Goal: Task Accomplishment & Management: Manage account settings

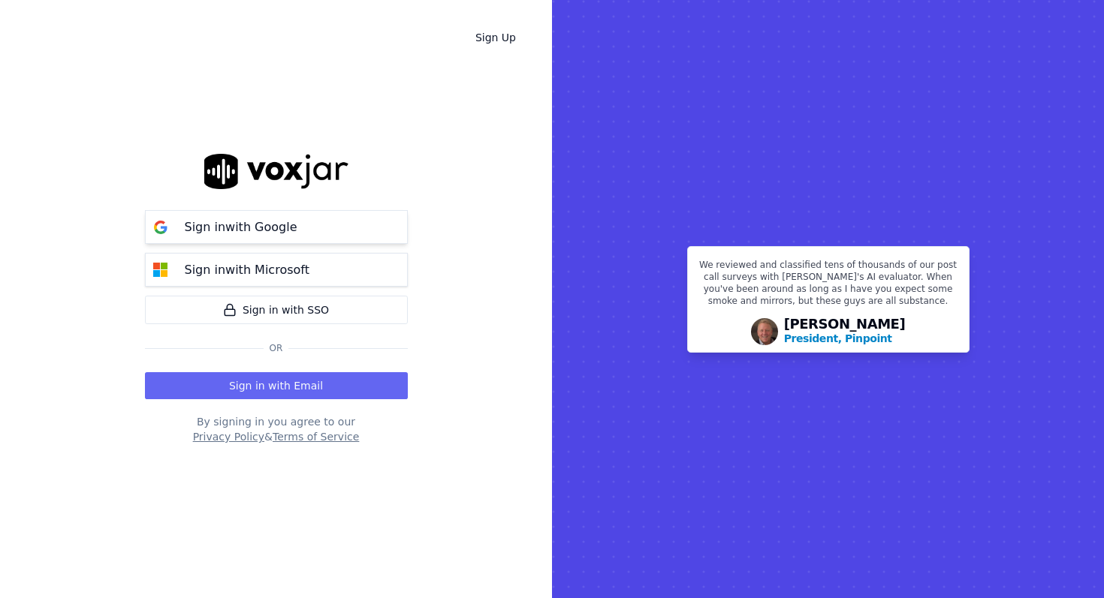
click at [322, 226] on button "Sign in with Google" at bounding box center [276, 227] width 263 height 34
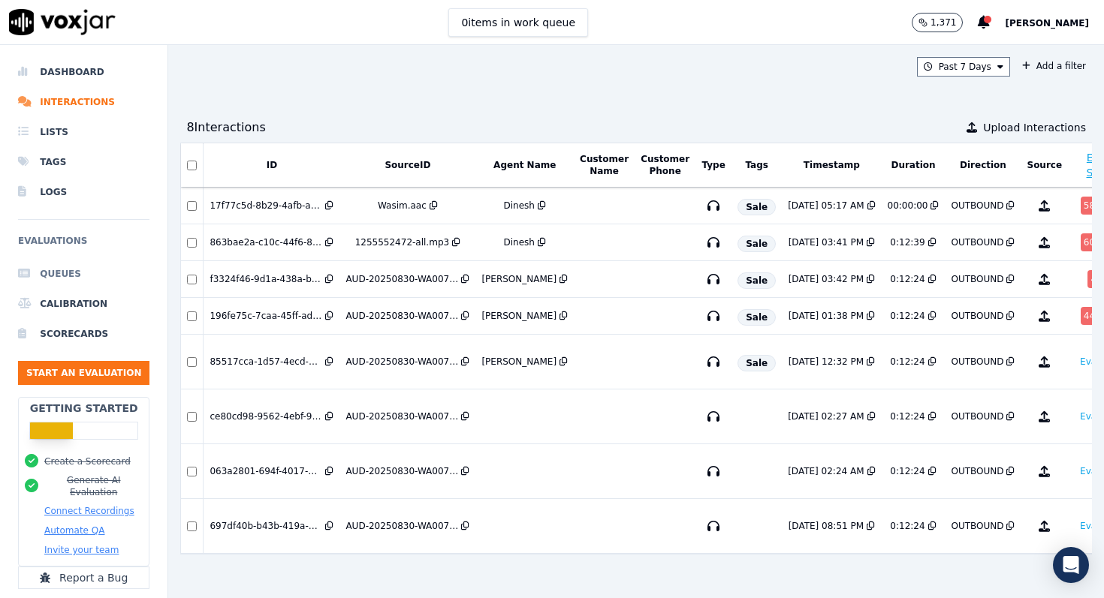
click at [77, 279] on li "Queues" at bounding box center [83, 274] width 131 height 30
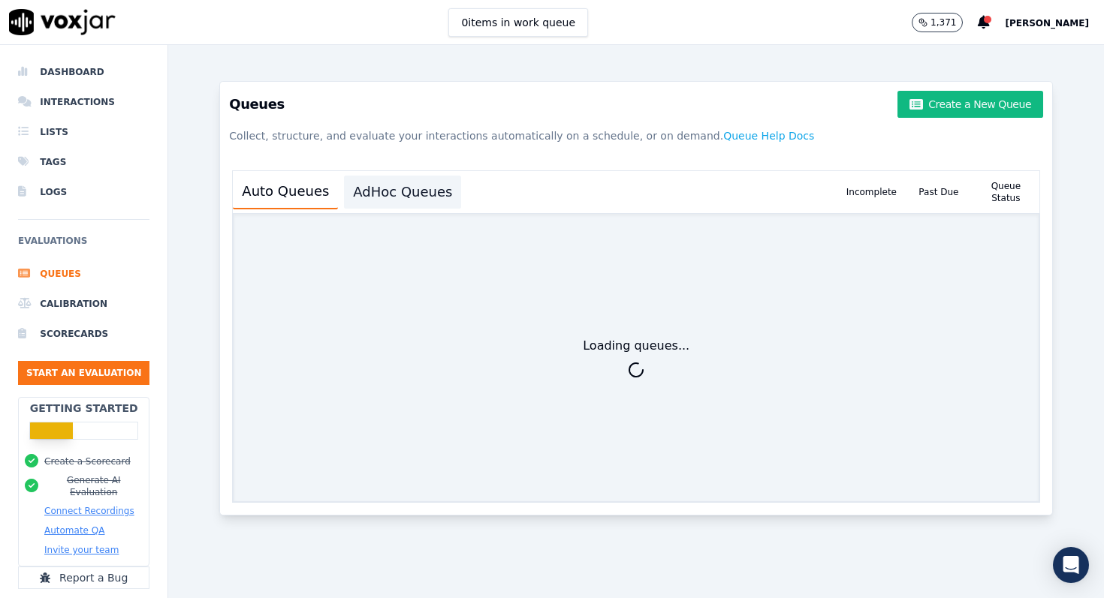
click at [418, 195] on button "AdHoc Queues" at bounding box center [402, 192] width 117 height 33
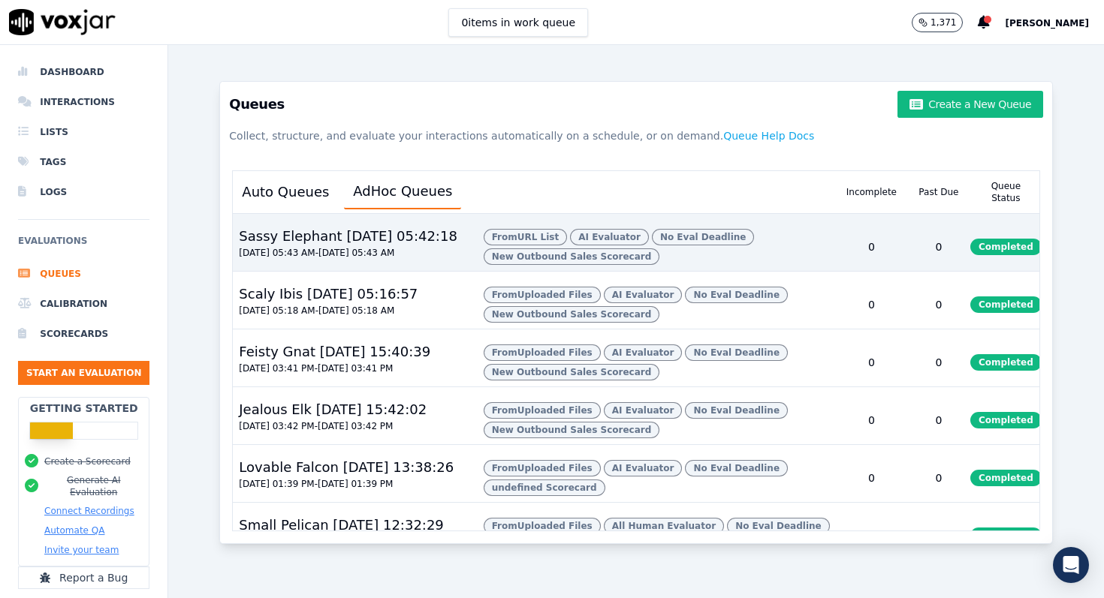
click at [947, 239] on div "0" at bounding box center [938, 247] width 67 height 48
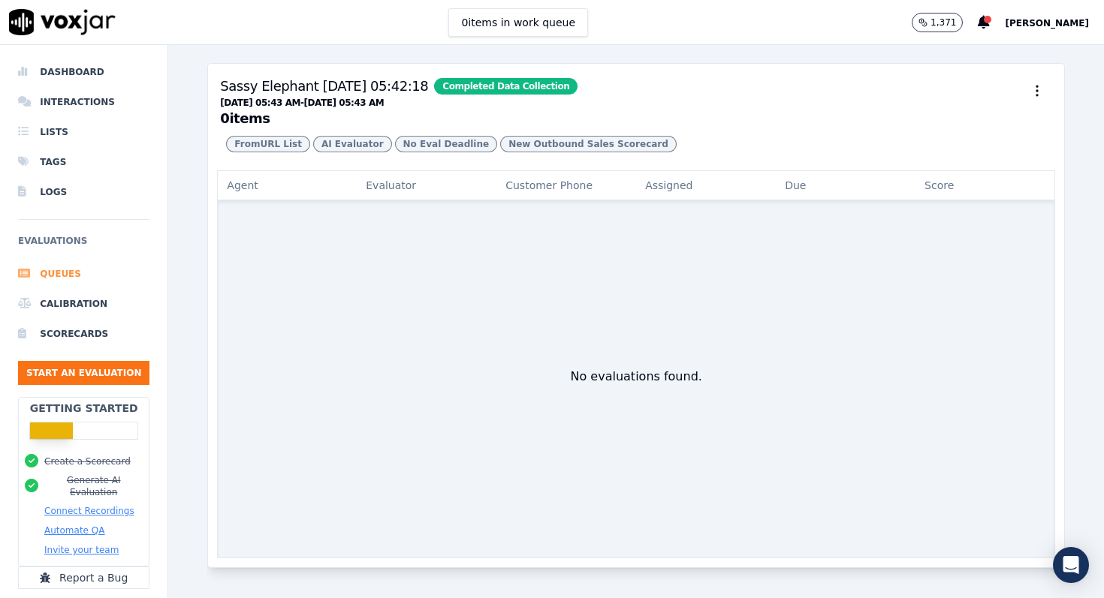
click at [74, 278] on li "Queues" at bounding box center [83, 274] width 131 height 30
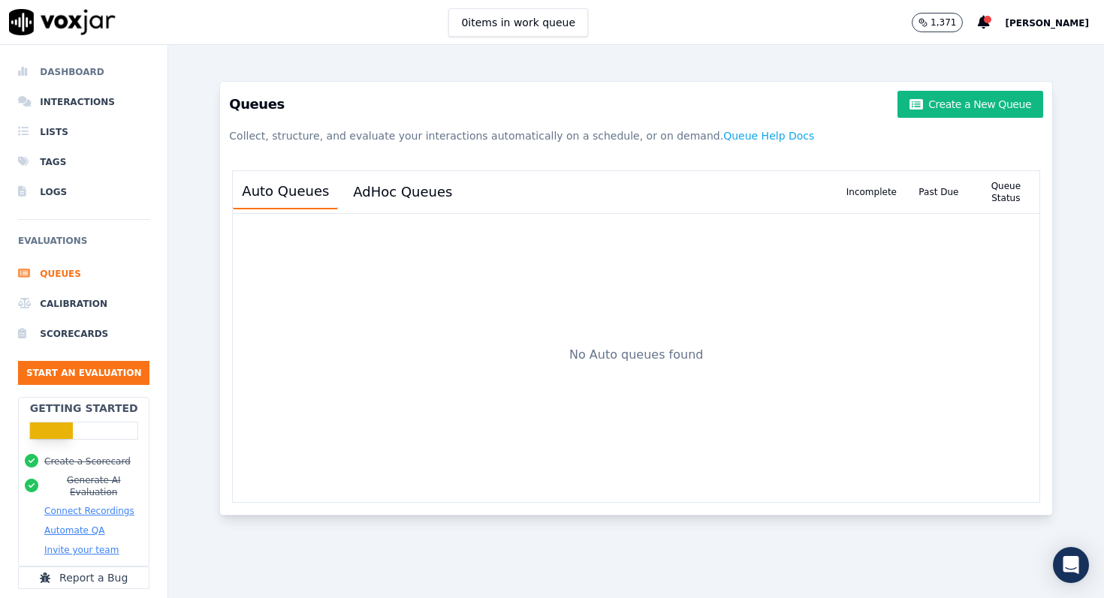
click at [86, 74] on li "Dashboard" at bounding box center [83, 72] width 131 height 30
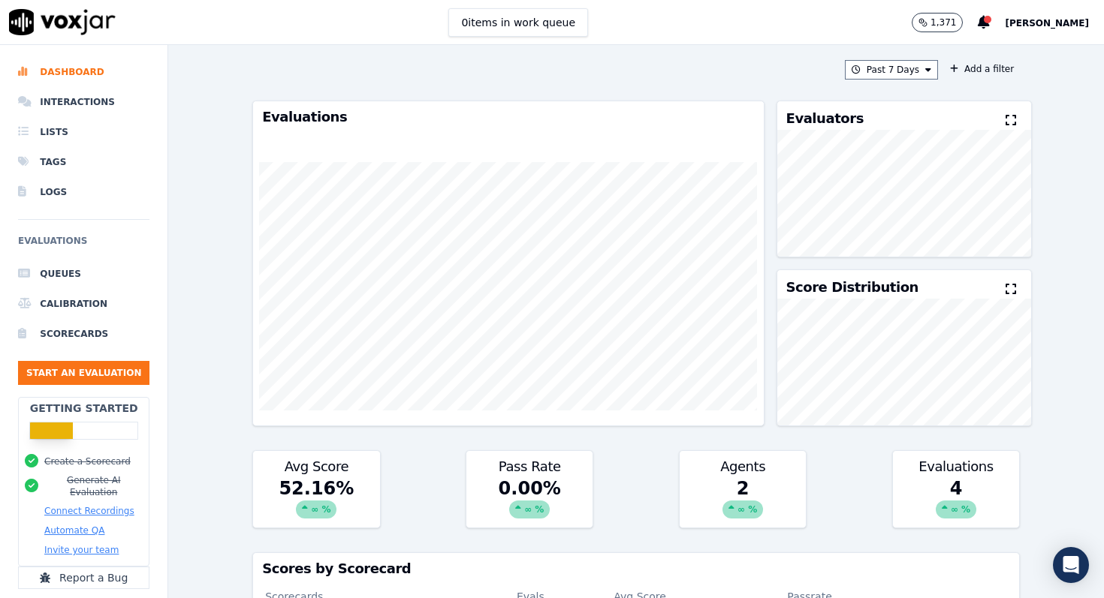
click at [954, 509] on div "∞ %" at bounding box center [955, 510] width 41 height 18
click at [954, 486] on div "4 ∞ %" at bounding box center [956, 502] width 126 height 51
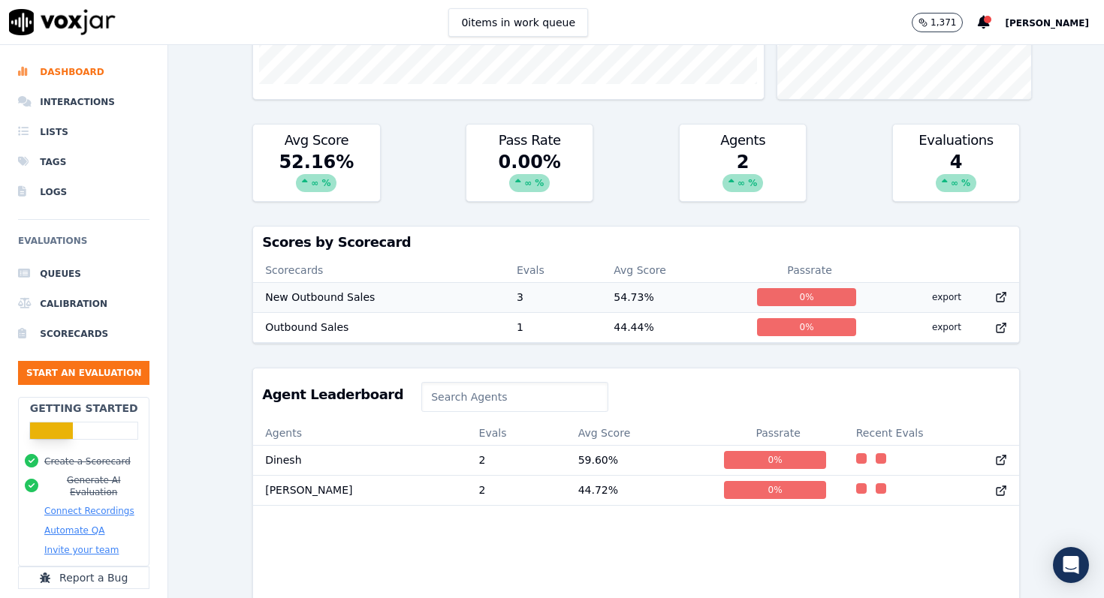
click at [541, 300] on td "3" at bounding box center [552, 297] width 97 height 30
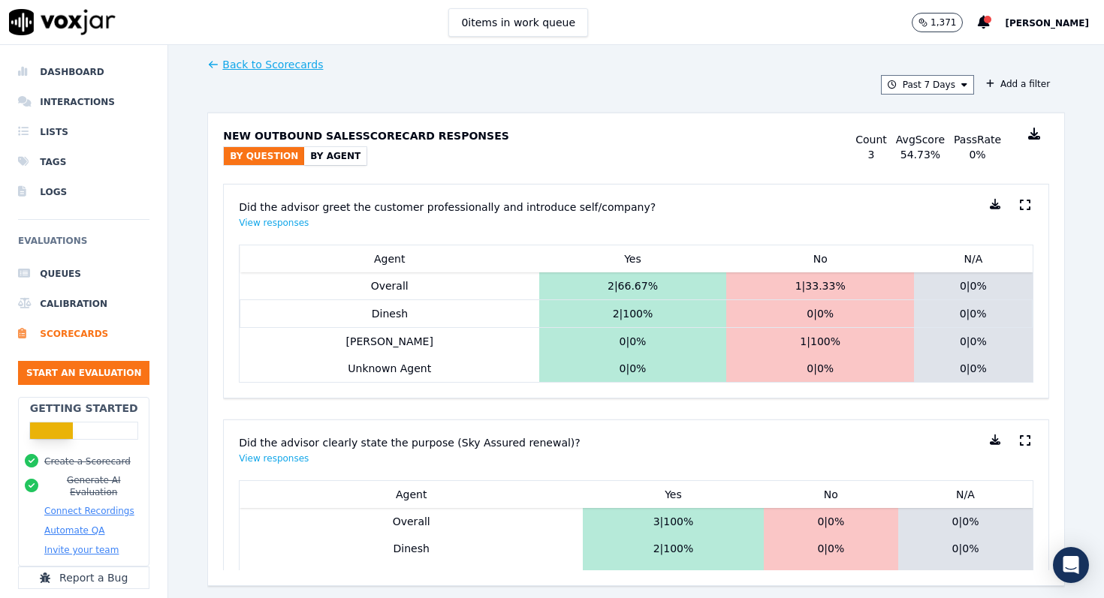
scroll to position [10, 0]
click at [54, 271] on li "Queues" at bounding box center [83, 274] width 131 height 30
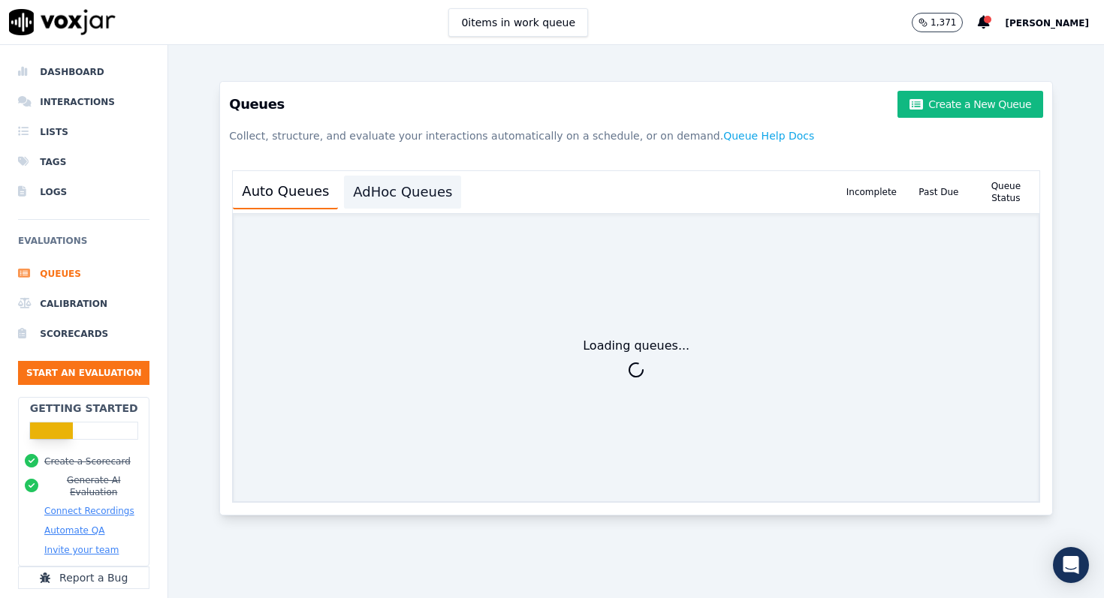
click at [381, 200] on button "AdHoc Queues" at bounding box center [402, 192] width 117 height 33
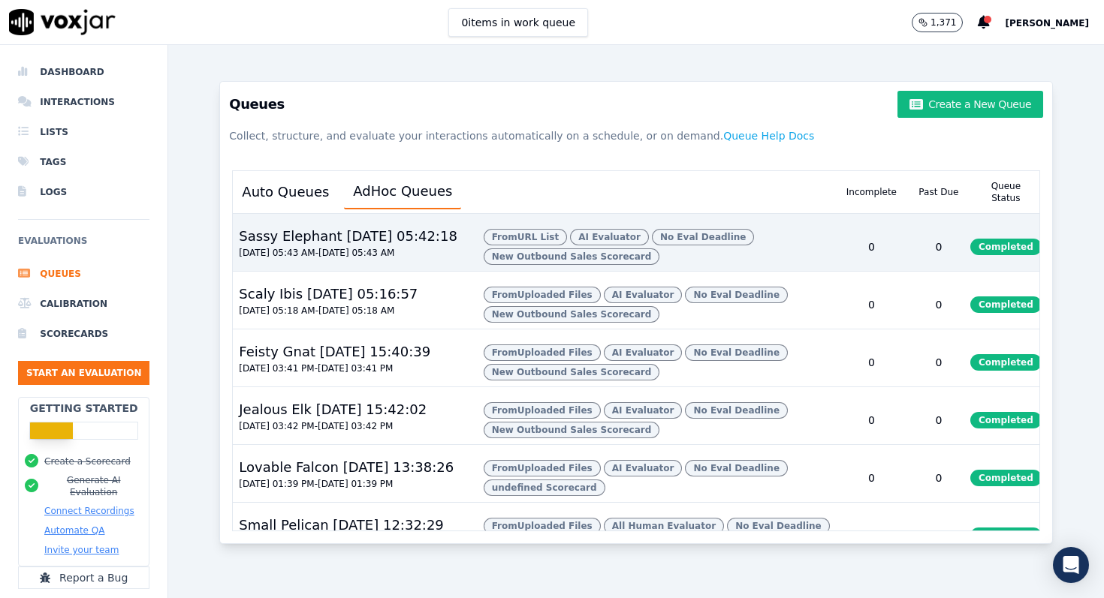
click at [456, 243] on div "Sassy Elephant 05/09/2025, 05:42:18" at bounding box center [348, 236] width 230 height 21
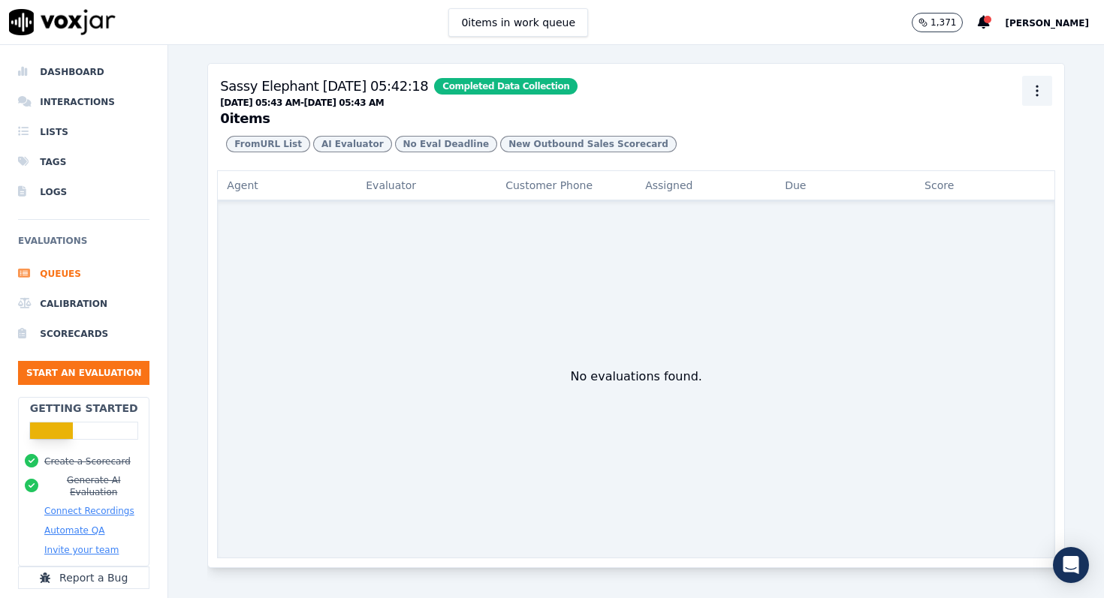
click at [1040, 86] on icon "button" at bounding box center [1036, 90] width 15 height 15
click at [345, 149] on span "AI Evaluator" at bounding box center [352, 144] width 79 height 17
click at [345, 143] on span "AI Evaluator" at bounding box center [352, 144] width 79 height 17
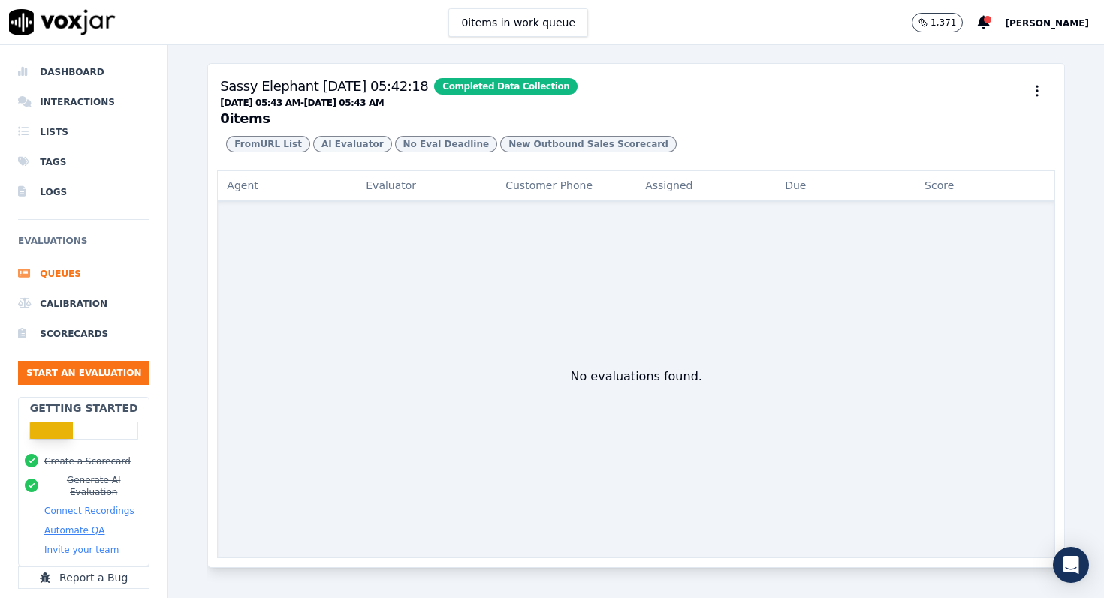
click at [345, 143] on span "AI Evaluator" at bounding box center [352, 144] width 79 height 17
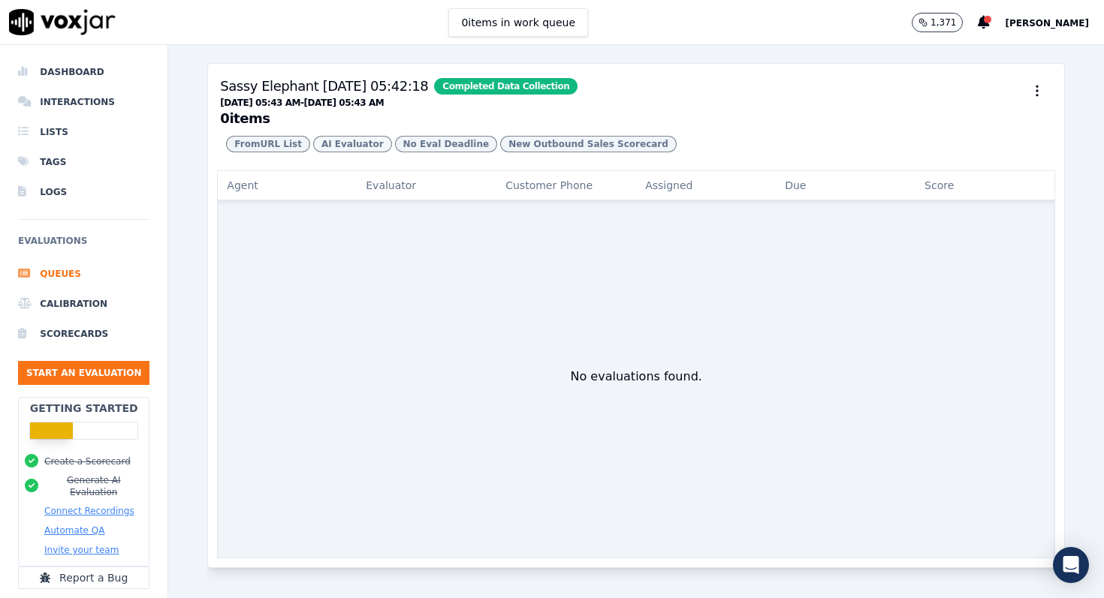
click at [345, 143] on span "AI Evaluator" at bounding box center [352, 144] width 79 height 17
click at [82, 76] on li "Dashboard" at bounding box center [83, 72] width 131 height 30
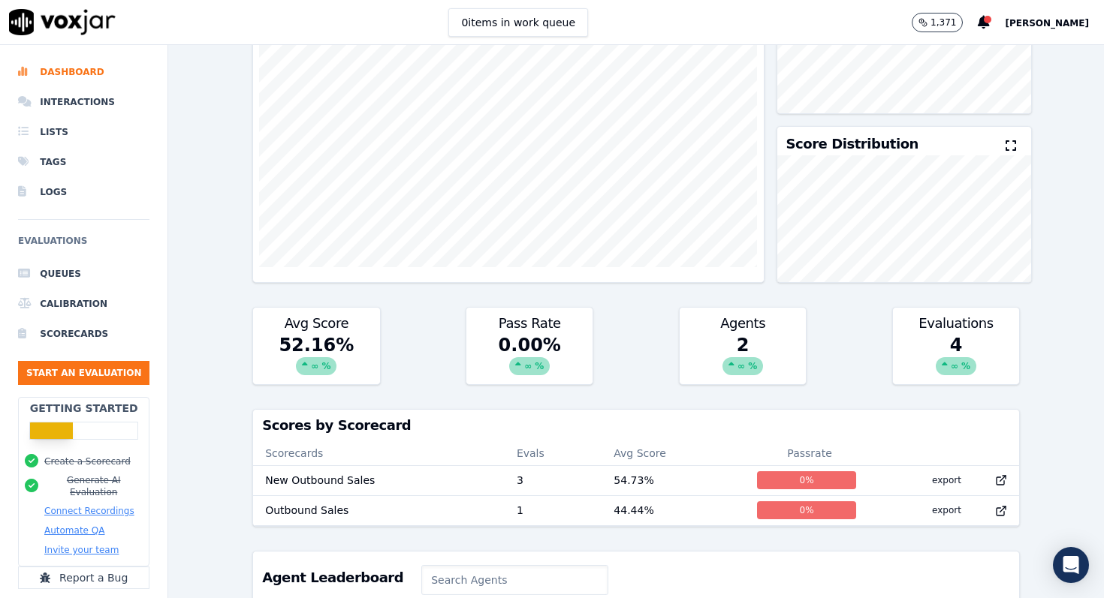
scroll to position [182, 0]
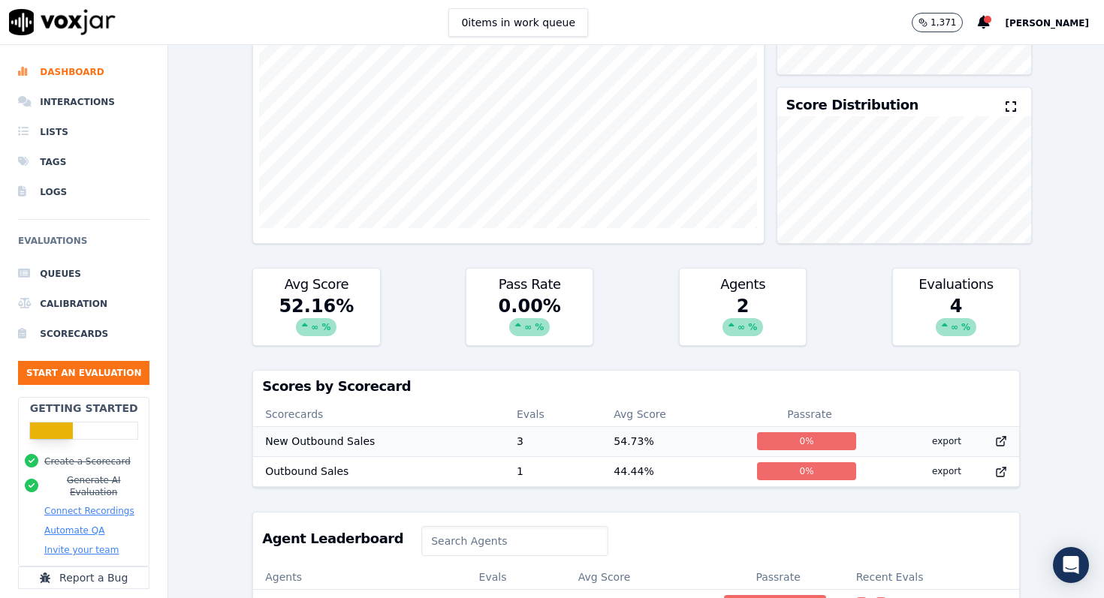
click at [709, 443] on td "54.73 %" at bounding box center [672, 441] width 143 height 30
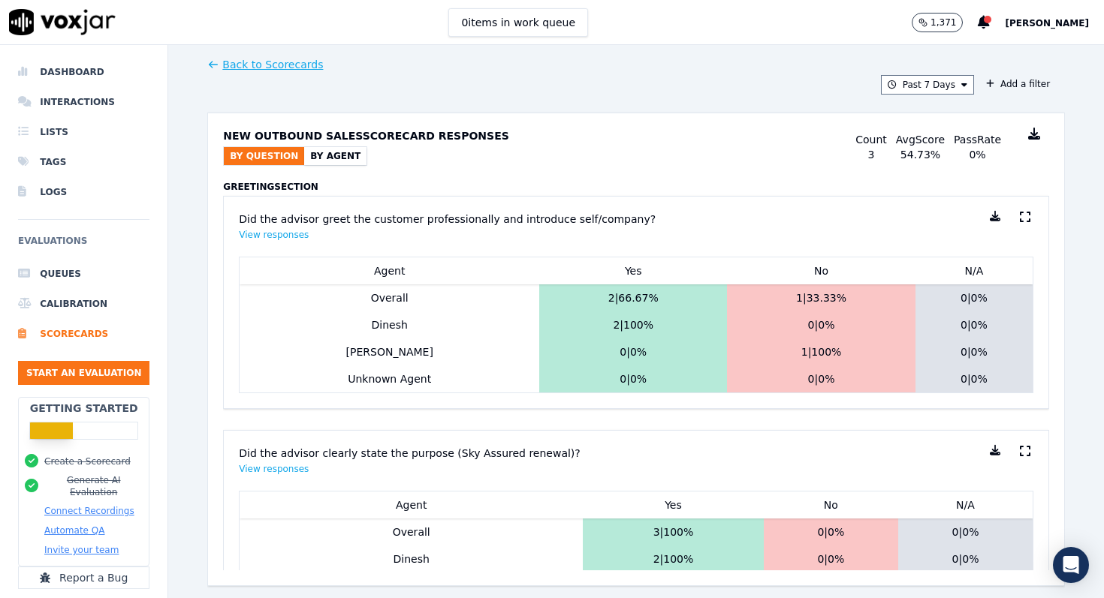
click at [344, 160] on button "By Agent" at bounding box center [335, 156] width 62 height 18
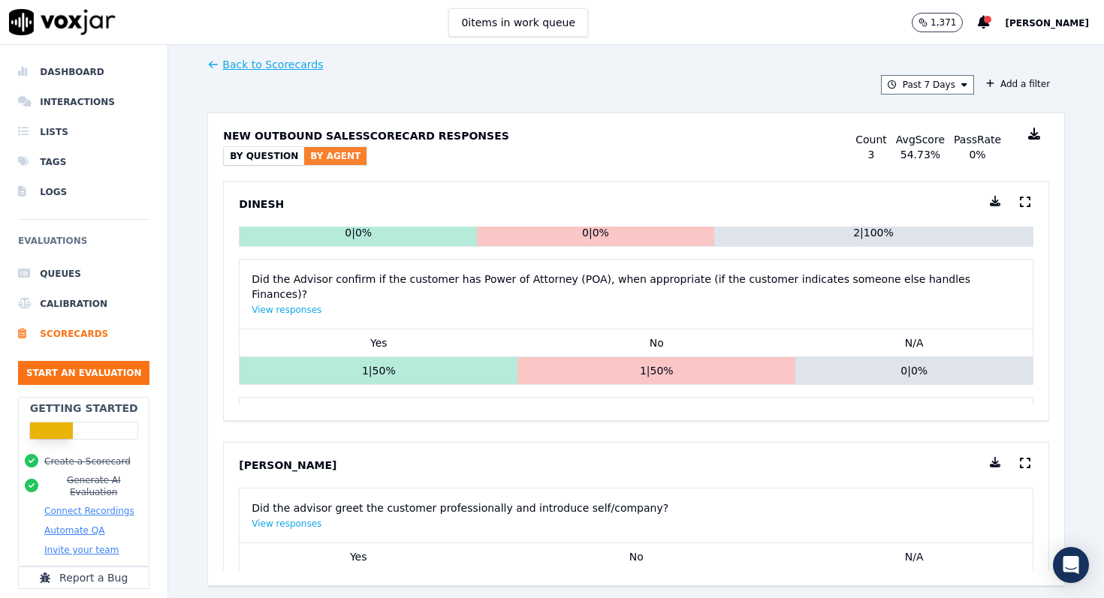
scroll to position [1450, 0]
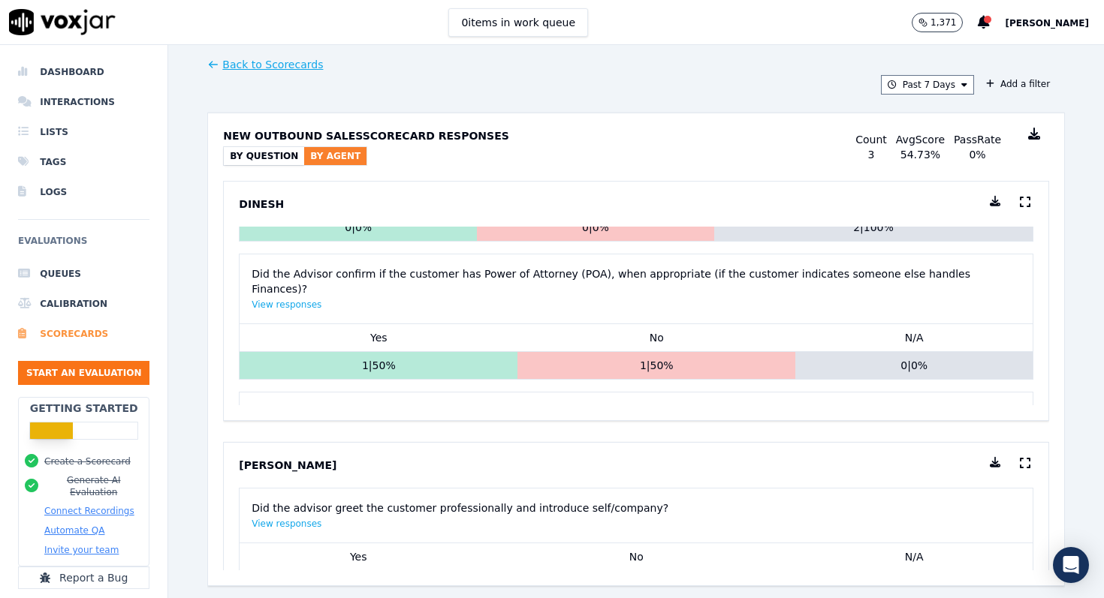
click at [63, 338] on li "Scorecards" at bounding box center [83, 334] width 131 height 30
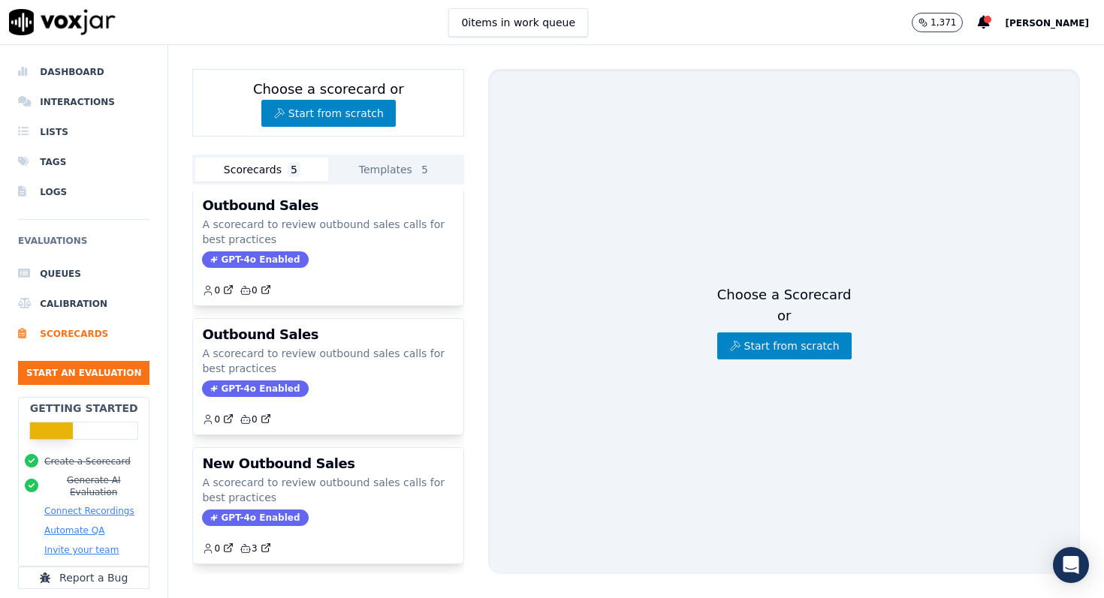
scroll to position [274, 0]
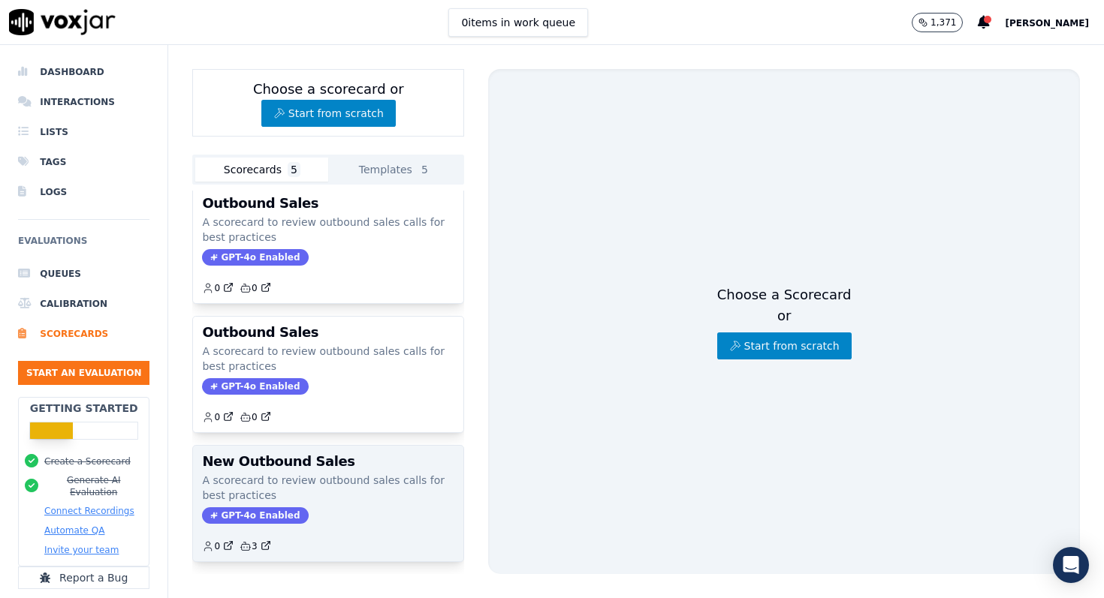
click at [329, 480] on p "A scorecard to review outbound sales calls for best practices" at bounding box center [328, 488] width 252 height 30
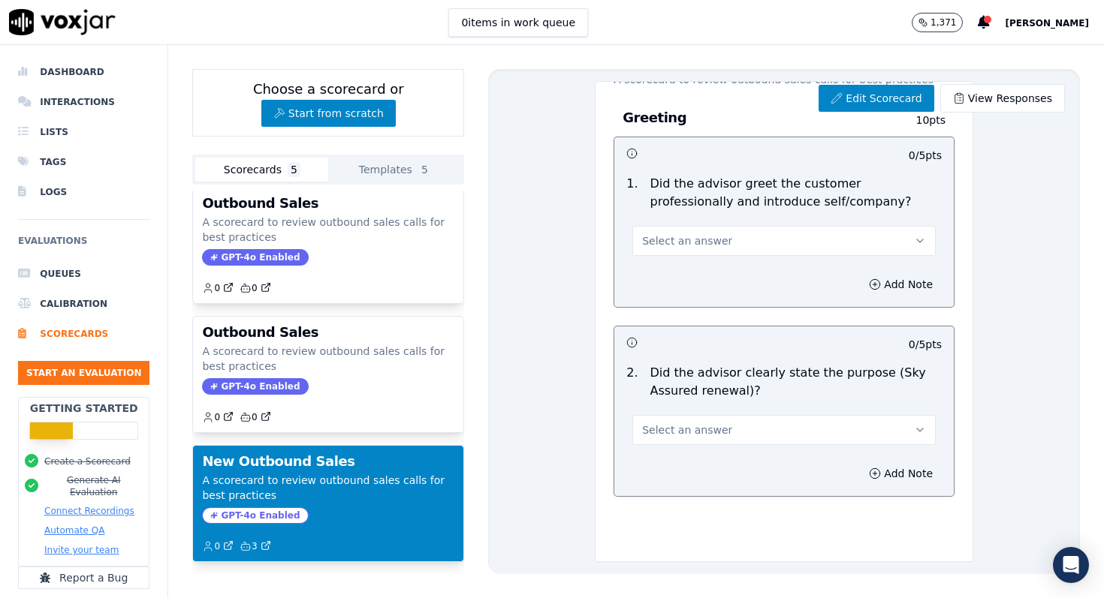
scroll to position [62, 0]
click at [839, 98] on icon at bounding box center [836, 98] width 12 height 12
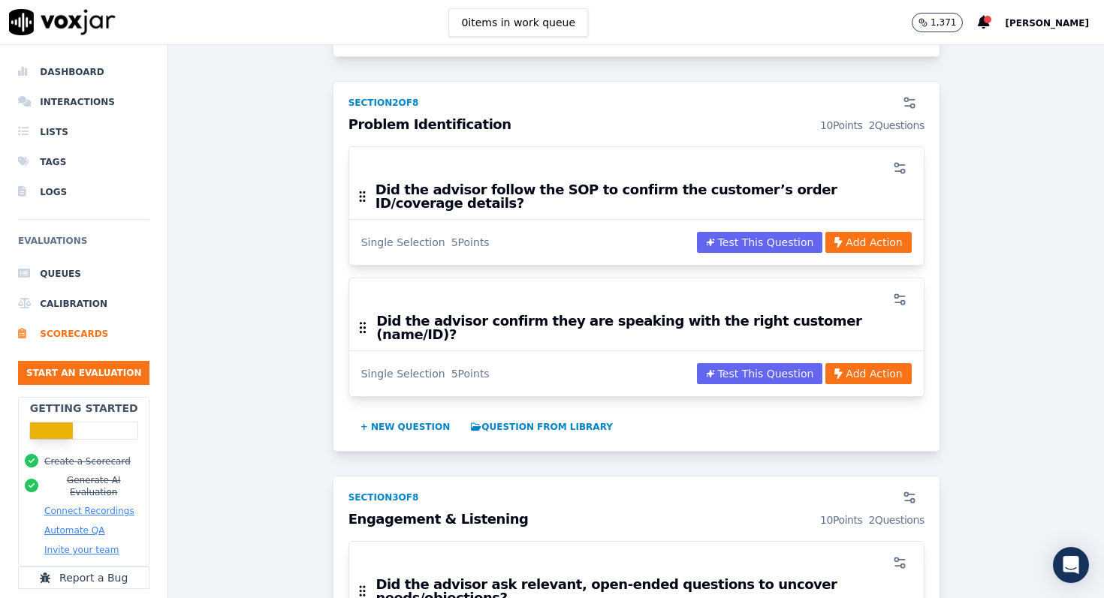
scroll to position [575, 0]
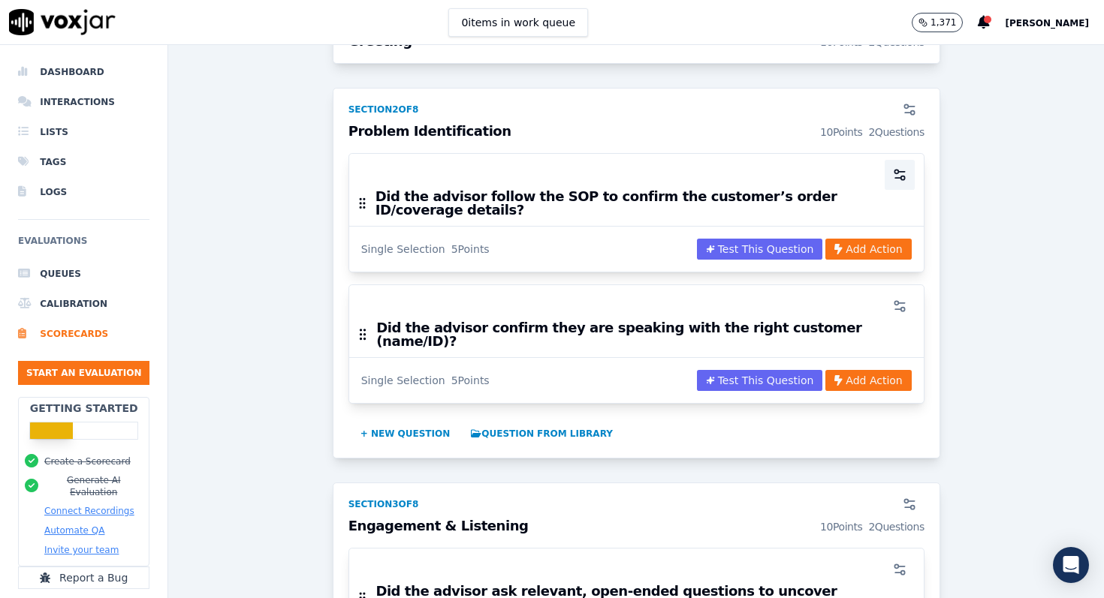
click at [897, 178] on icon "button" at bounding box center [898, 178] width 6 height 0
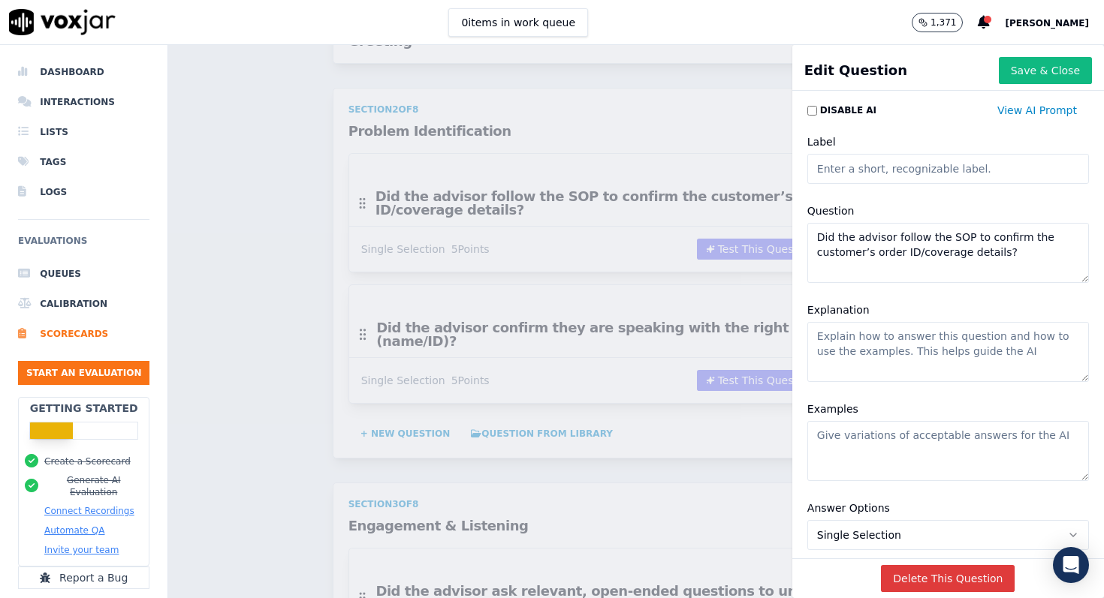
click at [938, 581] on button "Delete This Question" at bounding box center [948, 578] width 134 height 27
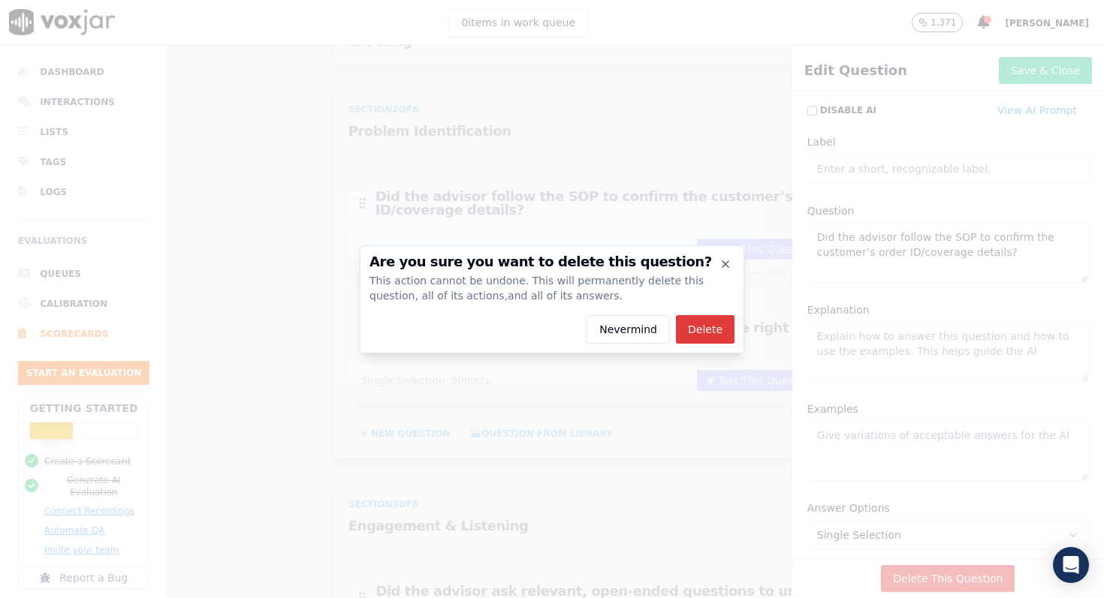
click at [706, 337] on button "Delete" at bounding box center [705, 329] width 59 height 29
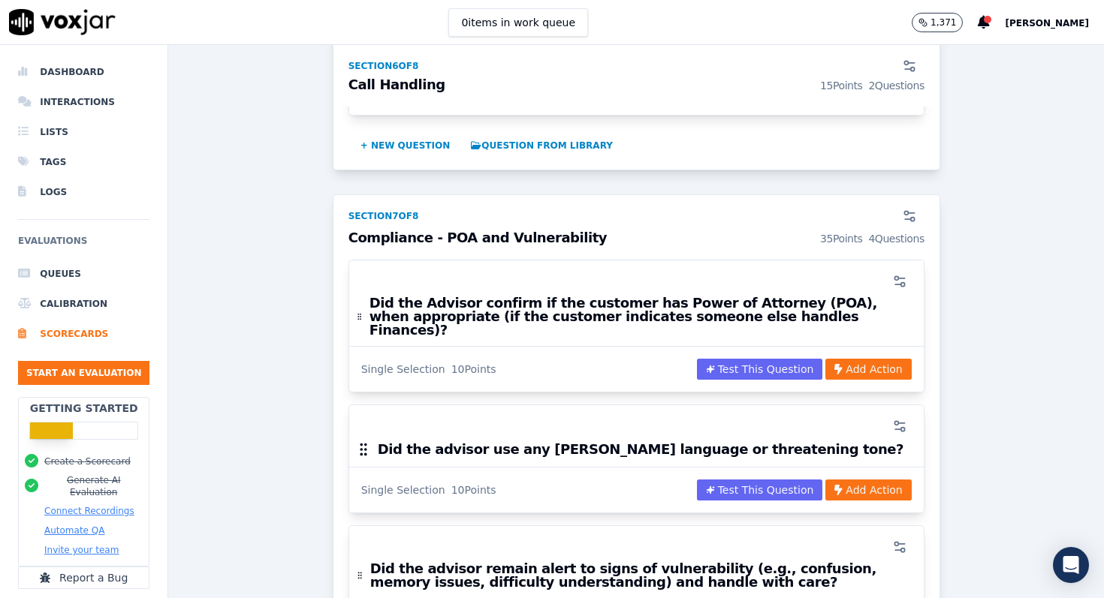
scroll to position [2275, 0]
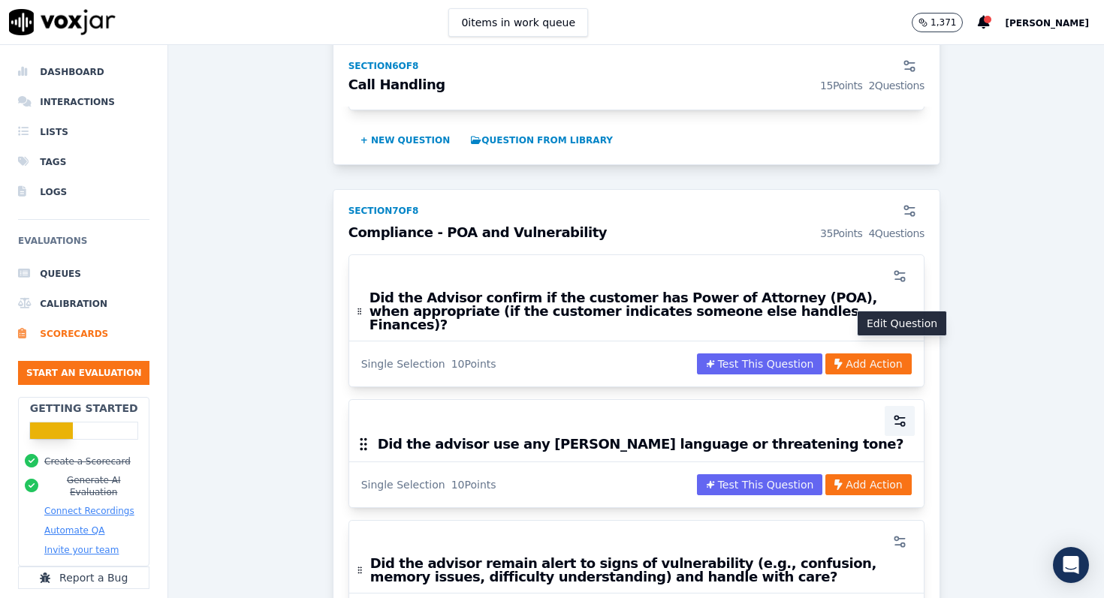
click at [901, 414] on icon "button" at bounding box center [899, 421] width 15 height 15
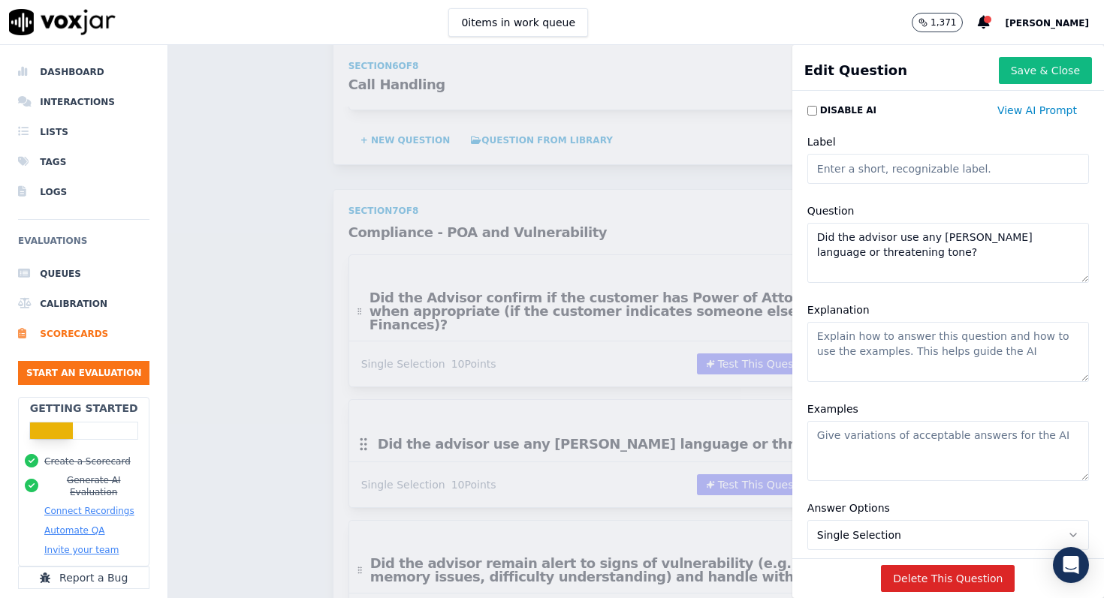
click at [948, 238] on textarea "Did the advisor use any faul language or threatening tone?" at bounding box center [948, 253] width 282 height 60
type textarea "Did the advisor use any foul language or threatening tone?"
click at [737, 188] on div "Scorecards Scorecard Editor New Outbound Sales ACTIVE A scorecard to review out…" at bounding box center [635, 321] width 935 height 553
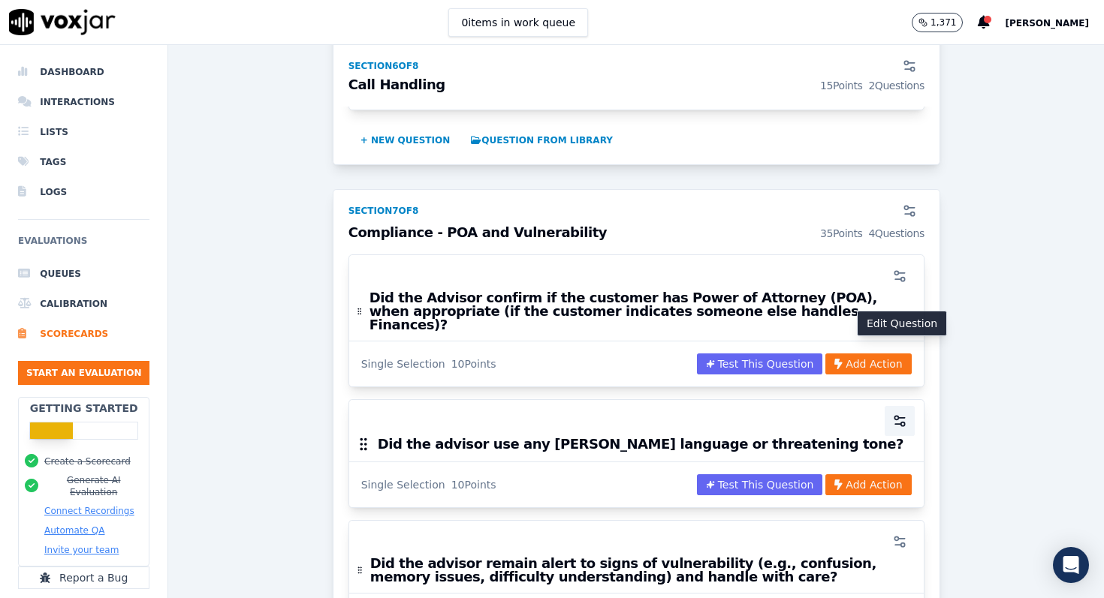
click at [899, 414] on icon "button" at bounding box center [899, 421] width 15 height 15
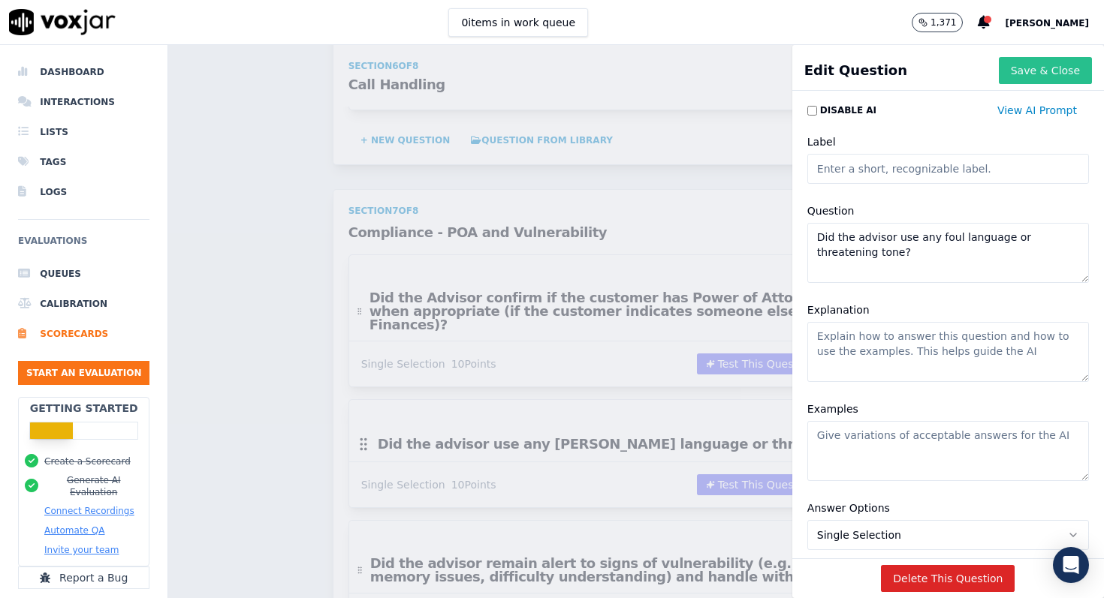
click at [1074, 66] on button "Save & Close" at bounding box center [1044, 70] width 93 height 27
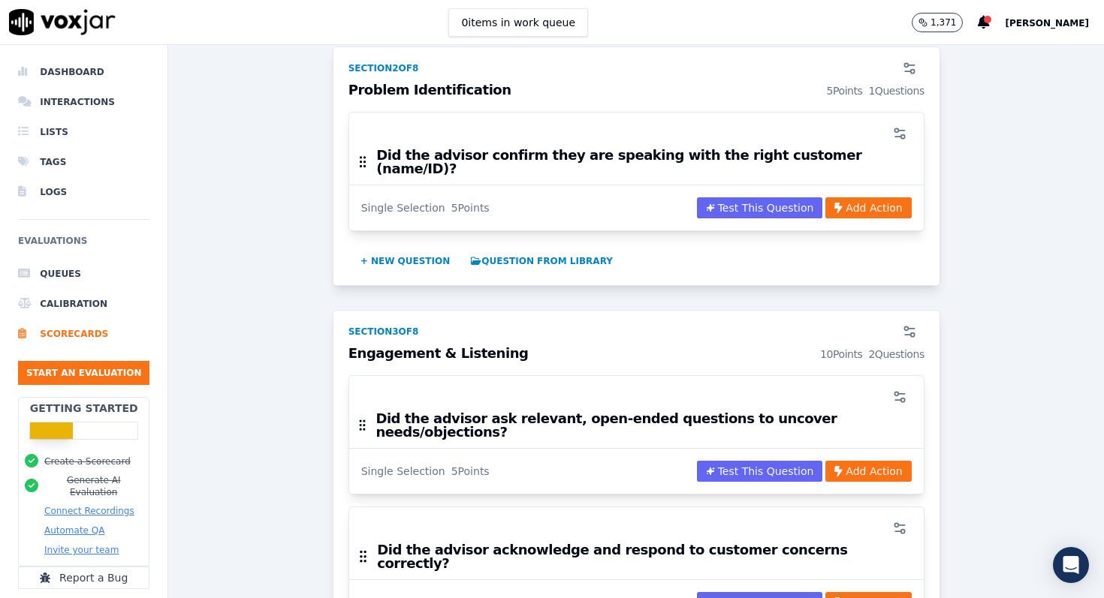
scroll to position [619, 0]
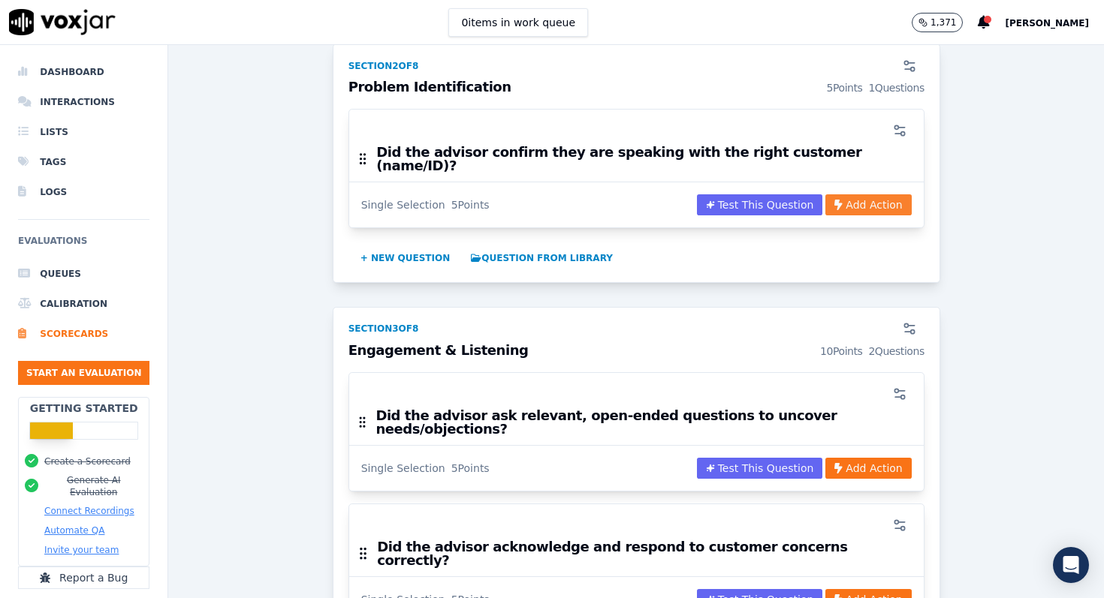
click at [875, 194] on button "Add Action" at bounding box center [868, 204] width 86 height 21
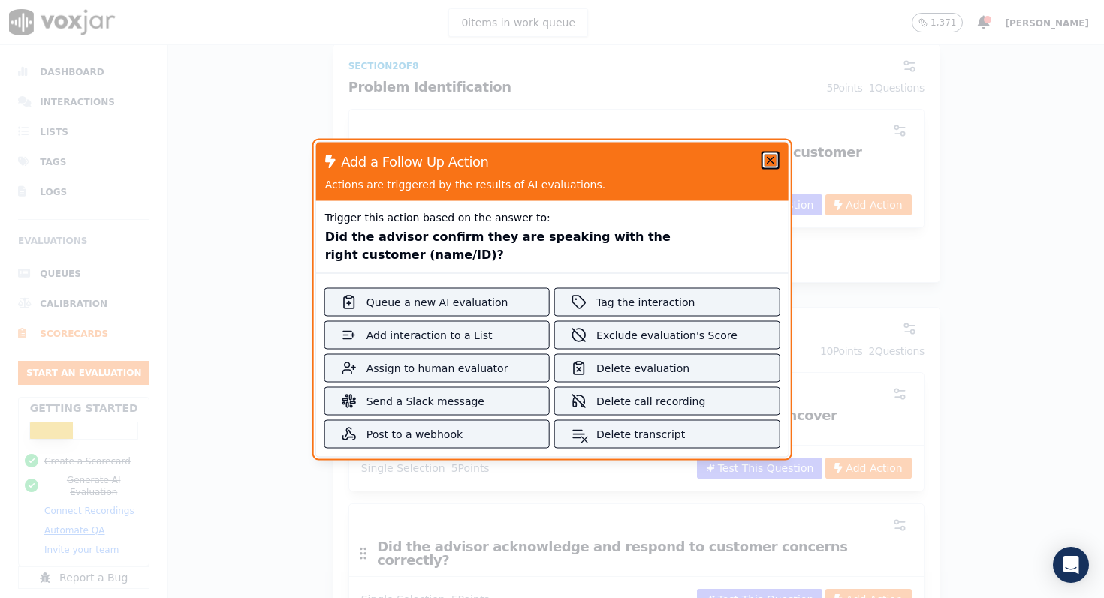
click at [767, 160] on icon "button" at bounding box center [770, 160] width 6 height 6
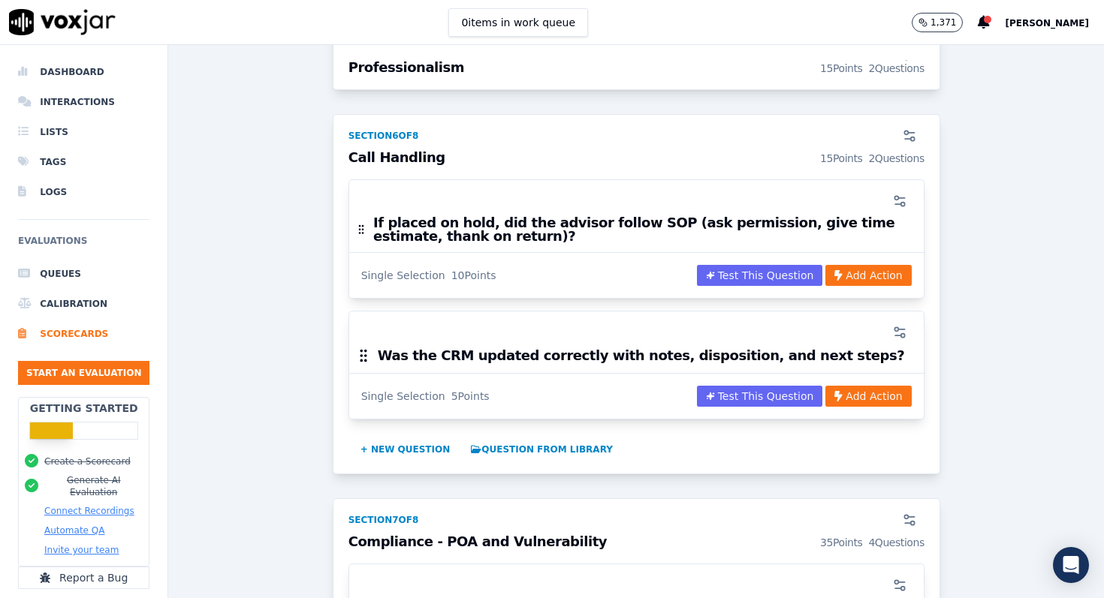
scroll to position [1966, 0]
click at [896, 324] on icon "button" at bounding box center [899, 331] width 15 height 15
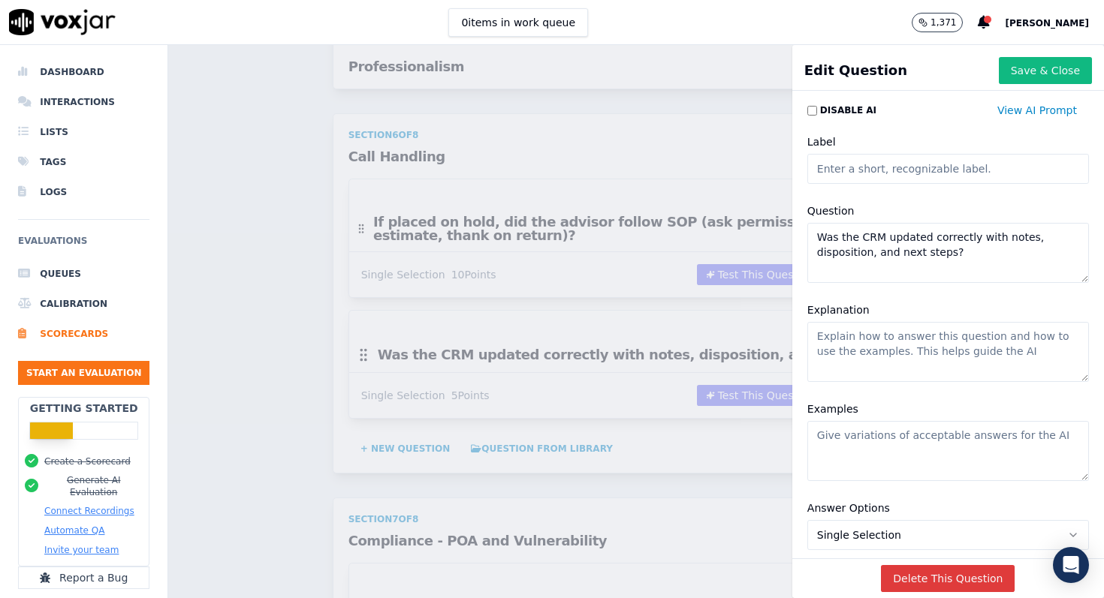
click at [932, 582] on button "Delete This Question" at bounding box center [948, 578] width 134 height 27
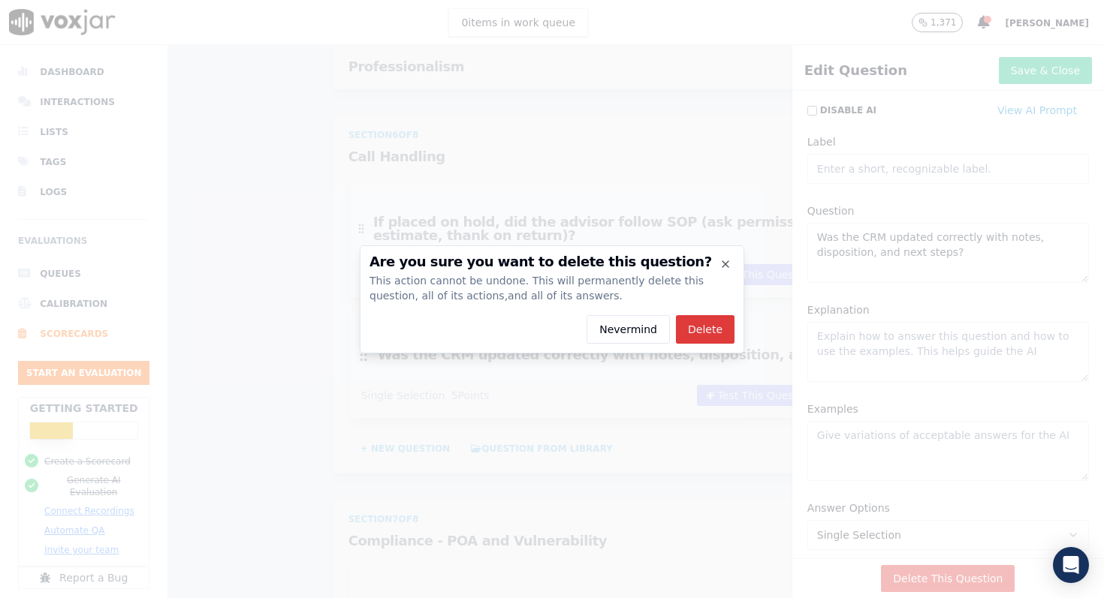
click at [721, 337] on button "Delete" at bounding box center [705, 329] width 59 height 29
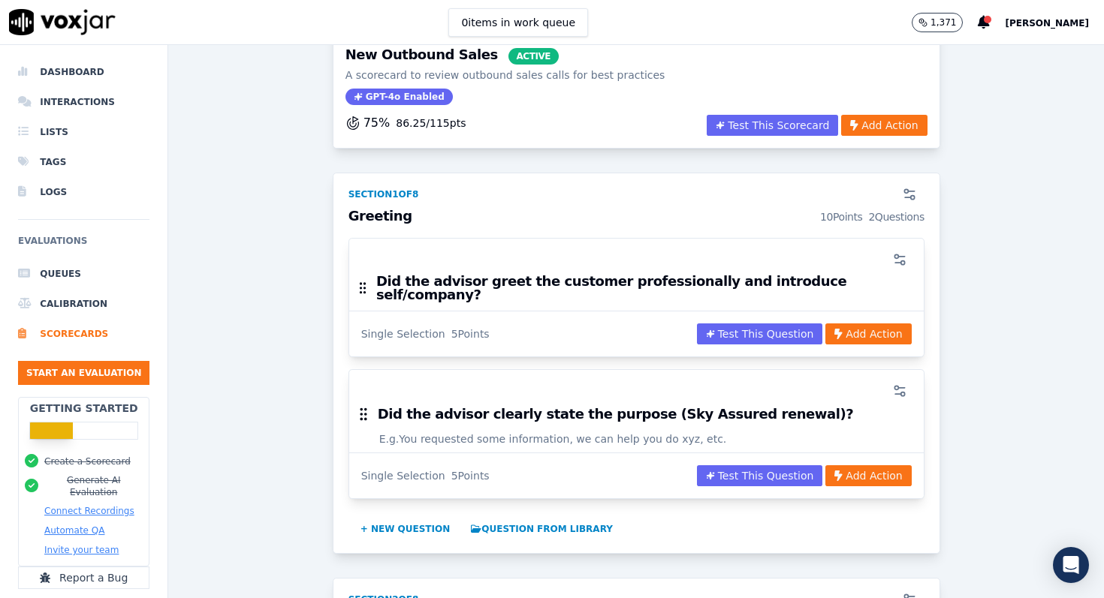
scroll to position [88, 0]
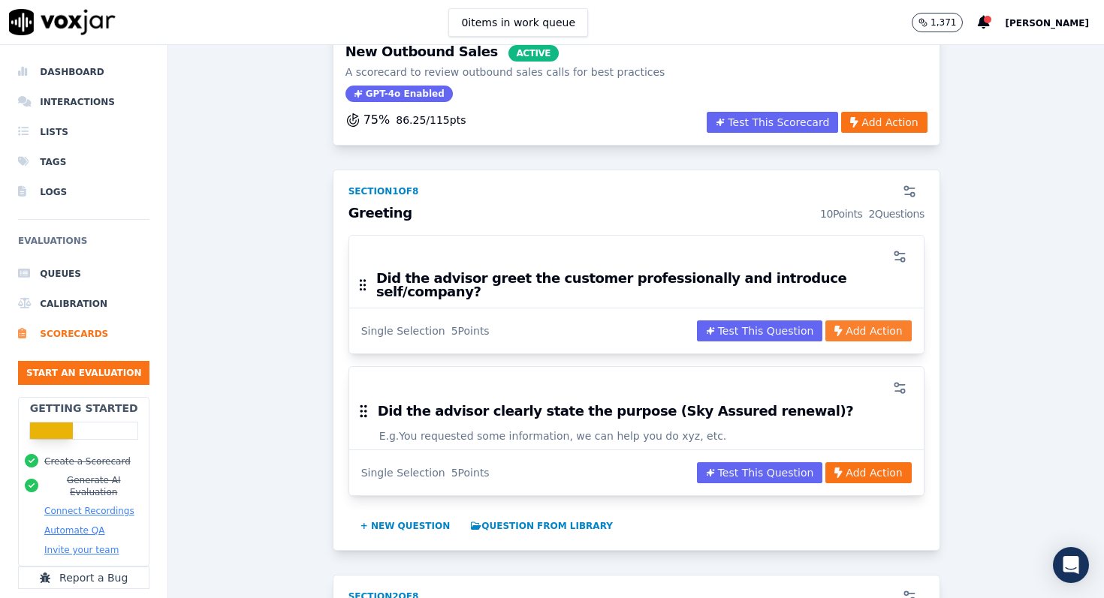
click at [890, 321] on button "Add Action" at bounding box center [868, 331] width 86 height 21
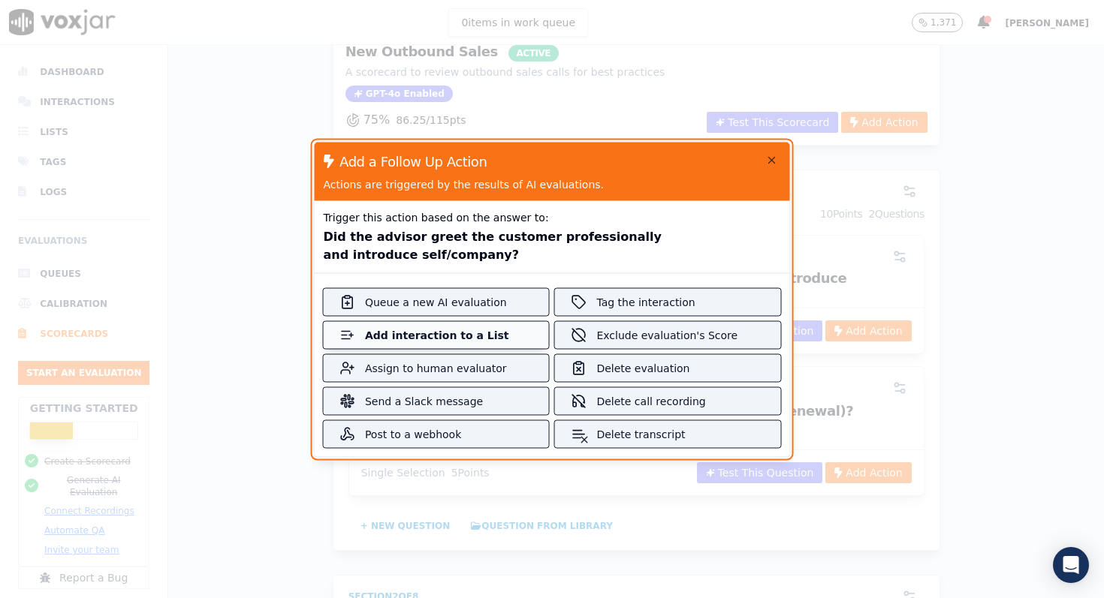
click at [492, 333] on div "Add interaction to a List" at bounding box center [436, 334] width 143 height 15
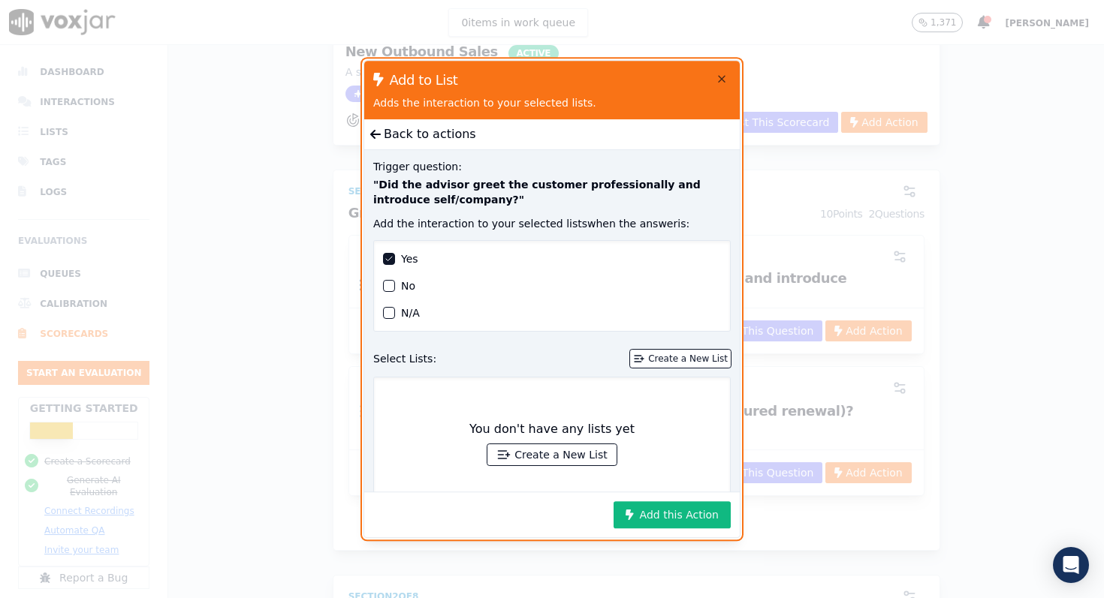
click at [390, 285] on div "button" at bounding box center [389, 286] width 11 height 11
click at [671, 365] on button "Create a New List" at bounding box center [680, 359] width 101 height 18
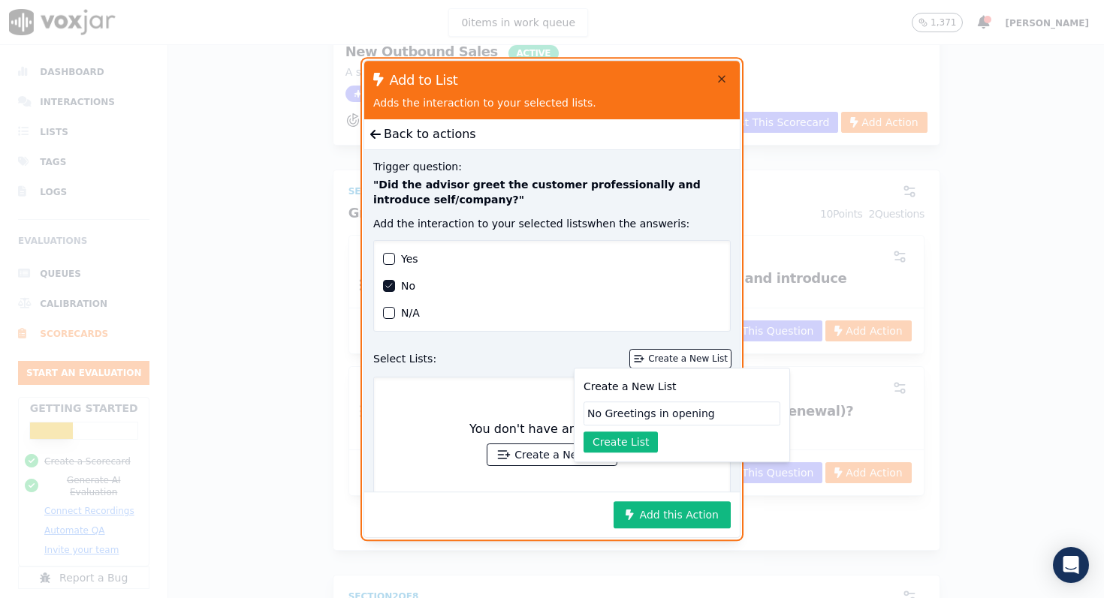
click at [610, 413] on input "No Greetings in opening" at bounding box center [681, 414] width 197 height 24
type input "No greetings in opening"
click at [641, 444] on button "Create List" at bounding box center [620, 442] width 74 height 21
click at [514, 427] on div "No greetings in opening" at bounding box center [552, 443] width 338 height 113
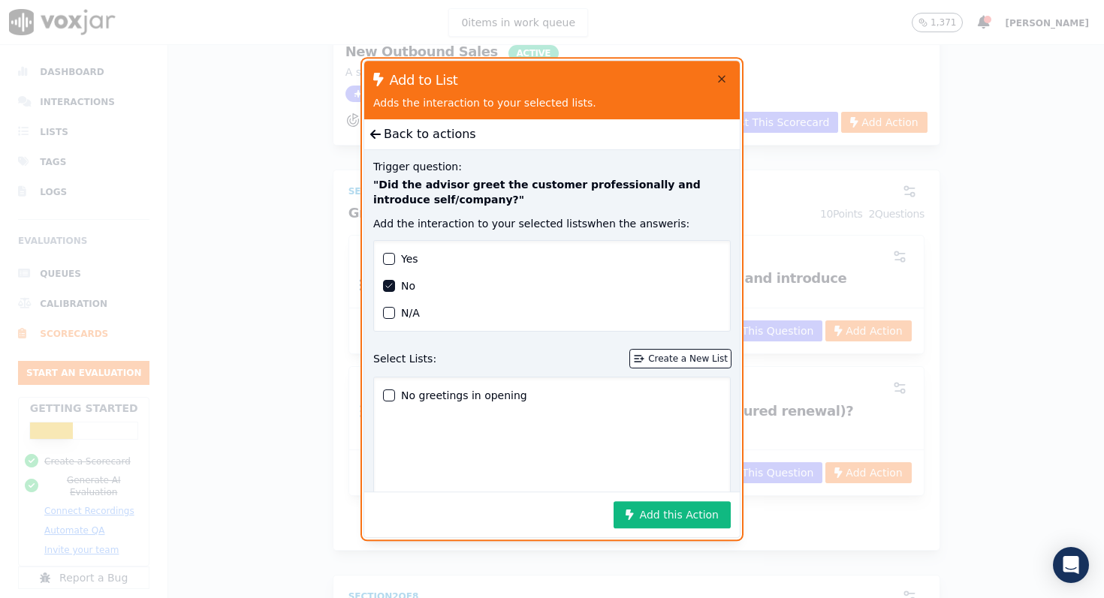
click at [391, 396] on div "button" at bounding box center [389, 395] width 11 height 11
click at [686, 512] on button "Add this Action" at bounding box center [671, 514] width 117 height 27
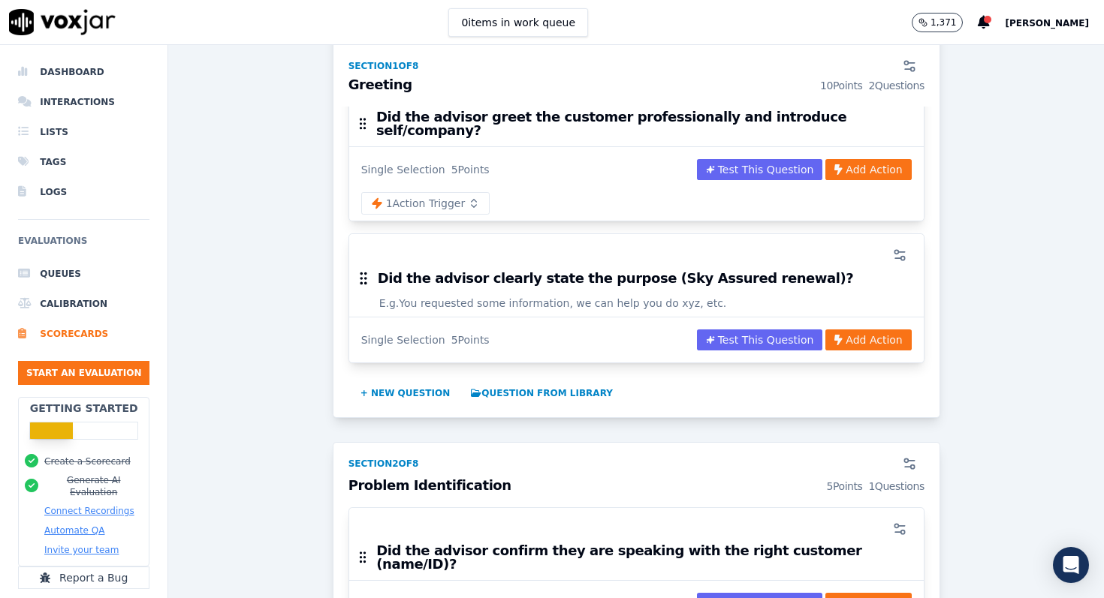
scroll to position [251, 0]
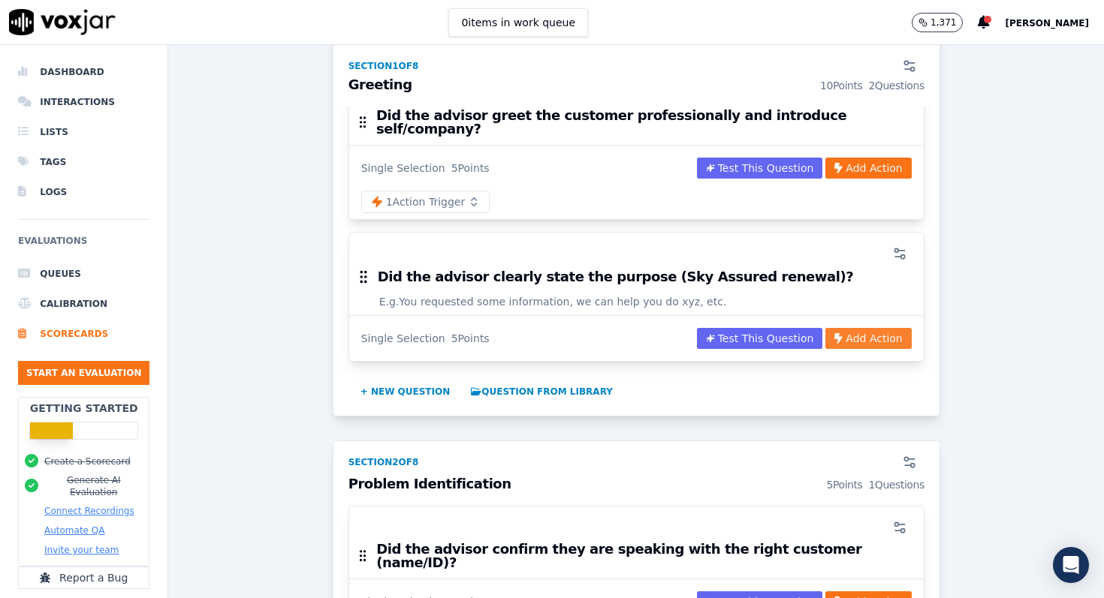
click at [864, 333] on button "Add Action" at bounding box center [868, 338] width 86 height 21
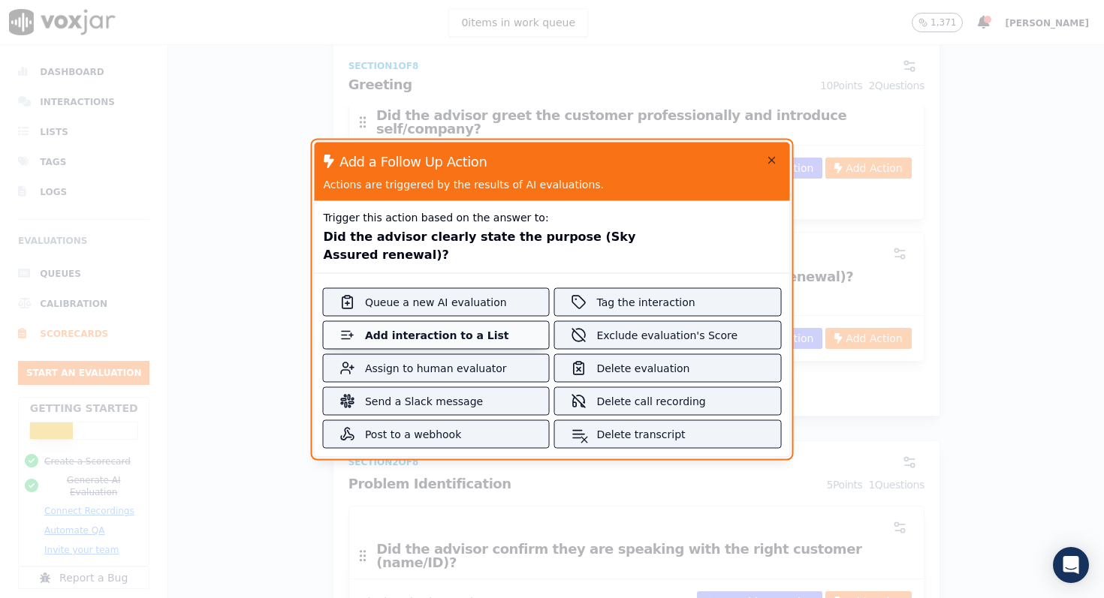
click at [473, 335] on div "Add interaction to a List" at bounding box center [436, 334] width 143 height 15
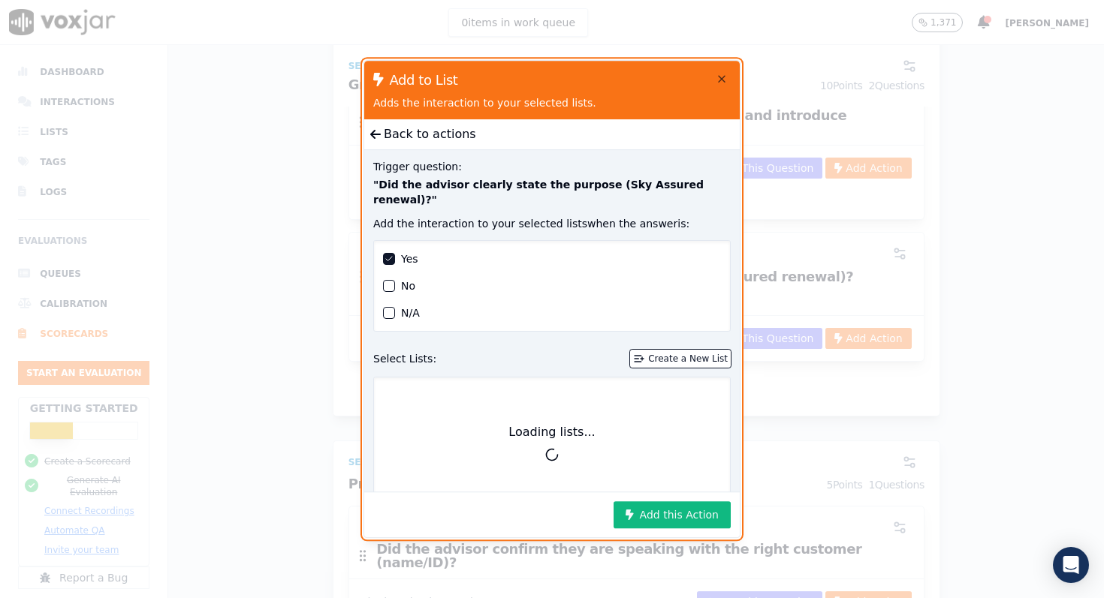
click at [391, 281] on div "button" at bounding box center [389, 286] width 11 height 11
click at [682, 353] on div "Create a New List" at bounding box center [688, 359] width 80 height 12
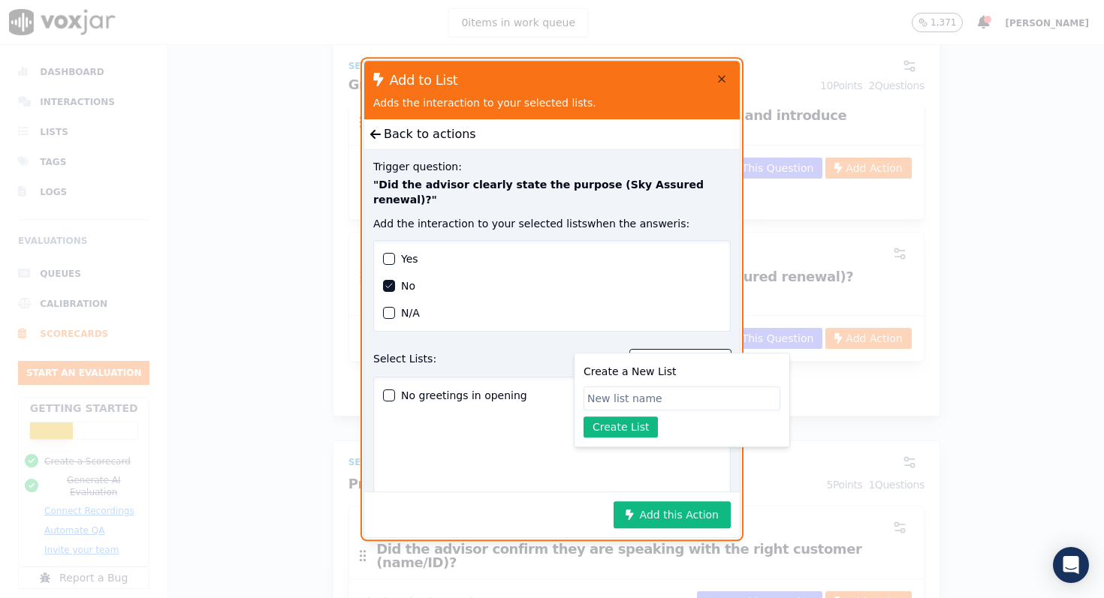
click at [630, 400] on input "Create a New List" at bounding box center [681, 399] width 197 height 24
type input "N"
type input "Purpose of call not mentioned"
click at [614, 432] on button "Create List" at bounding box center [620, 427] width 74 height 21
click at [392, 417] on div "button" at bounding box center [389, 422] width 11 height 11
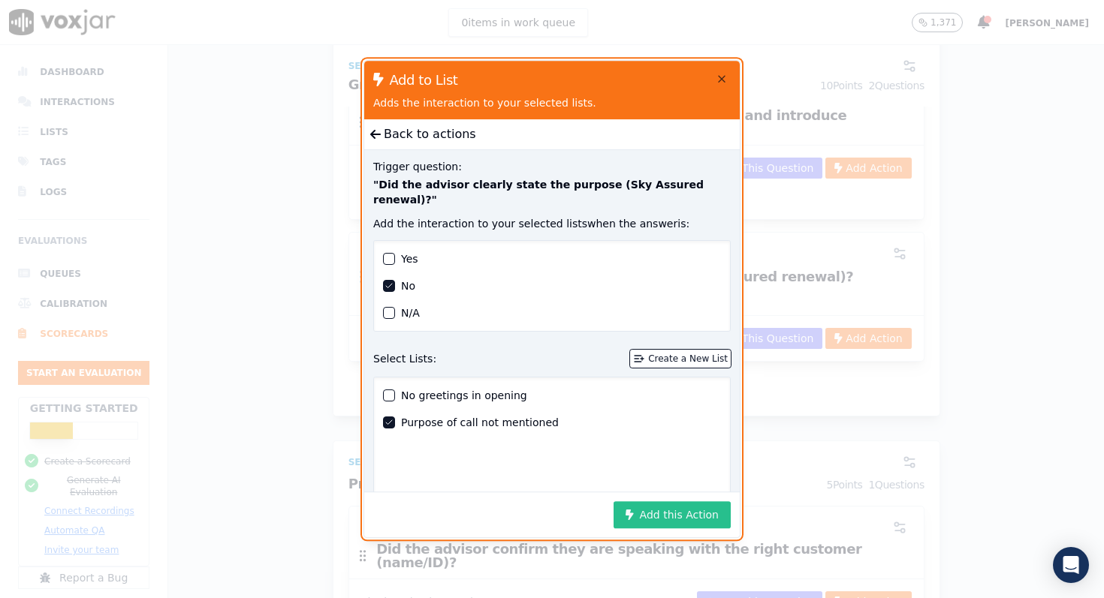
click at [681, 523] on button "Add this Action" at bounding box center [671, 514] width 117 height 27
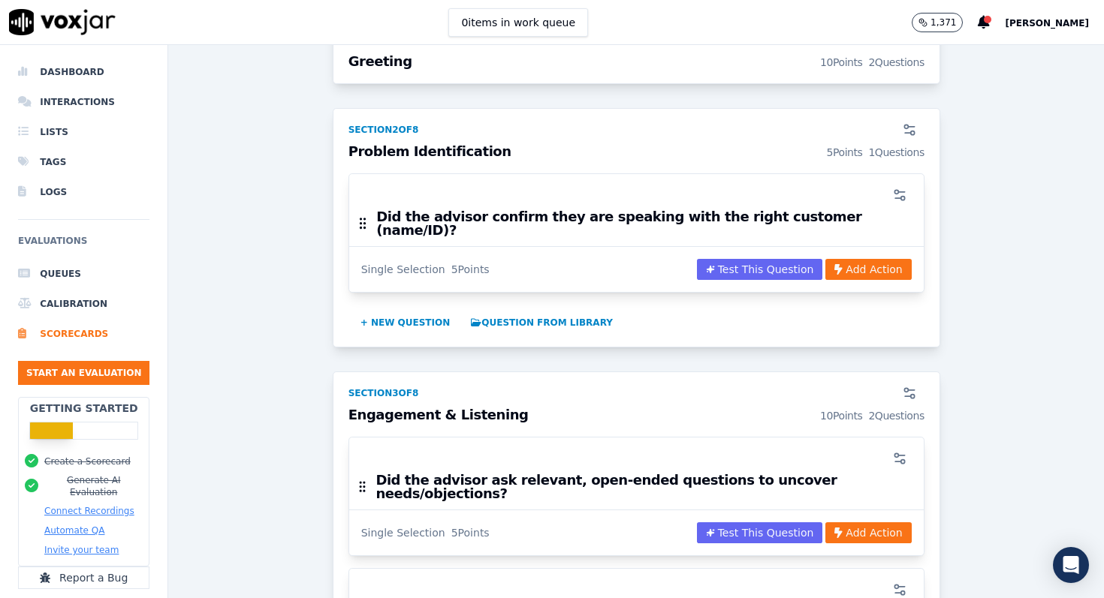
scroll to position [625, 0]
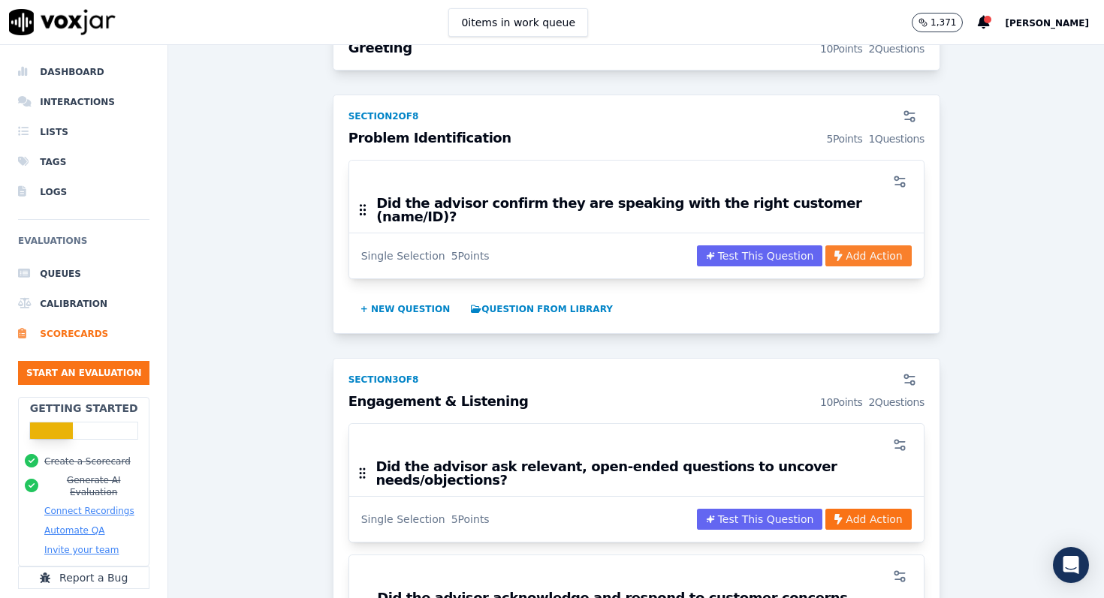
click at [869, 245] on button "Add Action" at bounding box center [868, 255] width 86 height 21
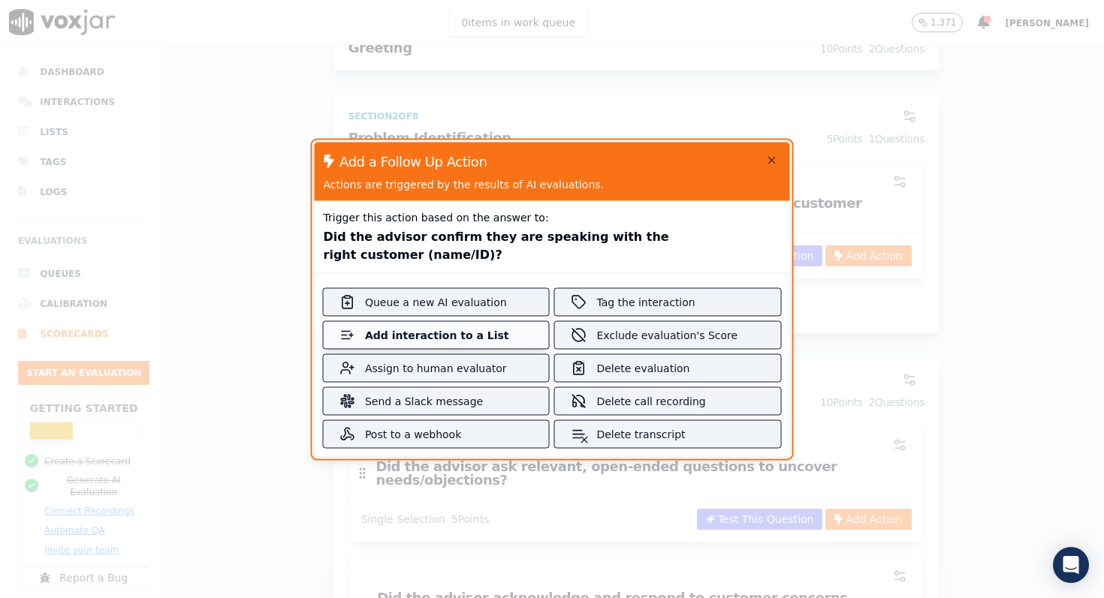
click at [453, 342] on button "Add interaction to a List" at bounding box center [436, 334] width 225 height 27
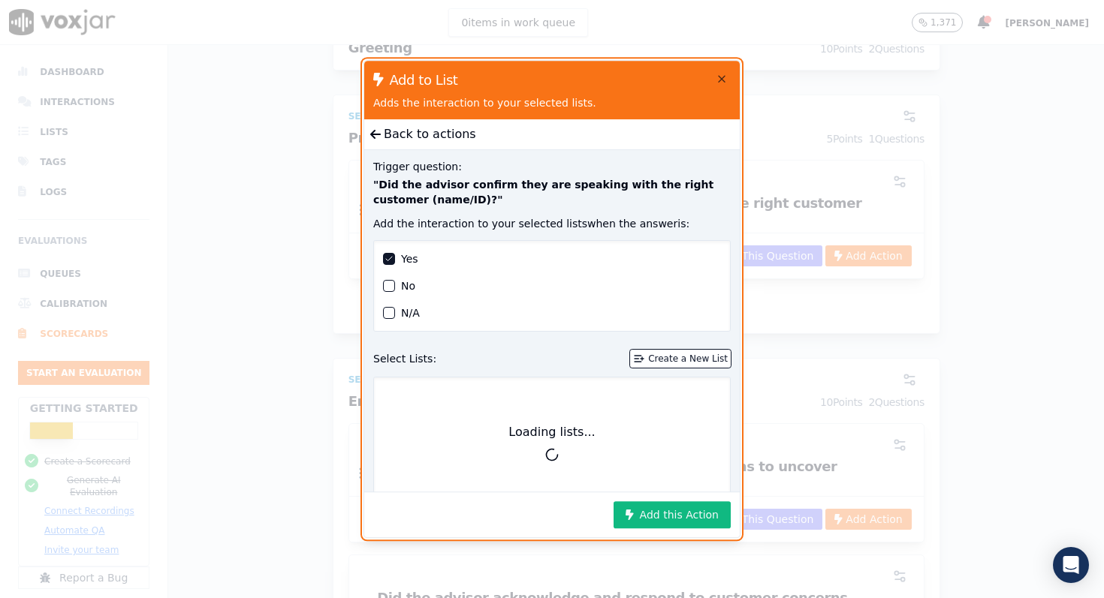
click at [387, 286] on div "button" at bounding box center [389, 286] width 11 height 11
click at [685, 361] on div "Create a New List" at bounding box center [688, 359] width 80 height 12
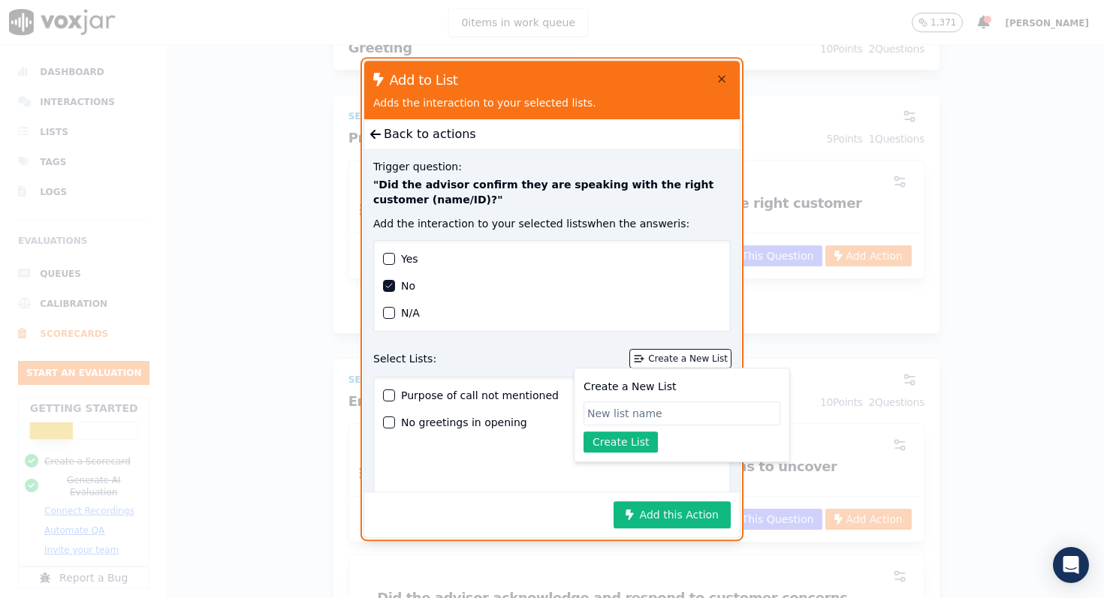
click at [637, 414] on input "Create a New List" at bounding box center [681, 414] width 197 height 24
type input "C"
type input "N"
click at [588, 414] on input "Addressed customer" at bounding box center [681, 414] width 197 height 24
click at [618, 415] on input "Not Addressed customer" at bounding box center [681, 414] width 197 height 24
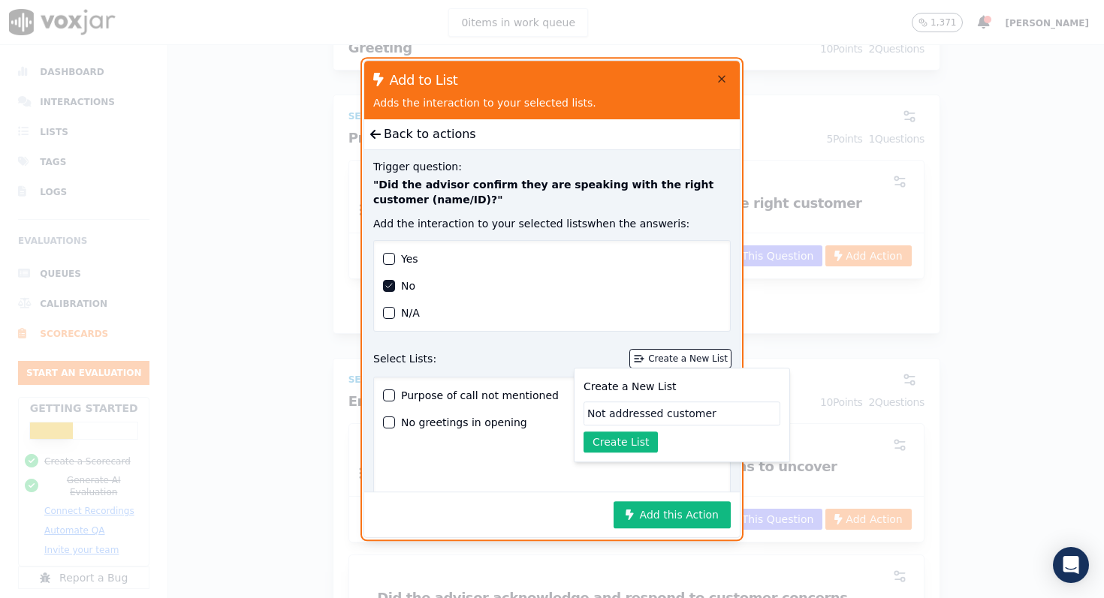
click at [739, 421] on input "Not addressed customer" at bounding box center [681, 414] width 197 height 24
type input "Not addressed customer name"
click at [621, 444] on button "Create List" at bounding box center [620, 442] width 74 height 21
click at [392, 450] on div "button" at bounding box center [389, 449] width 11 height 11
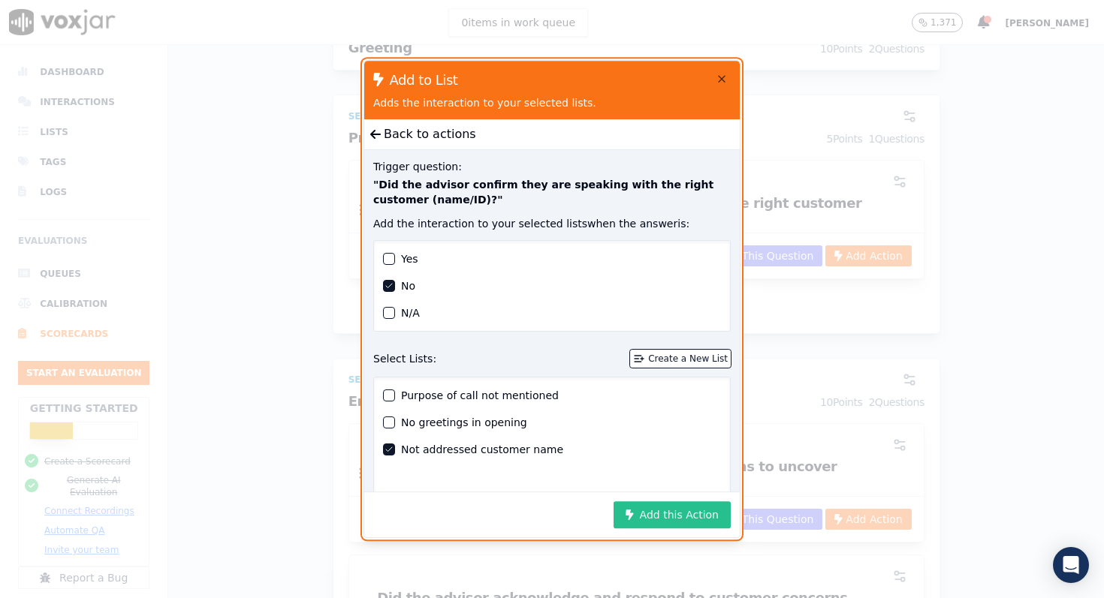
click at [645, 508] on button "Add this Action" at bounding box center [671, 514] width 117 height 27
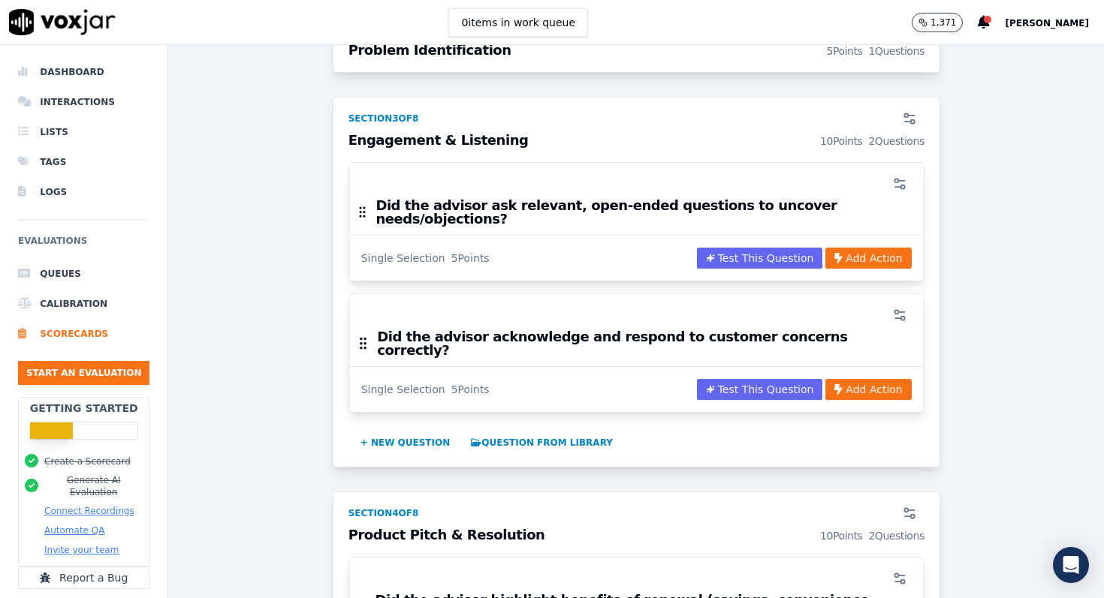
scroll to position [920, 0]
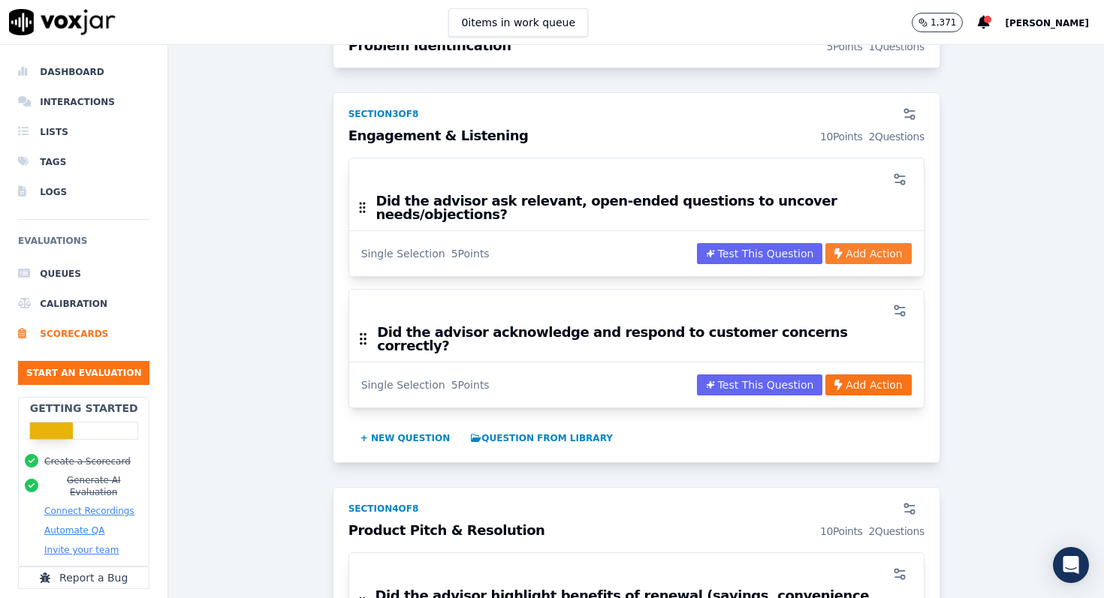
click at [854, 243] on button "Add Action" at bounding box center [868, 253] width 86 height 21
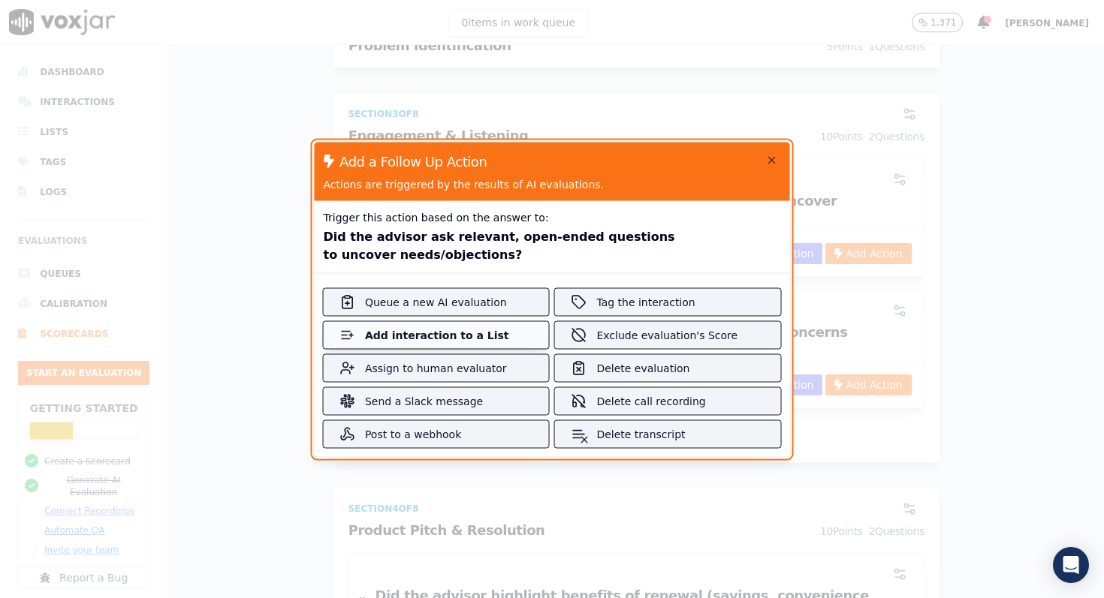
click at [479, 339] on div "Add interaction to a List" at bounding box center [436, 334] width 143 height 15
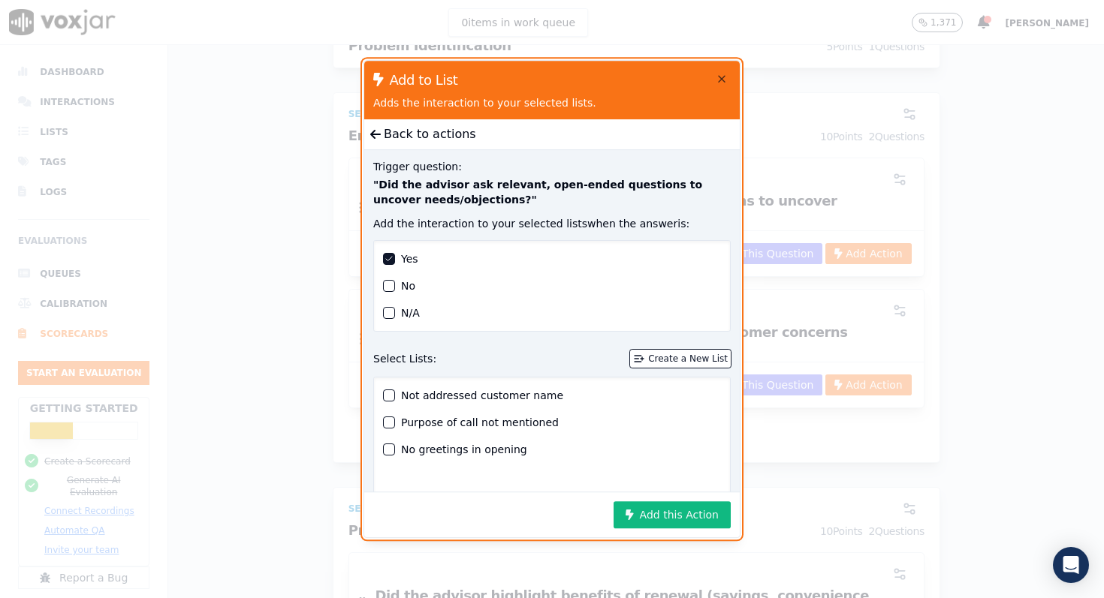
click at [393, 283] on div "button" at bounding box center [389, 286] width 11 height 11
click at [697, 360] on div "Create a New List" at bounding box center [688, 359] width 80 height 12
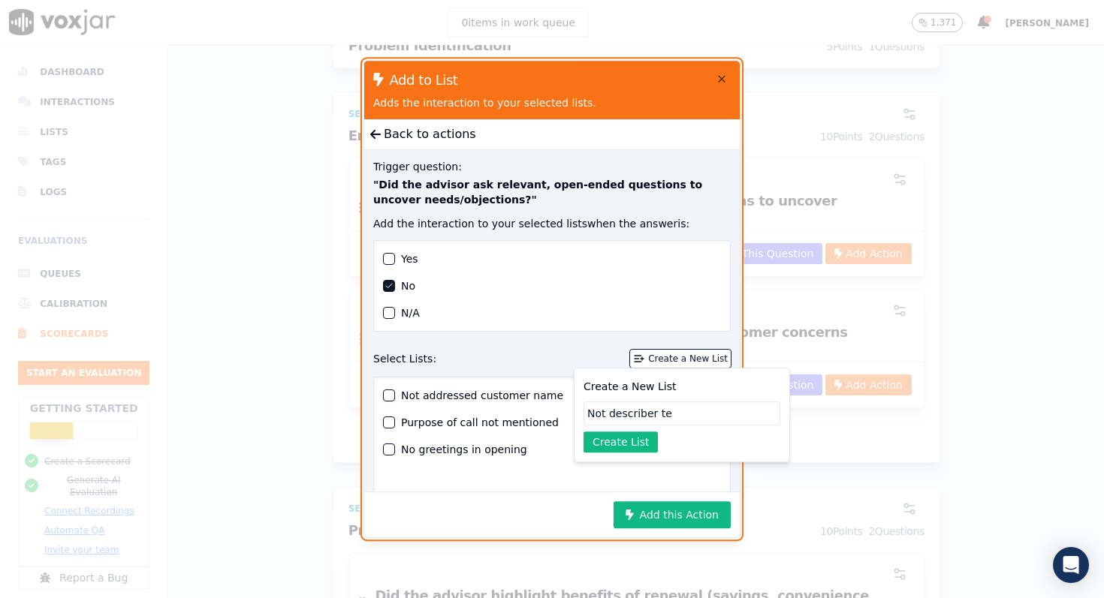
click at [699, 416] on input "Not describer te" at bounding box center [681, 414] width 197 height 24
type input "Not described the product"
click at [639, 444] on button "Create List" at bounding box center [620, 442] width 74 height 21
click at [391, 476] on div "button" at bounding box center [389, 476] width 11 height 11
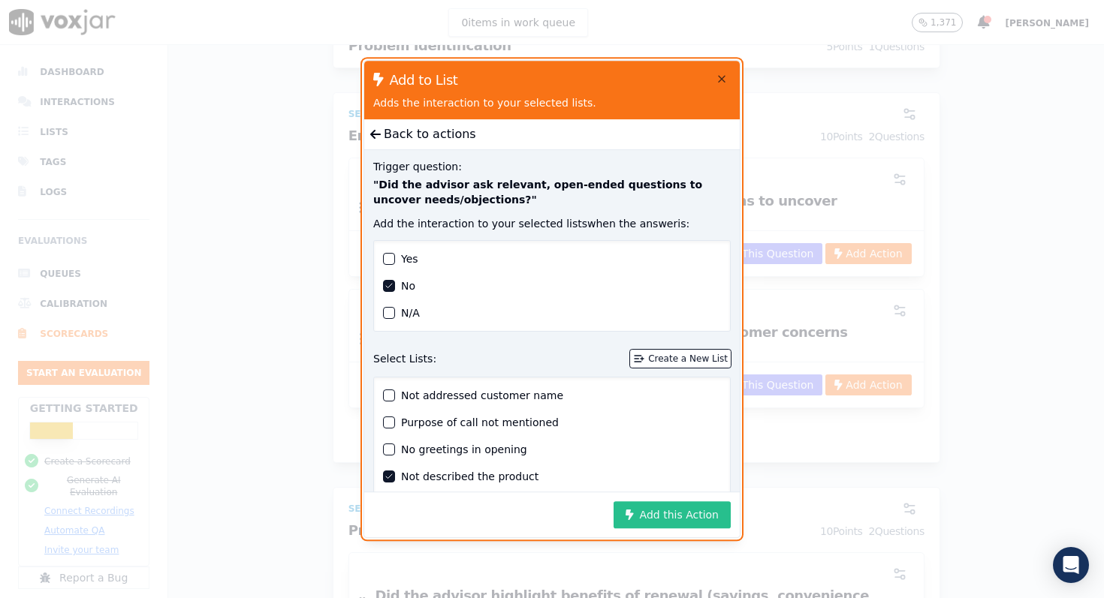
click at [657, 517] on button "Add this Action" at bounding box center [671, 514] width 117 height 27
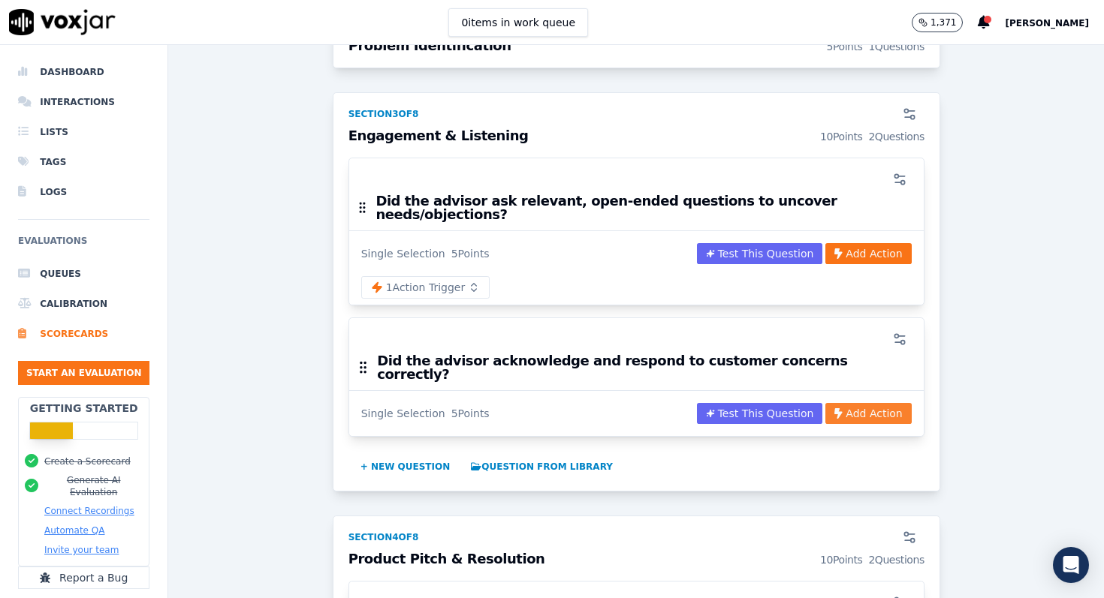
click at [882, 403] on button "Add Action" at bounding box center [868, 413] width 86 height 21
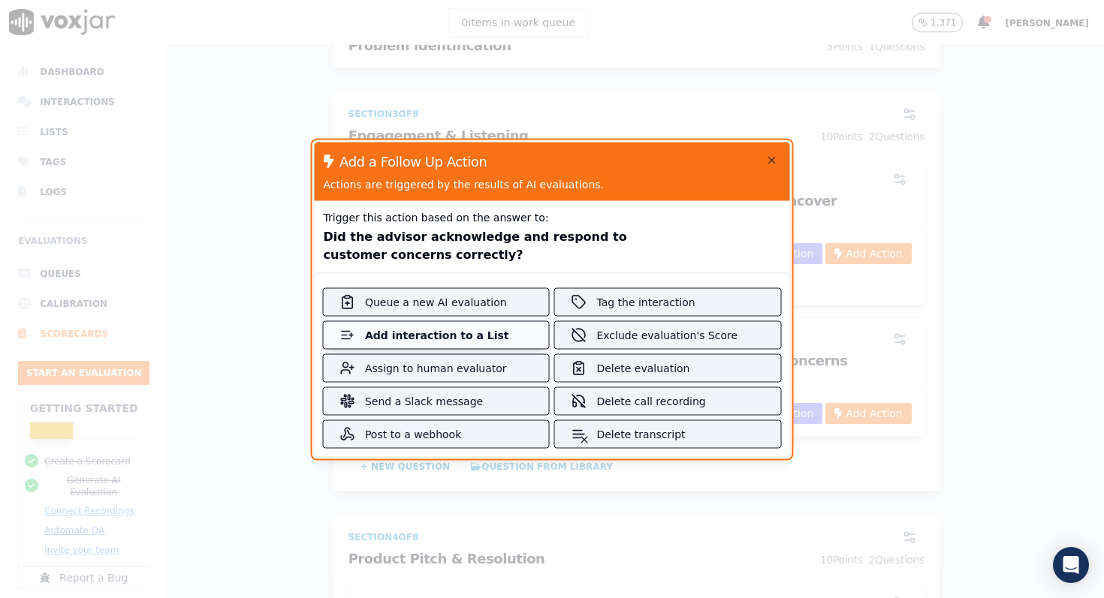
click at [505, 330] on div "Add interaction to a List" at bounding box center [436, 334] width 143 height 15
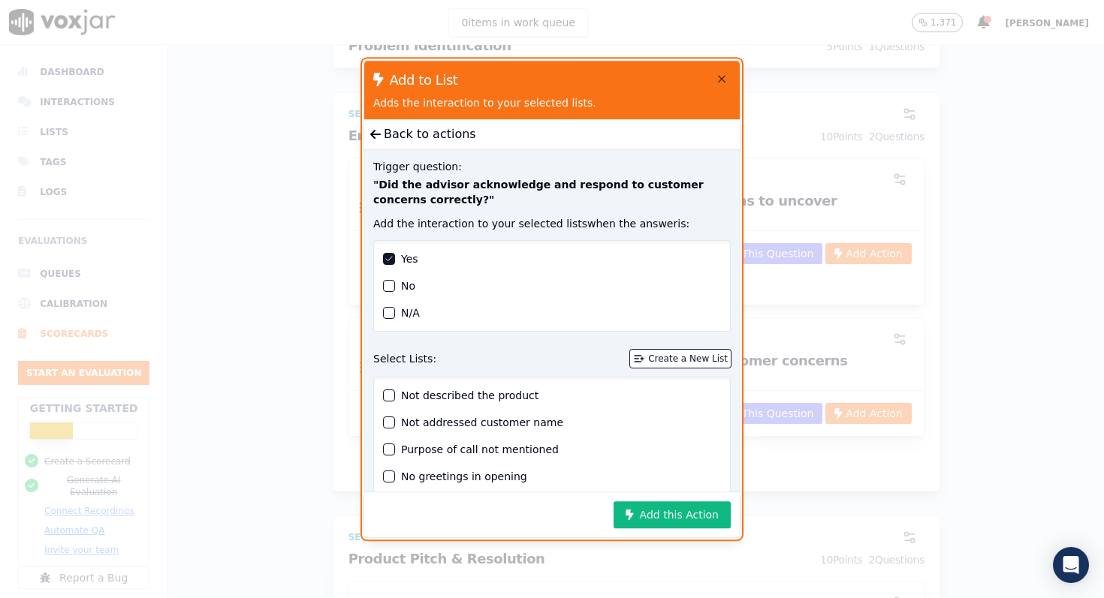
click at [390, 288] on div "button" at bounding box center [389, 286] width 11 height 11
click at [665, 354] on div "Create a New List" at bounding box center [688, 359] width 80 height 12
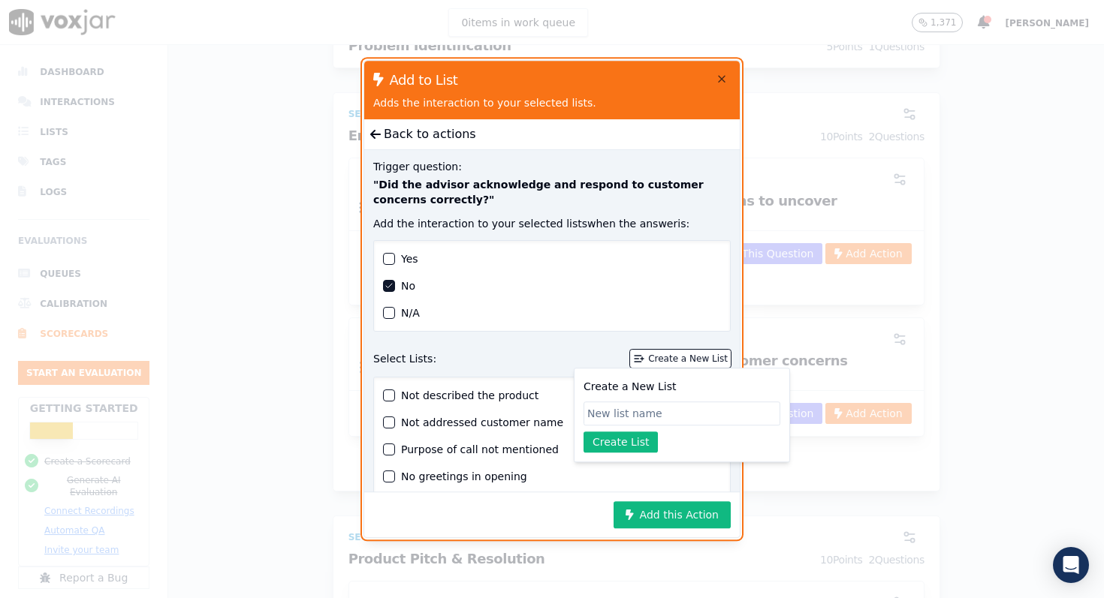
click at [625, 413] on input "Create a New List" at bounding box center [681, 414] width 197 height 24
type input "No proper response to queries"
click at [613, 448] on button "Create List" at bounding box center [620, 442] width 74 height 21
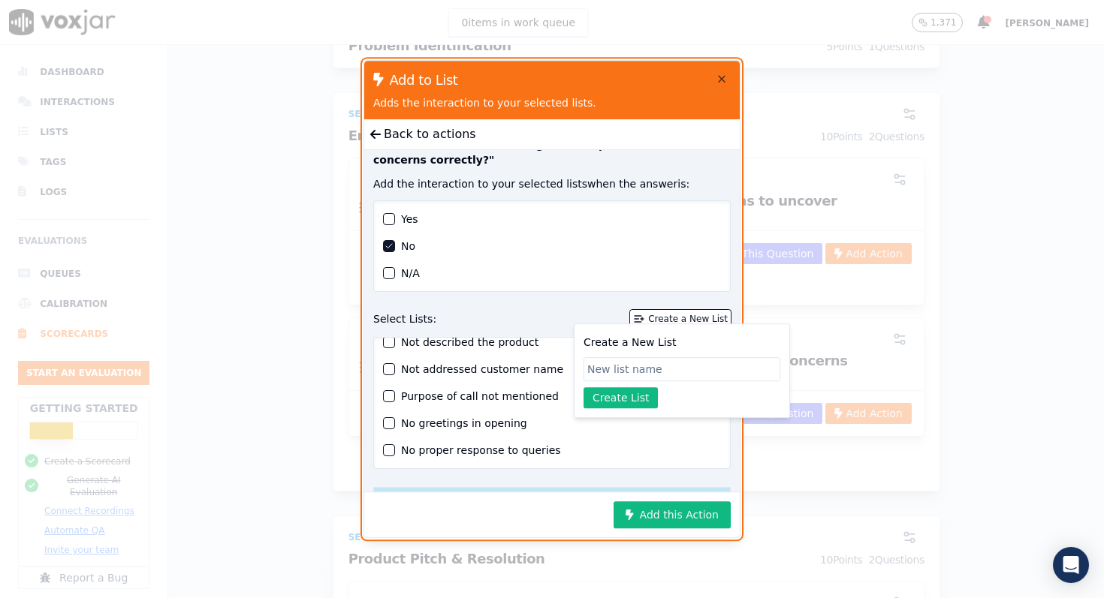
scroll to position [46, 0]
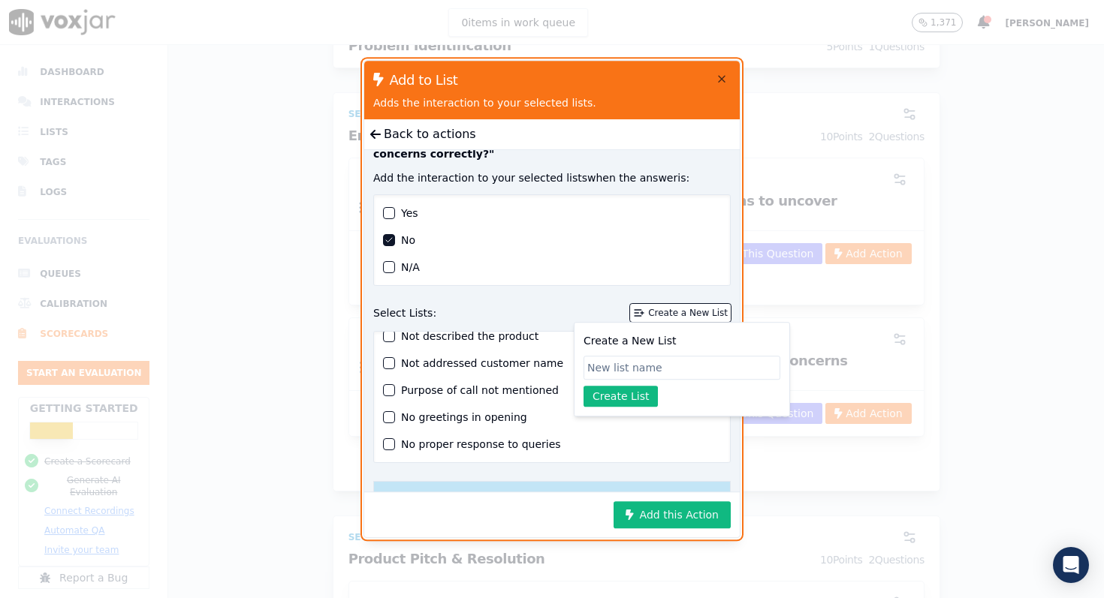
click at [391, 446] on div "button" at bounding box center [389, 444] width 11 height 11
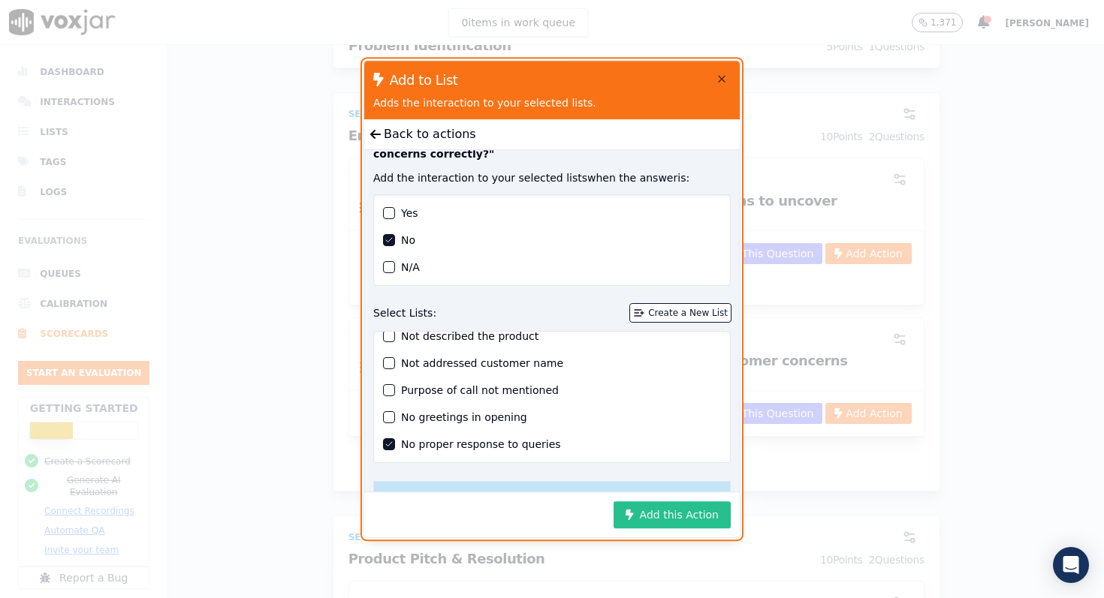
click at [693, 517] on button "Add this Action" at bounding box center [671, 514] width 117 height 27
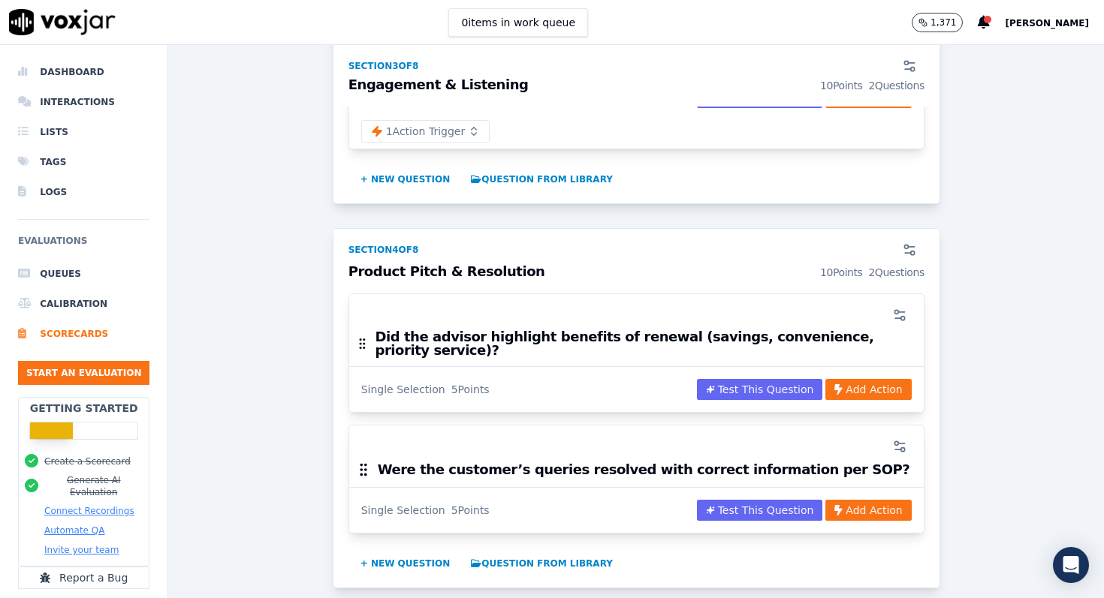
scroll to position [1237, 0]
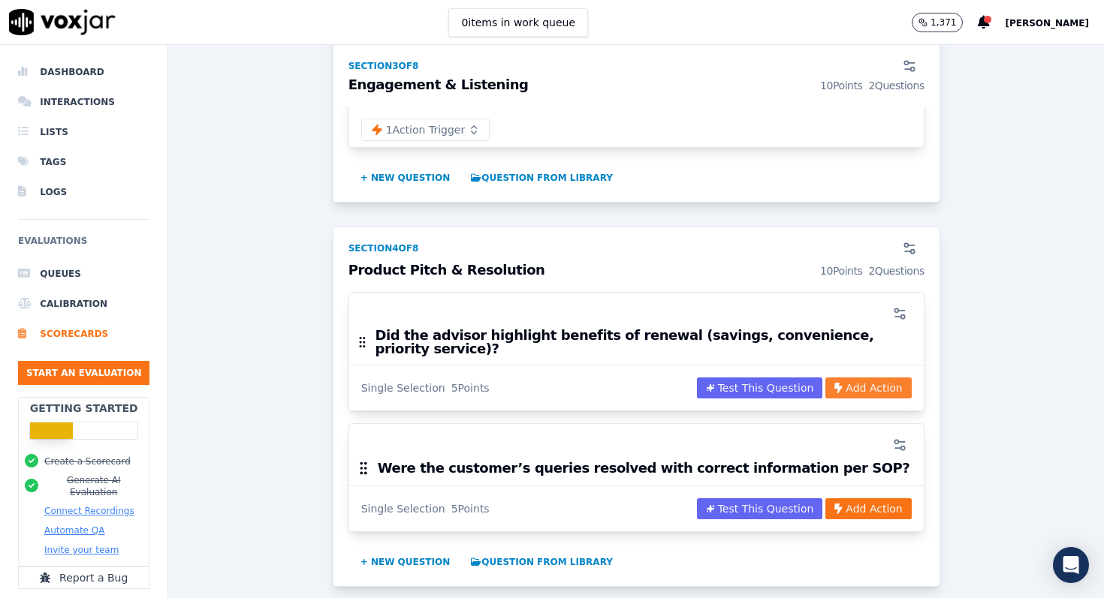
click at [880, 378] on button "Add Action" at bounding box center [868, 388] width 86 height 21
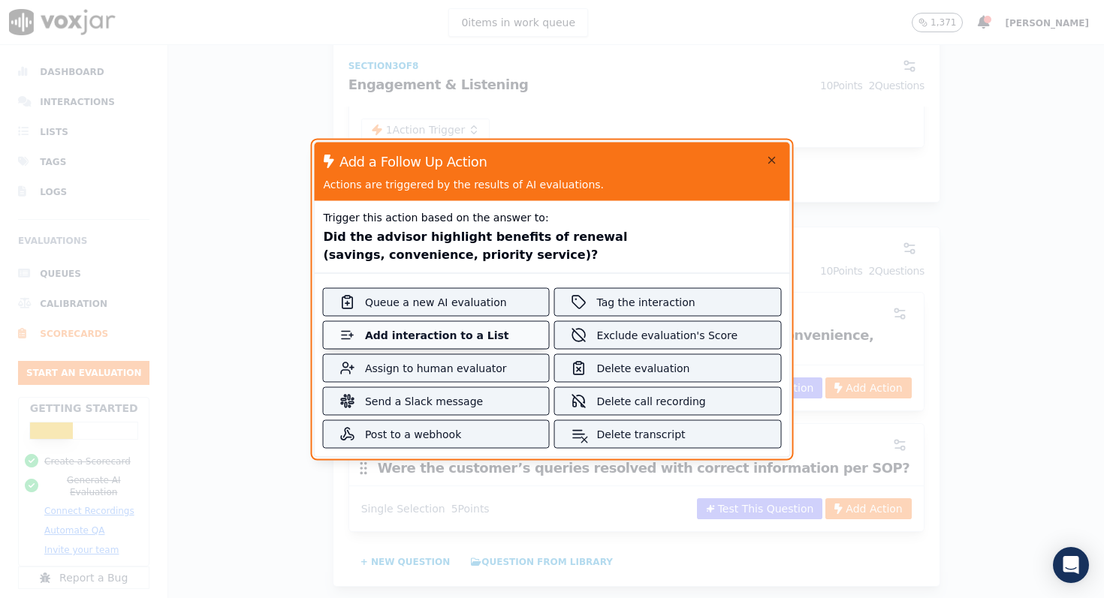
click at [523, 336] on button "Add interaction to a List" at bounding box center [436, 334] width 225 height 27
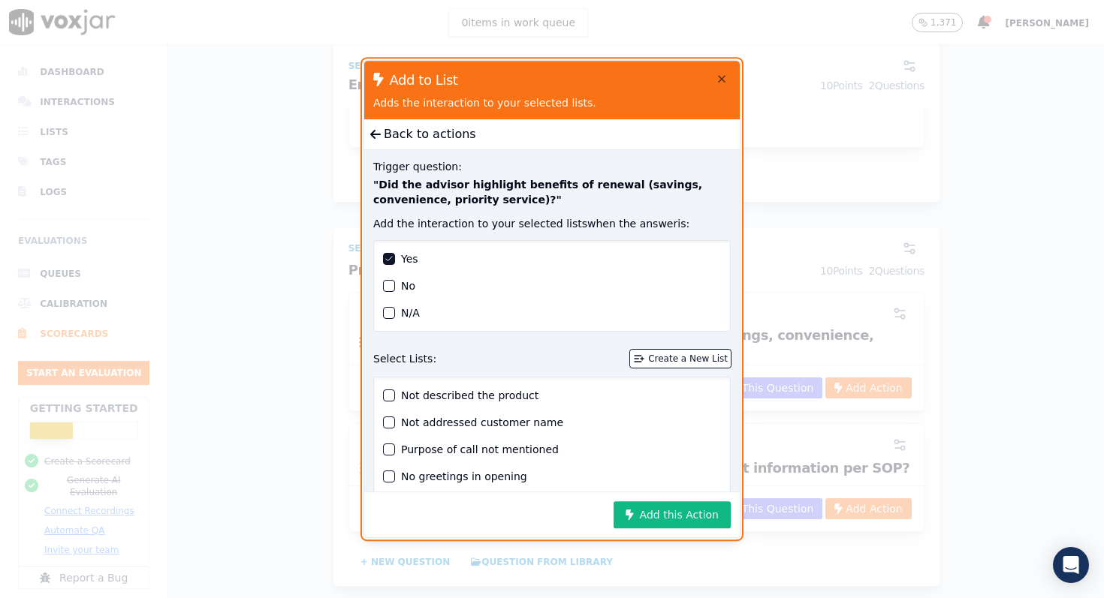
click at [392, 285] on div "button" at bounding box center [389, 286] width 11 height 11
click at [681, 356] on div "Create a New List" at bounding box center [688, 359] width 80 height 12
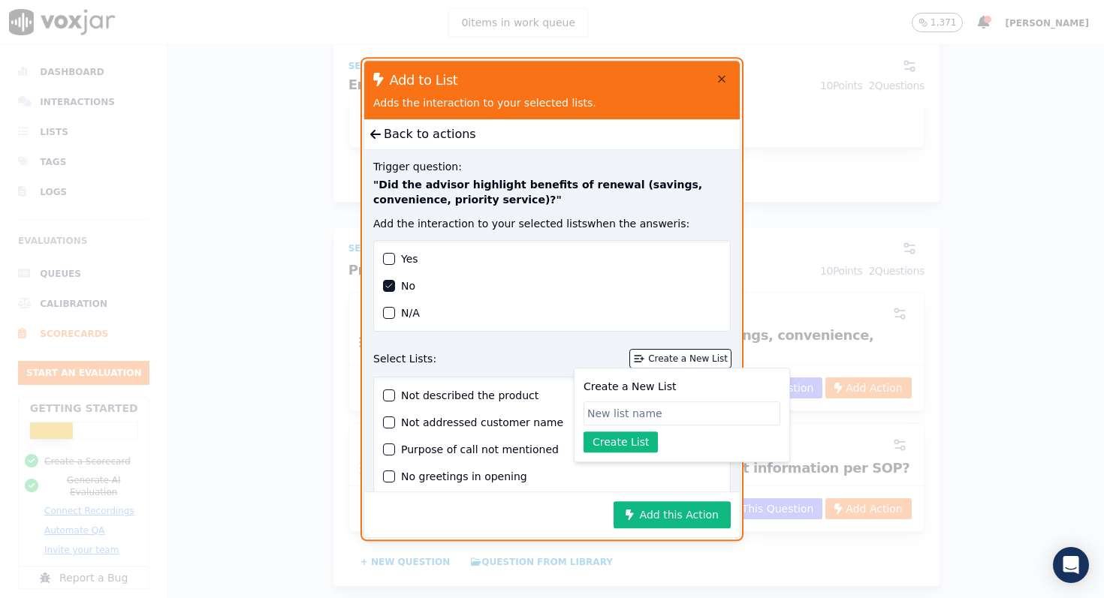
click at [622, 412] on input "Create a New List" at bounding box center [681, 414] width 197 height 24
type input "not telling the benefits of the plan"
click at [602, 444] on button "Create List" at bounding box center [620, 442] width 74 height 21
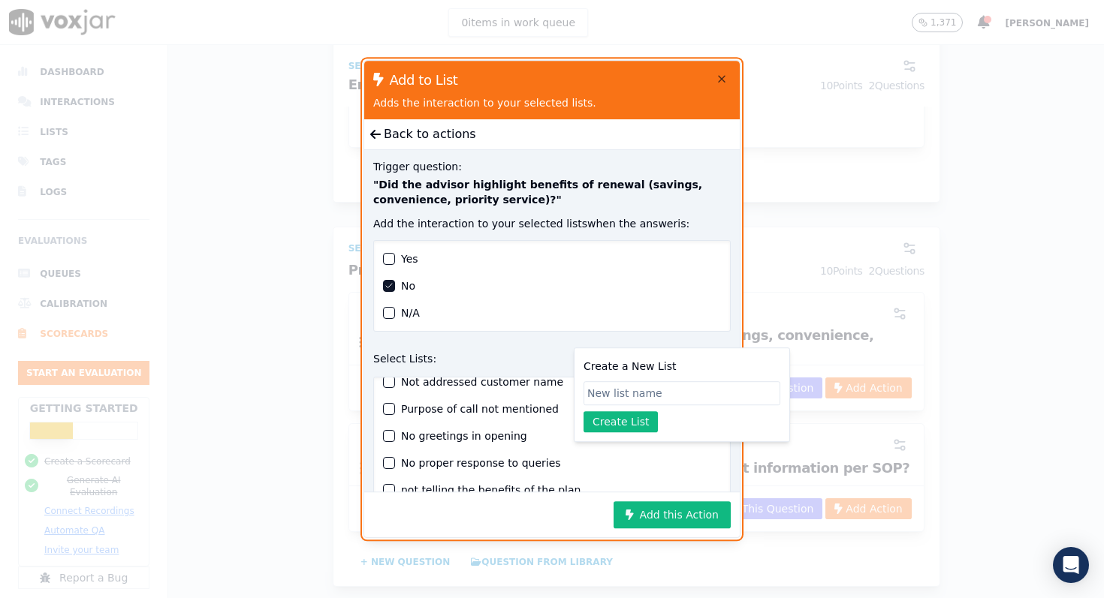
scroll to position [35, 0]
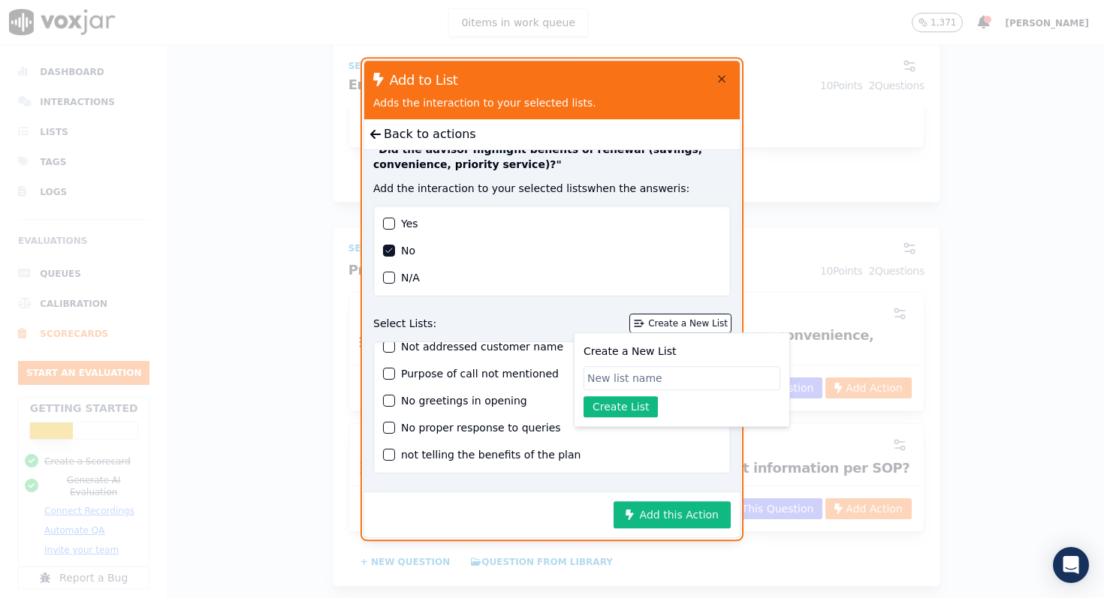
click at [390, 454] on div "button" at bounding box center [389, 455] width 11 height 11
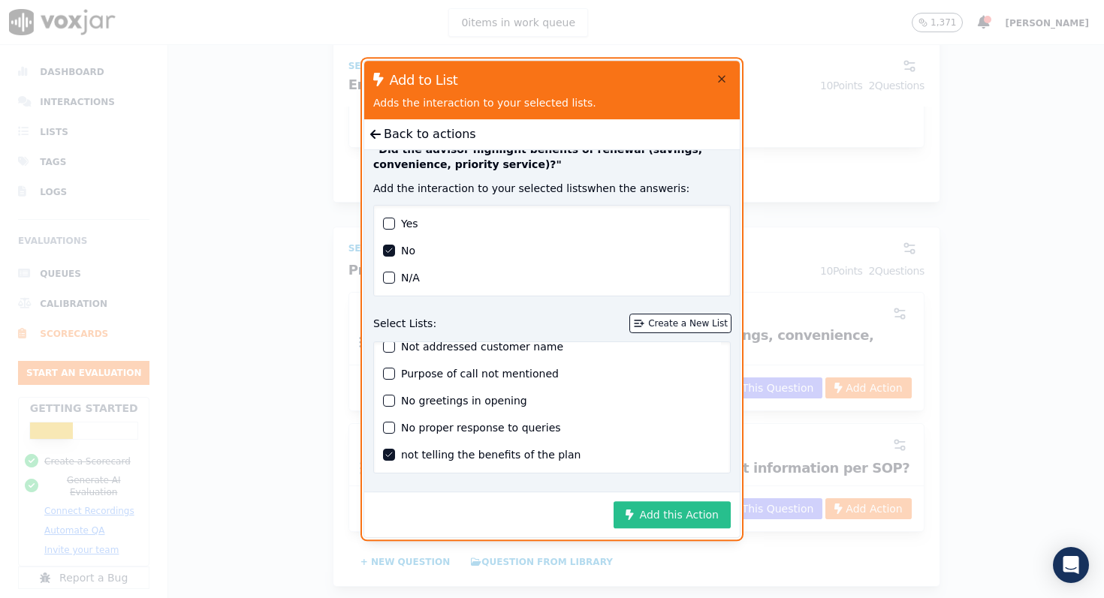
click at [651, 522] on button "Add this Action" at bounding box center [671, 514] width 117 height 27
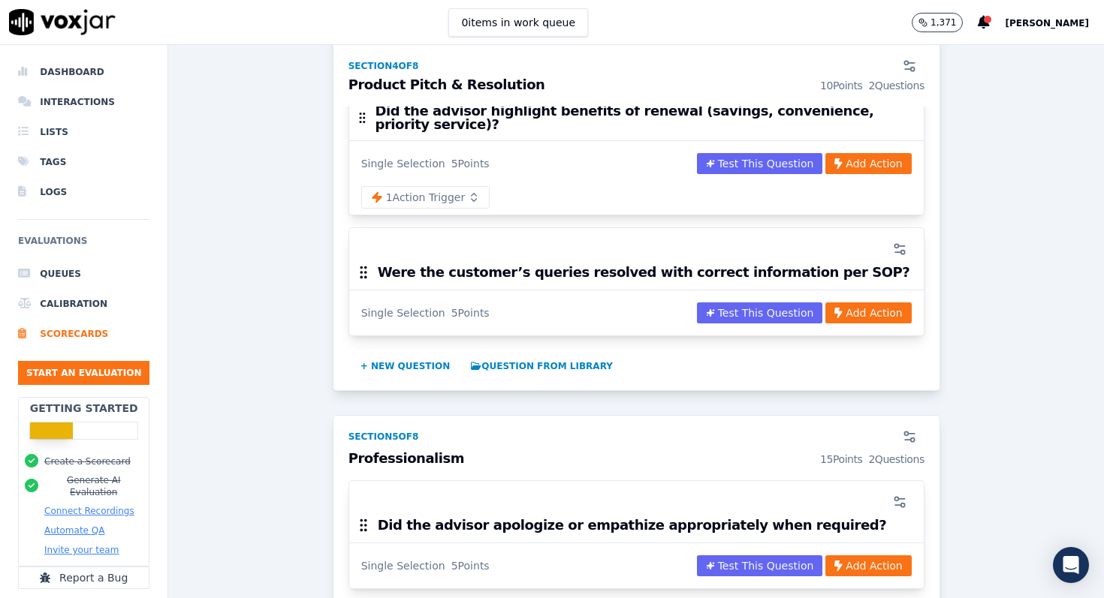
scroll to position [1483, 0]
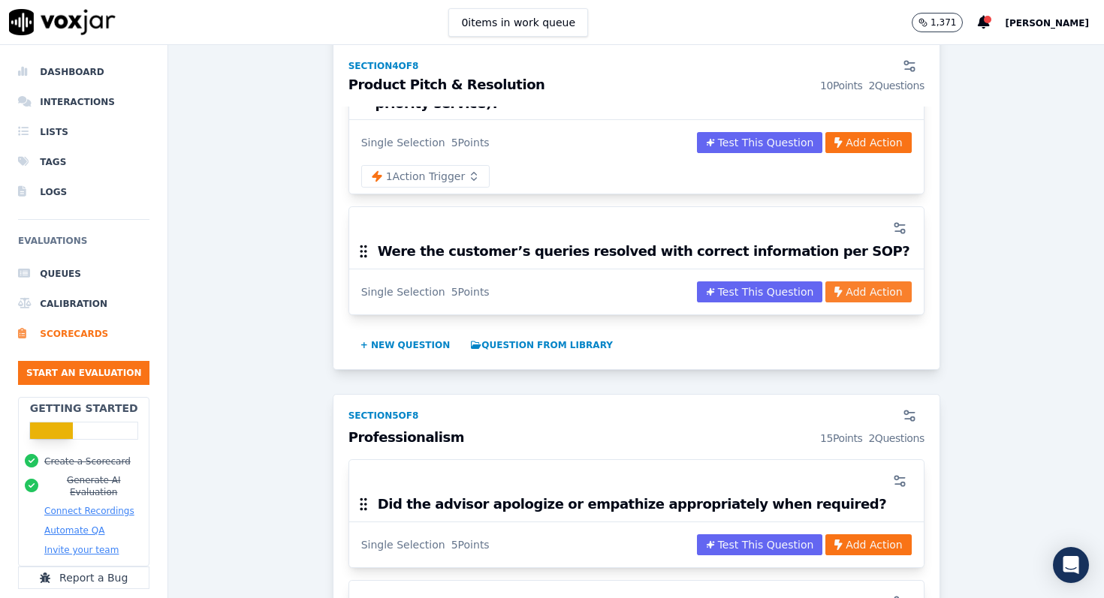
click at [877, 282] on button "Add Action" at bounding box center [868, 292] width 86 height 21
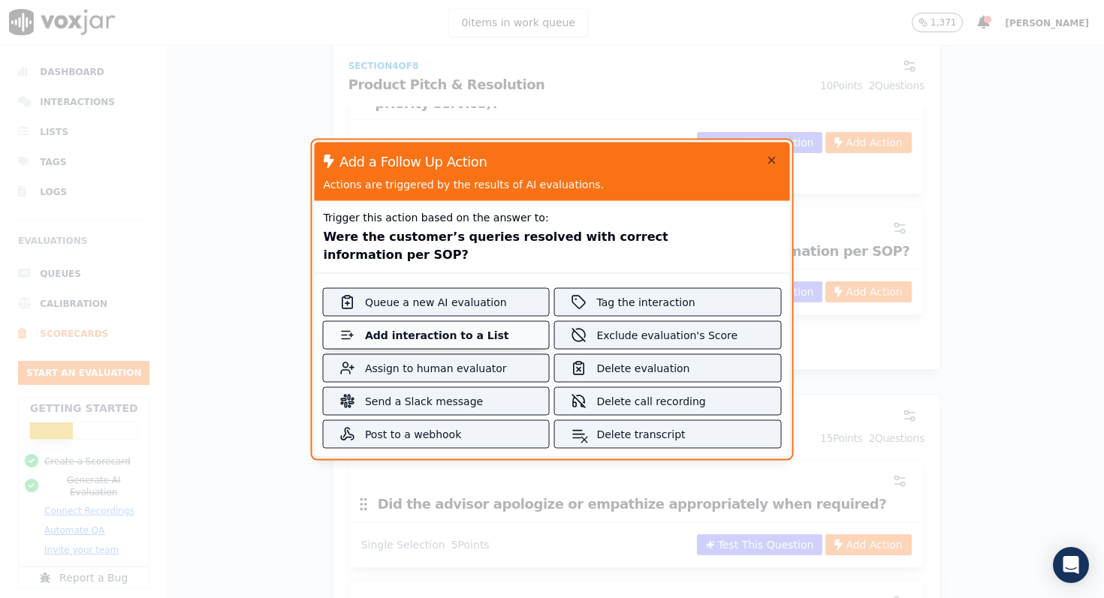
click at [519, 333] on button "Add interaction to a List" at bounding box center [436, 334] width 225 height 27
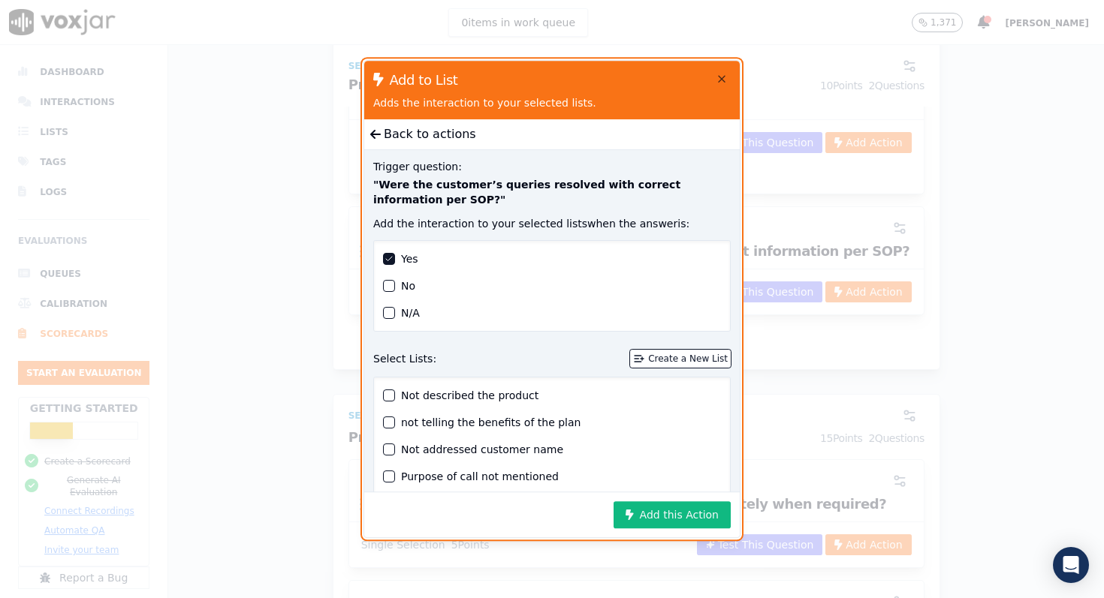
click at [390, 286] on div "button" at bounding box center [389, 286] width 11 height 11
click at [667, 360] on div "Create a New List" at bounding box center [688, 359] width 80 height 12
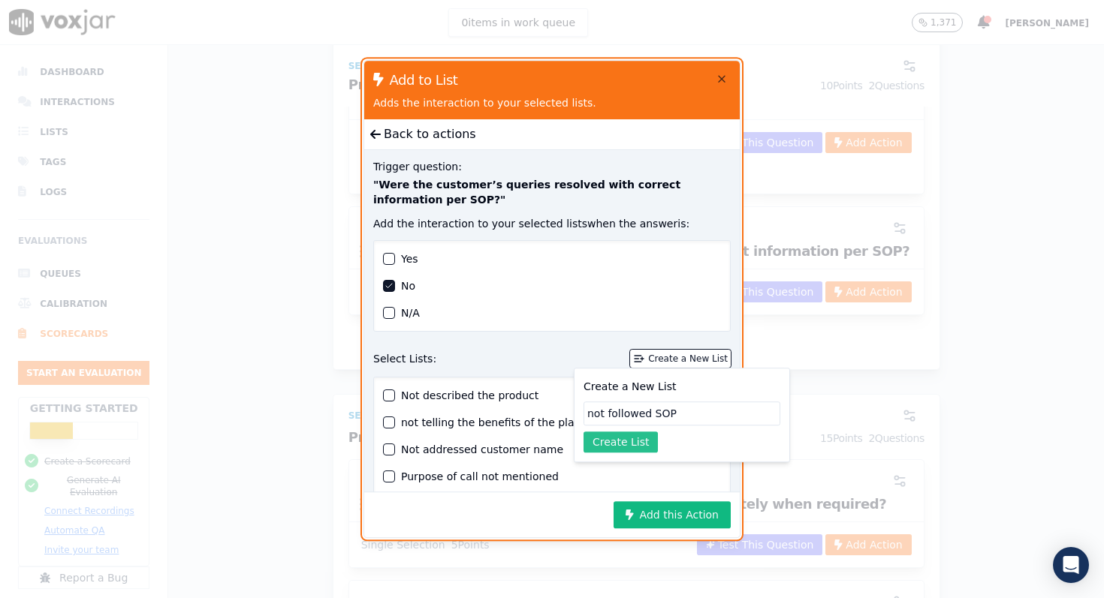
type input "not followed SOP"
click at [615, 438] on button "Create List" at bounding box center [620, 442] width 74 height 21
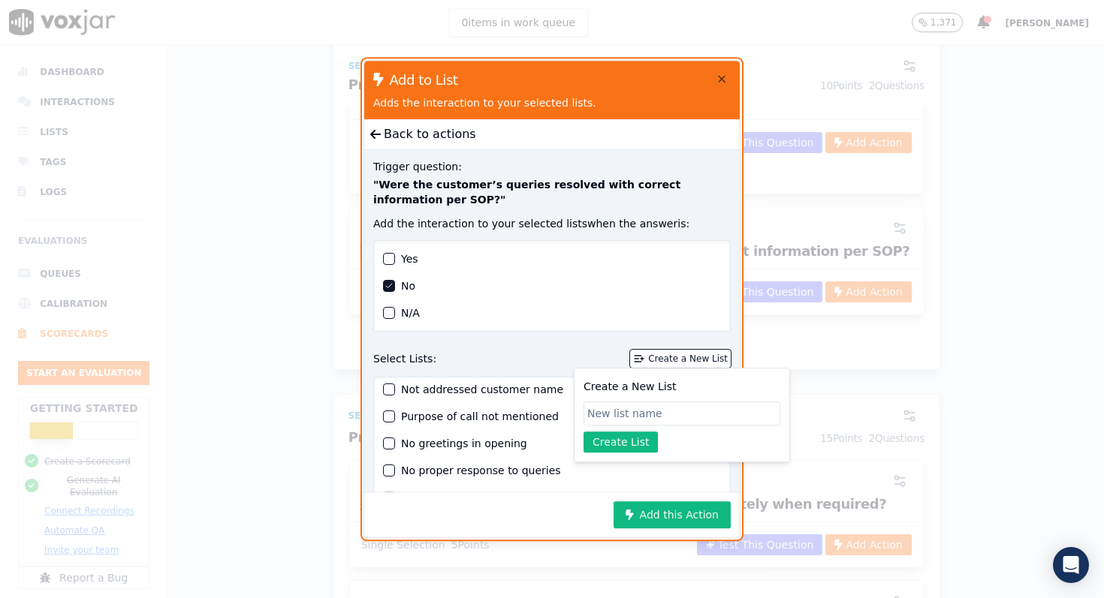
scroll to position [68, 0]
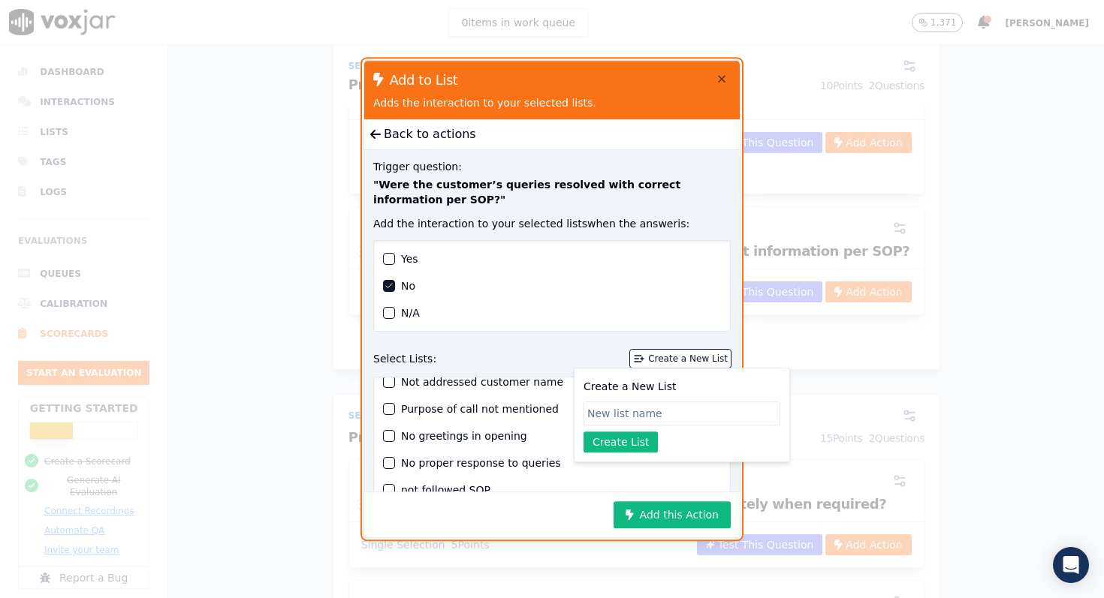
click at [391, 487] on div "button" at bounding box center [389, 490] width 11 height 11
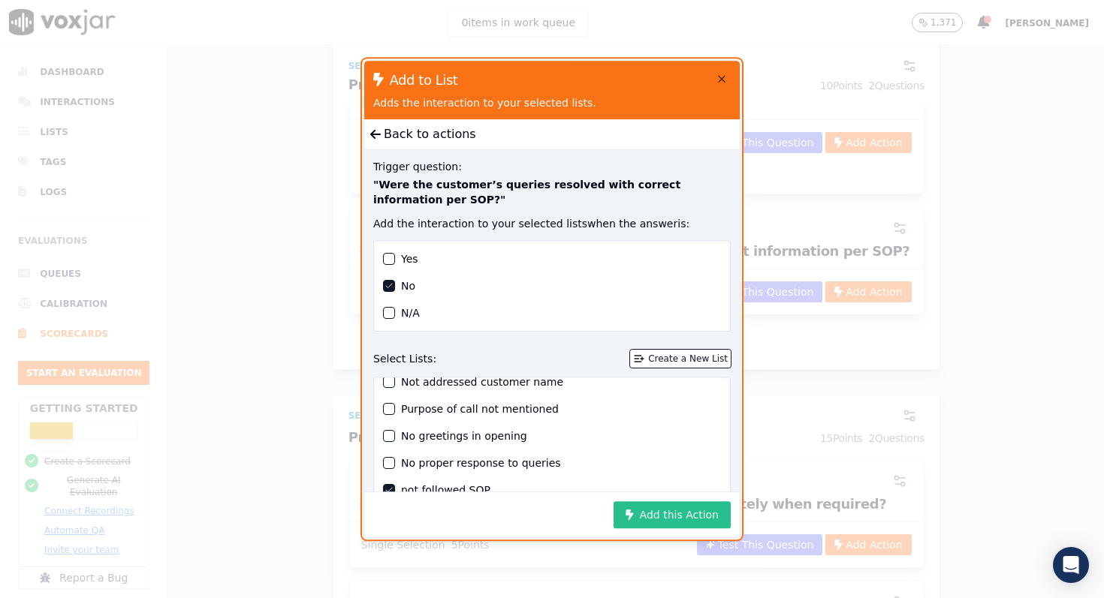
click at [682, 515] on button "Add this Action" at bounding box center [671, 514] width 117 height 27
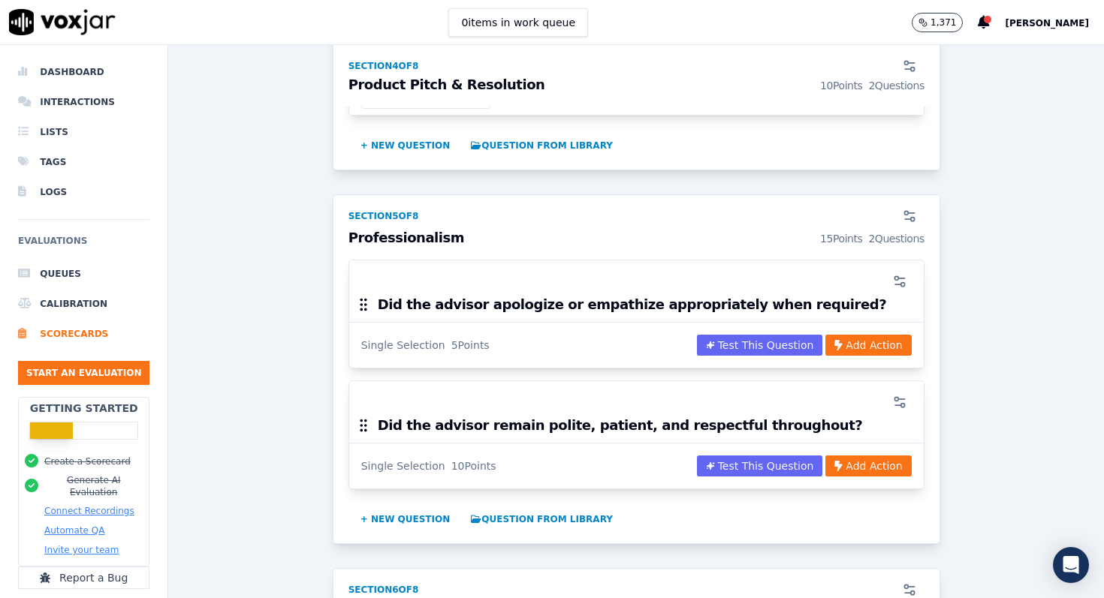
scroll to position [1712, 0]
click at [859, 334] on button "Add Action" at bounding box center [868, 344] width 86 height 21
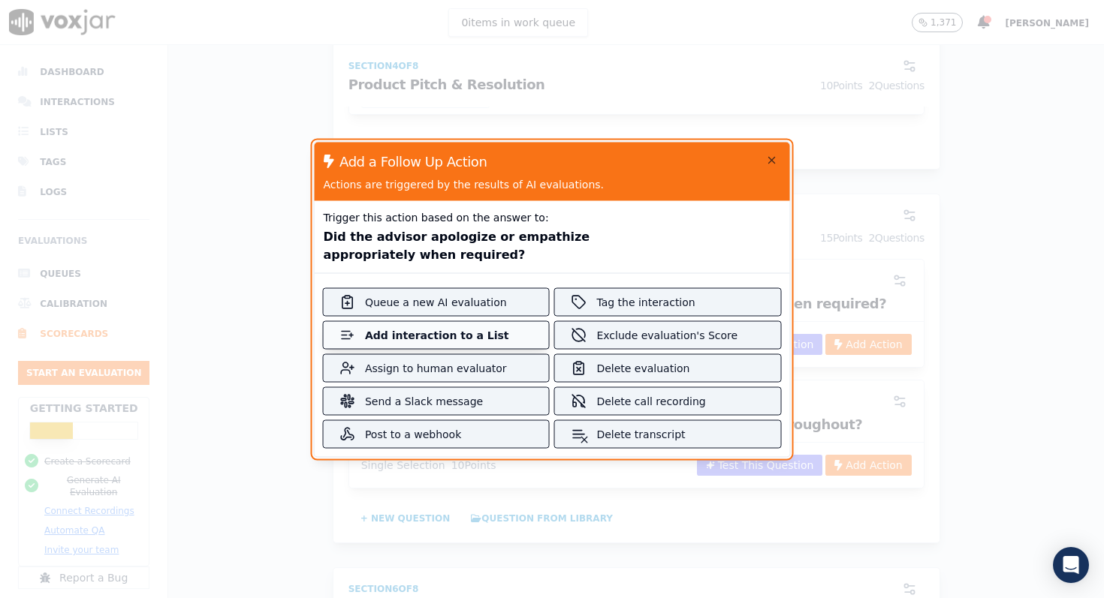
click at [444, 339] on div "Add interaction to a List" at bounding box center [436, 334] width 143 height 15
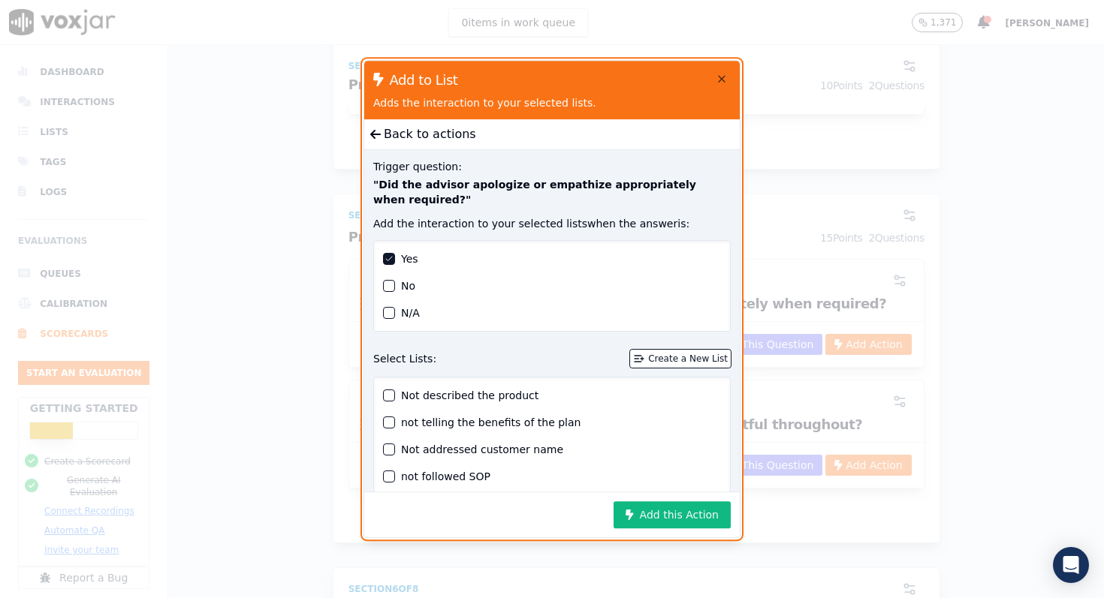
click at [388, 288] on div "button" at bounding box center [389, 286] width 11 height 11
click at [678, 364] on div "Create a New List" at bounding box center [688, 359] width 80 height 12
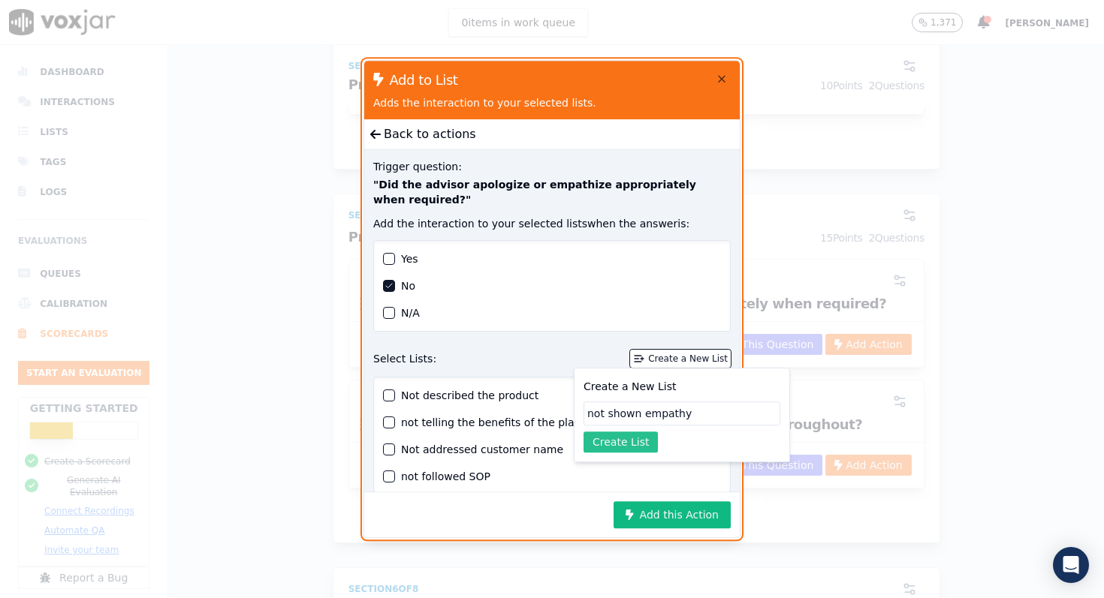
type input "not shown empathy"
click at [644, 445] on button "Create List" at bounding box center [620, 442] width 74 height 21
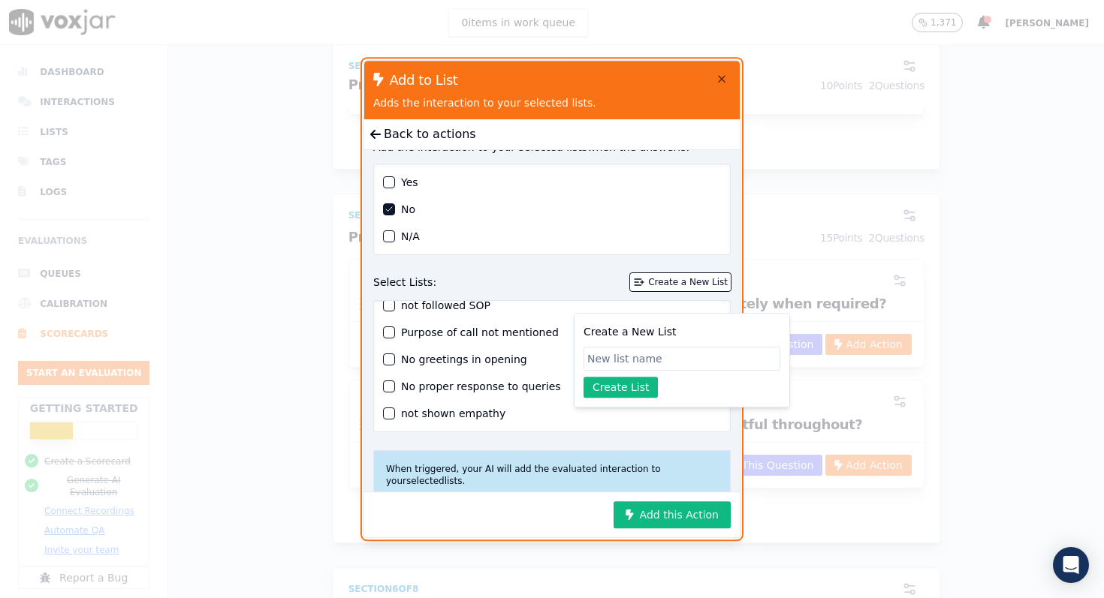
scroll to position [99, 0]
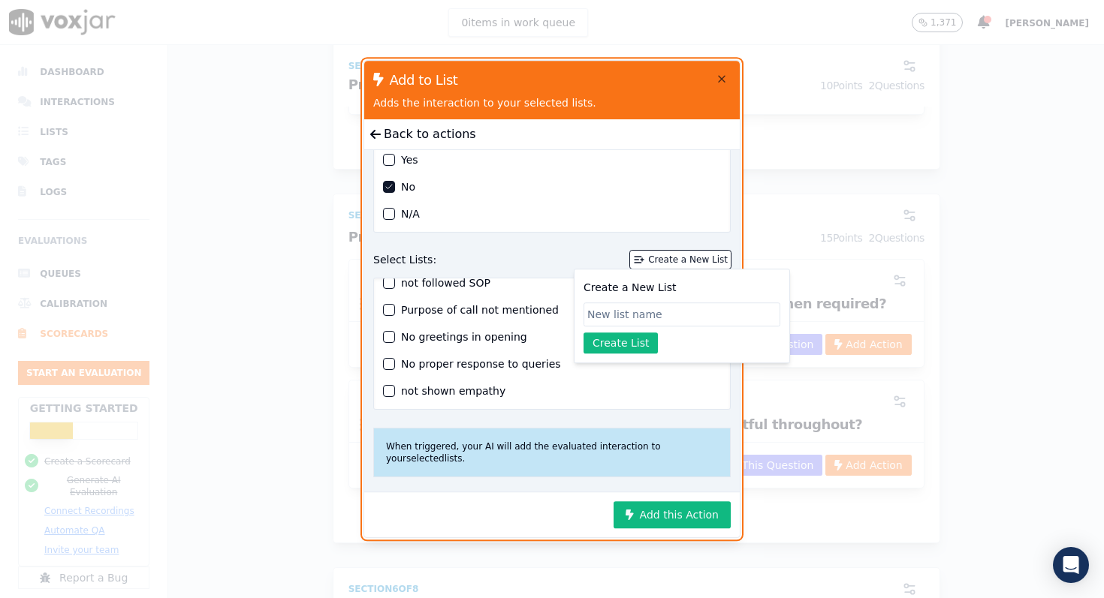
click at [390, 392] on div "button" at bounding box center [389, 391] width 11 height 11
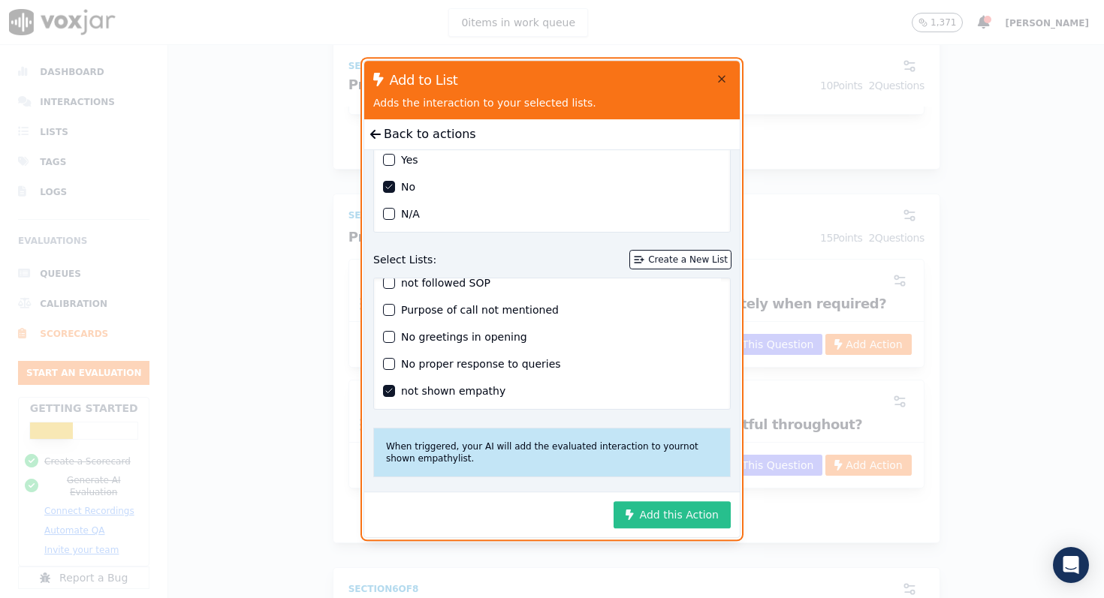
click at [677, 519] on button "Add this Action" at bounding box center [671, 514] width 117 height 27
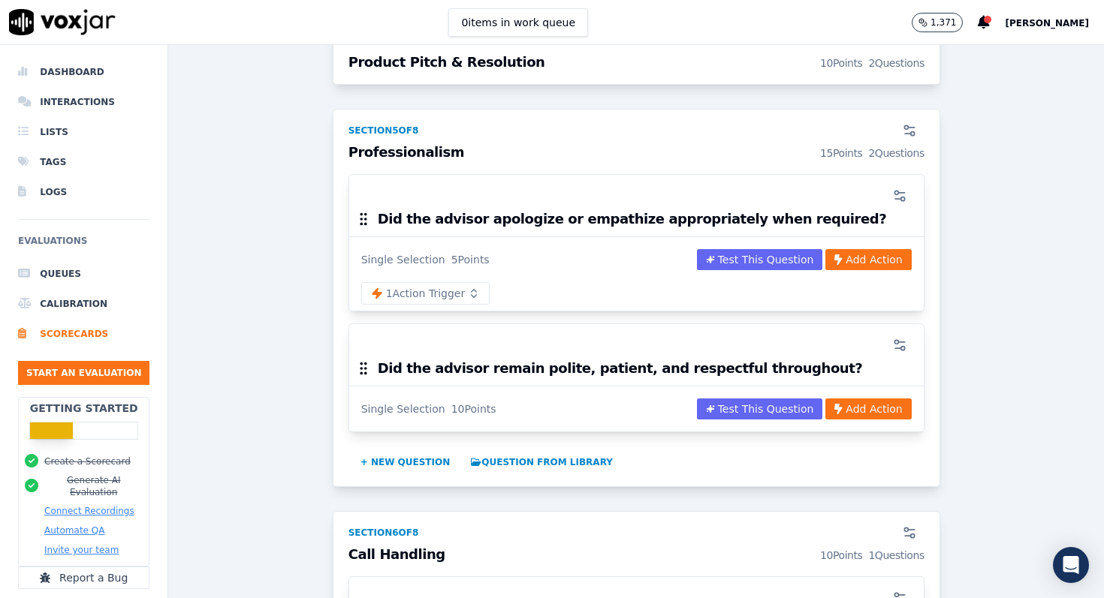
scroll to position [1795, 0]
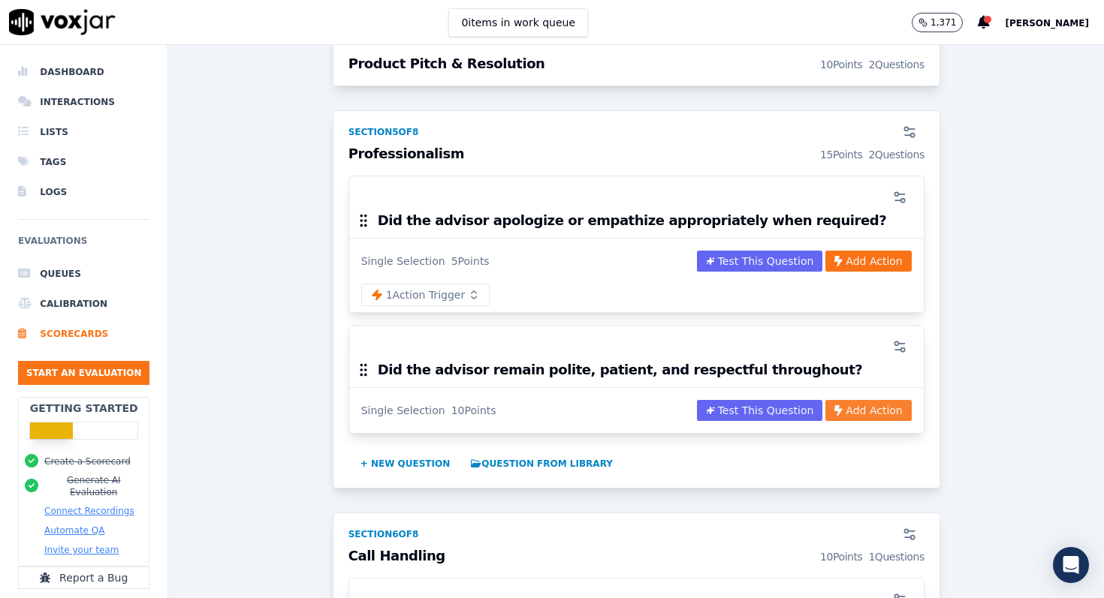
click at [878, 400] on button "Add Action" at bounding box center [868, 410] width 86 height 21
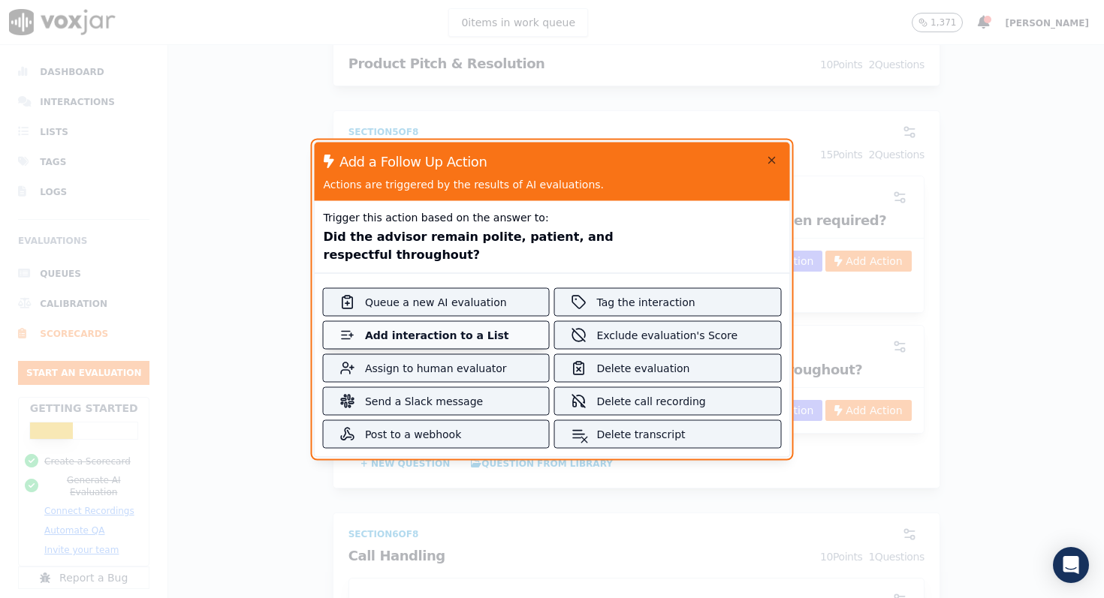
click at [509, 342] on button "Add interaction to a List" at bounding box center [436, 334] width 225 height 27
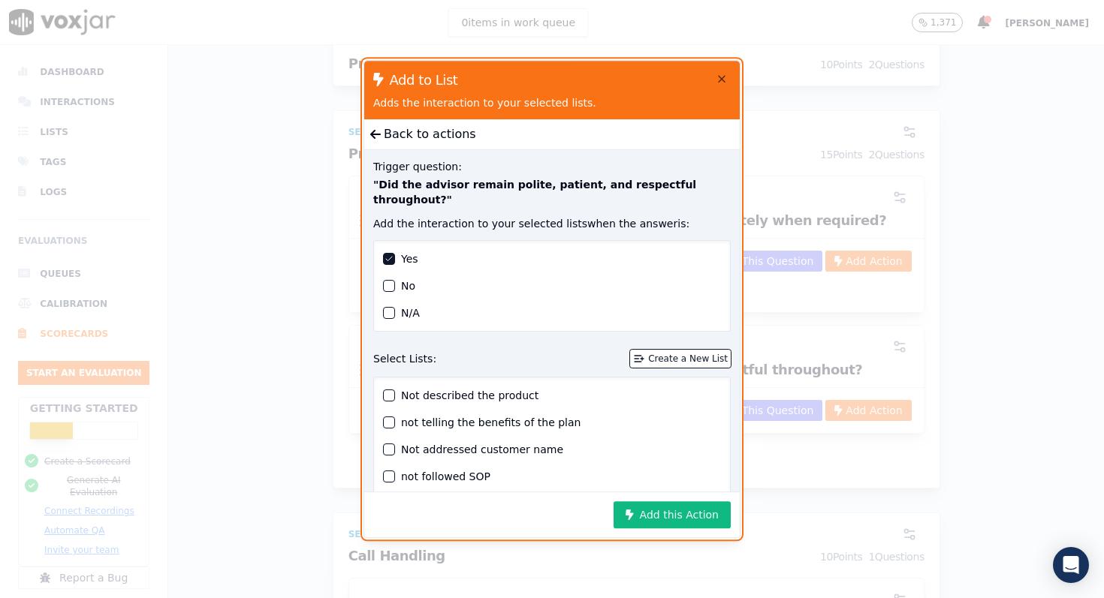
click at [390, 281] on div "button" at bounding box center [389, 286] width 11 height 11
click at [663, 353] on div "Create a New List" at bounding box center [688, 359] width 80 height 12
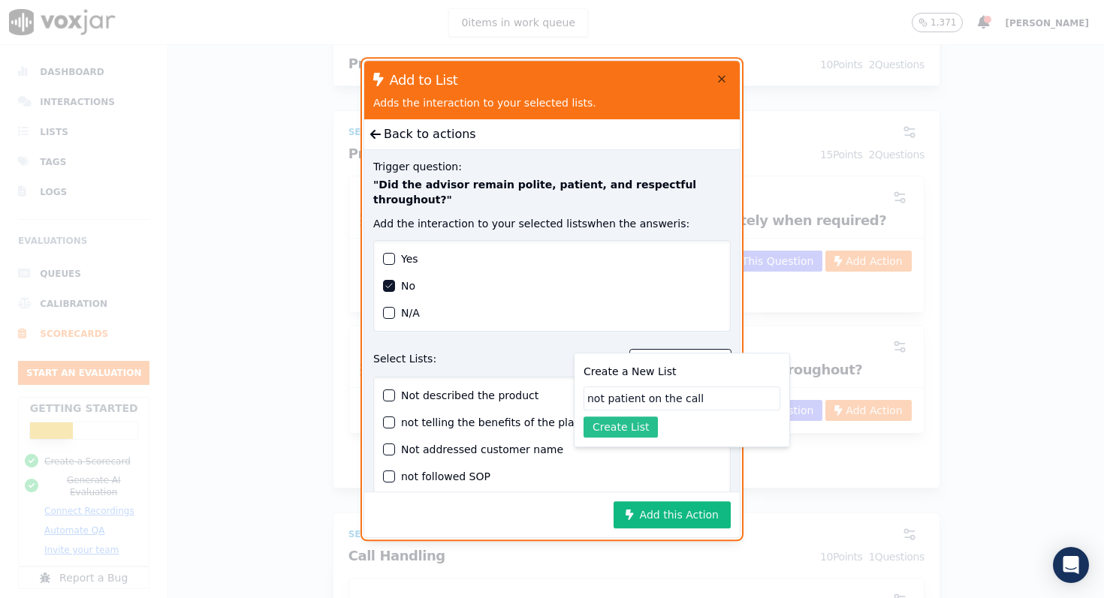
type input "not patient on the call"
click at [636, 431] on button "Create List" at bounding box center [620, 427] width 74 height 21
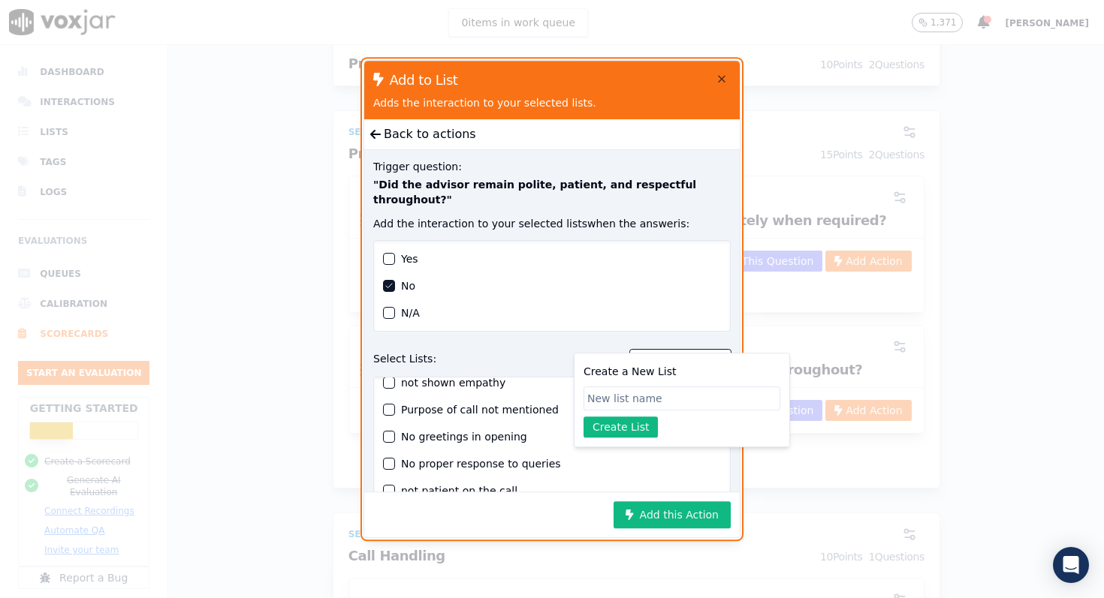
scroll to position [122, 0]
click at [392, 485] on div "button" at bounding box center [389, 490] width 11 height 11
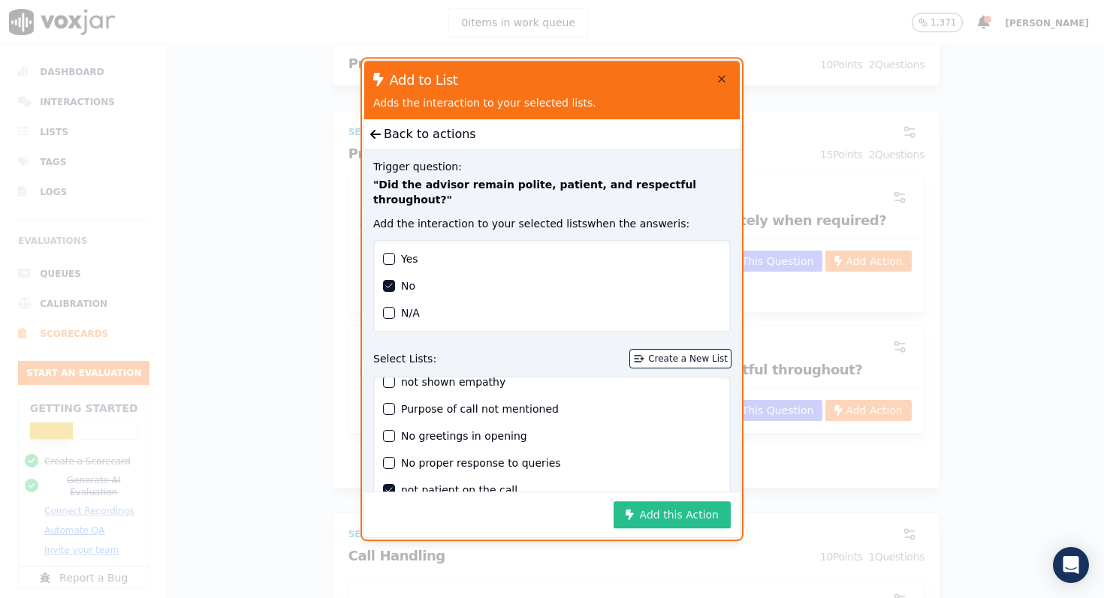
click at [665, 520] on button "Add this Action" at bounding box center [671, 514] width 117 height 27
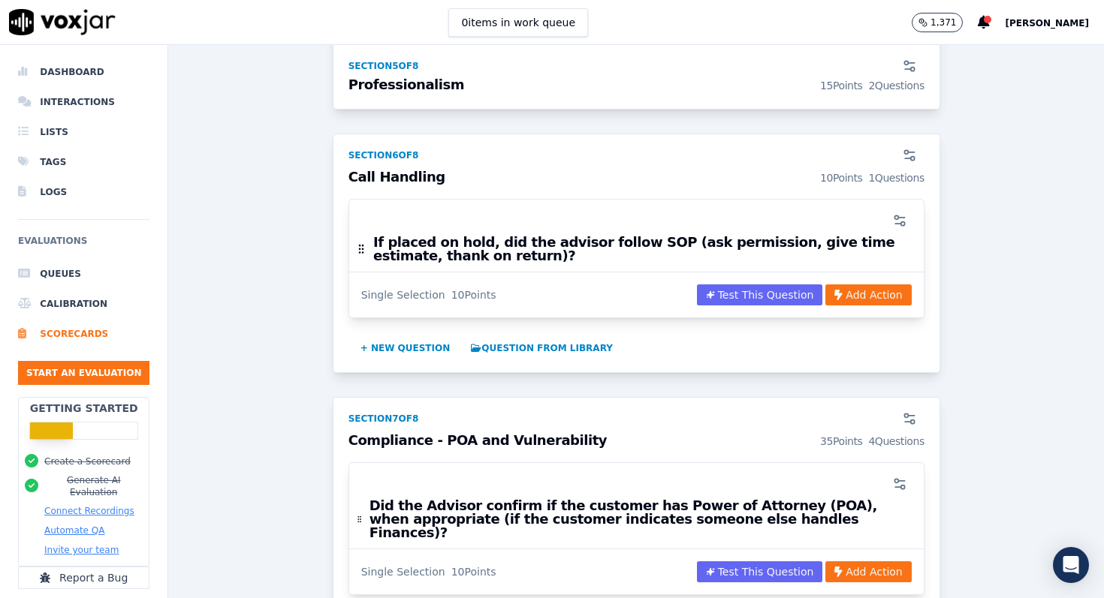
scroll to position [2206, 0]
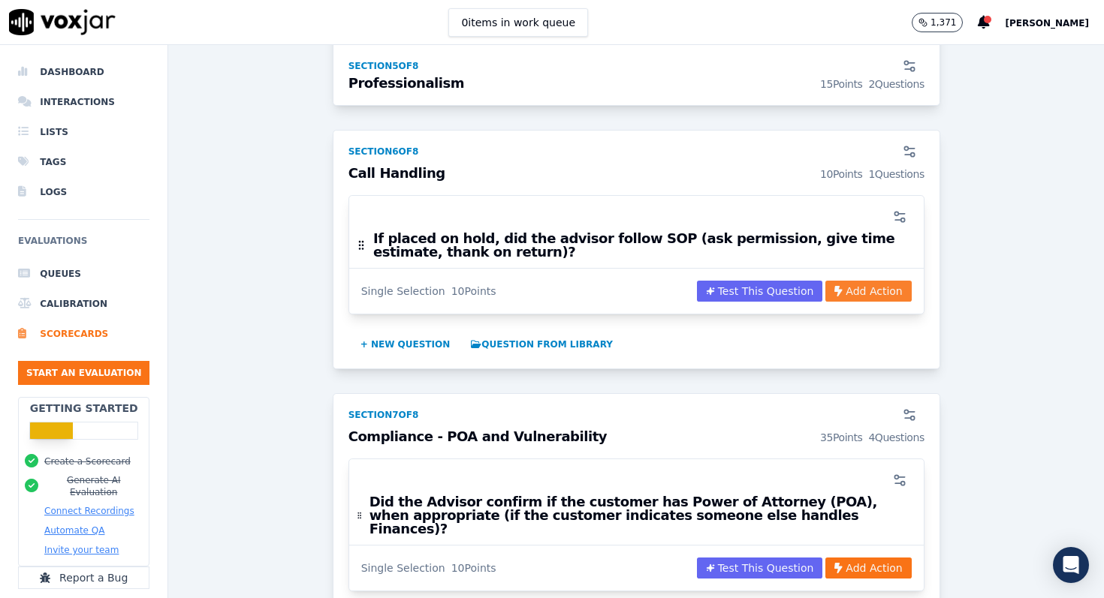
click at [872, 281] on button "Add Action" at bounding box center [868, 291] width 86 height 21
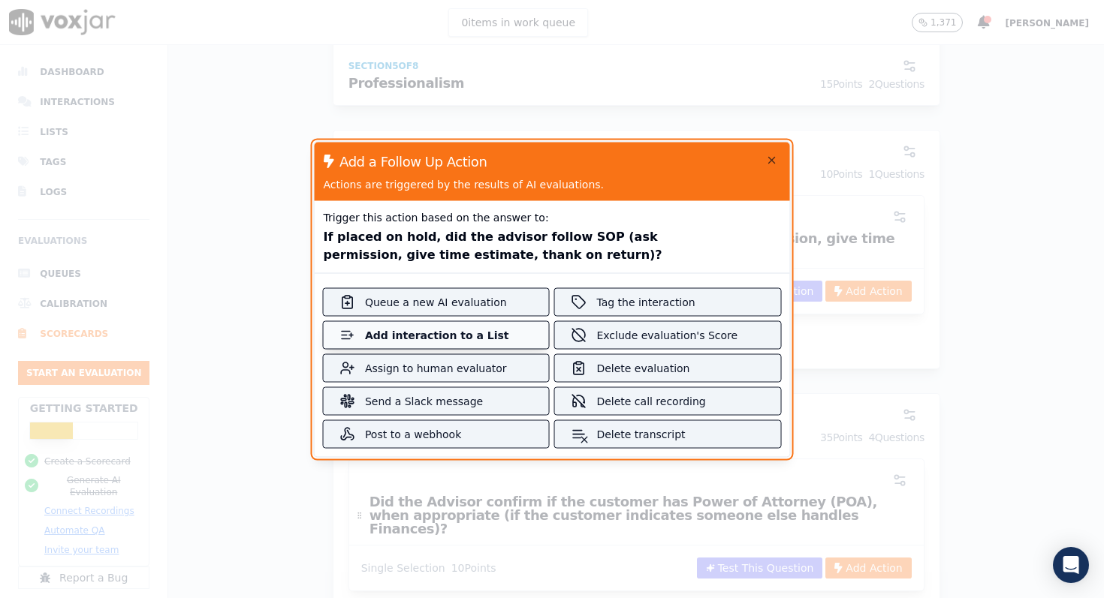
click at [517, 333] on button "Add interaction to a List" at bounding box center [436, 334] width 225 height 27
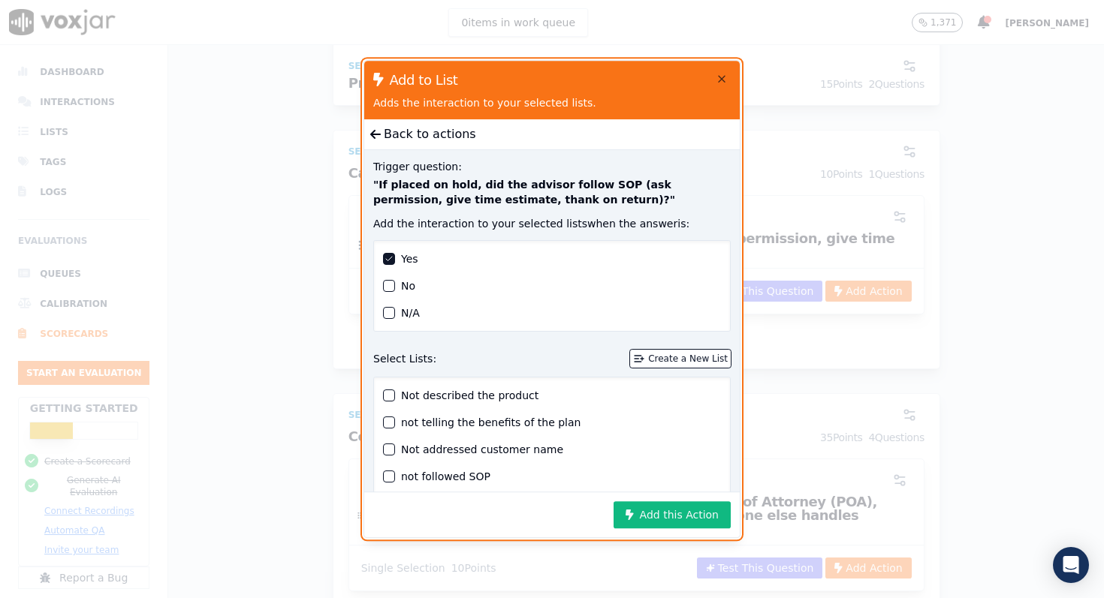
click at [391, 284] on div "button" at bounding box center [389, 286] width 11 height 11
click at [697, 360] on div "Create a New List" at bounding box center [688, 359] width 80 height 12
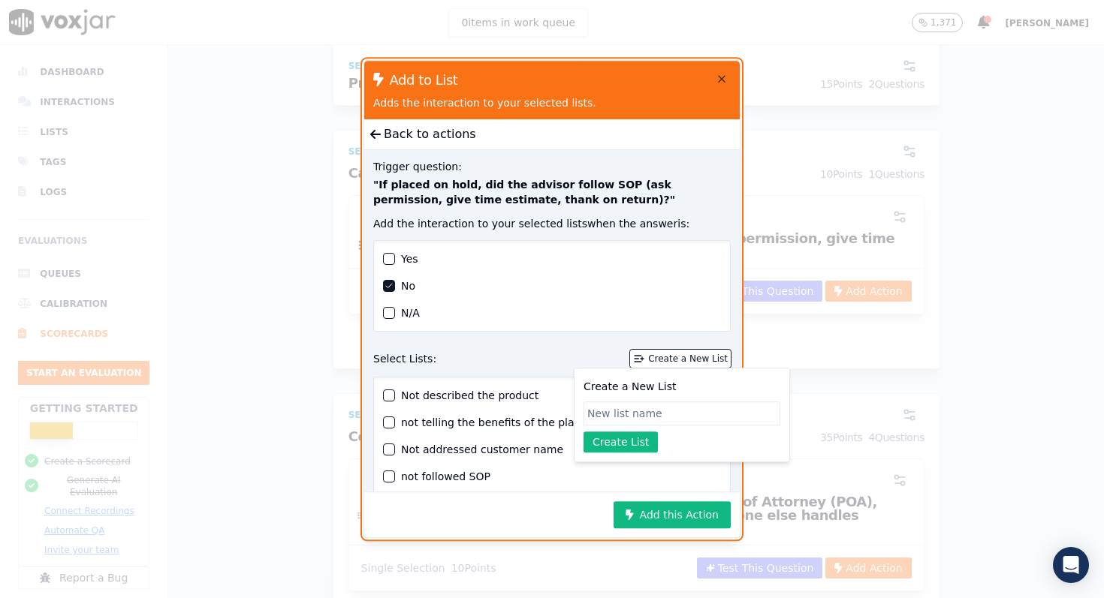
click at [646, 414] on input "Create a New List" at bounding box center [681, 414] width 197 height 24
type input "n"
type input "not followed hold procedure"
click at [635, 445] on button "Create List" at bounding box center [620, 442] width 74 height 21
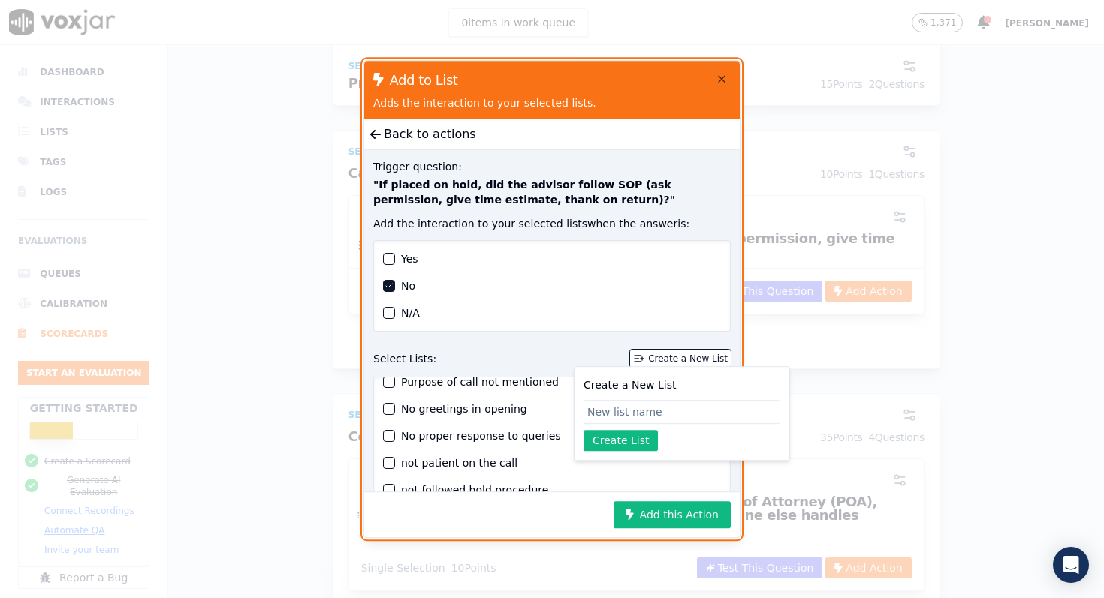
scroll to position [102, 0]
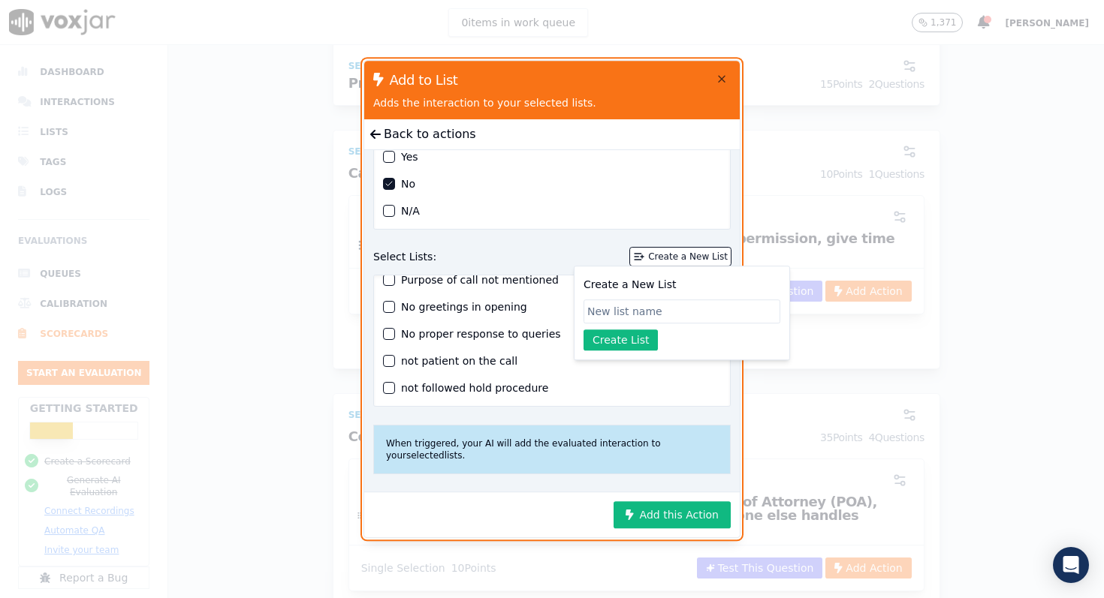
click at [389, 387] on div "button" at bounding box center [389, 388] width 11 height 11
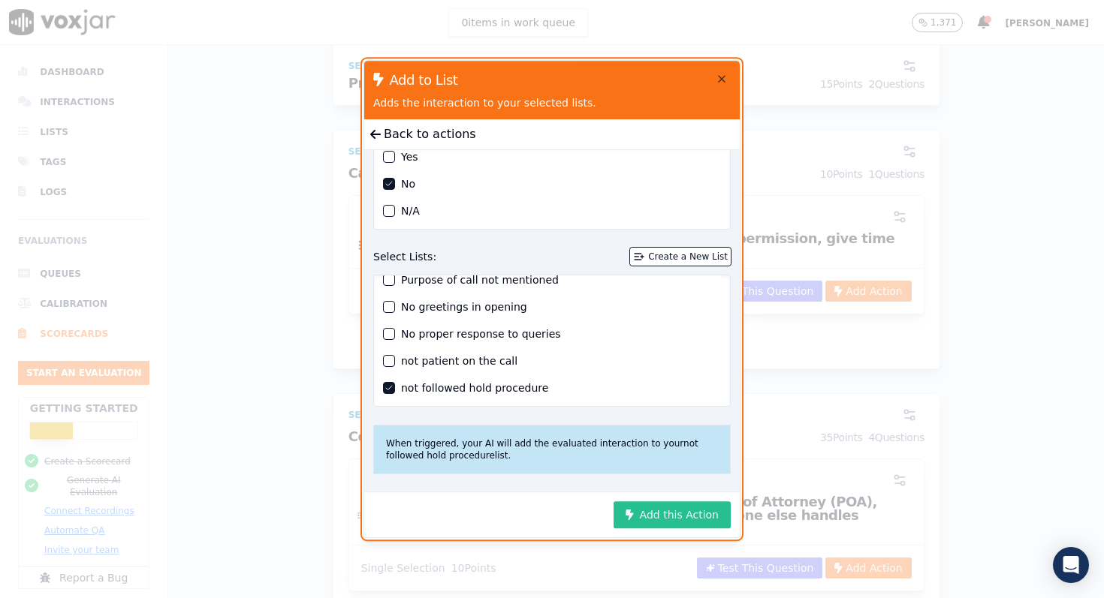
click at [654, 515] on button "Add this Action" at bounding box center [671, 514] width 117 height 27
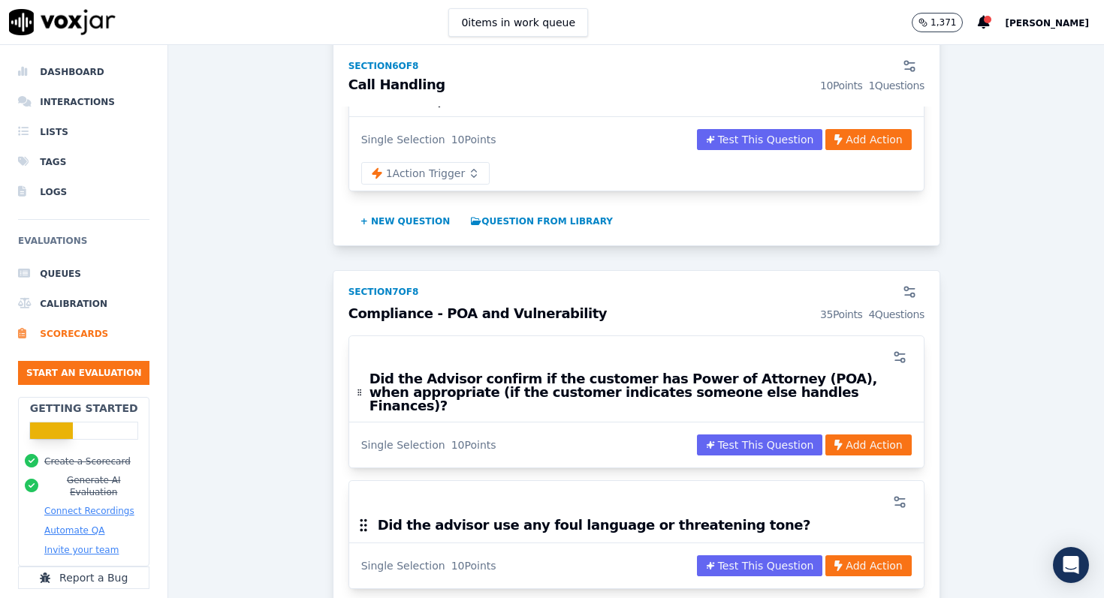
scroll to position [2435, 0]
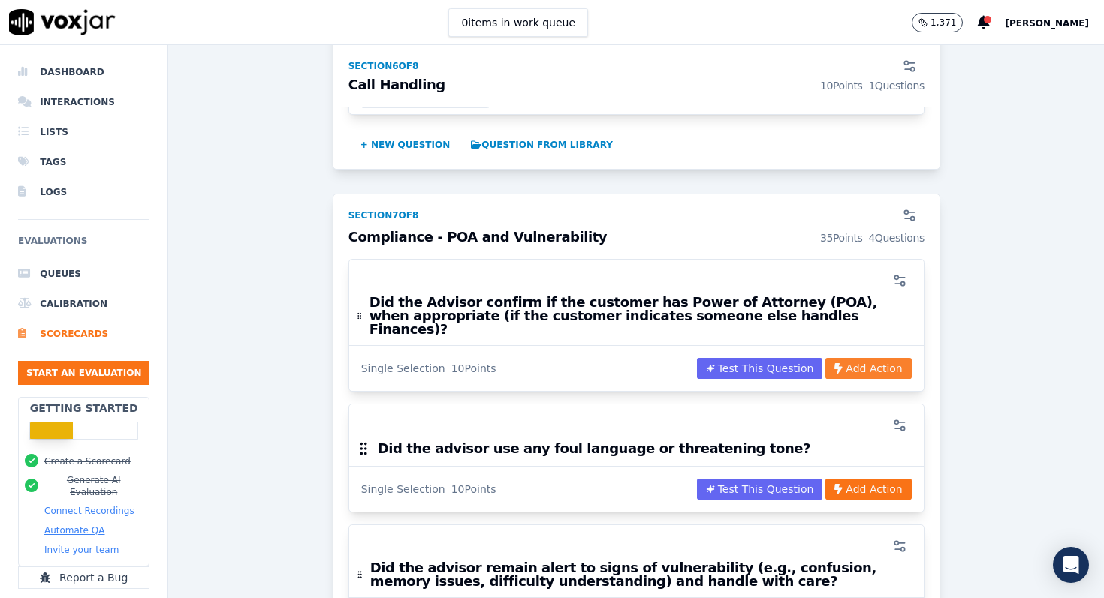
click at [856, 358] on button "Add Action" at bounding box center [868, 368] width 86 height 21
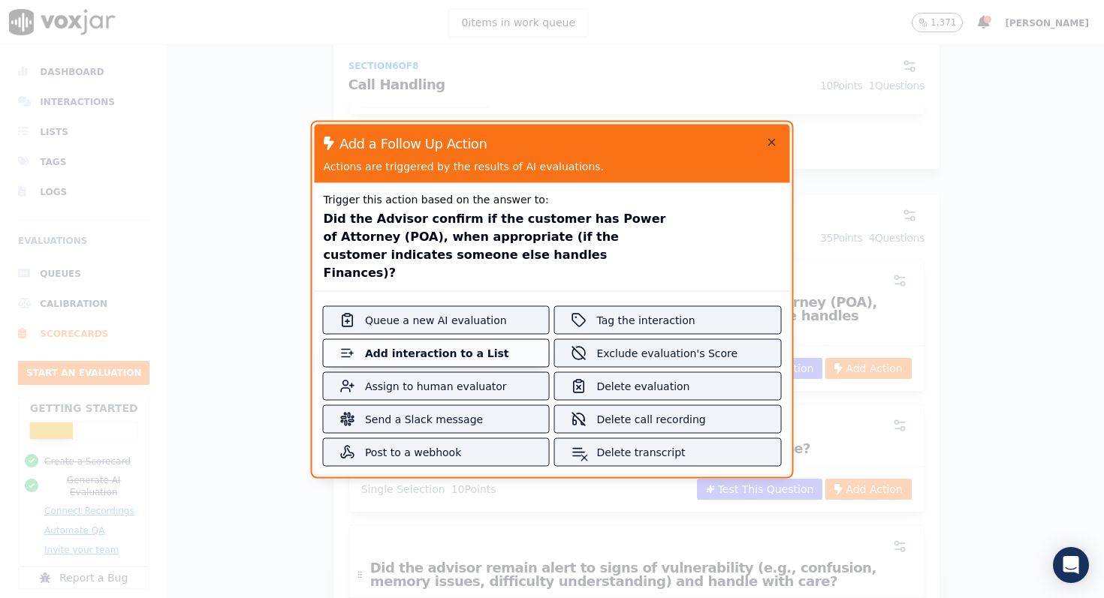
click at [494, 345] on div "Add interaction to a List" at bounding box center [436, 352] width 143 height 15
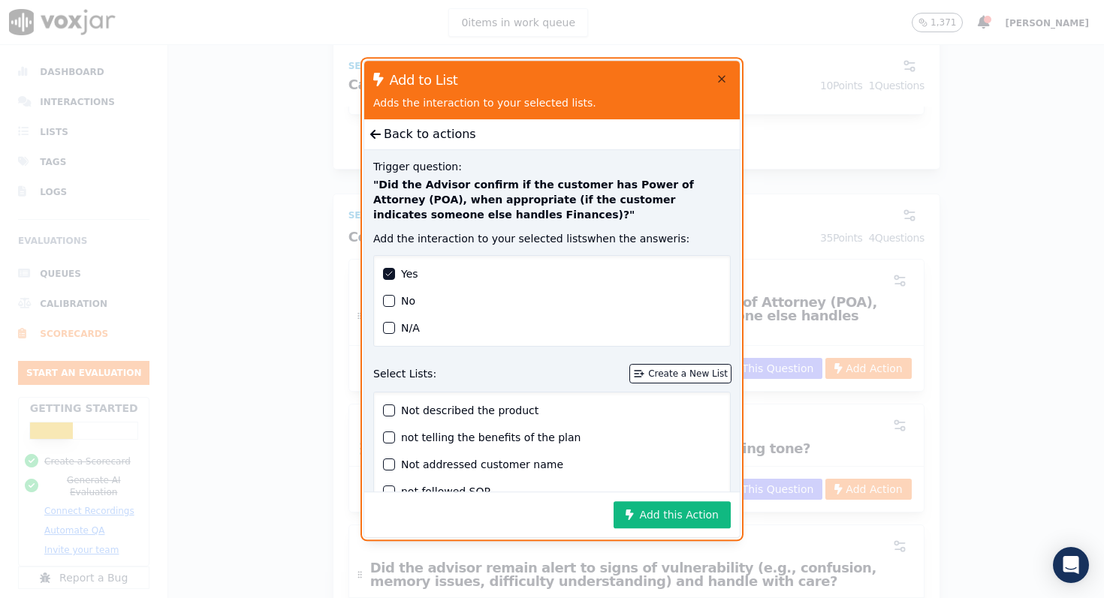
click at [388, 305] on div "button" at bounding box center [389, 301] width 11 height 11
click at [649, 377] on button "Create a New List" at bounding box center [680, 374] width 101 height 18
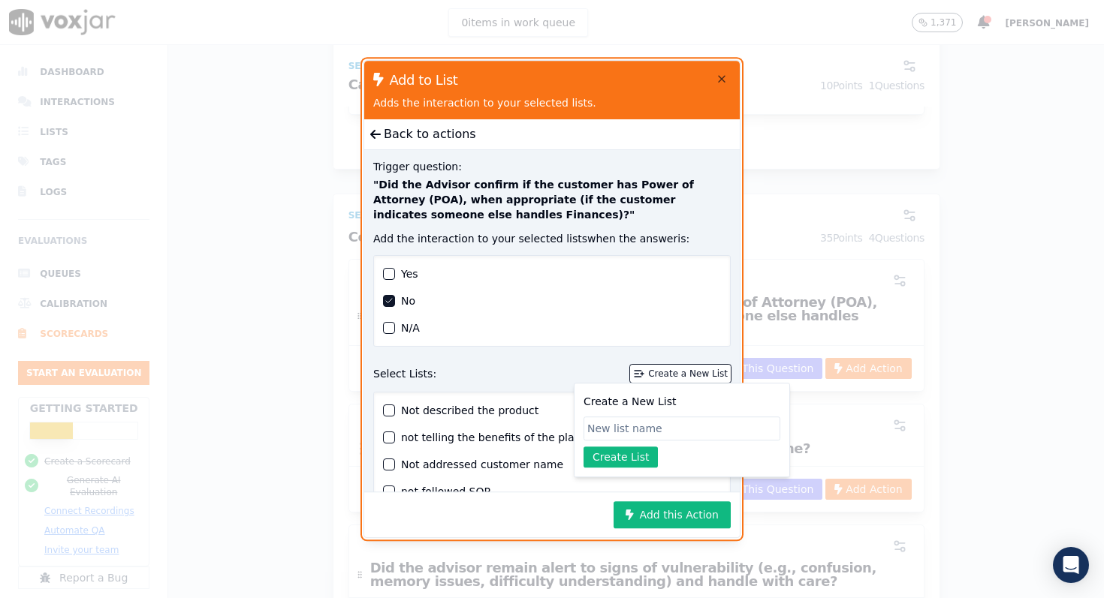
type input "N"
type input "not asked POA"
click at [633, 454] on button "Create List" at bounding box center [620, 457] width 74 height 21
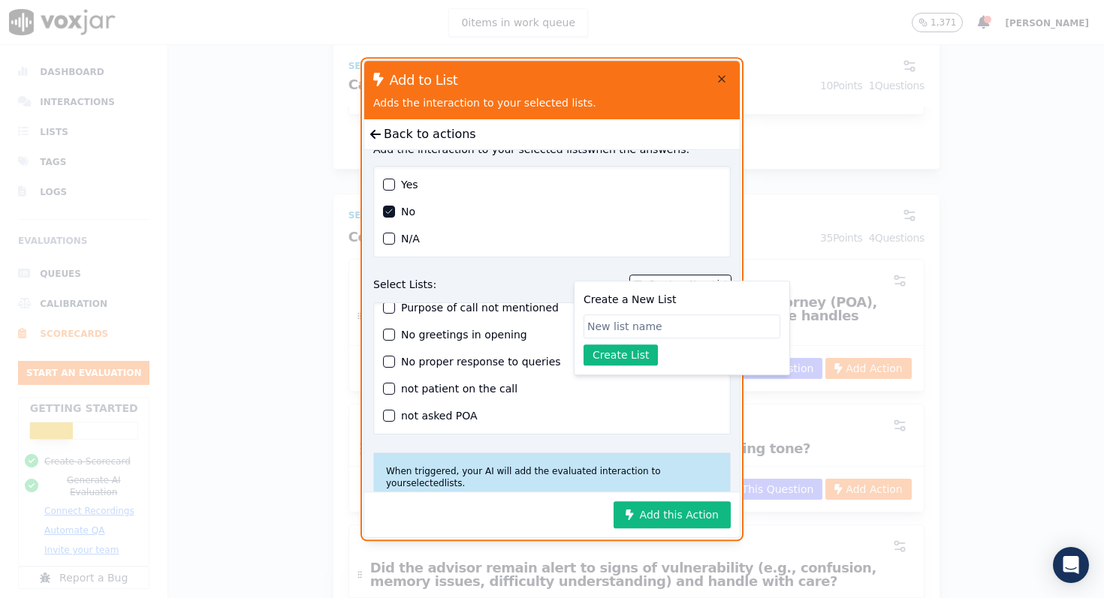
scroll to position [117, 0]
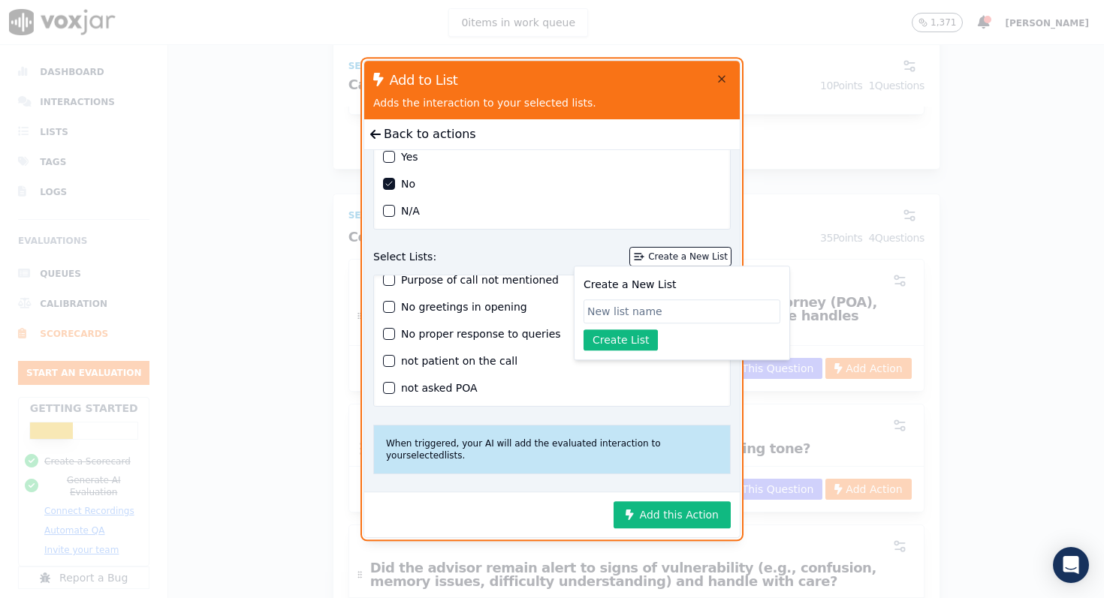
click at [384, 390] on div "button" at bounding box center [389, 388] width 11 height 11
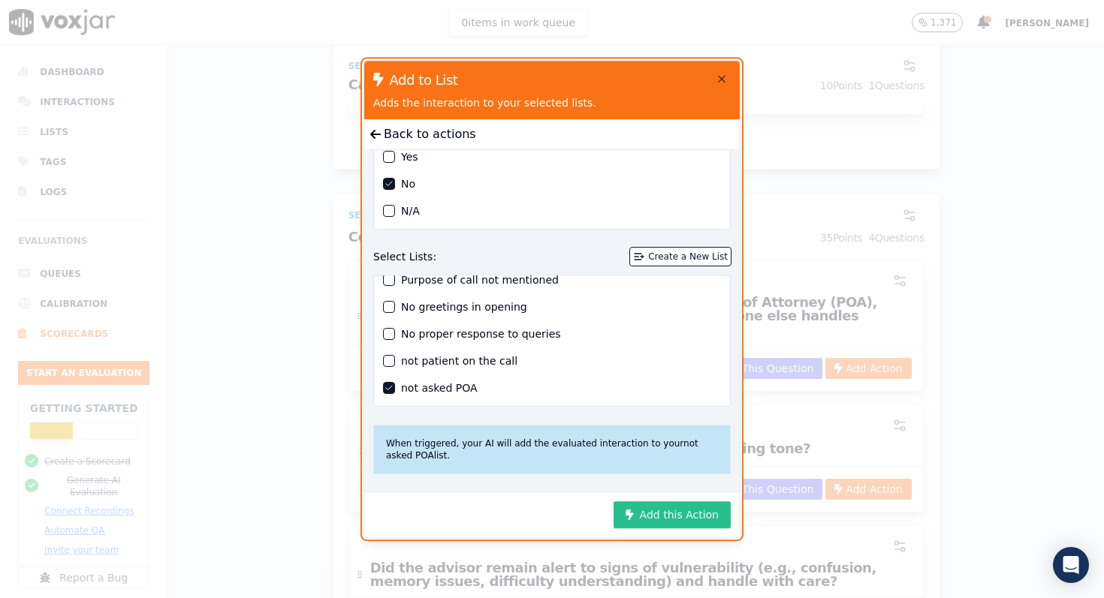
click at [688, 518] on button "Add this Action" at bounding box center [671, 514] width 117 height 27
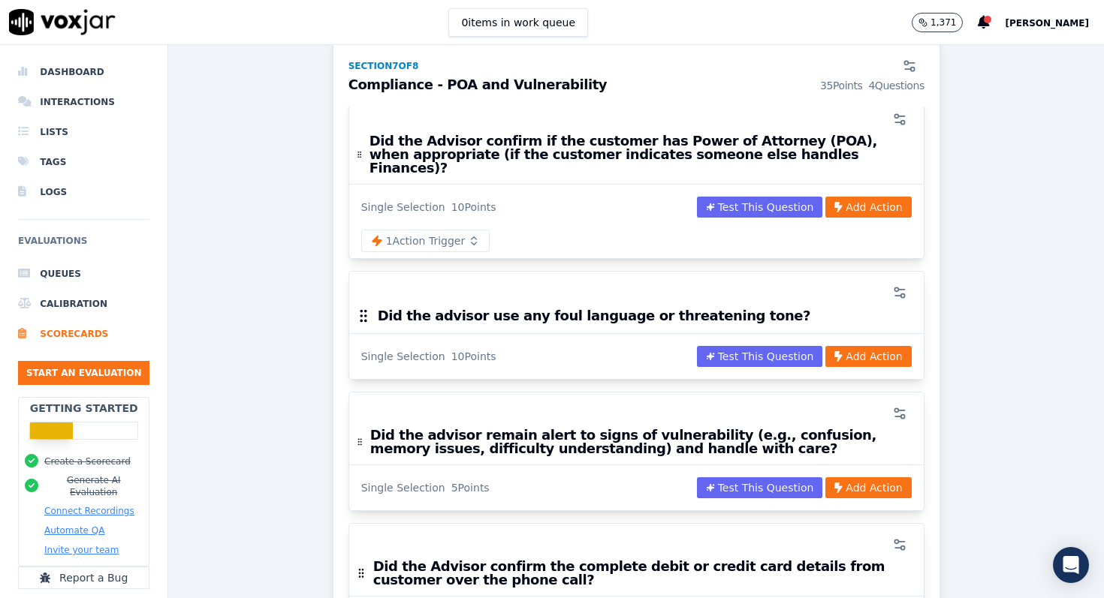
scroll to position [2597, 0]
click at [857, 345] on button "Add Action" at bounding box center [868, 355] width 86 height 21
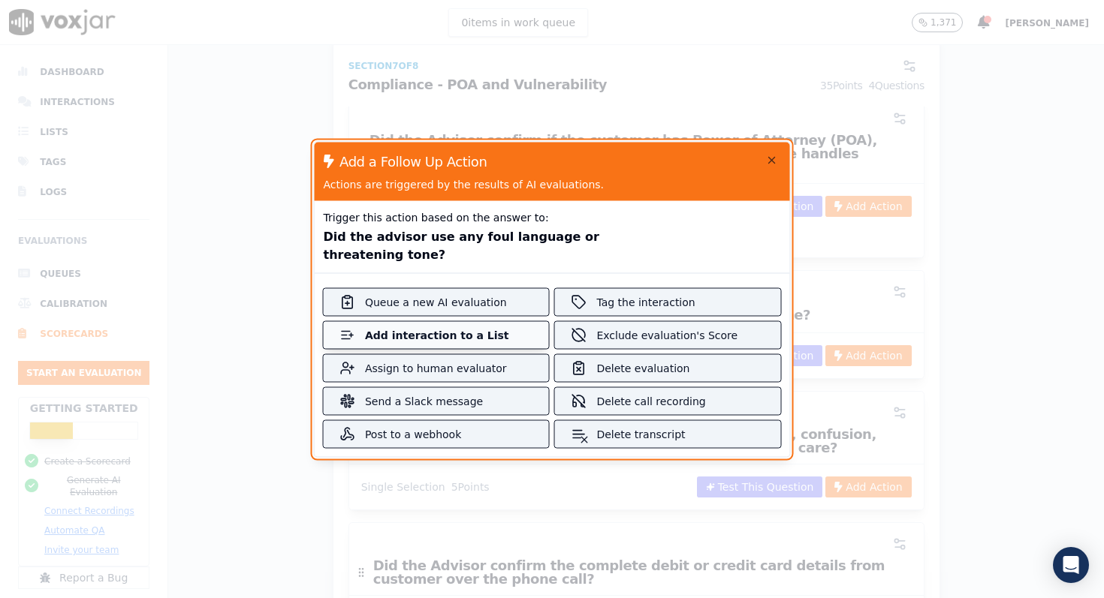
click at [394, 327] on div "Add interaction to a List" at bounding box center [436, 334] width 143 height 15
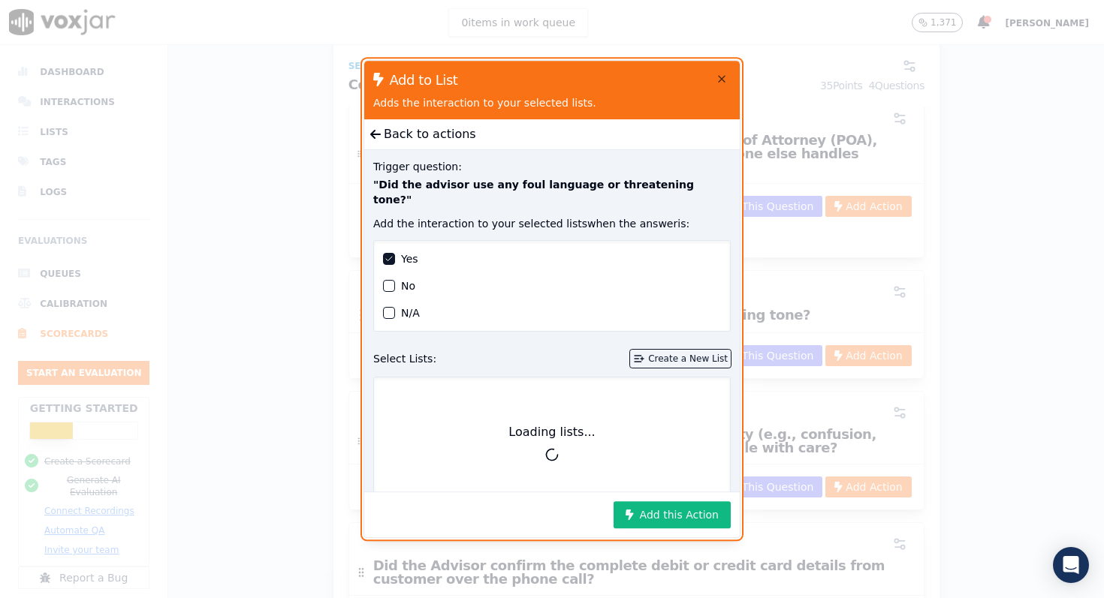
click at [667, 353] on div "Create a New List" at bounding box center [688, 359] width 80 height 12
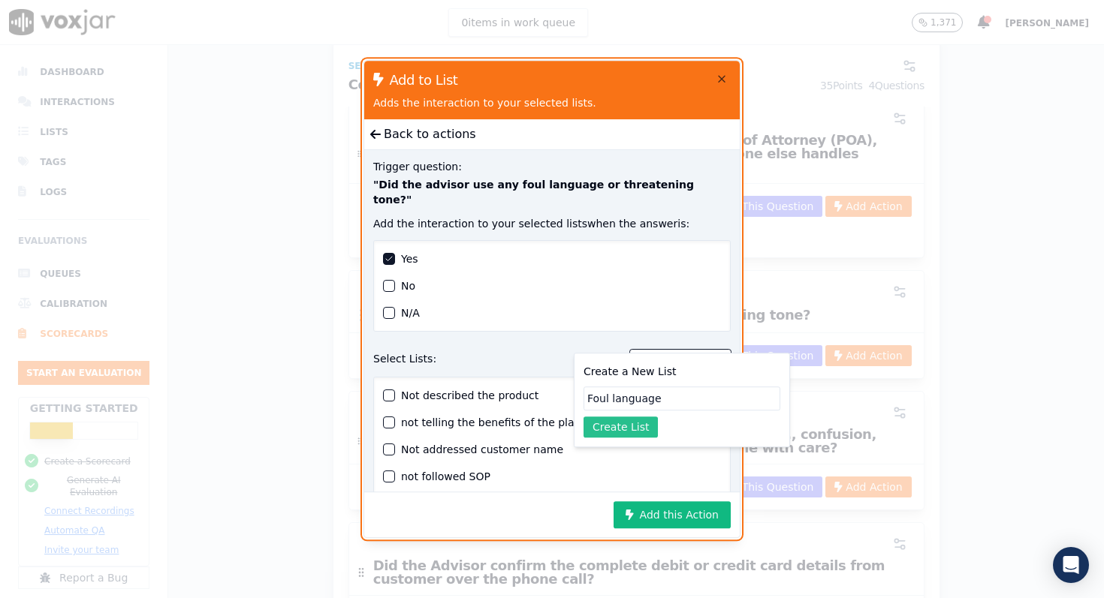
type input "Foul language"
click at [644, 420] on button "Create List" at bounding box center [620, 427] width 74 height 21
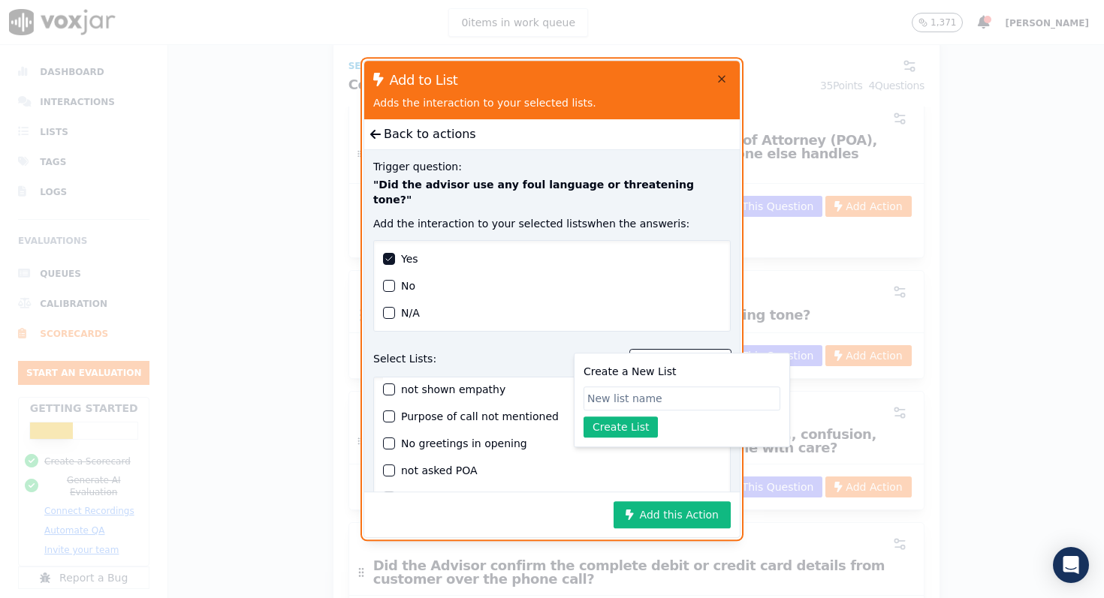
scroll to position [203, 0]
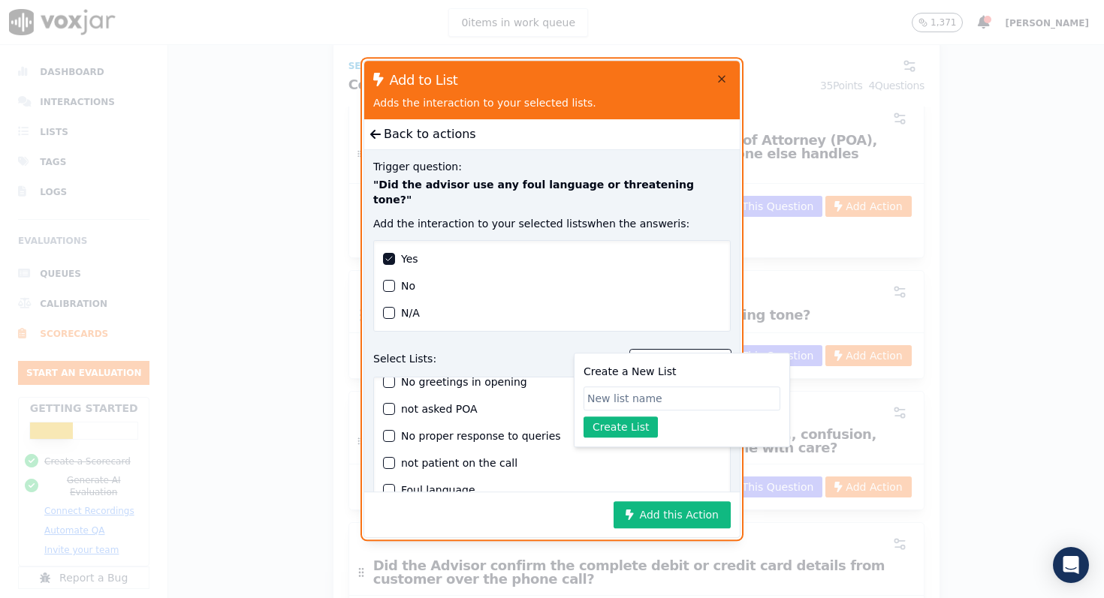
click at [387, 485] on div "button" at bounding box center [389, 490] width 11 height 11
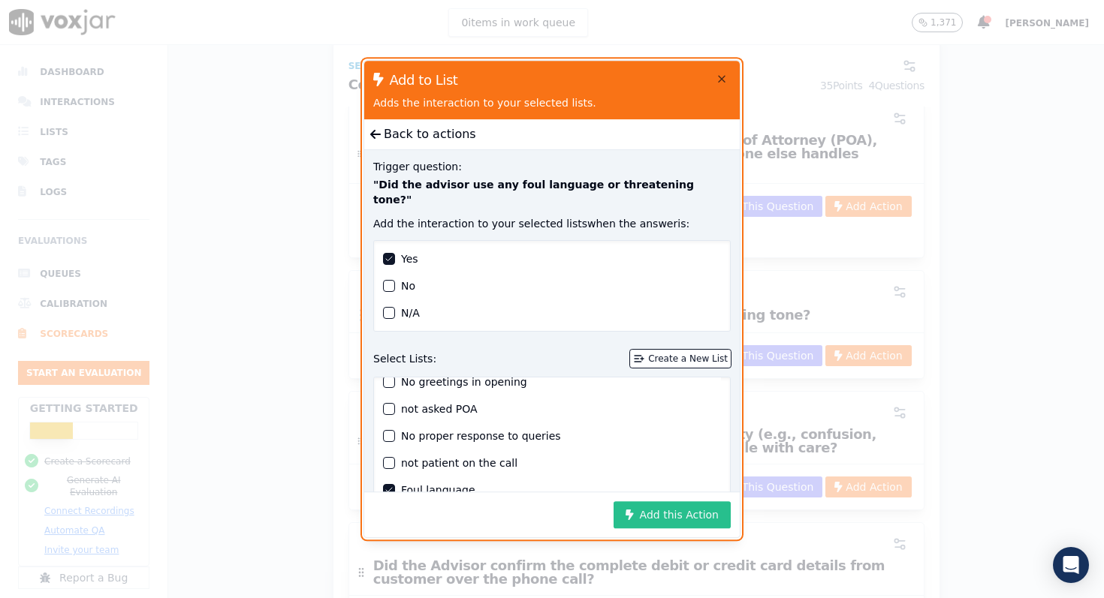
click at [662, 519] on button "Add this Action" at bounding box center [671, 514] width 117 height 27
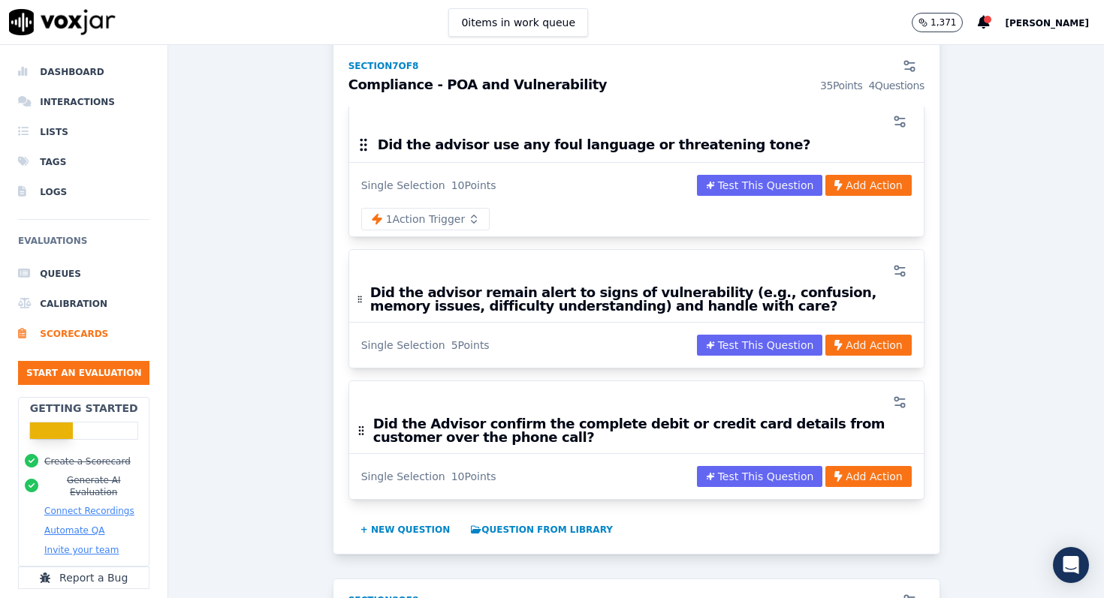
scroll to position [2768, 0]
click at [874, 334] on button "Add Action" at bounding box center [868, 344] width 86 height 21
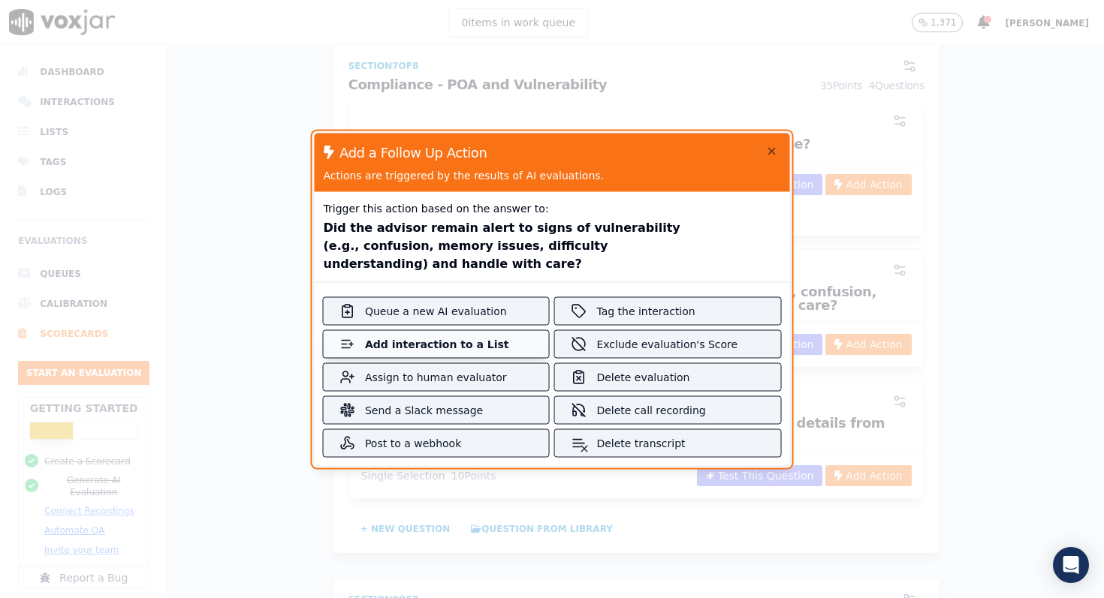
click at [486, 336] on button "Add interaction to a List" at bounding box center [436, 343] width 225 height 27
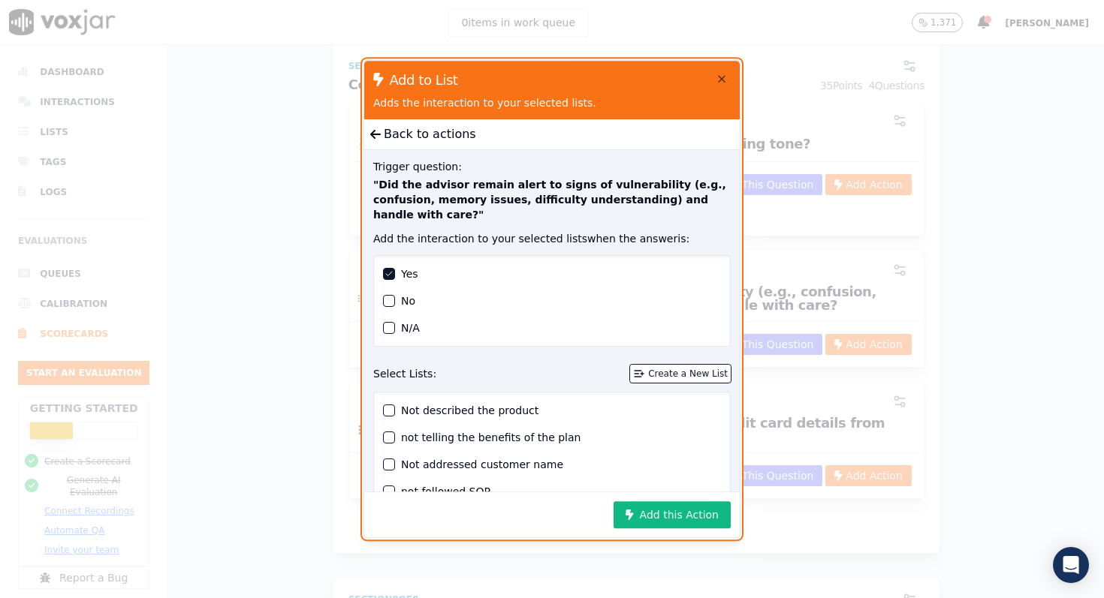
drag, startPoint x: 667, startPoint y: 372, endPoint x: 598, endPoint y: 295, distance: 103.7
click at [598, 294] on div "Trigger question: " Did the advisor remain alert to signs of vulnerability (e.g…" at bounding box center [551, 321] width 375 height 342
click at [724, 76] on icon "button" at bounding box center [721, 79] width 6 height 6
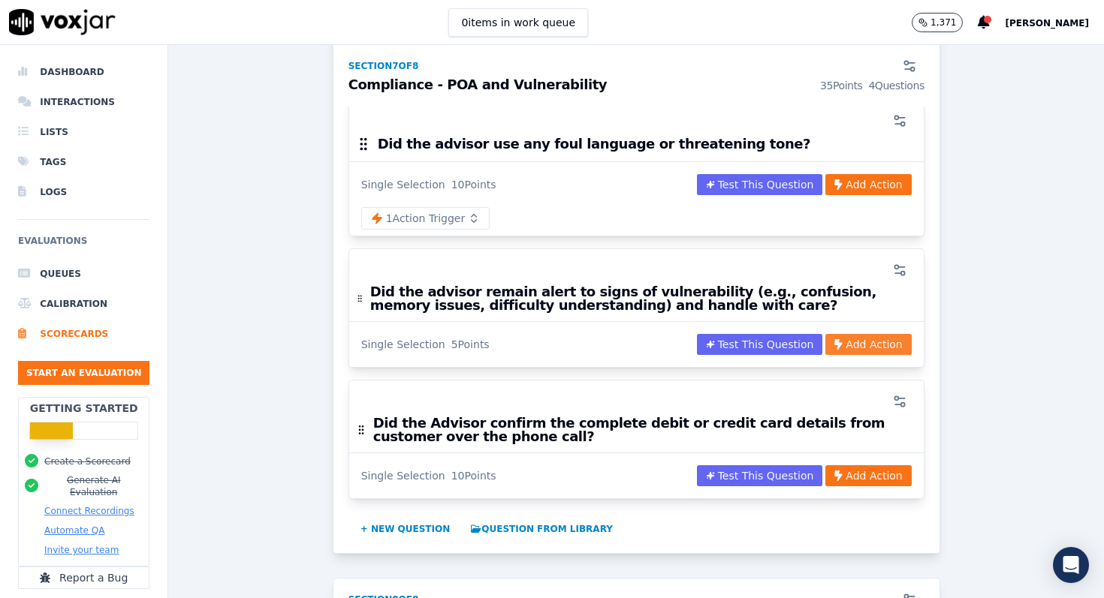
click at [842, 339] on icon "button" at bounding box center [838, 344] width 8 height 11
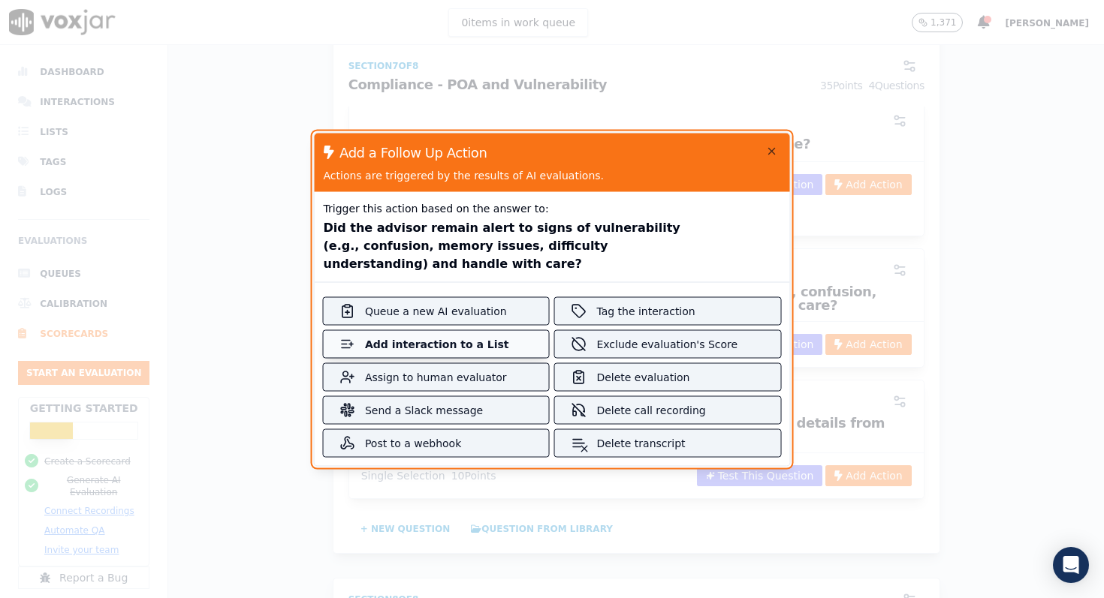
click at [457, 351] on div "Add interaction to a List" at bounding box center [436, 343] width 143 height 15
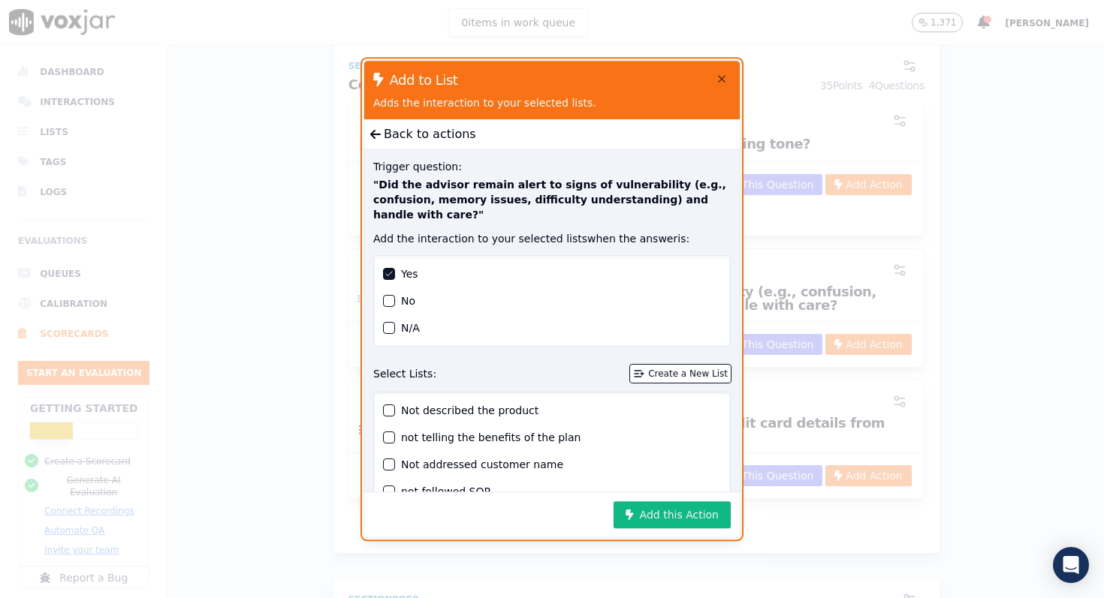
click at [384, 304] on div "button" at bounding box center [389, 301] width 11 height 11
click at [659, 375] on div "Create a New List" at bounding box center [688, 374] width 80 height 12
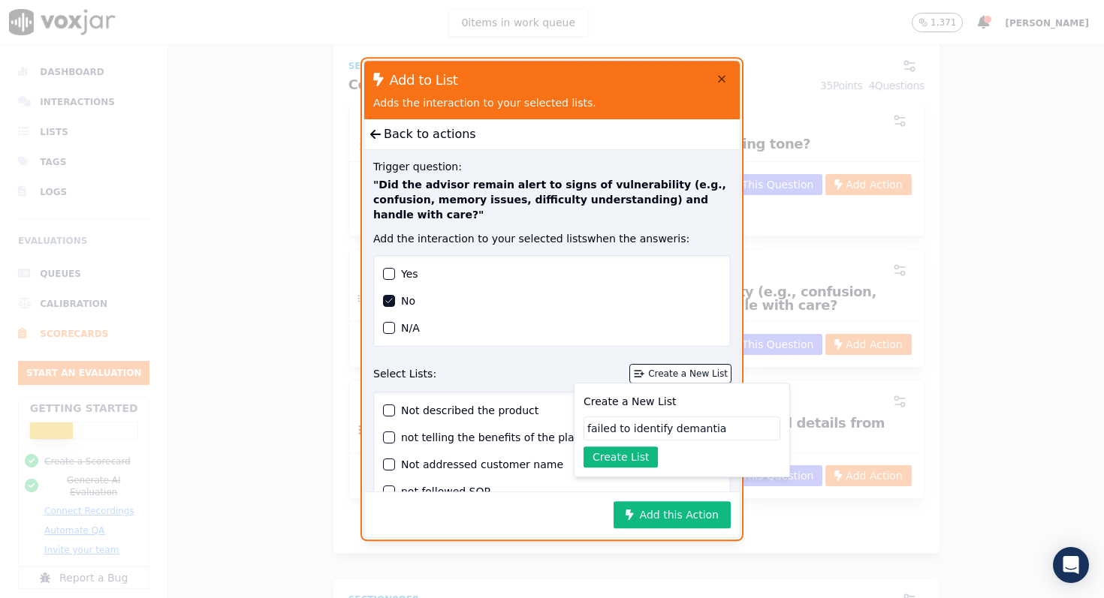
click at [729, 462] on div "Create a New List failed to identify demantia Create List" at bounding box center [681, 430] width 197 height 75
click at [697, 438] on input "failed to identify demantia" at bounding box center [681, 429] width 197 height 24
click at [721, 429] on input "failed to identify demantia" at bounding box center [681, 429] width 197 height 24
click at [702, 429] on input "failed to identify demantia" at bounding box center [681, 429] width 197 height 24
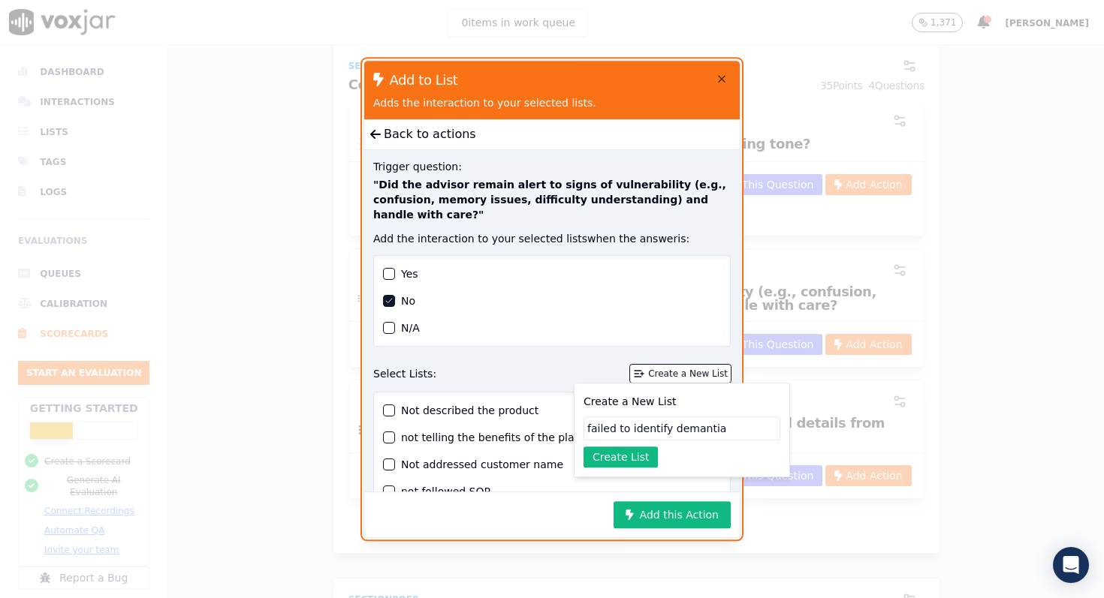
click at [702, 429] on input "failed to identify demantia" at bounding box center [681, 429] width 197 height 24
click at [758, 432] on input "failed to identify dementia" at bounding box center [681, 429] width 197 height 24
type input "failed to identify dementia"
click at [647, 452] on button "Create List" at bounding box center [620, 457] width 74 height 21
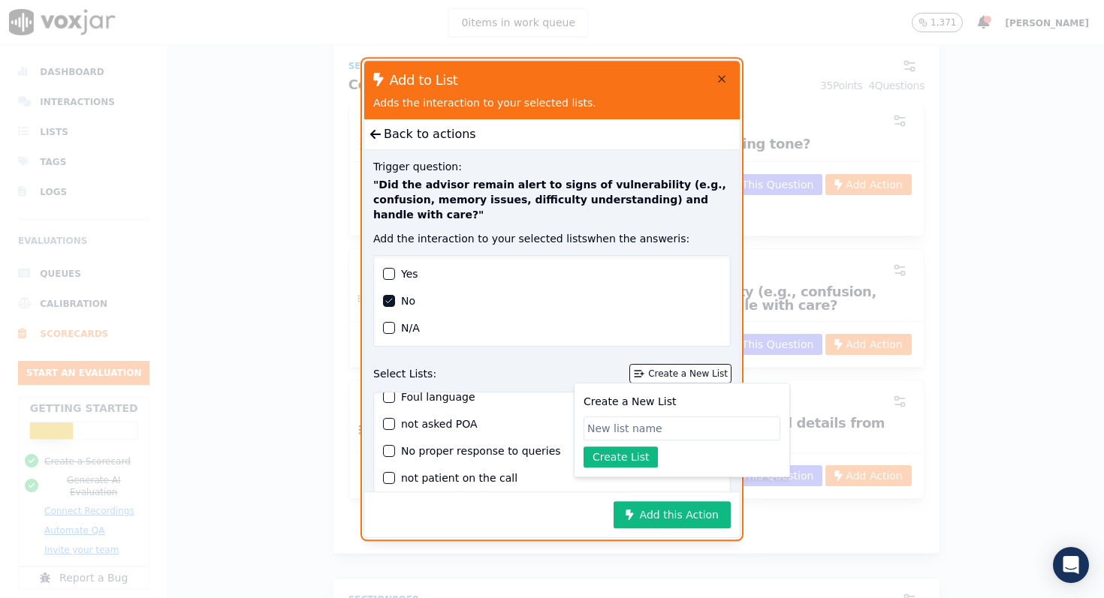
click at [390, 479] on div "button" at bounding box center [389, 478] width 11 height 11
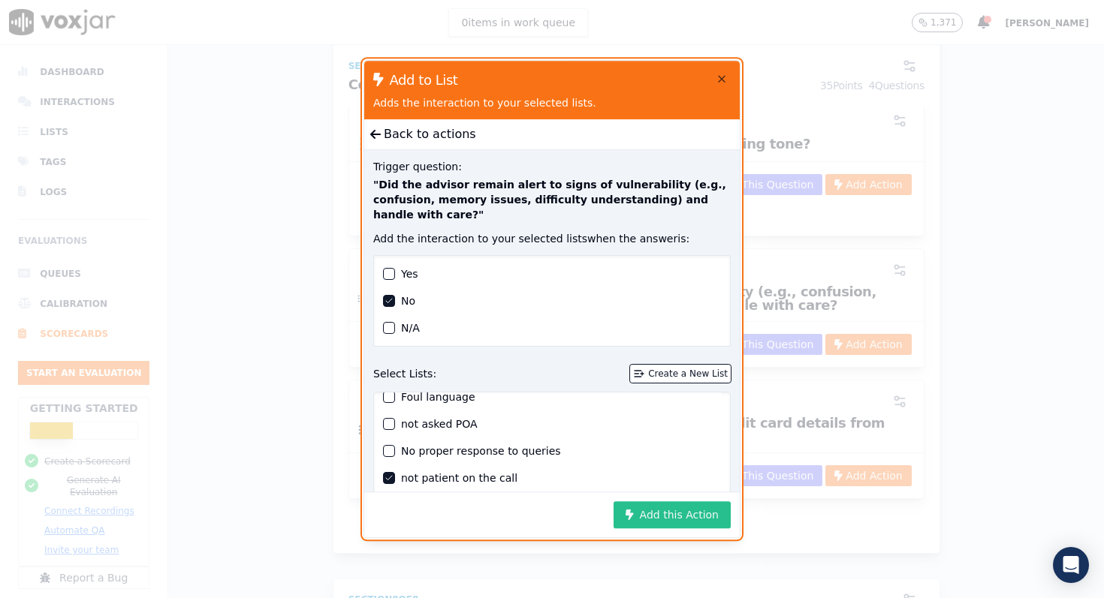
click at [651, 512] on button "Add this Action" at bounding box center [671, 514] width 117 height 27
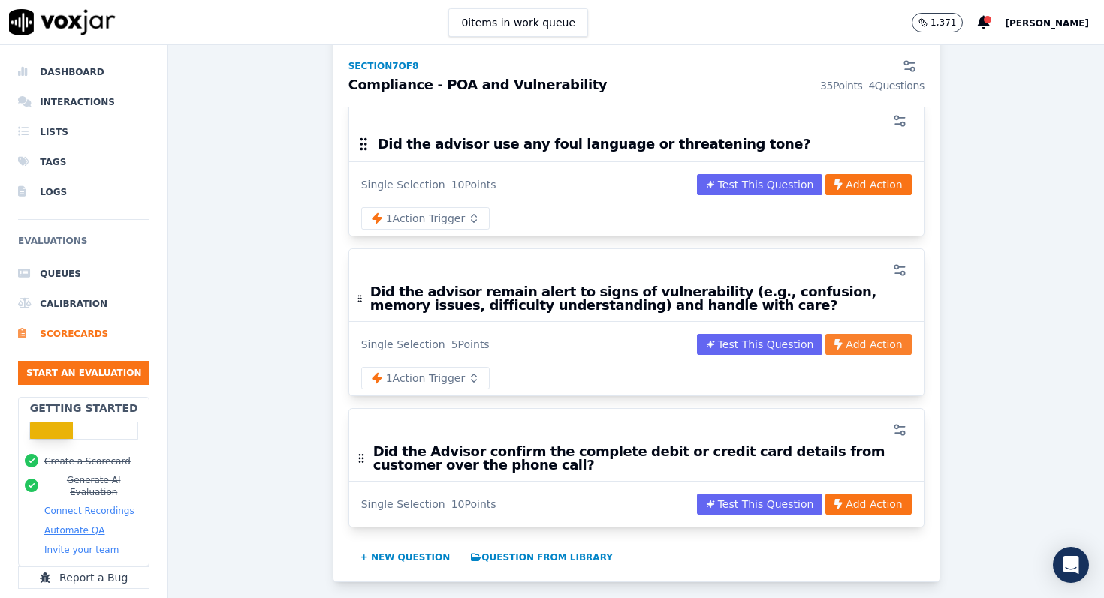
click at [857, 334] on button "Add Action" at bounding box center [868, 344] width 86 height 21
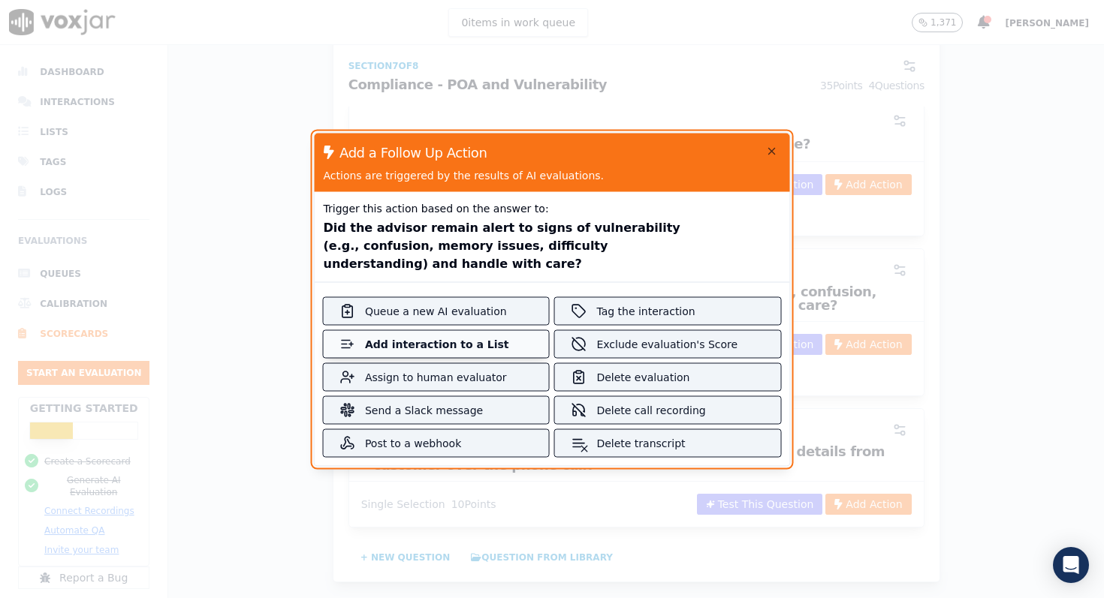
click at [499, 340] on div "Add interaction to a List" at bounding box center [436, 343] width 143 height 15
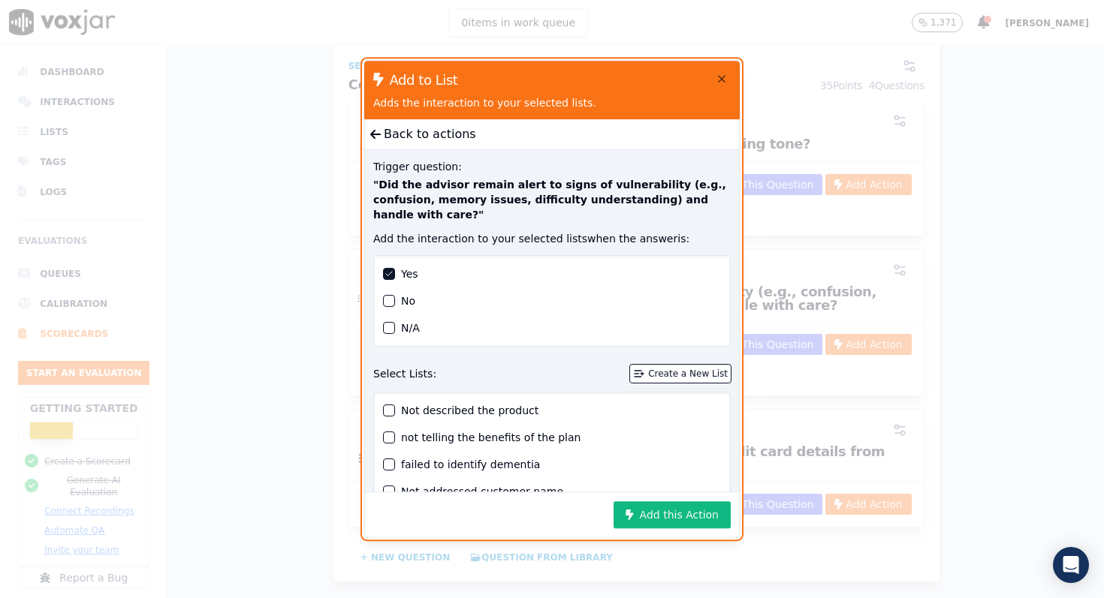
click at [390, 303] on div "button" at bounding box center [389, 301] width 11 height 11
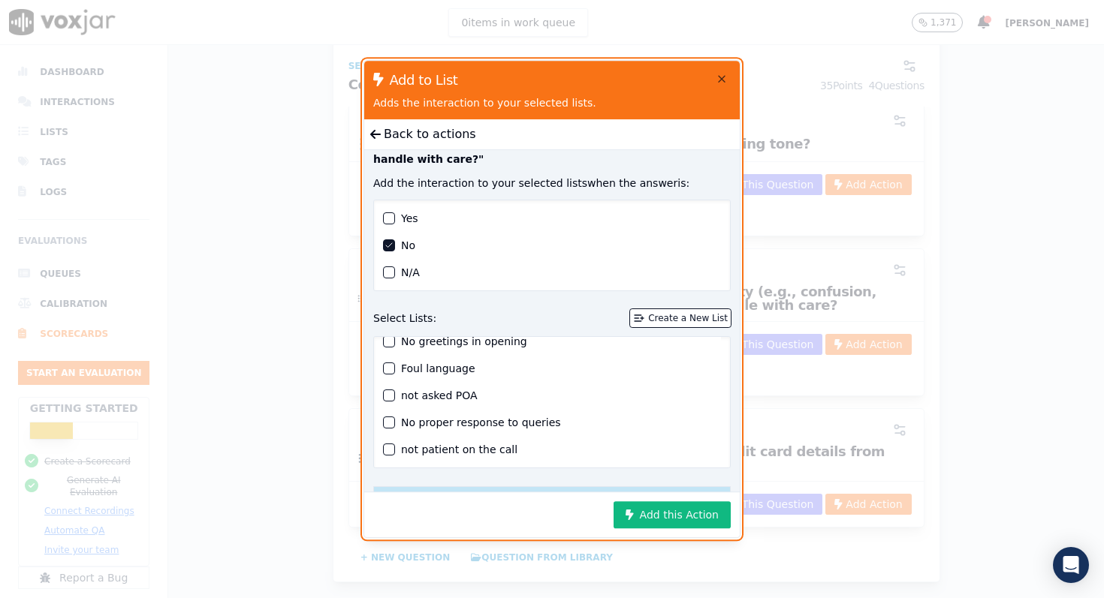
scroll to position [75, 0]
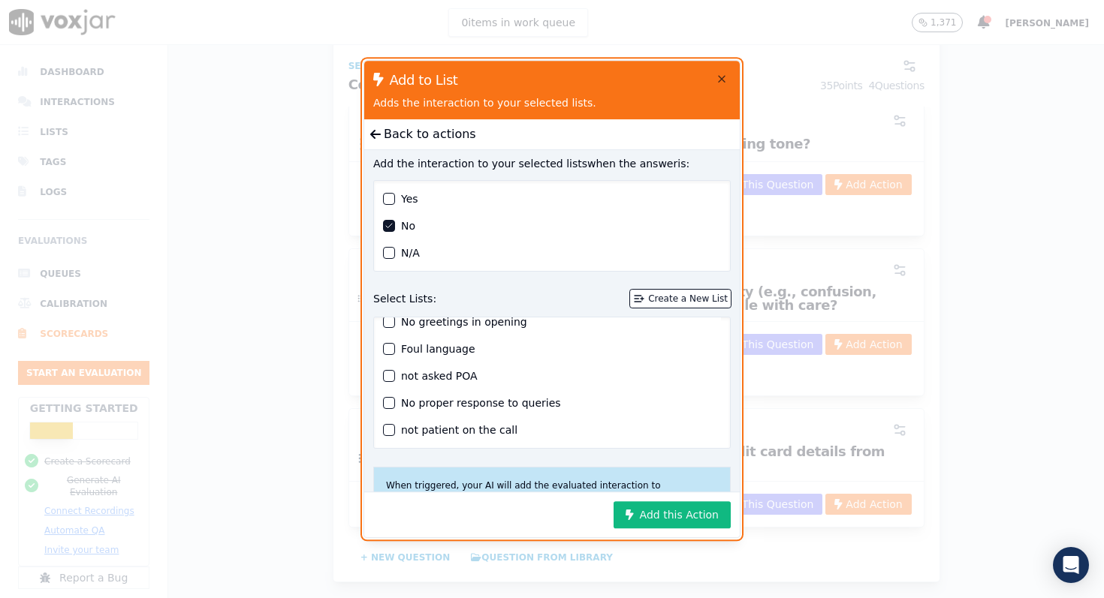
click at [391, 430] on div "button" at bounding box center [389, 430] width 11 height 11
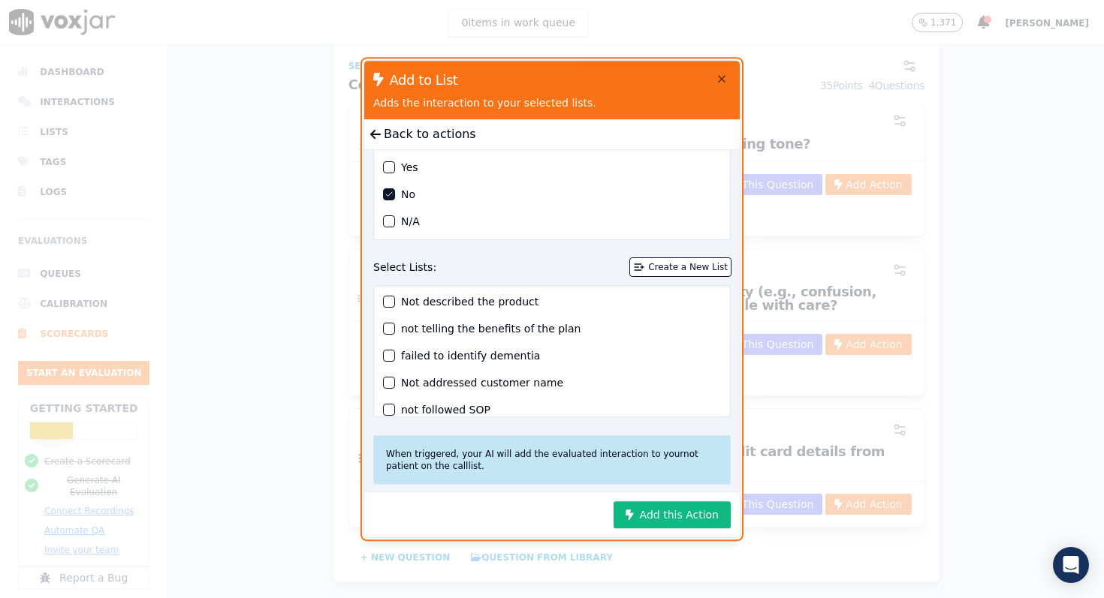
scroll to position [0, 0]
click at [389, 357] on div "button" at bounding box center [389, 358] width 11 height 11
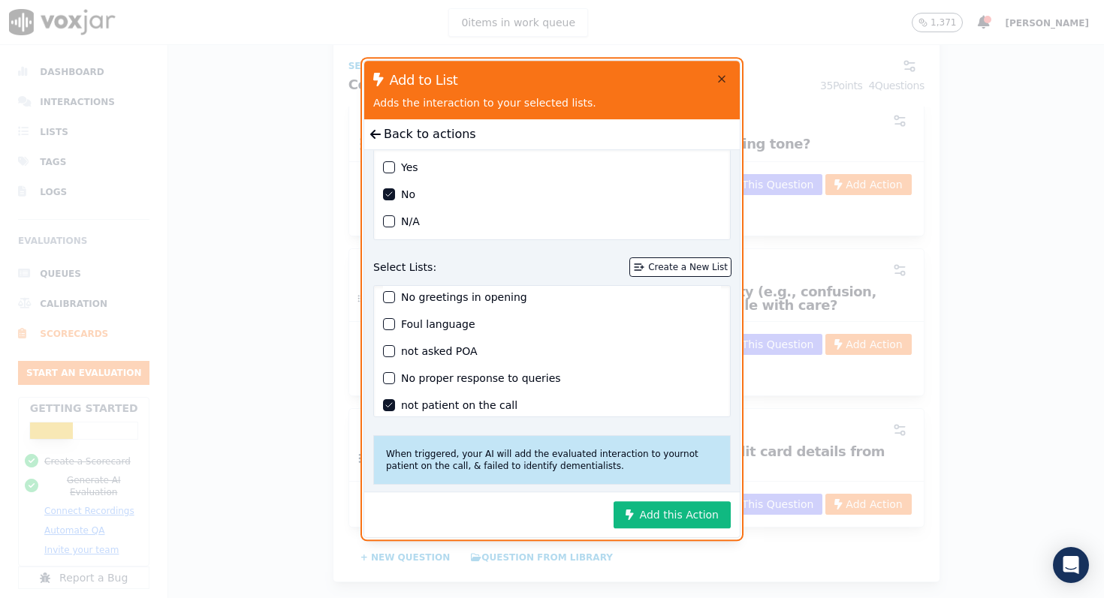
scroll to position [230, 0]
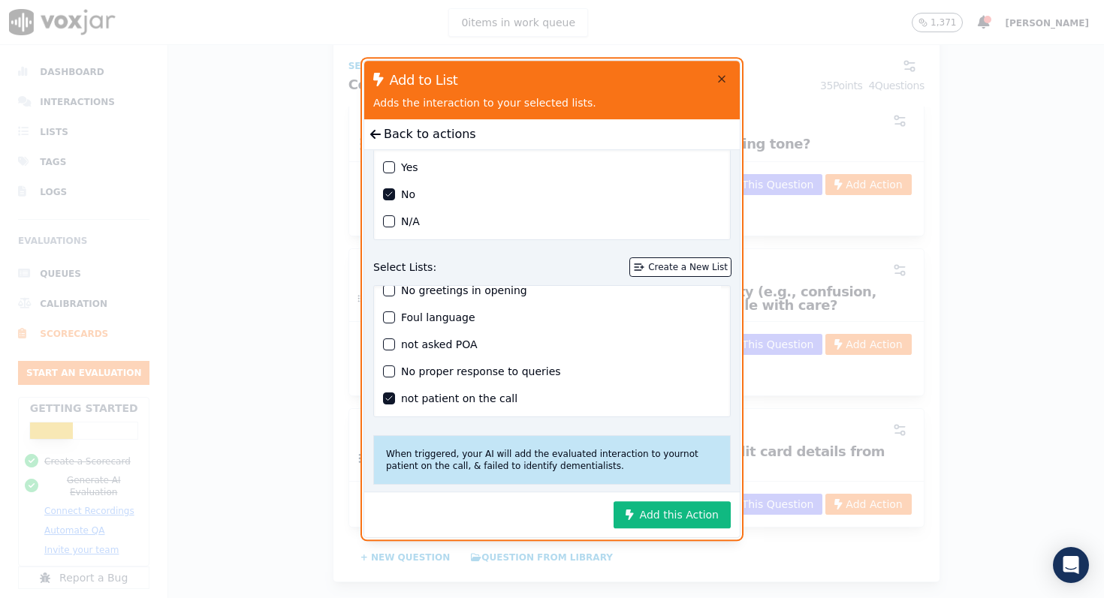
click at [390, 399] on icon "button" at bounding box center [388, 398] width 9 height 9
click at [658, 513] on button "Add this Action" at bounding box center [671, 514] width 117 height 27
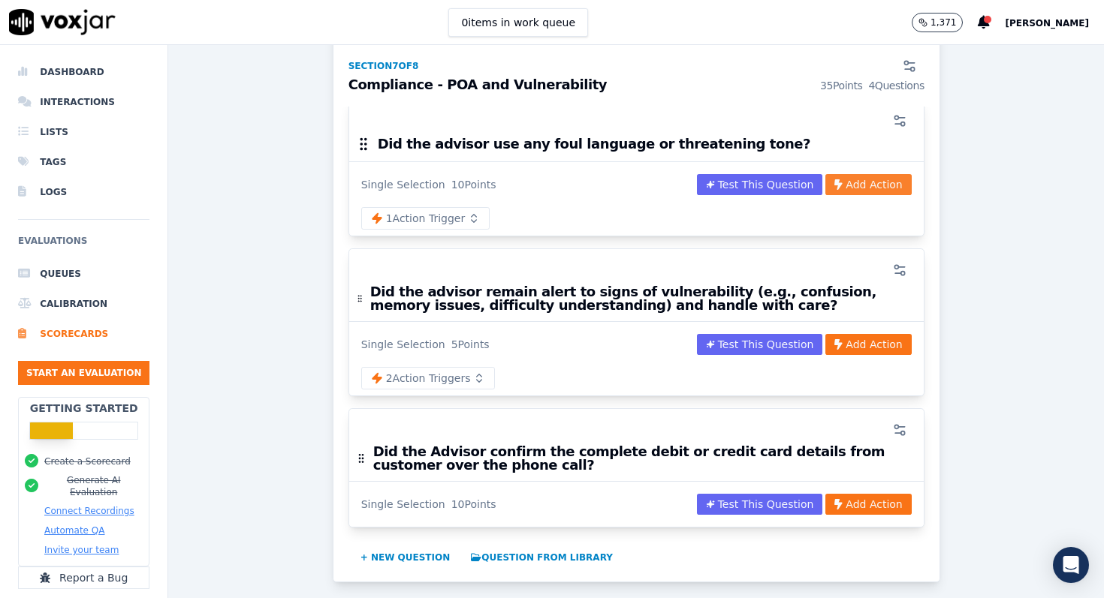
click at [863, 174] on button "Add Action" at bounding box center [868, 184] width 86 height 21
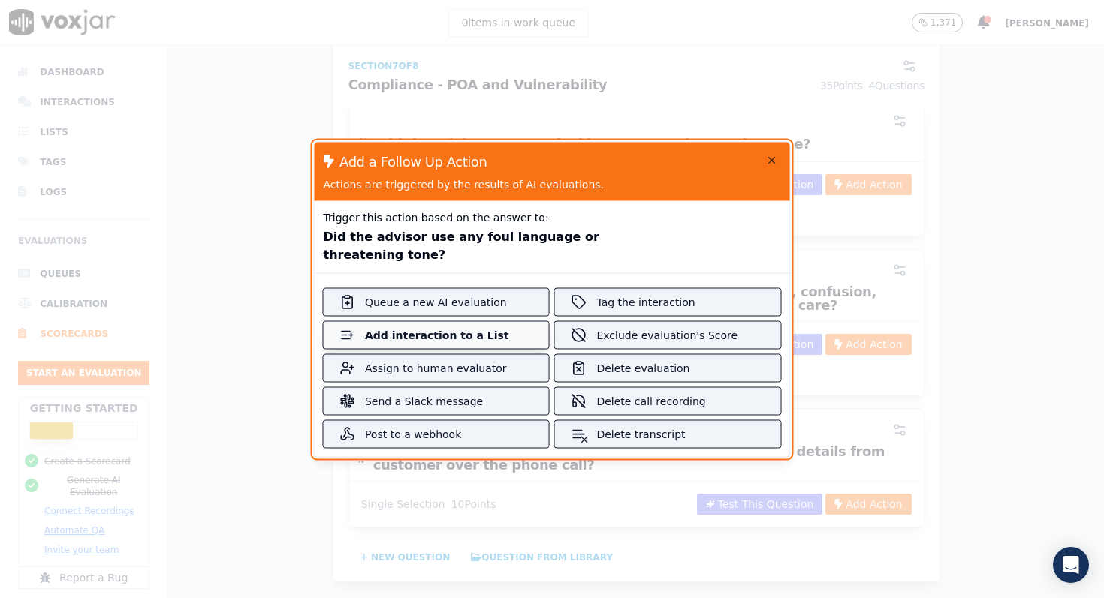
click at [501, 329] on div "Add interaction to a List" at bounding box center [436, 334] width 143 height 15
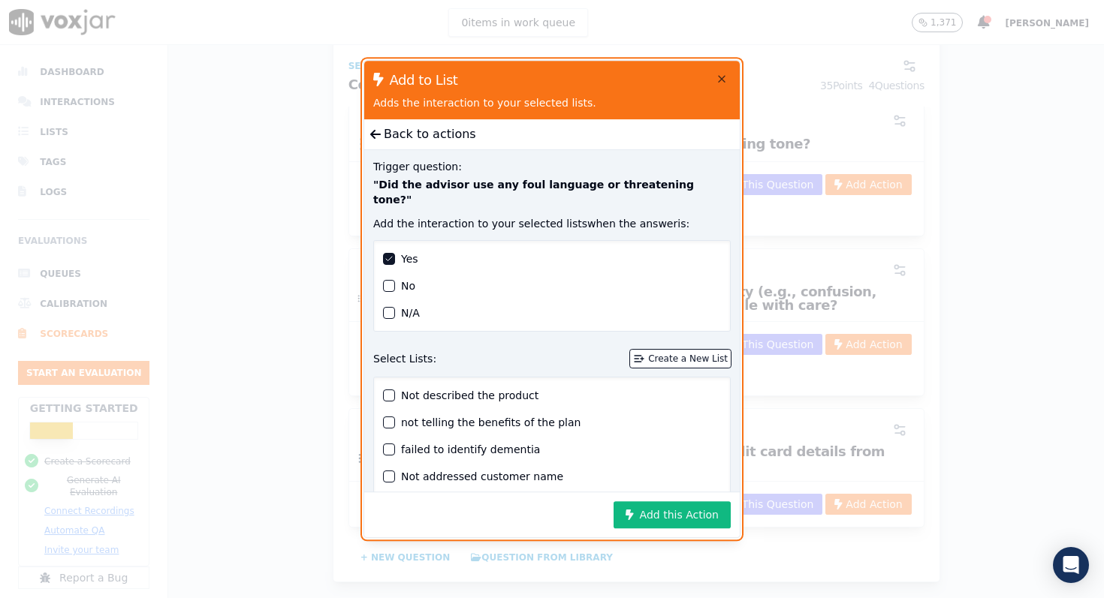
click at [389, 281] on div "button" at bounding box center [389, 286] width 11 height 11
click at [390, 250] on div "Yes" at bounding box center [552, 259] width 338 height 18
click at [390, 254] on div "button" at bounding box center [389, 259] width 11 height 11
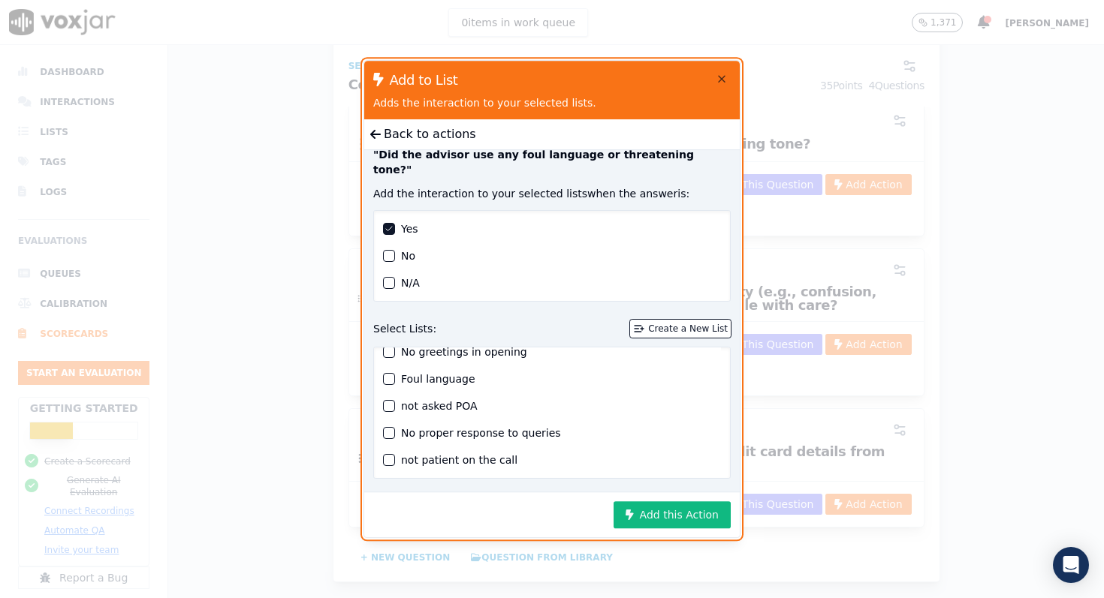
scroll to position [27, 0]
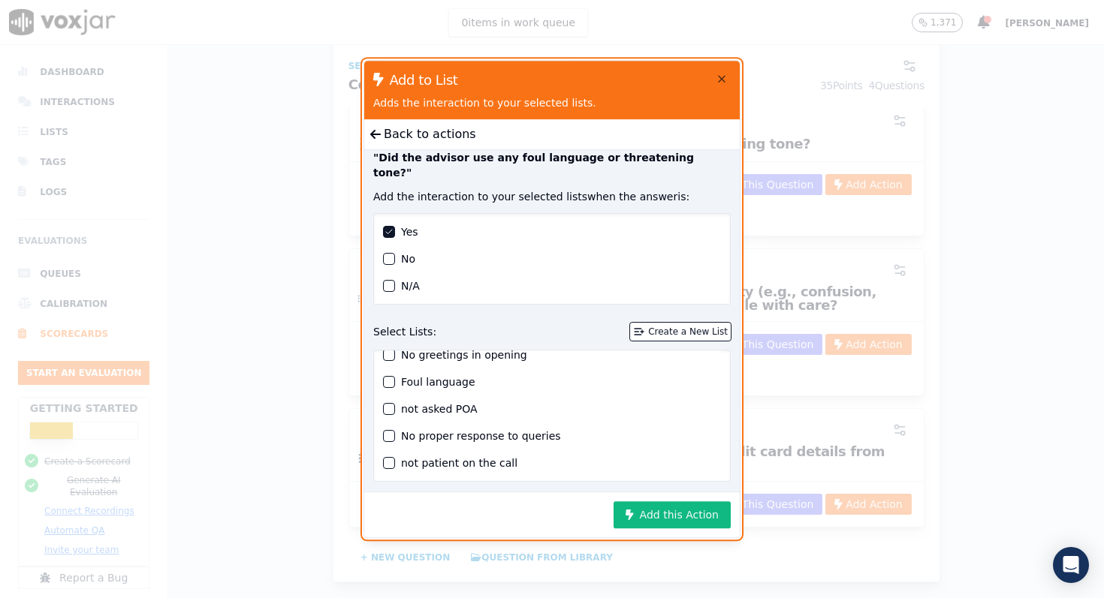
click at [391, 377] on div "button" at bounding box center [389, 382] width 11 height 11
click at [671, 521] on button "Add this Action" at bounding box center [671, 514] width 117 height 27
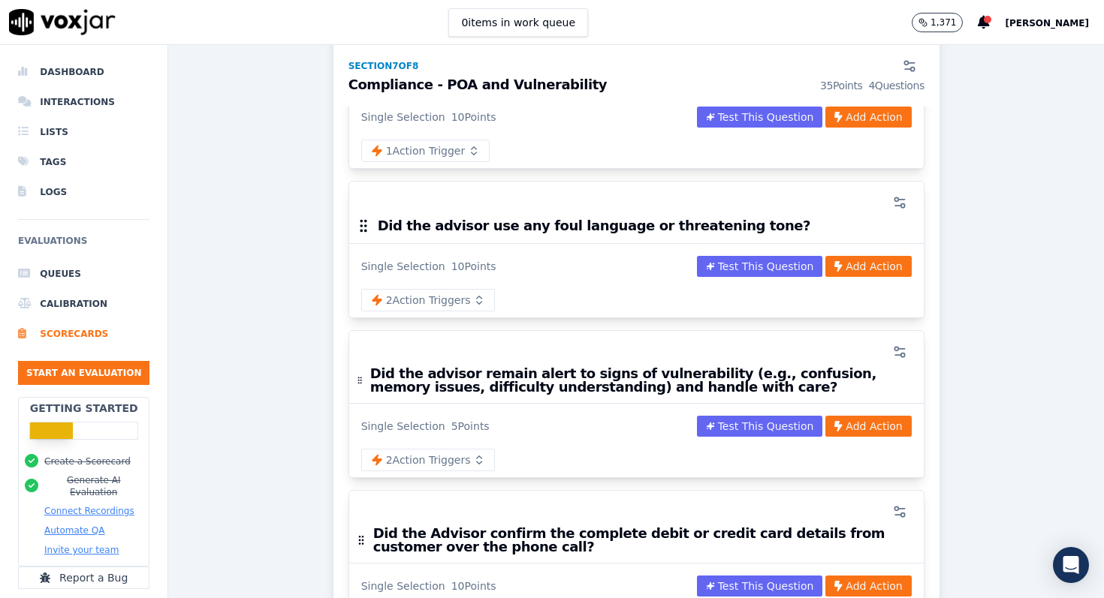
scroll to position [2682, 0]
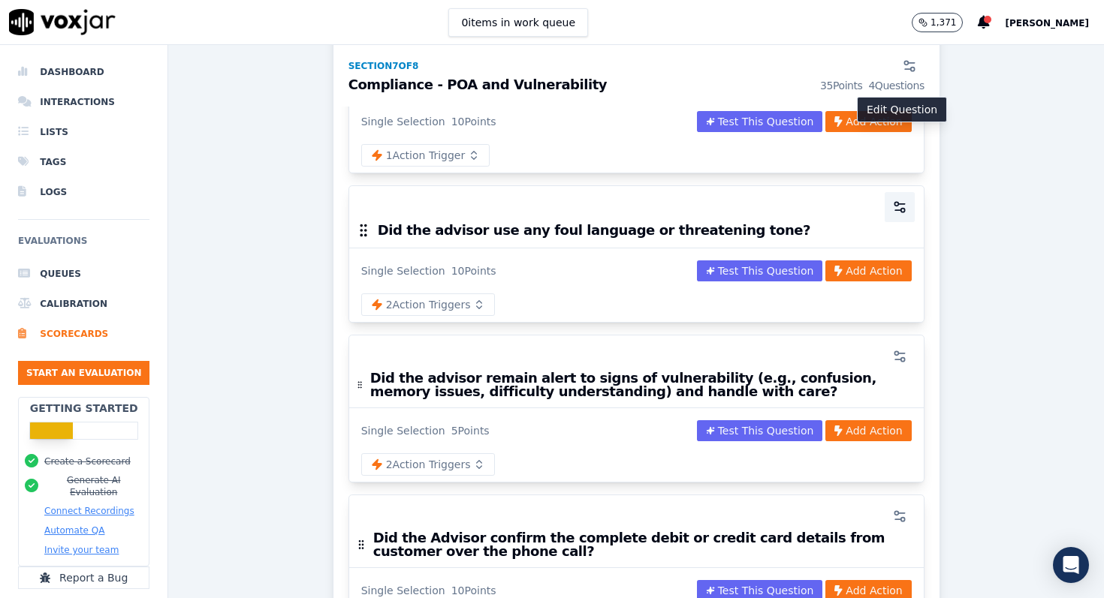
click at [900, 200] on icon "button" at bounding box center [899, 207] width 15 height 15
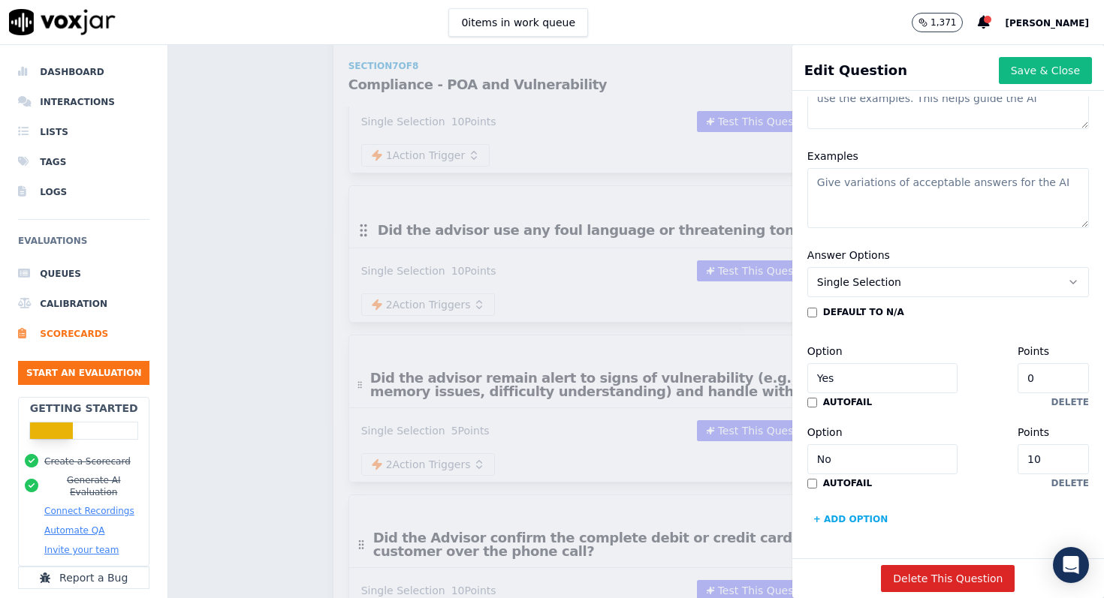
scroll to position [251, 0]
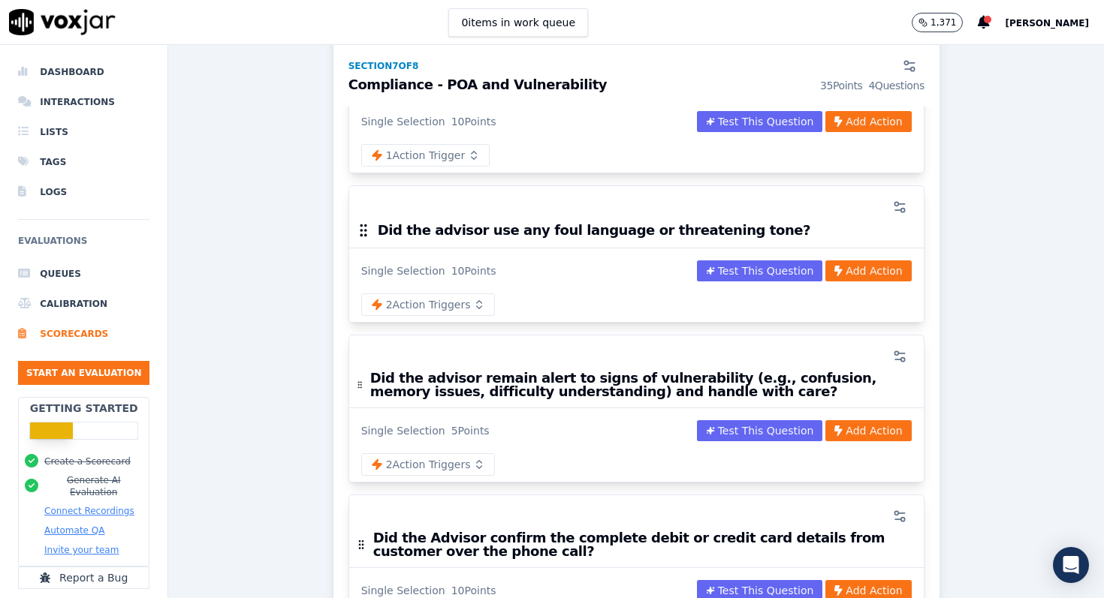
click at [762, 426] on div "Scorecards Scorecard Editor New Outbound Sales ACTIVE A scorecard to review out…" at bounding box center [635, 321] width 935 height 553
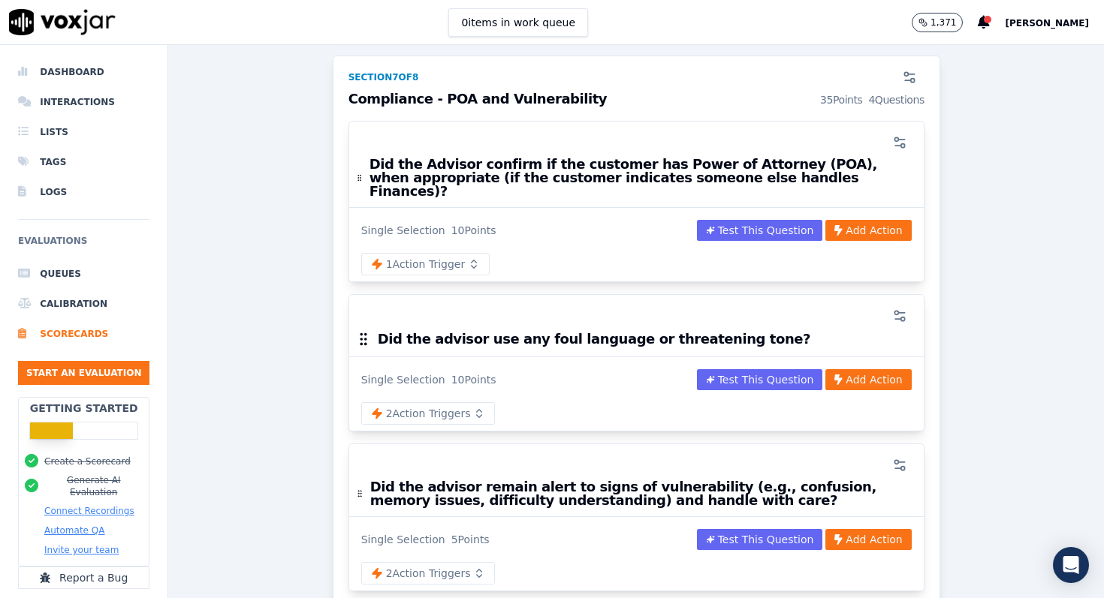
scroll to position [2568, 0]
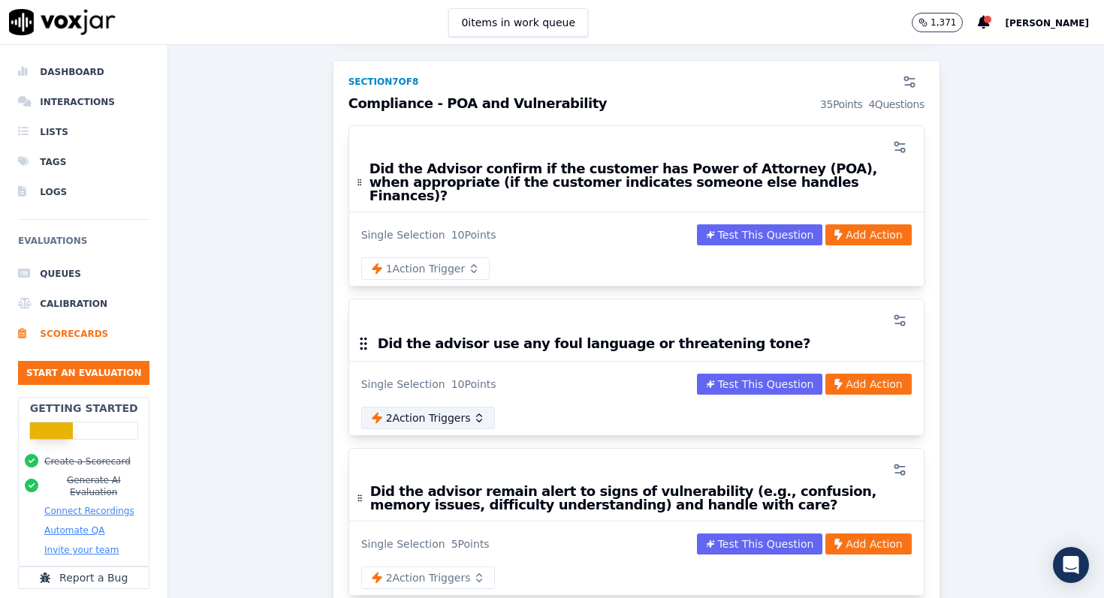
click at [474, 412] on icon "button" at bounding box center [479, 418] width 12 height 12
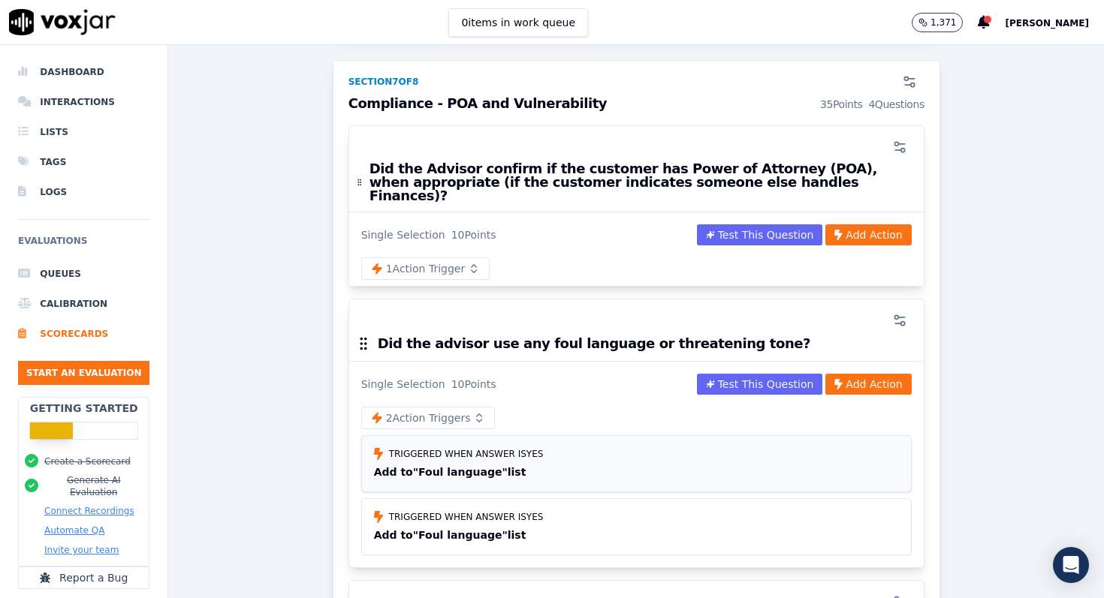
click at [675, 448] on div "Triggered when answer is Yes" at bounding box center [636, 454] width 525 height 12
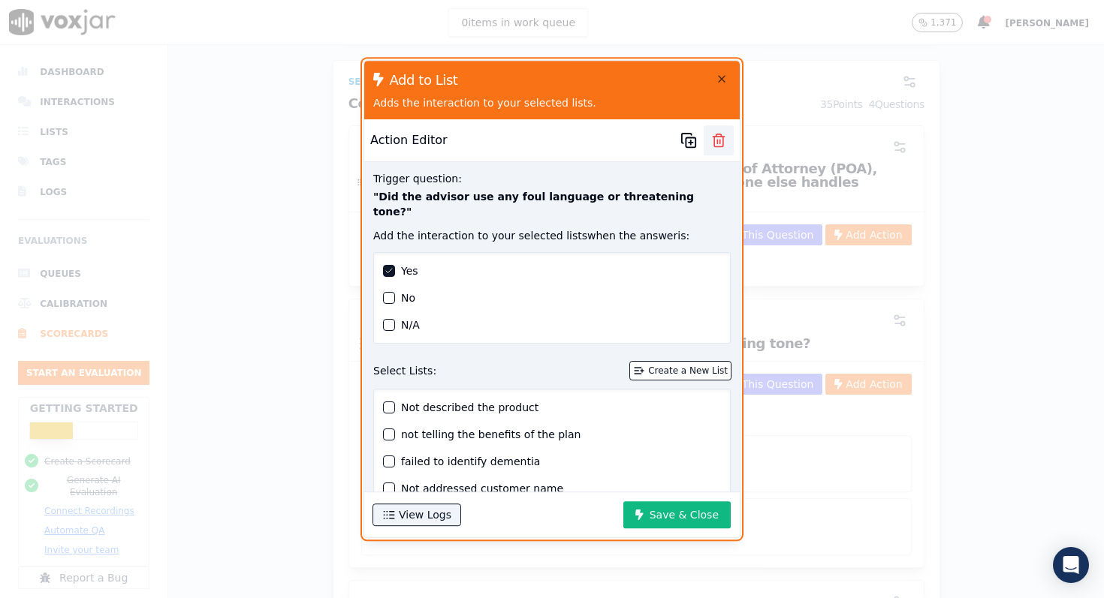
click at [720, 139] on icon "button" at bounding box center [718, 140] width 15 height 15
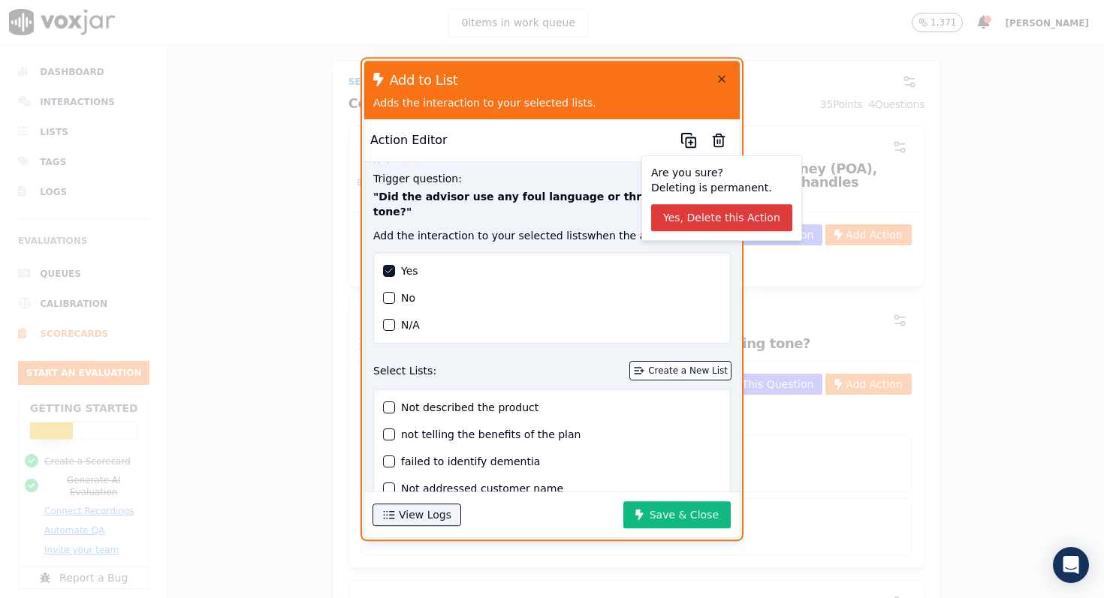
click at [701, 219] on button "Yes, Delete this Action" at bounding box center [721, 217] width 141 height 27
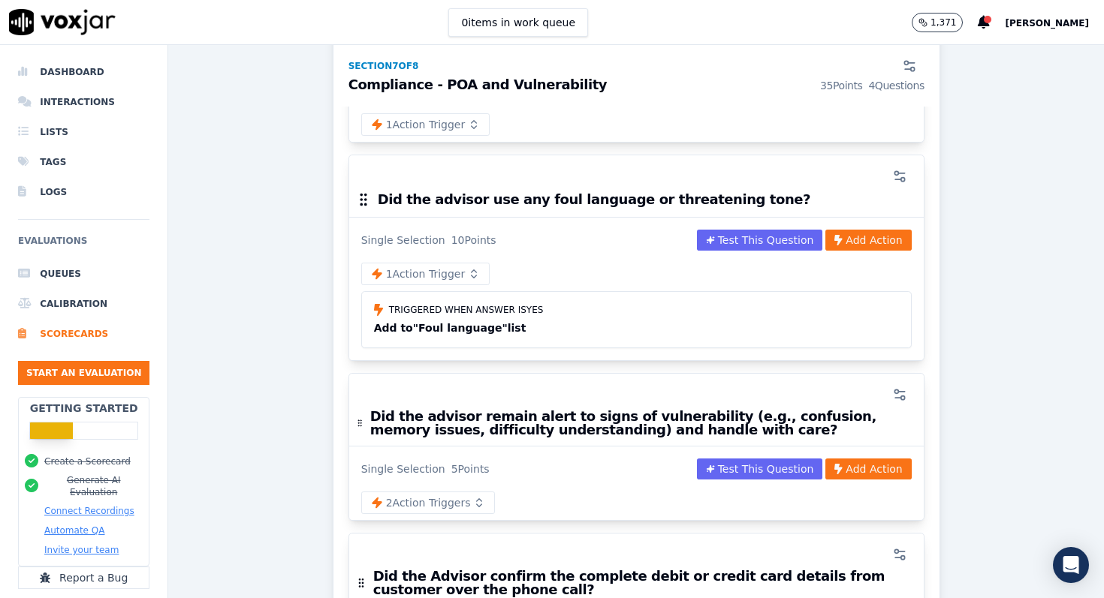
scroll to position [2722, 0]
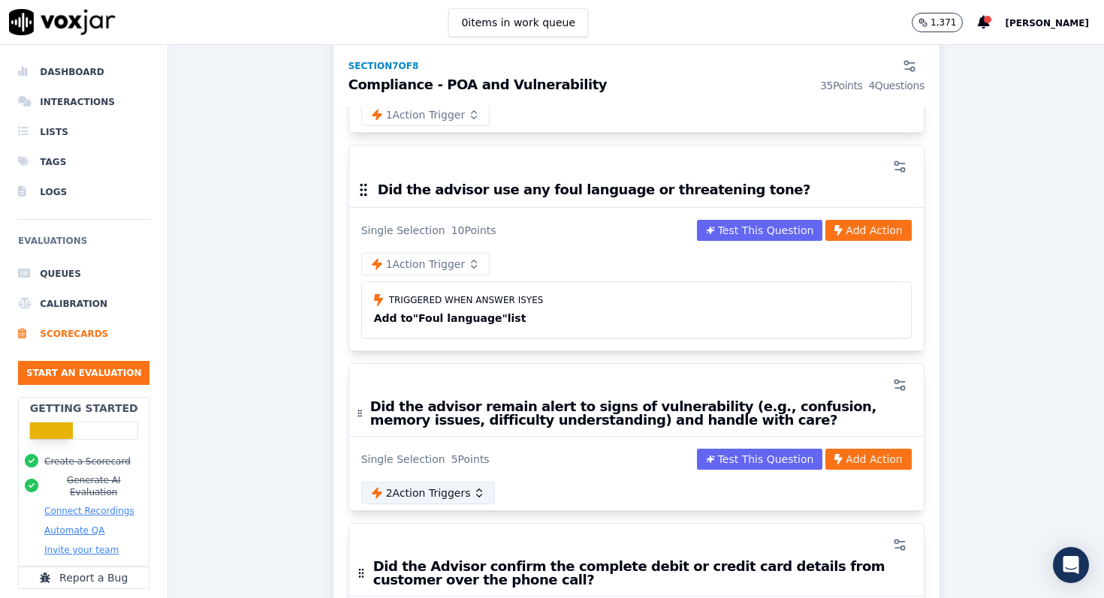
click at [454, 482] on button "2 Action Trigger s" at bounding box center [428, 493] width 134 height 23
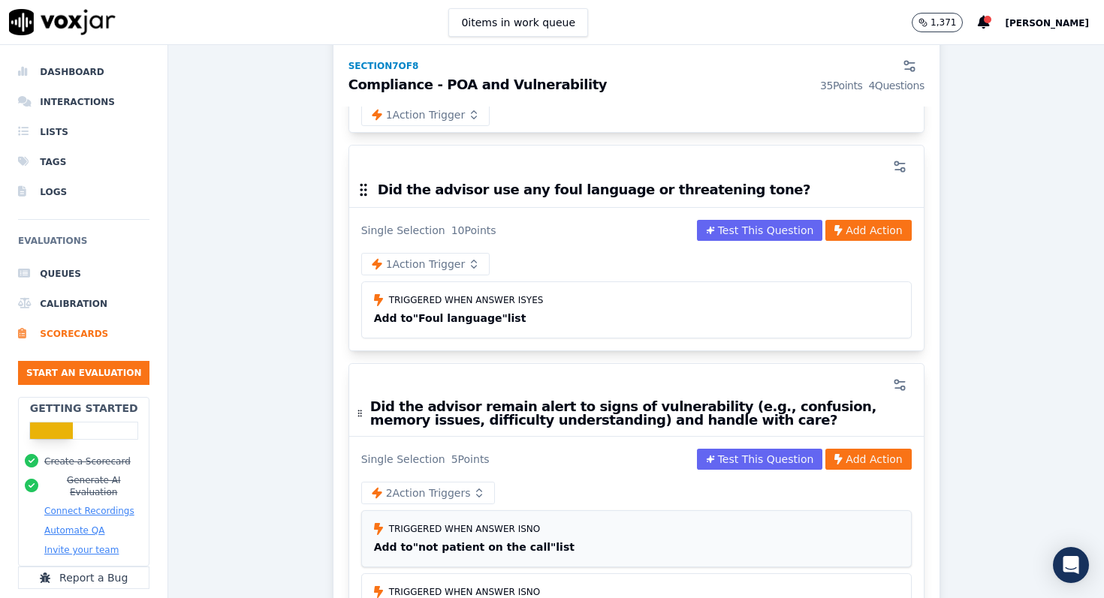
click at [520, 540] on div "Add to "not patient on the call" list" at bounding box center [636, 547] width 525 height 15
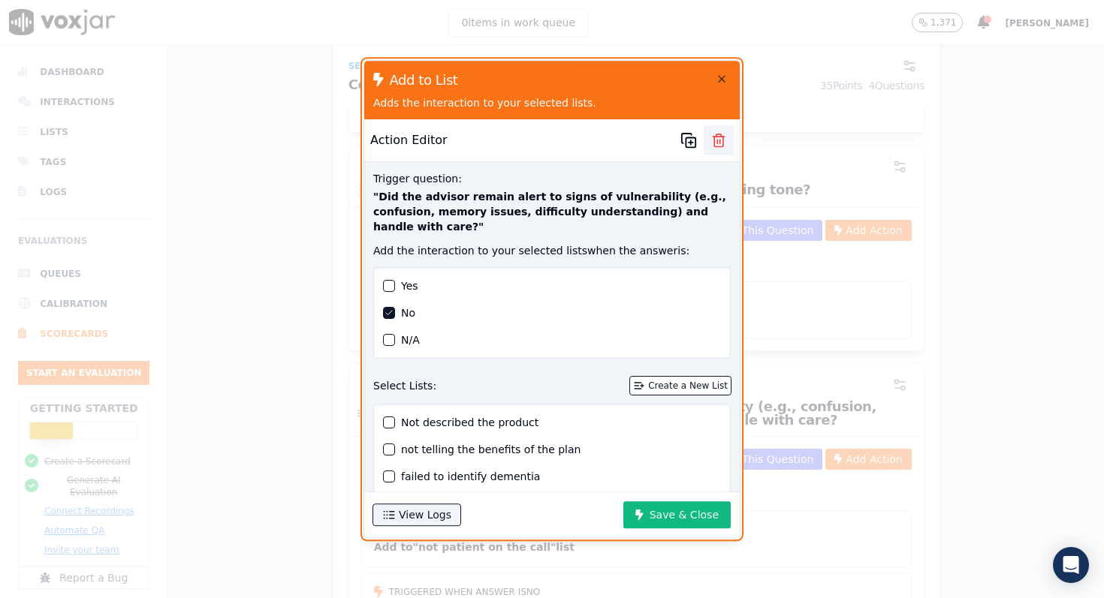
click at [722, 141] on icon "button" at bounding box center [718, 142] width 9 height 10
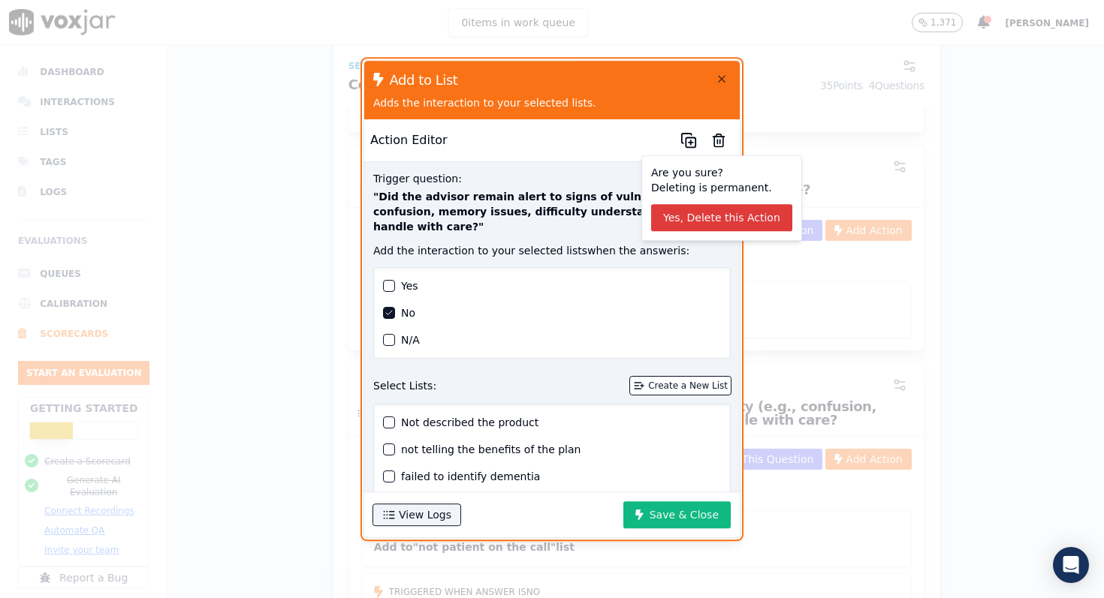
click at [714, 211] on button "Yes, Delete this Action" at bounding box center [721, 217] width 141 height 27
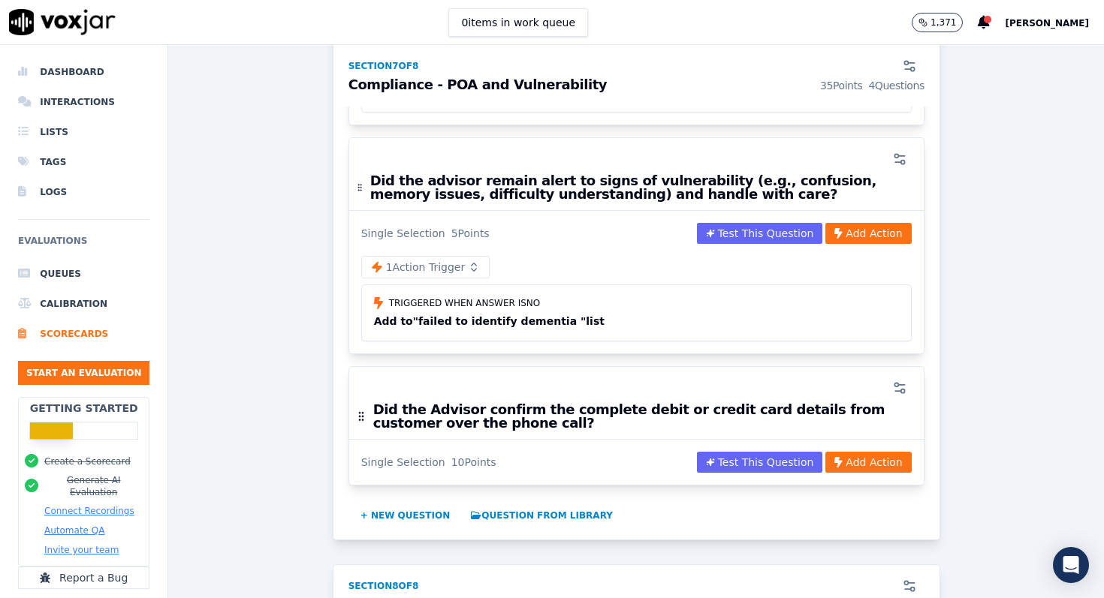
scroll to position [2991, 0]
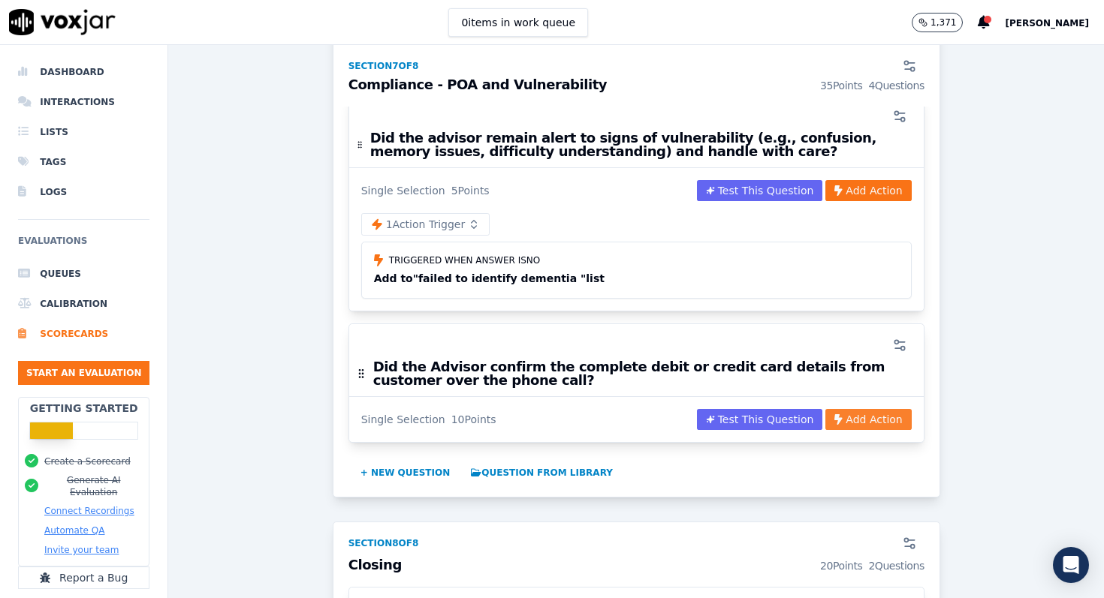
click at [846, 409] on button "Add Action" at bounding box center [868, 419] width 86 height 21
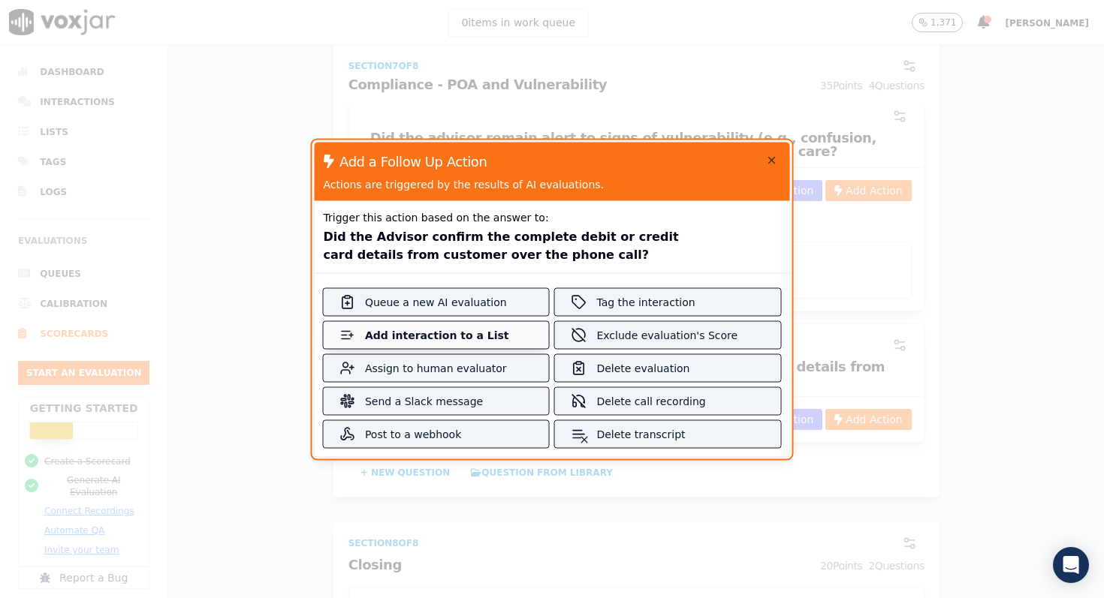
click at [474, 333] on div "Add interaction to a List" at bounding box center [436, 334] width 143 height 15
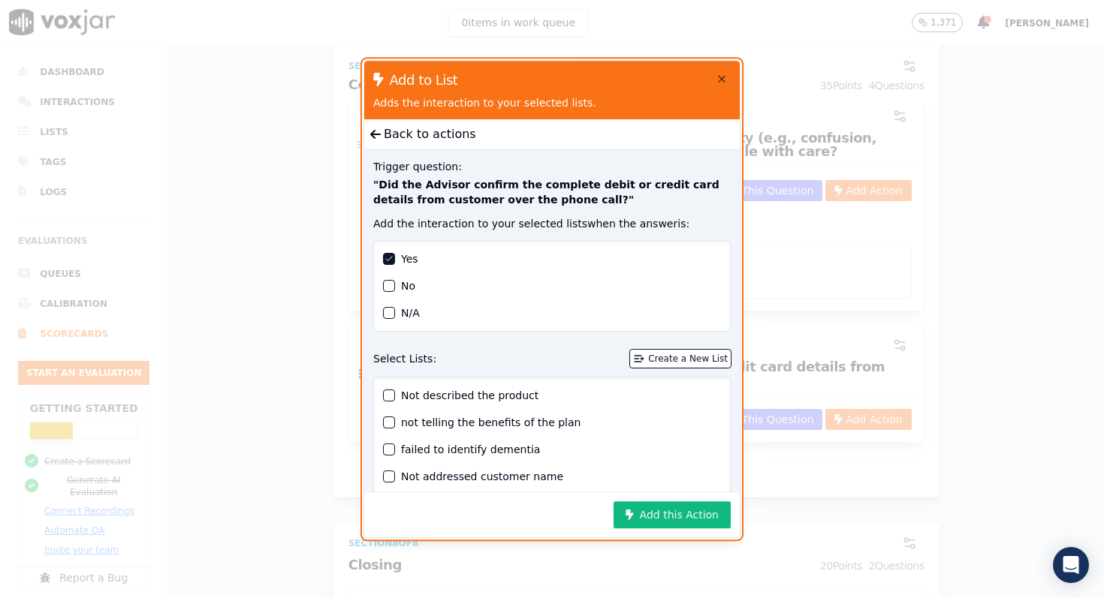
click at [387, 285] on div "button" at bounding box center [389, 286] width 11 height 11
click at [673, 365] on button "Create a New List" at bounding box center [680, 359] width 101 height 18
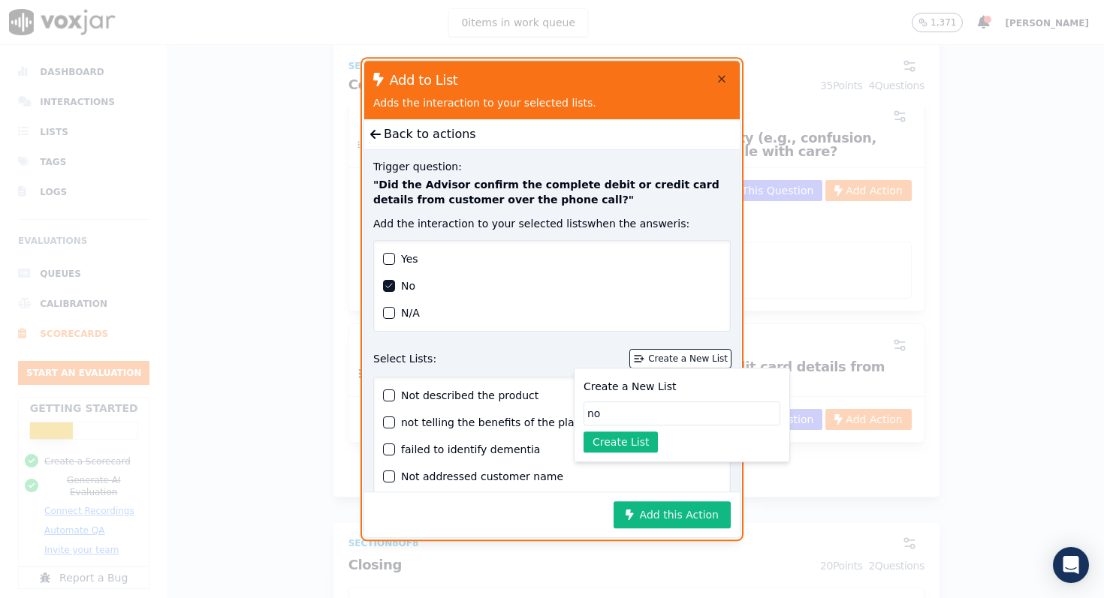
type input "n"
type input "card details not confirmed"
click at [614, 435] on button "Create List" at bounding box center [620, 442] width 74 height 21
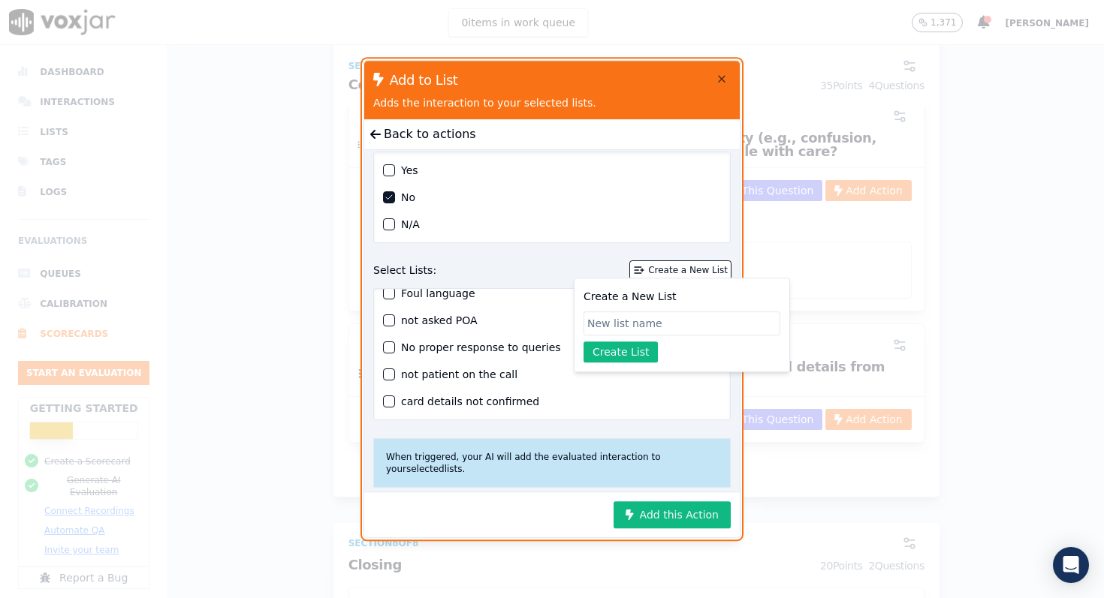
scroll to position [90, 0]
click at [390, 402] on div "button" at bounding box center [389, 400] width 11 height 11
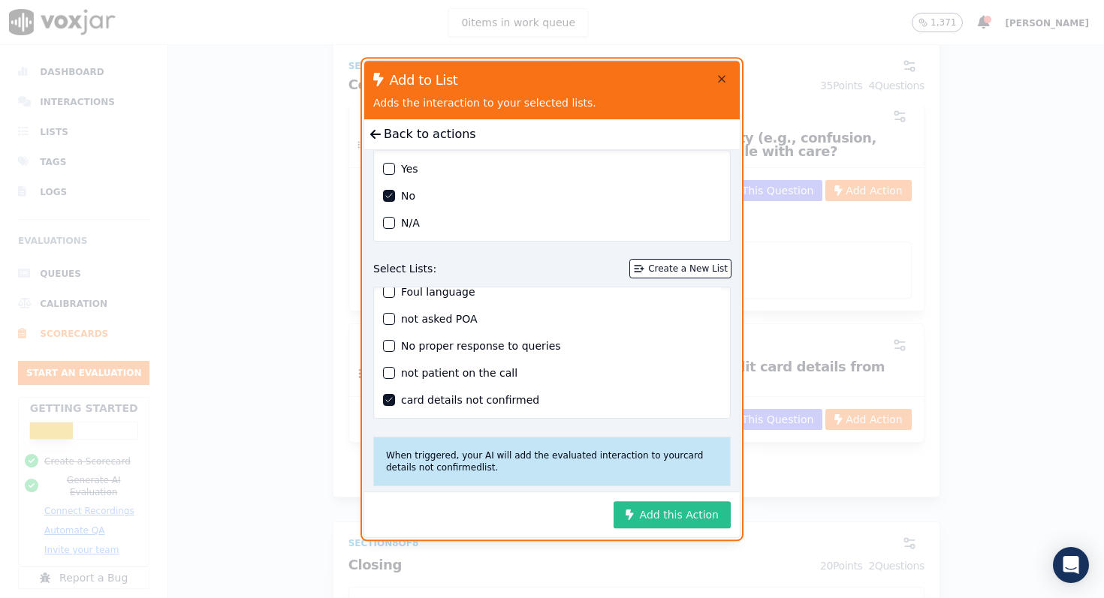
click at [670, 519] on button "Add this Action" at bounding box center [671, 514] width 117 height 27
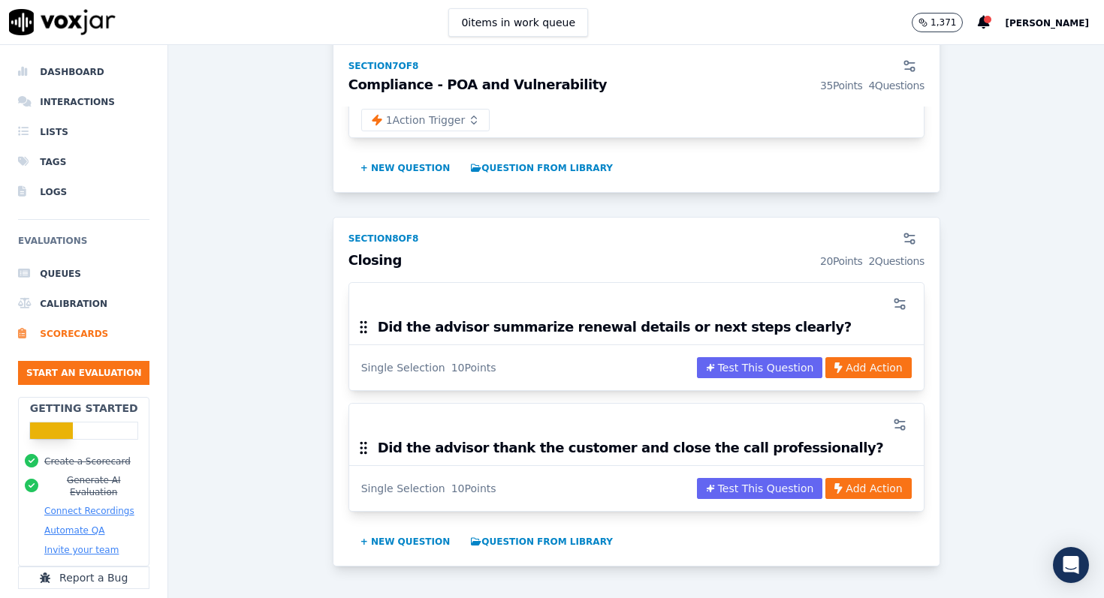
scroll to position [3330, 0]
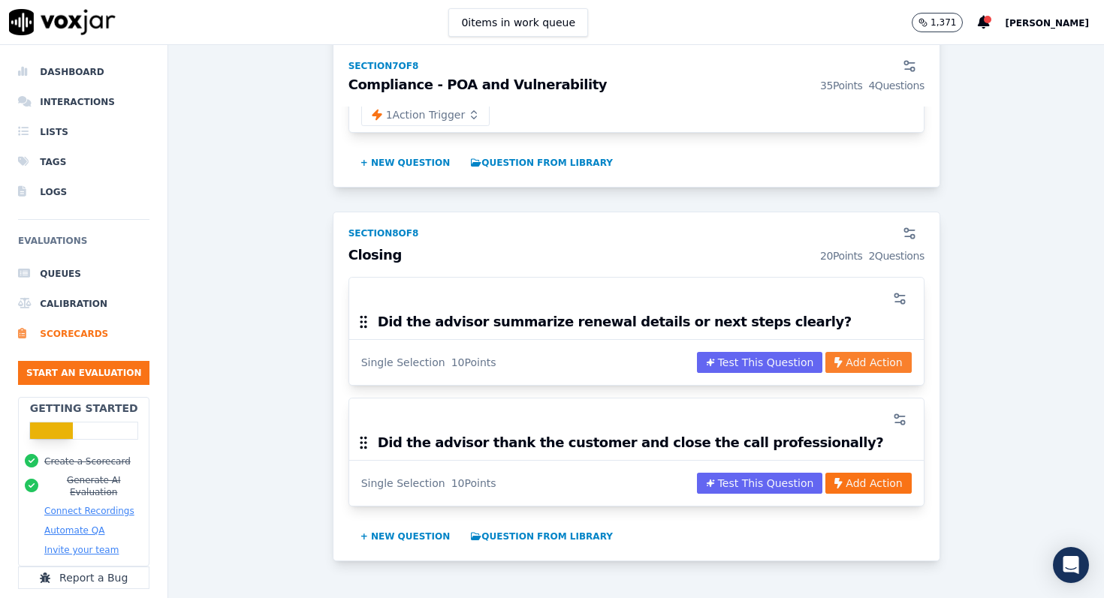
click at [851, 352] on button "Add Action" at bounding box center [868, 362] width 86 height 21
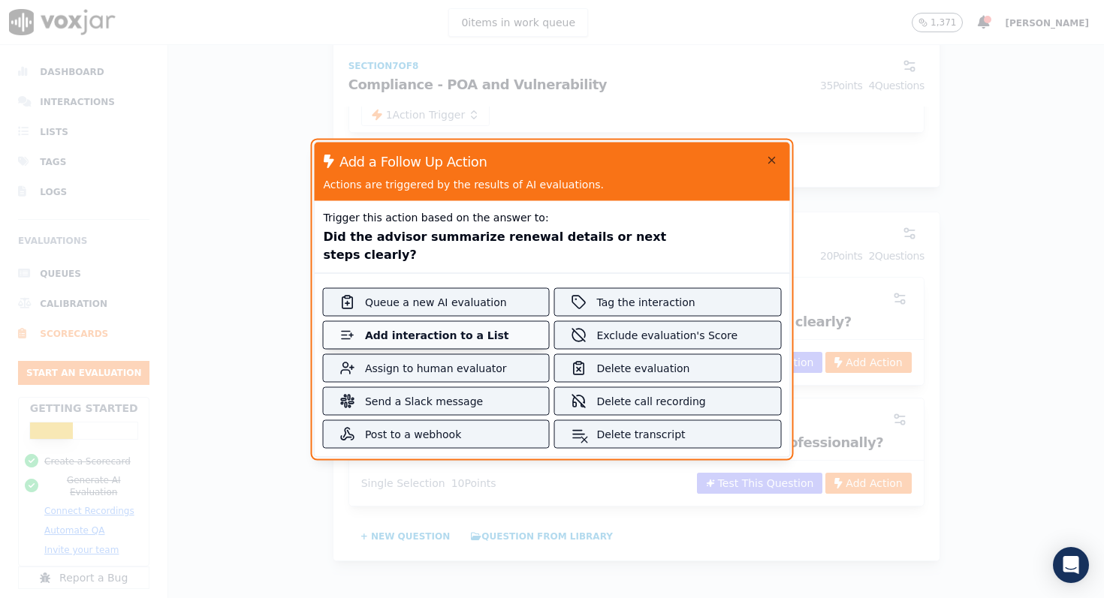
click at [483, 339] on div "Add interaction to a List" at bounding box center [436, 334] width 143 height 15
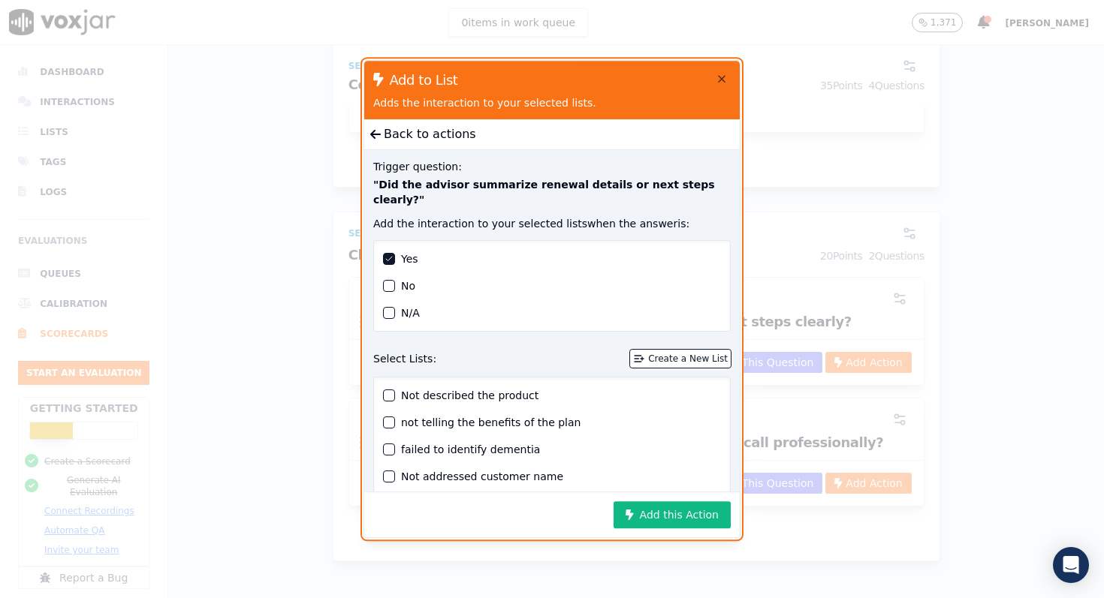
click at [388, 280] on button "No" at bounding box center [389, 286] width 12 height 12
click at [670, 353] on div "Create a New List" at bounding box center [688, 359] width 80 height 12
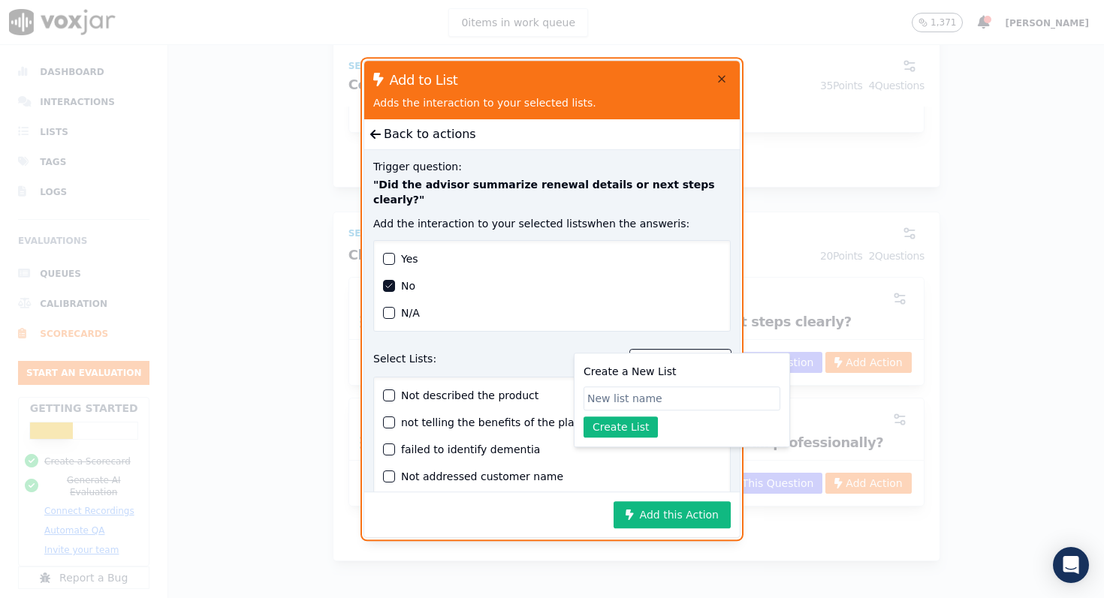
click at [621, 401] on input "Create a New List" at bounding box center [681, 399] width 197 height 24
click at [655, 402] on input "not summarized properly" at bounding box center [681, 399] width 197 height 24
click at [665, 405] on input "not summarized properly" at bounding box center [681, 399] width 197 height 24
click at [649, 402] on input "not summarized properly" at bounding box center [681, 399] width 197 height 24
type input "not summarized properly"
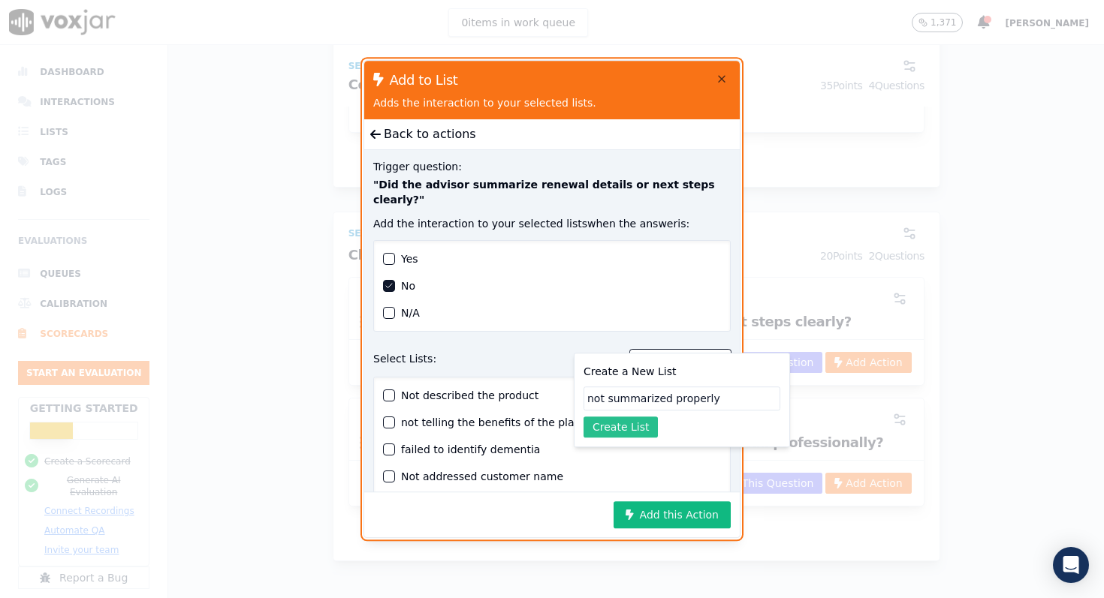
click at [629, 424] on button "Create List" at bounding box center [620, 427] width 74 height 21
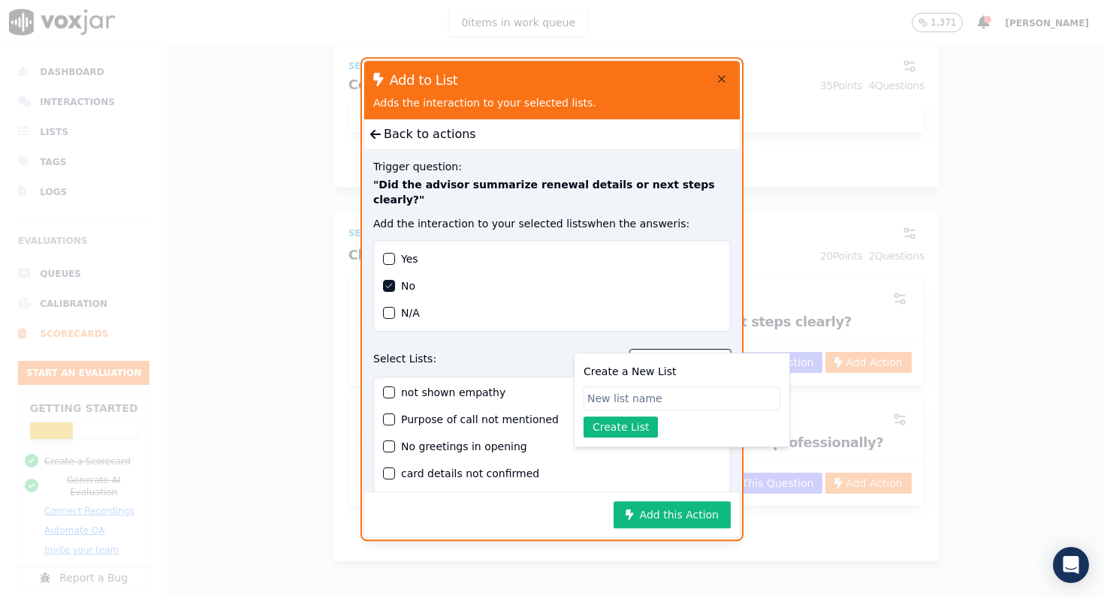
scroll to position [284, 0]
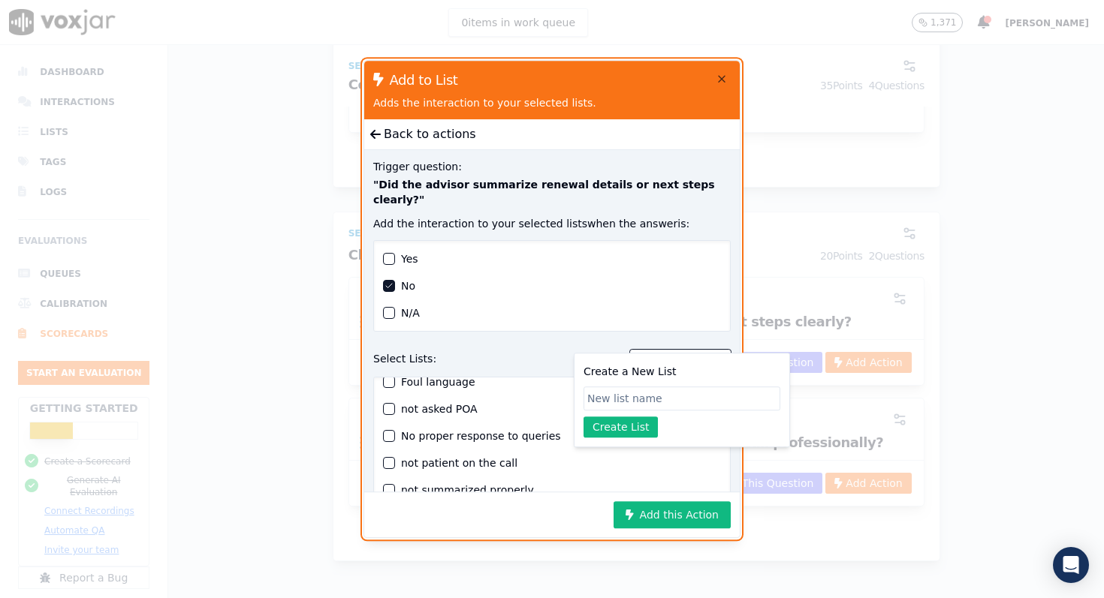
click at [392, 485] on div "button" at bounding box center [389, 490] width 11 height 11
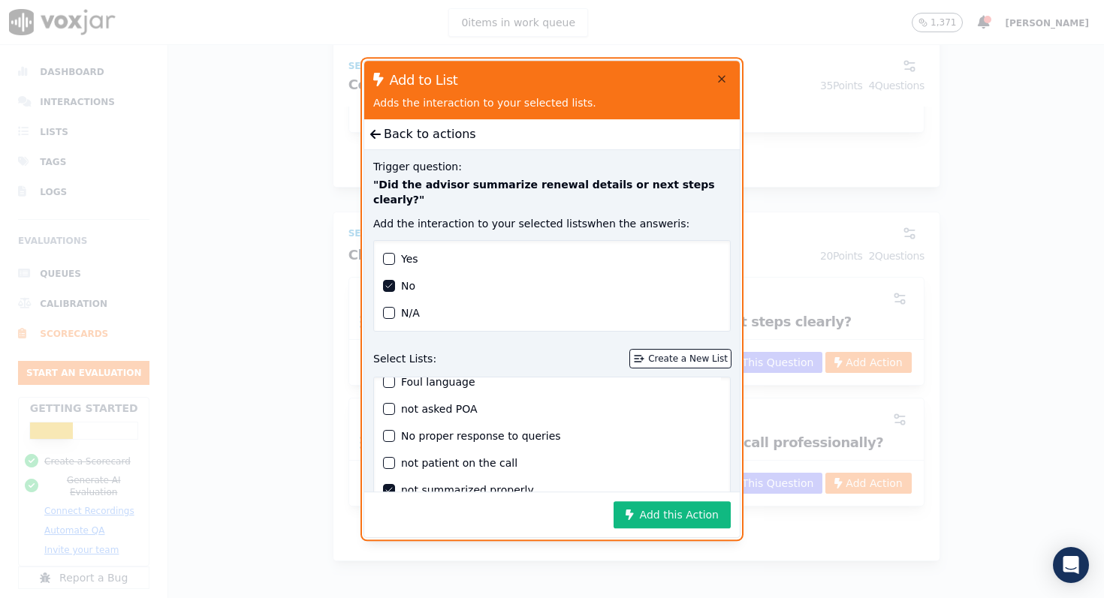
click at [501, 485] on label "not summarized properly" at bounding box center [467, 490] width 133 height 11
click at [395, 484] on button "not summarized properly" at bounding box center [389, 490] width 12 height 12
click at [501, 485] on label "not summarized properly" at bounding box center [467, 490] width 133 height 11
click at [395, 484] on button "not summarized properly" at bounding box center [389, 490] width 12 height 12
click at [652, 515] on button "Add this Action" at bounding box center [671, 514] width 117 height 27
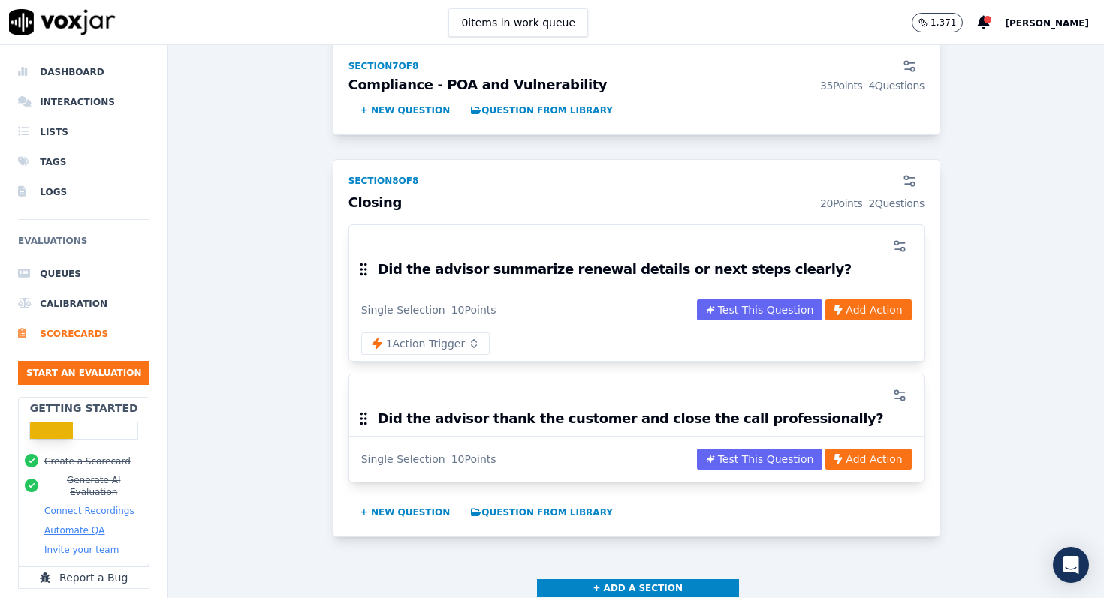
scroll to position [3381, 0]
click at [871, 450] on button "Add Action" at bounding box center [868, 460] width 86 height 21
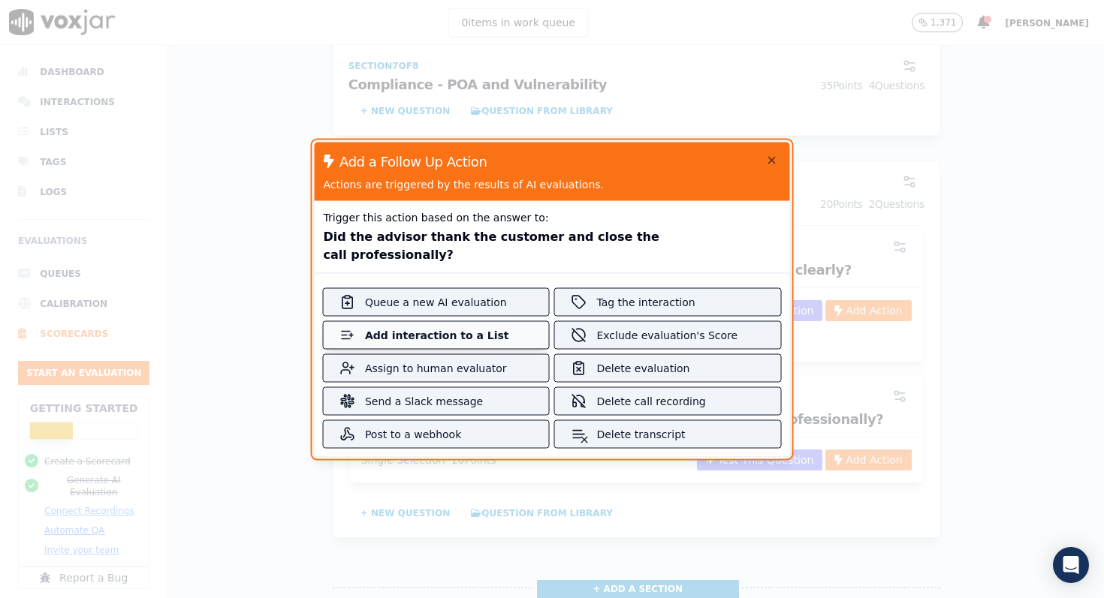
click at [479, 332] on div "Add interaction to a List" at bounding box center [436, 334] width 143 height 15
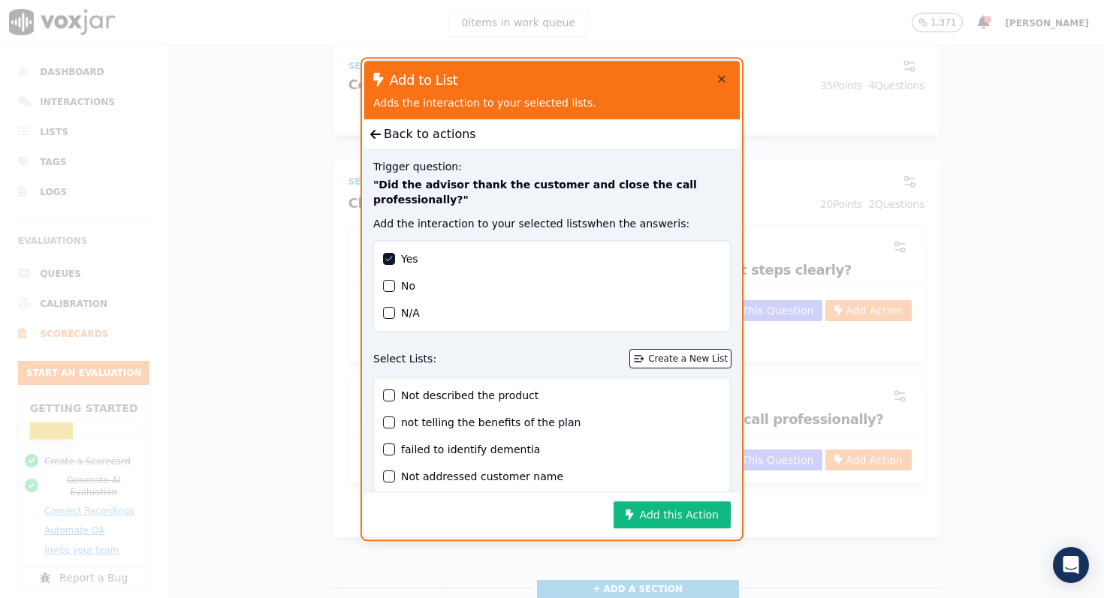
click at [390, 287] on div "button" at bounding box center [389, 286] width 11 height 11
click at [688, 358] on div "Create a New List" at bounding box center [688, 359] width 80 height 12
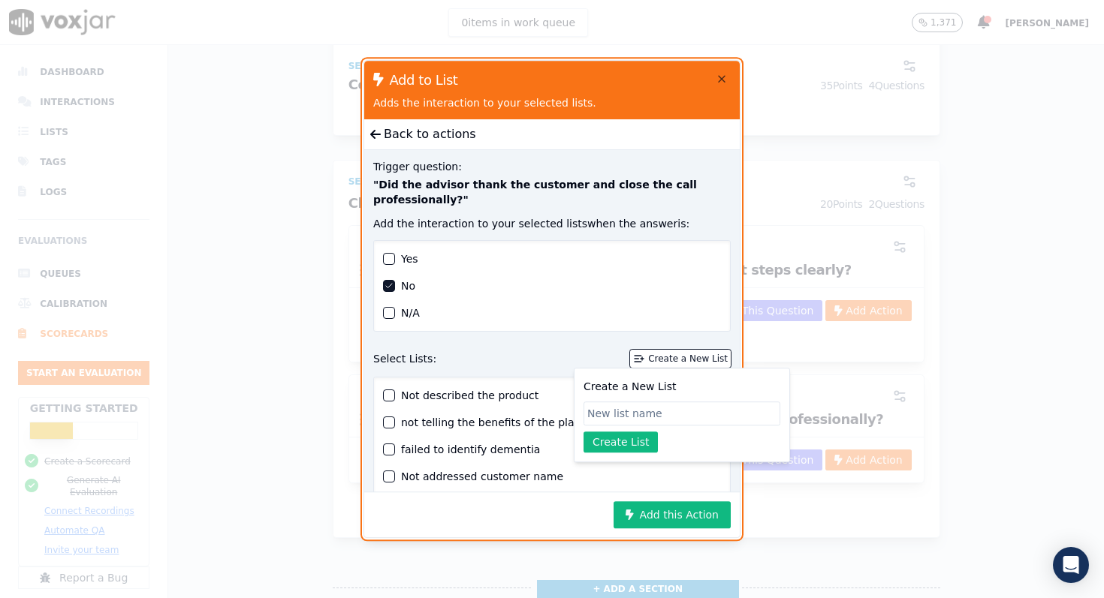
click at [616, 418] on input "Create a New List" at bounding box center [681, 414] width 197 height 24
type input "not followed call closing"
click at [640, 439] on button "Create List" at bounding box center [620, 442] width 74 height 21
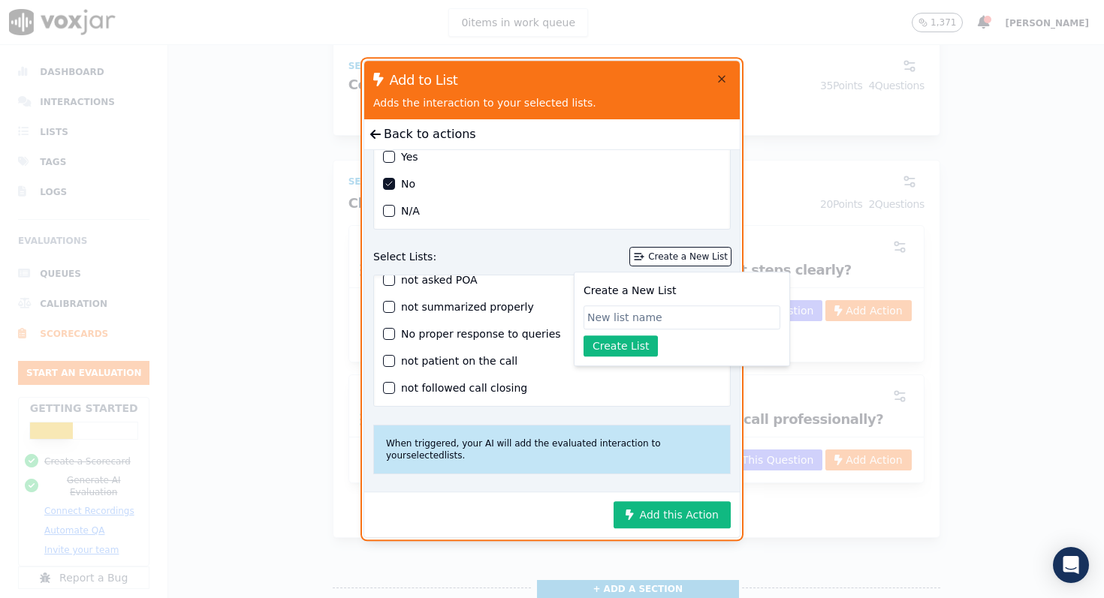
scroll to position [102, 0]
click at [390, 390] on div "button" at bounding box center [389, 388] width 11 height 11
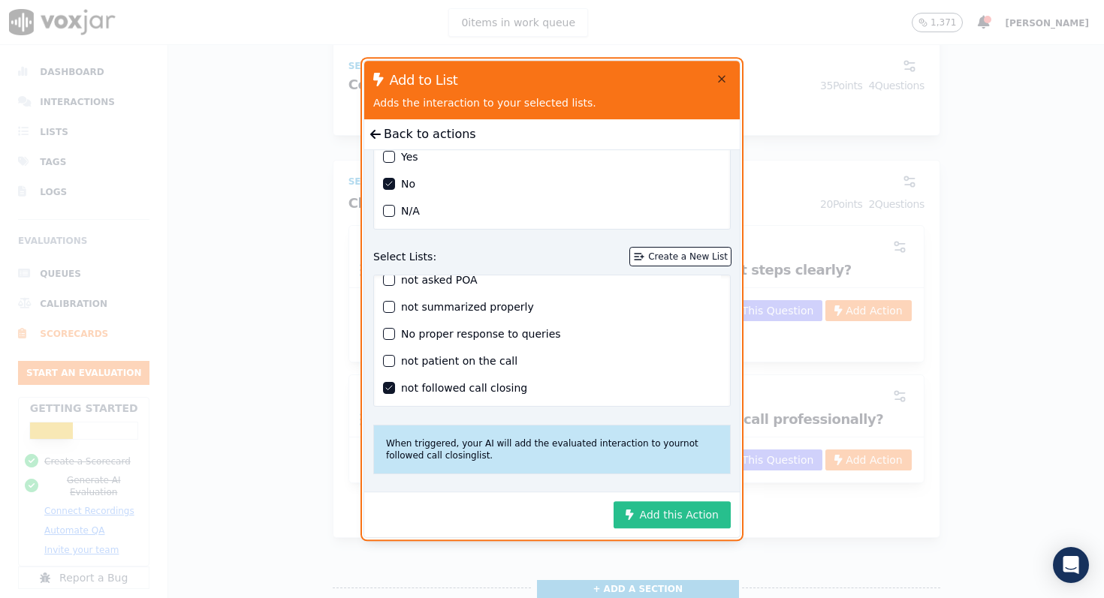
click at [670, 513] on button "Add this Action" at bounding box center [671, 514] width 117 height 27
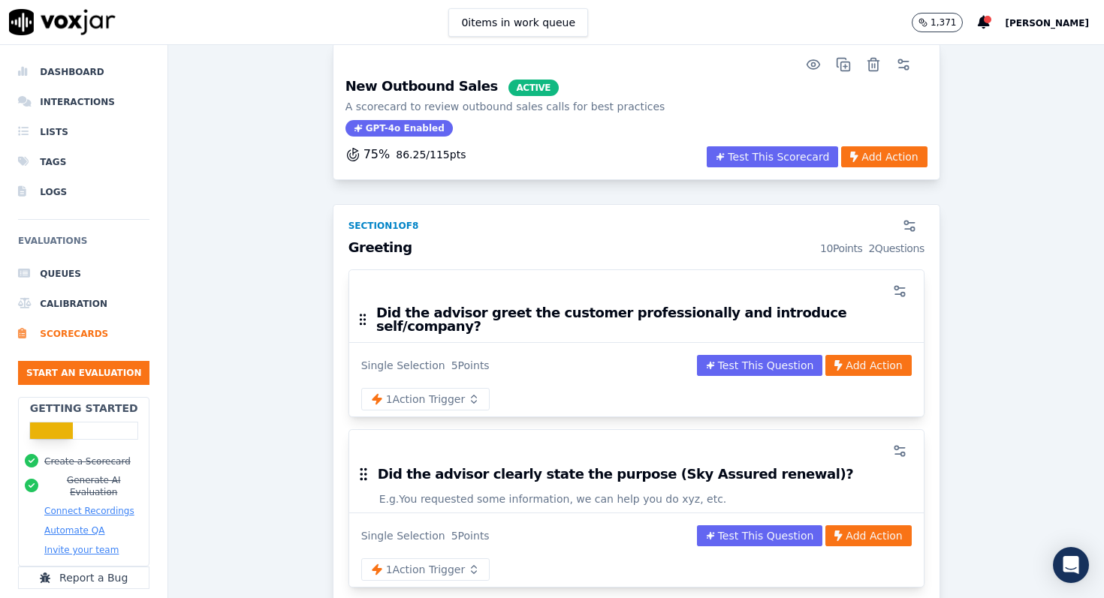
scroll to position [0, 0]
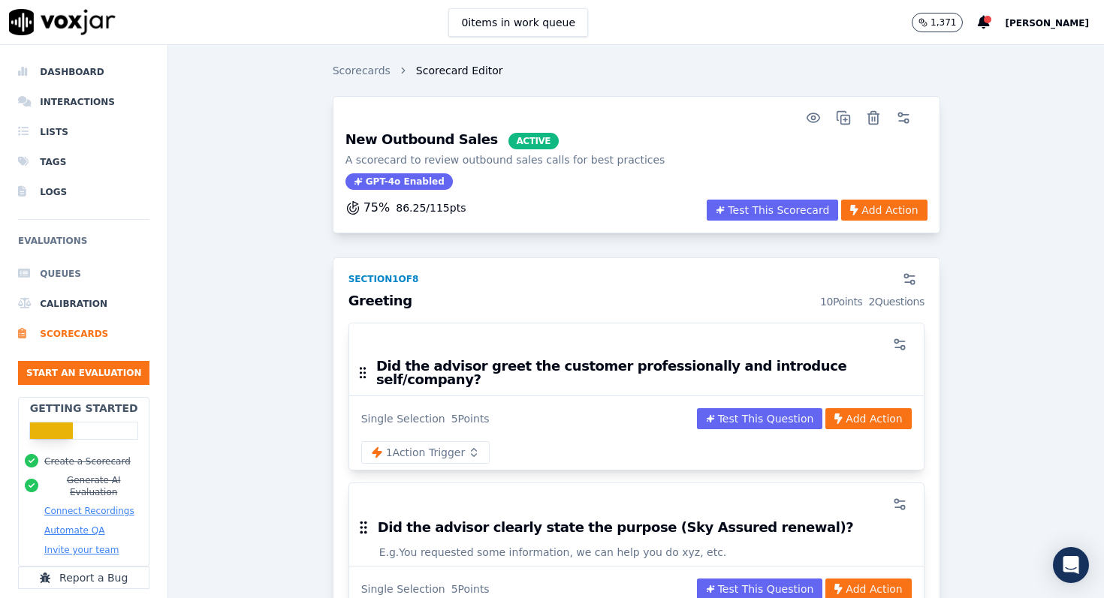
click at [66, 275] on li "Queues" at bounding box center [83, 274] width 131 height 30
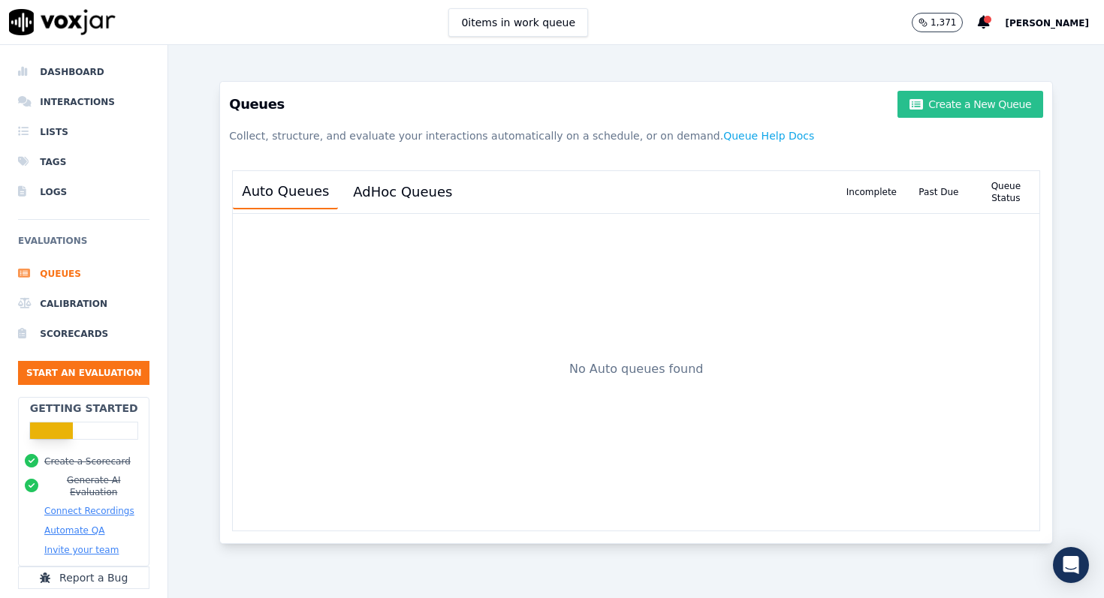
click at [947, 101] on button "Create a New Queue" at bounding box center [970, 104] width 146 height 27
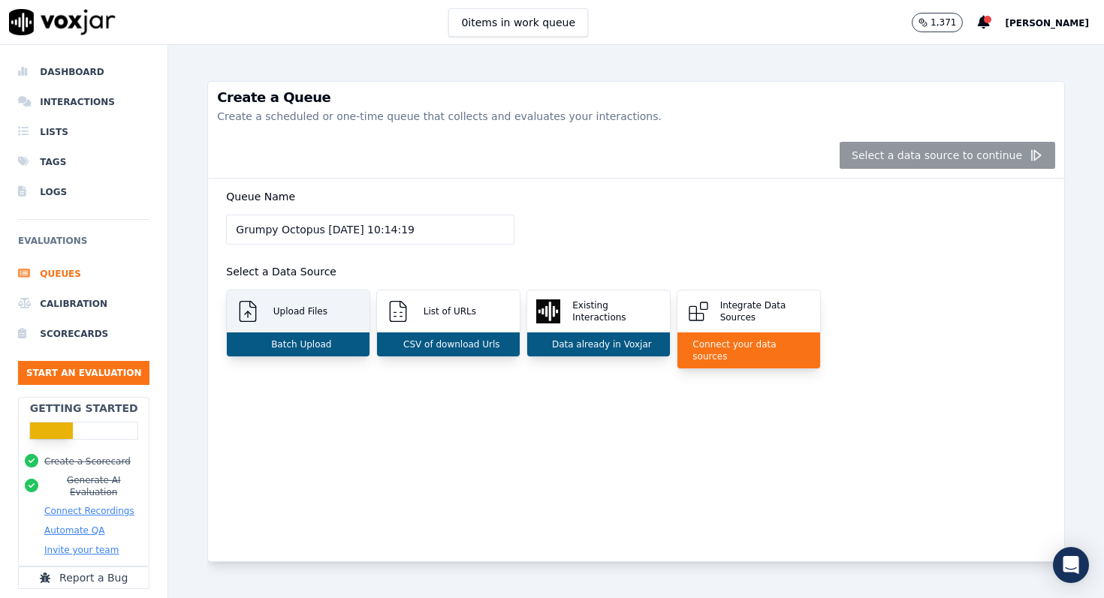
click at [303, 321] on div "Upload Files" at bounding box center [298, 312] width 143 height 42
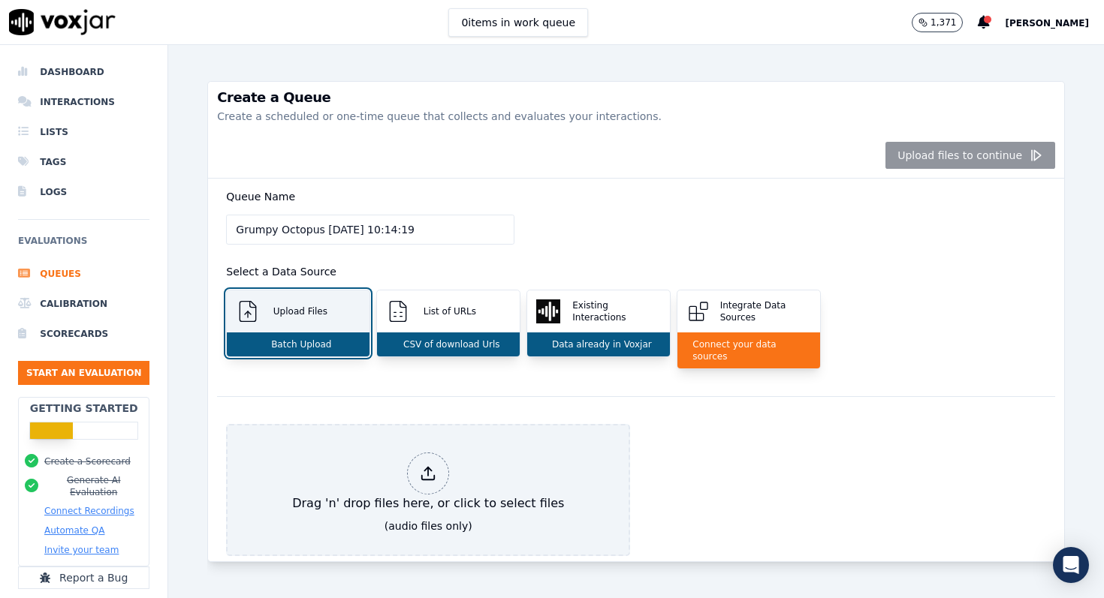
scroll to position [28, 0]
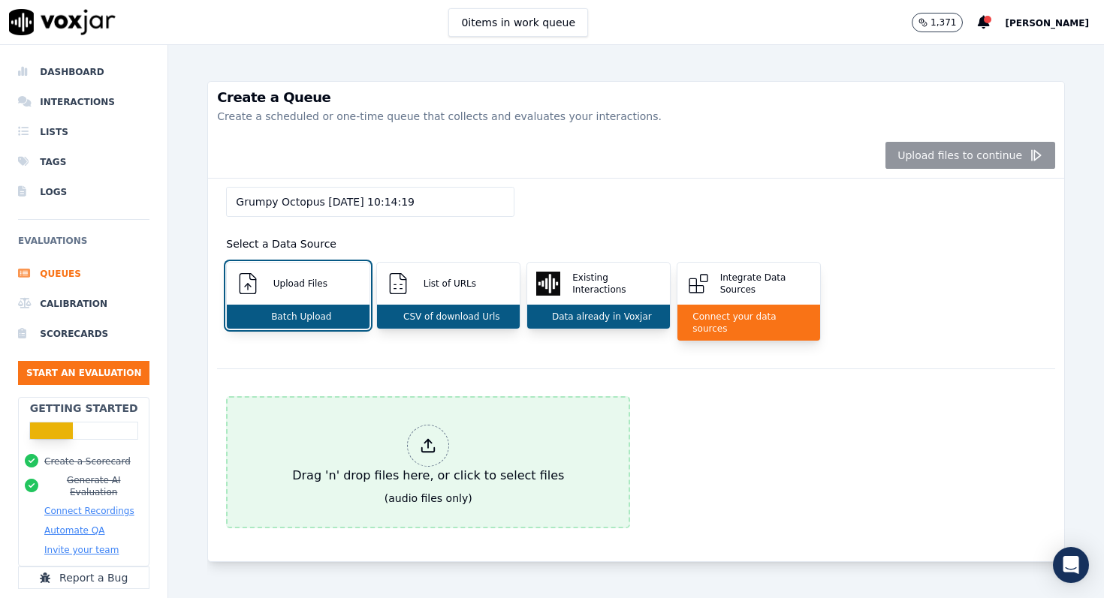
click at [410, 435] on div at bounding box center [428, 446] width 42 height 42
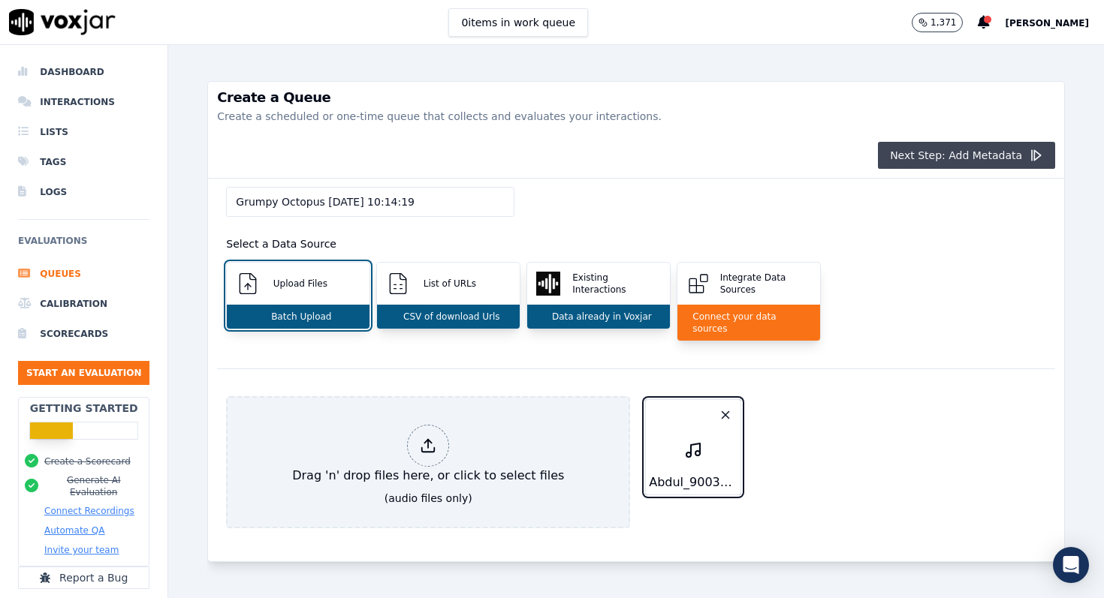
click at [962, 153] on button "Next Step: Add Metadata" at bounding box center [966, 155] width 177 height 27
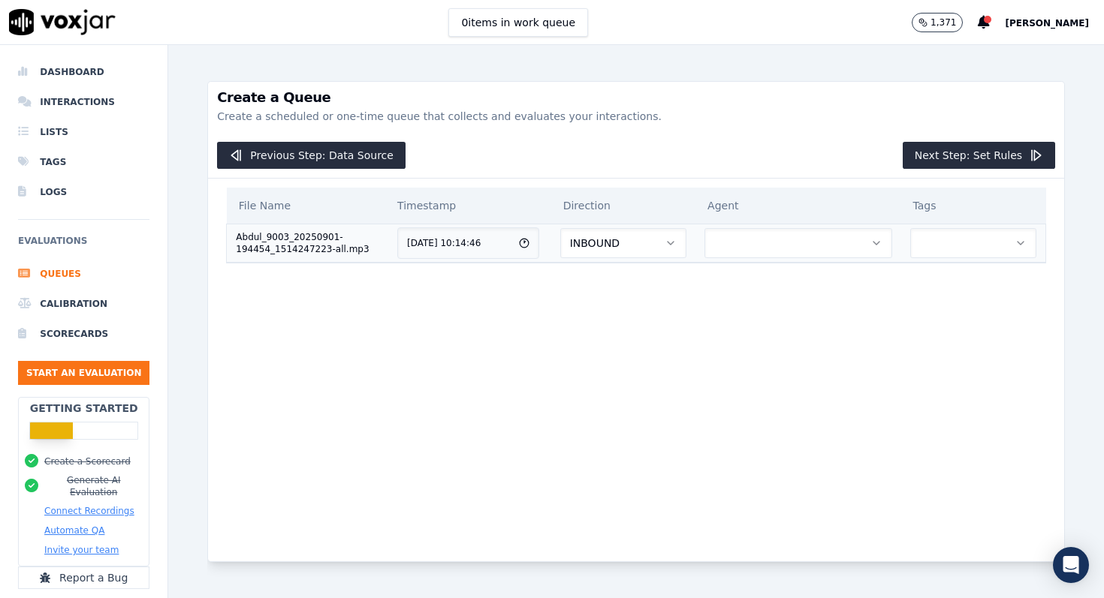
click at [673, 245] on icon "button" at bounding box center [670, 243] width 12 height 12
click at [637, 303] on div "OUTBOUND" at bounding box center [634, 307] width 104 height 24
click at [761, 246] on button "button" at bounding box center [797, 243] width 187 height 30
click at [626, 295] on div "File Name Timestamp Direction Agent Tags Abdul_9003_20250901-194454_1514247223-…" at bounding box center [636, 358] width 838 height 359
click at [1046, 27] on span "[PERSON_NAME]" at bounding box center [1046, 23] width 84 height 11
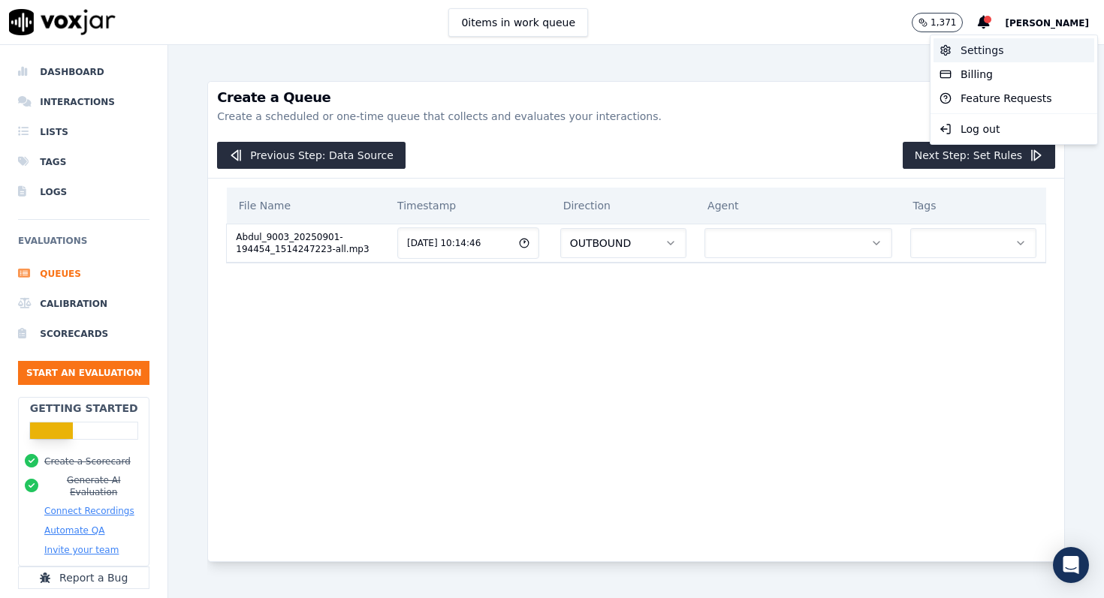
click at [988, 58] on div "Settings" at bounding box center [1013, 50] width 161 height 24
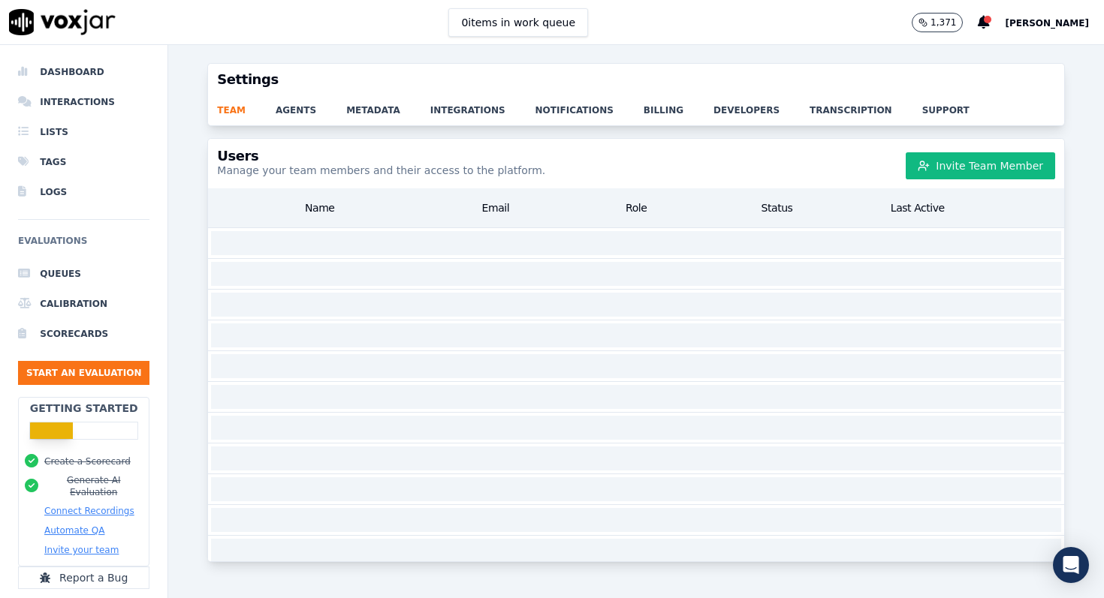
click at [294, 117] on div "team agents metadata integrations notifications billing developers transcriptio…" at bounding box center [636, 110] width 856 height 30
click at [296, 113] on link "agents" at bounding box center [311, 105] width 71 height 21
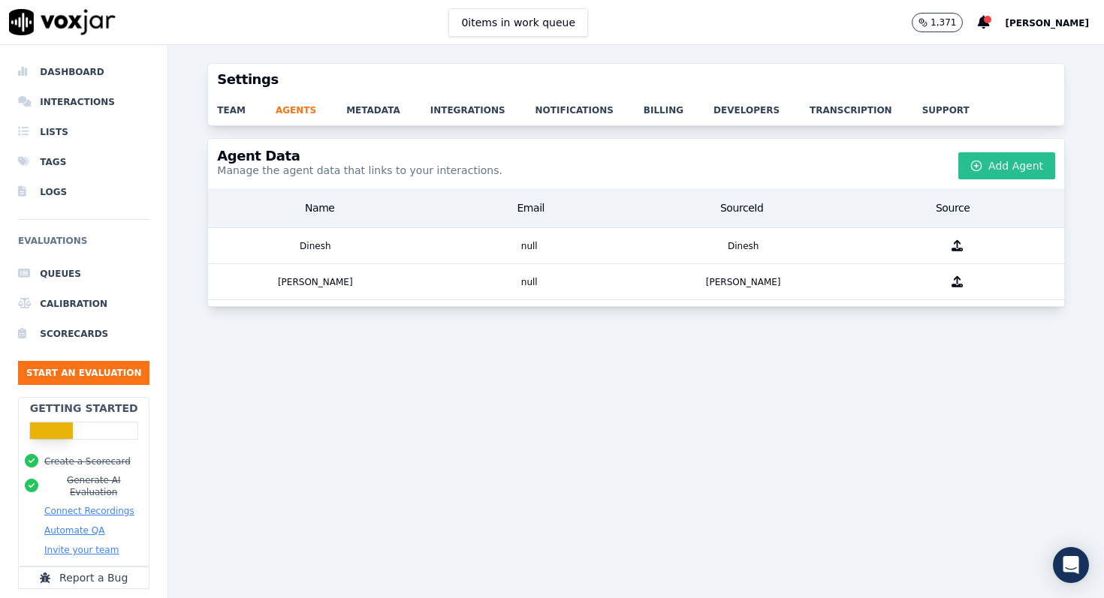
click at [976, 167] on icon "button" at bounding box center [976, 166] width 12 height 12
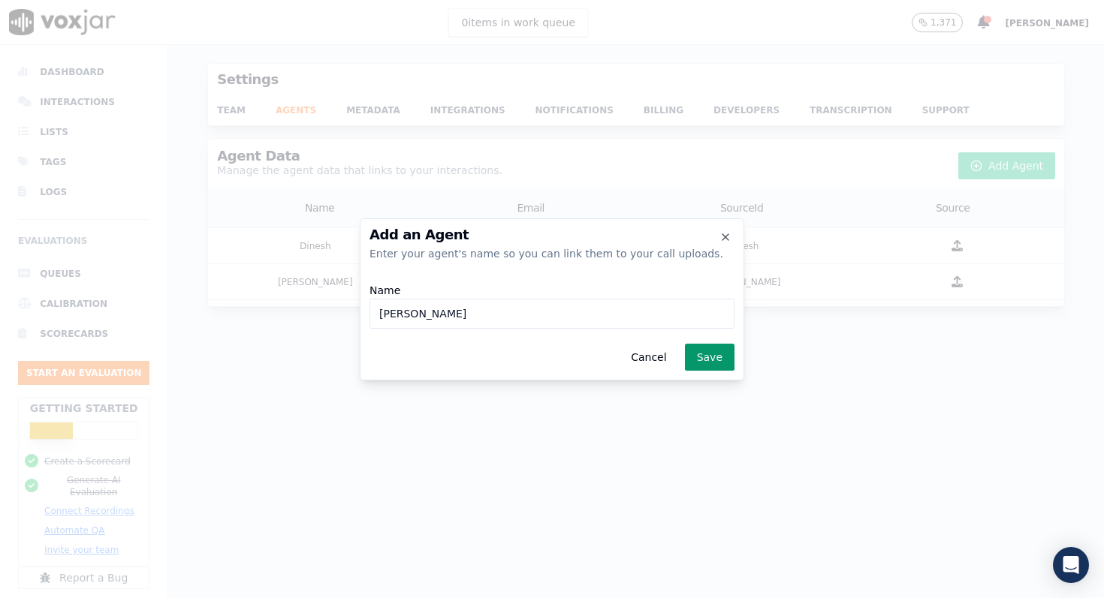
type input "Abdul"
click at [720, 360] on button "Save" at bounding box center [710, 357] width 50 height 27
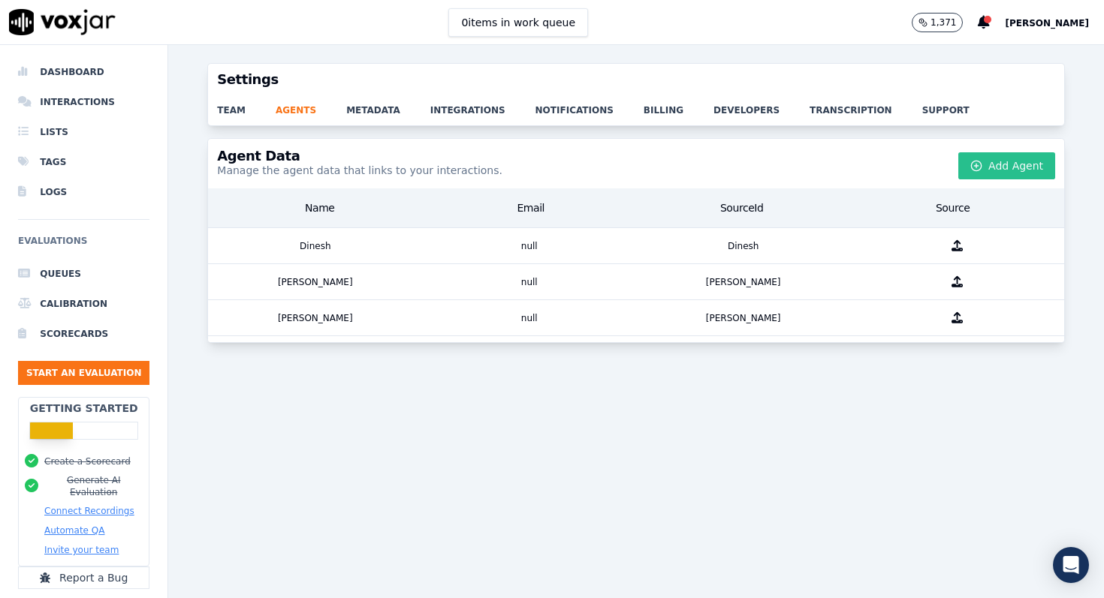
click at [1013, 168] on button "Add Agent" at bounding box center [1006, 165] width 97 height 27
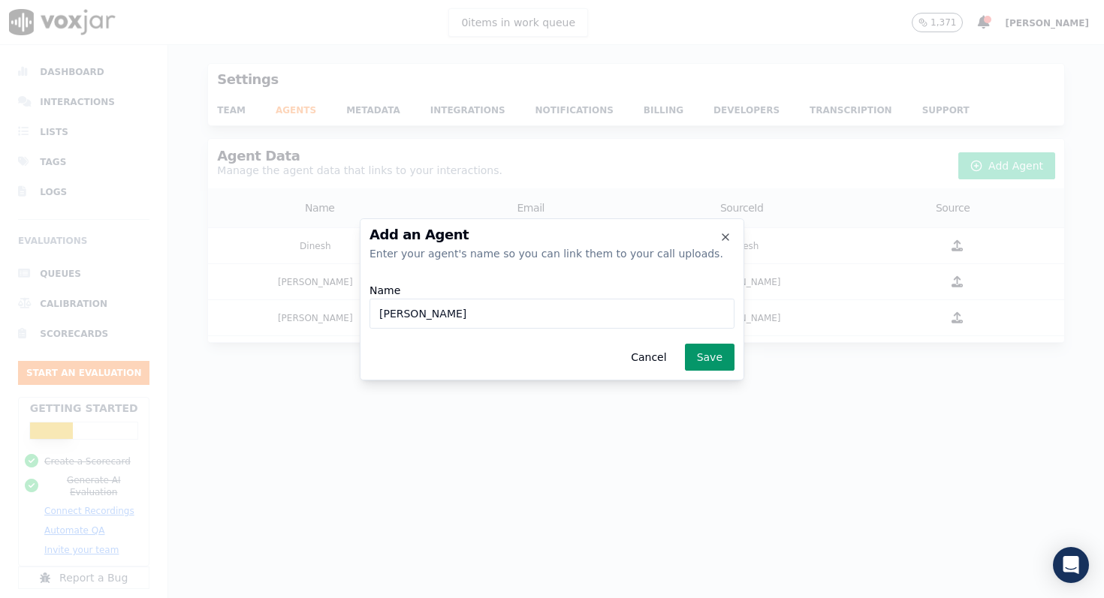
type input "Abdullah"
click at [714, 356] on button "Save" at bounding box center [710, 357] width 50 height 27
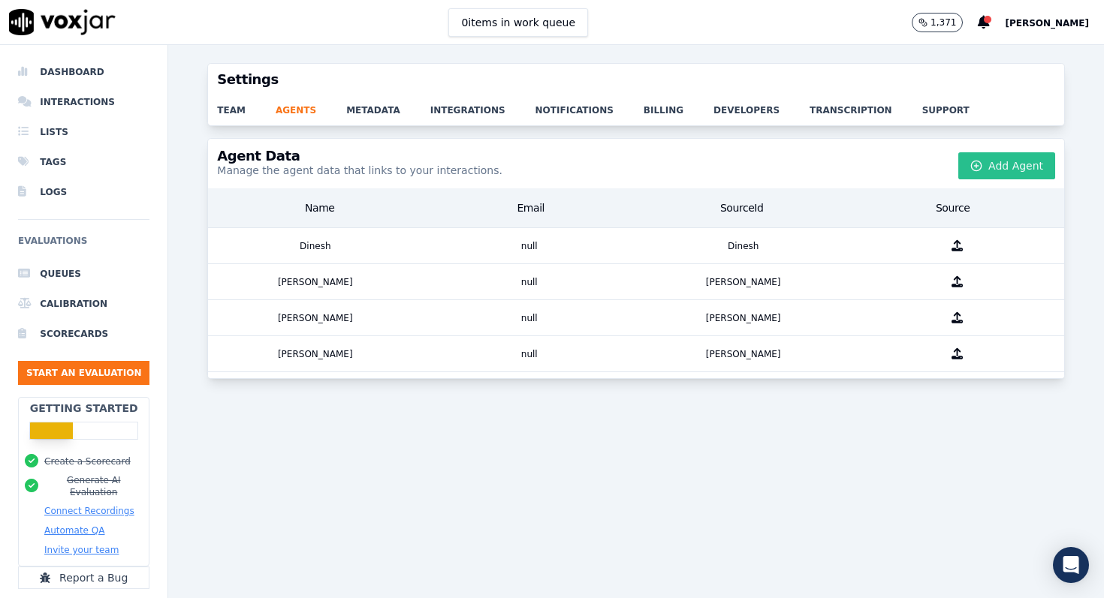
click at [987, 164] on button "Add Agent" at bounding box center [1006, 165] width 97 height 27
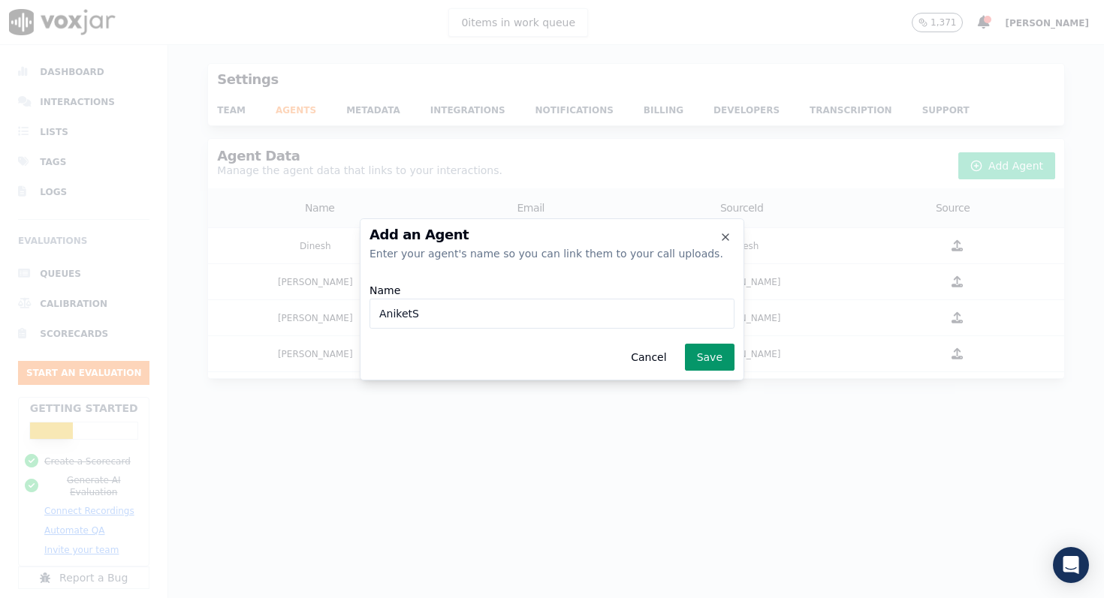
type input "AniketS"
click at [727, 351] on button "Save" at bounding box center [710, 357] width 50 height 27
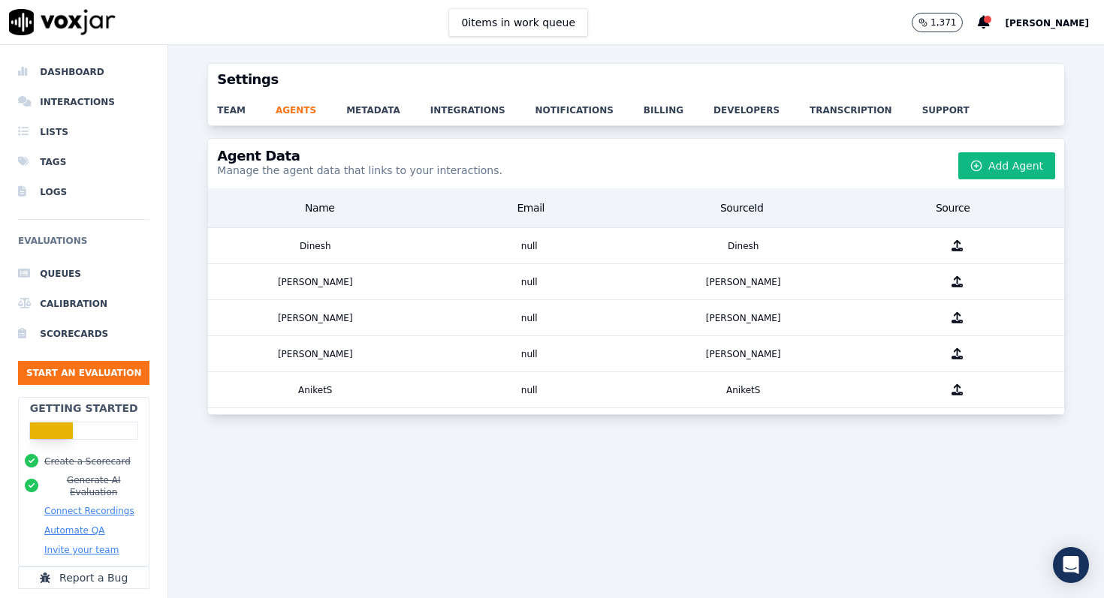
click at [1016, 165] on button "Add Agent" at bounding box center [1006, 165] width 97 height 27
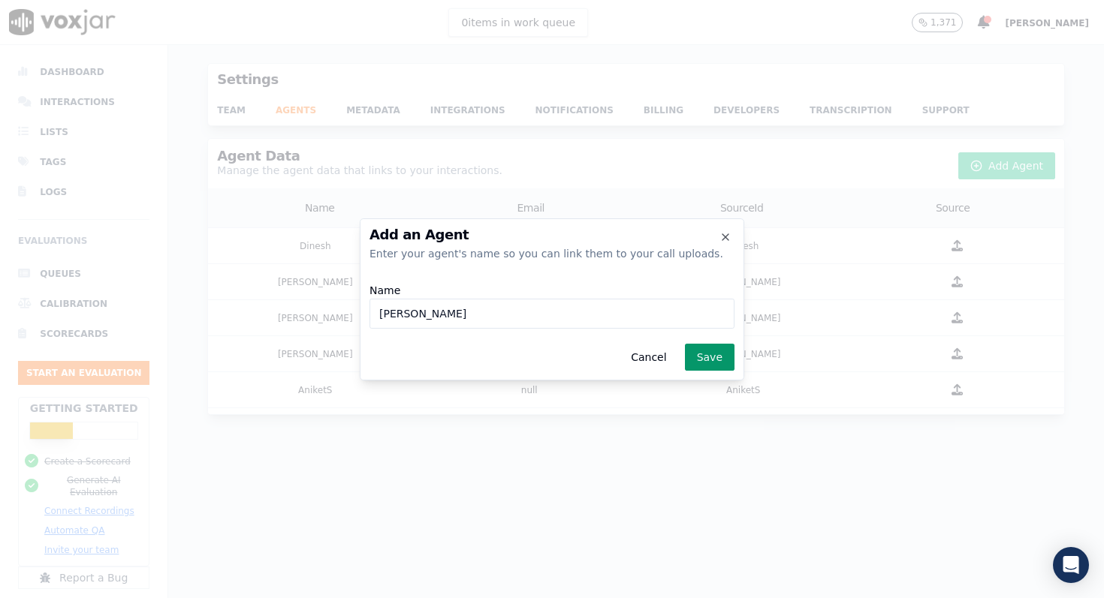
type input "[PERSON_NAME]"
click at [723, 350] on button "Save" at bounding box center [710, 357] width 50 height 27
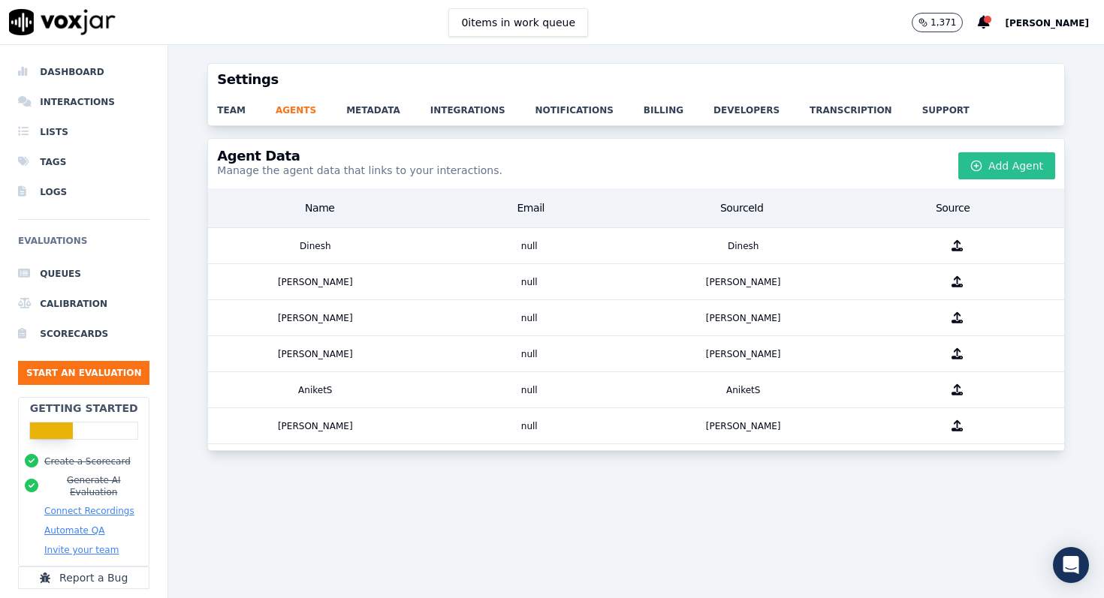
click at [1012, 163] on button "Add Agent" at bounding box center [1006, 165] width 97 height 27
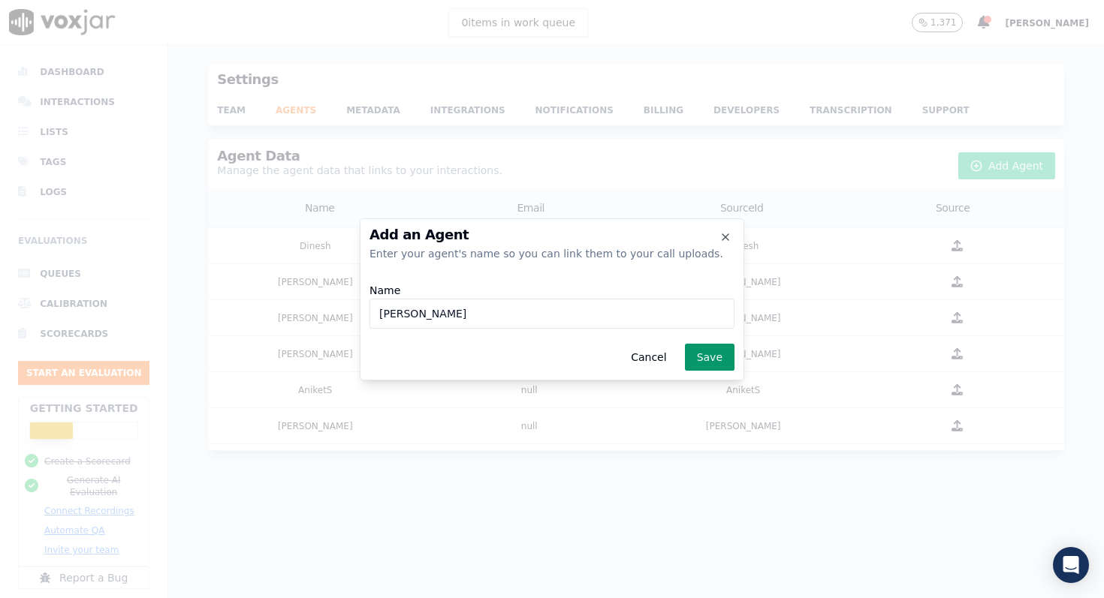
type input "Ashmit"
click at [715, 357] on button "Save" at bounding box center [710, 357] width 50 height 27
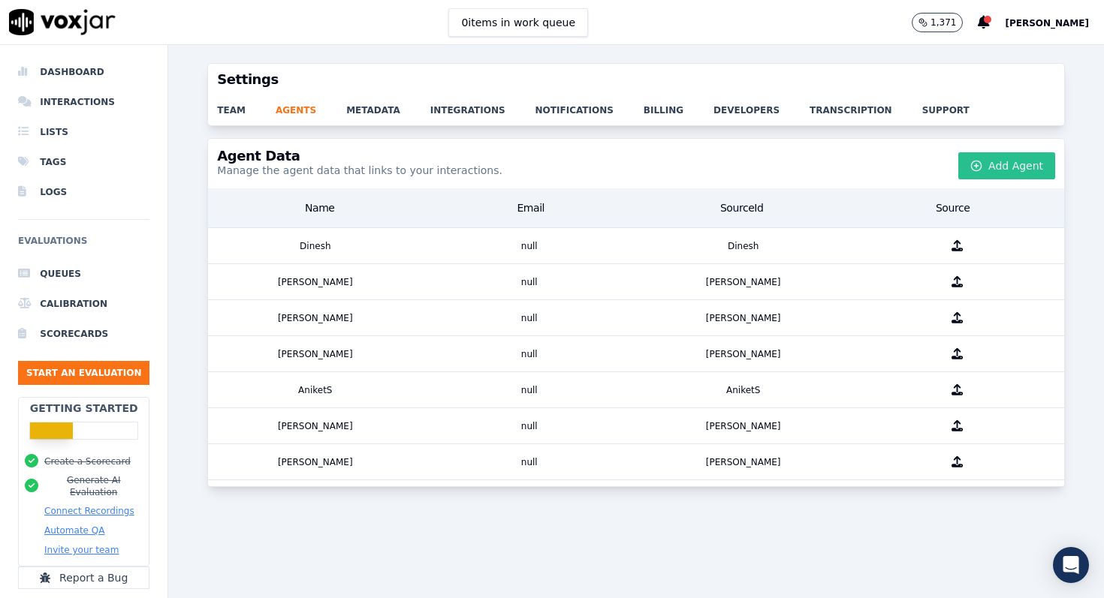
click at [1007, 169] on button "Add Agent" at bounding box center [1006, 165] width 97 height 27
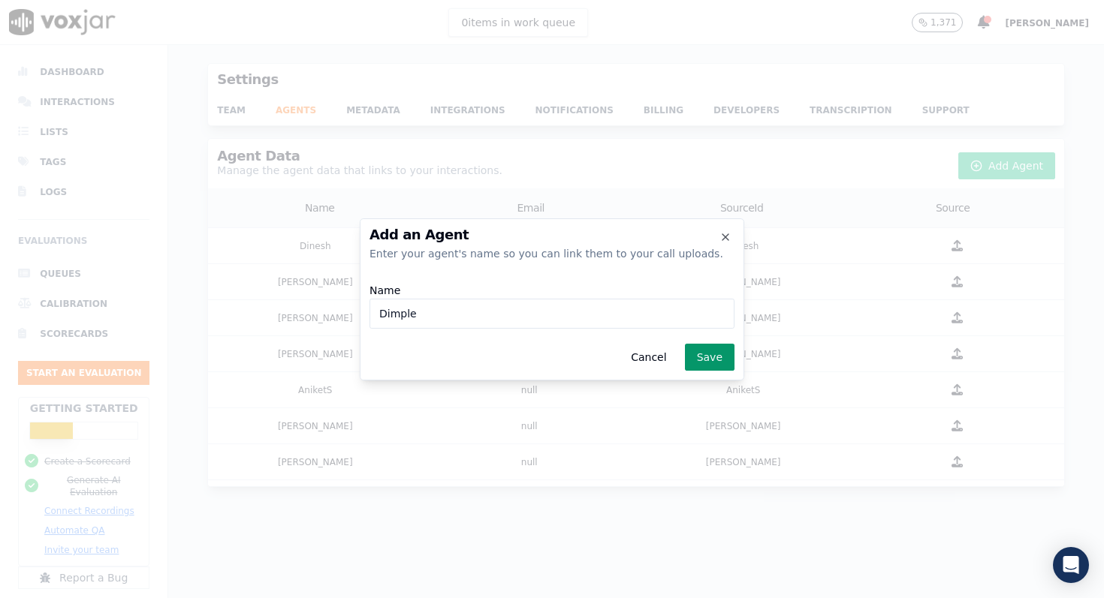
type input "Dimple"
click at [719, 349] on button "Save" at bounding box center [710, 357] width 50 height 27
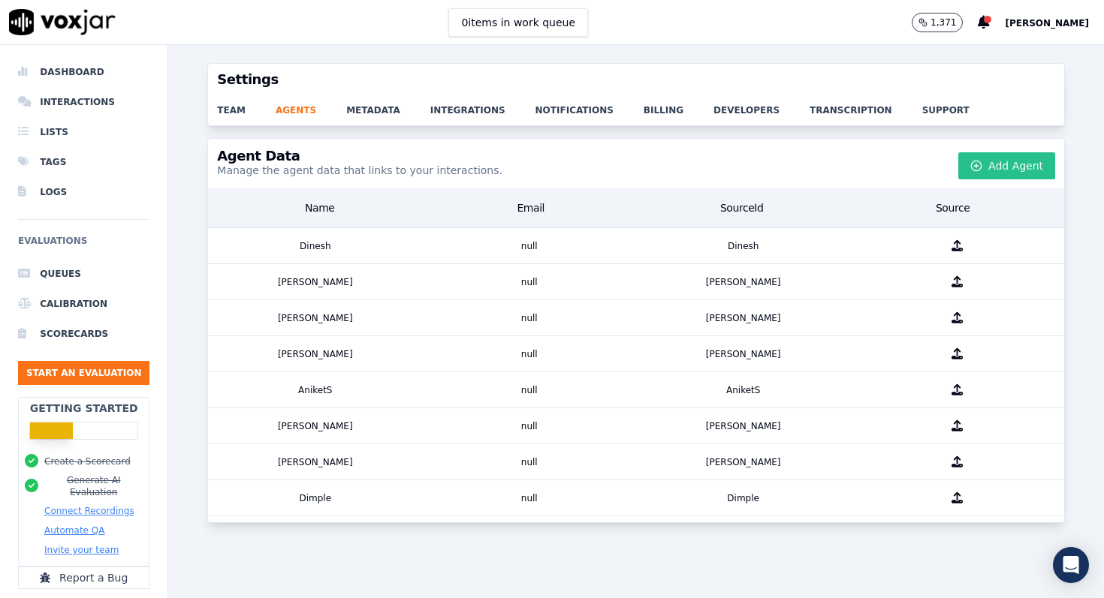
click at [1020, 162] on button "Add Agent" at bounding box center [1006, 165] width 97 height 27
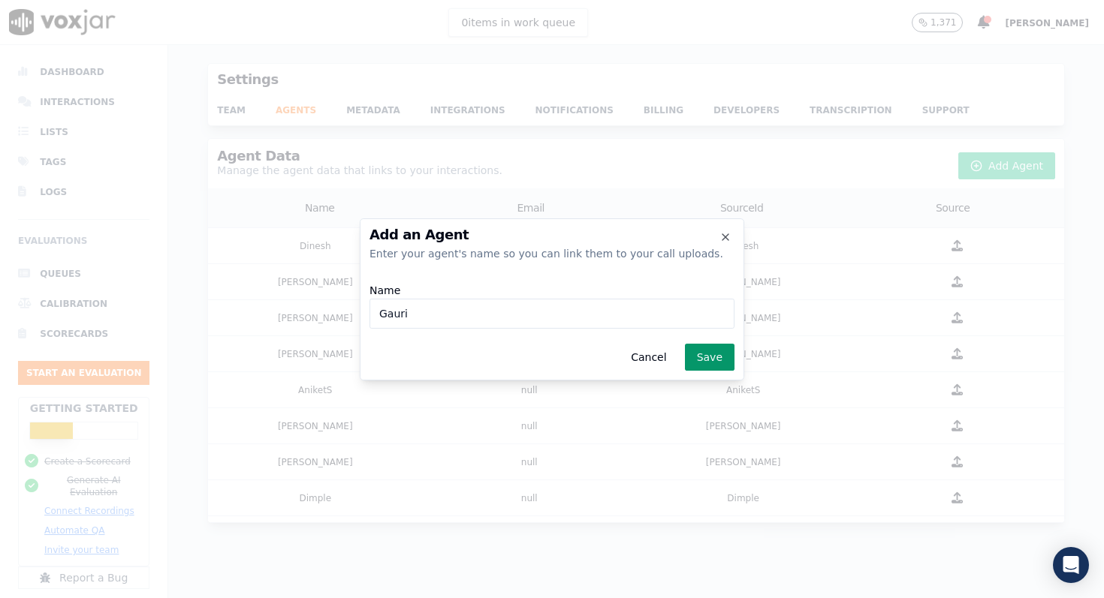
type input "Gauri"
click at [704, 348] on button "Save" at bounding box center [710, 357] width 50 height 27
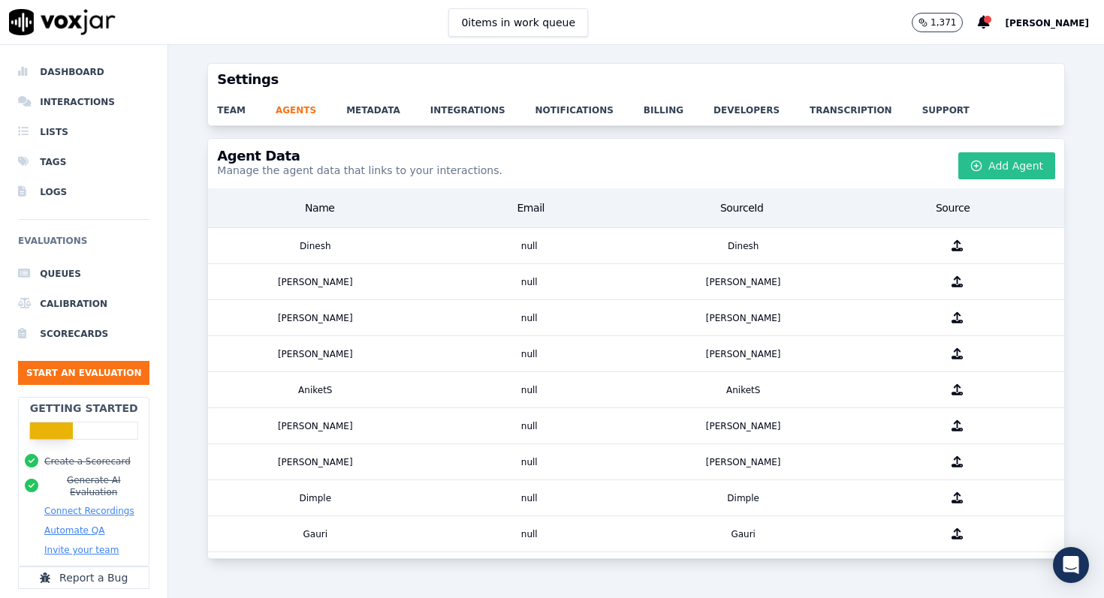
click at [1017, 163] on button "Add Agent" at bounding box center [1006, 165] width 97 height 27
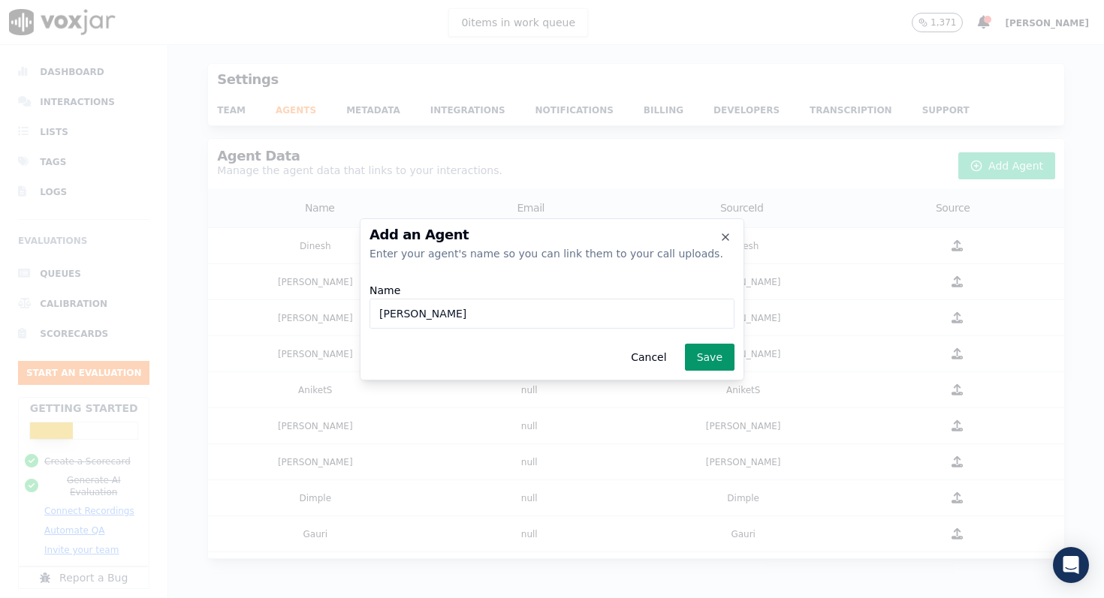
type input "[PERSON_NAME]"
click at [712, 352] on button "Save" at bounding box center [710, 357] width 50 height 27
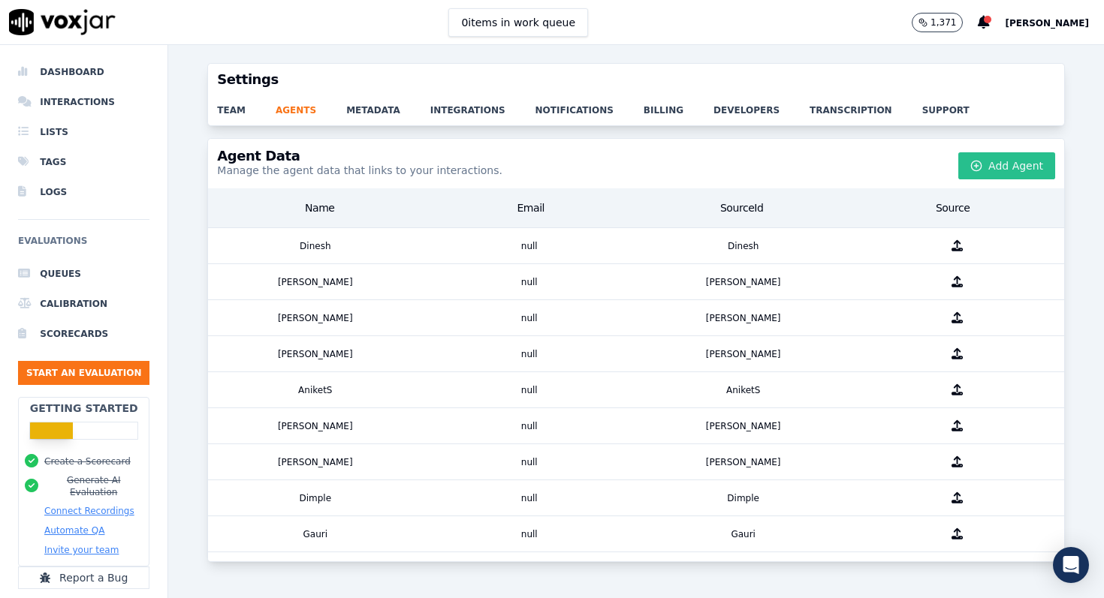
click at [987, 167] on button "Add Agent" at bounding box center [1006, 165] width 97 height 27
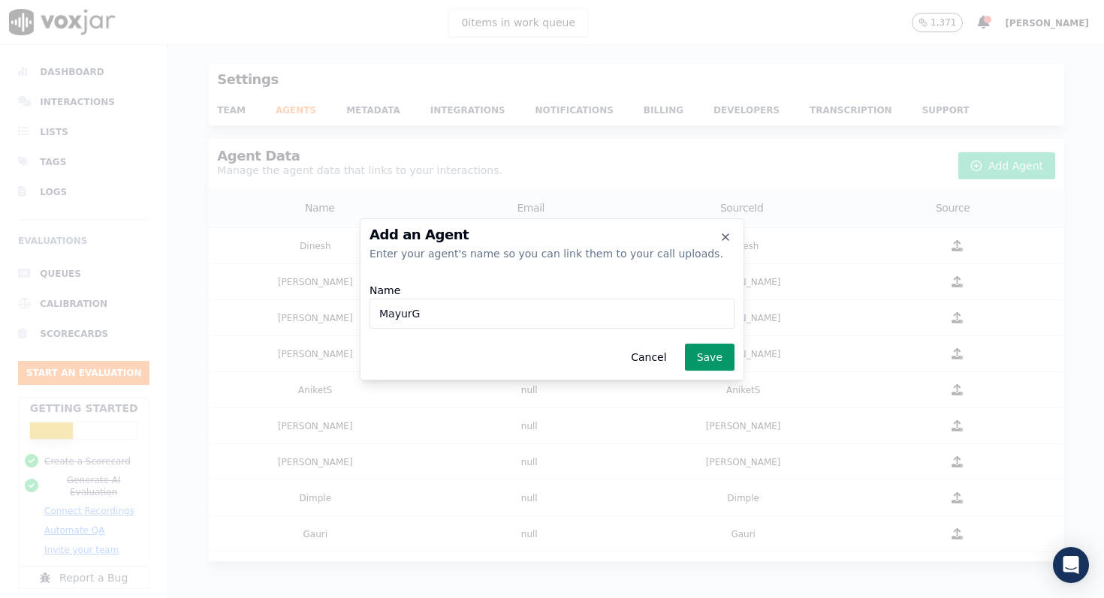
type input "MayurG"
click at [711, 358] on button "Save" at bounding box center [710, 357] width 50 height 27
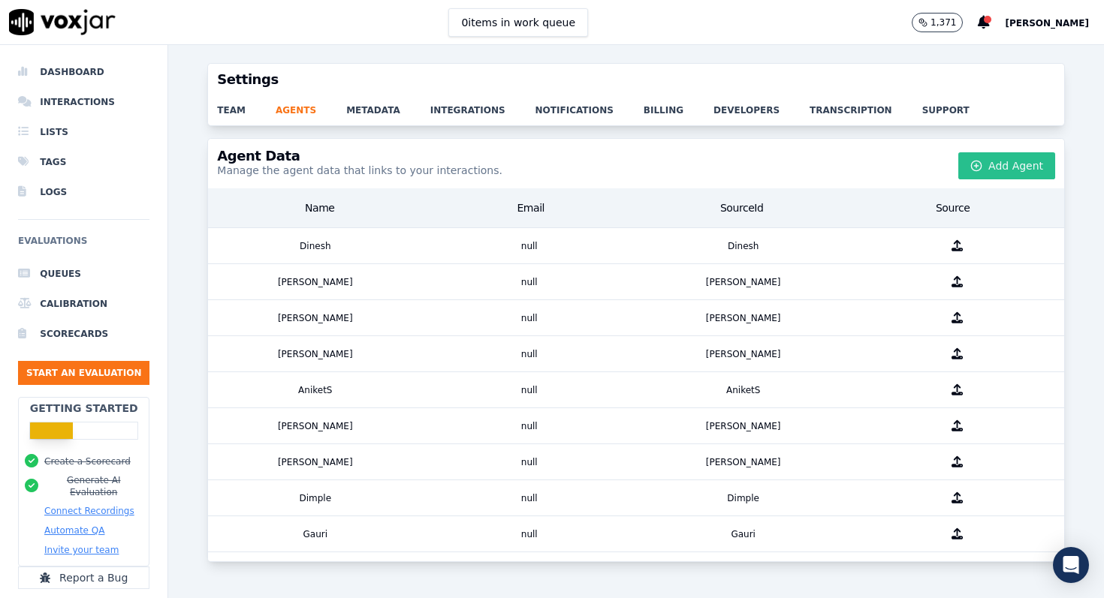
click at [996, 172] on button "Add Agent" at bounding box center [1006, 165] width 97 height 27
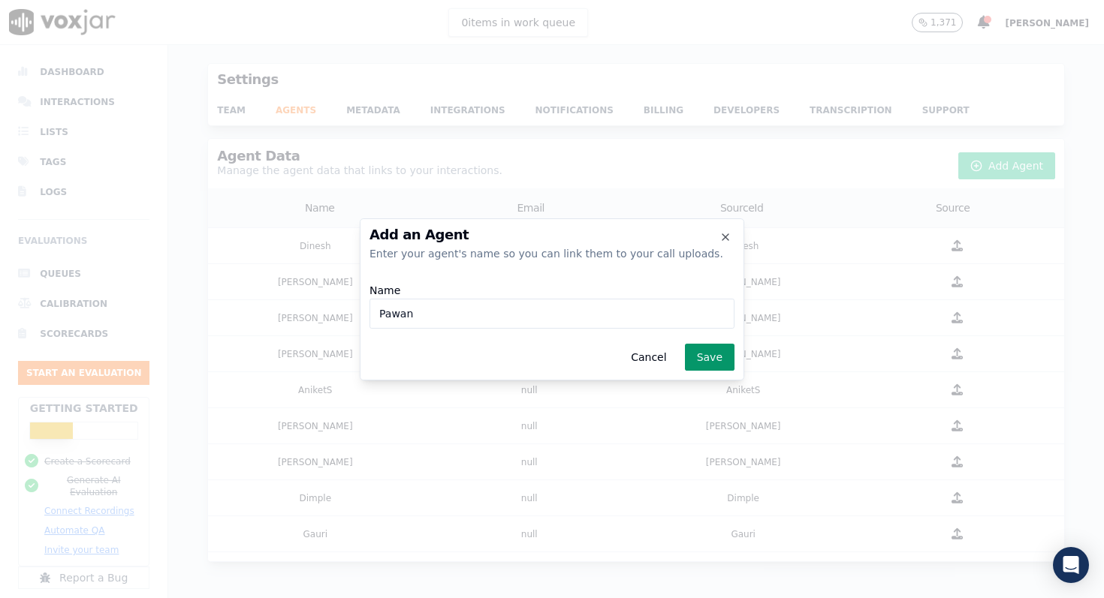
type input "Pawan"
click at [701, 352] on button "Save" at bounding box center [710, 357] width 50 height 27
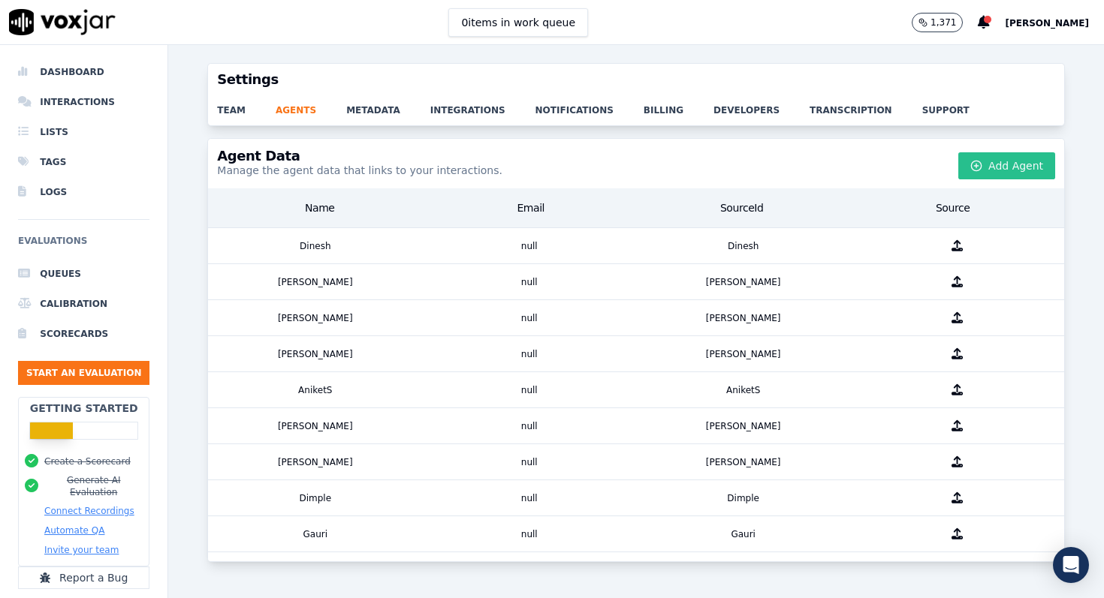
click at [1004, 170] on button "Add Agent" at bounding box center [1006, 165] width 97 height 27
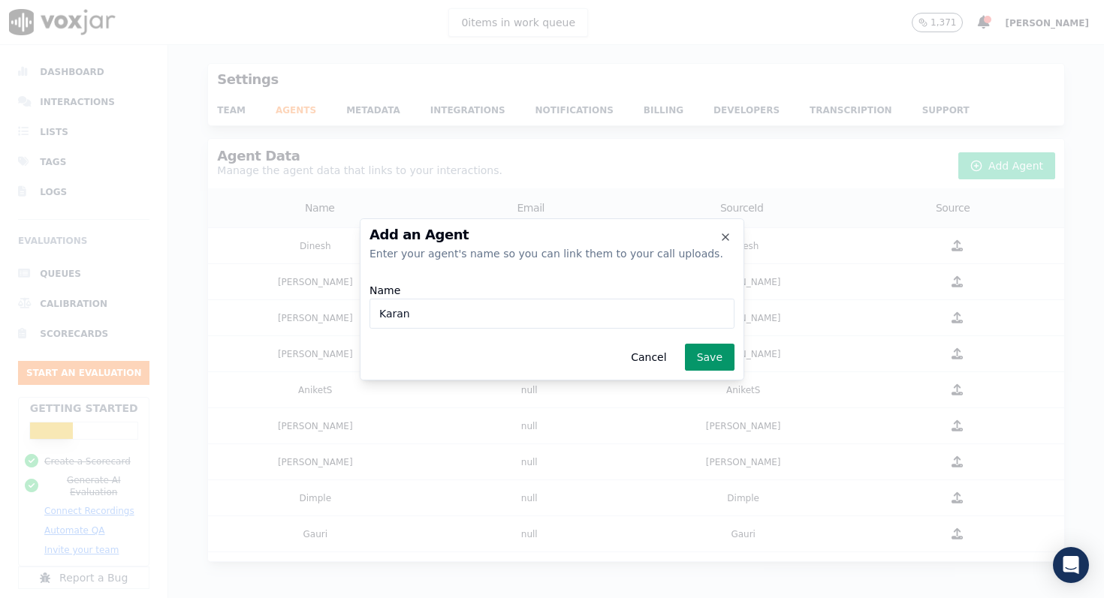
type input "Karan"
click at [701, 350] on button "Save" at bounding box center [710, 357] width 50 height 27
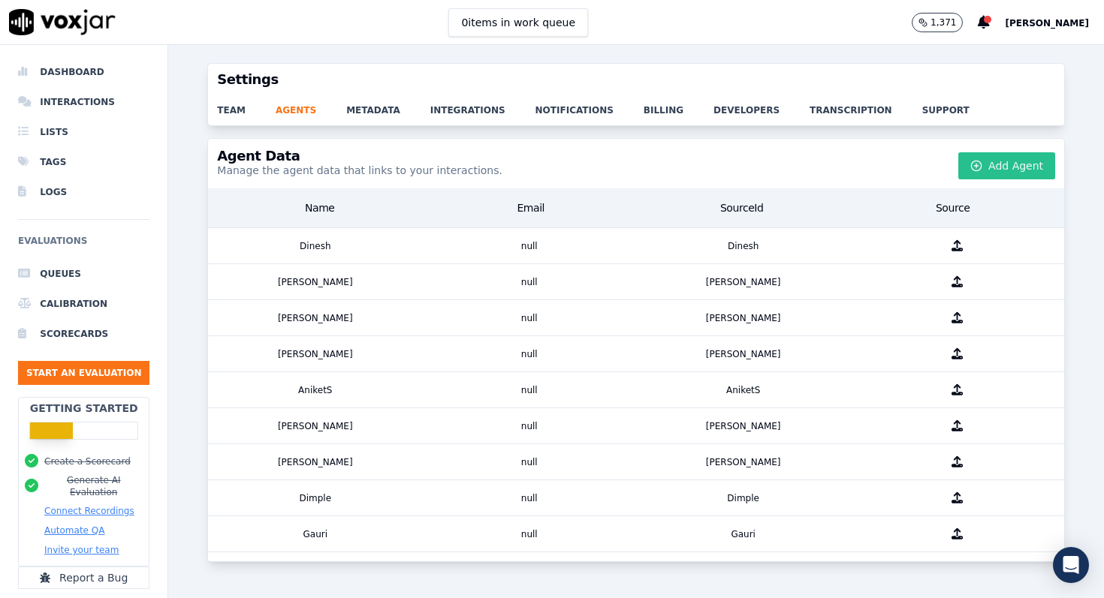
click at [990, 154] on button "Add Agent" at bounding box center [1006, 165] width 97 height 27
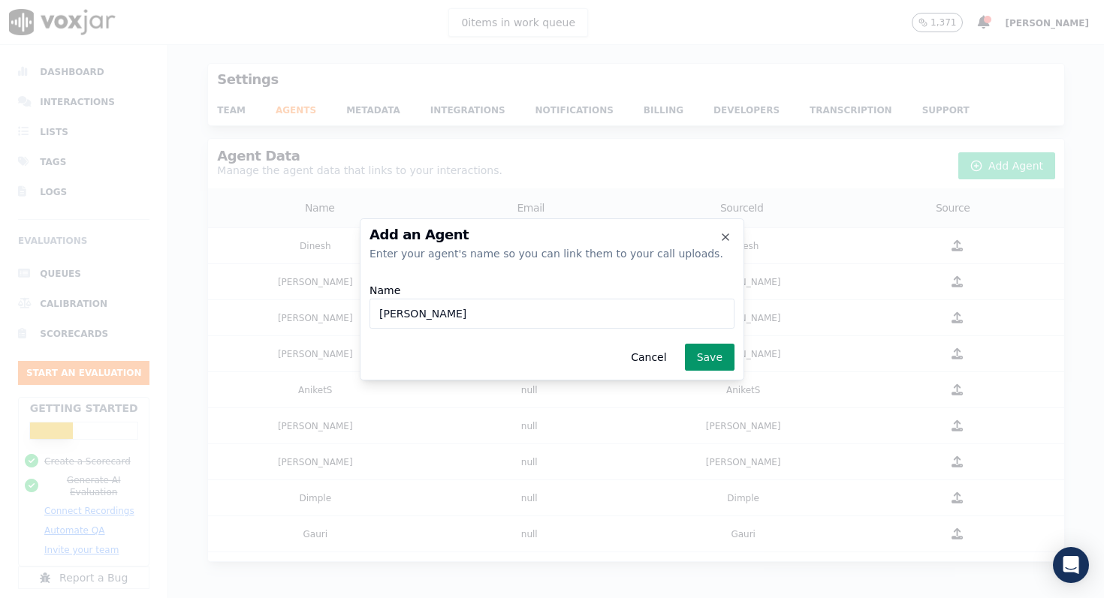
type input "Rameez"
click at [718, 362] on button "Save" at bounding box center [710, 357] width 50 height 27
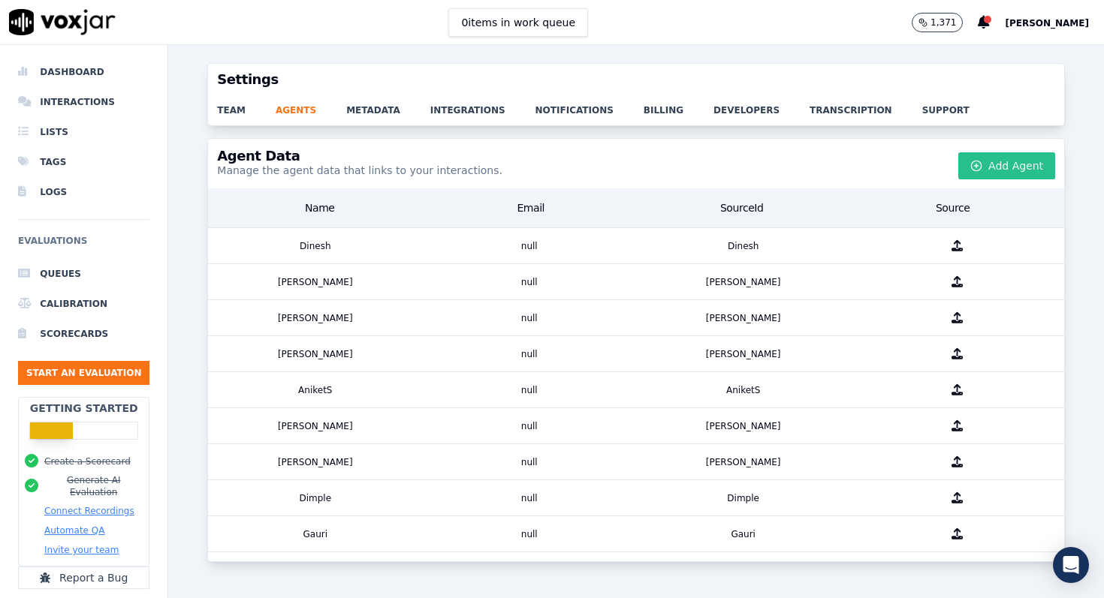
click at [990, 176] on button "Add Agent" at bounding box center [1006, 165] width 97 height 27
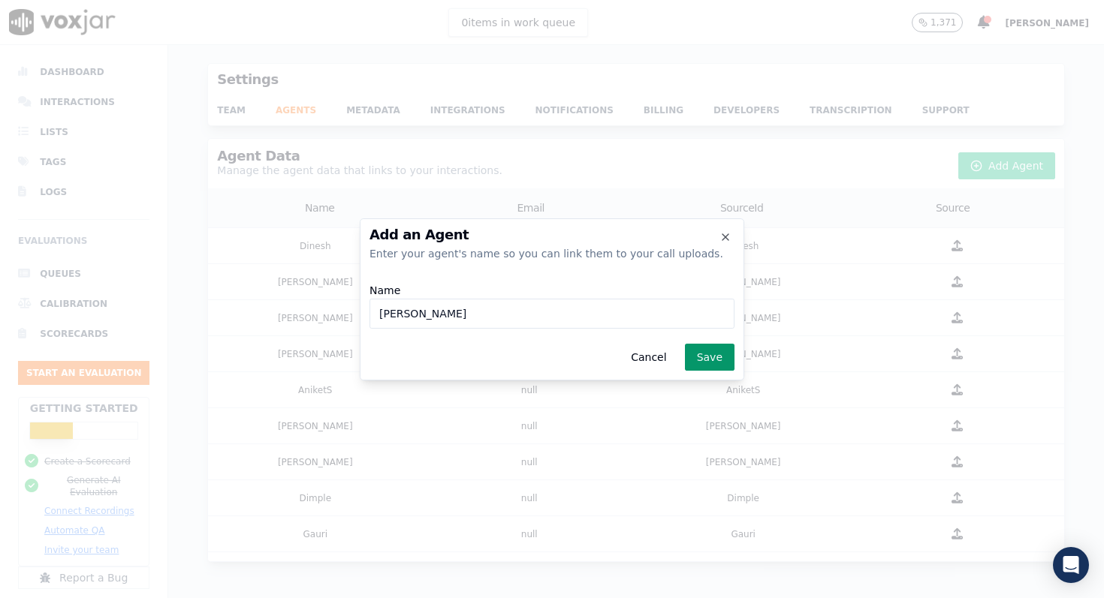
type input "Ruchi"
click at [696, 355] on button "Save" at bounding box center [710, 357] width 50 height 27
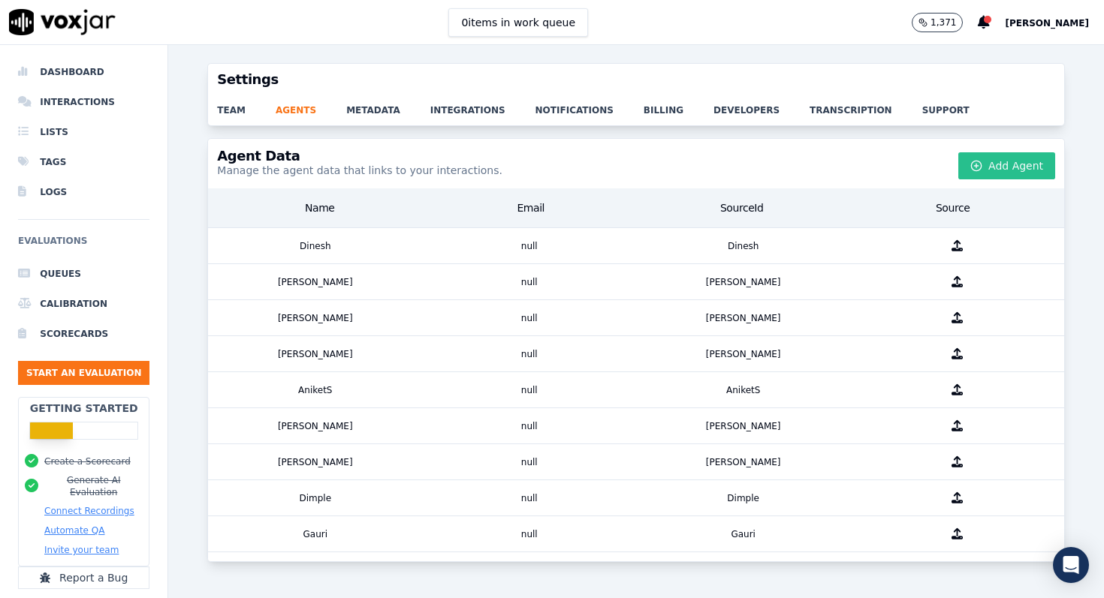
click at [1011, 175] on button "Add Agent" at bounding box center [1006, 165] width 97 height 27
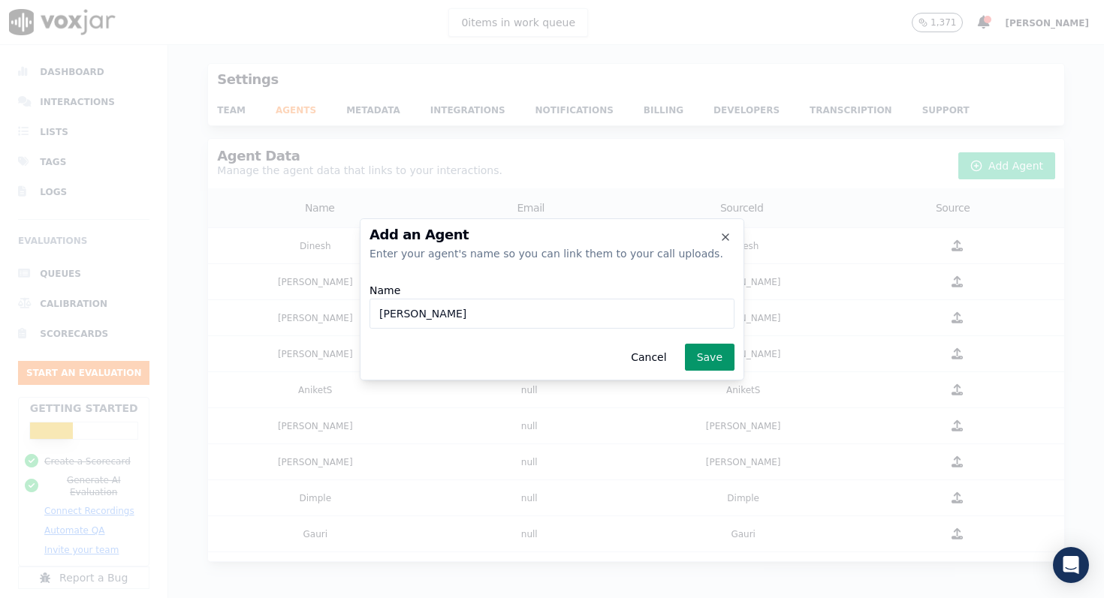
type input "Sakshi"
click at [703, 361] on button "Save" at bounding box center [710, 357] width 50 height 27
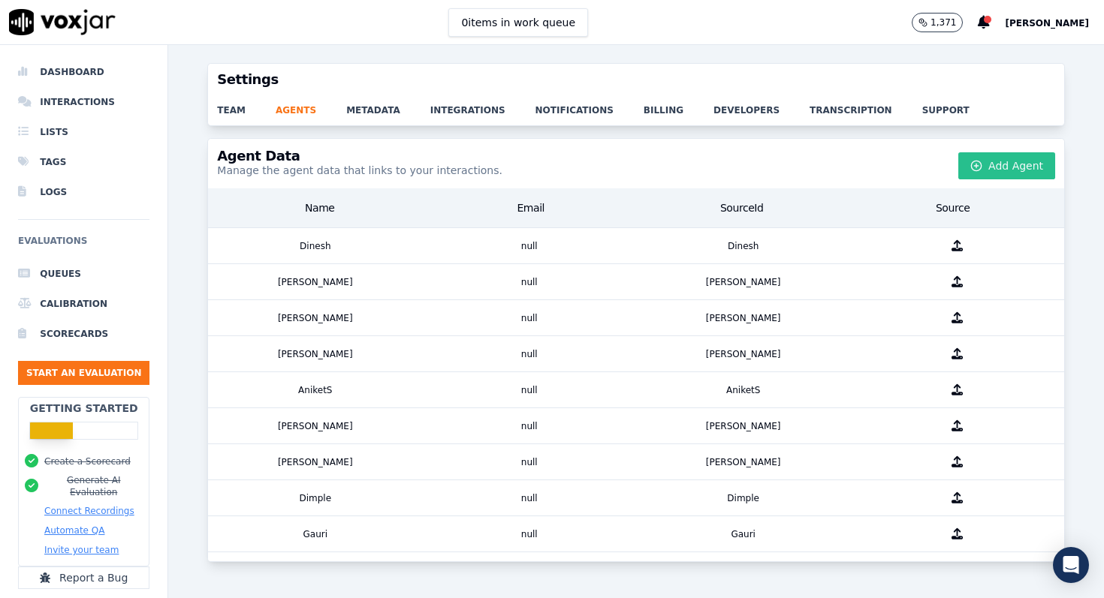
click at [995, 170] on button "Add Agent" at bounding box center [1006, 165] width 97 height 27
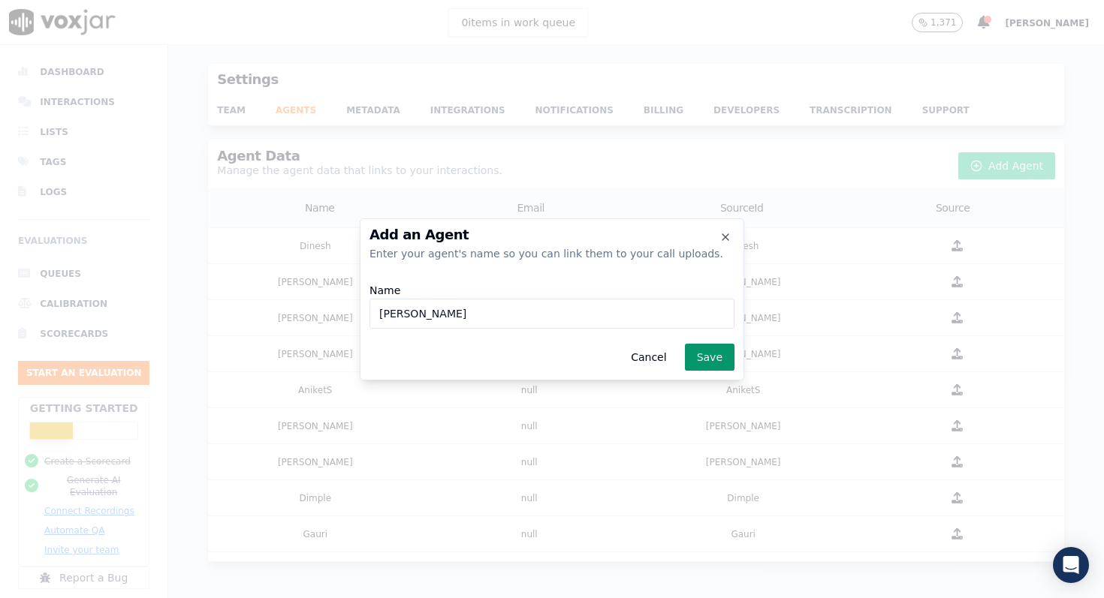
type input "Salman"
click at [707, 354] on button "Save" at bounding box center [710, 357] width 50 height 27
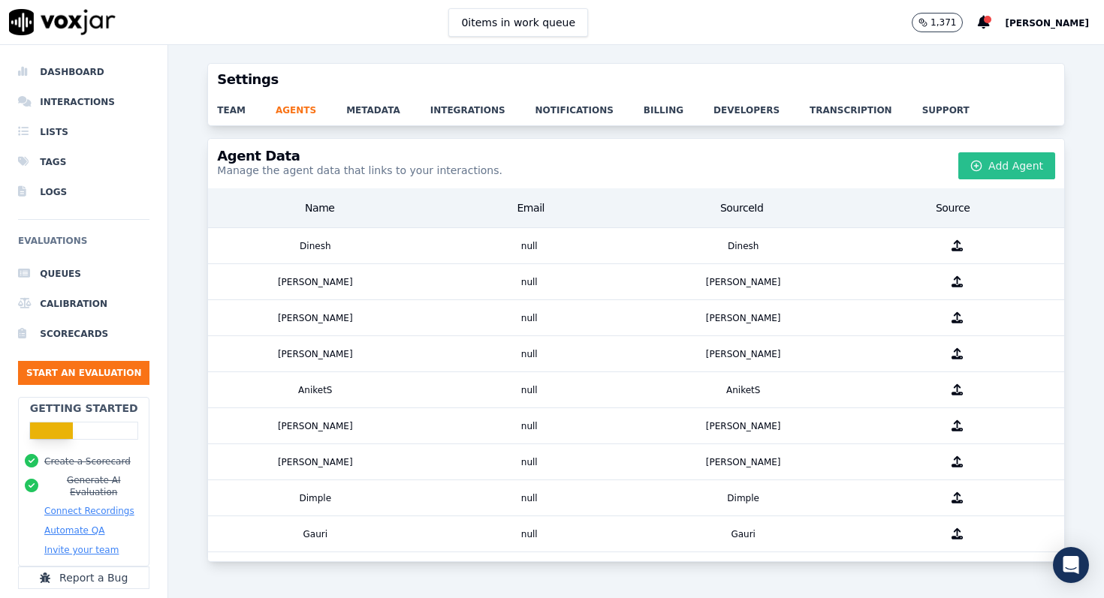
click at [1013, 165] on button "Add Agent" at bounding box center [1006, 165] width 97 height 27
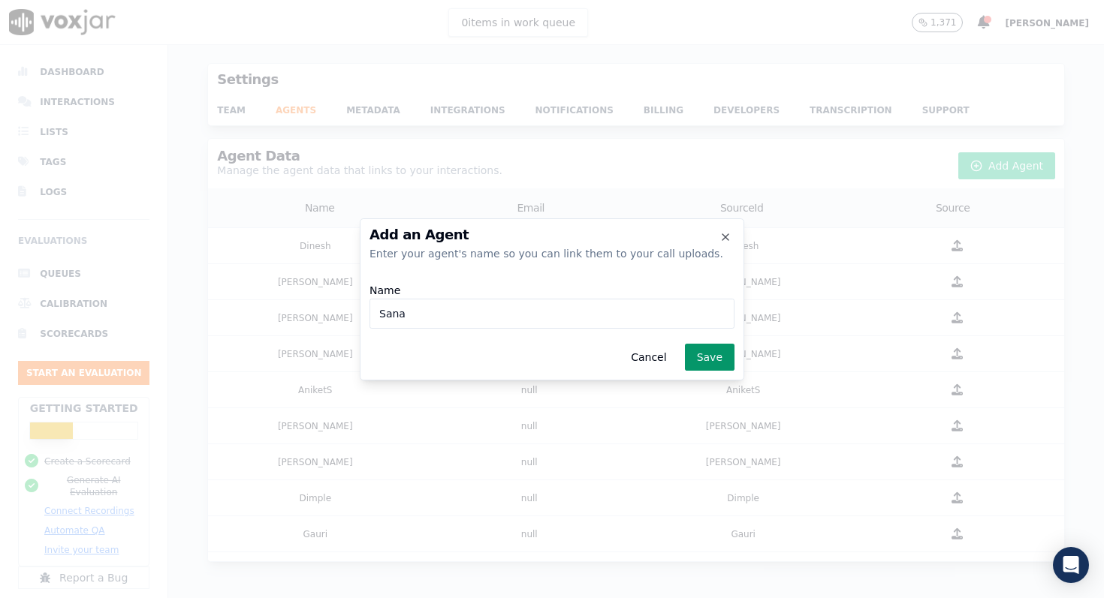
type input "Sana"
click at [713, 351] on button "Save" at bounding box center [710, 357] width 50 height 27
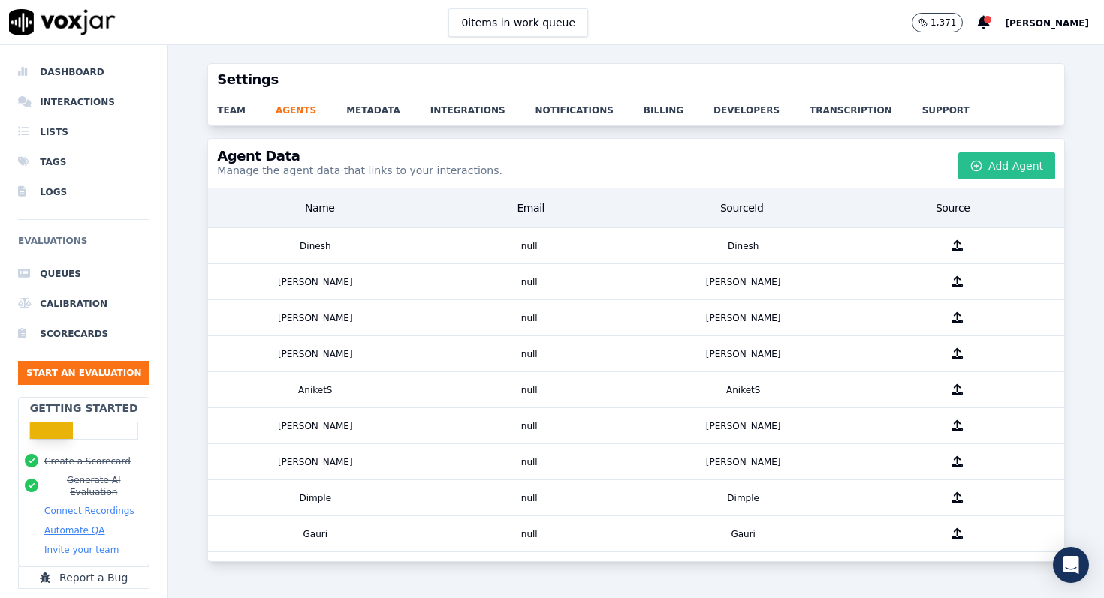
click at [997, 162] on button "Add Agent" at bounding box center [1006, 165] width 97 height 27
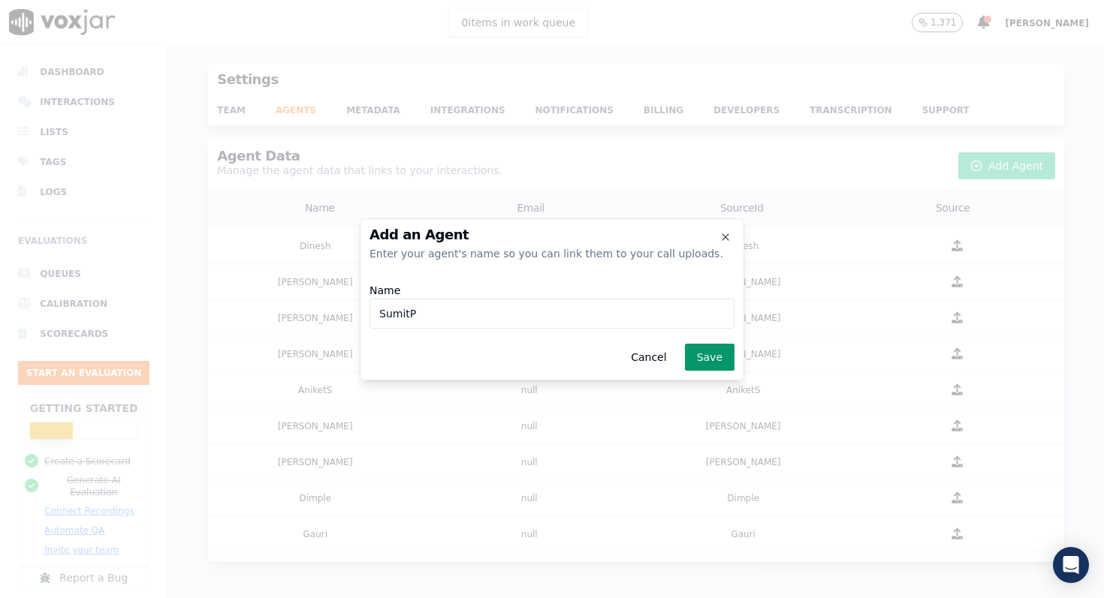
type input "SumitP"
click at [715, 358] on button "Save" at bounding box center [710, 357] width 50 height 27
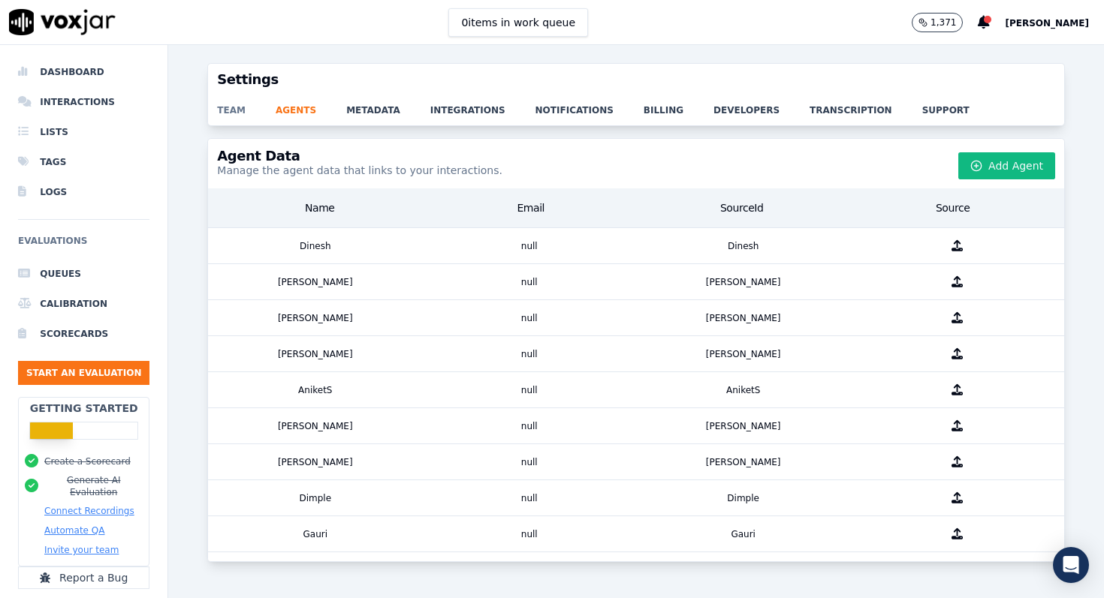
click at [239, 111] on link "team" at bounding box center [246, 105] width 59 height 21
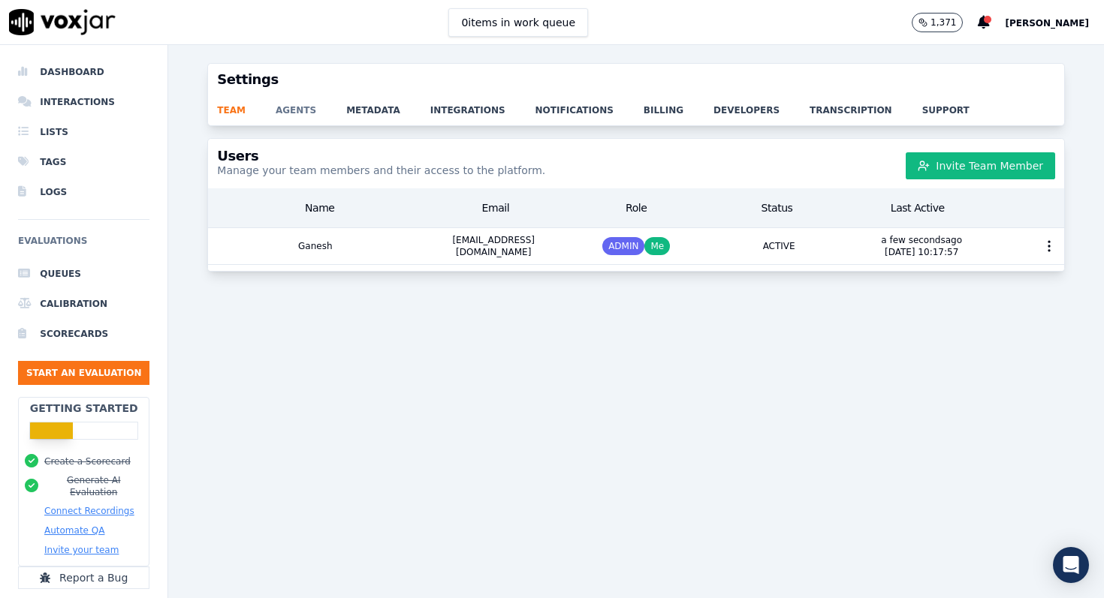
click at [300, 108] on link "agents" at bounding box center [311, 105] width 71 height 21
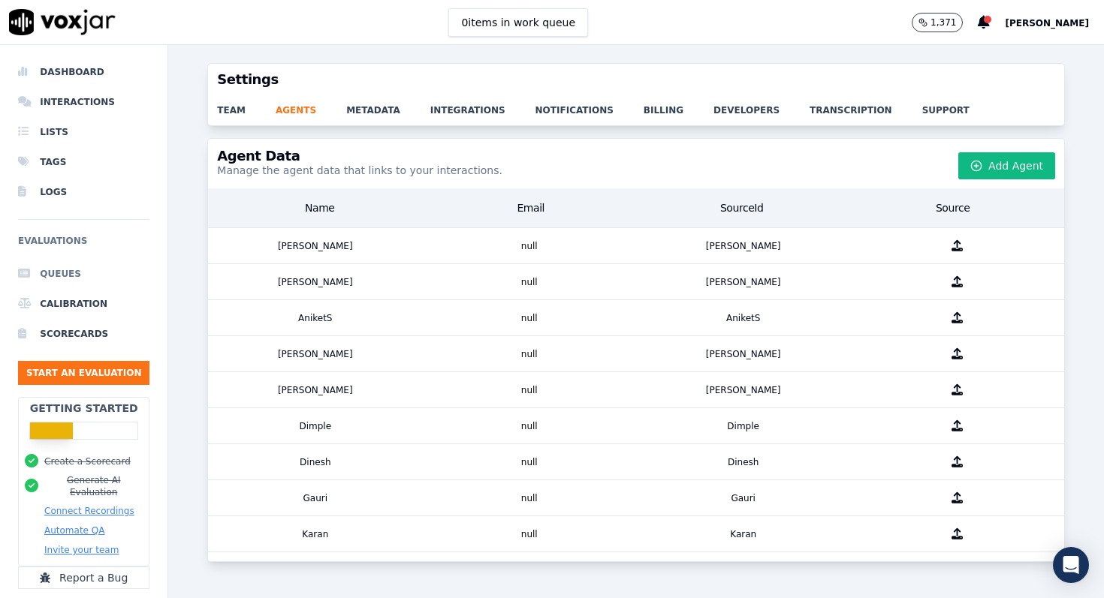
click at [66, 269] on li "Queues" at bounding box center [83, 274] width 131 height 30
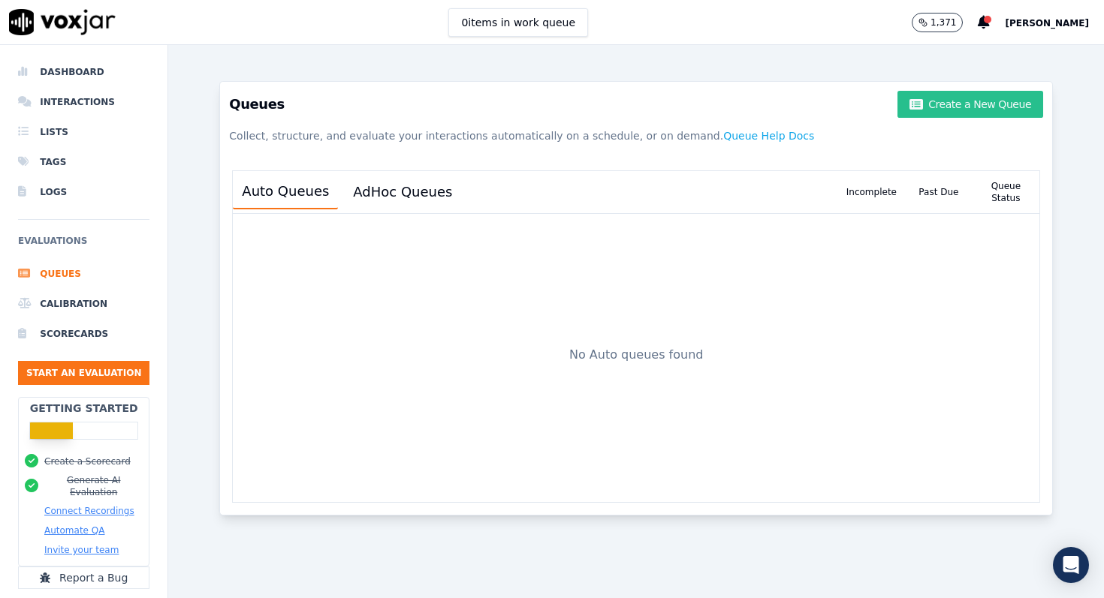
click at [935, 102] on button "Create a New Queue" at bounding box center [970, 104] width 146 height 27
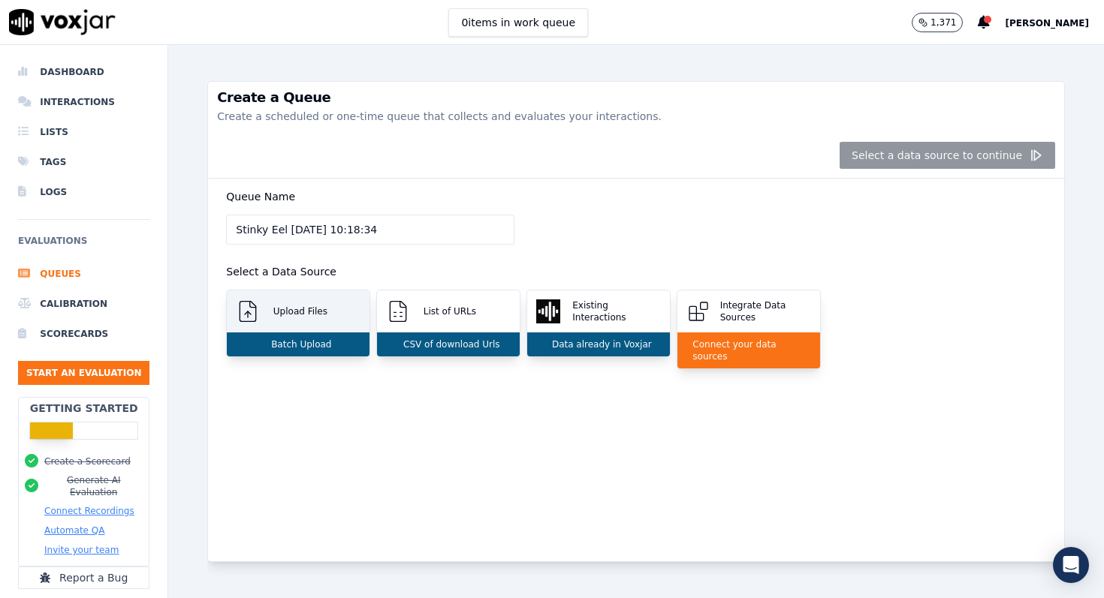
click at [321, 345] on p "Batch Upload" at bounding box center [298, 345] width 66 height 12
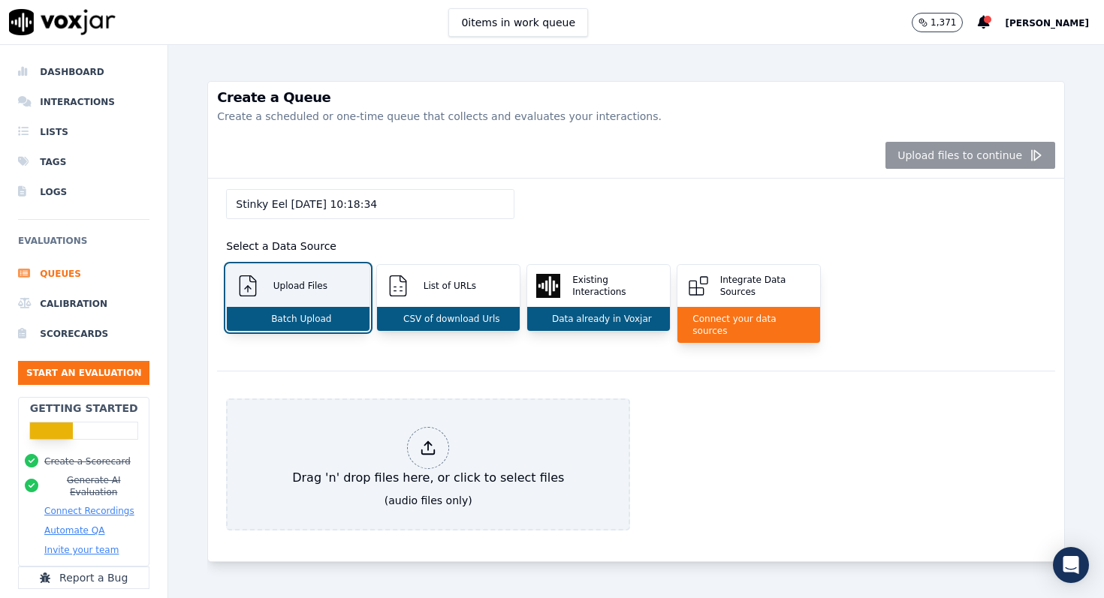
scroll to position [28, 0]
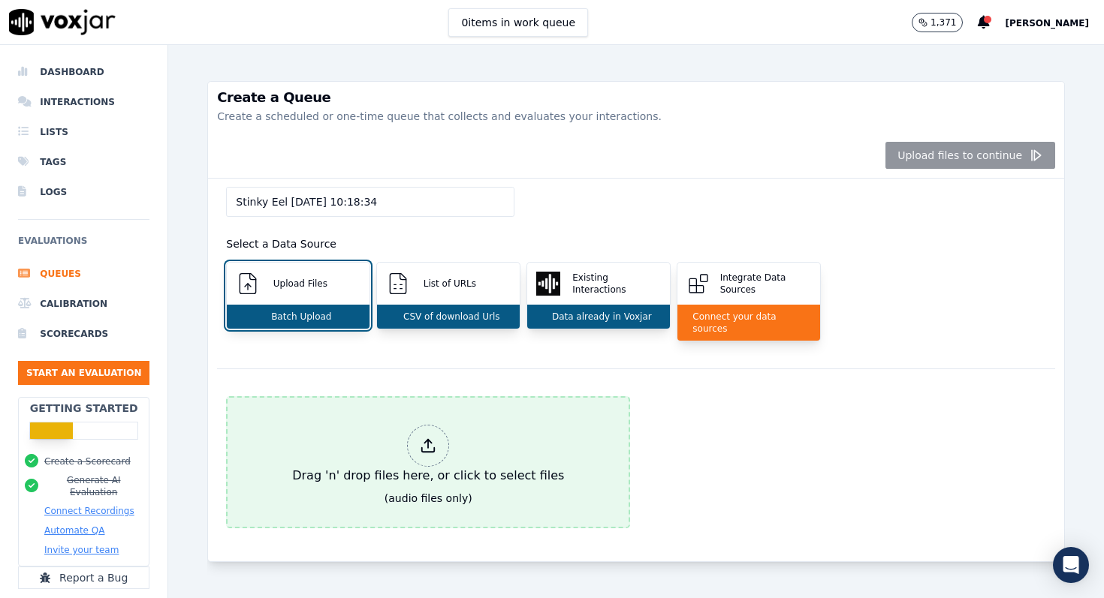
click at [426, 441] on icon at bounding box center [428, 446] width 17 height 17
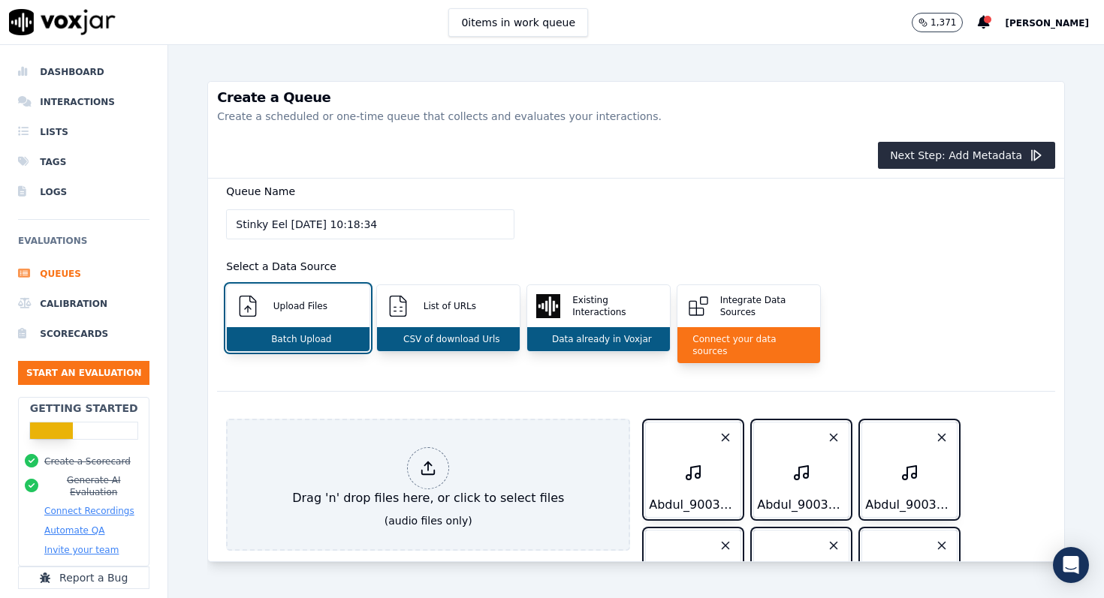
scroll to position [0, 0]
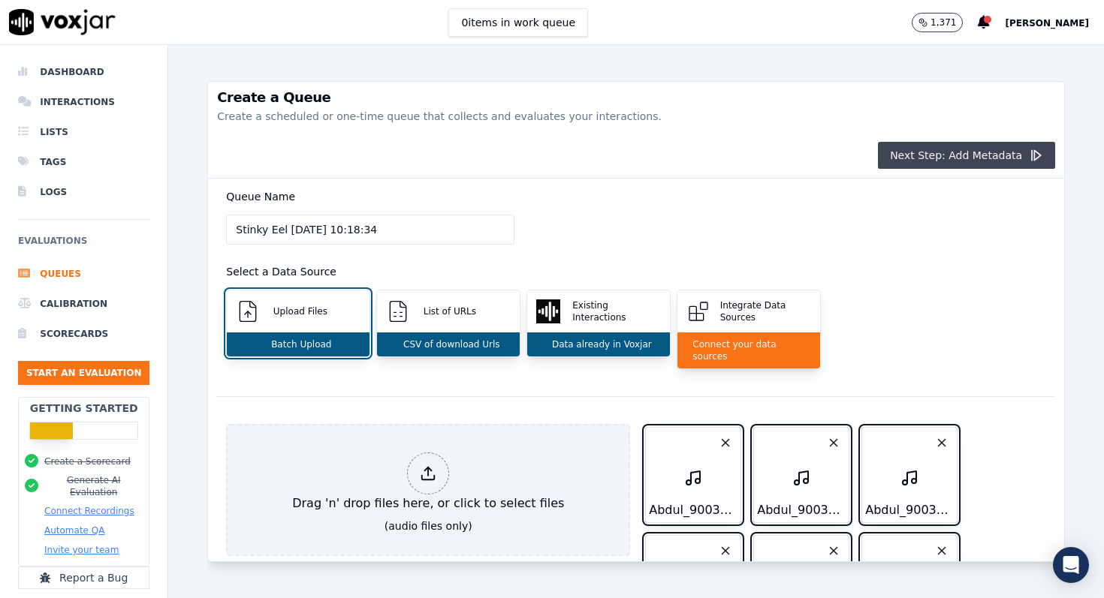
click at [980, 154] on button "Next Step: Add Metadata" at bounding box center [966, 155] width 177 height 27
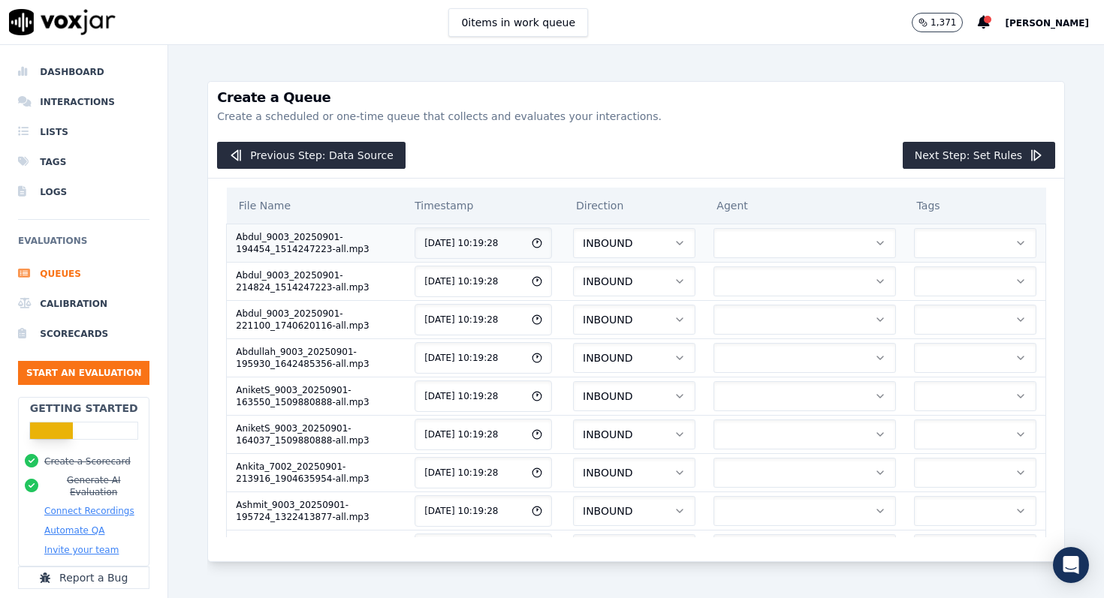
click at [666, 242] on button "INBOUND" at bounding box center [634, 243] width 122 height 30
click at [637, 309] on div "OUTBOUND" at bounding box center [643, 307] width 100 height 24
click at [640, 285] on button "INBOUND" at bounding box center [634, 282] width 122 height 30
click at [634, 336] on div "OUTBOUND" at bounding box center [643, 345] width 100 height 24
click at [632, 321] on span "INBOUND" at bounding box center [608, 319] width 50 height 15
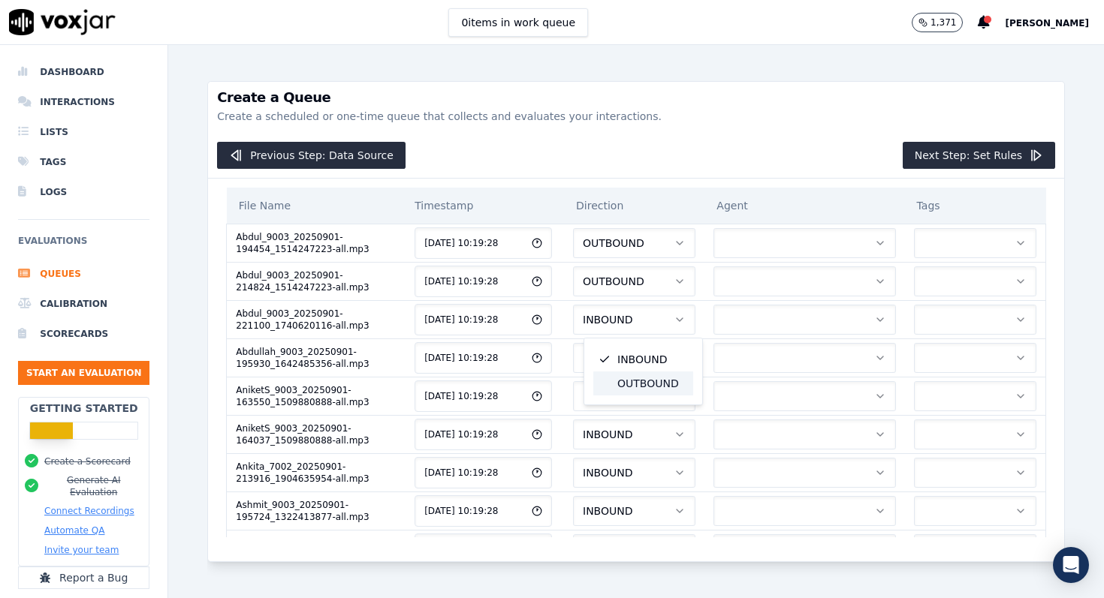
click at [628, 378] on div "OUTBOUND" at bounding box center [643, 384] width 100 height 24
click at [632, 360] on span "INBOUND" at bounding box center [608, 358] width 50 height 15
click at [627, 414] on div "OUTBOUND" at bounding box center [643, 422] width 100 height 24
click at [631, 396] on span "INBOUND" at bounding box center [608, 396] width 50 height 15
click at [630, 453] on div "OUTBOUND" at bounding box center [643, 460] width 100 height 24
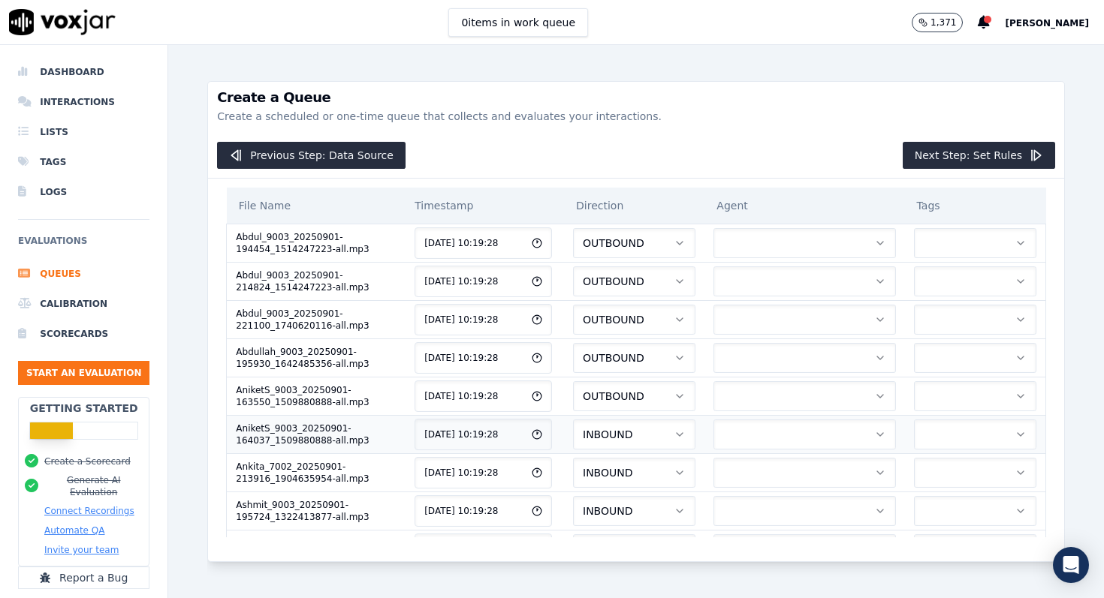
click at [631, 435] on span "INBOUND" at bounding box center [608, 434] width 50 height 15
click at [629, 492] on div "OUTBOUND" at bounding box center [643, 498] width 100 height 24
click at [632, 474] on span "INBOUND" at bounding box center [608, 472] width 50 height 15
click at [636, 530] on div "OUTBOUND" at bounding box center [643, 537] width 100 height 24
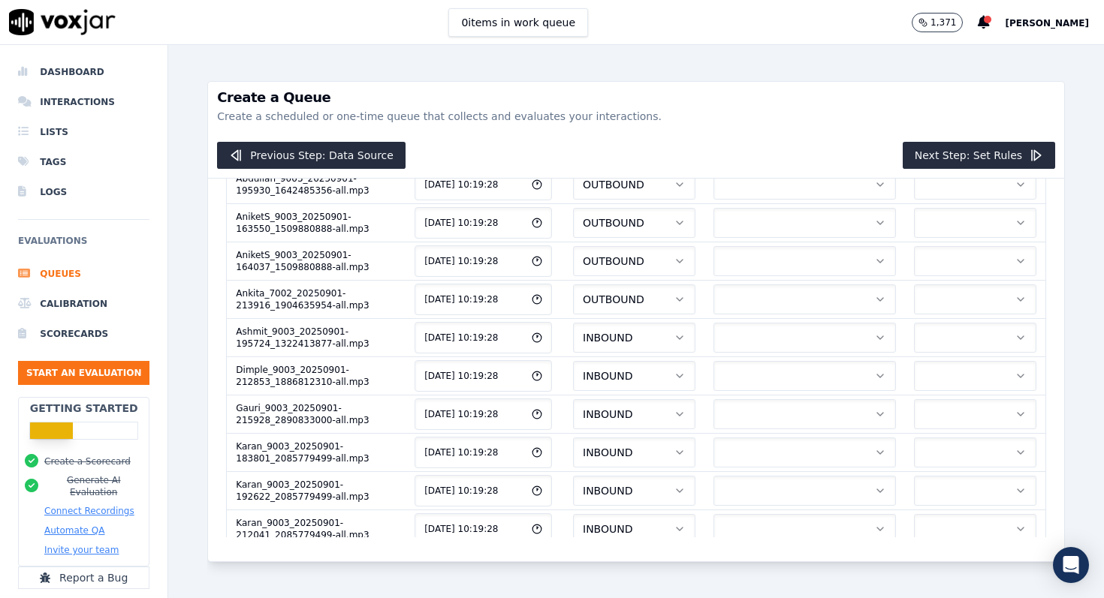
scroll to position [209, 0]
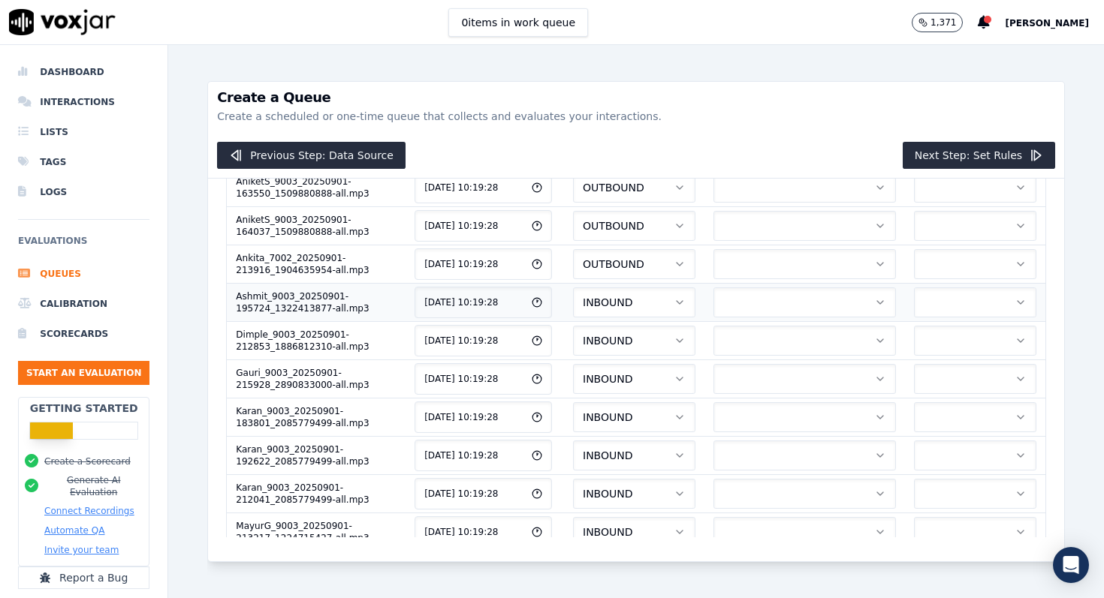
click at [660, 303] on button "INBOUND" at bounding box center [634, 303] width 122 height 30
click at [649, 372] on div "OUTBOUND" at bounding box center [643, 366] width 100 height 24
click at [649, 372] on button "INBOUND" at bounding box center [634, 379] width 122 height 30
click at [643, 447] on div "OUTBOUND" at bounding box center [643, 443] width 100 height 24
click at [646, 349] on button "INBOUND" at bounding box center [634, 341] width 122 height 30
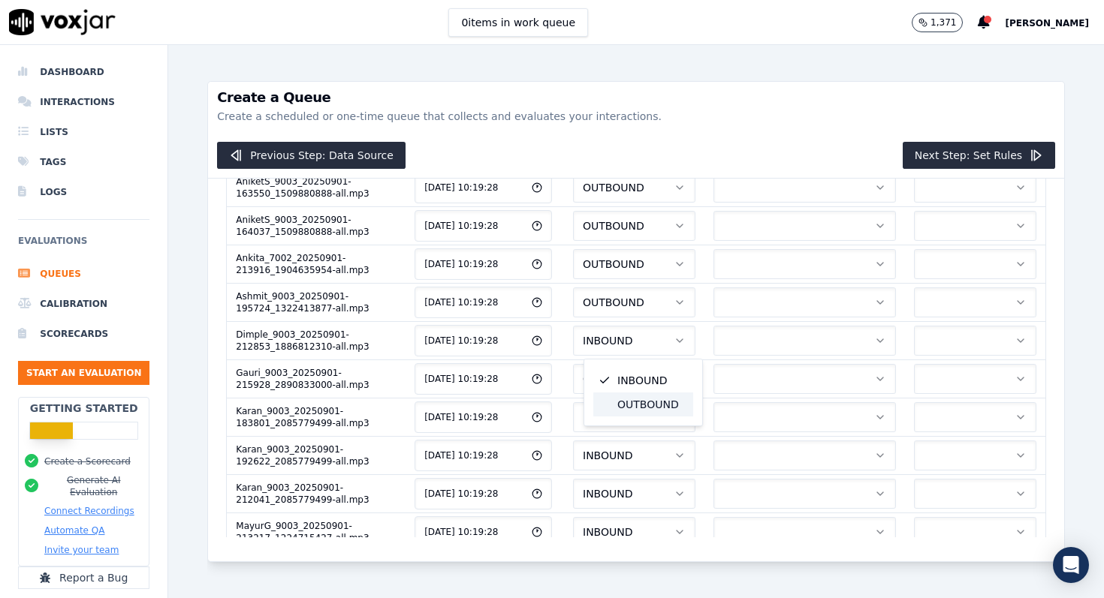
click at [642, 405] on div "OUTBOUND" at bounding box center [643, 405] width 100 height 24
click at [641, 429] on button "INBOUND" at bounding box center [634, 417] width 122 height 30
click at [640, 469] on div "OUTBOUND" at bounding box center [643, 481] width 100 height 24
click at [640, 454] on button "INBOUND" at bounding box center [634, 456] width 122 height 30
click at [637, 511] on div "OUTBOUND" at bounding box center [643, 519] width 100 height 24
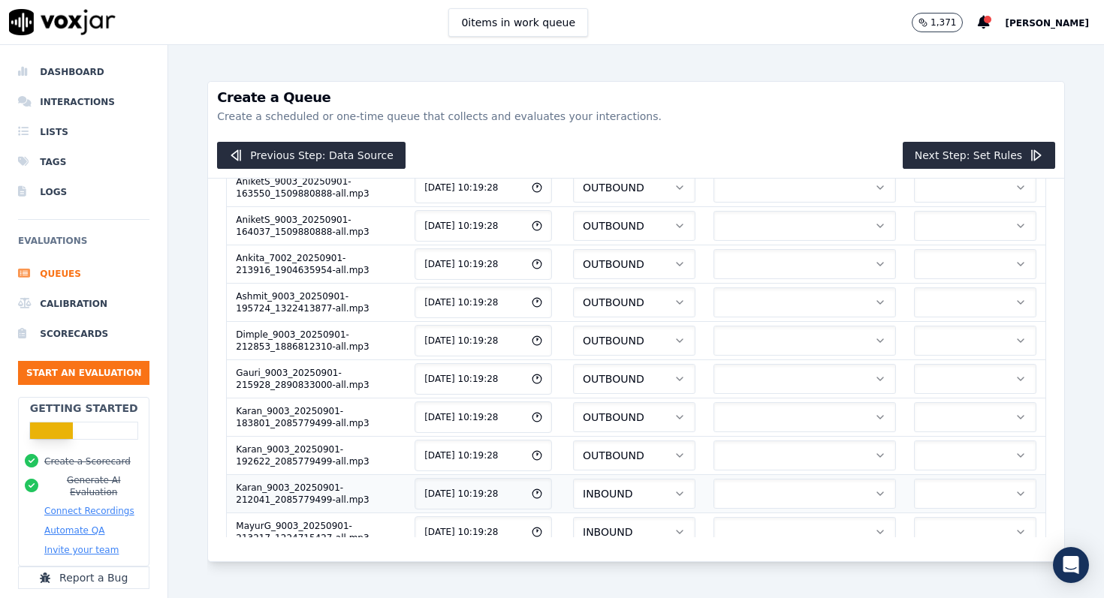
click at [632, 495] on span "INBOUND" at bounding box center [608, 493] width 50 height 15
click at [637, 552] on div "OUTBOUND" at bounding box center [643, 558] width 100 height 24
click at [646, 533] on button "INBOUND" at bounding box center [634, 532] width 122 height 30
click at [647, 500] on div "OUTBOUND" at bounding box center [643, 492] width 100 height 24
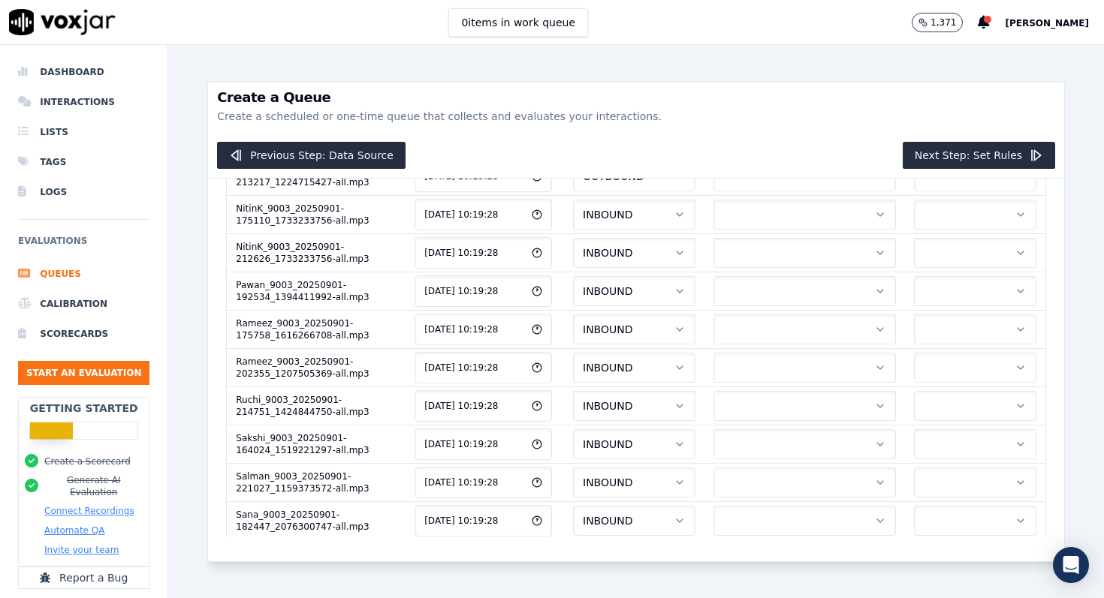
scroll to position [577, 0]
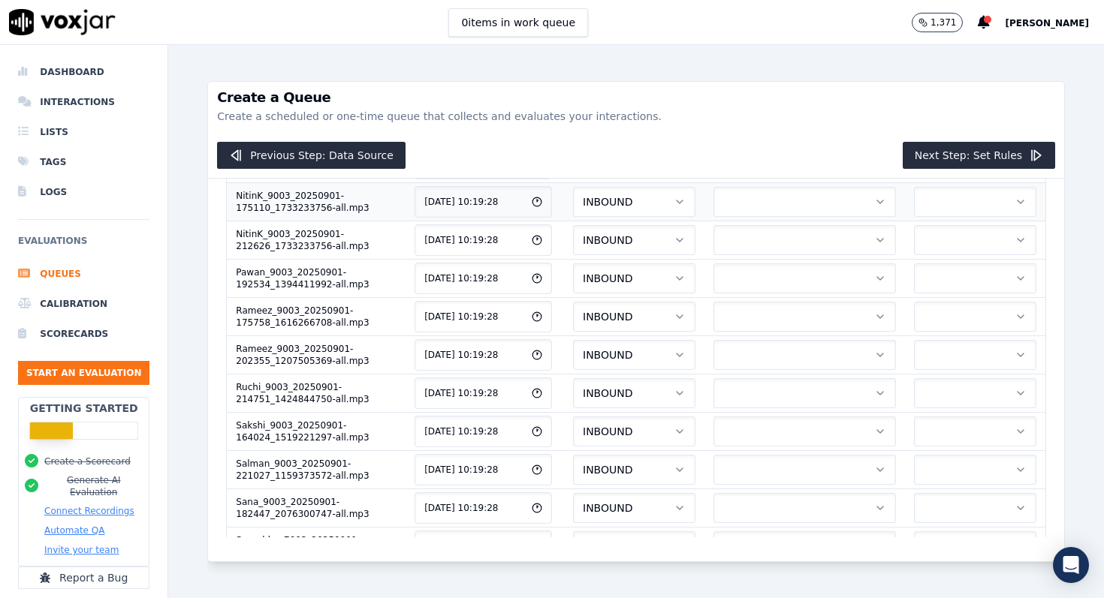
click at [658, 209] on button "INBOUND" at bounding box center [634, 202] width 122 height 30
click at [649, 261] on div "OUTBOUND" at bounding box center [643, 266] width 100 height 24
click at [655, 242] on button "INBOUND" at bounding box center [634, 240] width 122 height 30
click at [643, 299] on div "OUTBOUND" at bounding box center [643, 304] width 100 height 24
click at [645, 279] on button "INBOUND" at bounding box center [634, 279] width 122 height 30
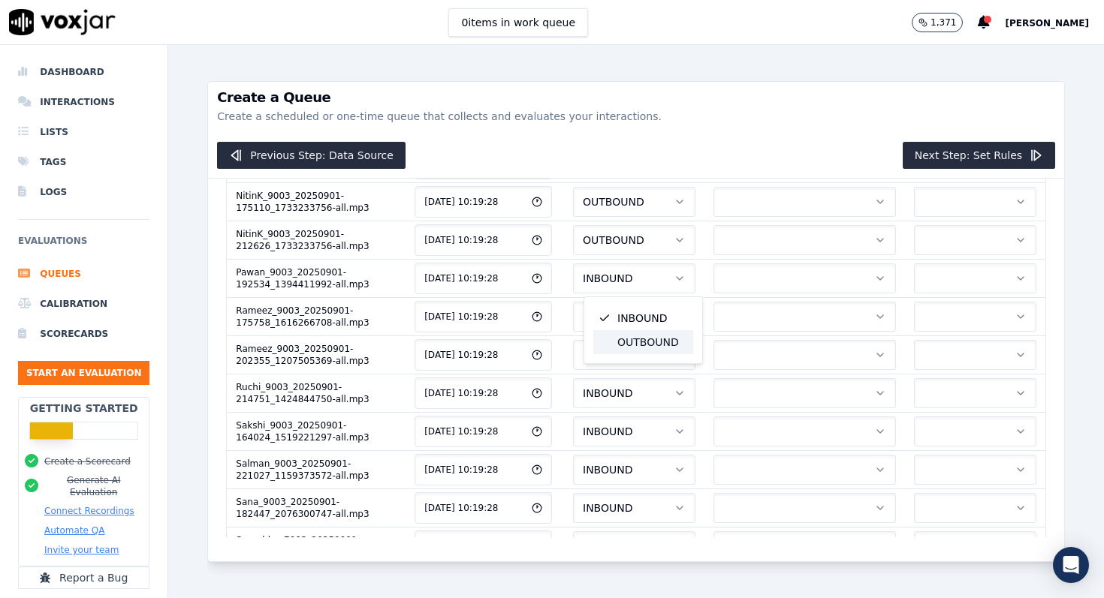
click at [637, 335] on div "OUTBOUND" at bounding box center [643, 342] width 100 height 24
click at [640, 318] on button "INBOUND" at bounding box center [634, 317] width 122 height 30
click at [636, 375] on div "OUTBOUND" at bounding box center [643, 381] width 100 height 24
click at [632, 357] on span "INBOUND" at bounding box center [608, 355] width 50 height 15
click at [634, 413] on div "OUTBOUND" at bounding box center [643, 419] width 100 height 24
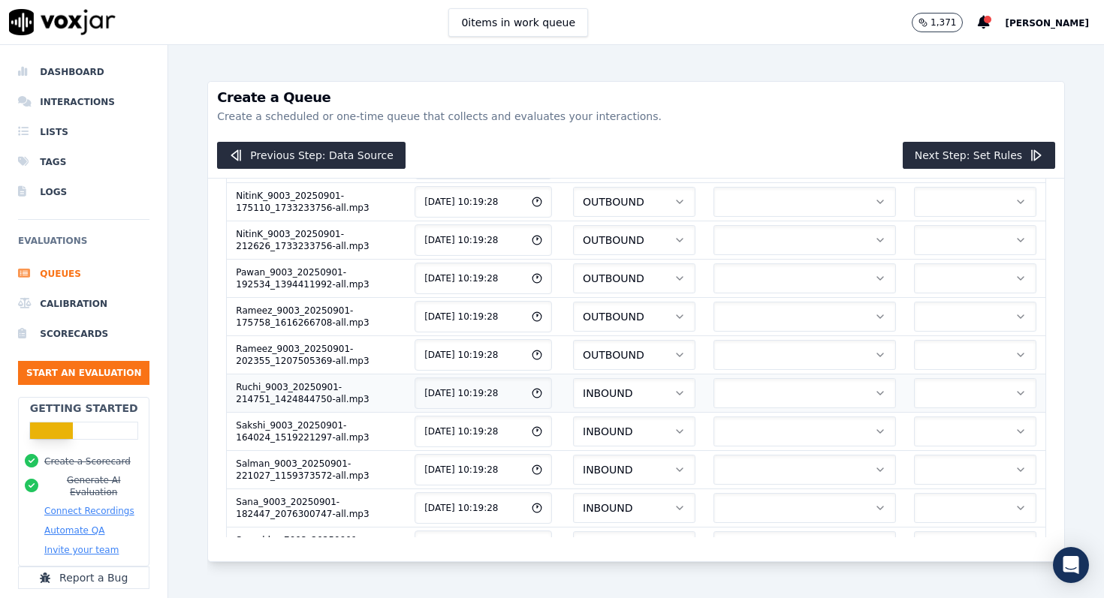
click at [632, 396] on span "INBOUND" at bounding box center [608, 393] width 50 height 15
click at [634, 451] on div "OUTBOUND" at bounding box center [643, 457] width 100 height 24
click at [632, 437] on span "INBOUND" at bounding box center [608, 431] width 50 height 15
click at [633, 486] on div "OUTBOUND" at bounding box center [643, 495] width 100 height 24
click at [632, 468] on span "INBOUND" at bounding box center [608, 469] width 50 height 15
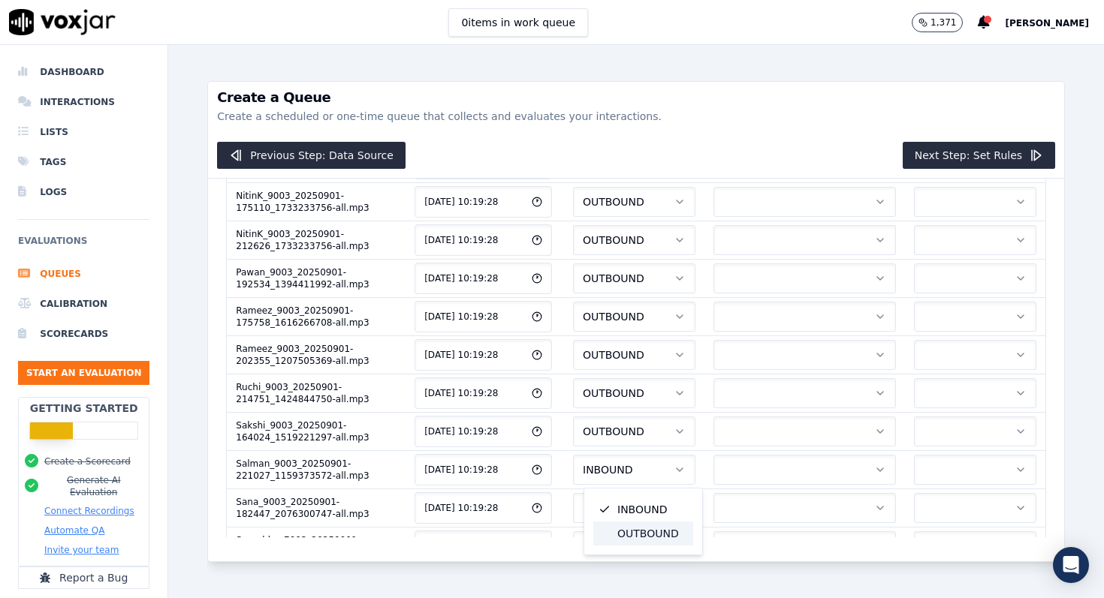
click at [637, 526] on div "OUTBOUND" at bounding box center [643, 534] width 100 height 24
click at [632, 504] on span "INBOUND" at bounding box center [608, 508] width 50 height 15
click at [637, 564] on div "OUTBOUND" at bounding box center [643, 572] width 100 height 24
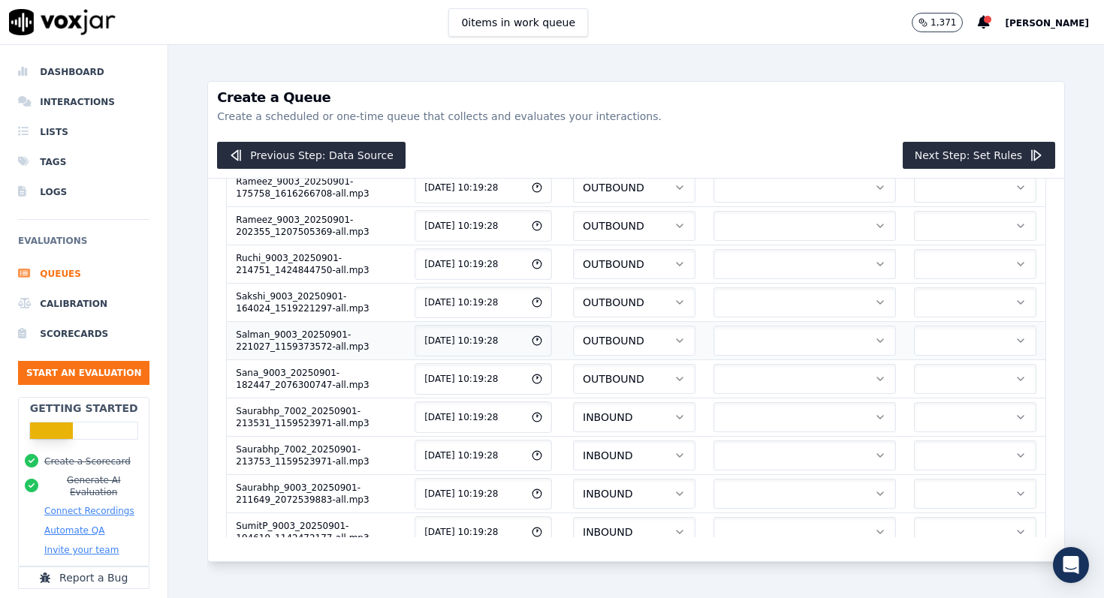
scroll to position [730, 0]
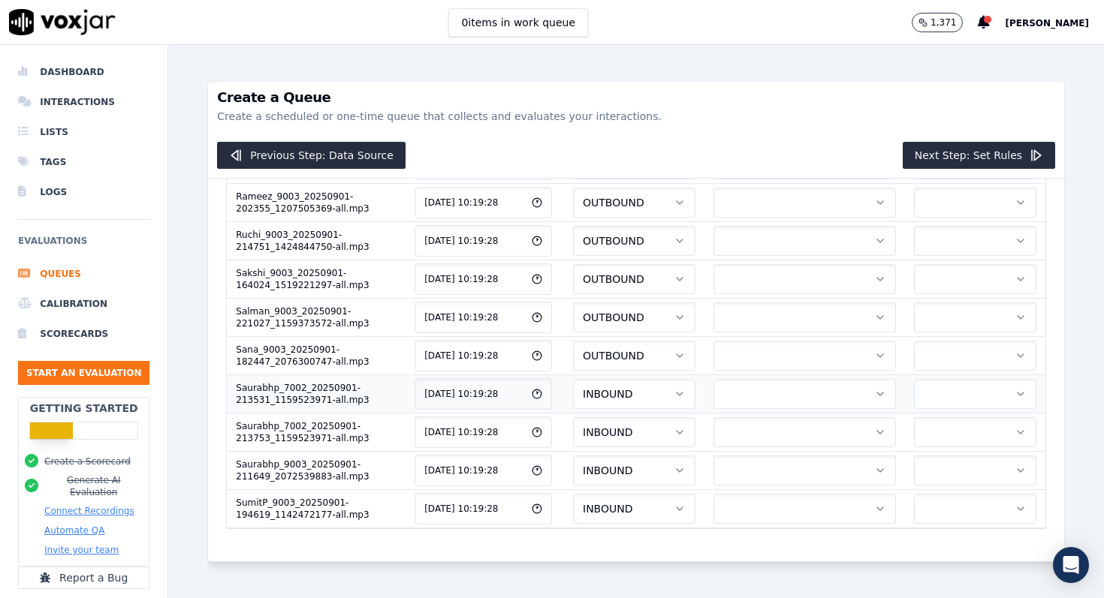
click at [644, 395] on button "INBOUND" at bounding box center [634, 394] width 122 height 30
click at [636, 461] on div "OUTBOUND" at bounding box center [643, 457] width 100 height 24
click at [640, 438] on button "INBOUND" at bounding box center [634, 432] width 122 height 30
click at [638, 499] on div "OUTBOUND" at bounding box center [643, 495] width 100 height 24
click at [632, 471] on span "INBOUND" at bounding box center [608, 470] width 50 height 15
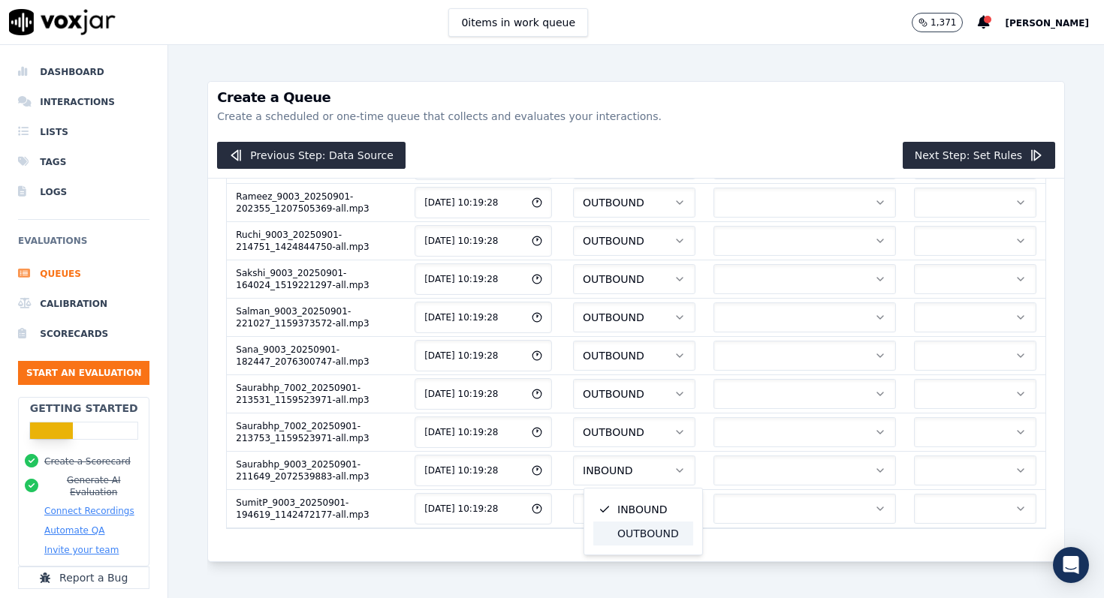
click at [636, 527] on div "OUTBOUND" at bounding box center [643, 534] width 100 height 24
click at [636, 499] on button "INBOUND" at bounding box center [634, 509] width 122 height 30
click at [635, 565] on div "OUTBOUND" at bounding box center [643, 572] width 100 height 24
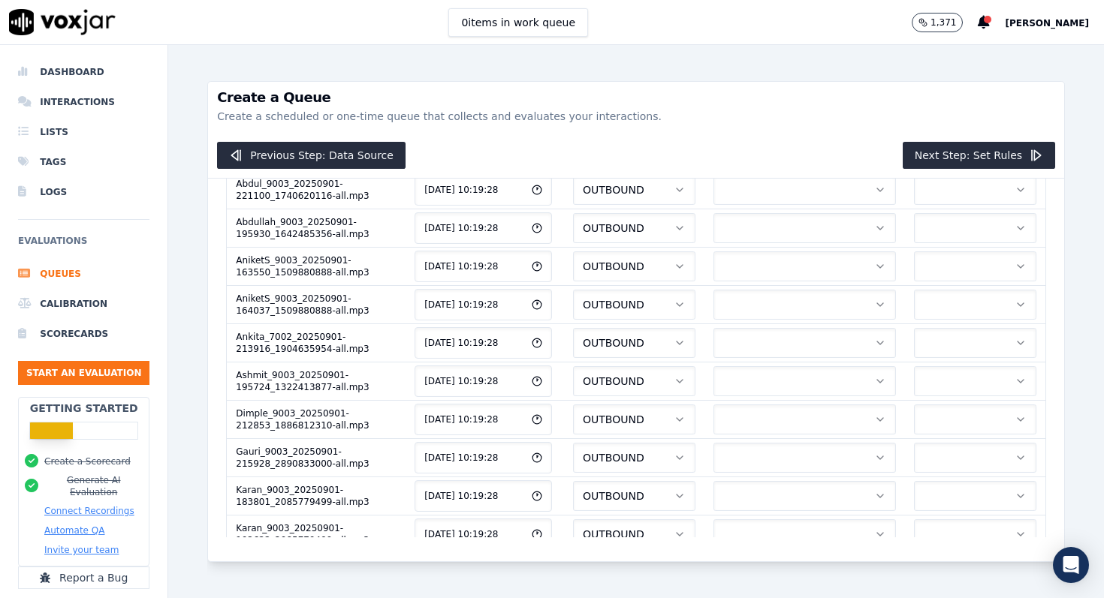
scroll to position [0, 0]
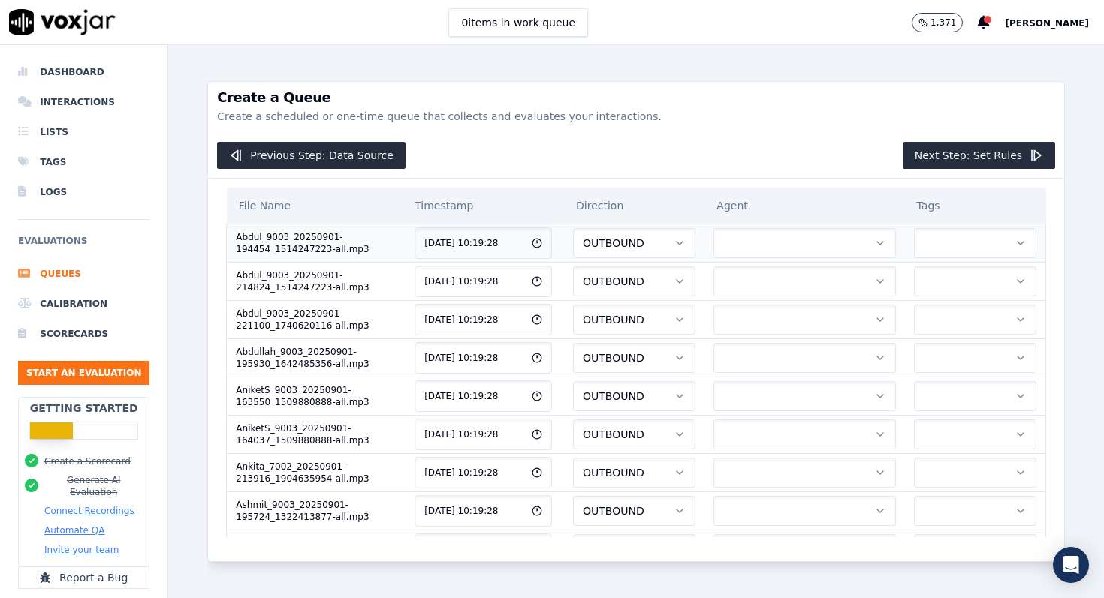
click at [806, 239] on button "button" at bounding box center [804, 243] width 182 height 30
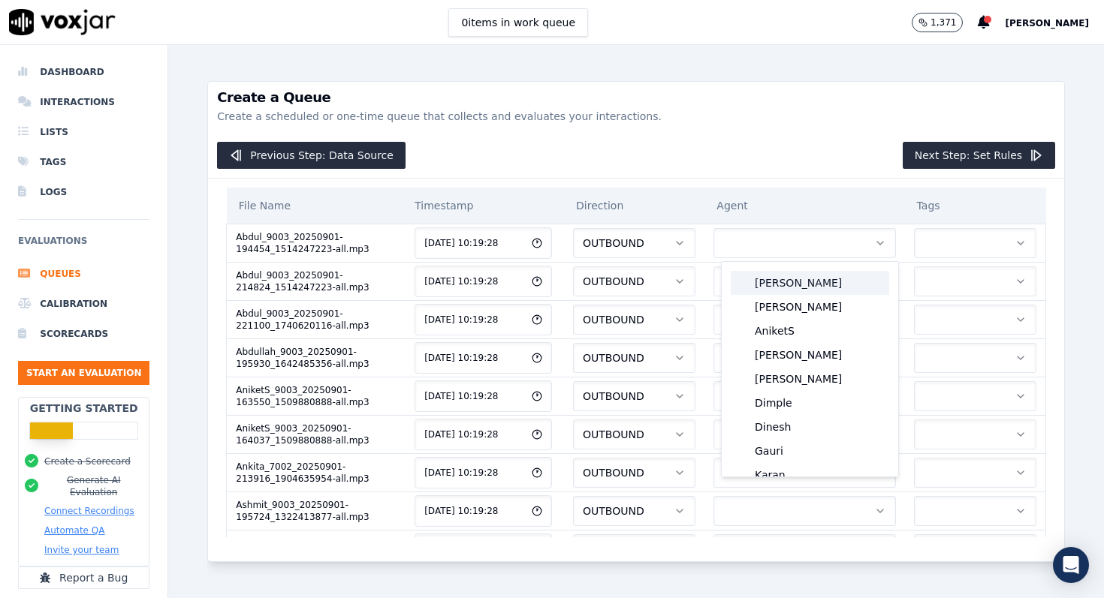
click at [780, 282] on div "Abdul" at bounding box center [809, 283] width 158 height 24
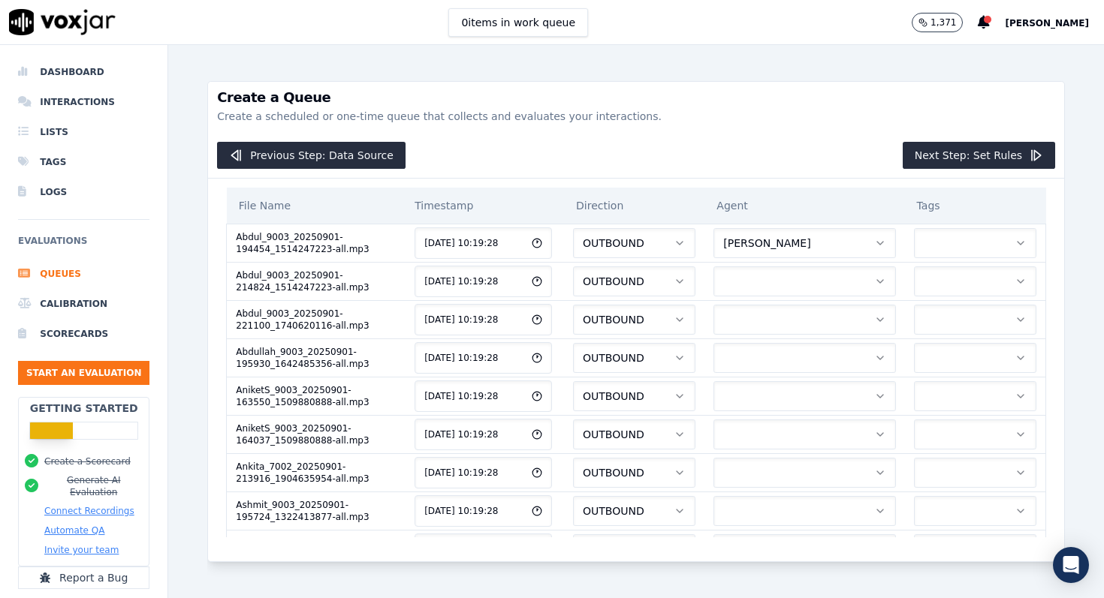
click at [780, 282] on button "button" at bounding box center [804, 282] width 182 height 30
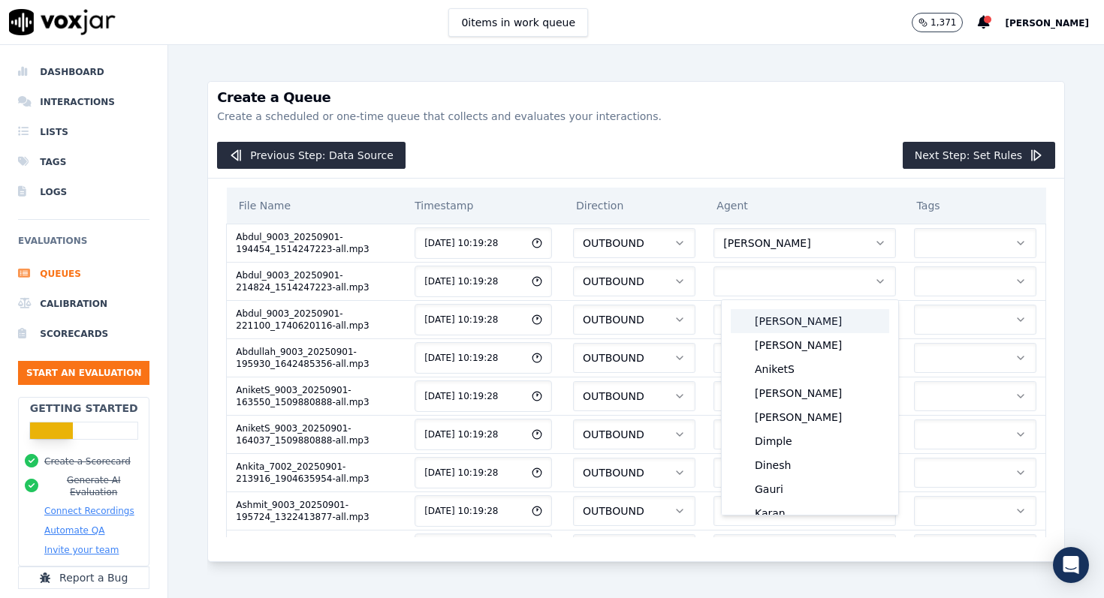
click at [770, 327] on div "Abdul" at bounding box center [809, 321] width 158 height 24
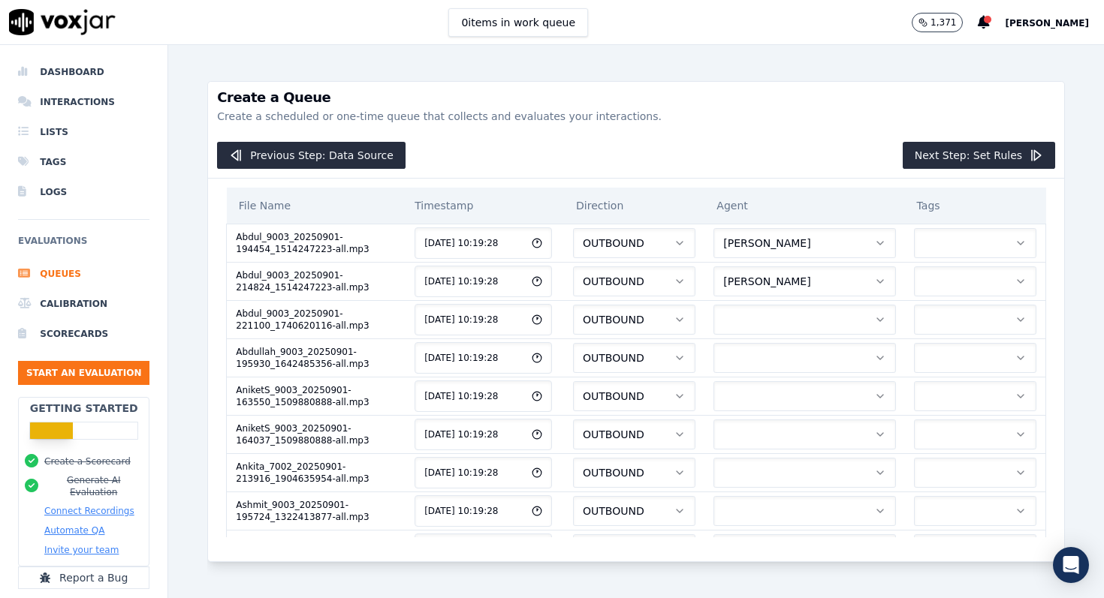
click at [770, 327] on button "button" at bounding box center [804, 320] width 182 height 30
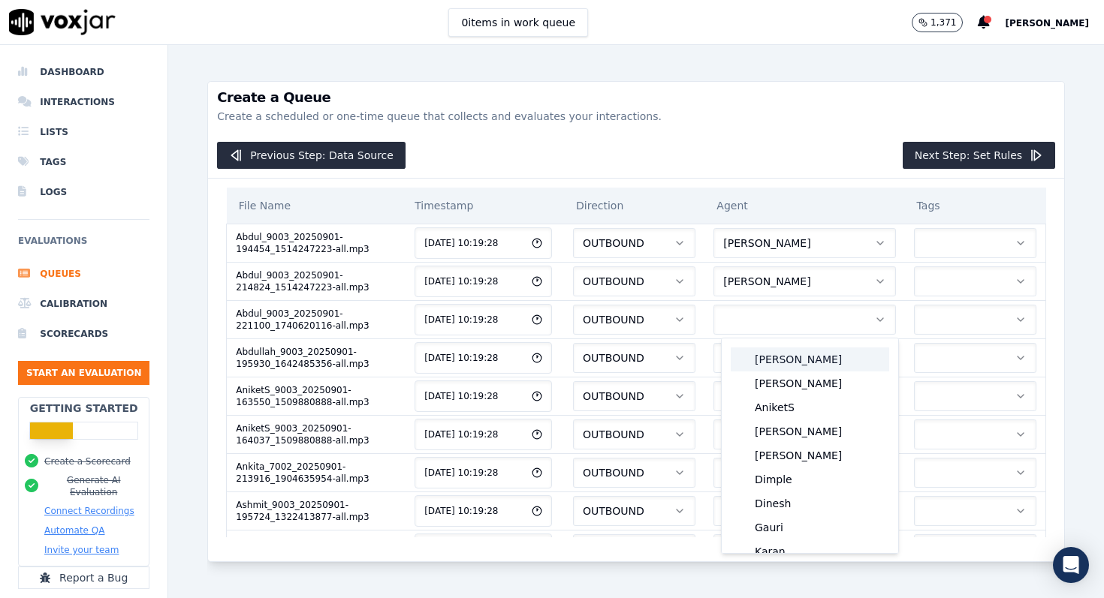
click at [769, 356] on div "Abdul" at bounding box center [809, 360] width 158 height 24
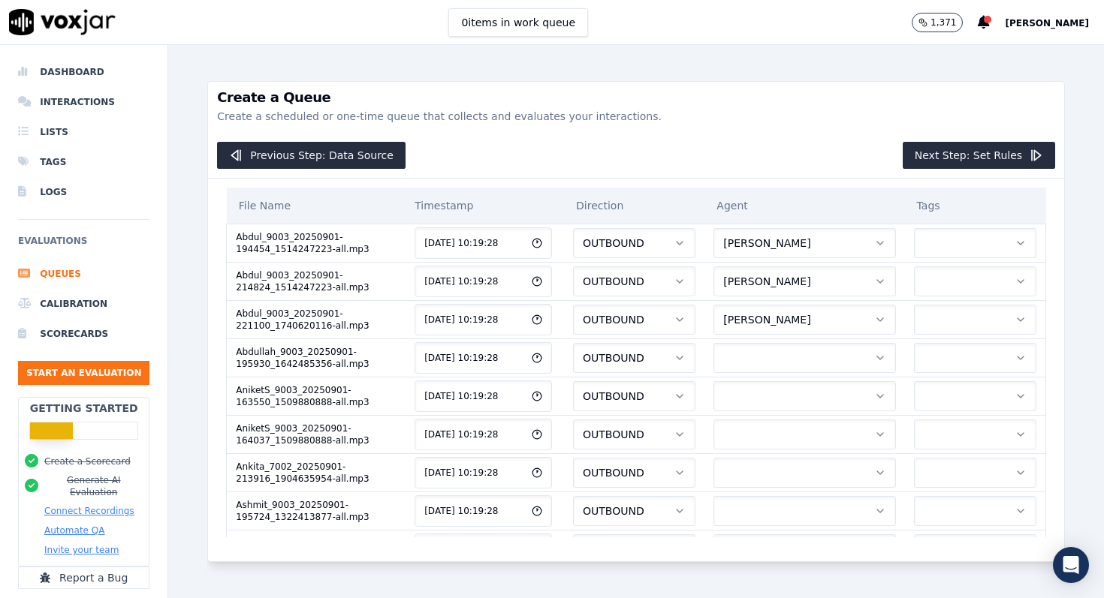
click at [769, 356] on button "button" at bounding box center [804, 358] width 182 height 30
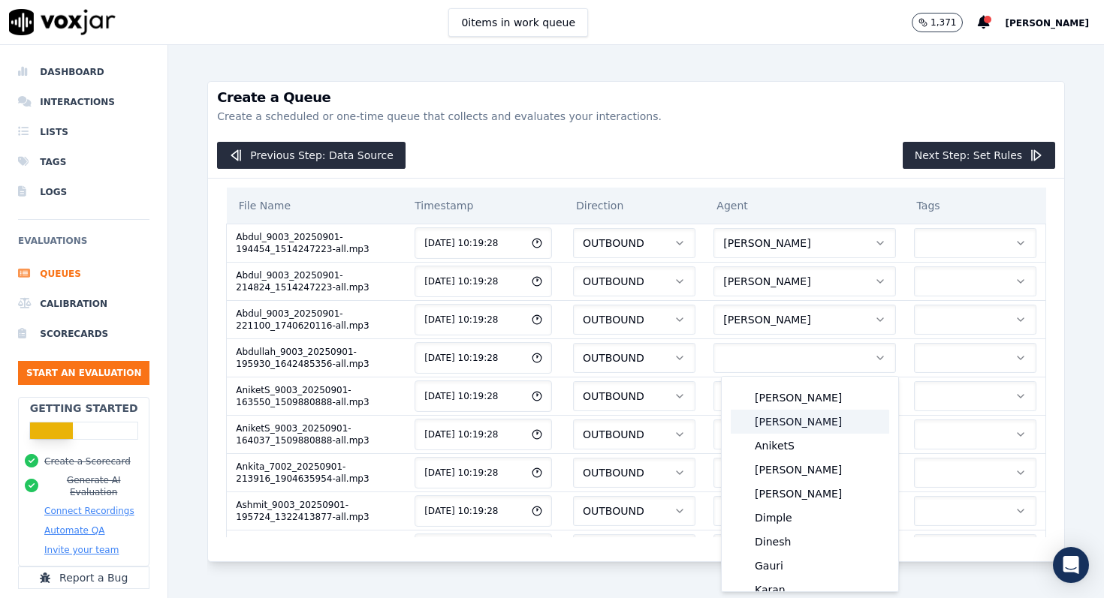
click at [776, 420] on div "Abdullah" at bounding box center [809, 422] width 158 height 24
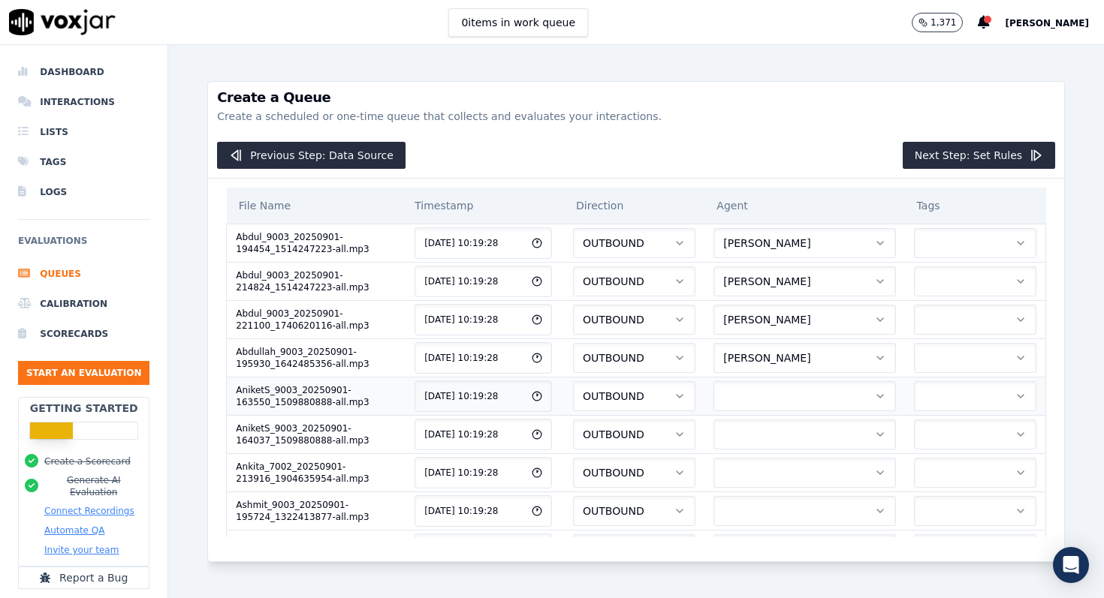
click at [777, 396] on button "button" at bounding box center [804, 396] width 182 height 30
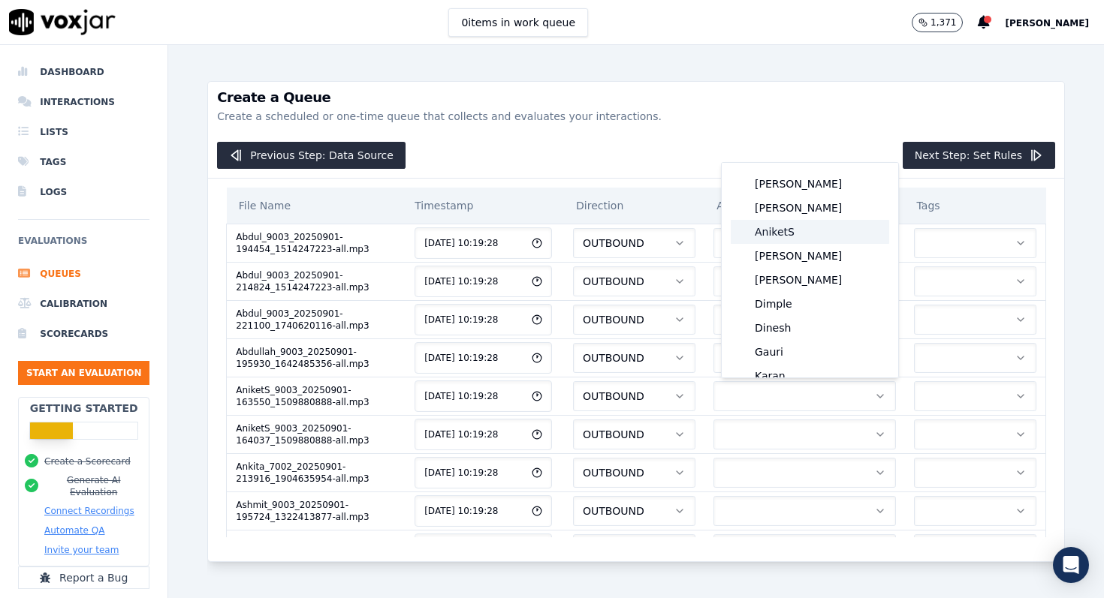
click at [777, 239] on div "AniketS" at bounding box center [809, 232] width 158 height 24
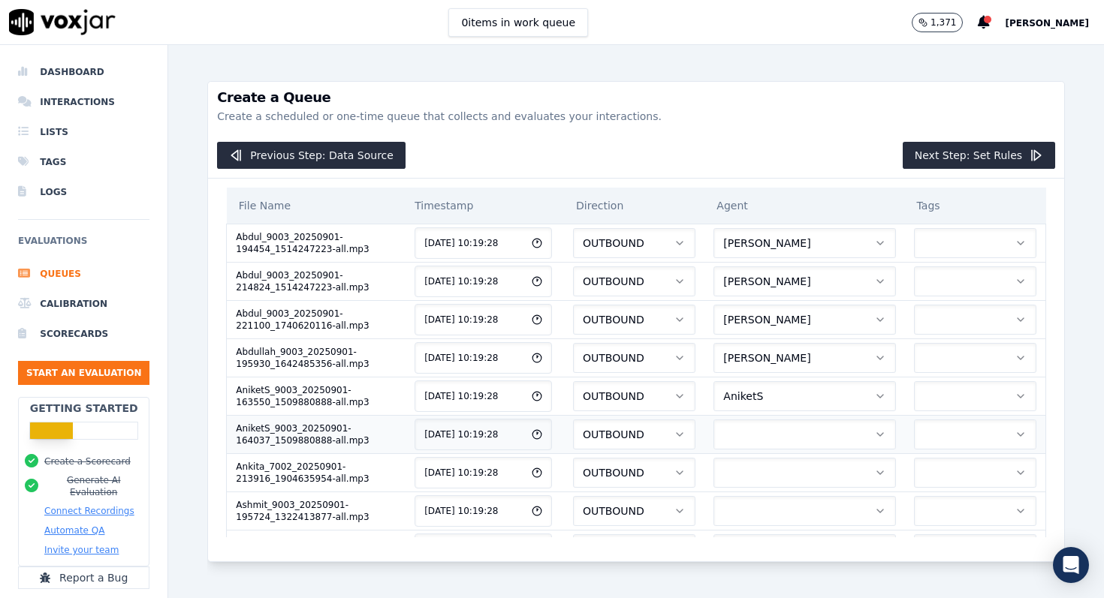
click at [763, 438] on button "button" at bounding box center [804, 435] width 182 height 30
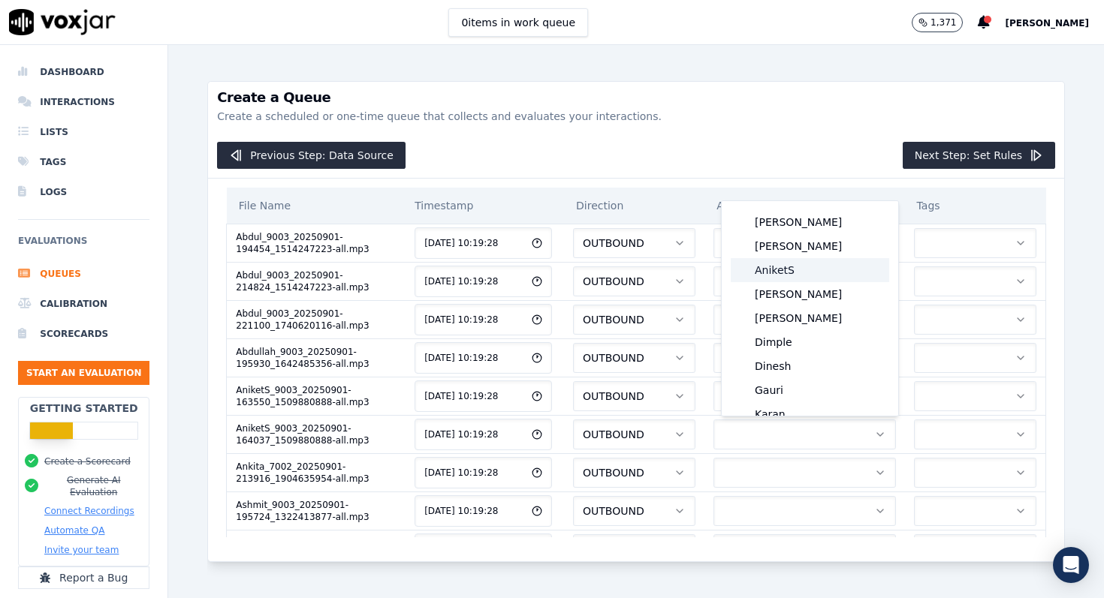
click at [776, 270] on div "AniketS" at bounding box center [809, 270] width 158 height 24
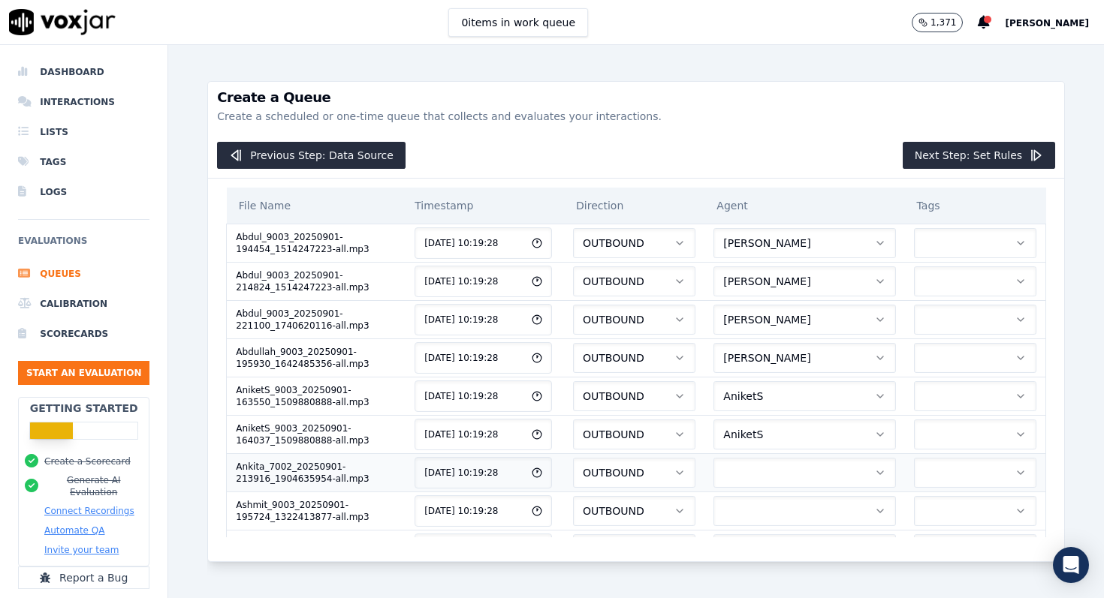
click at [766, 463] on button "button" at bounding box center [804, 473] width 182 height 30
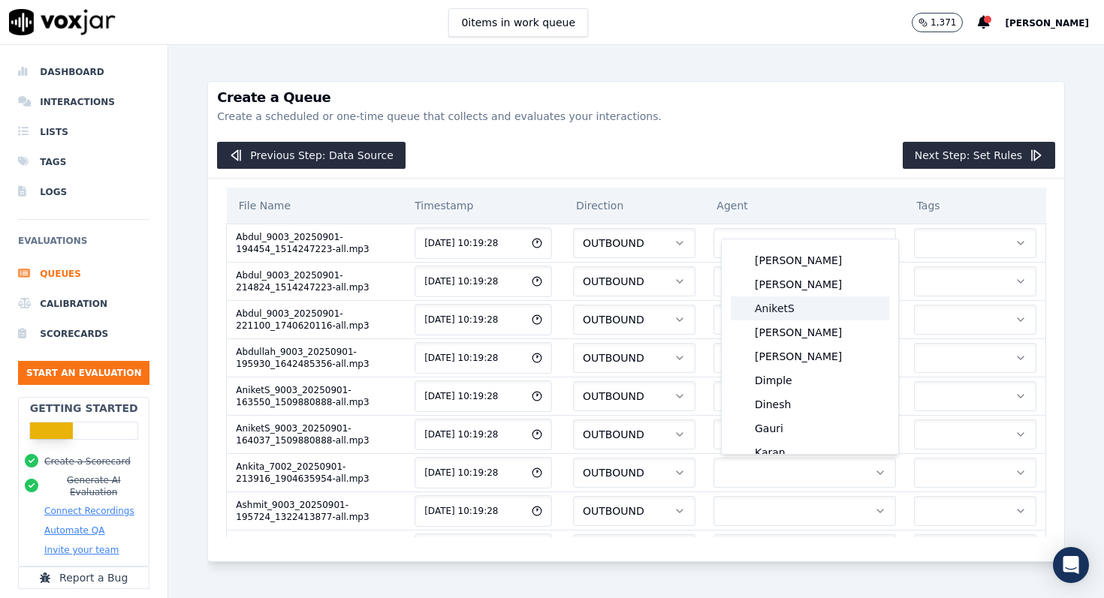
click at [767, 312] on div "AniketS" at bounding box center [809, 309] width 158 height 24
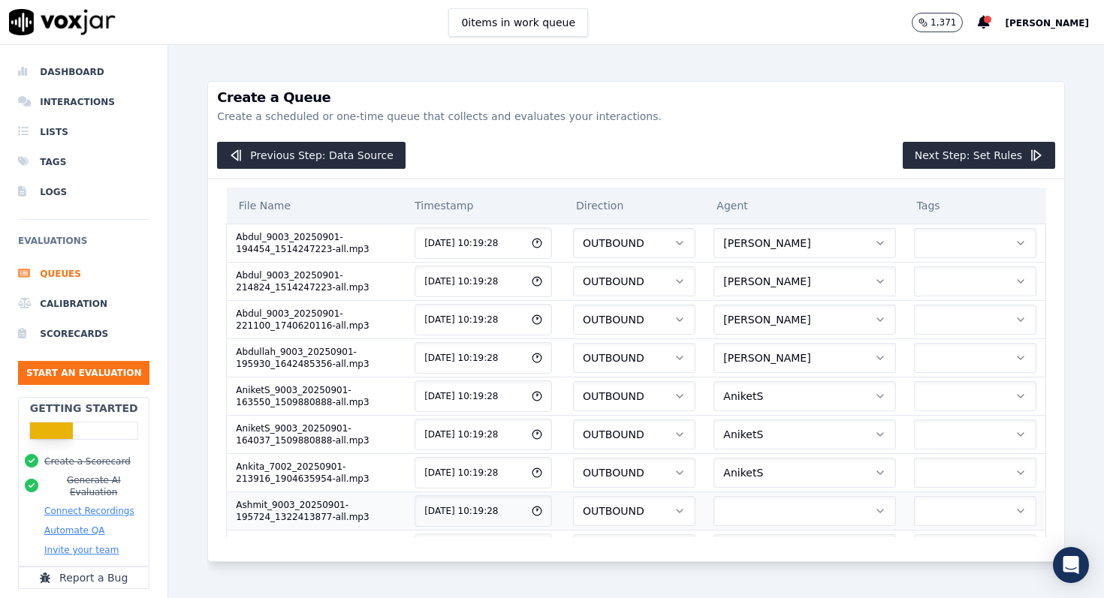
click at [770, 511] on button "button" at bounding box center [804, 511] width 182 height 30
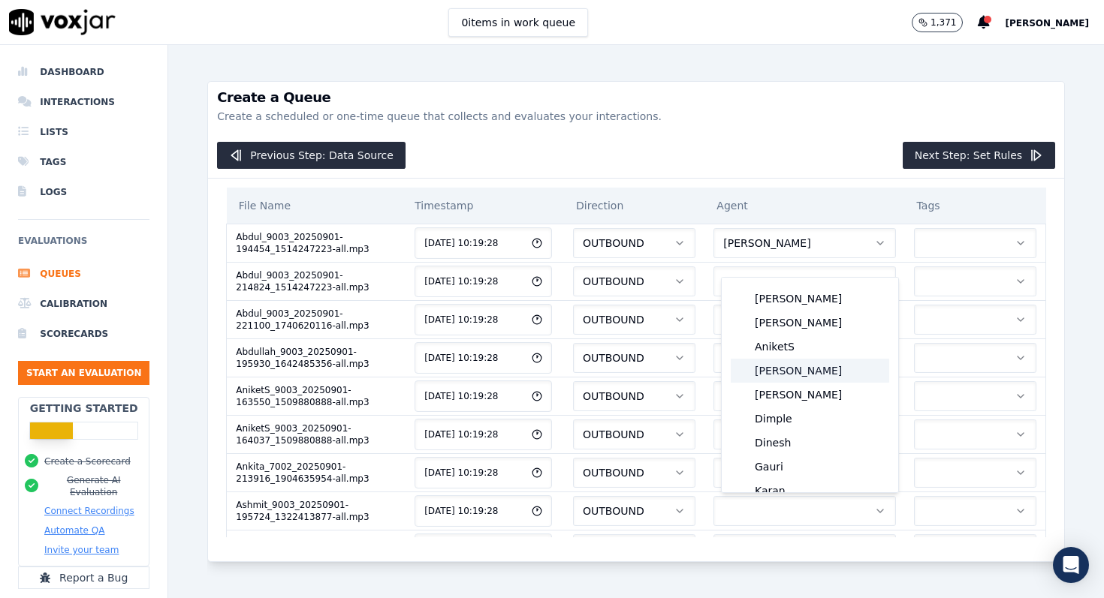
click at [772, 366] on div "[PERSON_NAME]" at bounding box center [809, 371] width 158 height 24
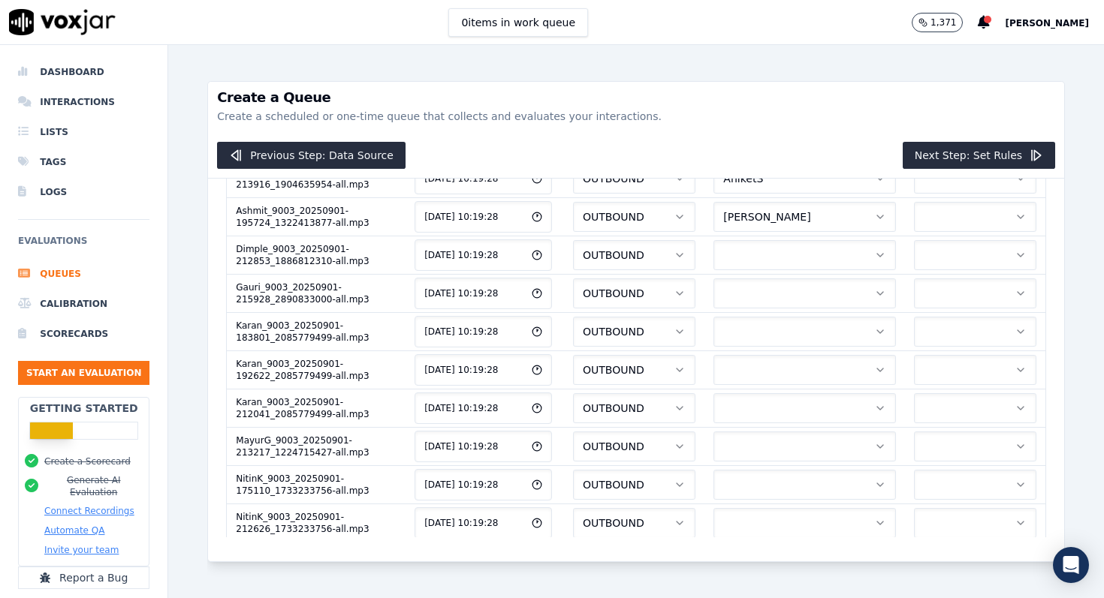
scroll to position [295, 0]
click at [779, 260] on button "button" at bounding box center [804, 254] width 182 height 30
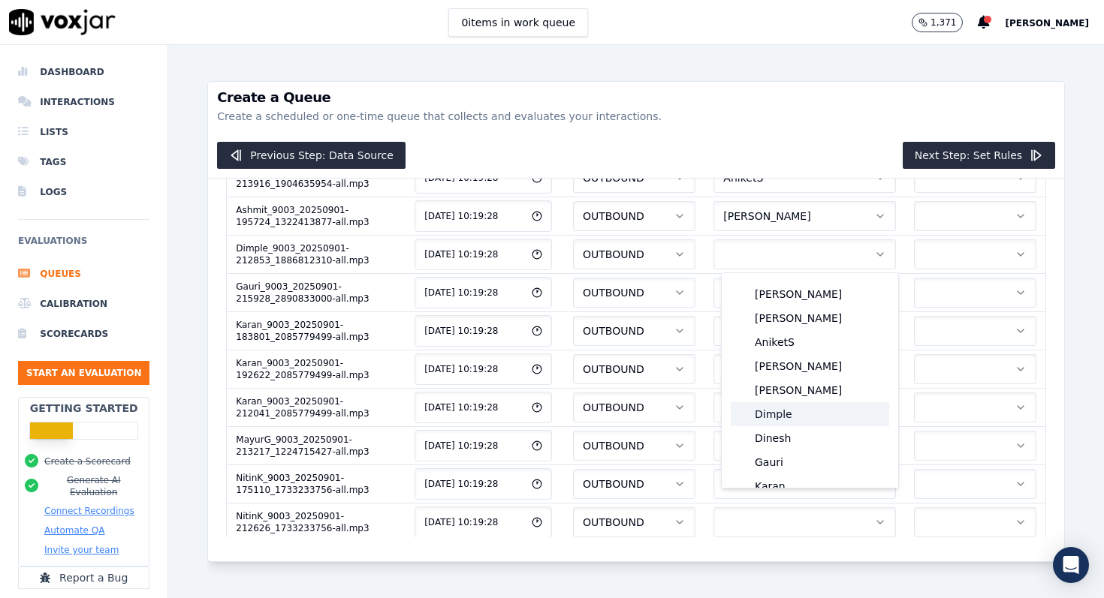
click at [777, 418] on div "Dimple" at bounding box center [809, 414] width 158 height 24
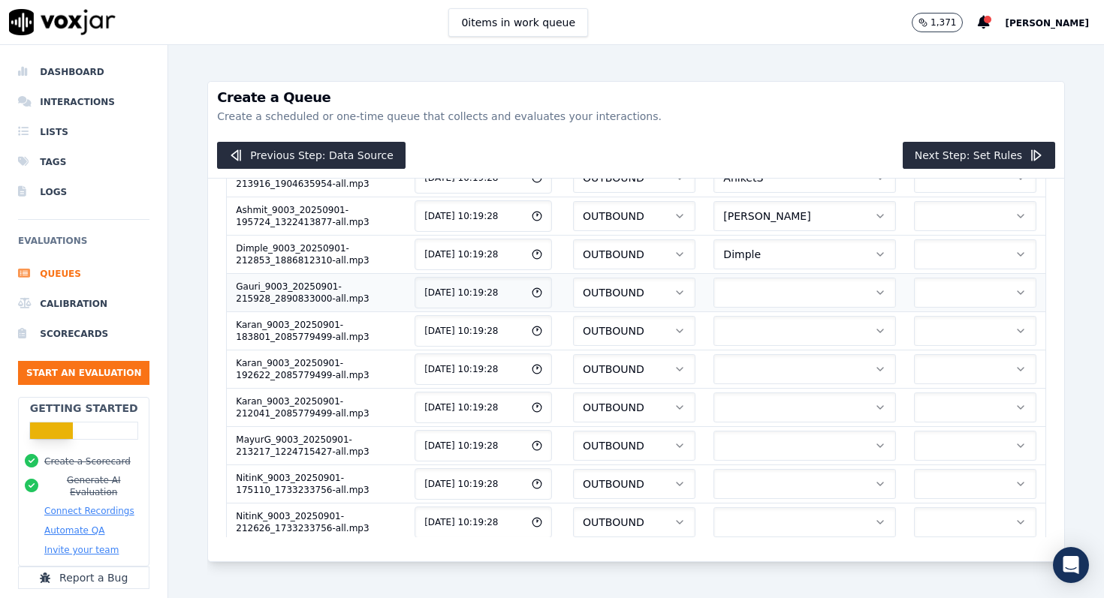
click at [776, 301] on button "button" at bounding box center [804, 293] width 182 height 30
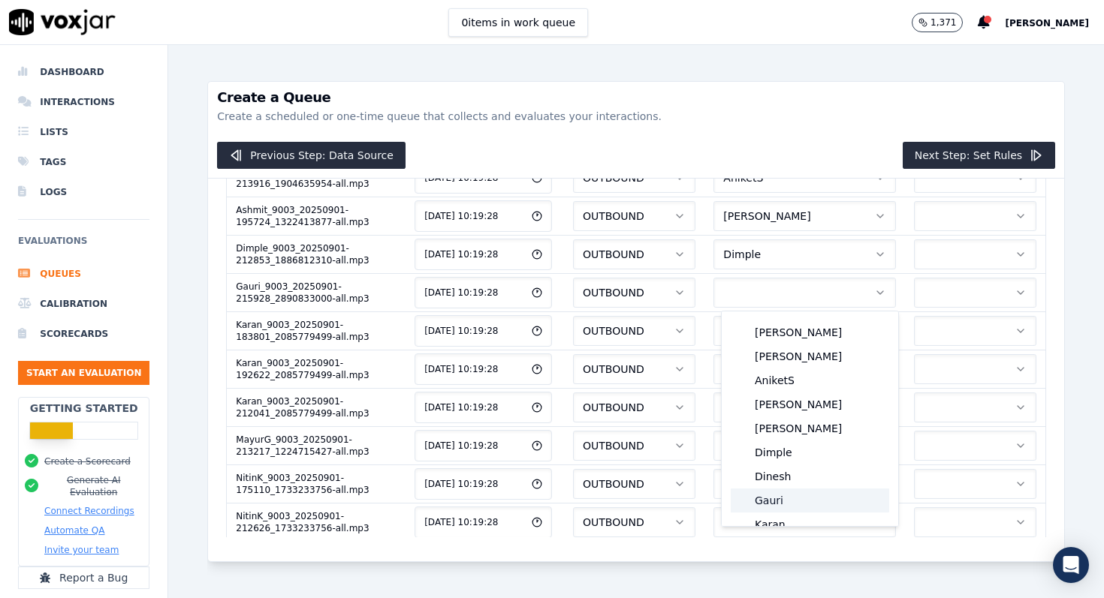
click at [775, 501] on div "Gauri" at bounding box center [809, 501] width 158 height 24
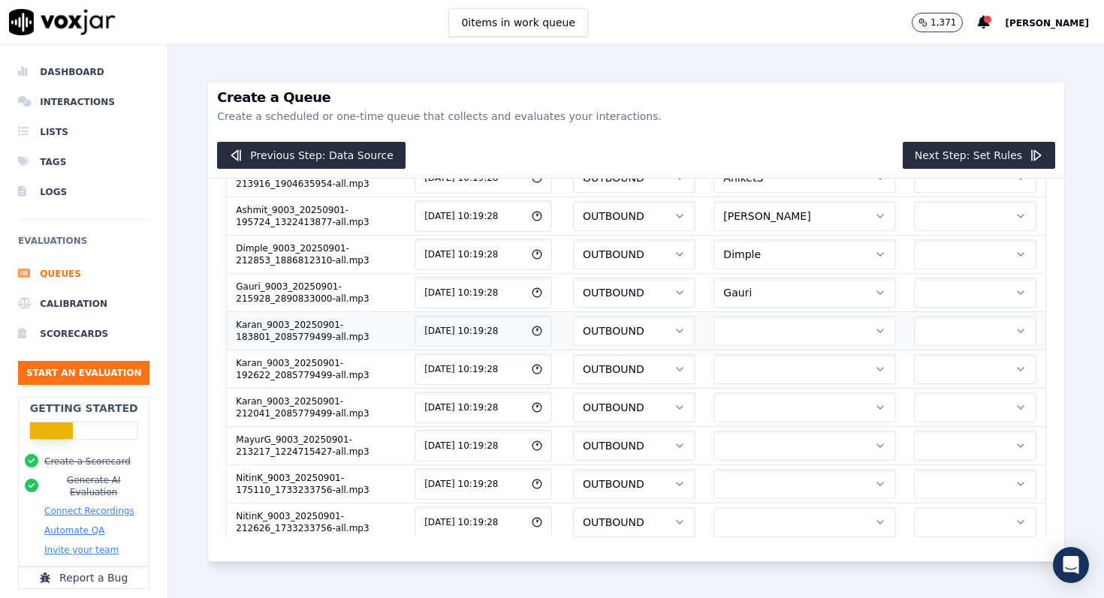
click at [778, 330] on button "button" at bounding box center [804, 331] width 182 height 30
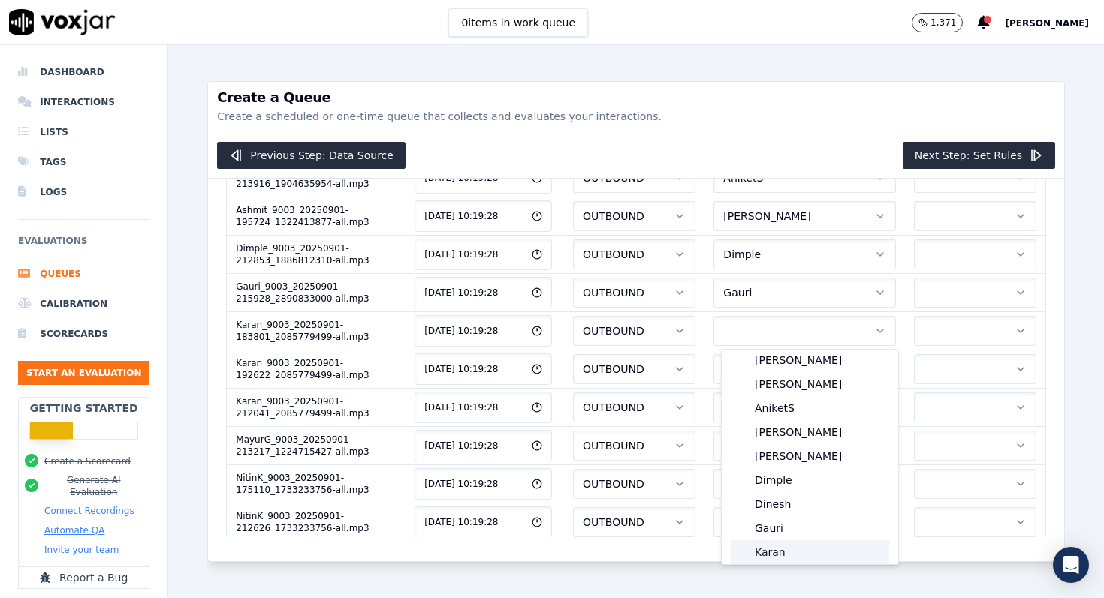
click at [782, 553] on div "Karan" at bounding box center [809, 553] width 158 height 24
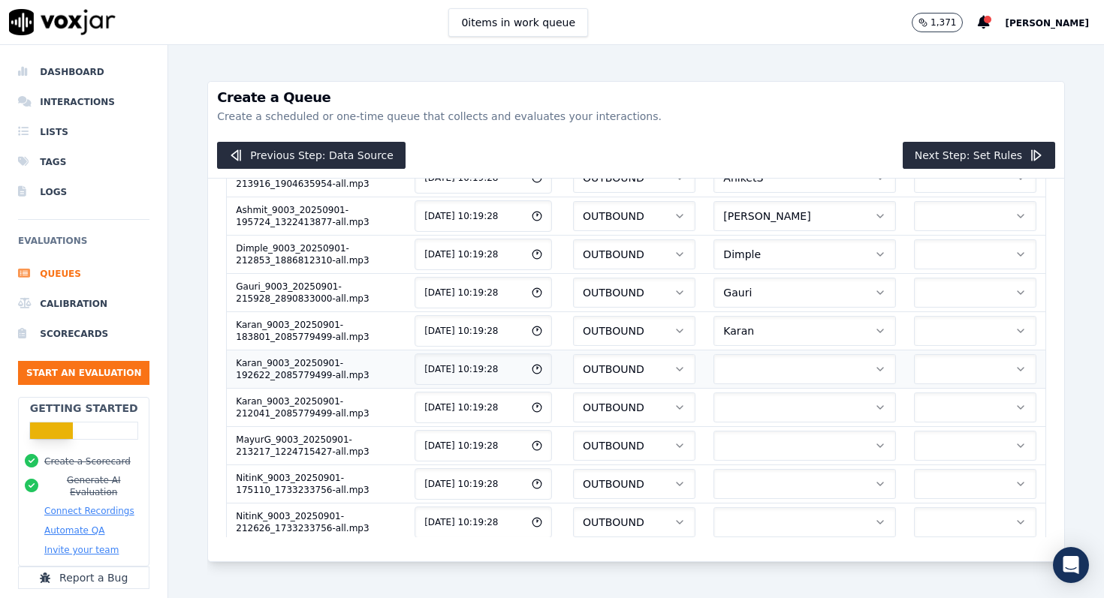
click at [777, 357] on button "button" at bounding box center [804, 369] width 182 height 30
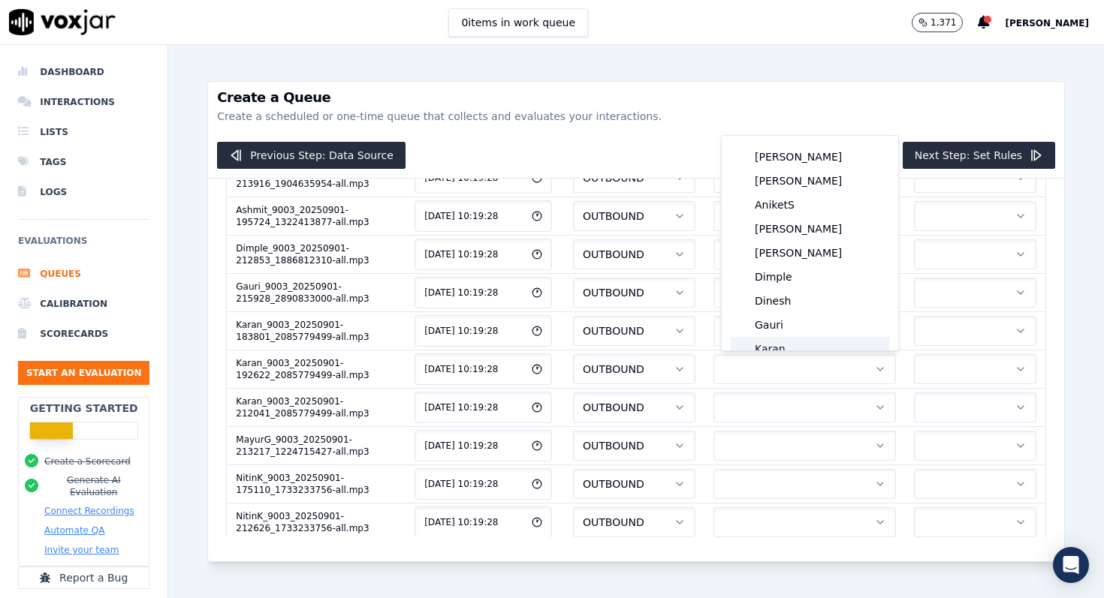
click at [773, 349] on div "Karan" at bounding box center [809, 349] width 158 height 24
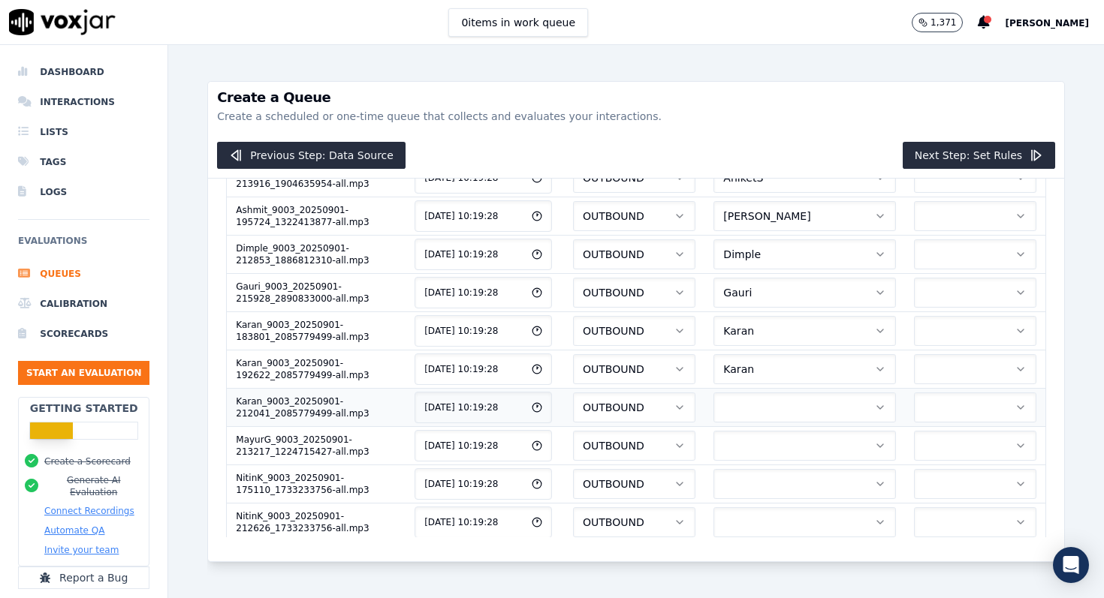
click at [775, 408] on button "button" at bounding box center [804, 408] width 182 height 30
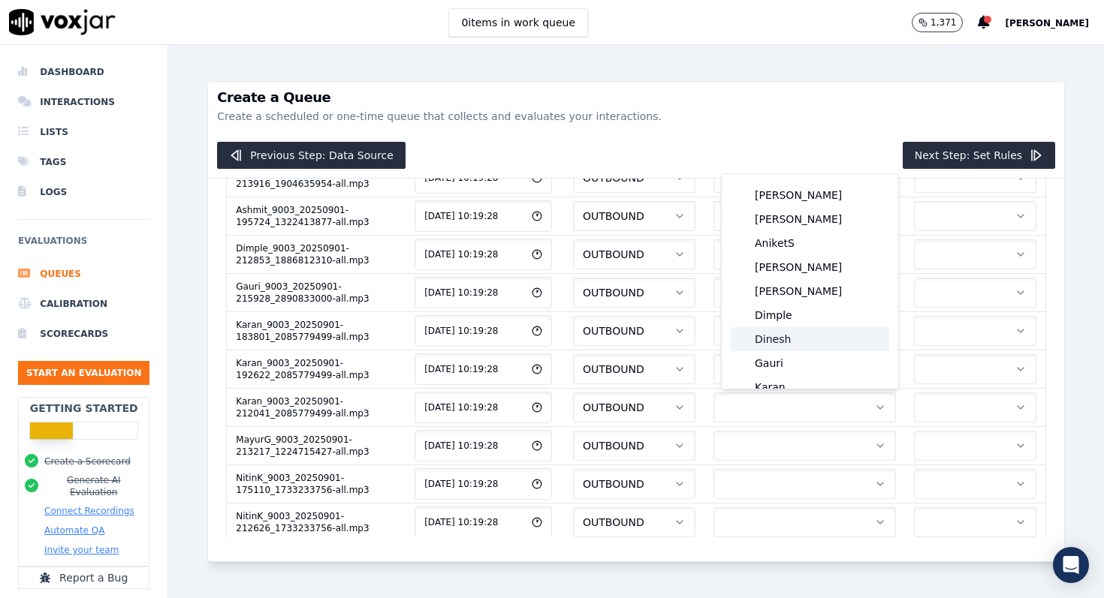
scroll to position [35, 0]
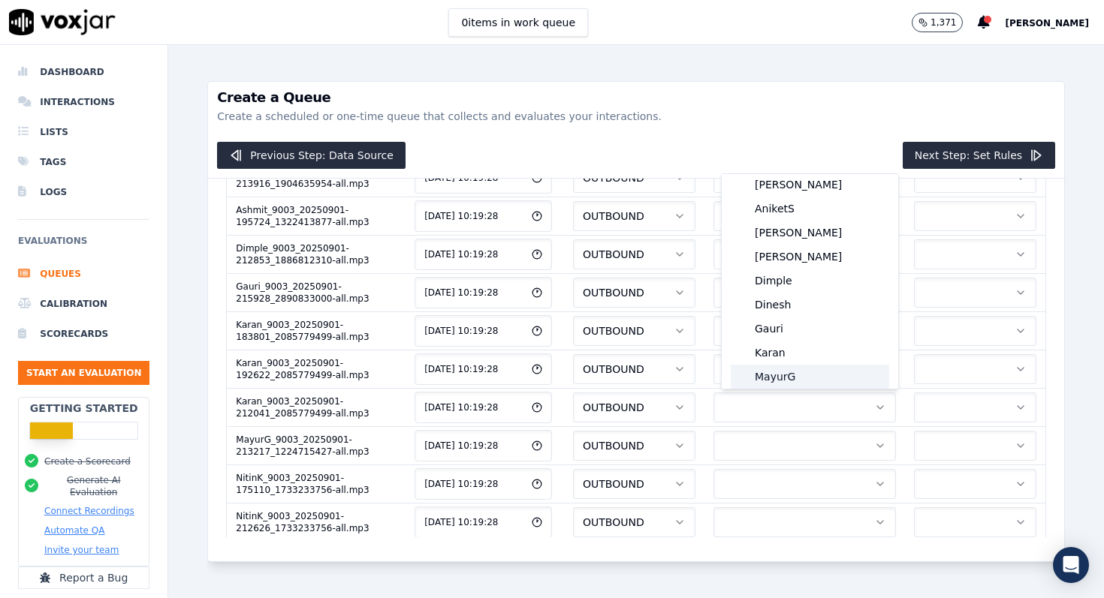
click at [779, 372] on div "MayurG" at bounding box center [809, 377] width 158 height 24
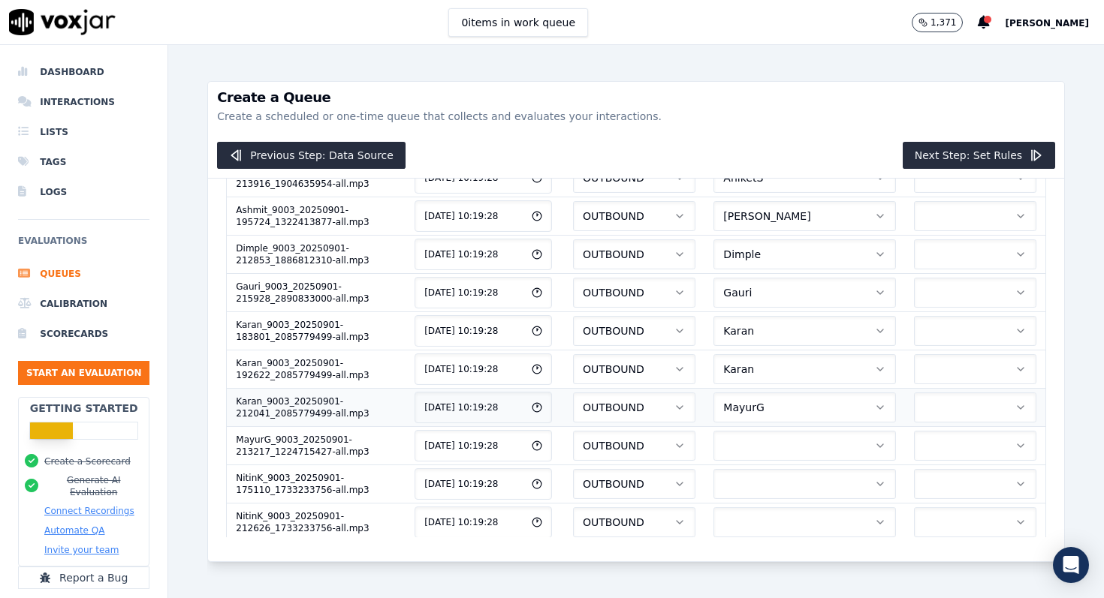
click at [773, 411] on button "MayurG" at bounding box center [804, 408] width 182 height 30
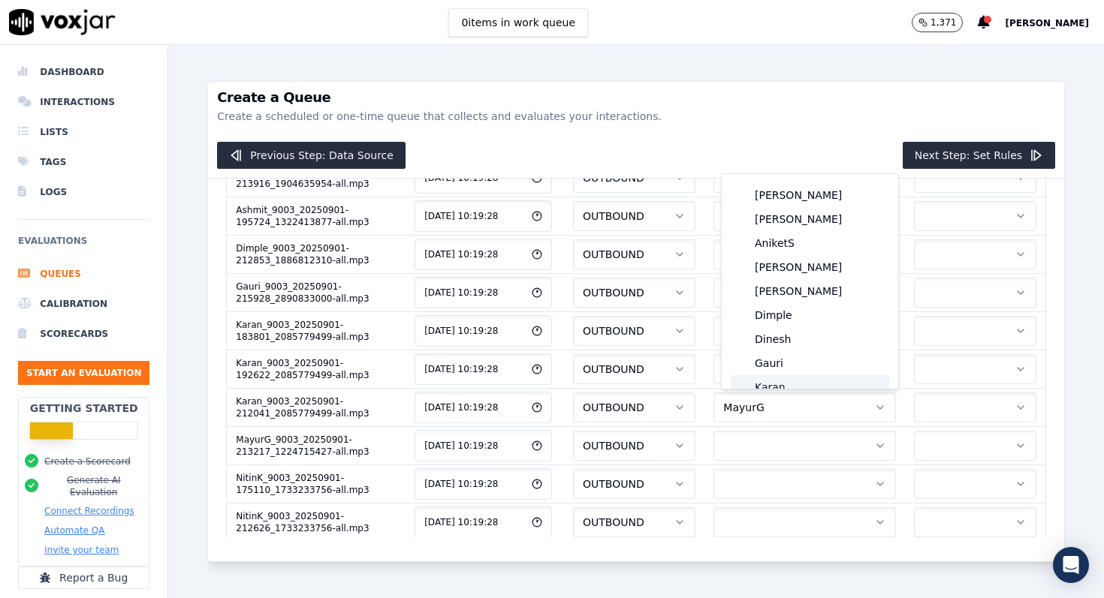
click at [779, 384] on div "Karan" at bounding box center [809, 387] width 158 height 24
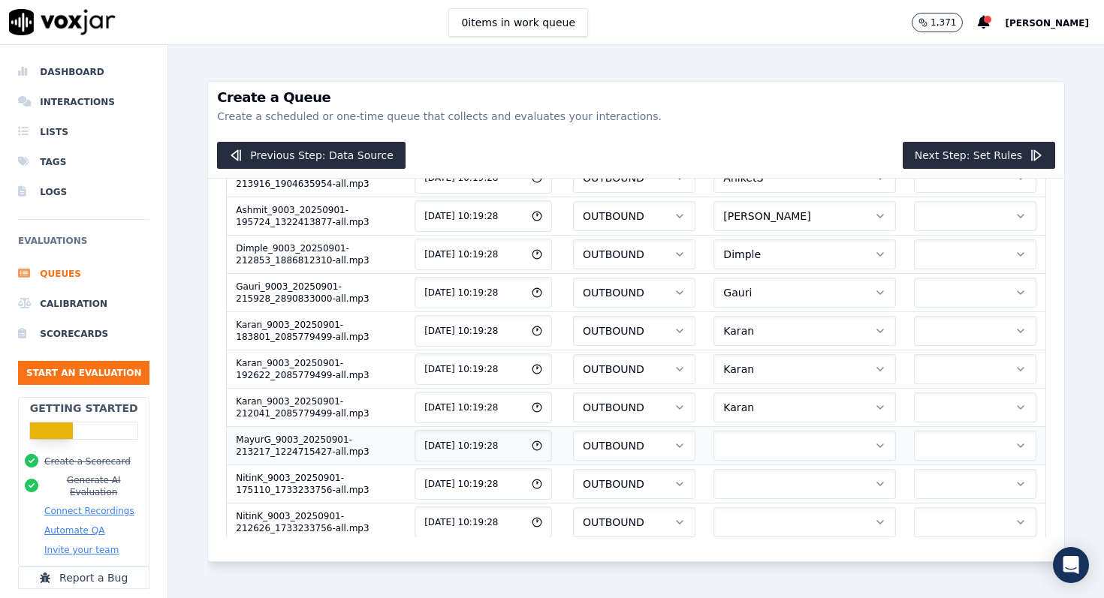
click at [772, 449] on button "button" at bounding box center [804, 446] width 182 height 30
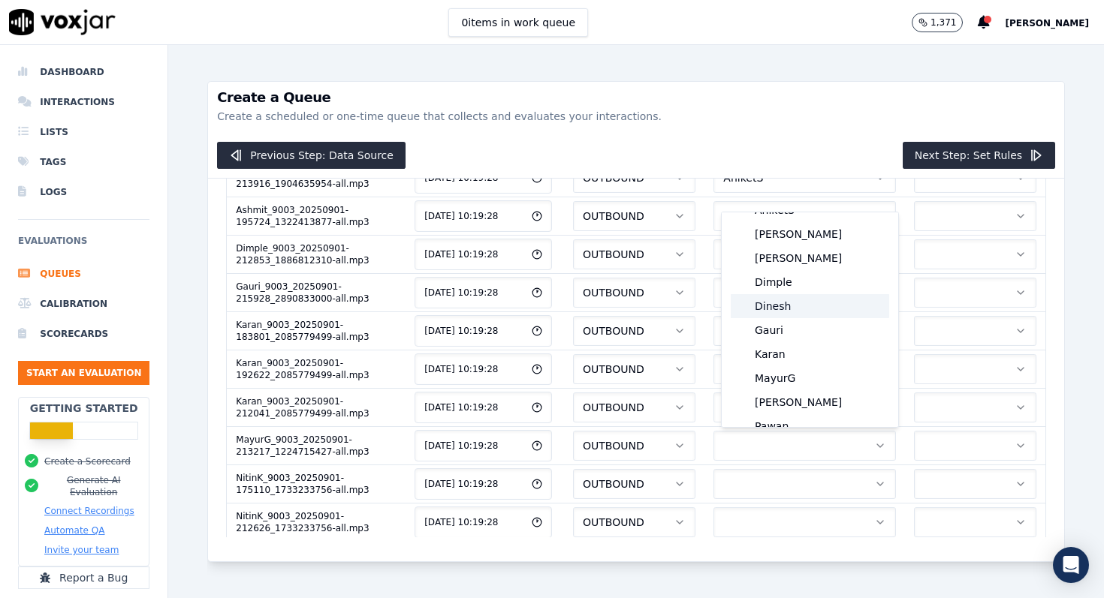
scroll to position [79, 0]
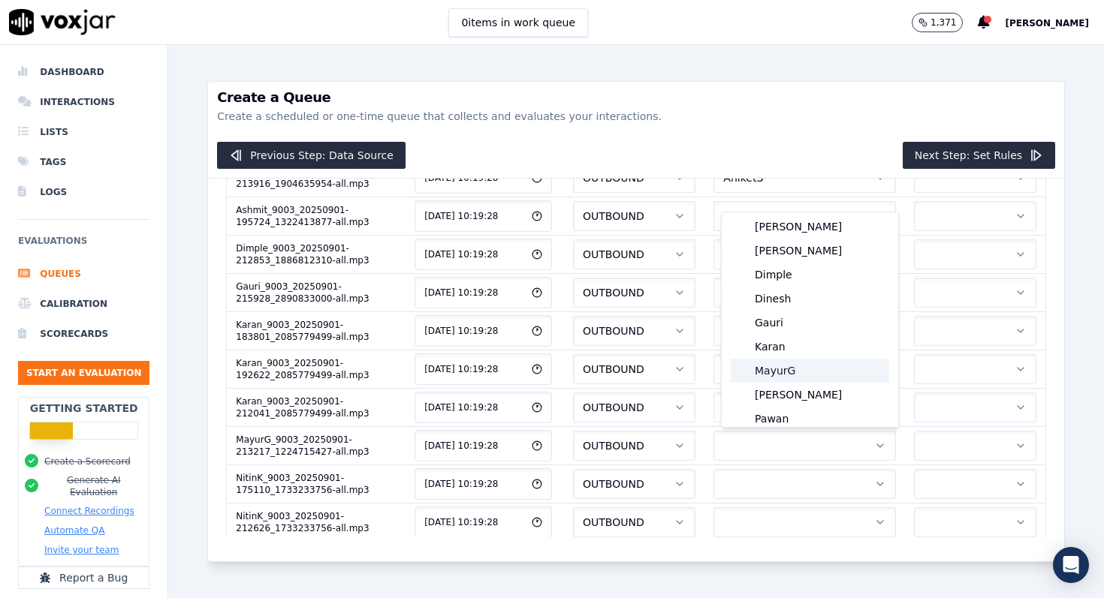
click at [789, 378] on div "MayurG" at bounding box center [809, 371] width 158 height 24
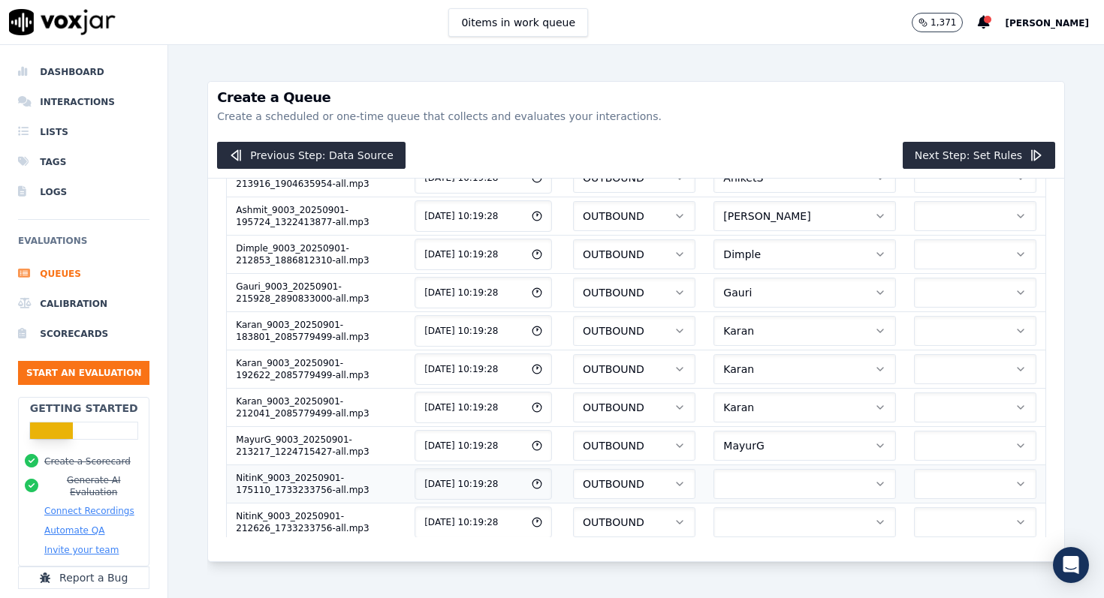
click at [782, 474] on button "button" at bounding box center [804, 484] width 182 height 30
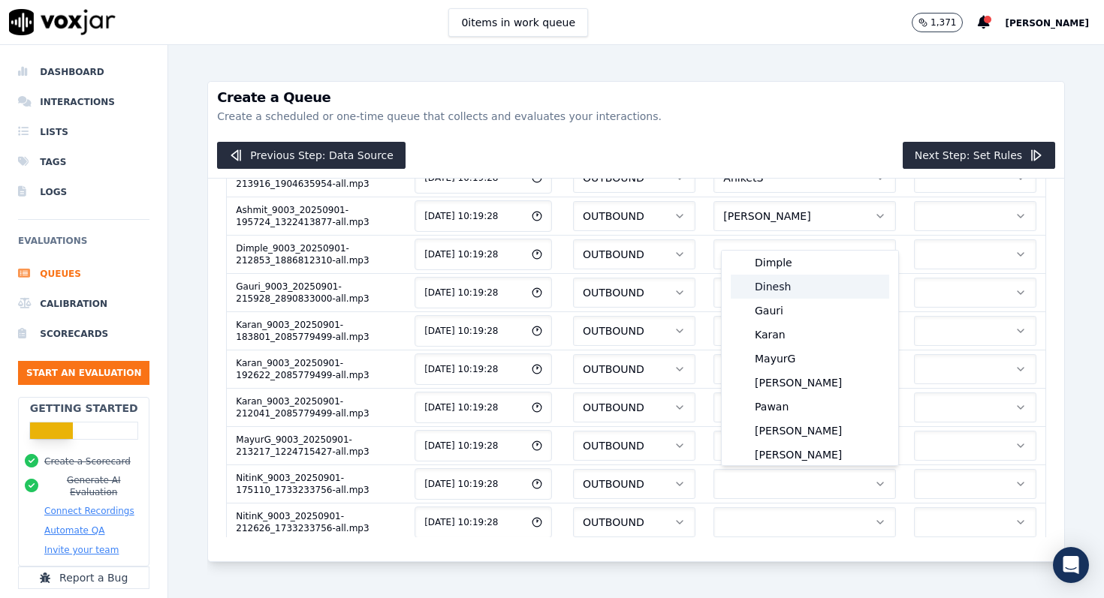
scroll to position [139, 0]
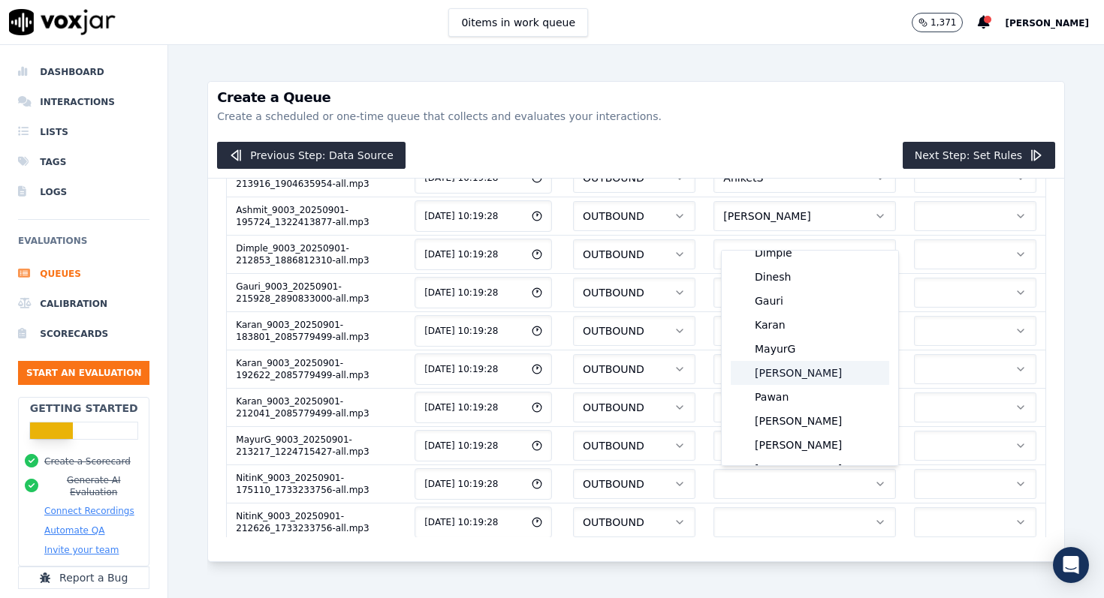
click at [780, 374] on div "[PERSON_NAME]" at bounding box center [809, 373] width 158 height 24
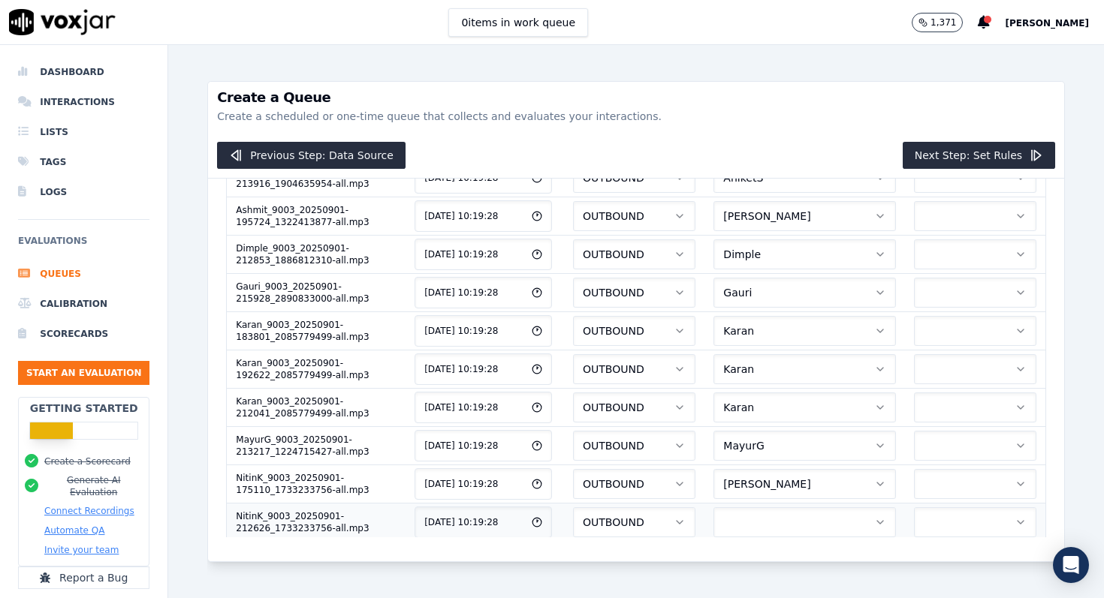
click at [770, 514] on button "button" at bounding box center [804, 522] width 182 height 30
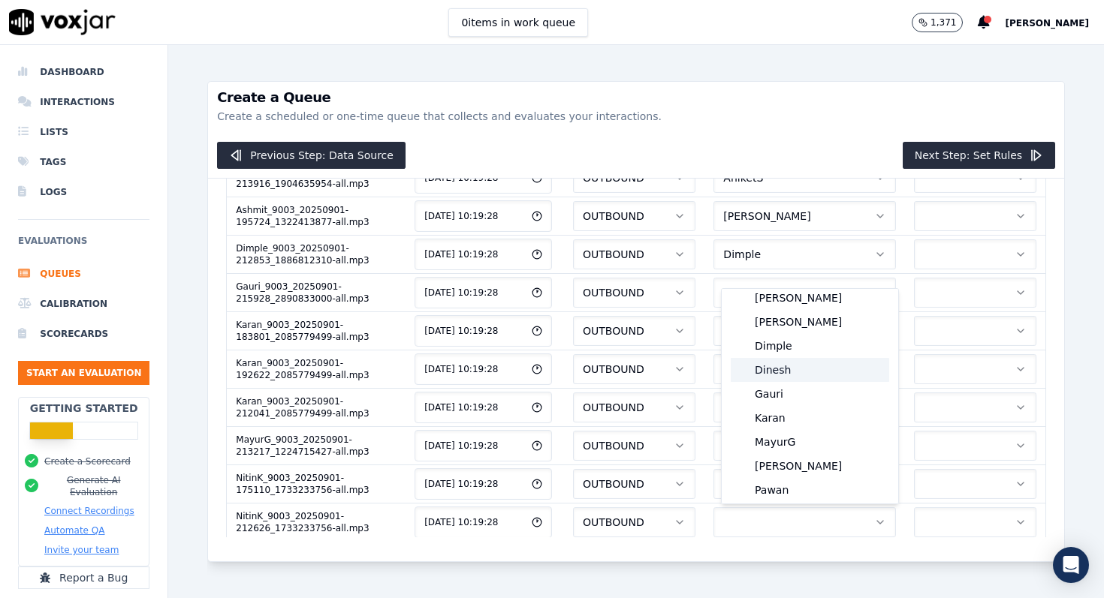
scroll to position [131, 0]
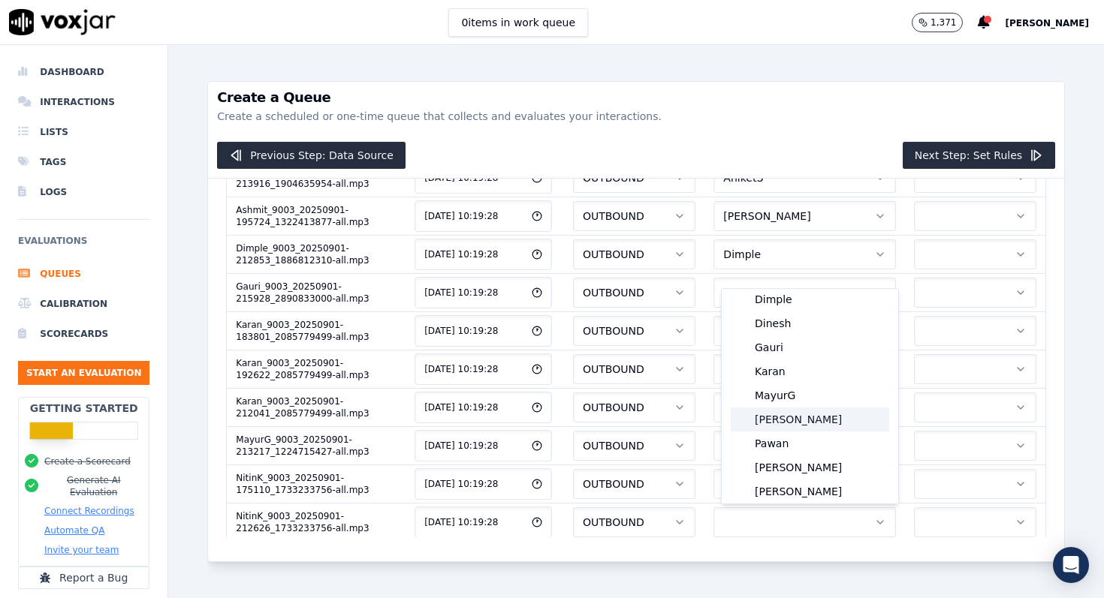
click at [774, 425] on div "[PERSON_NAME]" at bounding box center [809, 420] width 158 height 24
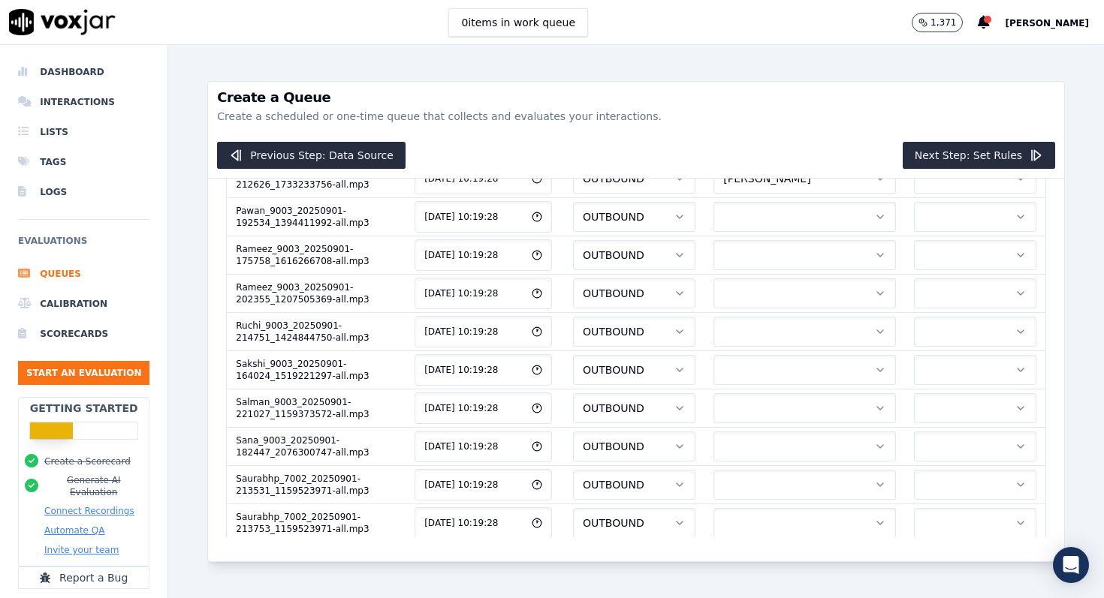
scroll to position [656, 0]
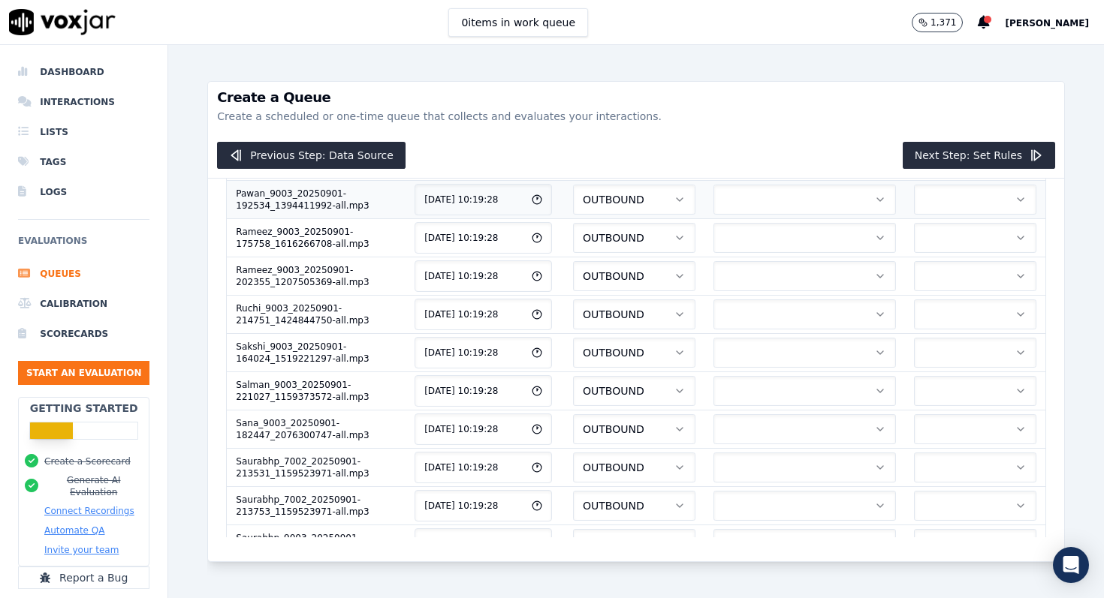
click at [809, 207] on button "button" at bounding box center [804, 200] width 182 height 30
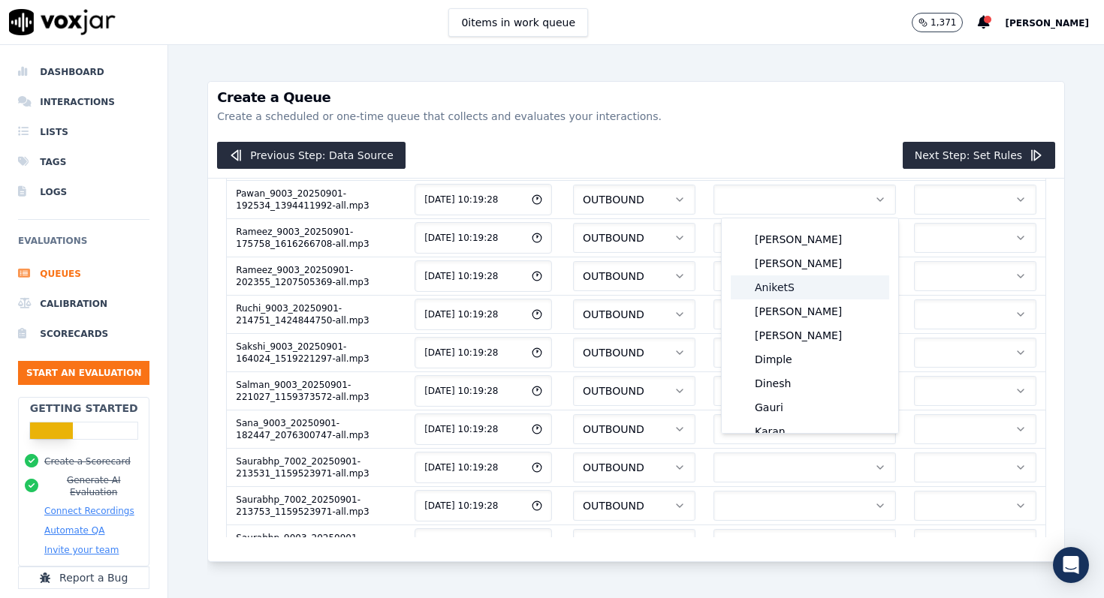
scroll to position [83, 0]
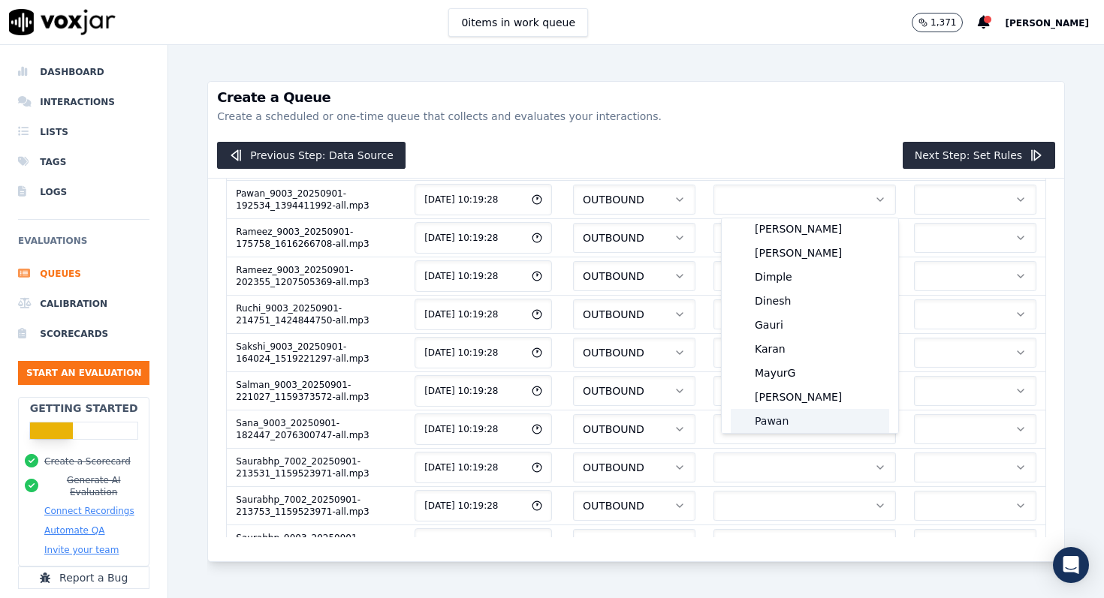
click at [783, 415] on div "Pawan" at bounding box center [809, 421] width 158 height 24
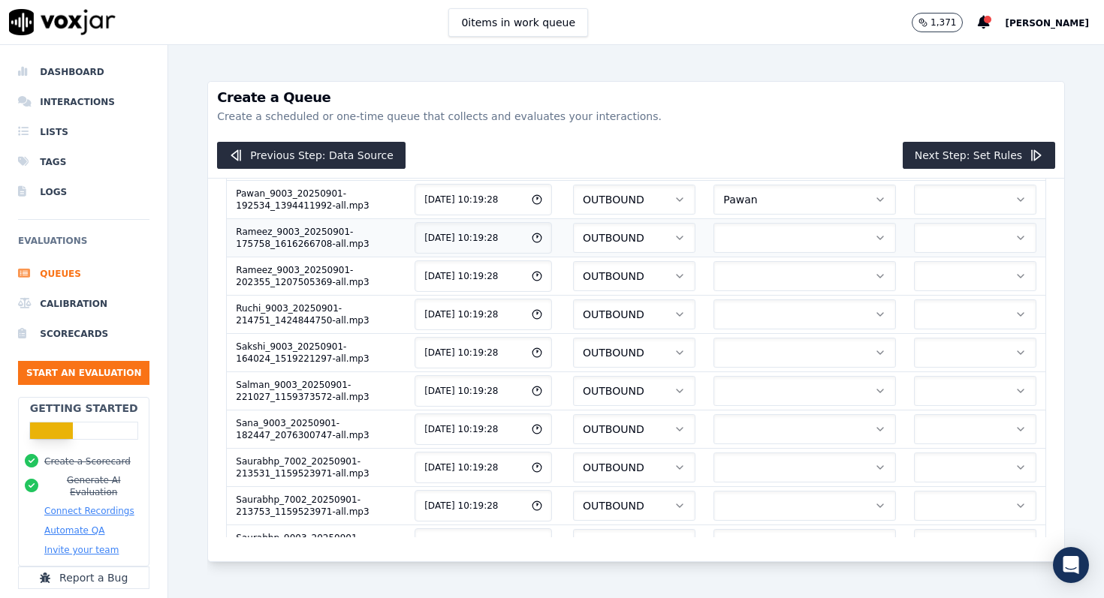
click at [797, 238] on button "button" at bounding box center [804, 238] width 182 height 30
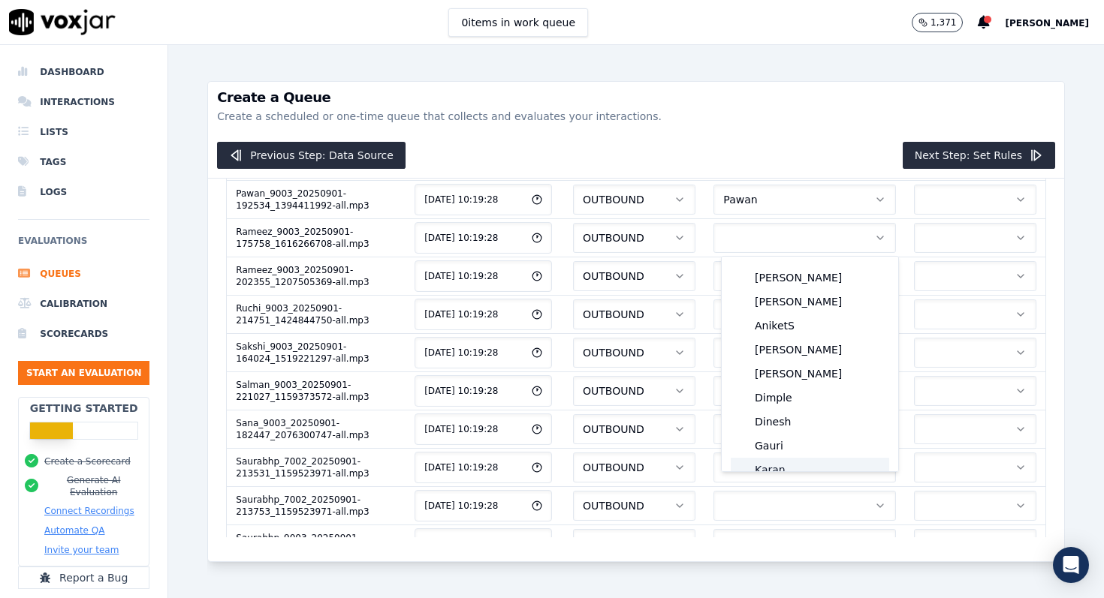
scroll to position [107, 0]
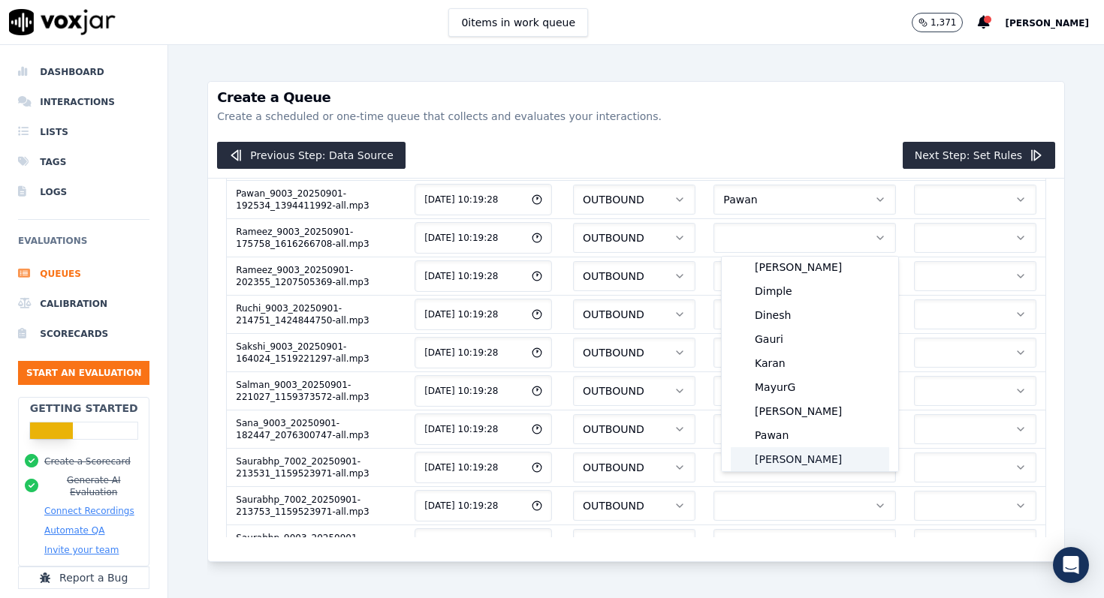
click at [777, 459] on div "Rameez" at bounding box center [809, 459] width 158 height 24
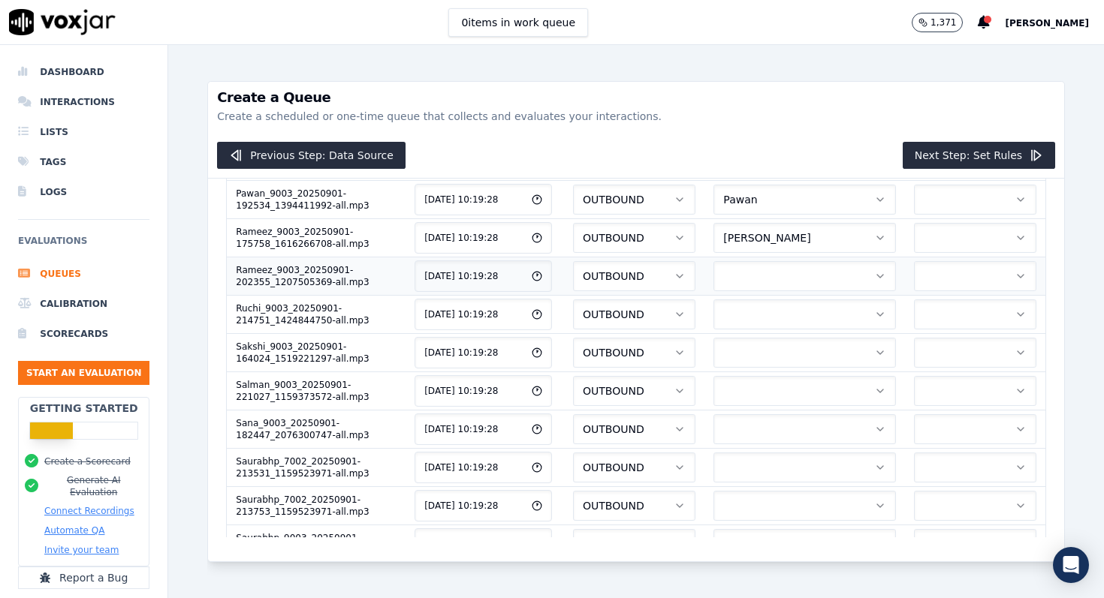
click at [776, 275] on button "button" at bounding box center [804, 276] width 182 height 30
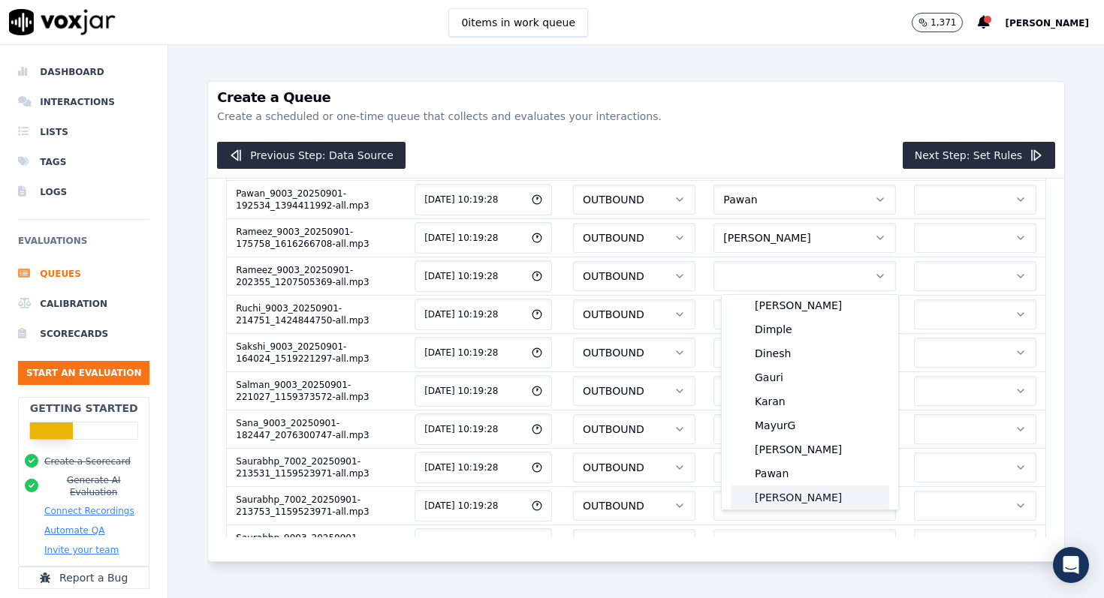
click at [771, 498] on div "Rameez" at bounding box center [809, 498] width 158 height 24
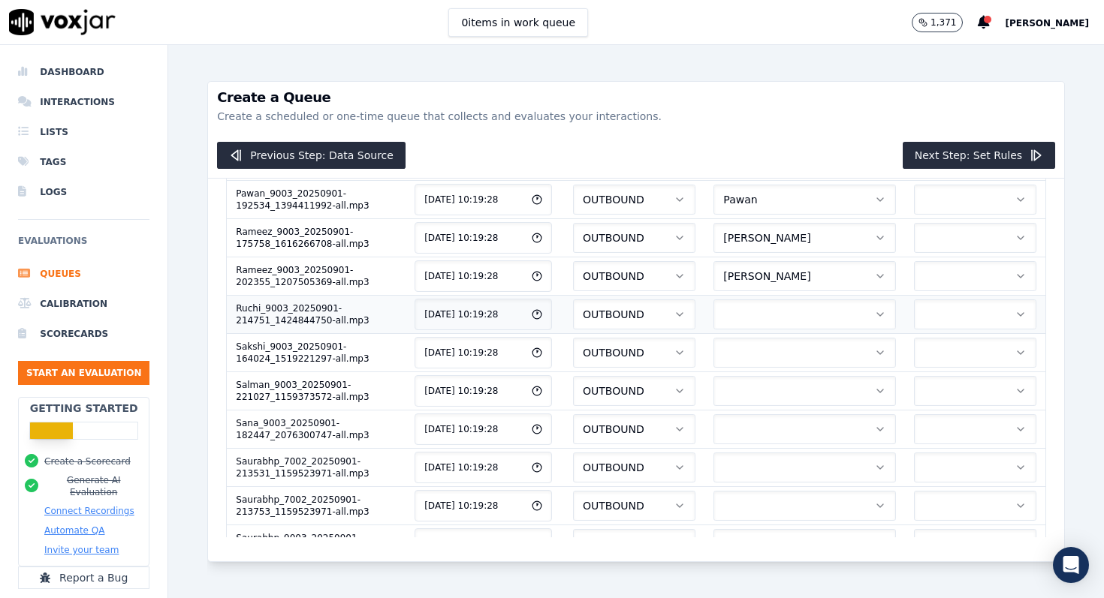
click at [775, 318] on button "button" at bounding box center [804, 315] width 182 height 30
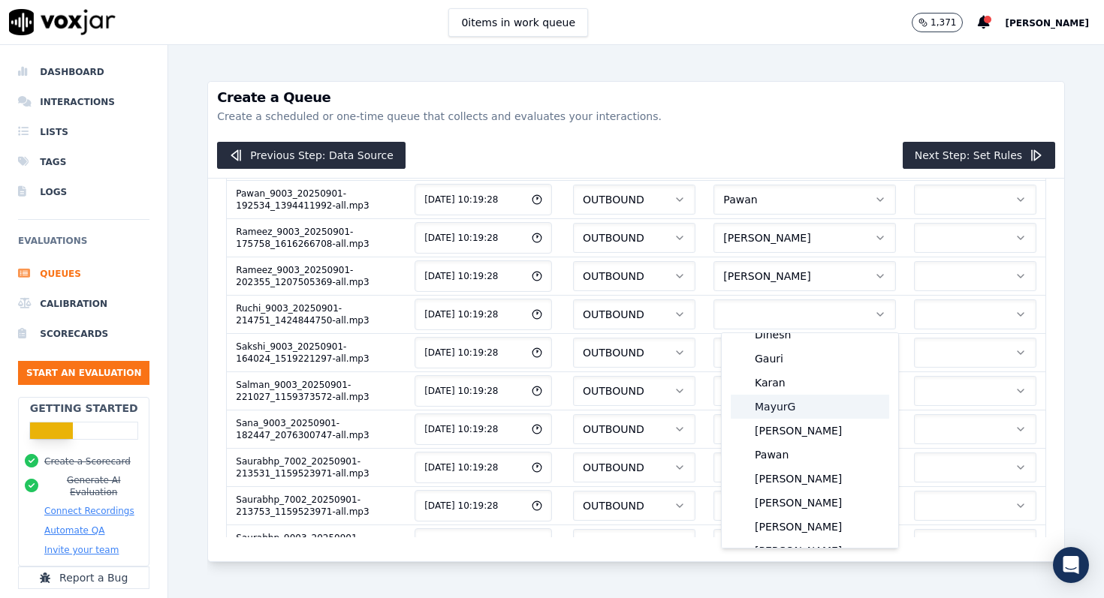
scroll to position [170, 0]
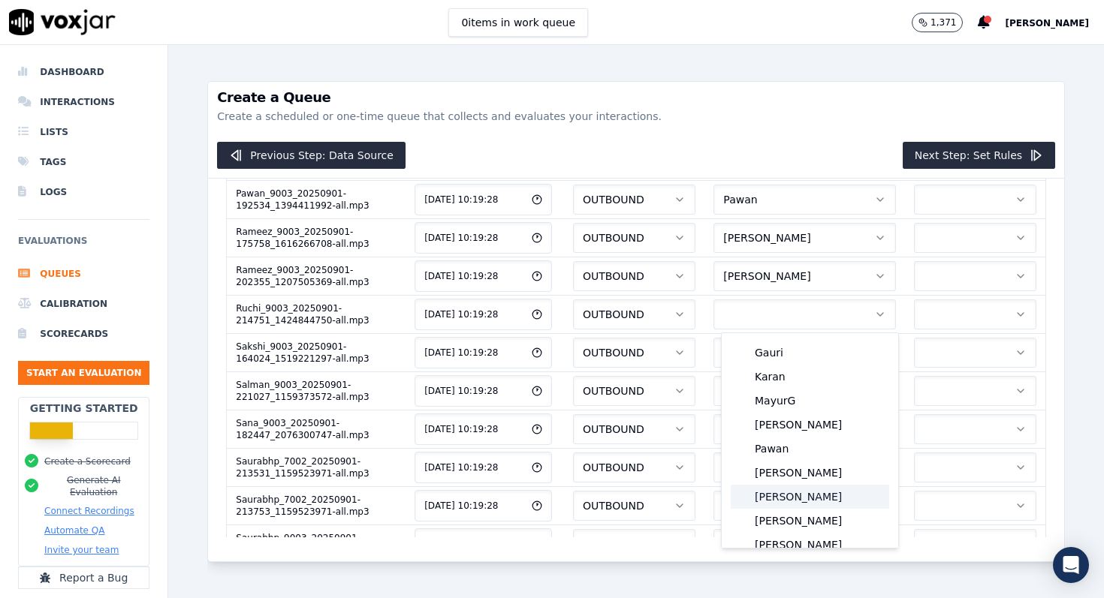
click at [781, 499] on div "Ruchi" at bounding box center [809, 497] width 158 height 24
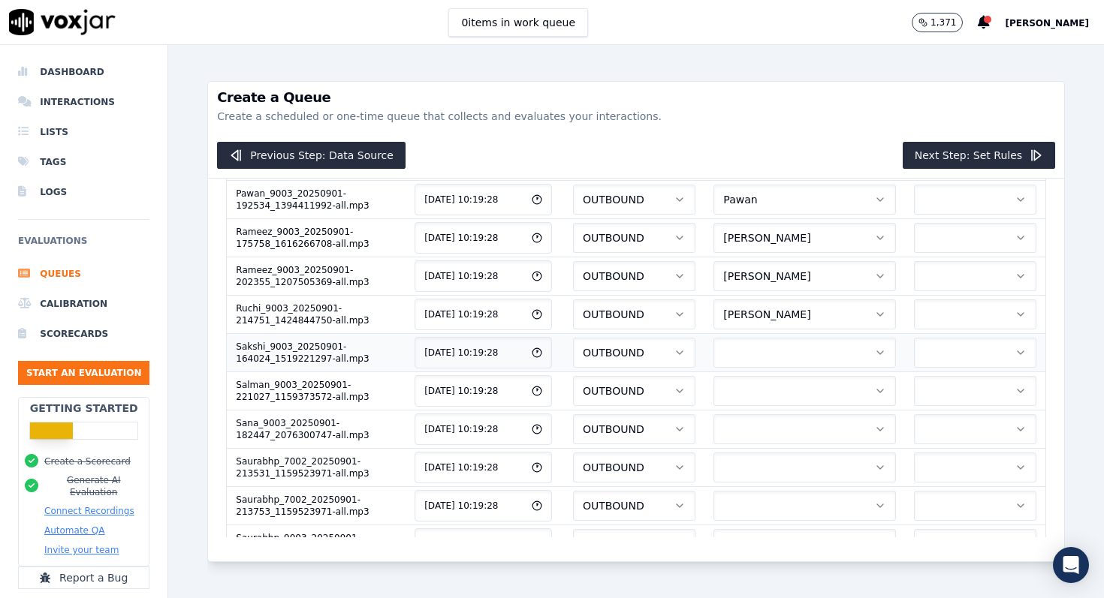
click at [778, 362] on button "button" at bounding box center [804, 353] width 182 height 30
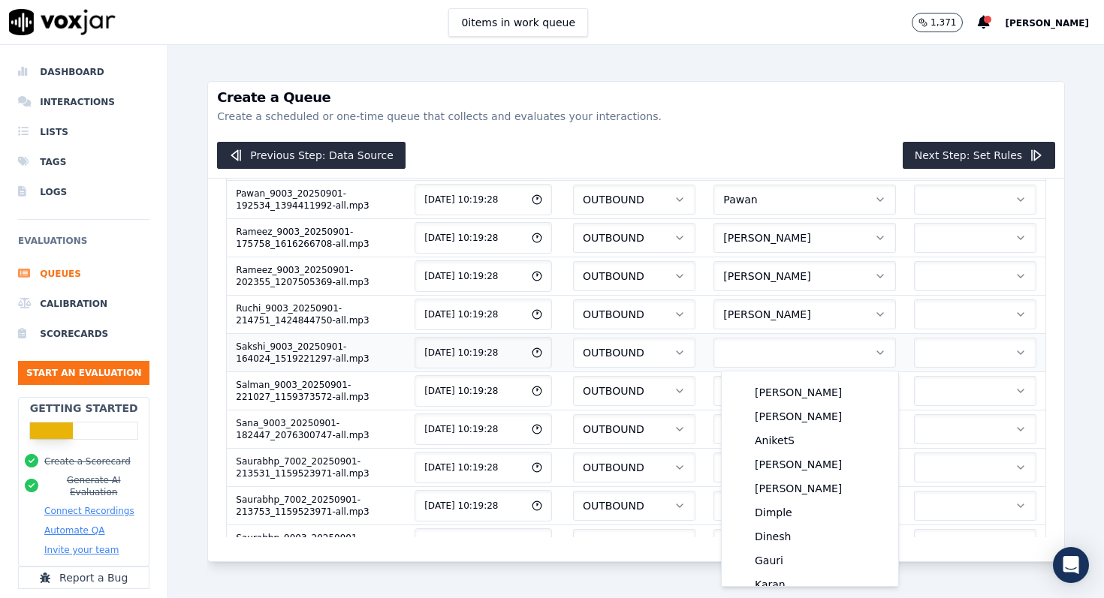
scroll to position [155, 0]
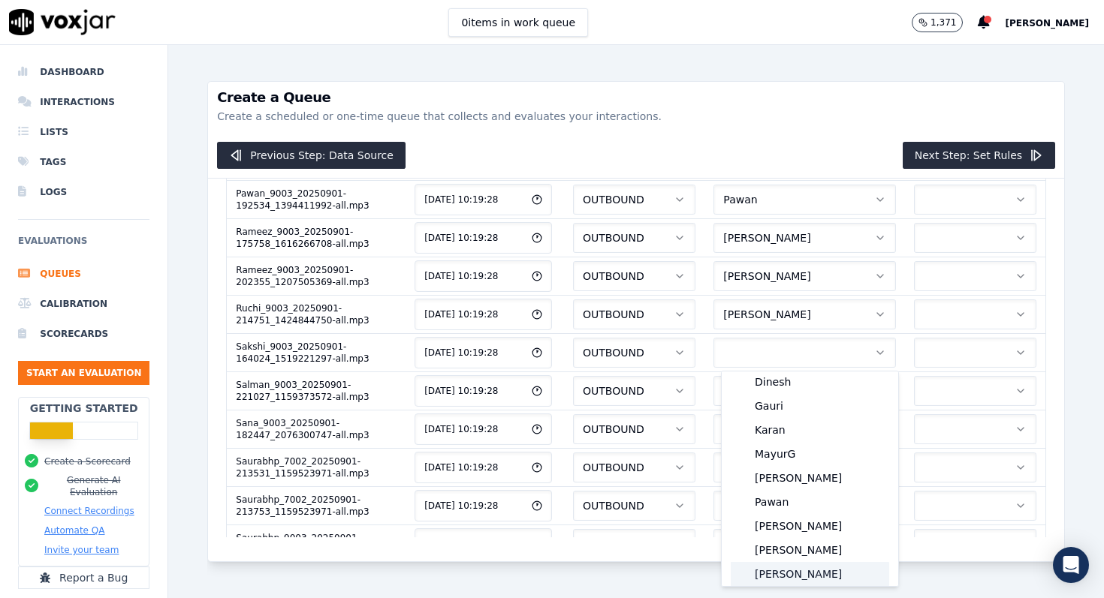
click at [782, 566] on div "Sakshi" at bounding box center [809, 574] width 158 height 24
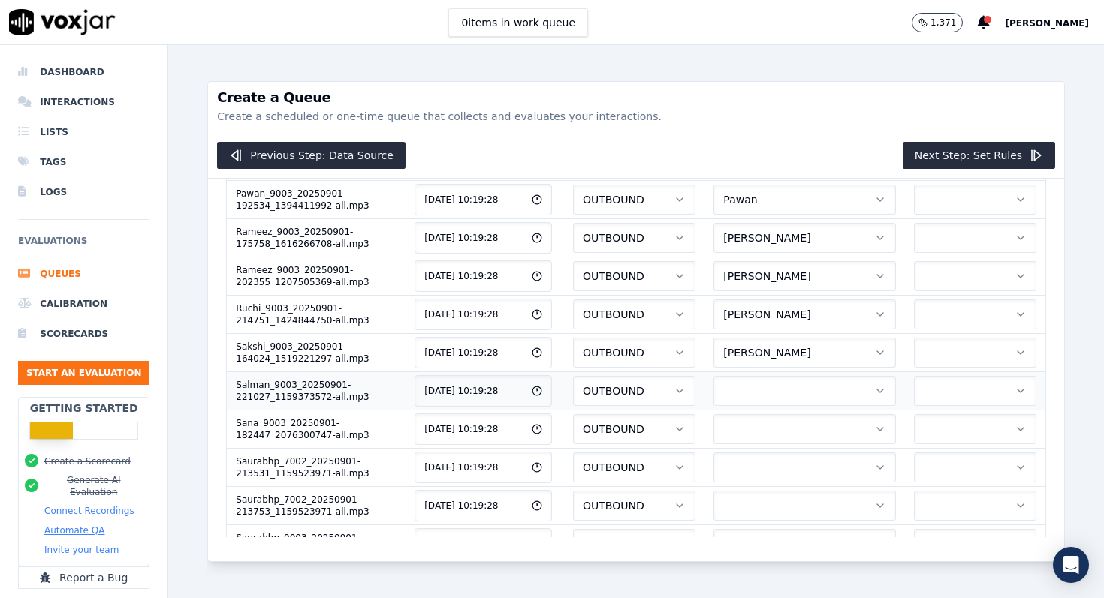
click at [788, 385] on button "button" at bounding box center [804, 391] width 182 height 30
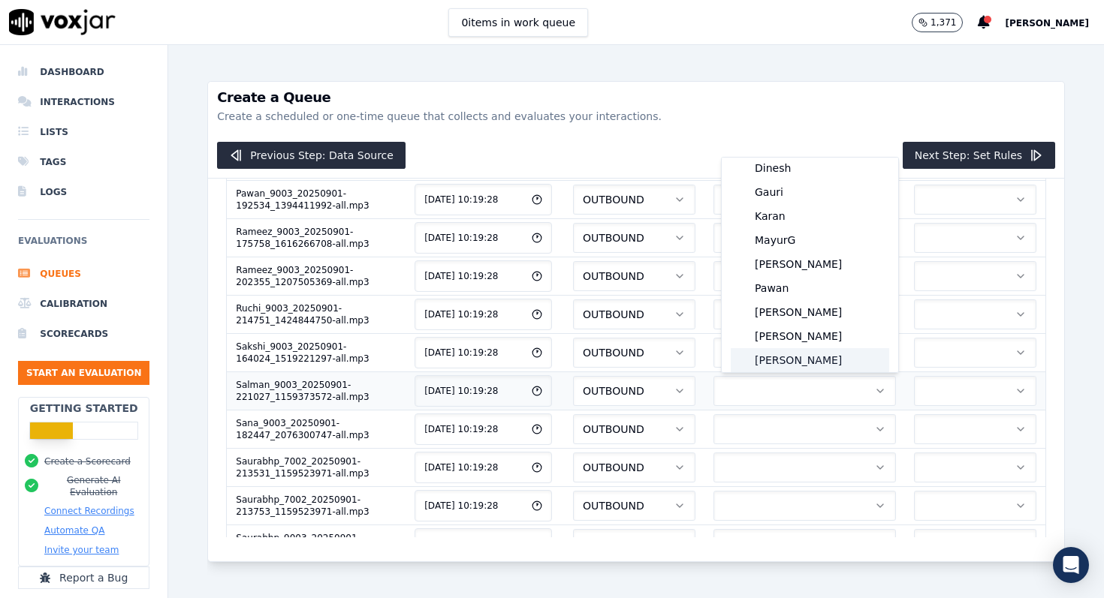
scroll to position [179, 0]
click at [788, 362] on div "Salman" at bounding box center [809, 360] width 158 height 24
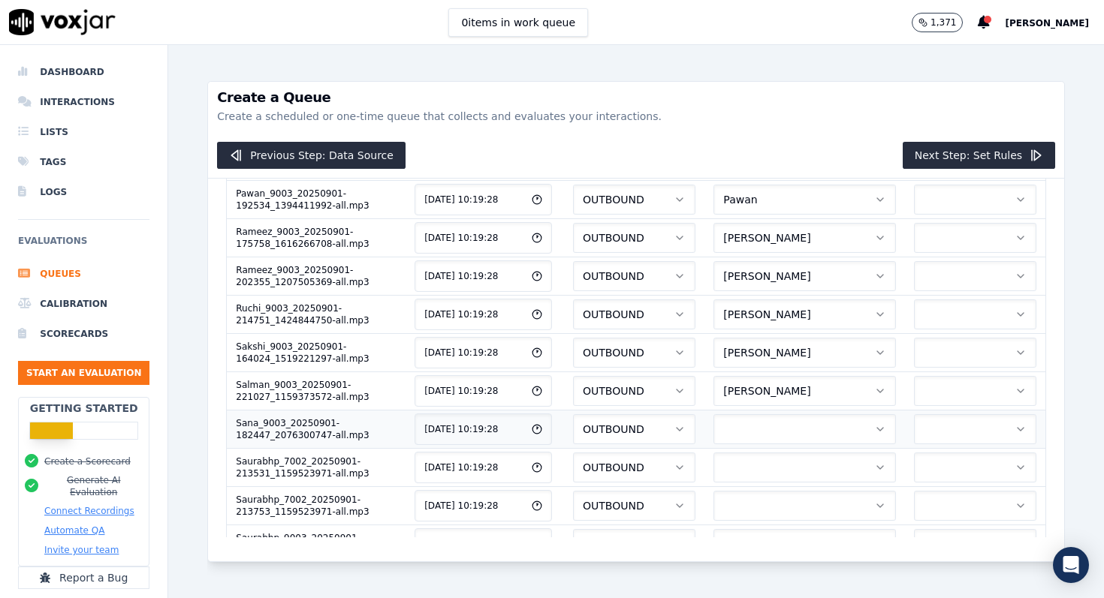
click at [785, 426] on button "button" at bounding box center [804, 429] width 182 height 30
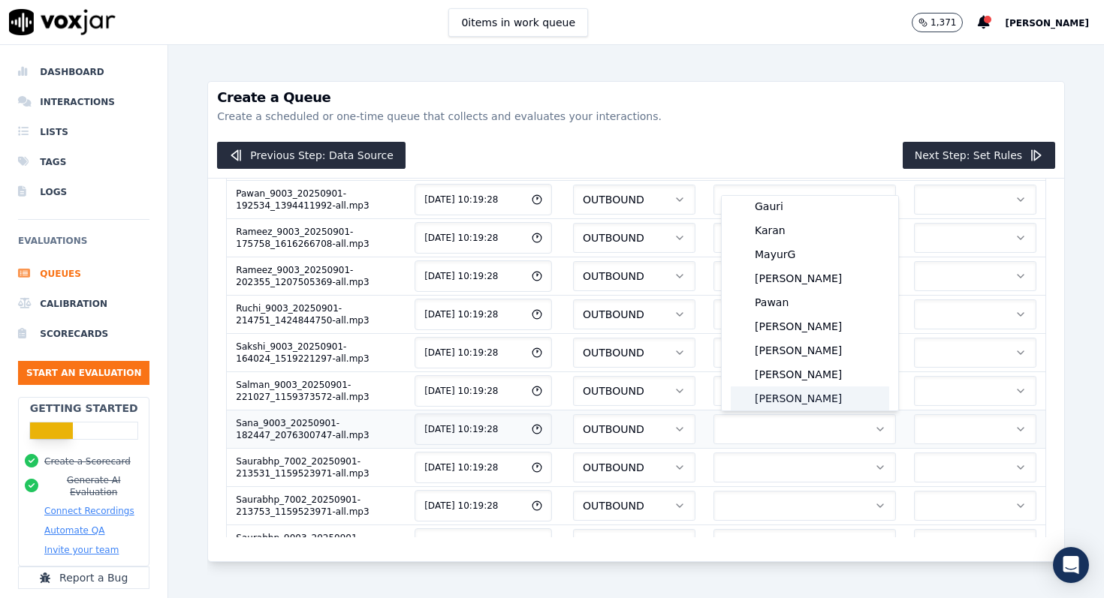
scroll to position [203, 0]
click at [784, 401] on div "Sana" at bounding box center [809, 399] width 158 height 24
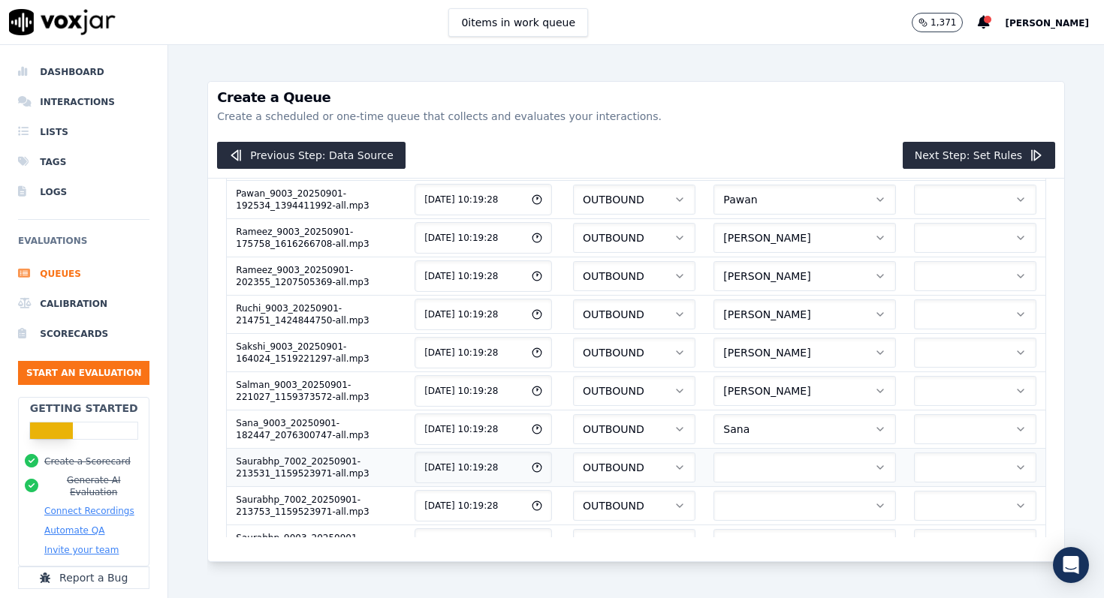
click at [784, 466] on button "button" at bounding box center [804, 468] width 182 height 30
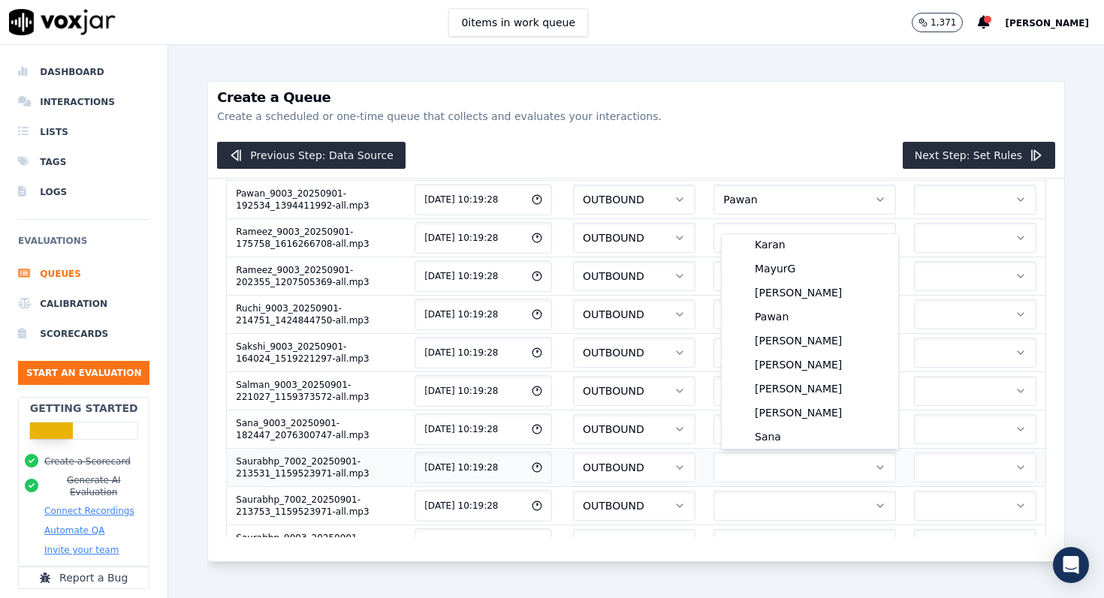
scroll to position [227, 0]
click at [788, 439] on div "Saurabh Patil" at bounding box center [809, 437] width 158 height 24
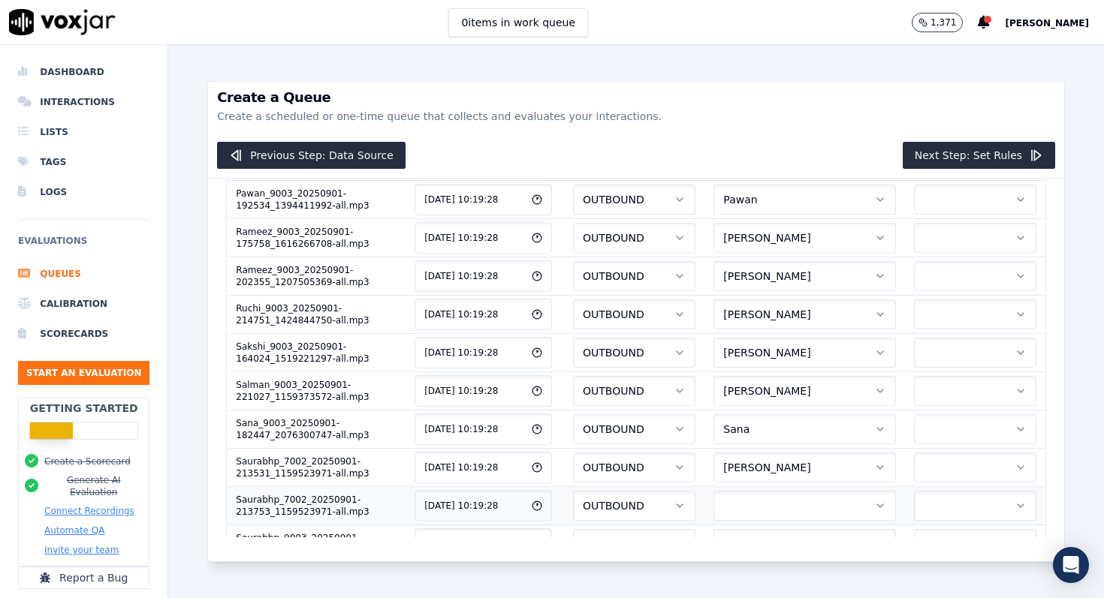
click at [781, 497] on button "button" at bounding box center [804, 506] width 182 height 30
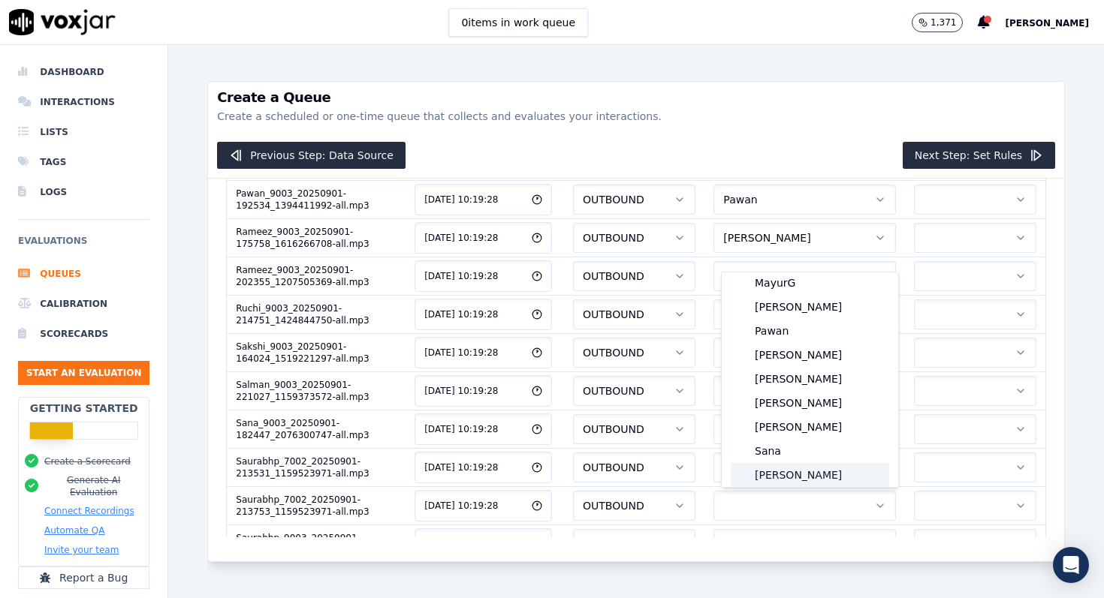
click at [786, 479] on div "Saurabh Patil" at bounding box center [809, 475] width 158 height 24
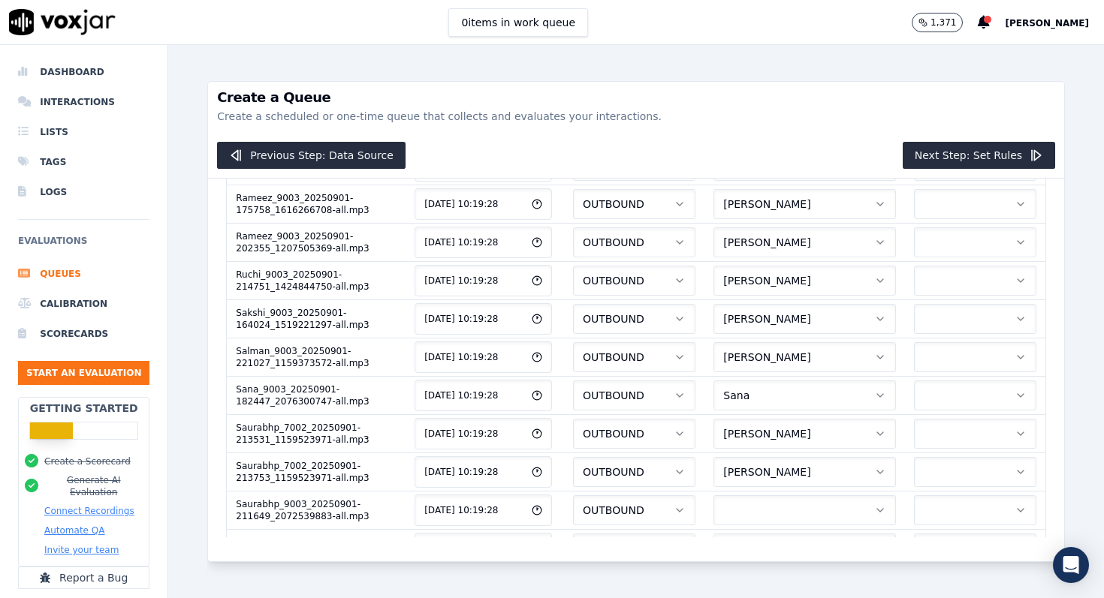
scroll to position [730, 0]
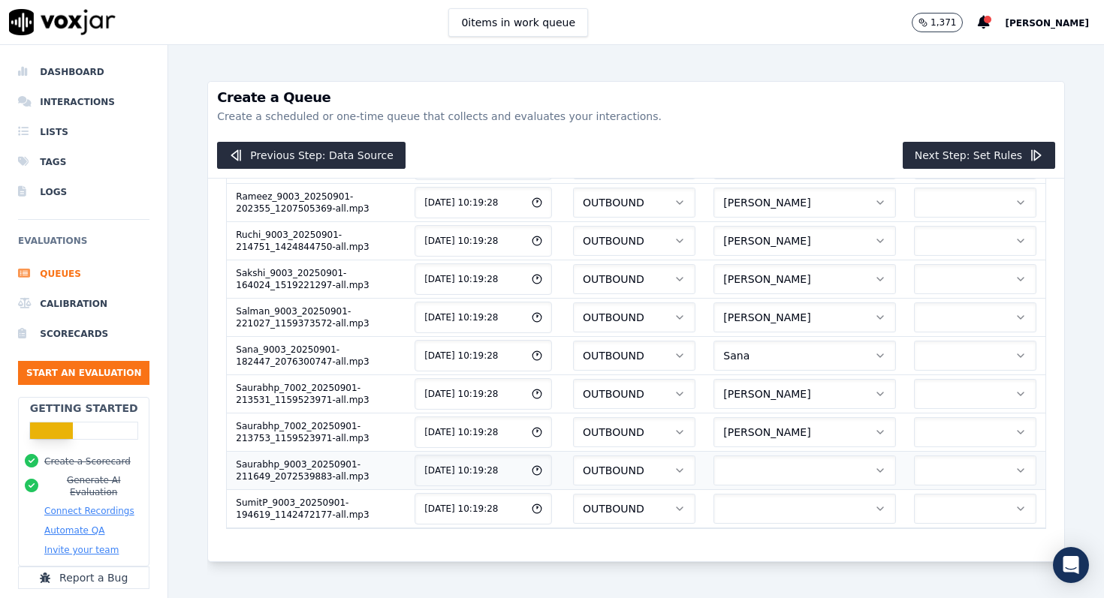
click at [788, 461] on button "button" at bounding box center [804, 471] width 182 height 30
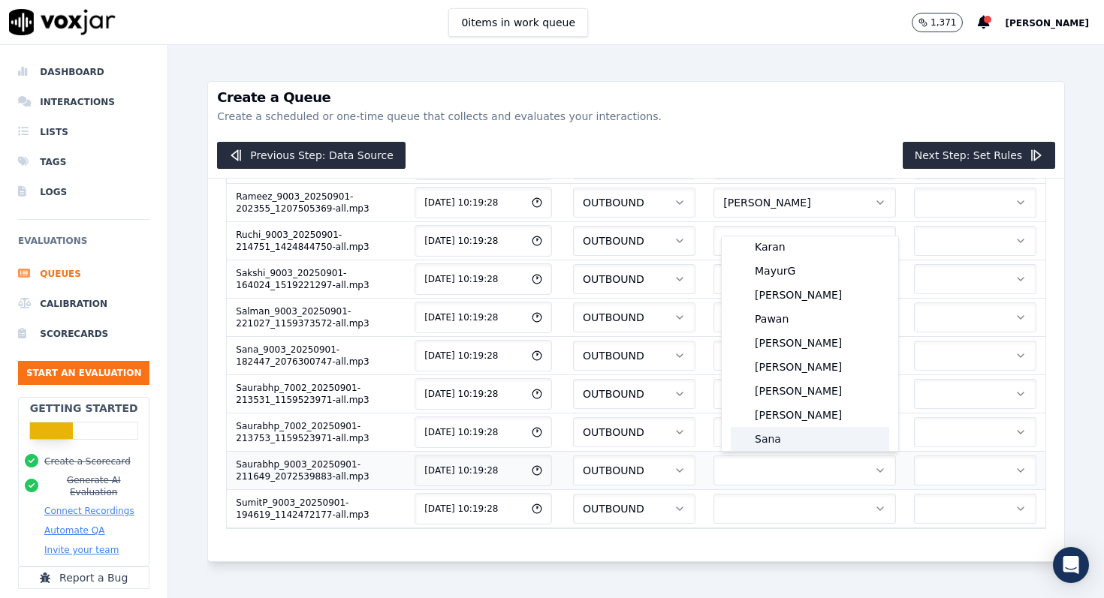
scroll to position [227, 0]
click at [791, 442] on div "Saurabh Patil" at bounding box center [809, 439] width 158 height 24
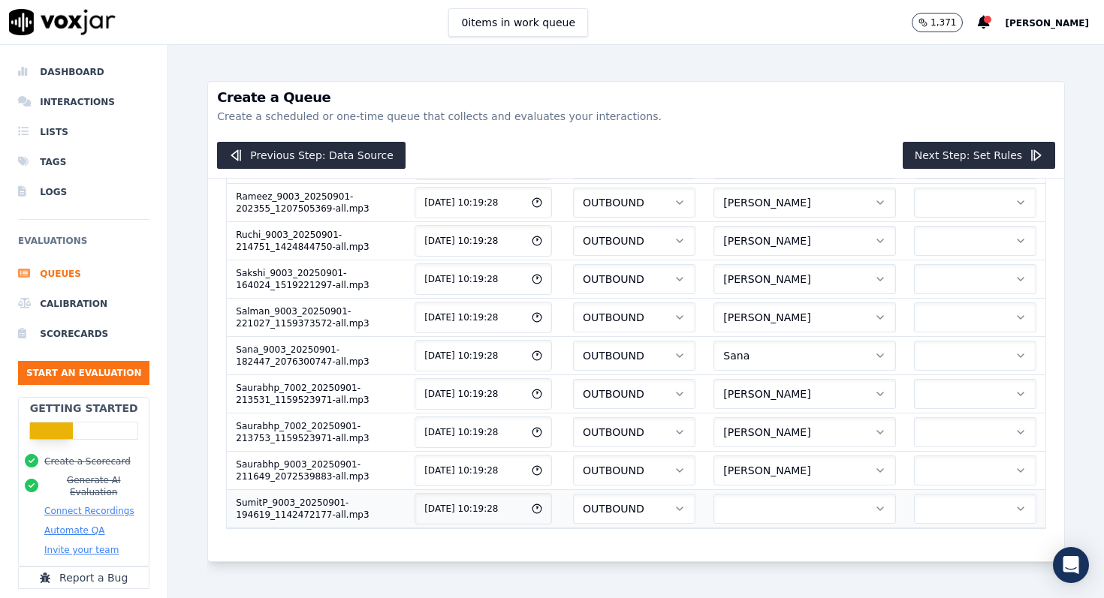
click at [791, 507] on button "button" at bounding box center [804, 509] width 182 height 30
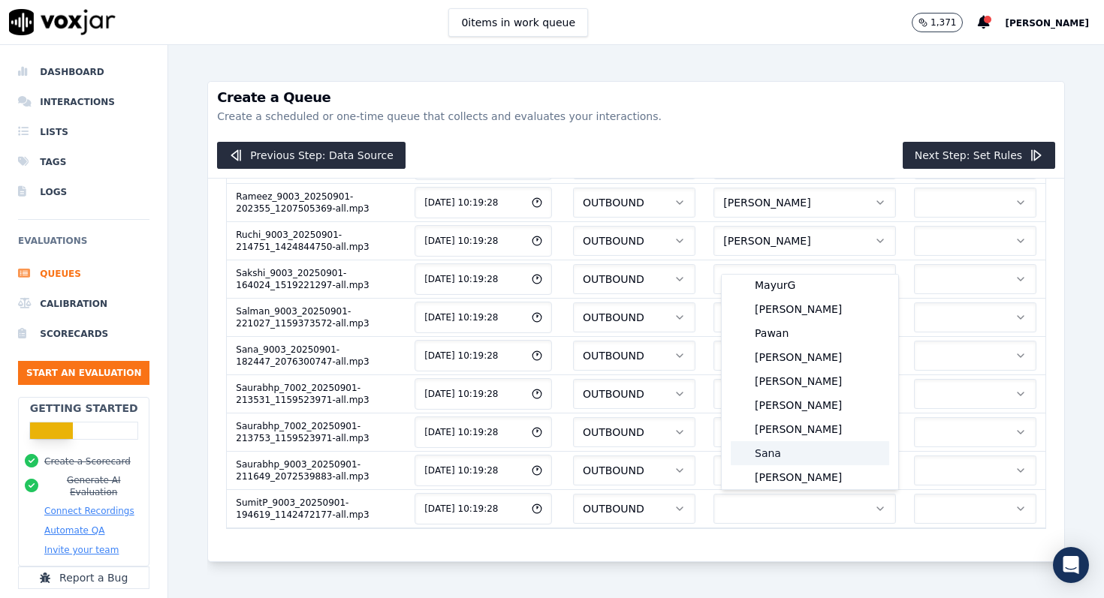
scroll to position [251, 0]
click at [785, 476] on div "SumitP" at bounding box center [809, 477] width 158 height 24
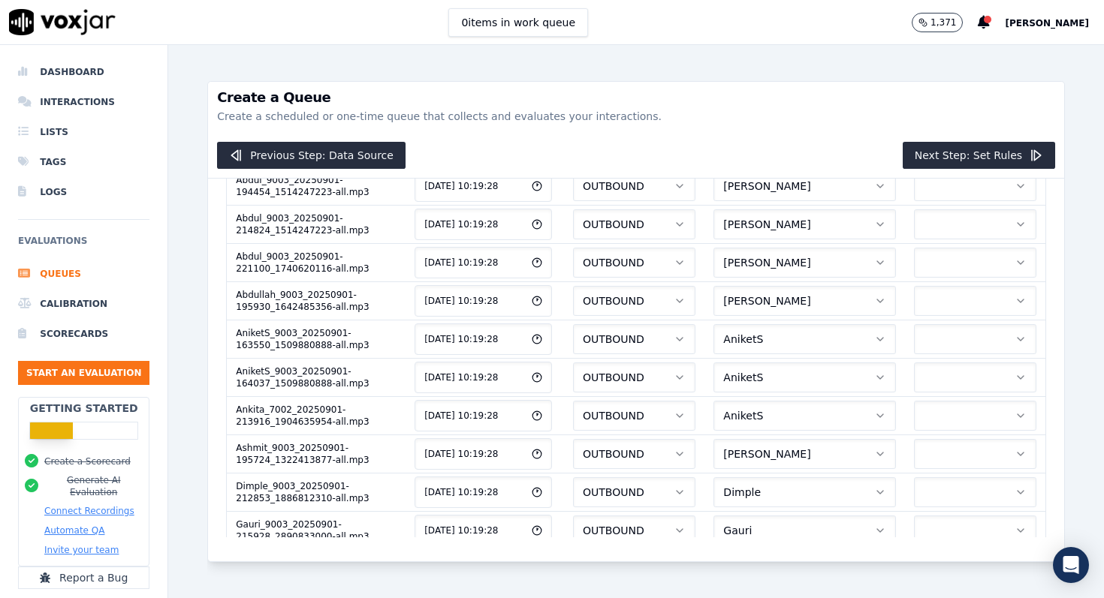
scroll to position [0, 0]
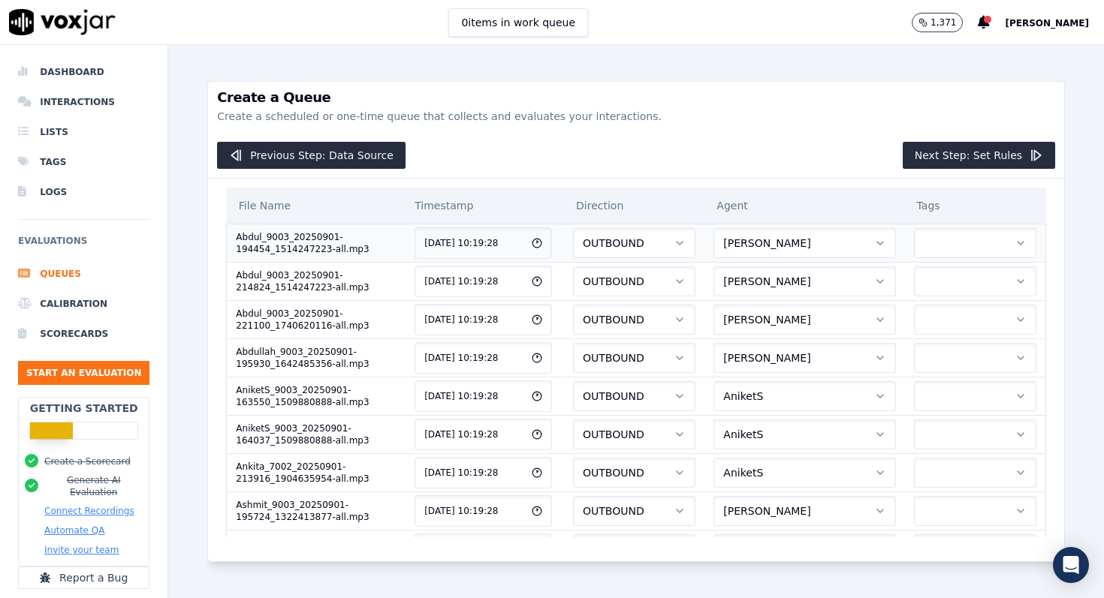
click at [995, 239] on button "button" at bounding box center [975, 243] width 123 height 30
click at [969, 279] on div "Sale" at bounding box center [976, 283] width 101 height 24
click at [969, 279] on button "button" at bounding box center [975, 282] width 123 height 30
click at [962, 321] on div "Sale" at bounding box center [976, 321] width 101 height 24
click at [962, 315] on button "button" at bounding box center [975, 320] width 123 height 30
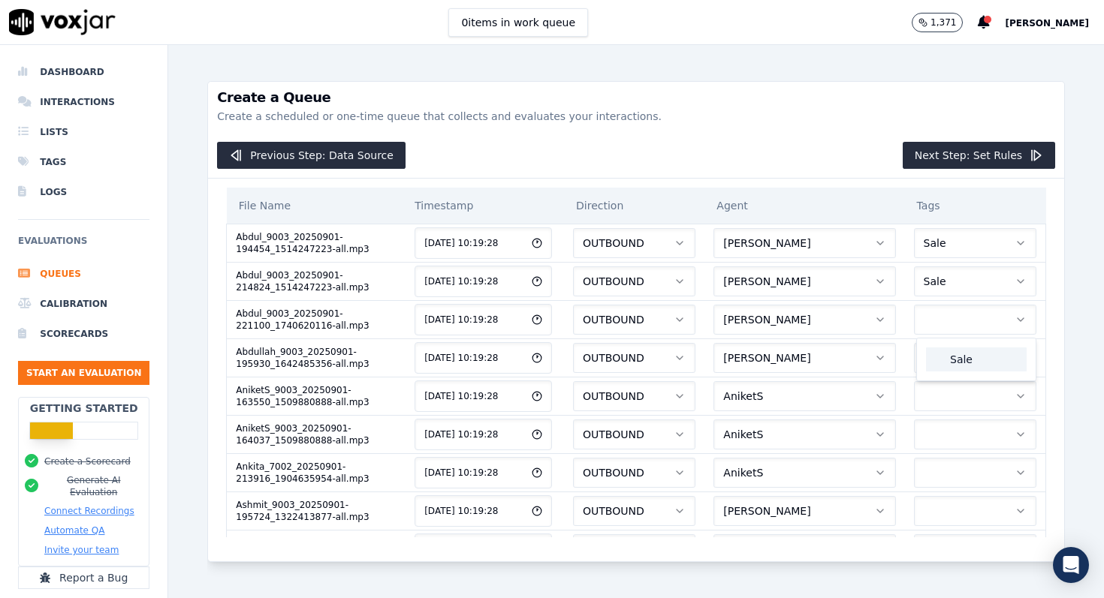
click at [961, 362] on div "Sale" at bounding box center [976, 360] width 101 height 24
click at [961, 362] on button "button" at bounding box center [975, 358] width 123 height 30
click at [961, 399] on div "Sale" at bounding box center [976, 398] width 101 height 24
click at [961, 410] on button "button" at bounding box center [975, 396] width 123 height 30
click at [961, 445] on div "Sale" at bounding box center [976, 436] width 101 height 24
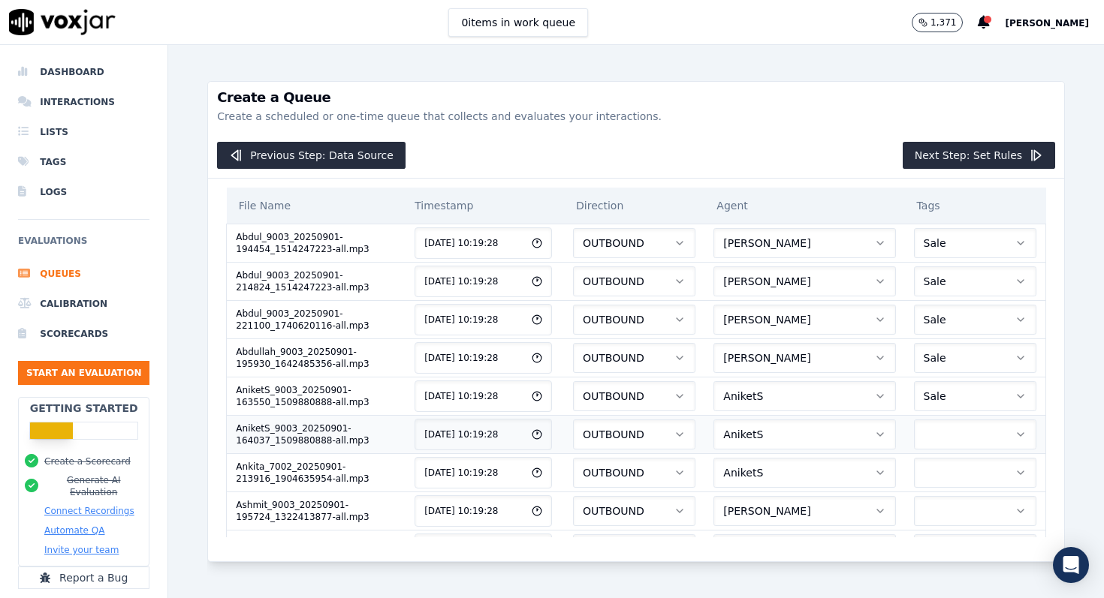
click at [961, 440] on button "button" at bounding box center [975, 435] width 123 height 30
click at [962, 473] on div "Sale" at bounding box center [976, 474] width 101 height 24
click at [962, 473] on button "button" at bounding box center [975, 473] width 123 height 30
click at [962, 511] on div "Sale" at bounding box center [976, 513] width 101 height 24
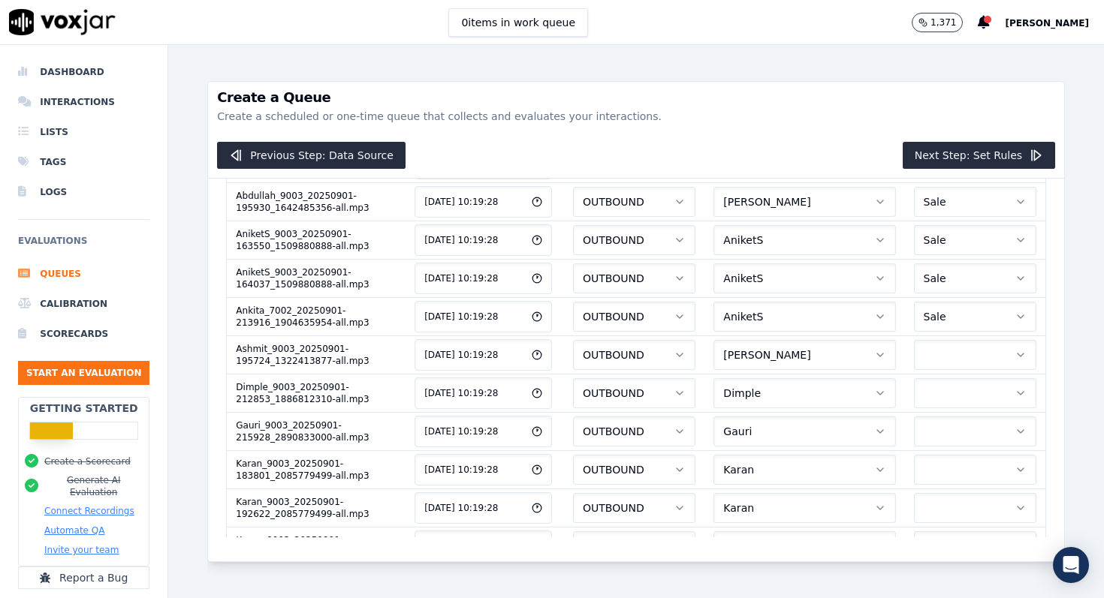
scroll to position [194, 0]
click at [974, 318] on button "button" at bounding box center [975, 318] width 123 height 30
click at [968, 364] on div "Sale" at bounding box center [976, 357] width 101 height 24
click at [968, 364] on button "button" at bounding box center [975, 356] width 123 height 30
click at [968, 393] on div "Sale" at bounding box center [976, 396] width 101 height 24
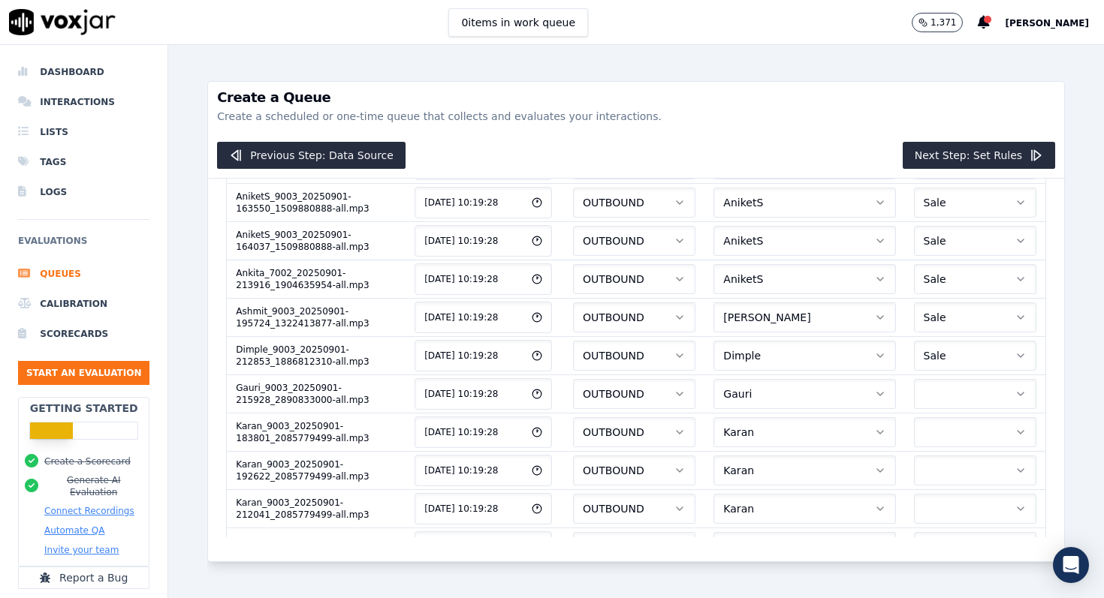
click at [968, 393] on button "button" at bounding box center [975, 394] width 123 height 30
click at [964, 433] on div "Sale" at bounding box center [976, 434] width 101 height 24
click at [964, 433] on button "button" at bounding box center [975, 432] width 123 height 30
click at [961, 469] on div "Sale" at bounding box center [976, 472] width 101 height 24
click at [961, 469] on button "button" at bounding box center [975, 471] width 123 height 30
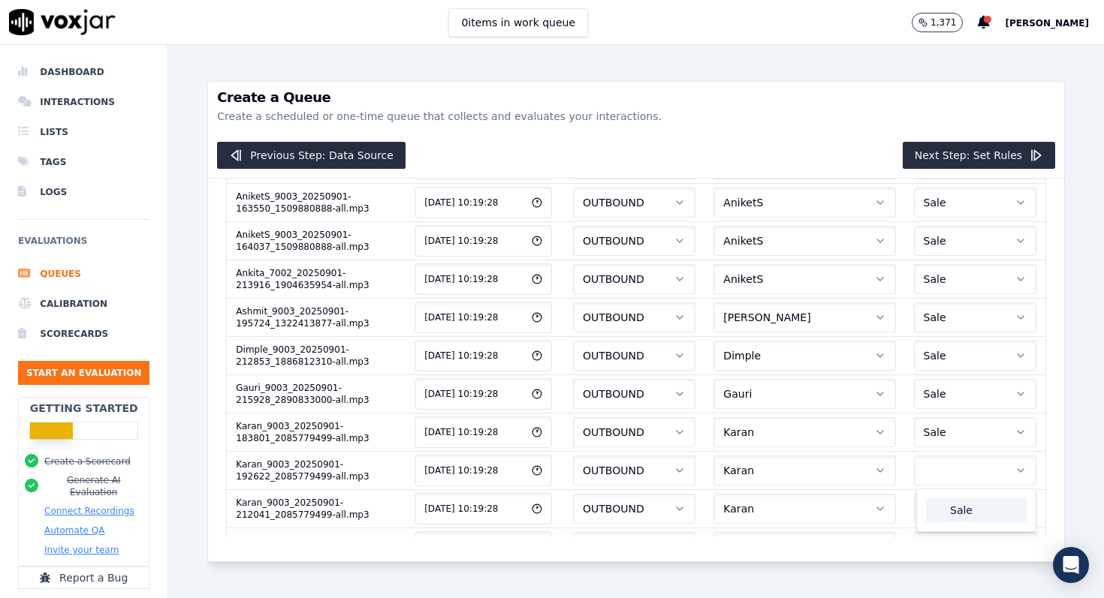
click at [962, 509] on div "Sale" at bounding box center [976, 510] width 101 height 24
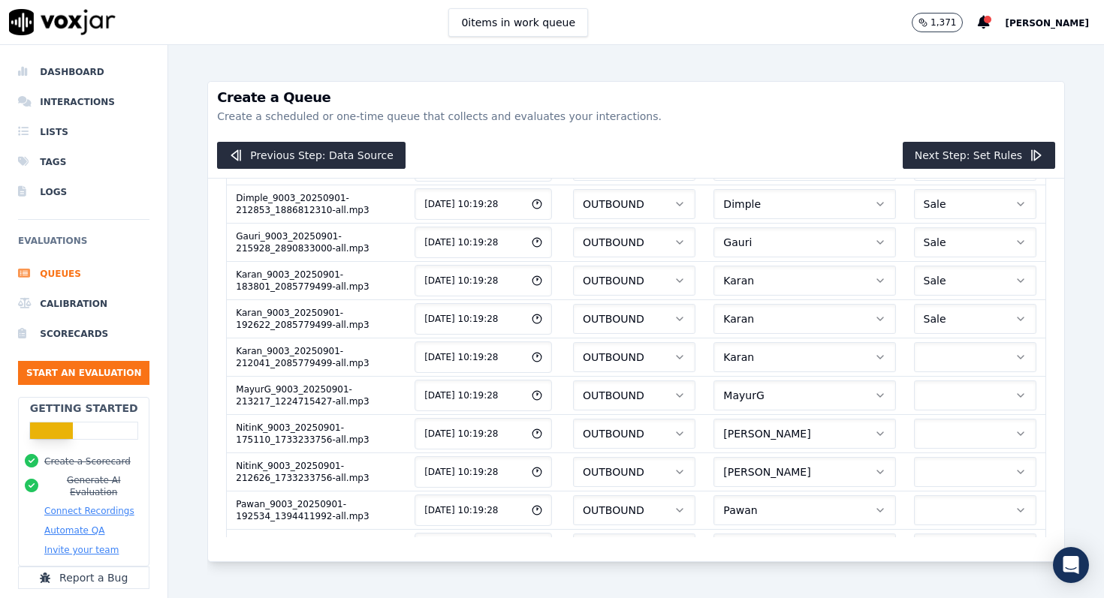
scroll to position [360, 0]
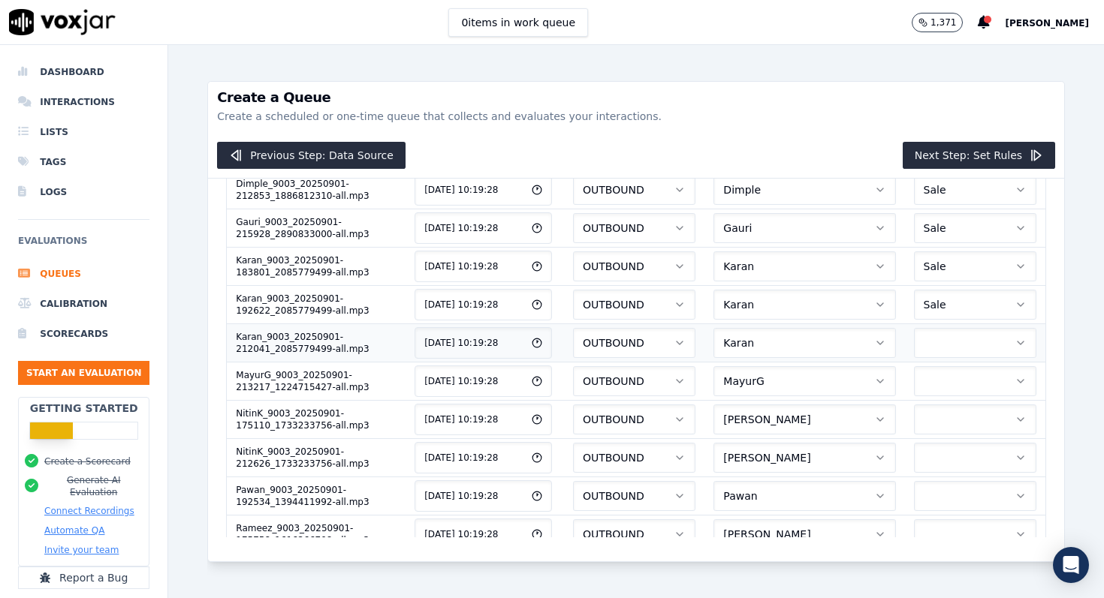
click at [965, 344] on button "button" at bounding box center [975, 343] width 123 height 30
click at [965, 398] on div "Sale" at bounding box center [976, 383] width 113 height 36
click at [967, 383] on div "Sale" at bounding box center [976, 383] width 101 height 24
click at [967, 383] on button "button" at bounding box center [975, 381] width 123 height 30
click at [967, 422] on div "Sale" at bounding box center [976, 421] width 101 height 24
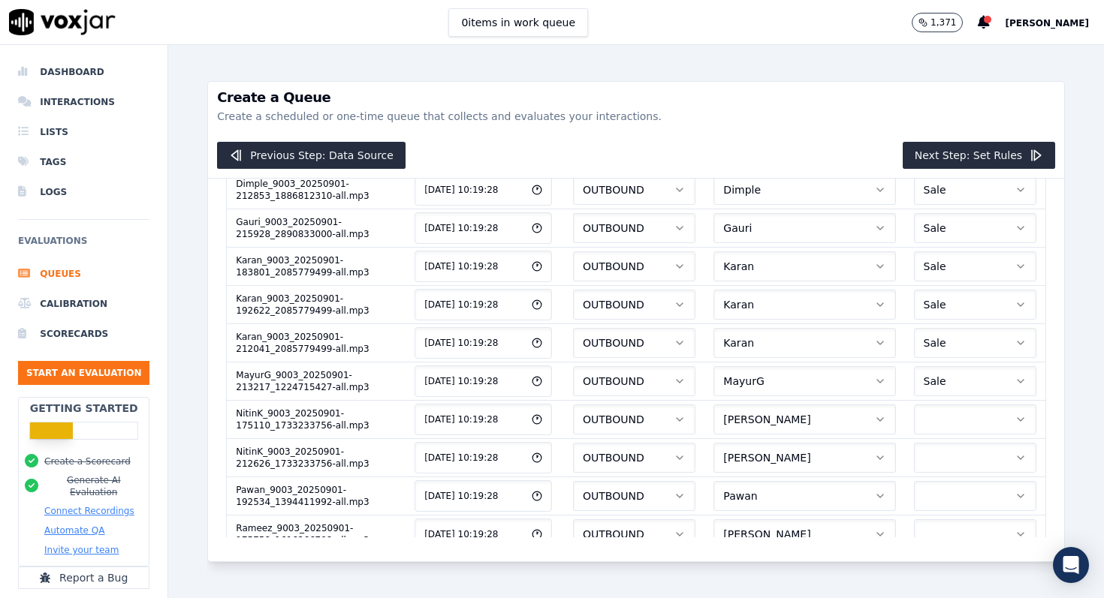
click at [967, 422] on button "button" at bounding box center [975, 420] width 123 height 30
click at [967, 459] on div "Sale" at bounding box center [976, 459] width 101 height 24
click at [967, 459] on button "button" at bounding box center [975, 458] width 123 height 30
click at [967, 496] on div "Sale" at bounding box center [976, 498] width 101 height 24
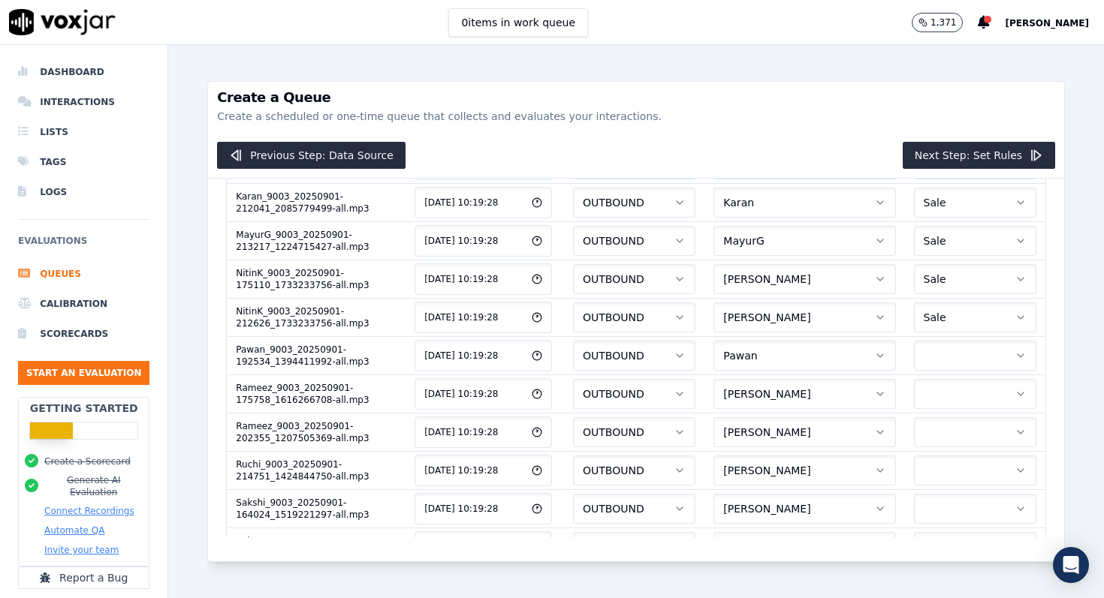
scroll to position [506, 0]
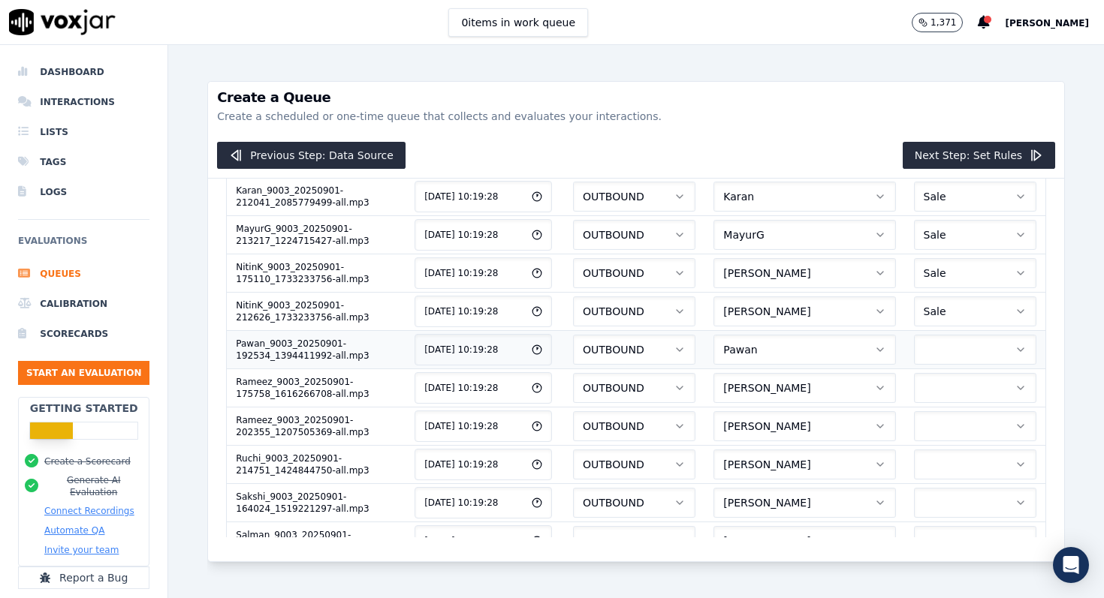
click at [974, 354] on button "button" at bounding box center [975, 350] width 123 height 30
click at [971, 394] on div "Sale" at bounding box center [976, 390] width 101 height 24
click at [971, 394] on button "button" at bounding box center [975, 388] width 123 height 30
click at [968, 428] on div "Sale" at bounding box center [976, 428] width 101 height 24
click at [968, 428] on button "button" at bounding box center [975, 426] width 123 height 30
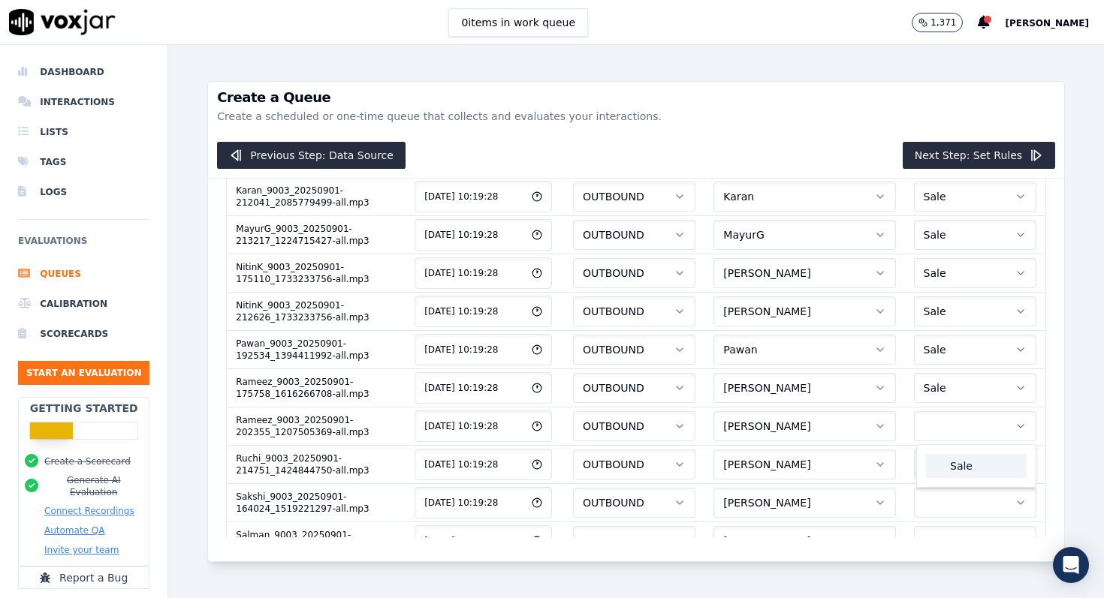
click at [968, 471] on div "Sale" at bounding box center [976, 466] width 101 height 24
click at [968, 471] on button "button" at bounding box center [975, 465] width 123 height 30
click at [966, 502] on div "Sale" at bounding box center [976, 504] width 101 height 24
click at [966, 502] on button "button" at bounding box center [975, 503] width 123 height 30
click at [961, 542] on div "Sale" at bounding box center [976, 543] width 101 height 24
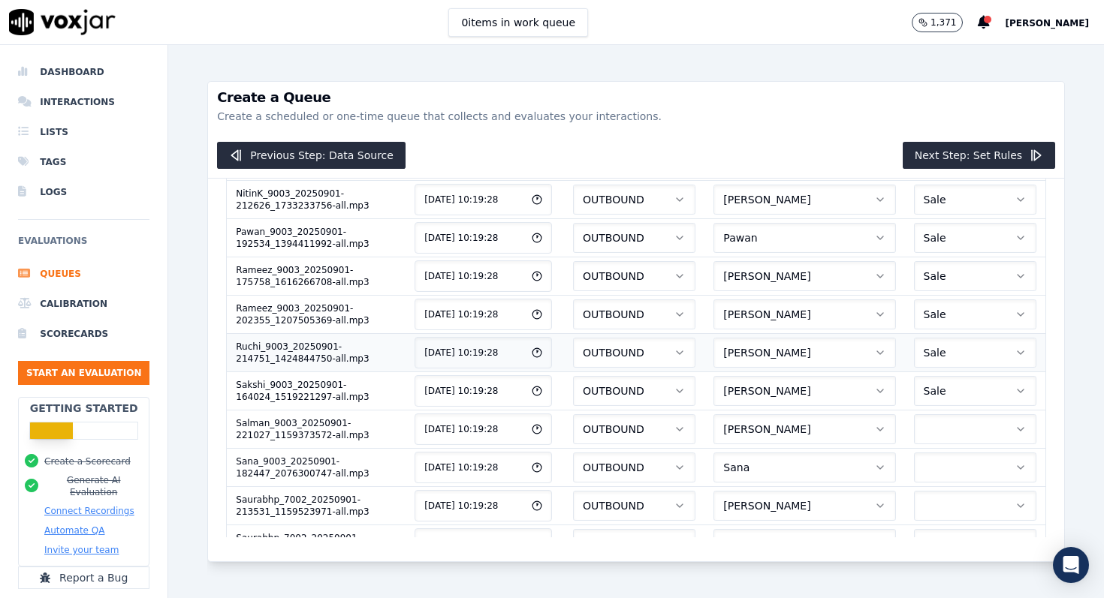
scroll to position [630, 0]
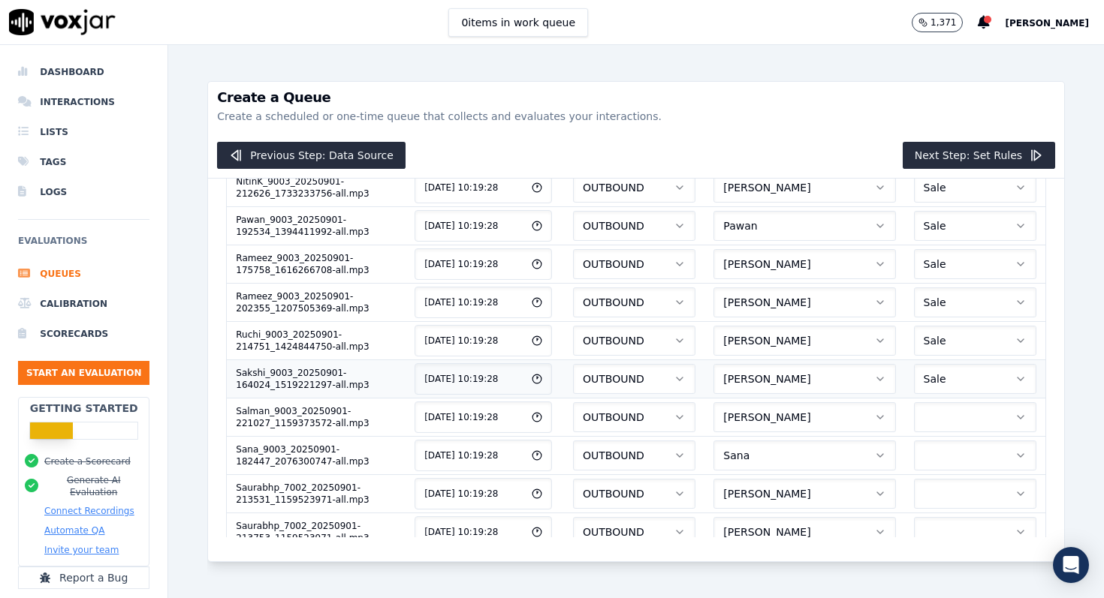
click at [962, 392] on button "Sale" at bounding box center [975, 379] width 123 height 30
click at [959, 417] on div "Sale" at bounding box center [976, 419] width 101 height 24
click at [959, 417] on button "button" at bounding box center [975, 417] width 123 height 30
click at [959, 449] on div "Sale" at bounding box center [976, 457] width 101 height 24
click at [959, 463] on button "button" at bounding box center [975, 456] width 123 height 30
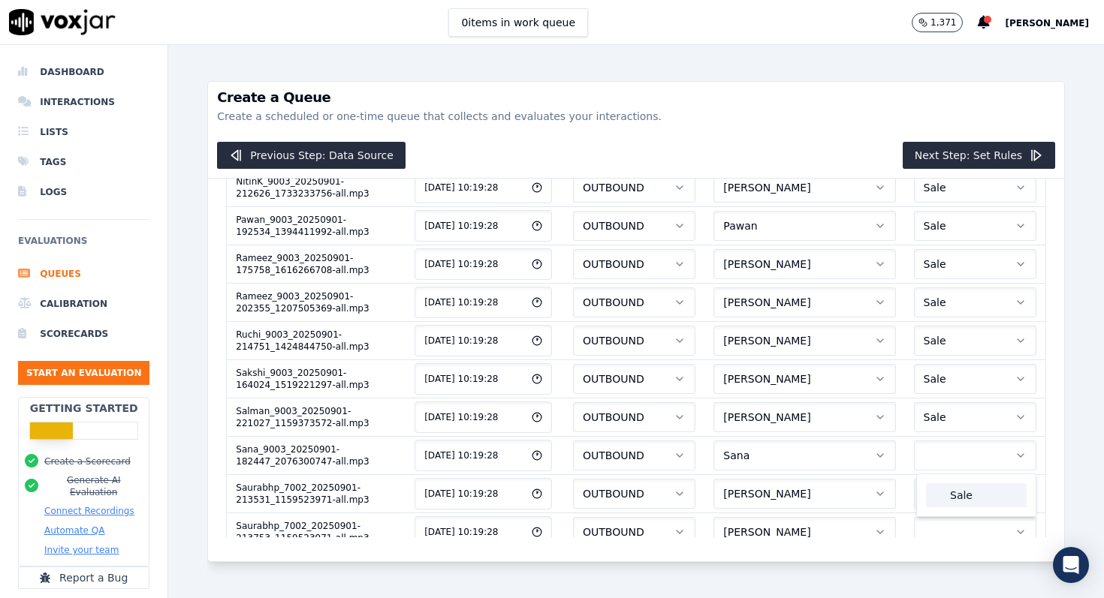
click at [959, 492] on div "Sale" at bounding box center [976, 495] width 101 height 24
click at [959, 495] on button "button" at bounding box center [975, 494] width 123 height 30
click at [959, 525] on div "Sale" at bounding box center [976, 534] width 101 height 24
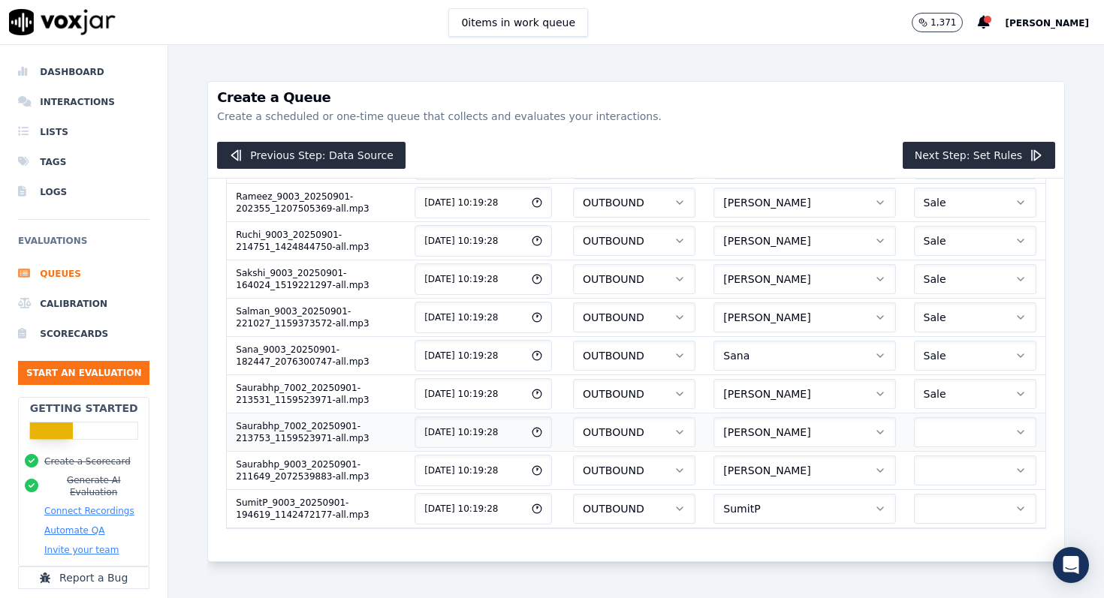
click at [966, 432] on button "button" at bounding box center [975, 432] width 123 height 30
click at [959, 482] on div "Sale" at bounding box center [976, 471] width 101 height 24
click at [959, 482] on button "button" at bounding box center [975, 471] width 123 height 30
click at [961, 511] on div "Sale" at bounding box center [976, 510] width 101 height 24
click at [961, 511] on button "button" at bounding box center [975, 509] width 123 height 30
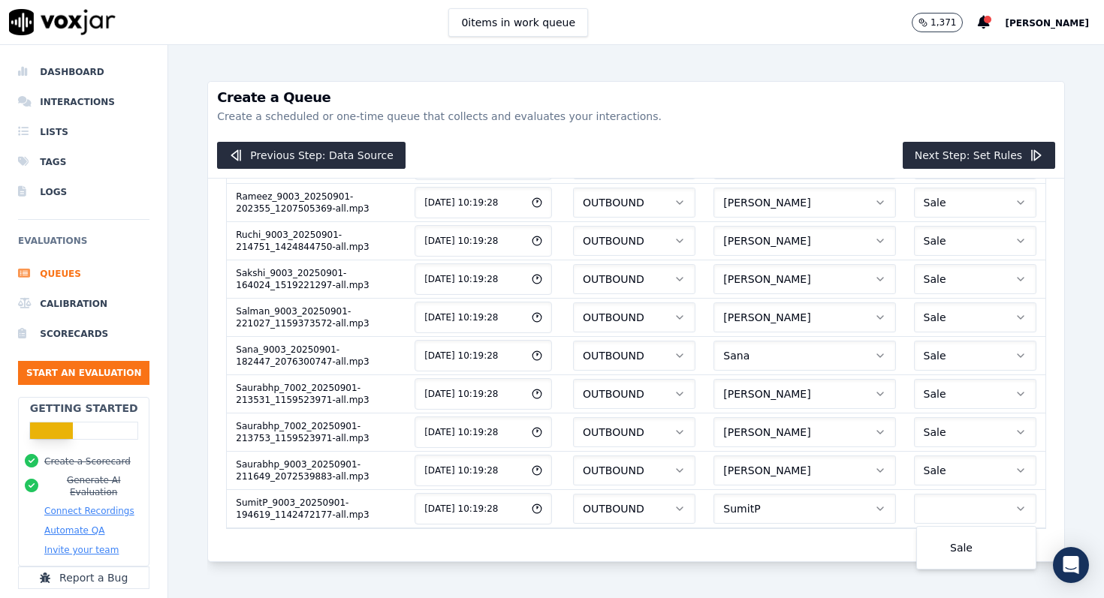
click at [962, 564] on div "Sale" at bounding box center [976, 548] width 113 height 36
click at [964, 554] on div "Sale" at bounding box center [976, 548] width 101 height 24
click at [984, 156] on button "Next Step: Set Rules" at bounding box center [978, 155] width 152 height 27
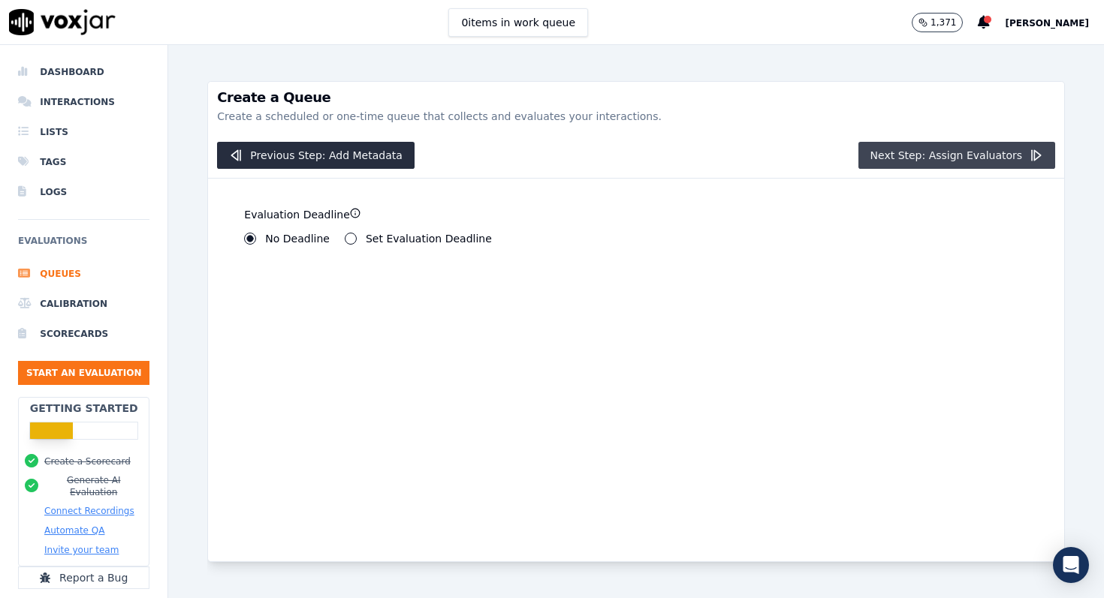
click at [984, 156] on button "Next Step: Assign Evaluators" at bounding box center [956, 155] width 197 height 27
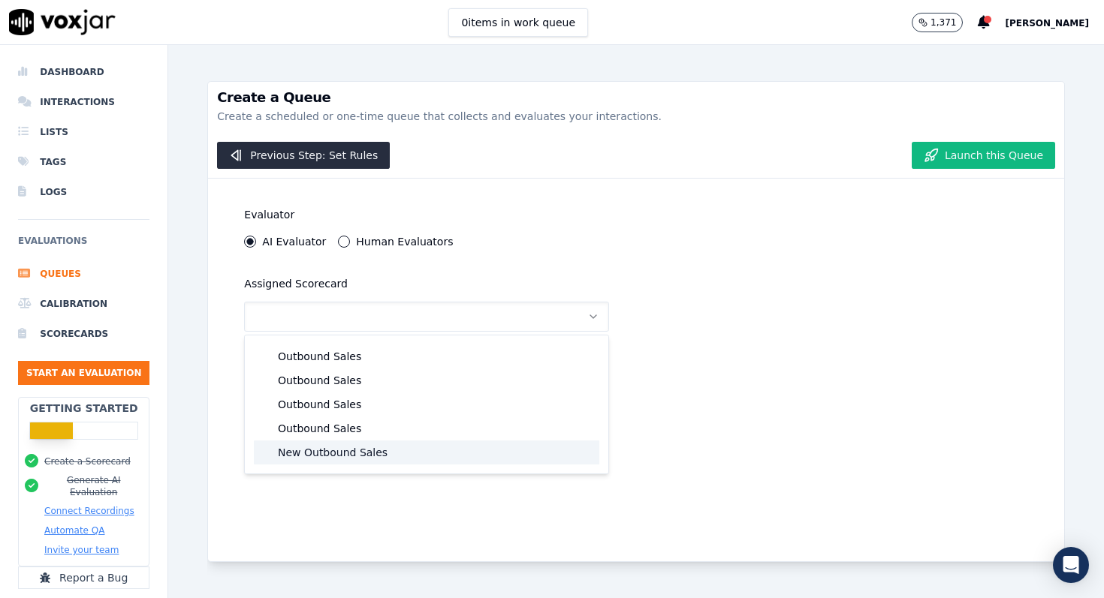
click at [336, 454] on div "New Outbound Sales" at bounding box center [426, 453] width 345 height 24
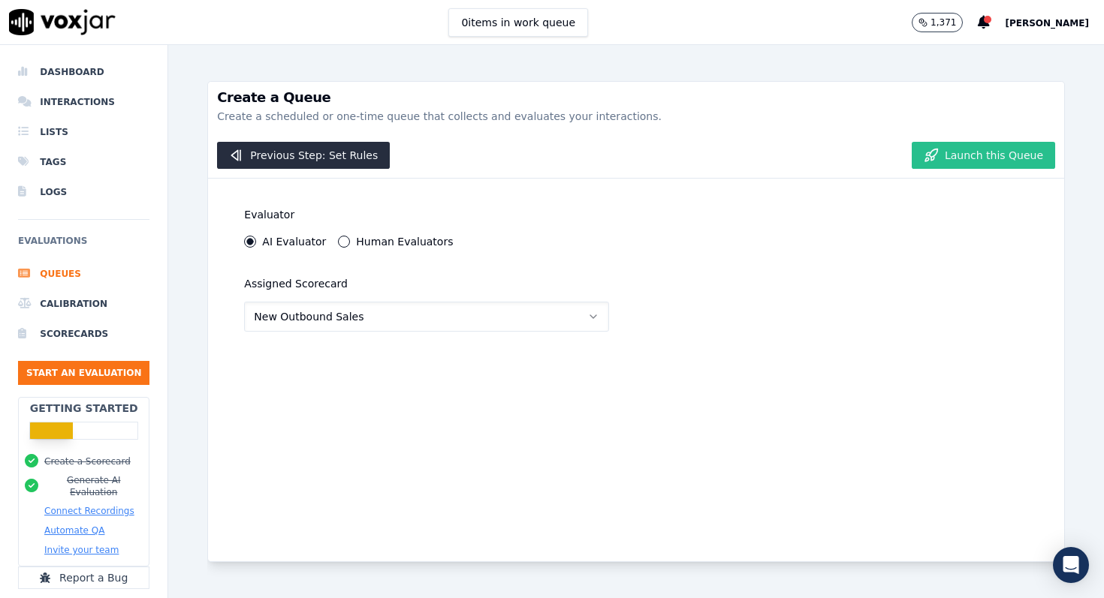
click at [974, 158] on button "Launch this Queue" at bounding box center [982, 155] width 143 height 27
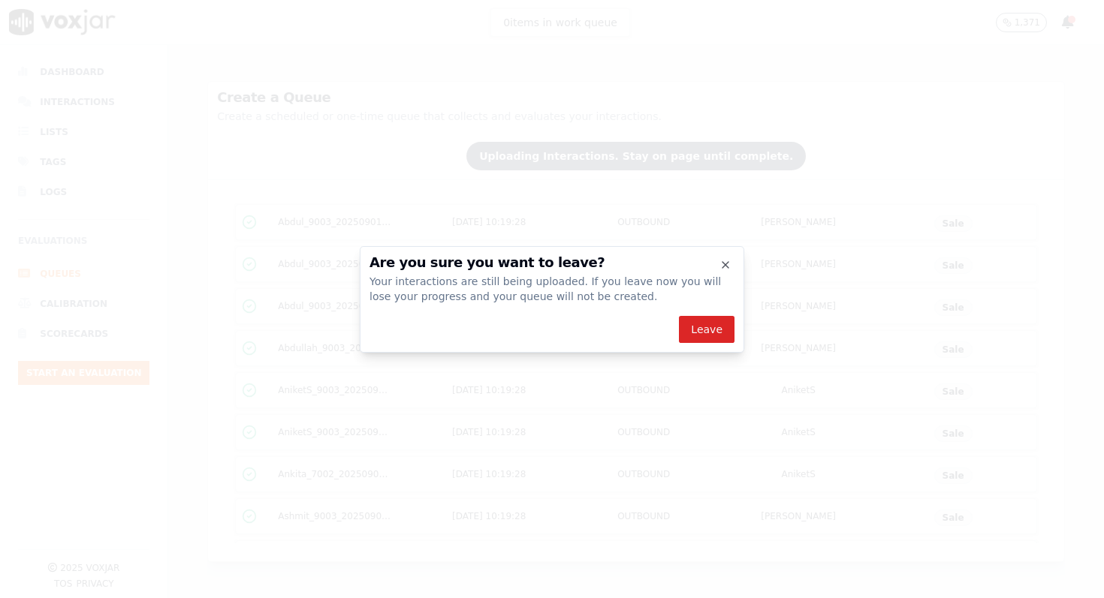
click at [335, 60] on div at bounding box center [552, 299] width 1104 height 598
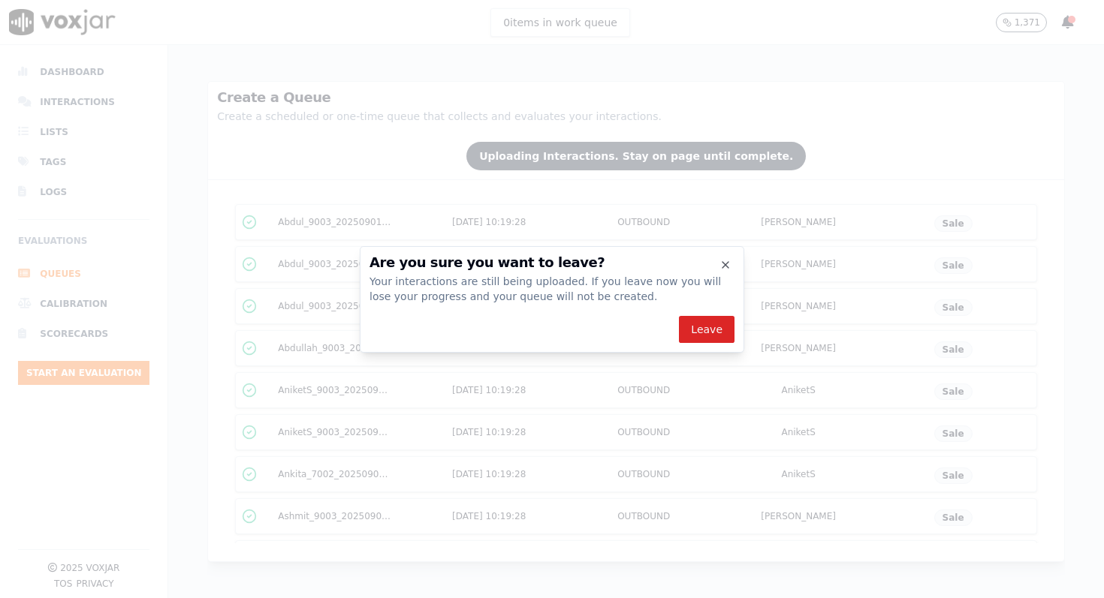
click at [339, 62] on div at bounding box center [552, 299] width 1104 height 598
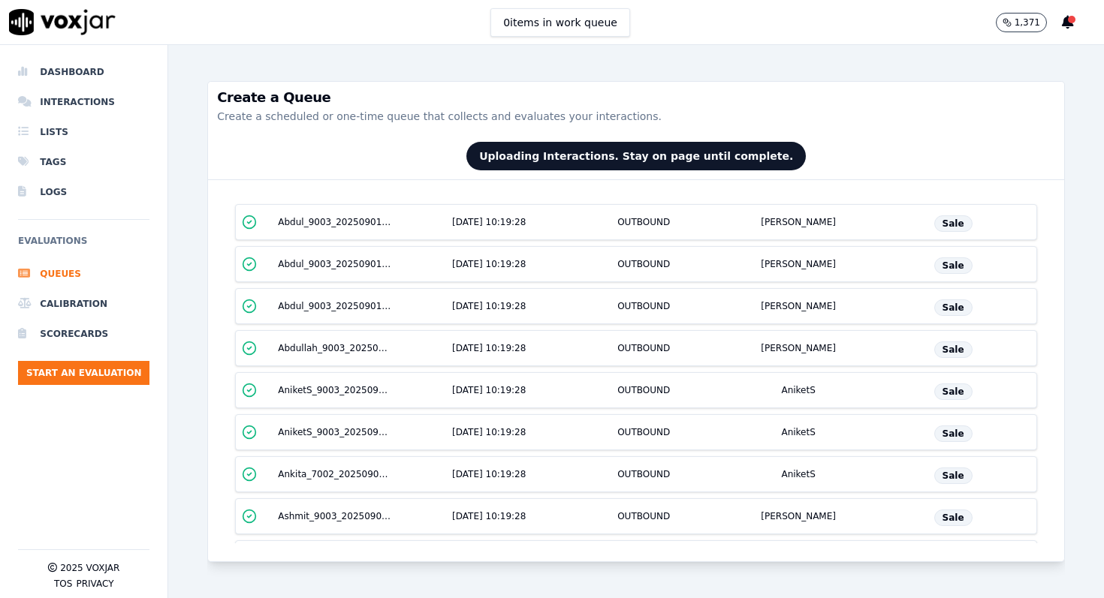
click at [631, 113] on p "Create a scheduled or one-time queue that collects and evaluates your interacti…" at bounding box center [636, 116] width 838 height 15
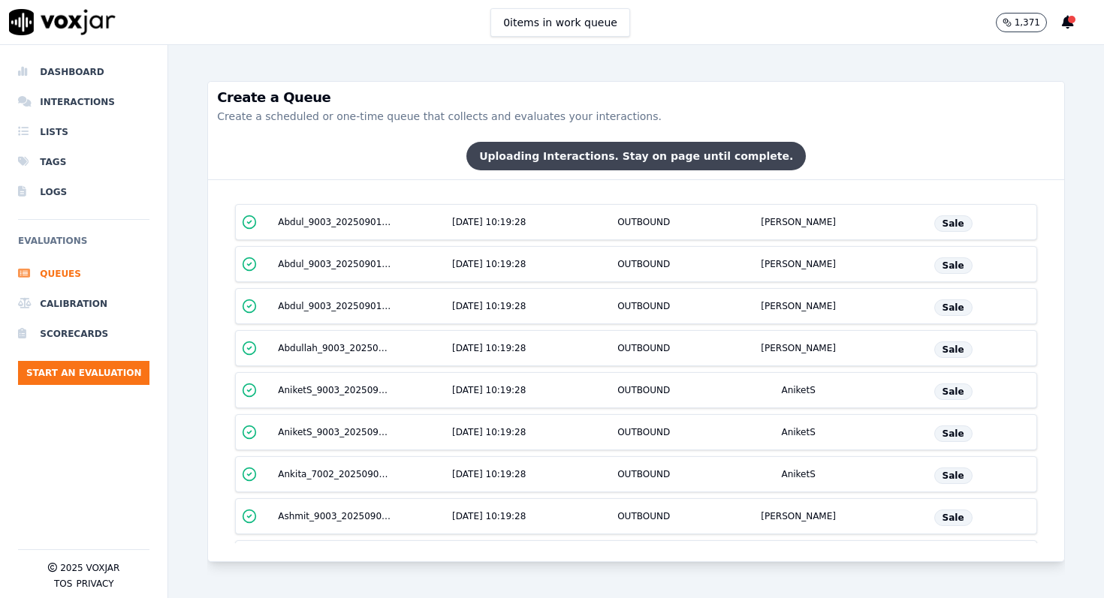
click at [703, 143] on span "Uploading Interactions. Stay on page until complete." at bounding box center [635, 156] width 339 height 29
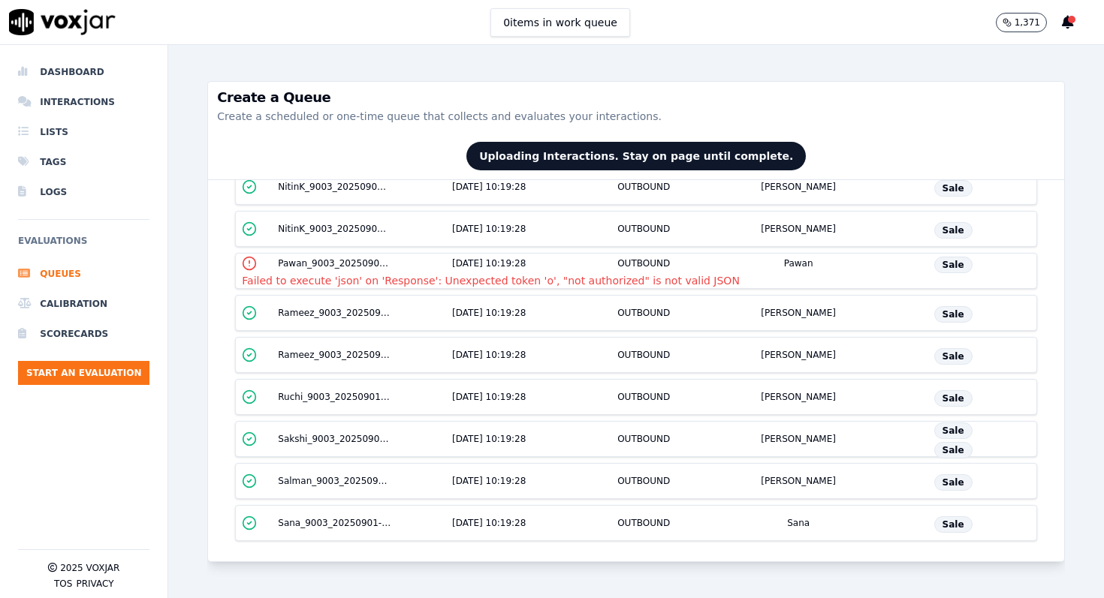
scroll to position [625, 0]
click at [305, 329] on div "Rameez_9003_20250901-175758_1616266708-all.mp3 05/09/2025, 10:19:28 OUTBOUND Ra…" at bounding box center [636, 312] width 802 height 36
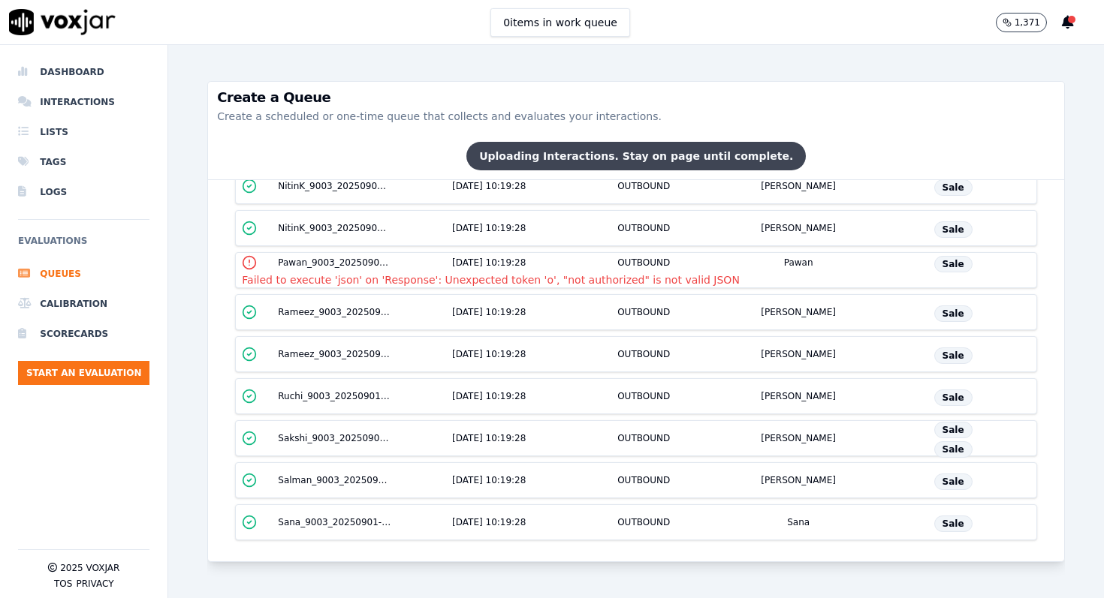
click at [580, 152] on span "Uploading Interactions. Stay on page until complete." at bounding box center [635, 156] width 339 height 29
click at [652, 150] on span "Uploading Interactions. Stay on page until complete." at bounding box center [635, 156] width 339 height 29
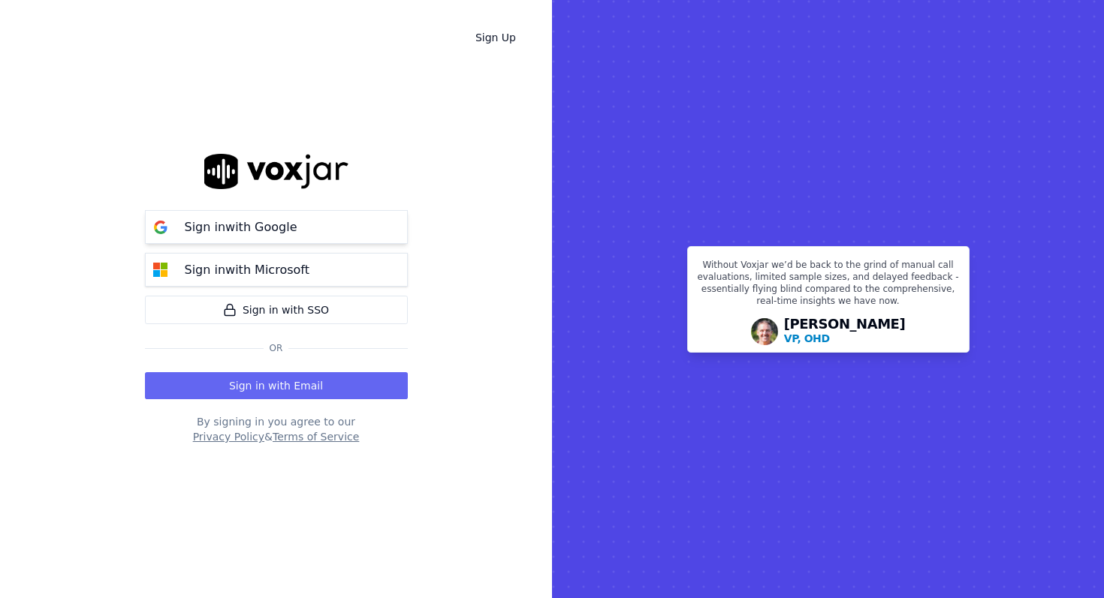
click at [357, 224] on button "Sign in with Google" at bounding box center [276, 227] width 263 height 34
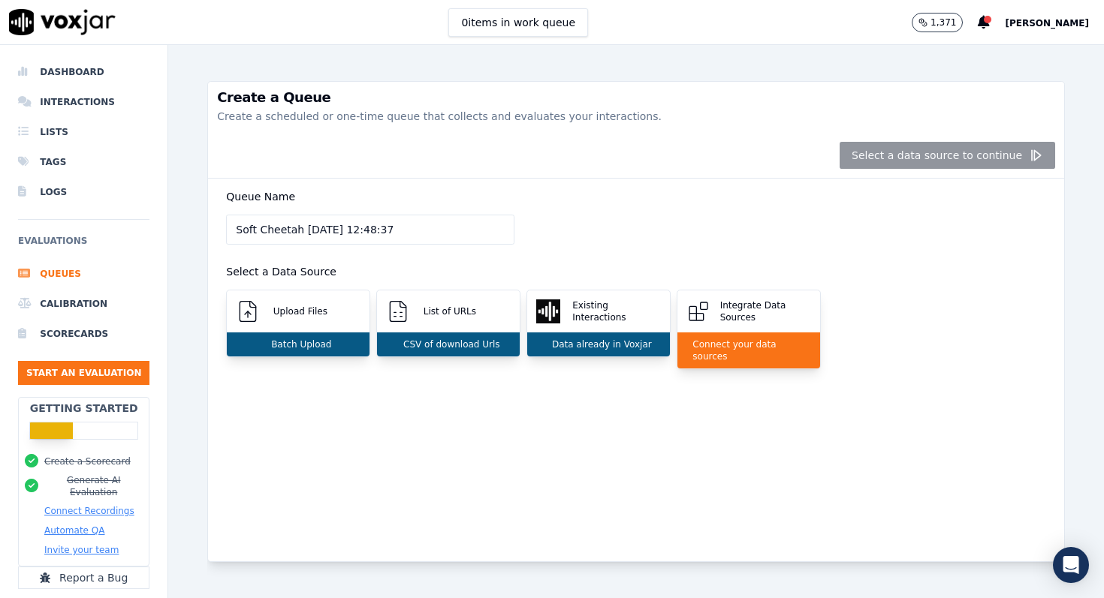
click at [636, 60] on div "Create a Queue Create a scheduled or one-time queue that collects and evaluates…" at bounding box center [635, 321] width 857 height 553
click at [321, 310] on p "Upload Files" at bounding box center [297, 312] width 60 height 12
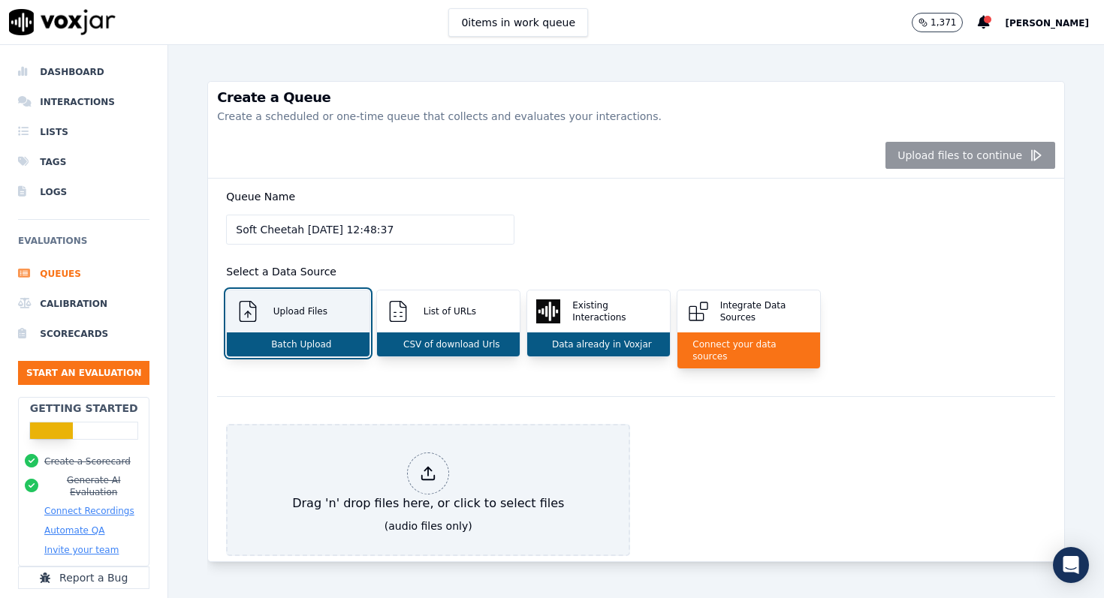
scroll to position [28, 0]
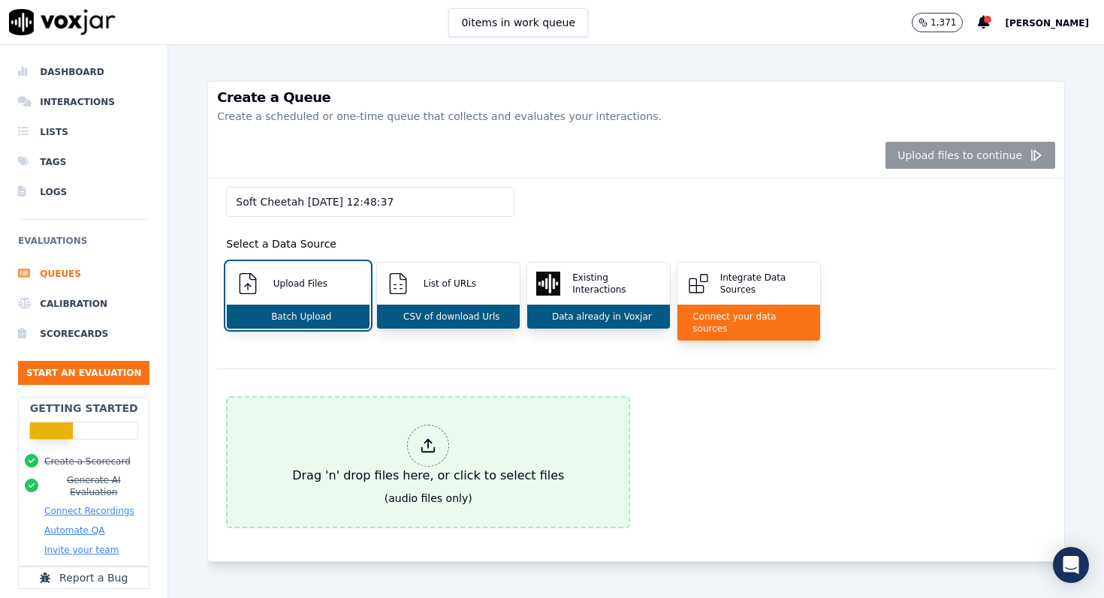
click at [430, 425] on div at bounding box center [428, 446] width 42 height 42
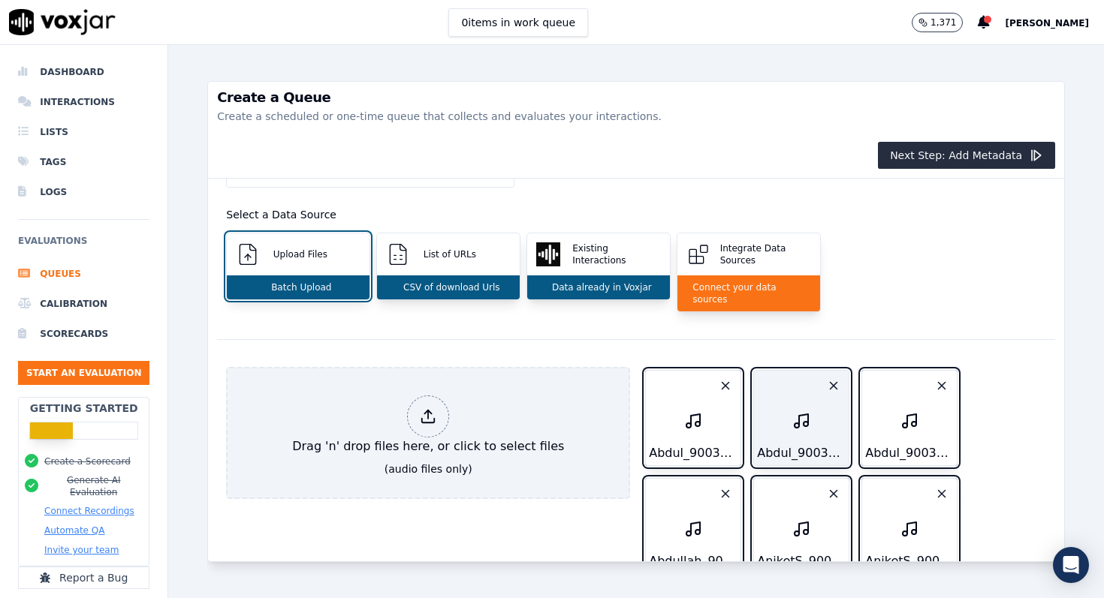
scroll to position [0, 0]
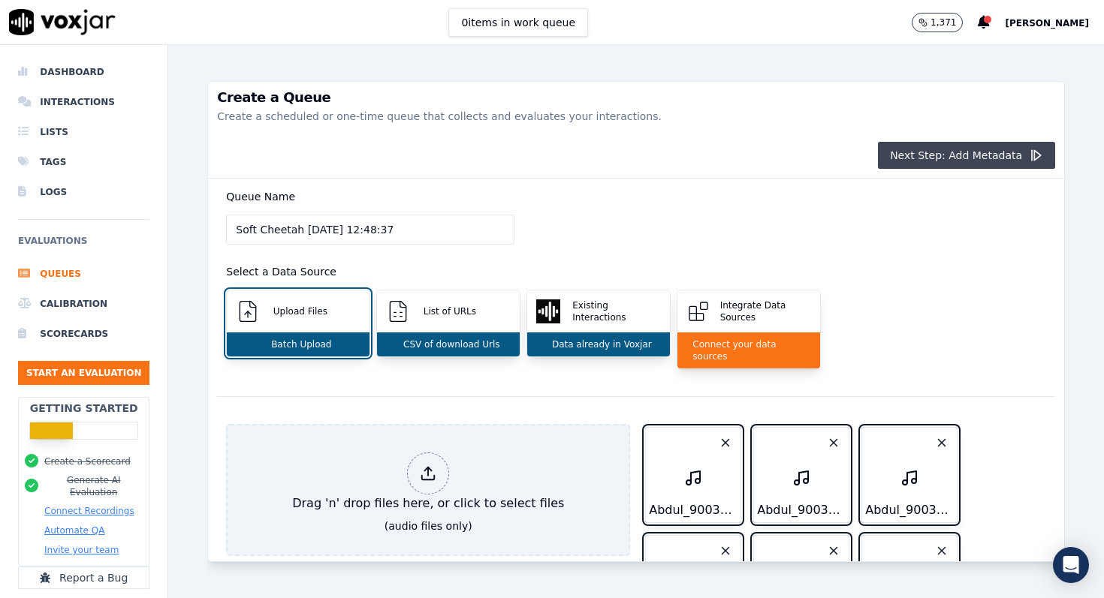
click at [991, 156] on button "Next Step: Add Metadata" at bounding box center [966, 155] width 177 height 27
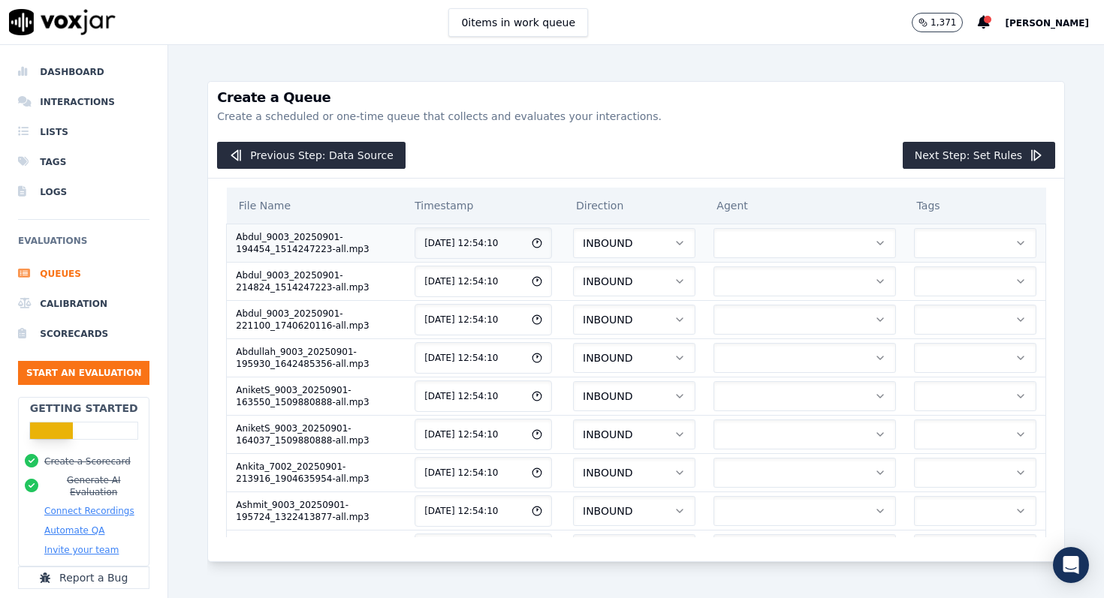
click at [690, 252] on button "INBOUND" at bounding box center [634, 243] width 122 height 30
click at [662, 313] on div "OUTBOUND" at bounding box center [643, 307] width 100 height 24
click at [661, 294] on button "INBOUND" at bounding box center [634, 282] width 122 height 30
click at [647, 347] on div "OUTBOUND" at bounding box center [643, 345] width 100 height 24
click at [658, 328] on button "INBOUND" at bounding box center [634, 320] width 122 height 30
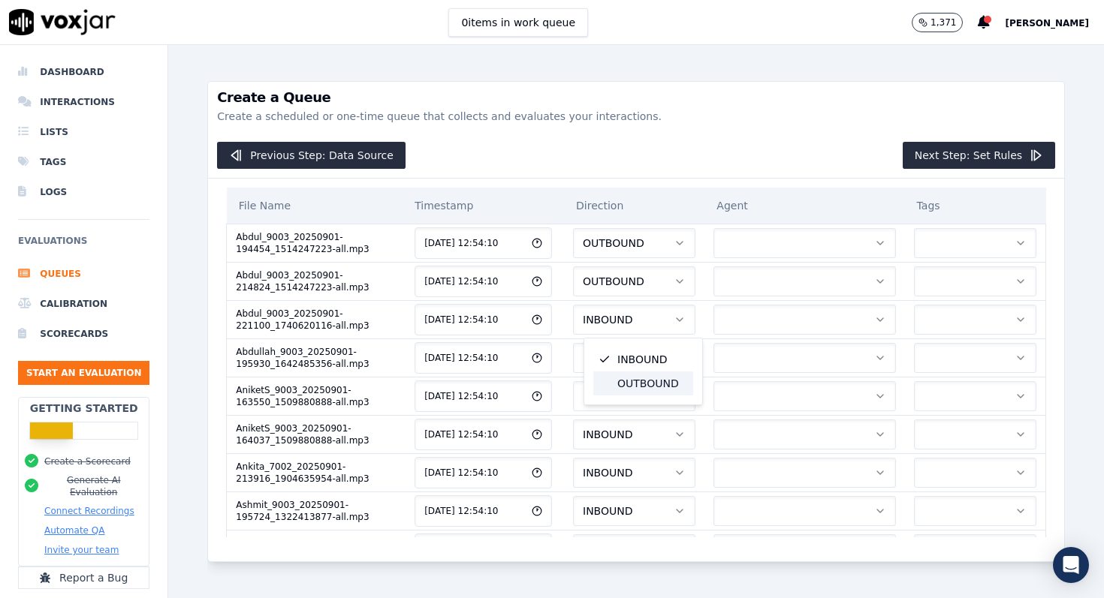
click at [656, 384] on div "OUTBOUND" at bounding box center [643, 384] width 100 height 24
click at [667, 363] on button "INBOUND" at bounding box center [634, 358] width 122 height 30
click at [664, 417] on div "OUTBOUND" at bounding box center [643, 422] width 100 height 24
click at [670, 408] on button "INBOUND" at bounding box center [634, 396] width 122 height 30
click at [668, 455] on div "OUTBOUND" at bounding box center [643, 460] width 100 height 24
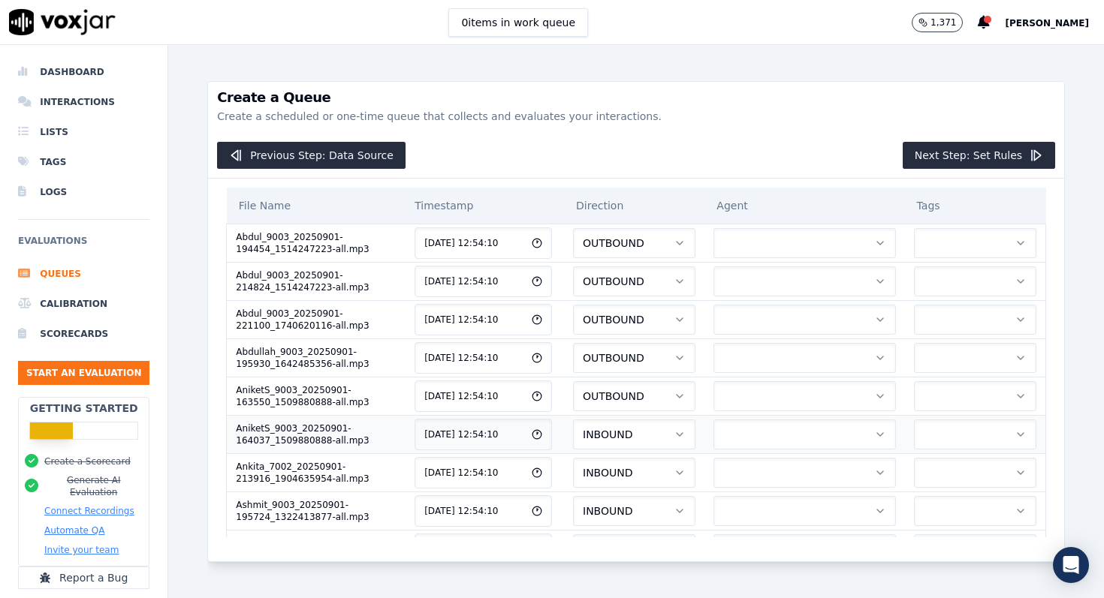
click at [674, 441] on button "INBOUND" at bounding box center [634, 435] width 122 height 30
click at [667, 497] on div "OUTBOUND" at bounding box center [643, 498] width 100 height 24
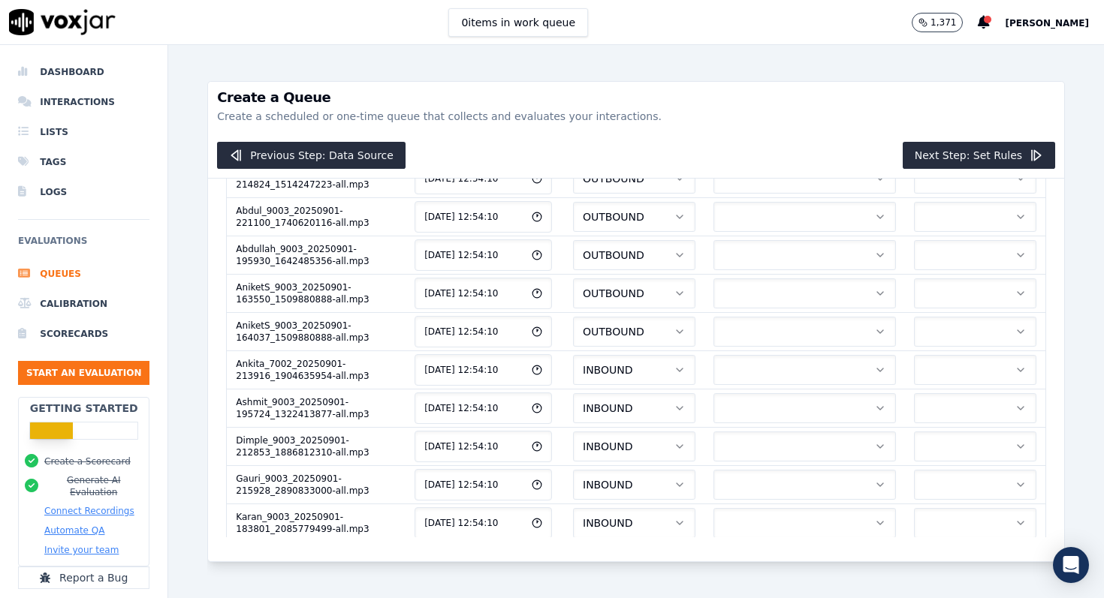
scroll to position [104, 0]
click at [682, 375] on button "INBOUND" at bounding box center [634, 369] width 122 height 30
click at [670, 435] on div "OUTBOUND" at bounding box center [643, 433] width 100 height 24
click at [676, 410] on button "INBOUND" at bounding box center [634, 408] width 122 height 30
click at [667, 468] on div "OUTBOUND" at bounding box center [643, 471] width 100 height 24
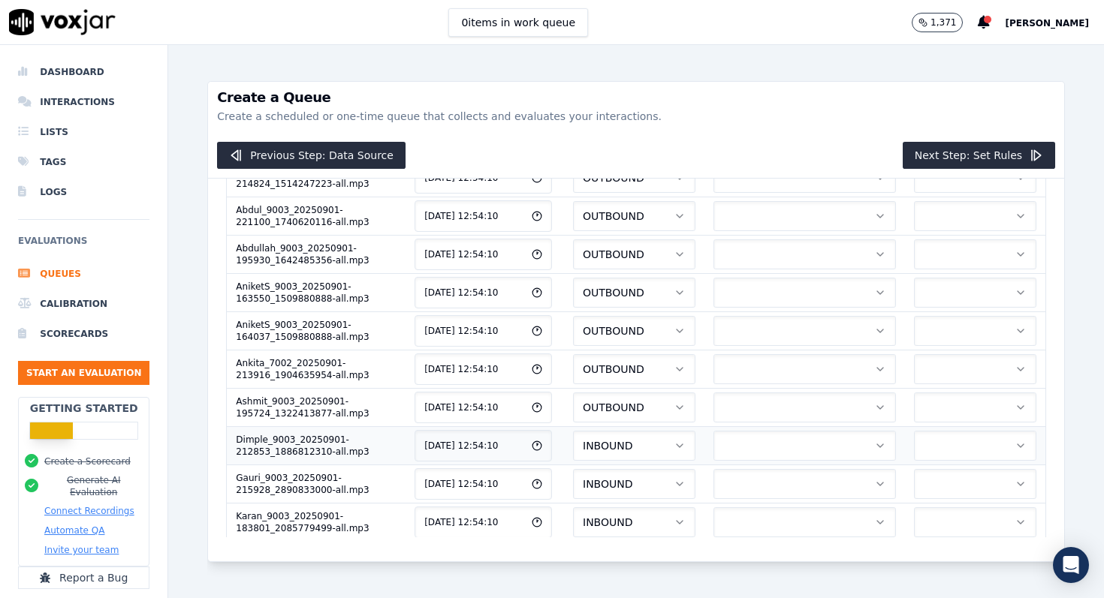
click at [675, 447] on button "INBOUND" at bounding box center [634, 446] width 122 height 30
click at [666, 507] on div "OUTBOUND" at bounding box center [643, 510] width 100 height 24
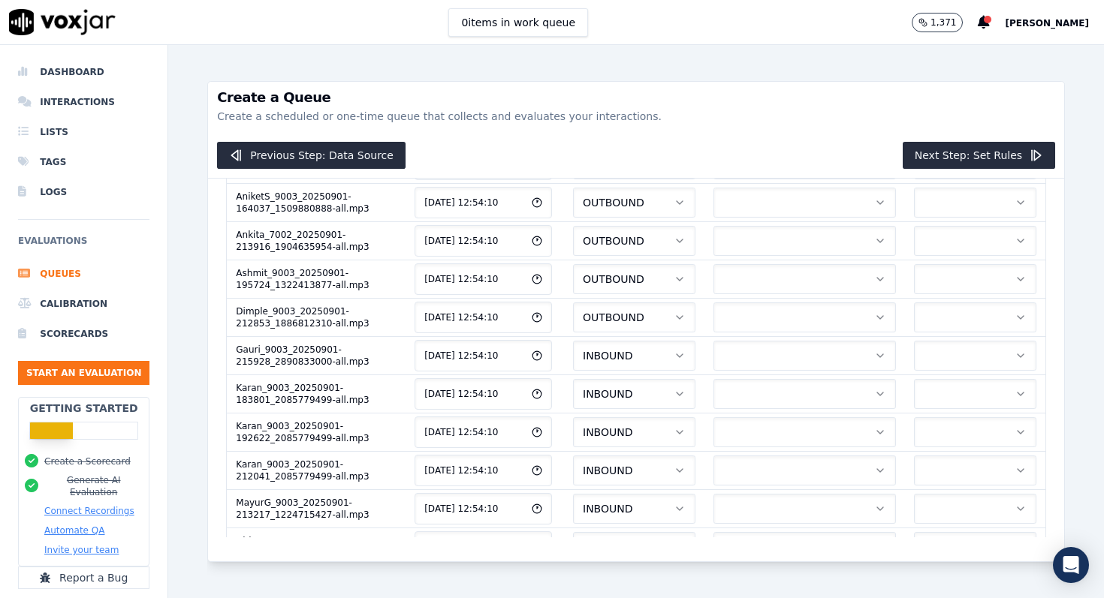
scroll to position [236, 0]
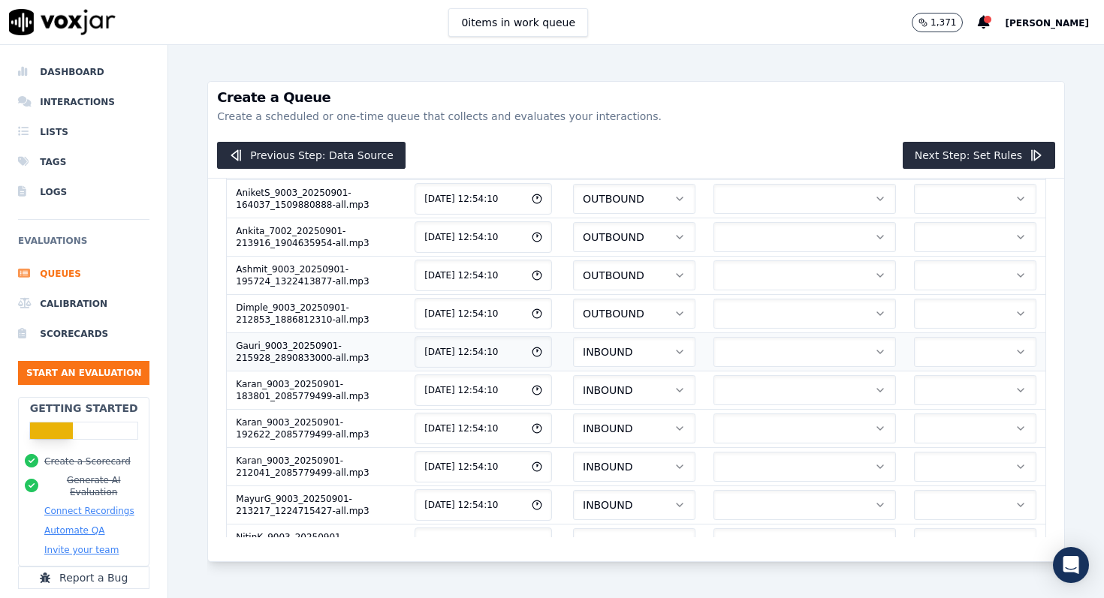
click at [682, 336] on td "INBOUND" at bounding box center [634, 352] width 140 height 38
click at [676, 356] on button "INBOUND" at bounding box center [634, 352] width 122 height 30
click at [659, 421] on div "OUTBOUND" at bounding box center [643, 416] width 100 height 24
click at [670, 399] on button "INBOUND" at bounding box center [634, 390] width 122 height 30
click at [664, 450] on div "OUTBOUND" at bounding box center [643, 454] width 100 height 24
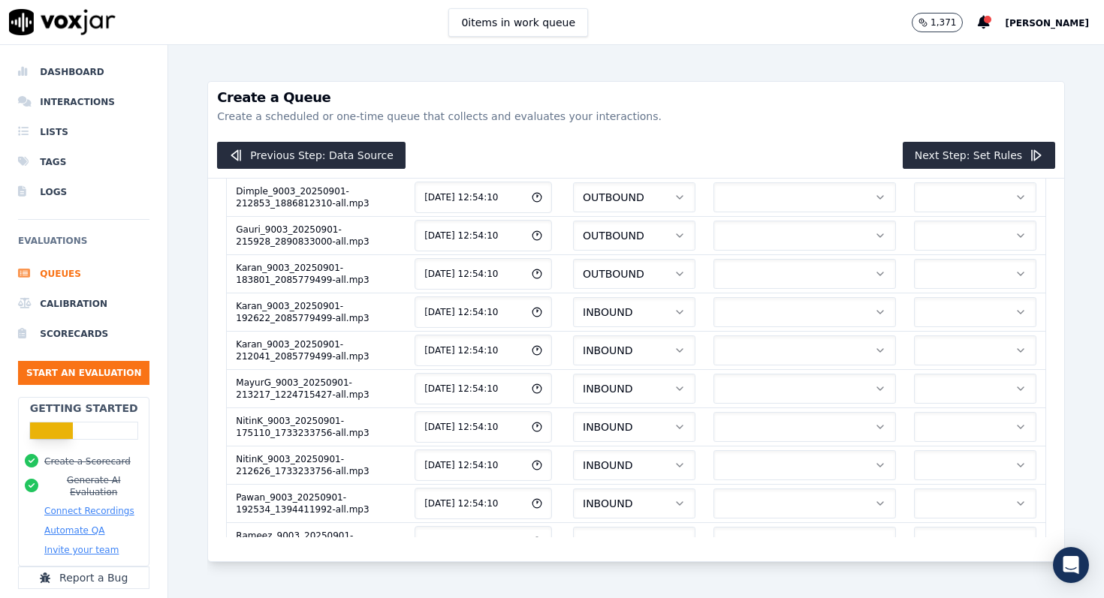
scroll to position [353, 0]
click at [673, 321] on button "INBOUND" at bounding box center [634, 312] width 122 height 30
click at [658, 376] on div "OUTBOUND" at bounding box center [643, 375] width 100 height 24
click at [668, 354] on button "INBOUND" at bounding box center [634, 350] width 122 height 30
click at [658, 409] on div "OUTBOUND" at bounding box center [643, 414] width 100 height 24
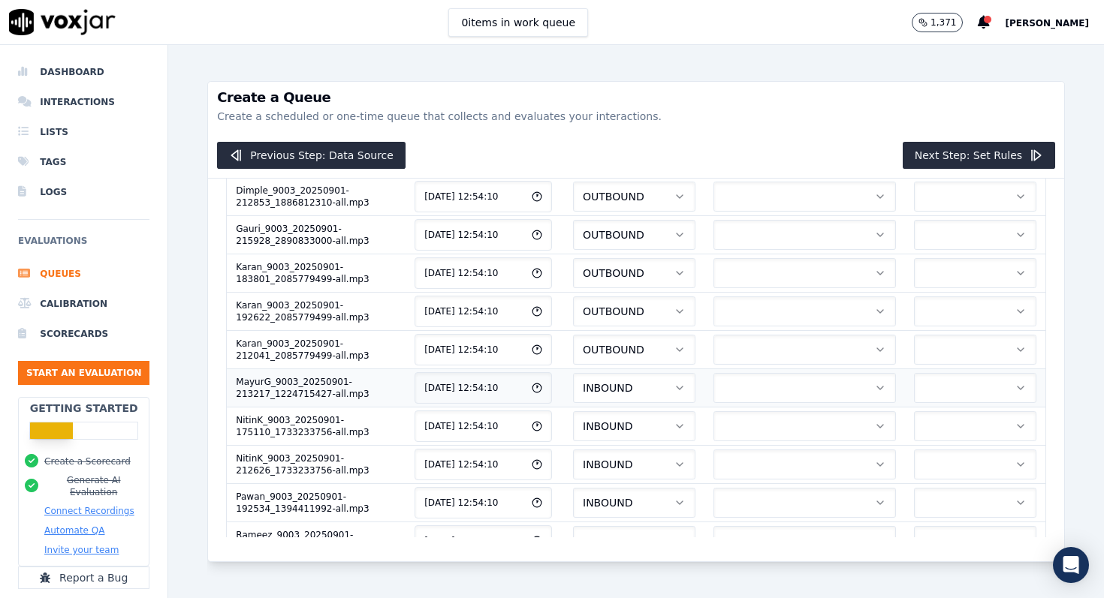
click at [662, 391] on button "INBOUND" at bounding box center [634, 388] width 122 height 30
click at [655, 448] on div "OUTBOUND" at bounding box center [643, 452] width 100 height 24
click at [661, 434] on button "INBOUND" at bounding box center [634, 426] width 122 height 30
click at [653, 483] on div "OUTBOUND" at bounding box center [643, 490] width 100 height 24
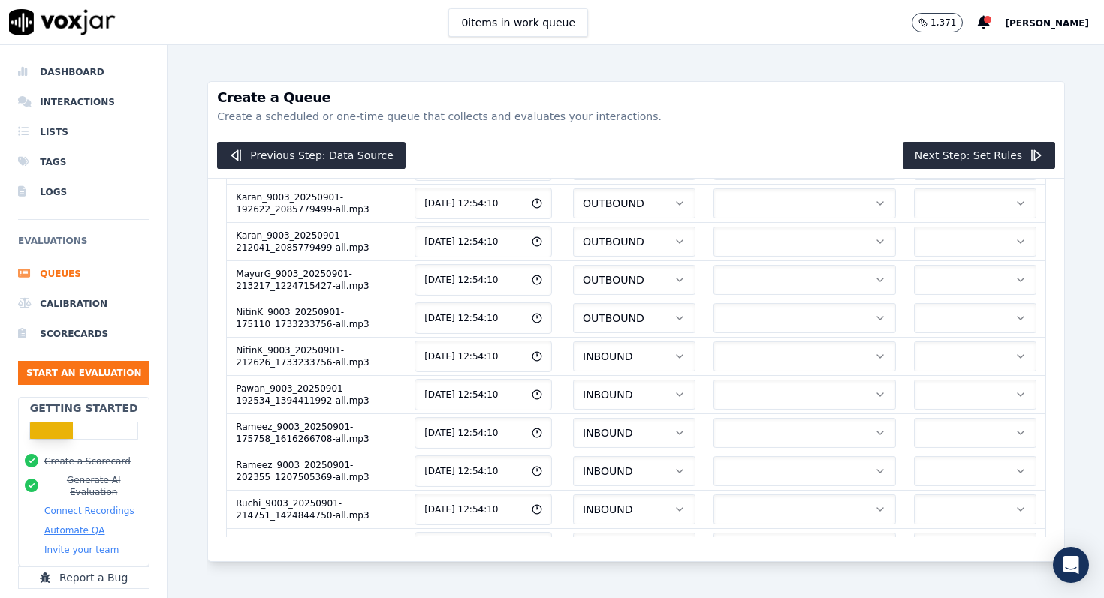
scroll to position [463, 0]
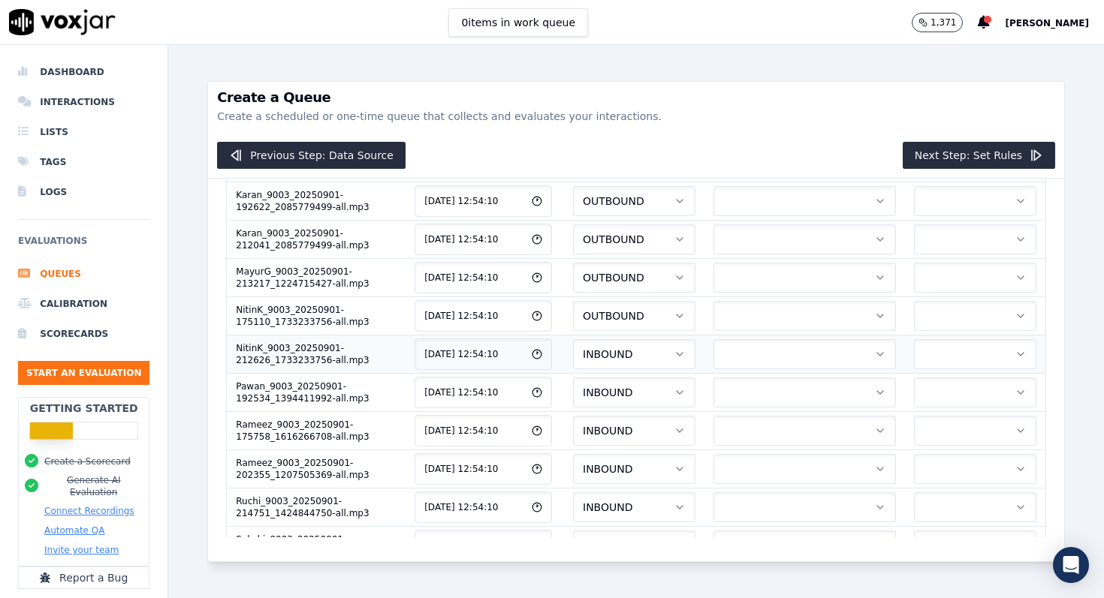
click at [673, 358] on button "INBOUND" at bounding box center [634, 354] width 122 height 30
click at [660, 418] on div "OUTBOUND" at bounding box center [643, 418] width 100 height 24
click at [667, 400] on button "INBOUND" at bounding box center [634, 393] width 122 height 30
click at [663, 456] on div "OUTBOUND" at bounding box center [643, 456] width 100 height 24
click at [670, 426] on button "INBOUND" at bounding box center [634, 431] width 122 height 30
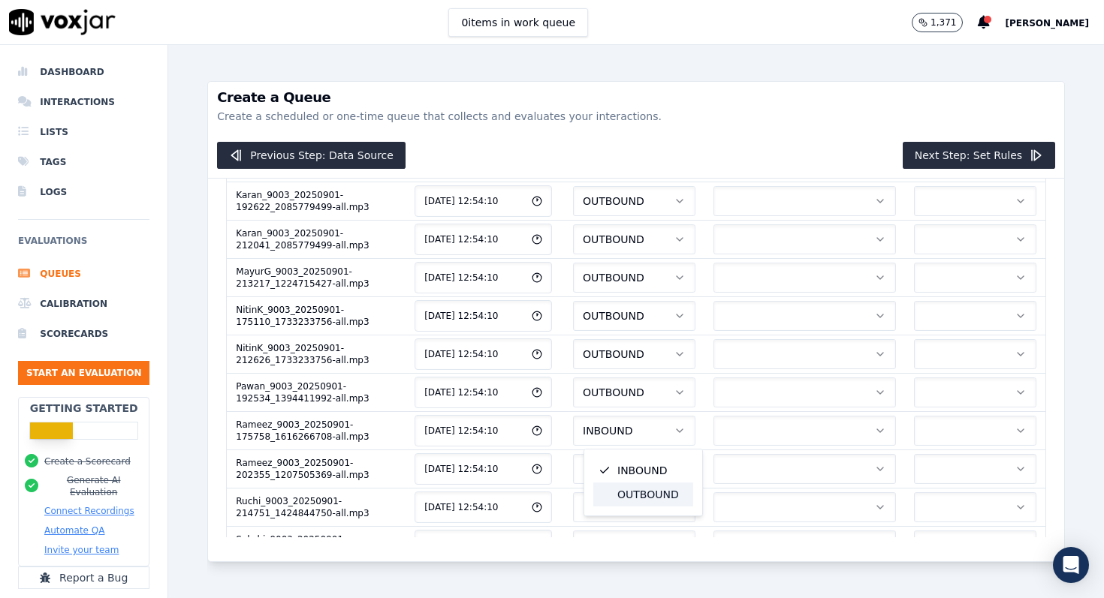
click at [667, 492] on div "OUTBOUND" at bounding box center [643, 495] width 100 height 24
click at [668, 466] on button "INBOUND" at bounding box center [634, 469] width 122 height 30
click at [662, 544] on div "OUTBOUND" at bounding box center [643, 533] width 100 height 24
click at [671, 509] on button "INBOUND" at bounding box center [634, 507] width 122 height 30
click at [656, 565] on div "OUTBOUND" at bounding box center [643, 571] width 100 height 24
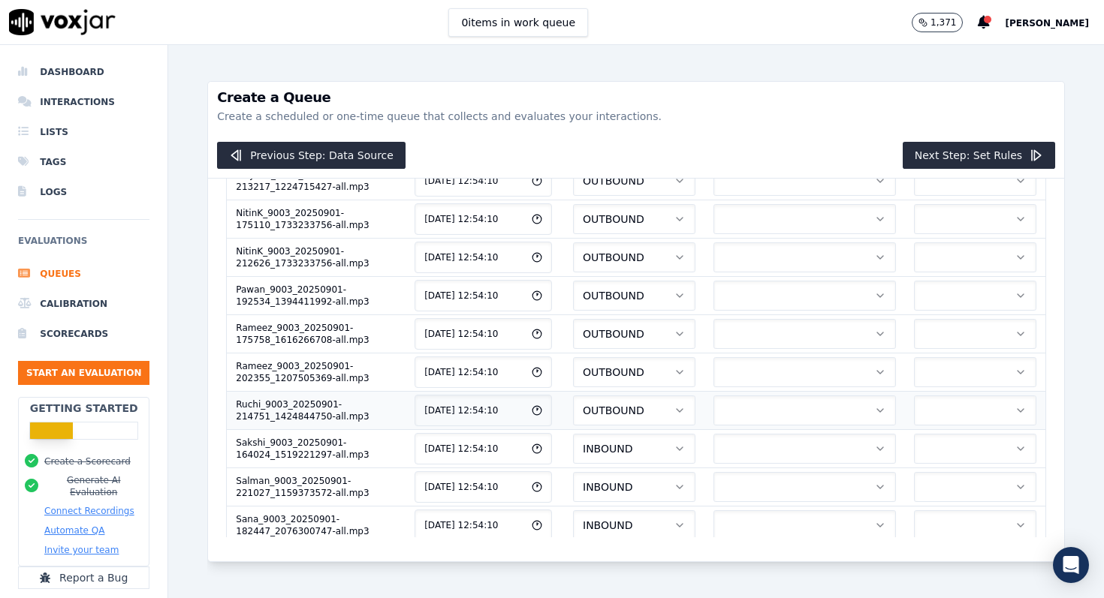
scroll to position [564, 0]
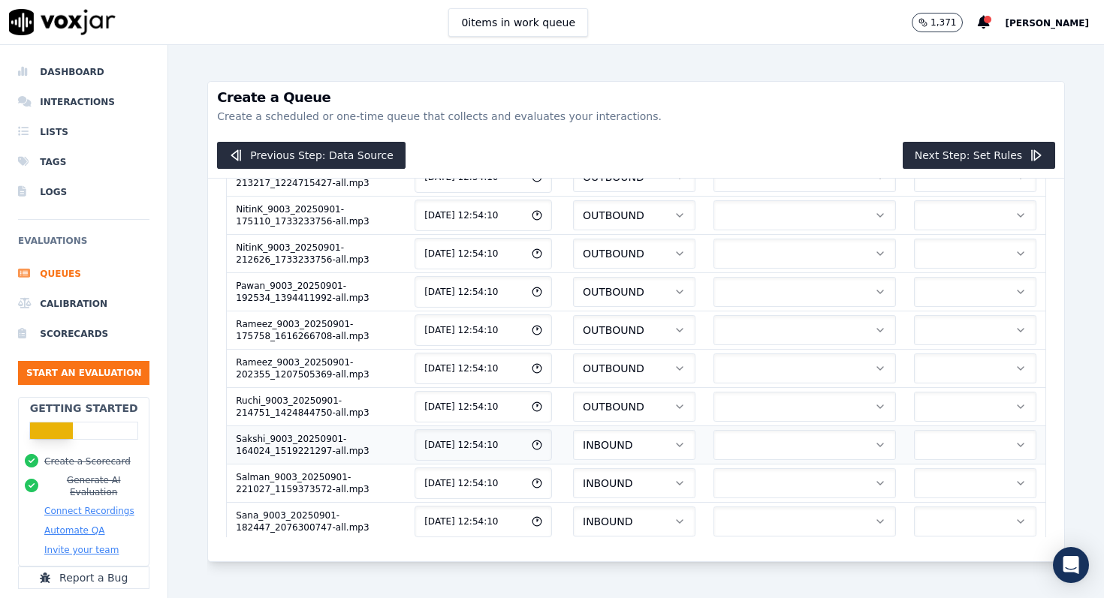
click at [673, 443] on button "INBOUND" at bounding box center [634, 445] width 122 height 30
click at [653, 511] on div "OUTBOUND" at bounding box center [643, 509] width 100 height 24
click at [664, 487] on button "INBOUND" at bounding box center [634, 484] width 122 height 30
click at [651, 541] on div "OUTBOUND" at bounding box center [643, 548] width 100 height 24
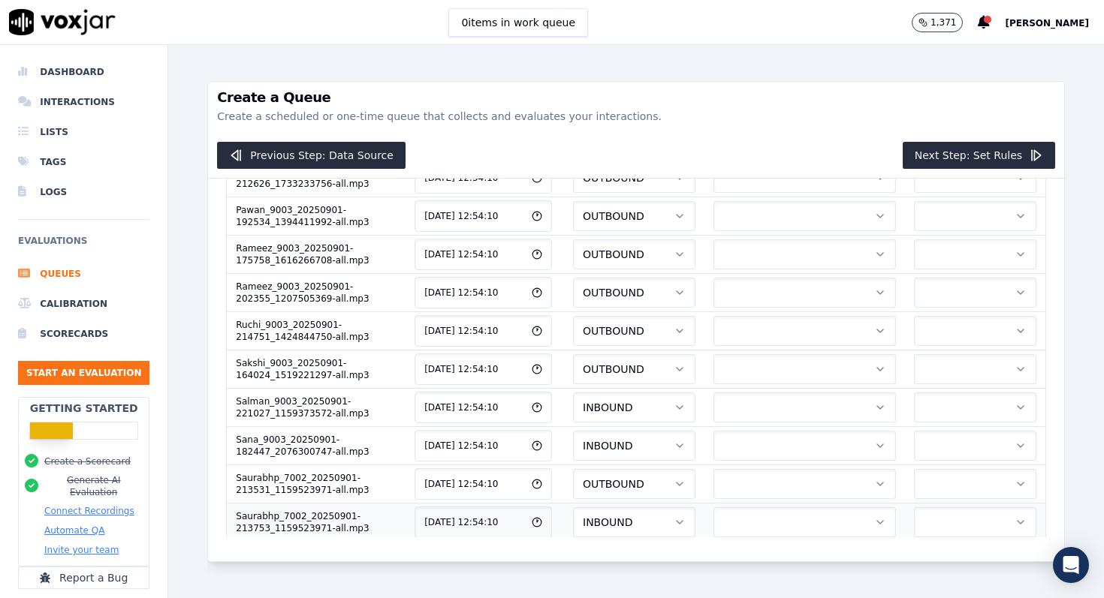
click at [659, 526] on button "INBOUND" at bounding box center [634, 522] width 122 height 30
click at [664, 492] on div "OUTBOUND" at bounding box center [643, 483] width 100 height 24
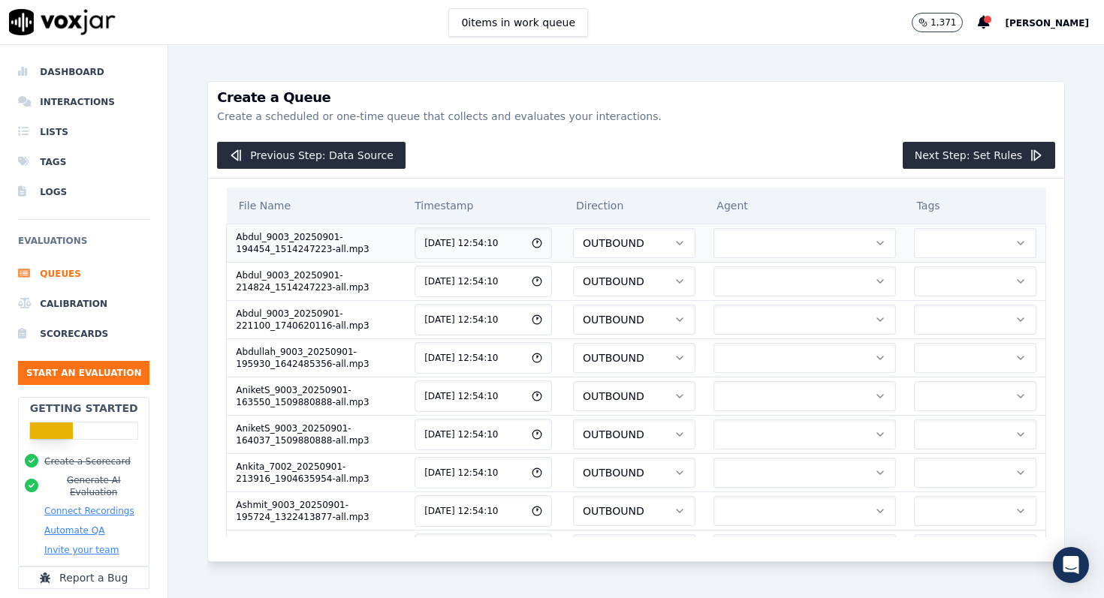
click at [845, 235] on button "button" at bounding box center [804, 243] width 182 height 30
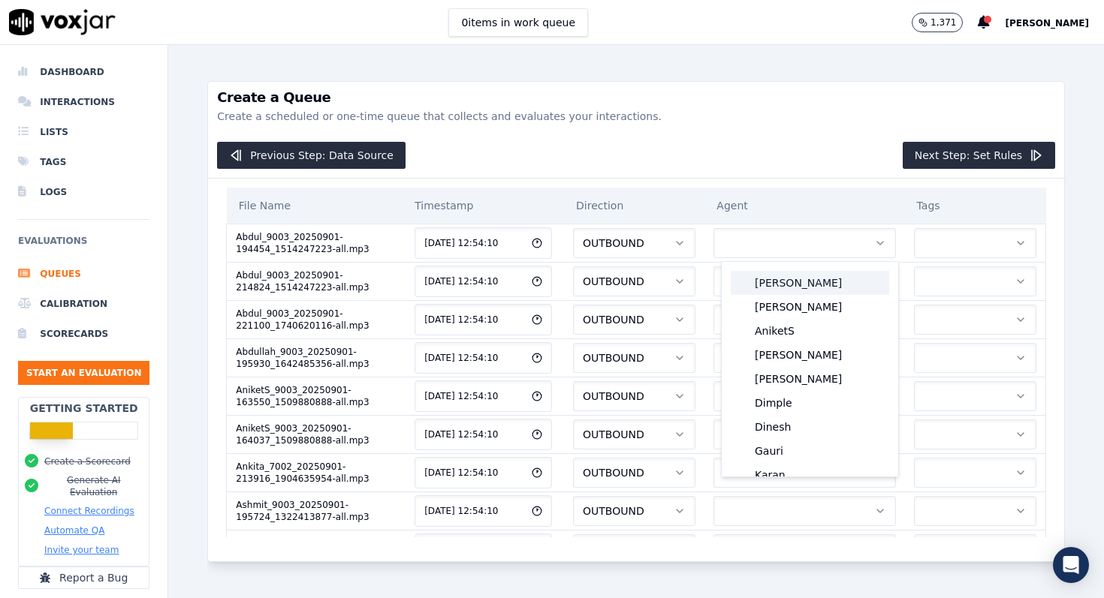
click at [839, 290] on div "[PERSON_NAME]" at bounding box center [809, 283] width 158 height 24
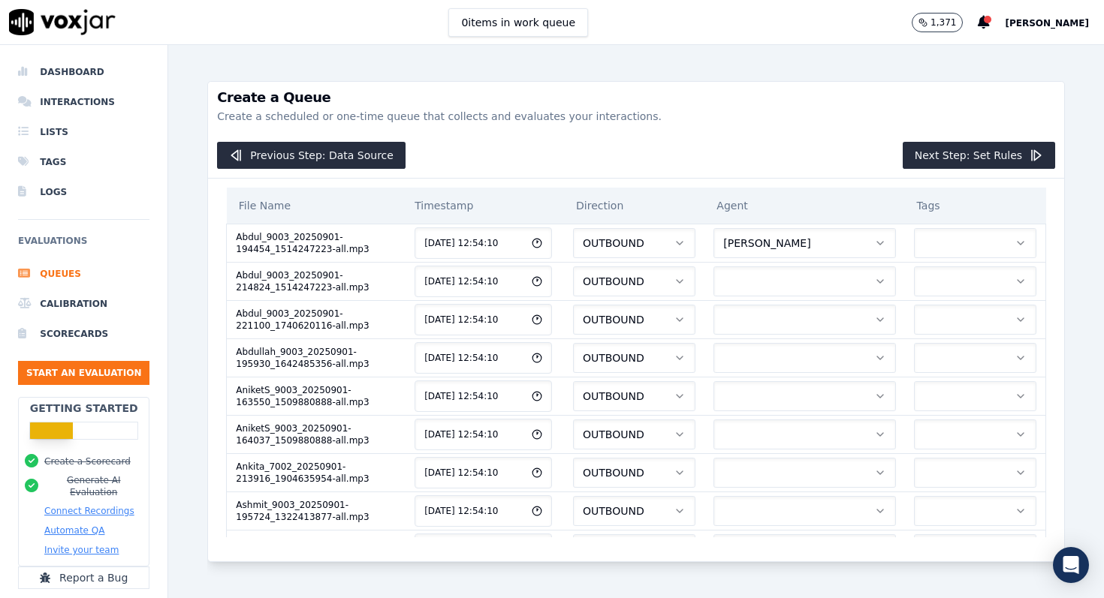
click at [839, 290] on button "button" at bounding box center [804, 282] width 182 height 30
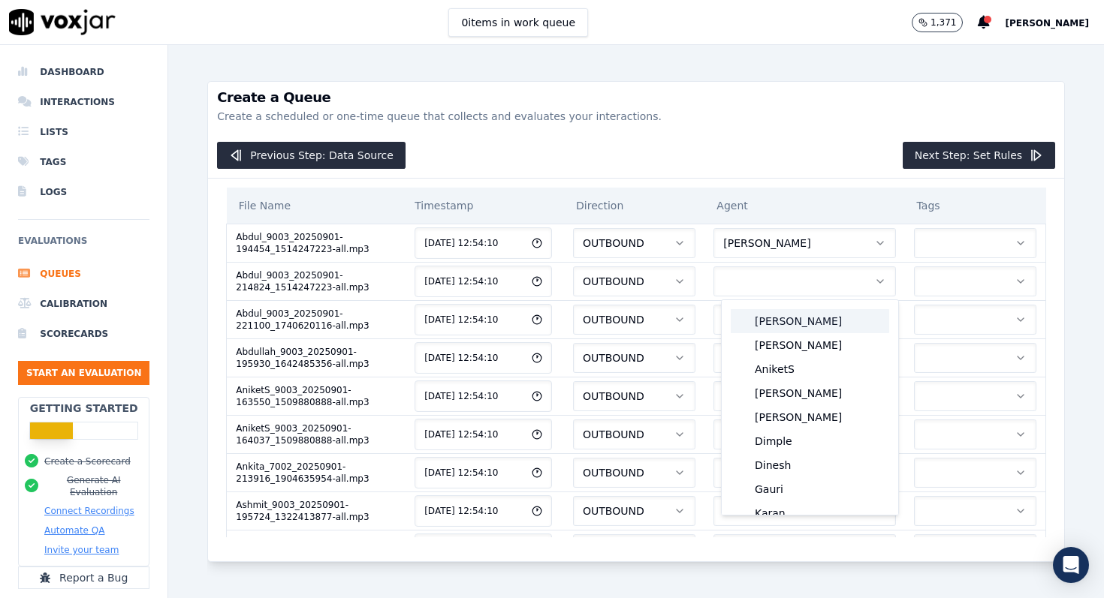
click at [834, 314] on div "[PERSON_NAME]" at bounding box center [809, 321] width 158 height 24
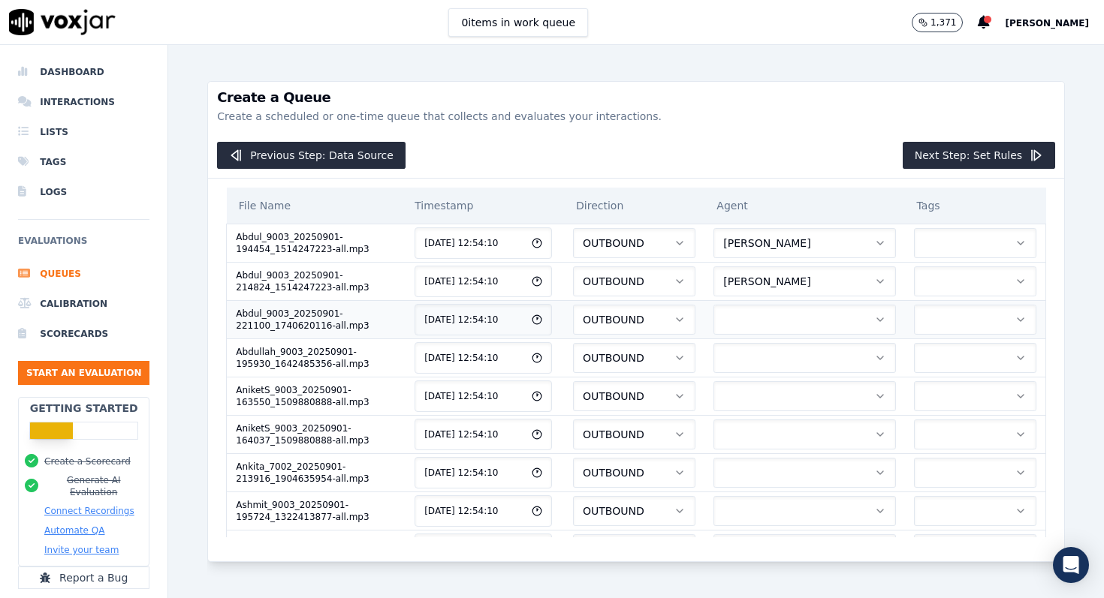
click at [833, 318] on button "button" at bounding box center [804, 320] width 182 height 30
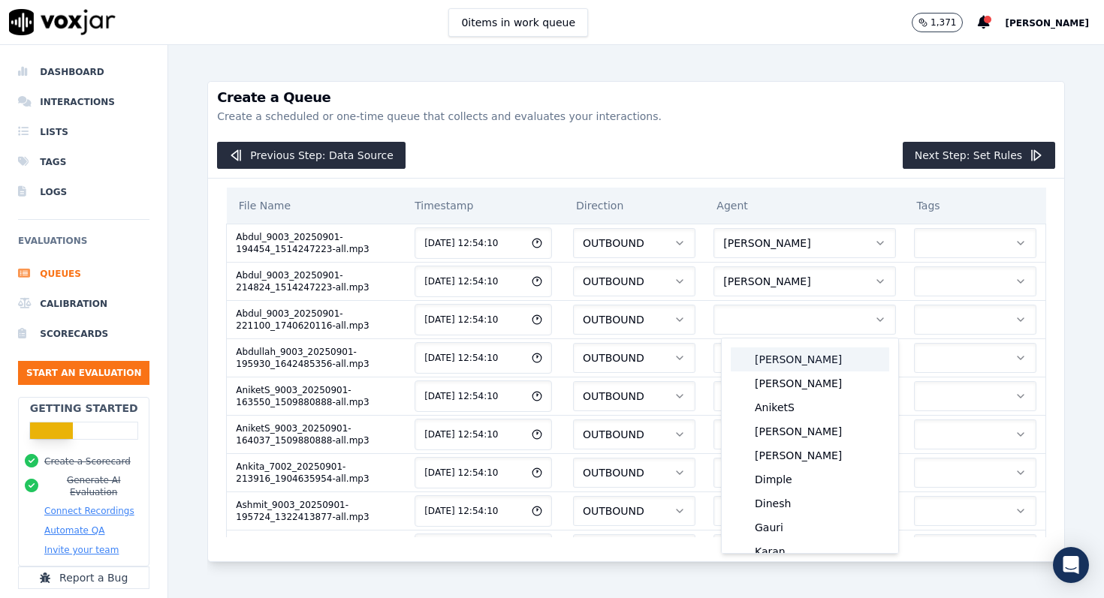
click at [833, 348] on div "[PERSON_NAME]" at bounding box center [809, 360] width 158 height 24
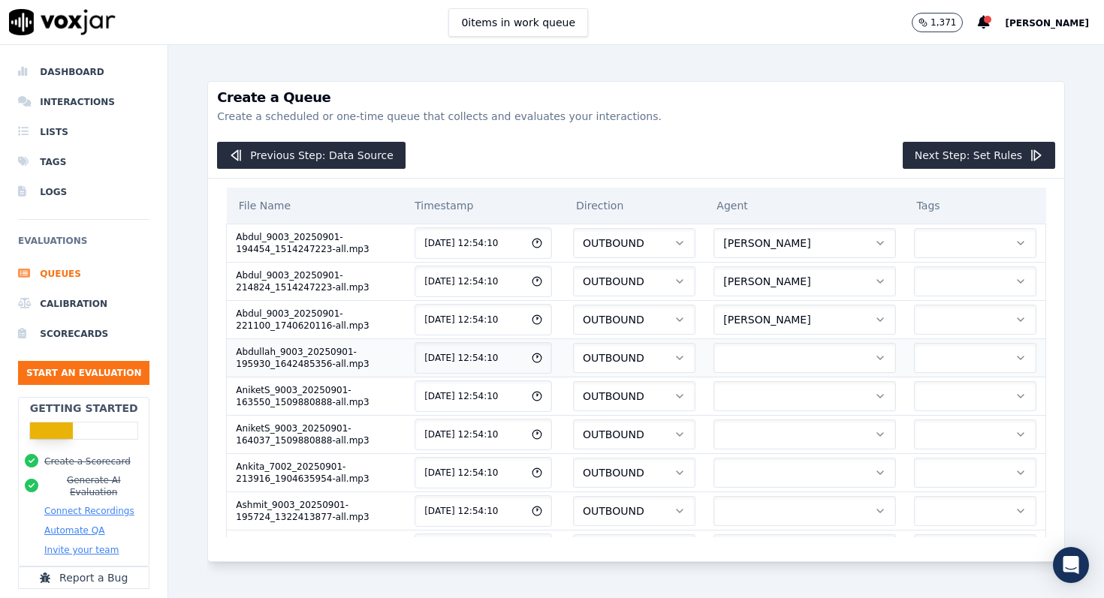
click at [832, 370] on button "button" at bounding box center [804, 358] width 182 height 30
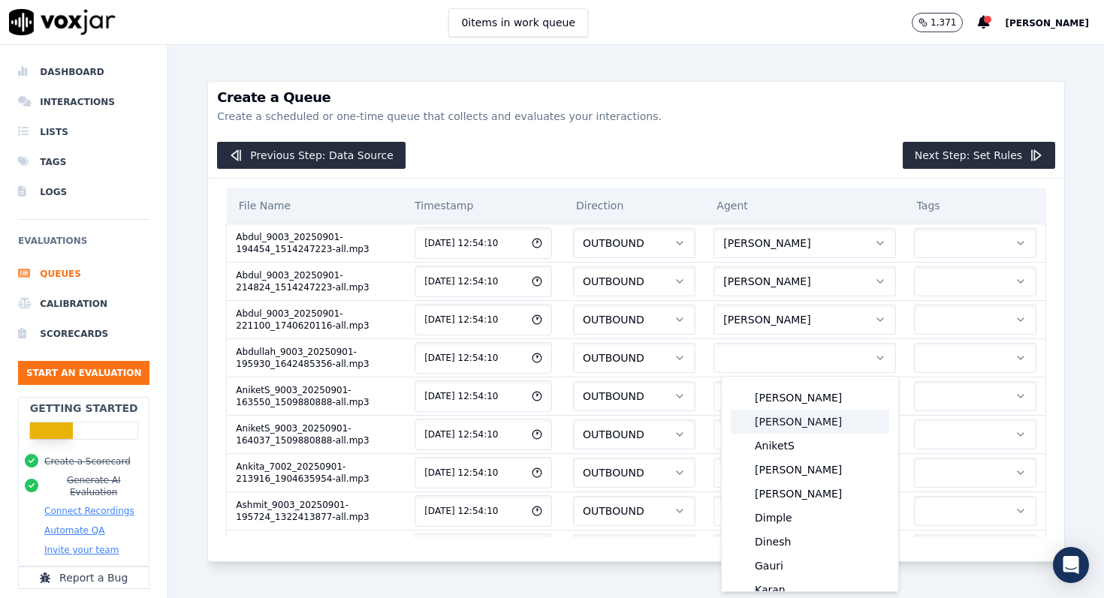
click at [826, 420] on div "[PERSON_NAME]" at bounding box center [809, 422] width 158 height 24
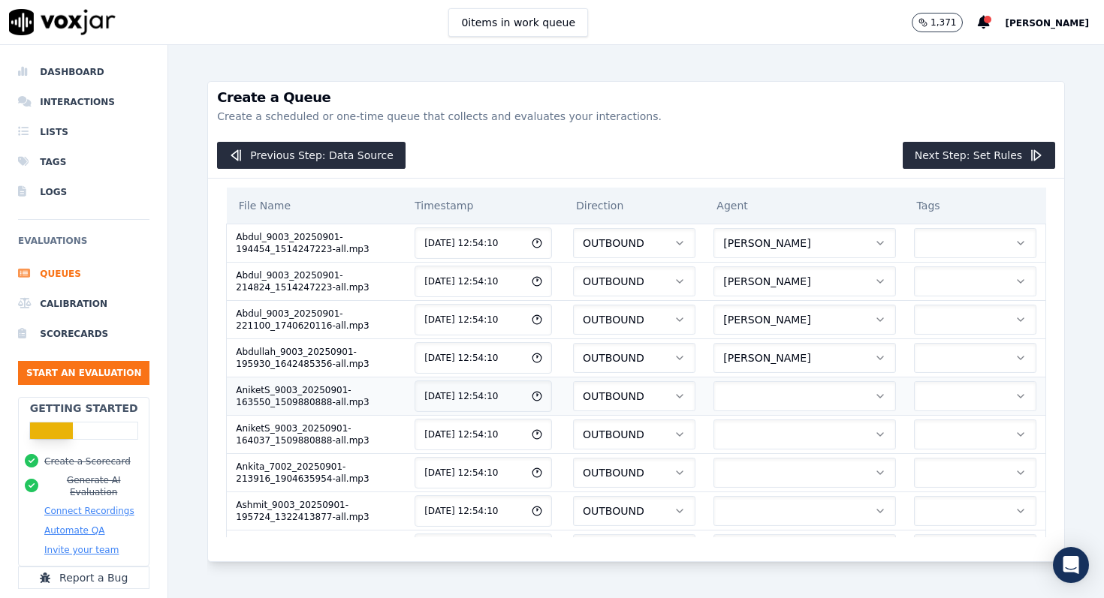
click at [825, 411] on td at bounding box center [804, 396] width 200 height 38
click at [826, 402] on button "button" at bounding box center [804, 396] width 182 height 30
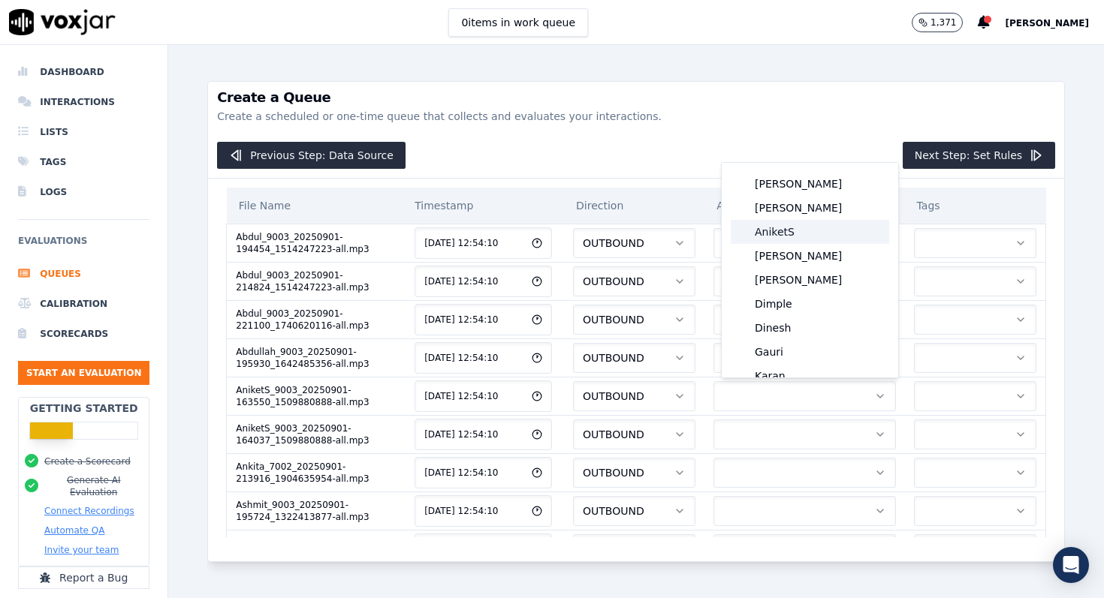
click at [803, 240] on div "AniketS" at bounding box center [809, 232] width 158 height 24
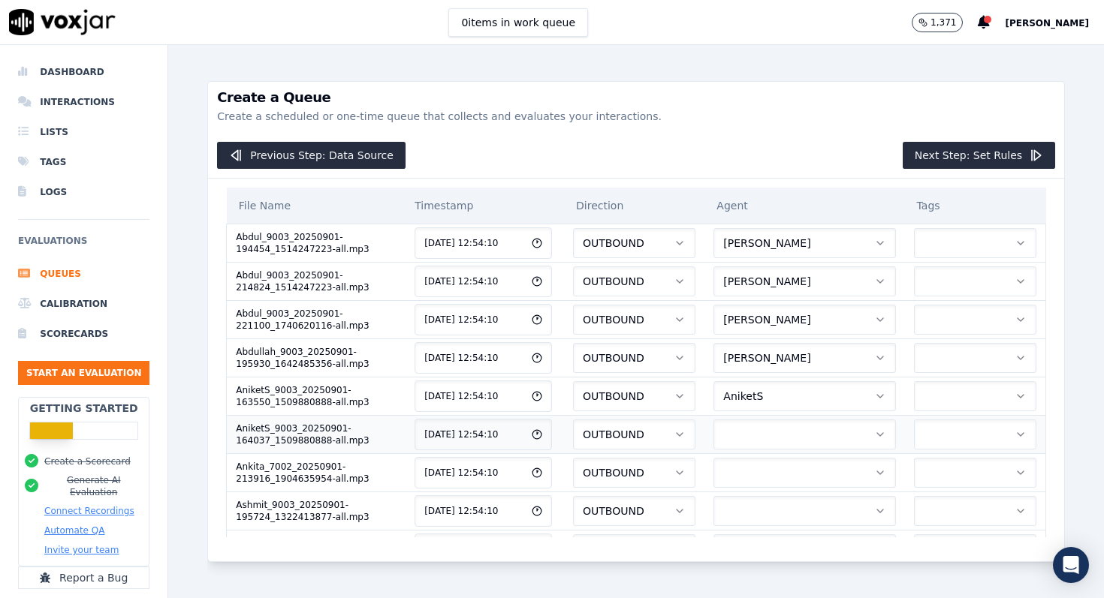
click at [795, 435] on button "button" at bounding box center [804, 435] width 182 height 30
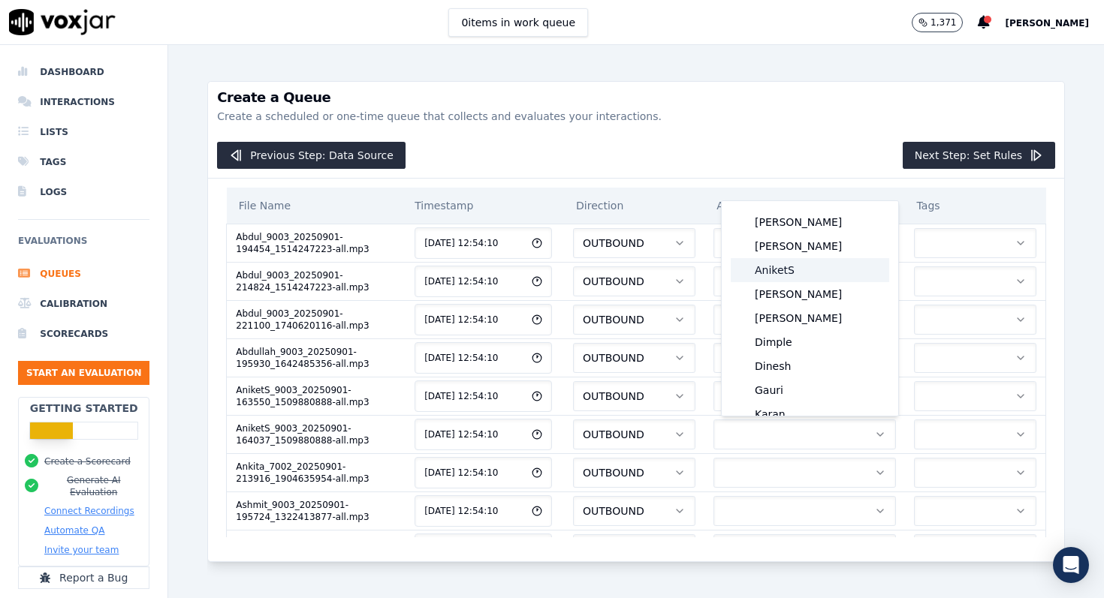
click at [789, 270] on div "AniketS" at bounding box center [809, 270] width 158 height 24
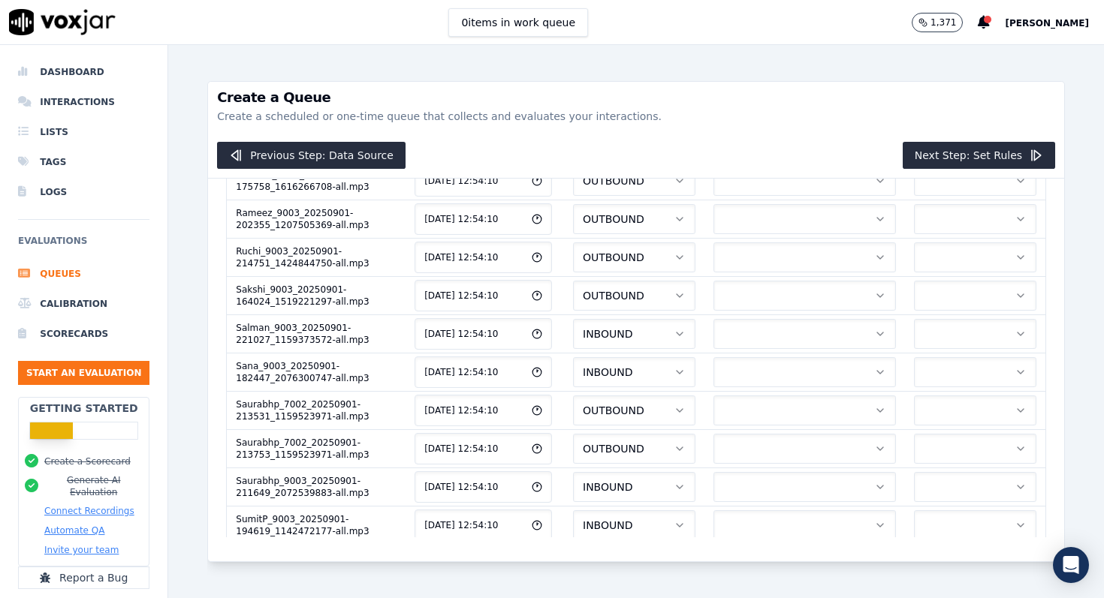
scroll to position [730, 0]
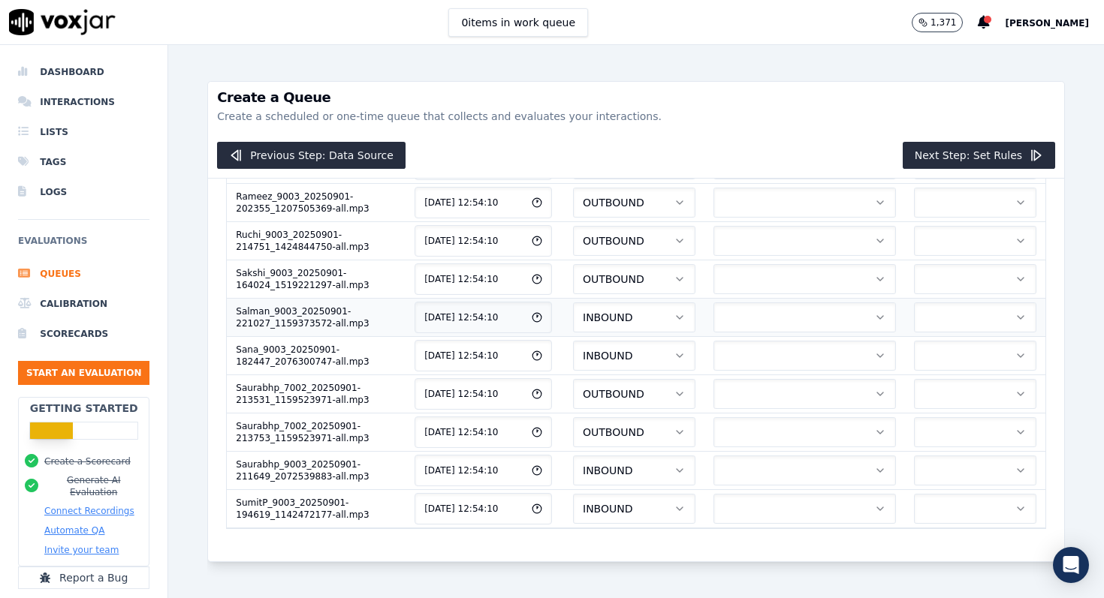
click at [660, 315] on button "INBOUND" at bounding box center [634, 318] width 122 height 30
click at [651, 375] on div "OUTBOUND" at bounding box center [643, 381] width 100 height 24
click at [654, 357] on button "INBOUND" at bounding box center [634, 356] width 122 height 30
click at [646, 416] on div "OUTBOUND" at bounding box center [643, 419] width 100 height 24
click at [648, 463] on button "INBOUND" at bounding box center [634, 471] width 122 height 30
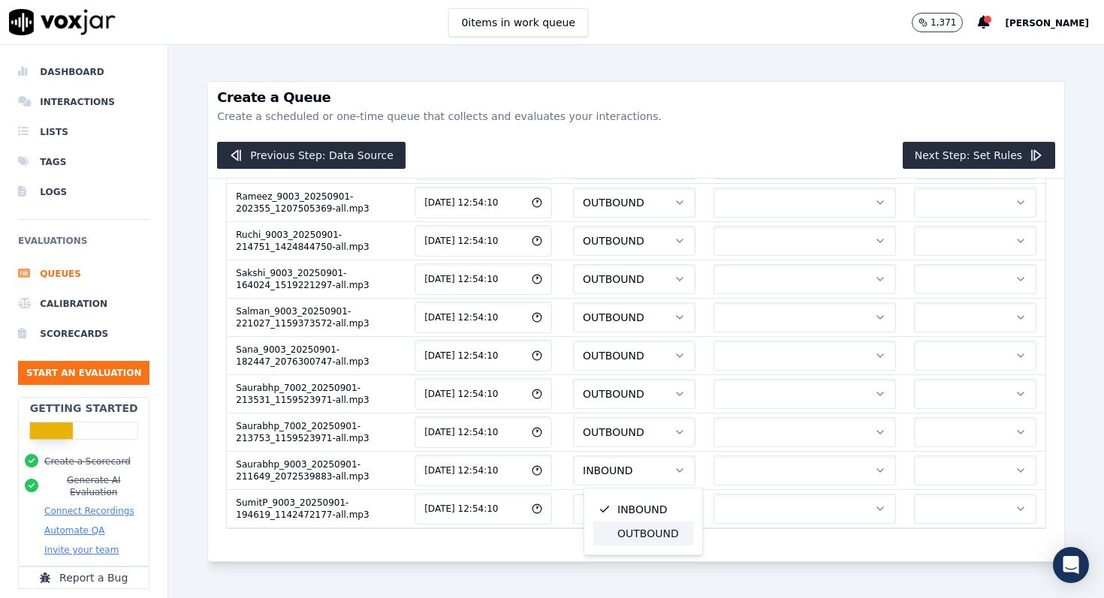
click at [645, 529] on div "OUTBOUND" at bounding box center [643, 534] width 100 height 24
click at [647, 512] on button "INBOUND" at bounding box center [634, 509] width 122 height 30
click at [646, 569] on div "OUTBOUND" at bounding box center [643, 572] width 100 height 24
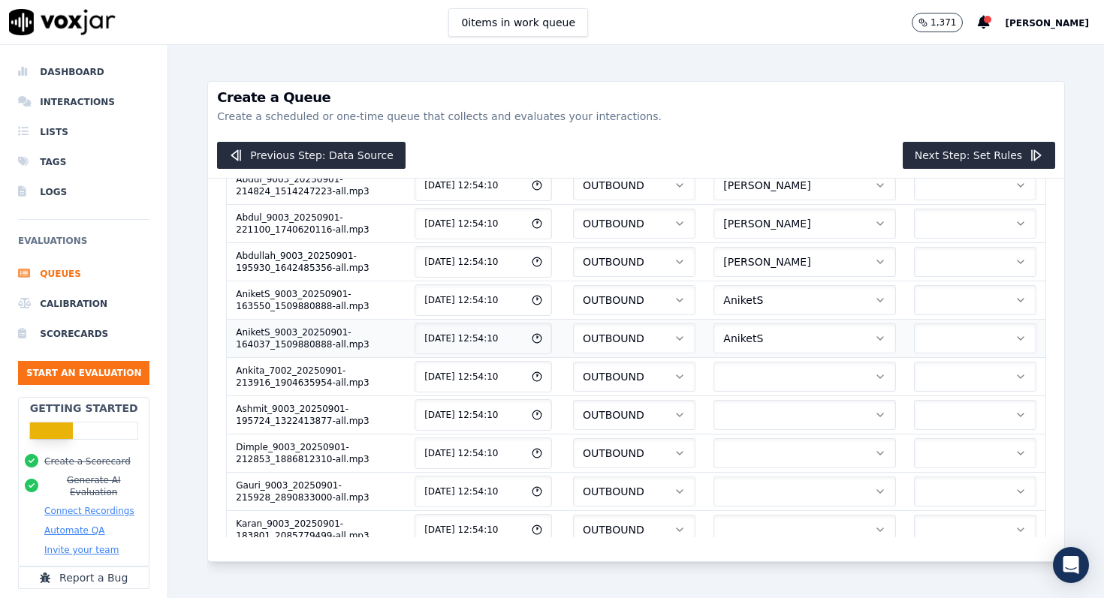
scroll to position [105, 0]
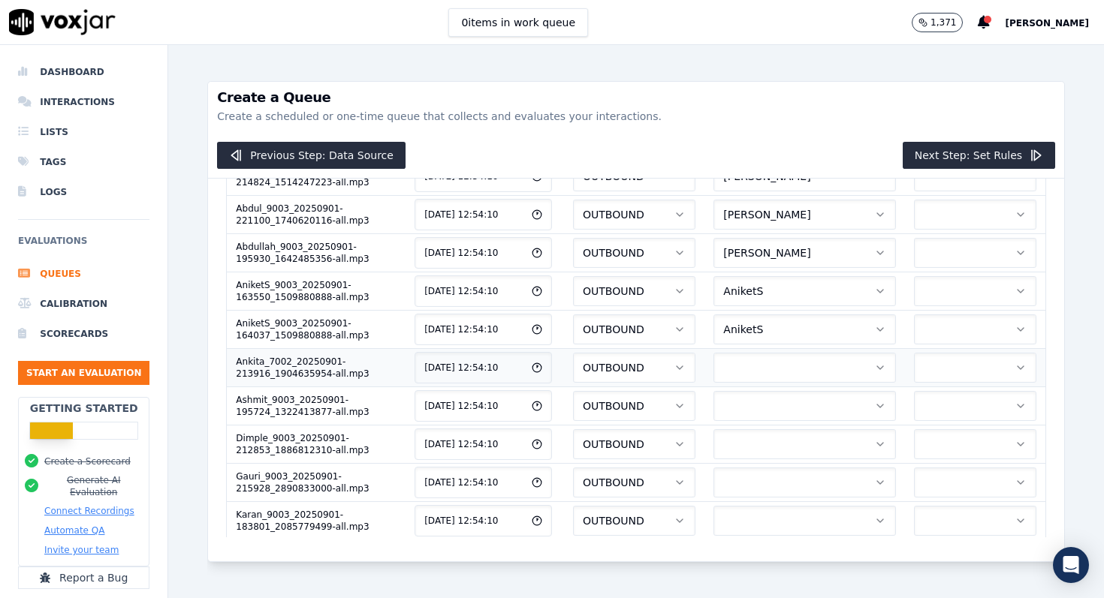
click at [798, 368] on button "button" at bounding box center [804, 368] width 182 height 30
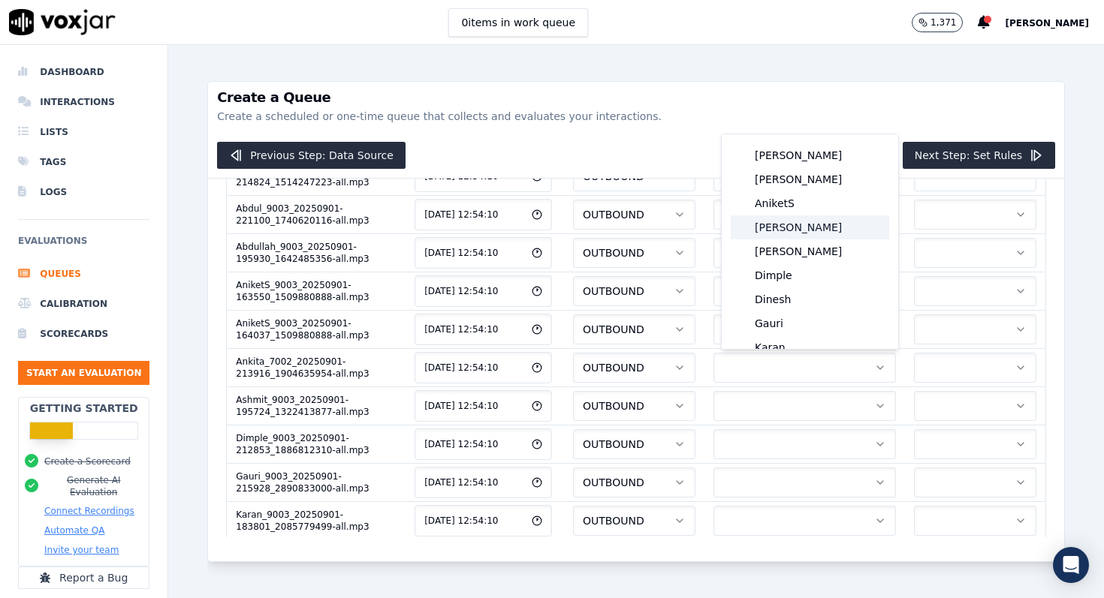
click at [786, 230] on div "[PERSON_NAME]" at bounding box center [809, 227] width 158 height 24
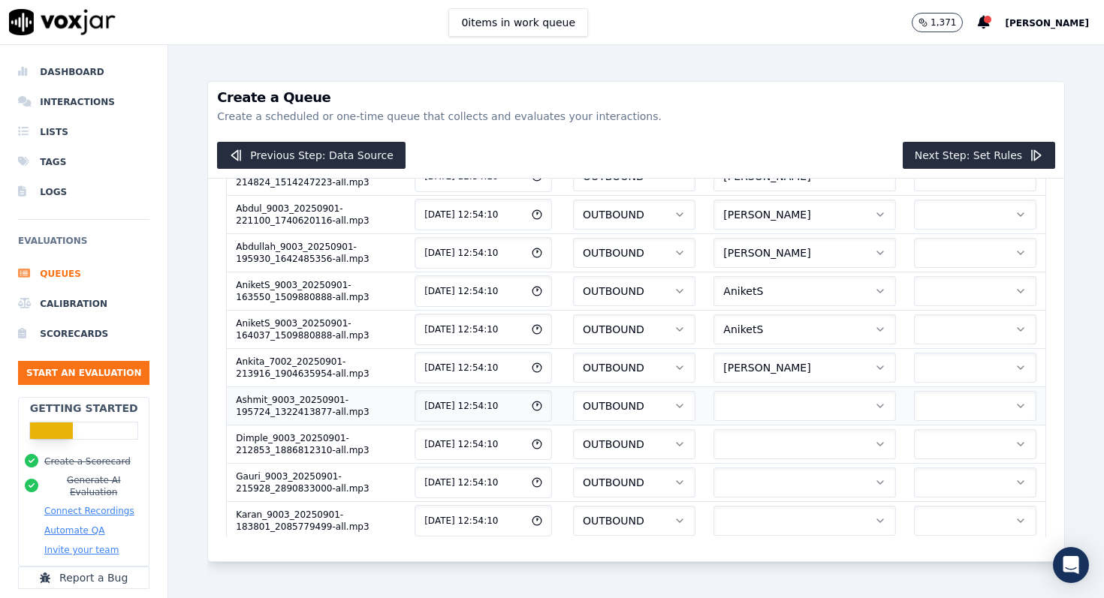
click at [781, 410] on button "button" at bounding box center [804, 406] width 182 height 30
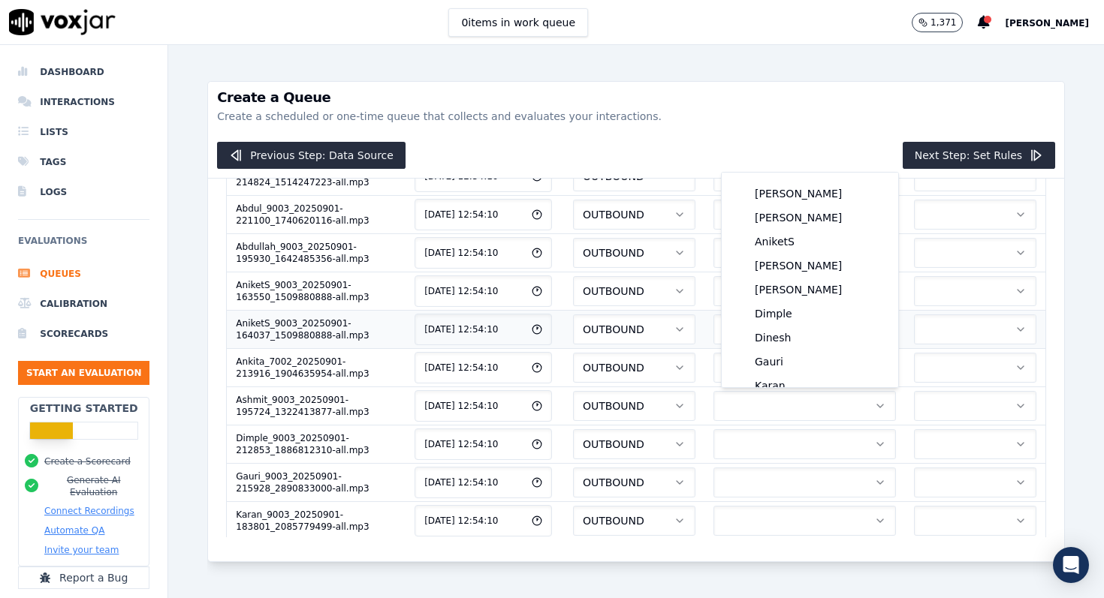
click at [908, 346] on td at bounding box center [975, 329] width 141 height 38
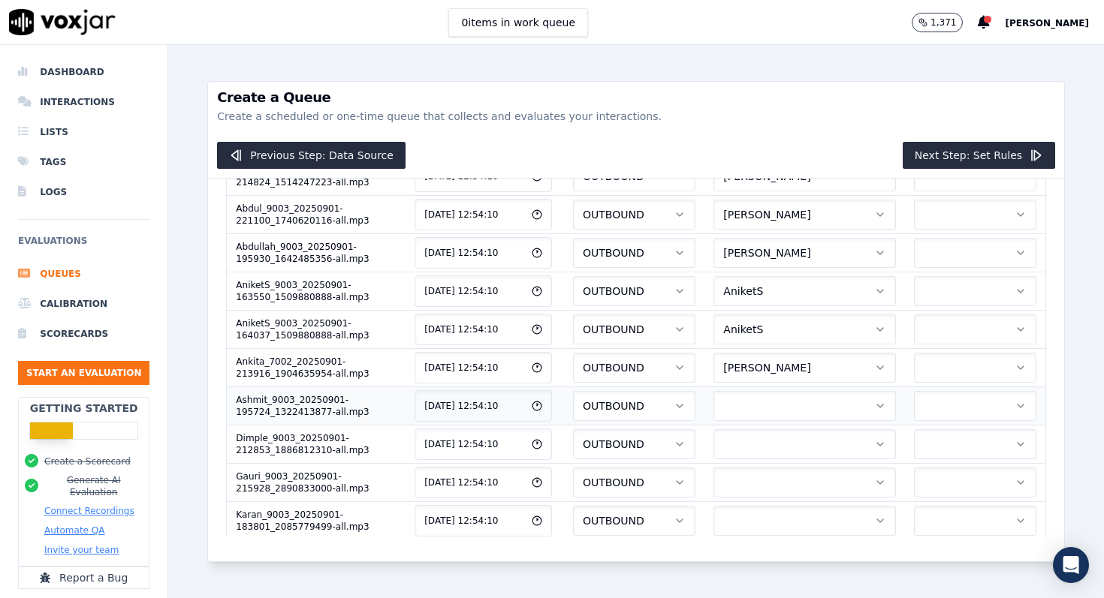
click at [801, 404] on button "button" at bounding box center [804, 406] width 182 height 30
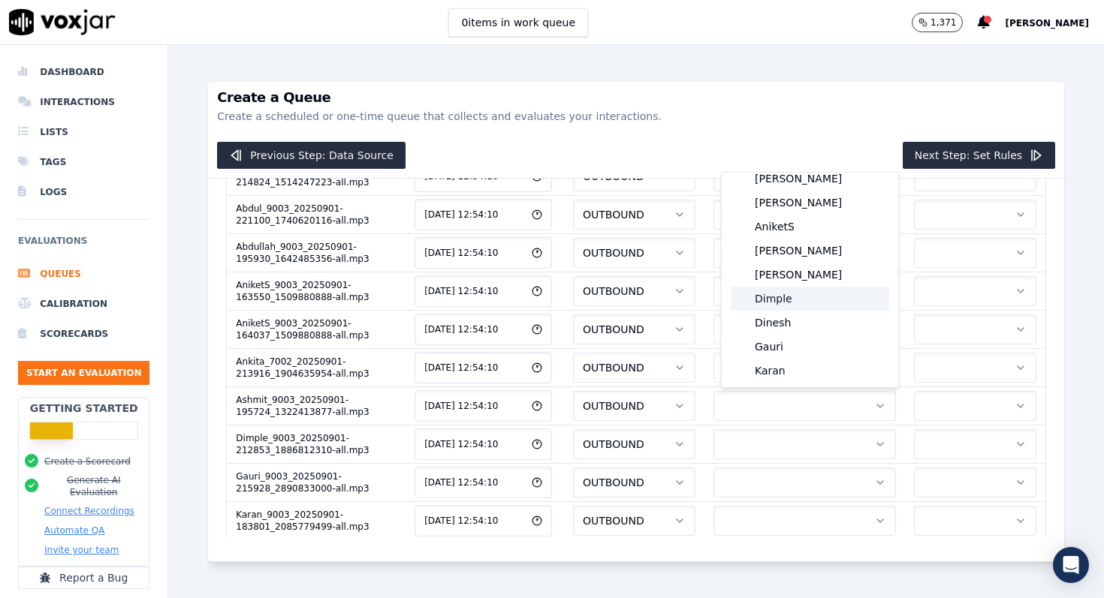
scroll to position [14, 0]
click at [812, 284] on div "Ashmit" at bounding box center [809, 276] width 158 height 24
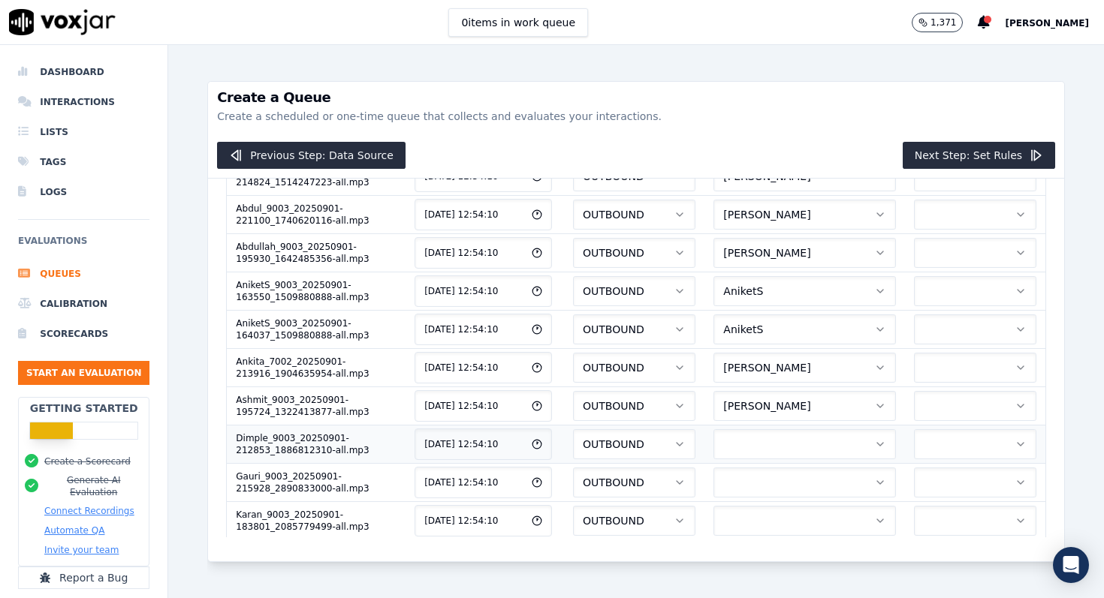
click at [789, 438] on button "button" at bounding box center [804, 444] width 182 height 30
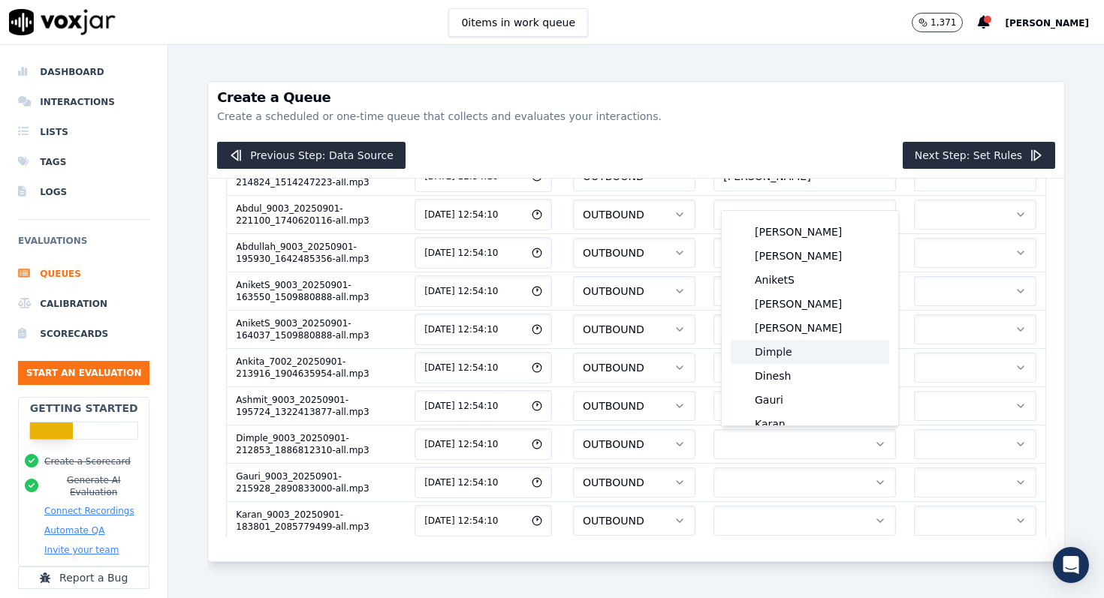
click at [791, 362] on div "Dimple" at bounding box center [809, 352] width 158 height 24
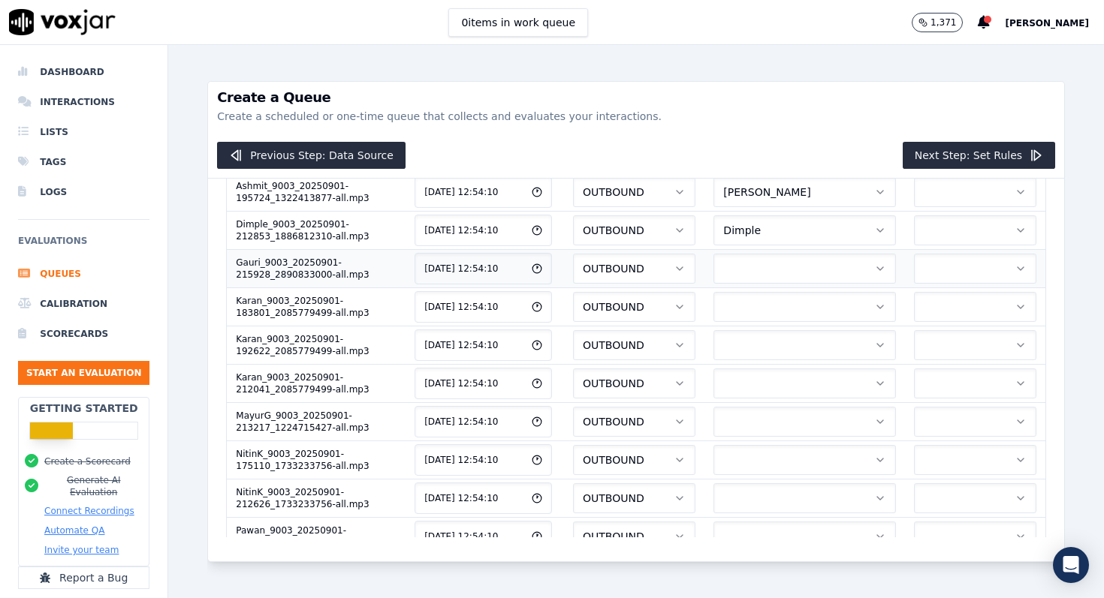
scroll to position [323, 0]
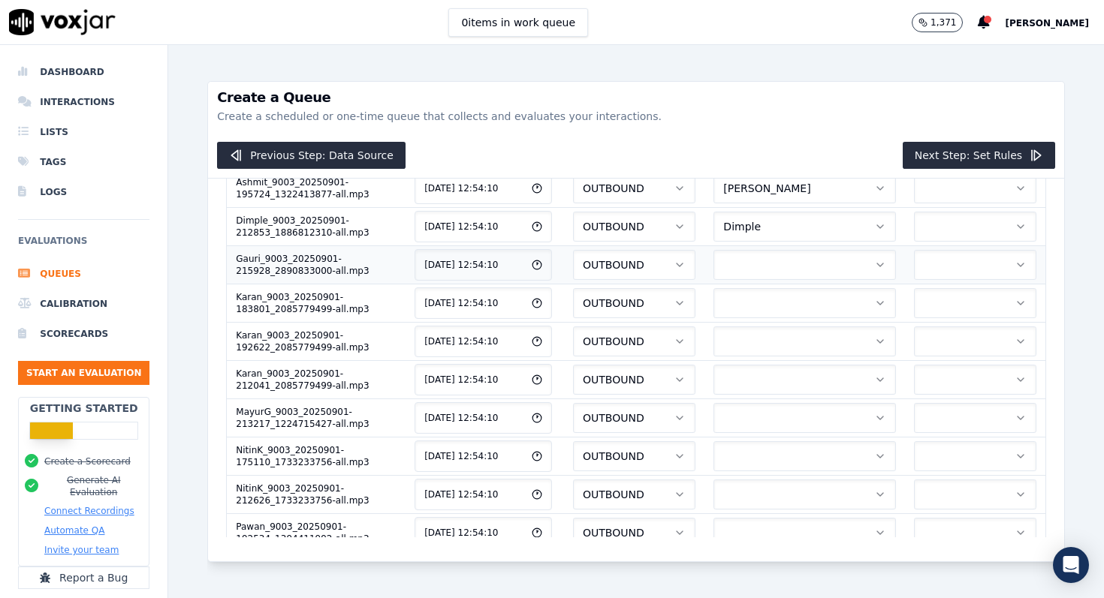
click at [792, 269] on button "button" at bounding box center [804, 265] width 182 height 30
click at [801, 310] on button "button" at bounding box center [804, 303] width 182 height 30
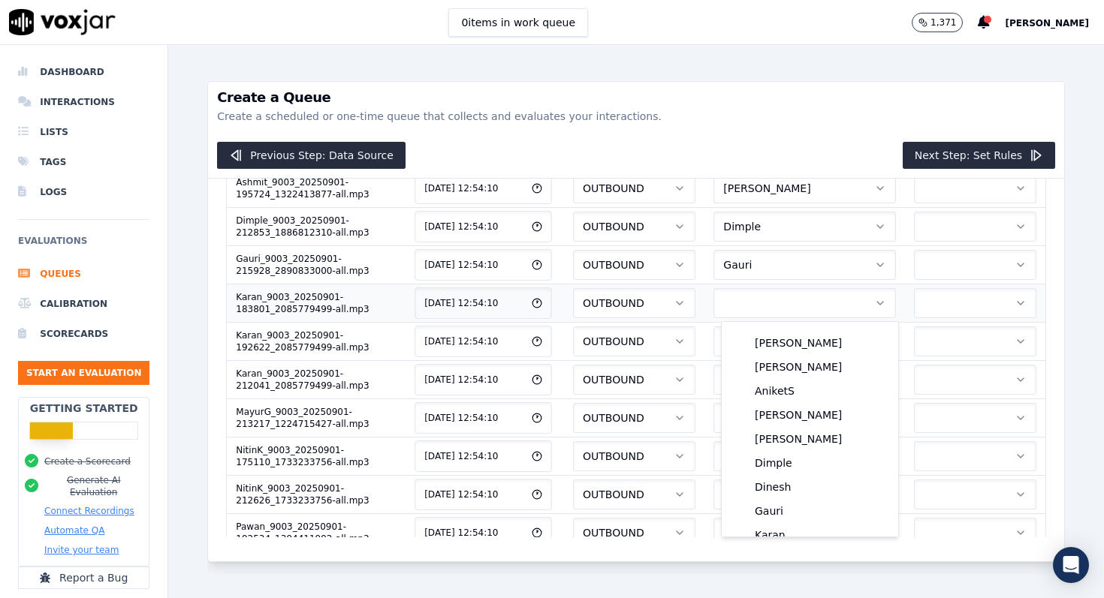
scroll to position [11, 0]
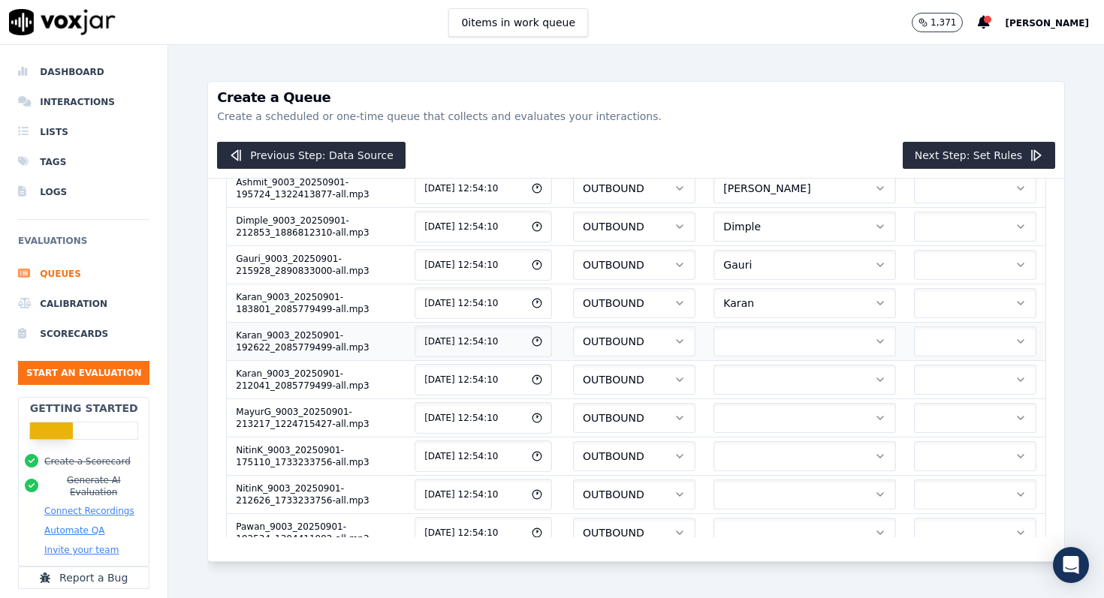
click at [801, 339] on button "button" at bounding box center [804, 342] width 182 height 30
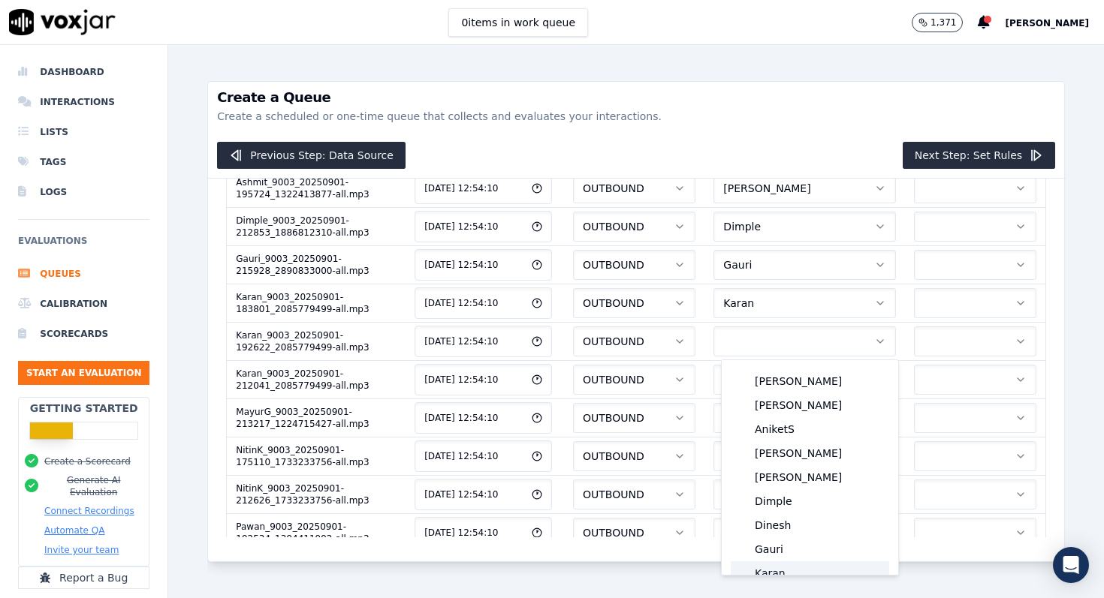
click at [782, 571] on div "Karan" at bounding box center [809, 574] width 158 height 24
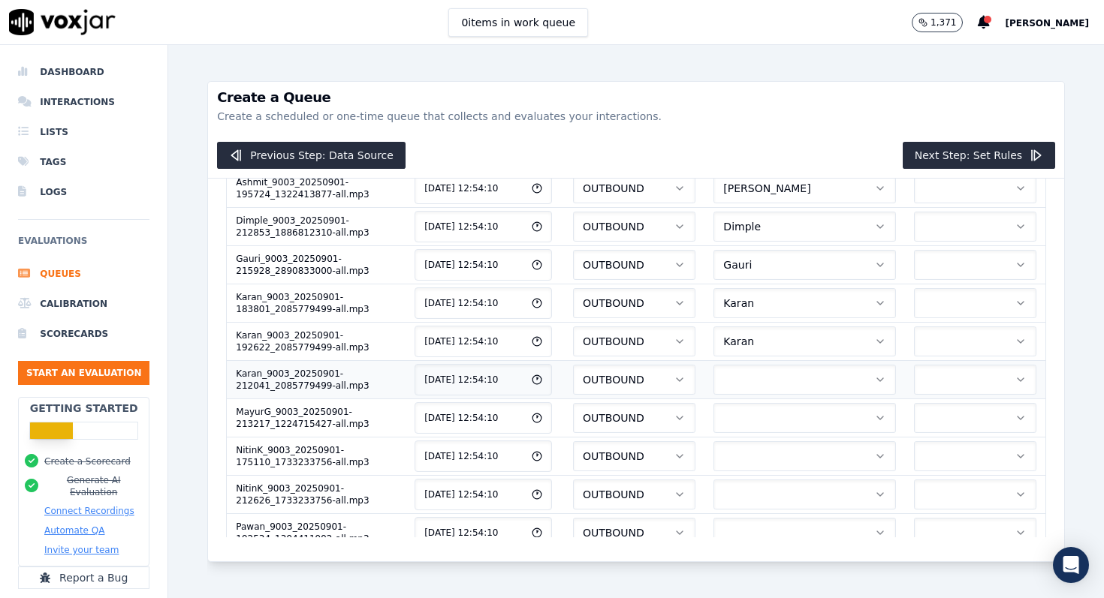
click at [795, 380] on button "button" at bounding box center [804, 380] width 182 height 30
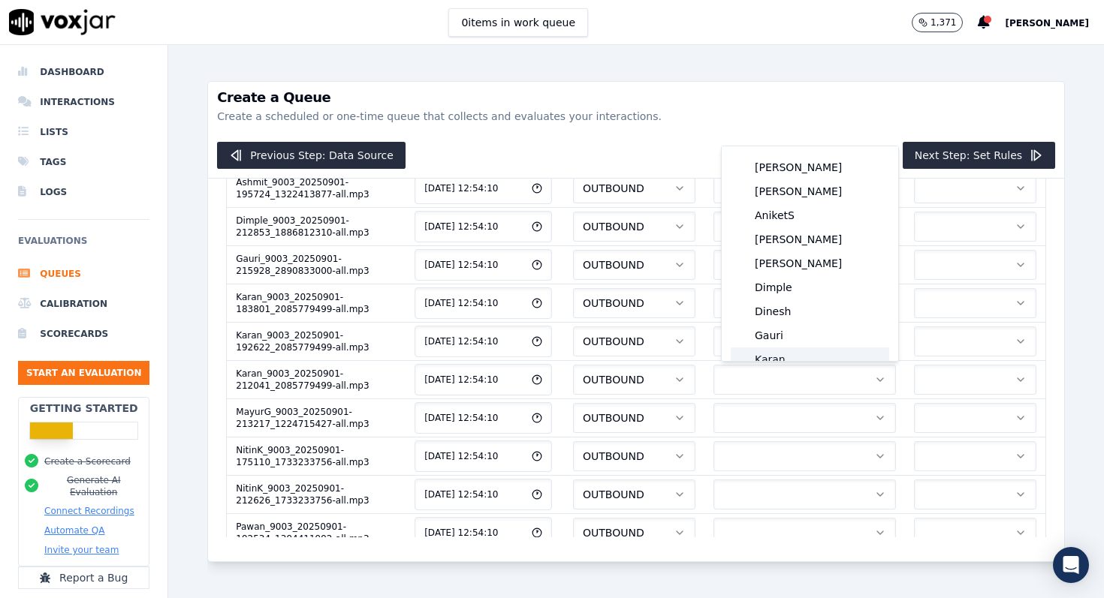
click at [791, 359] on div "Karan" at bounding box center [809, 360] width 158 height 24
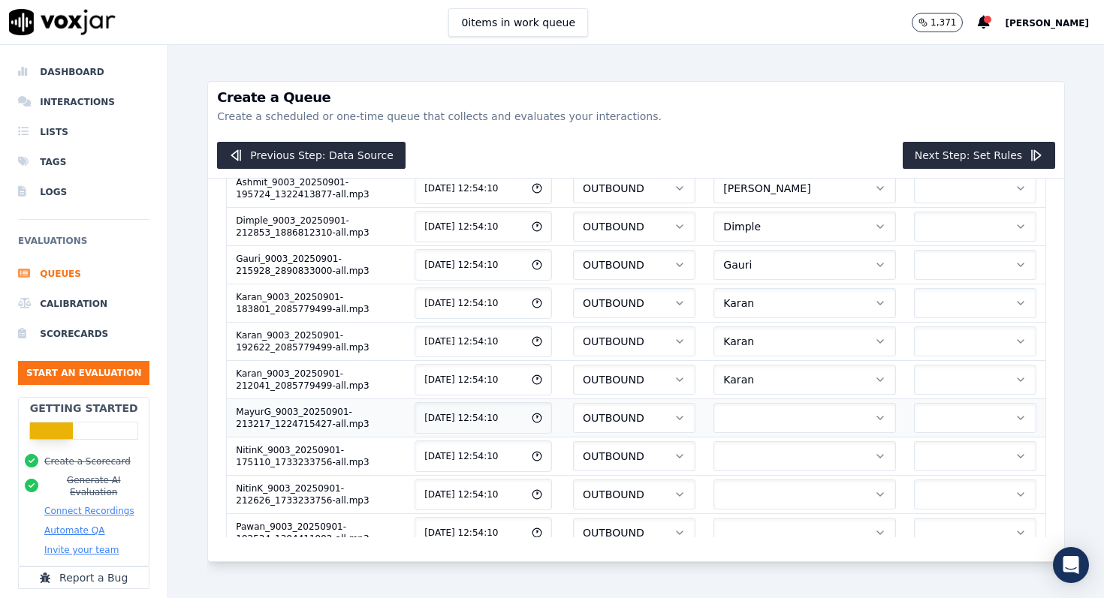
click at [788, 419] on button "button" at bounding box center [804, 418] width 182 height 30
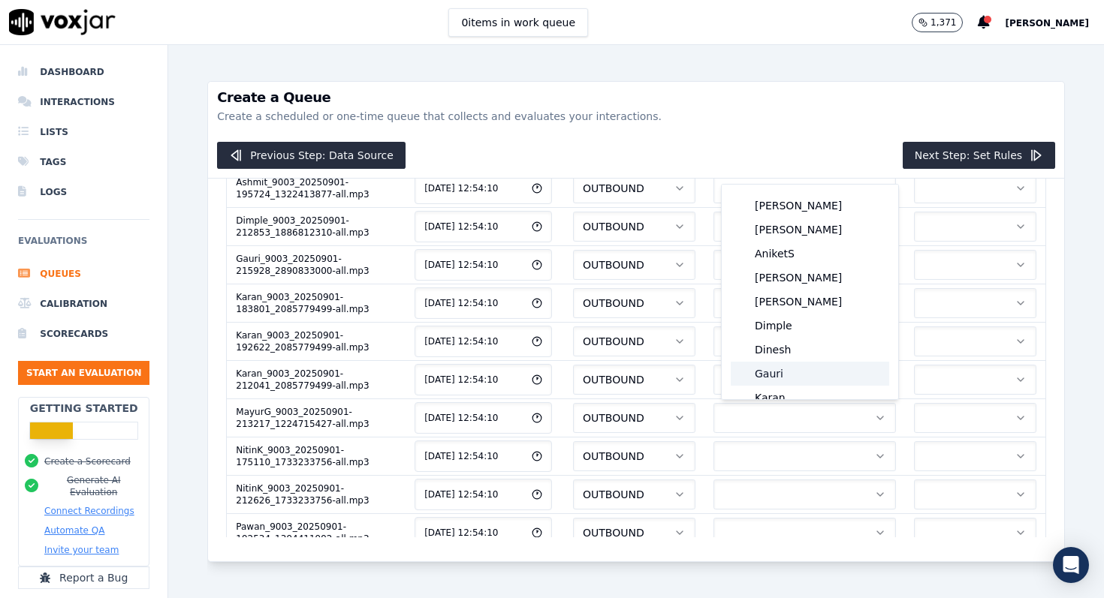
scroll to position [35, 0]
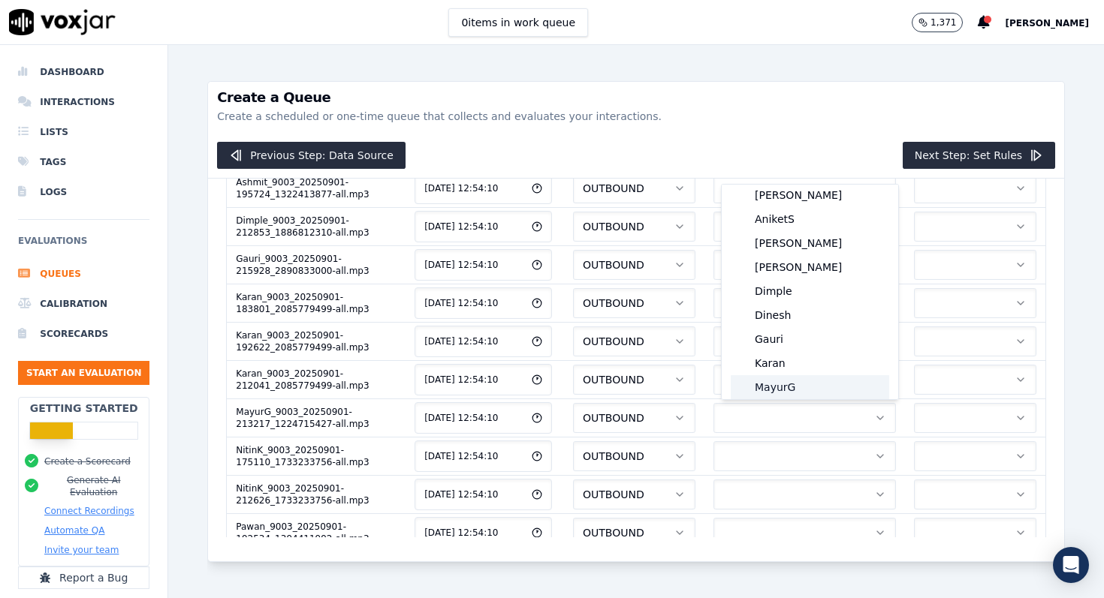
click at [789, 393] on div "MayurG" at bounding box center [809, 387] width 158 height 24
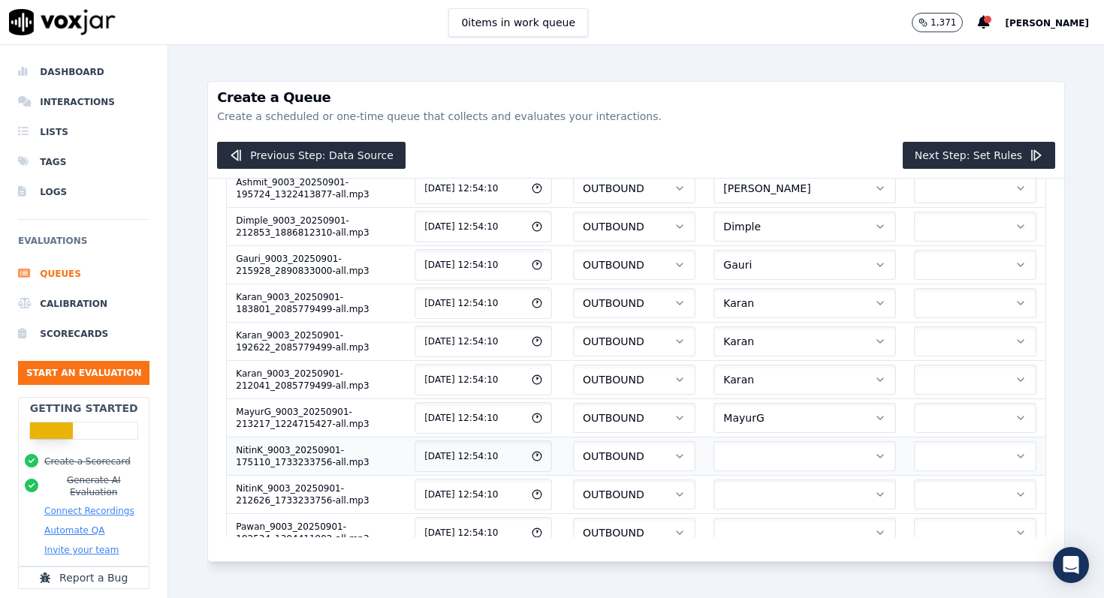
click at [775, 453] on button "button" at bounding box center [804, 456] width 182 height 30
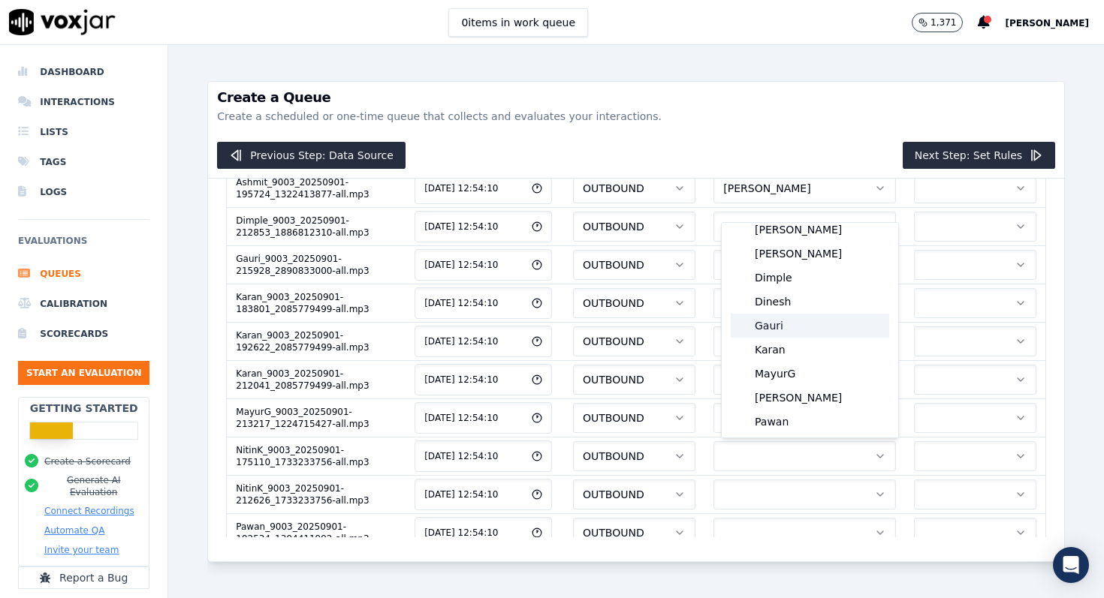
scroll to position [86, 0]
click at [789, 405] on div "[PERSON_NAME]" at bounding box center [809, 399] width 158 height 24
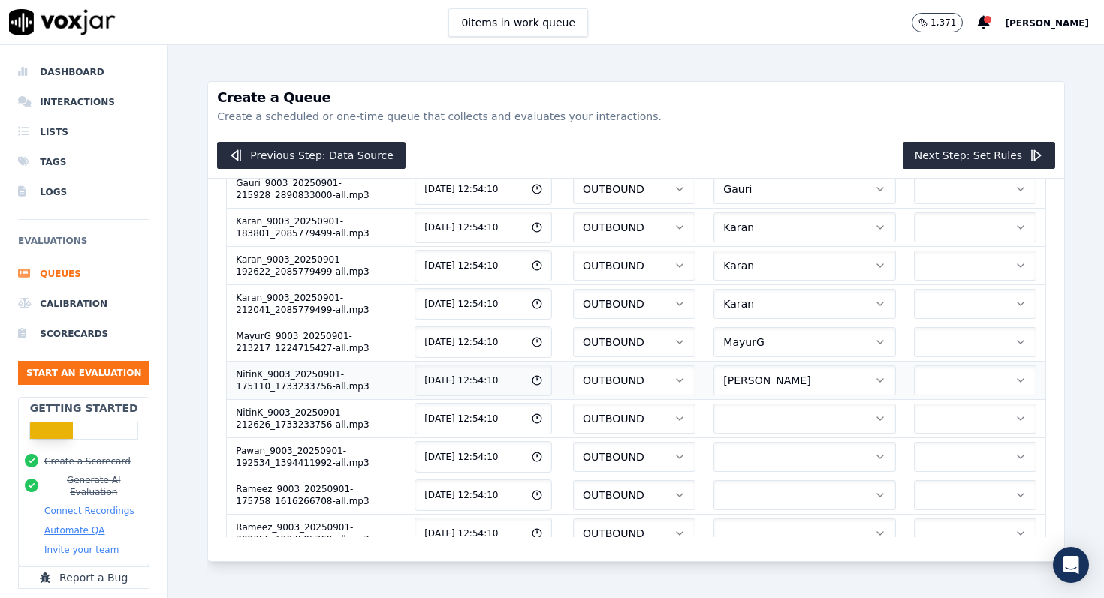
scroll to position [403, 0]
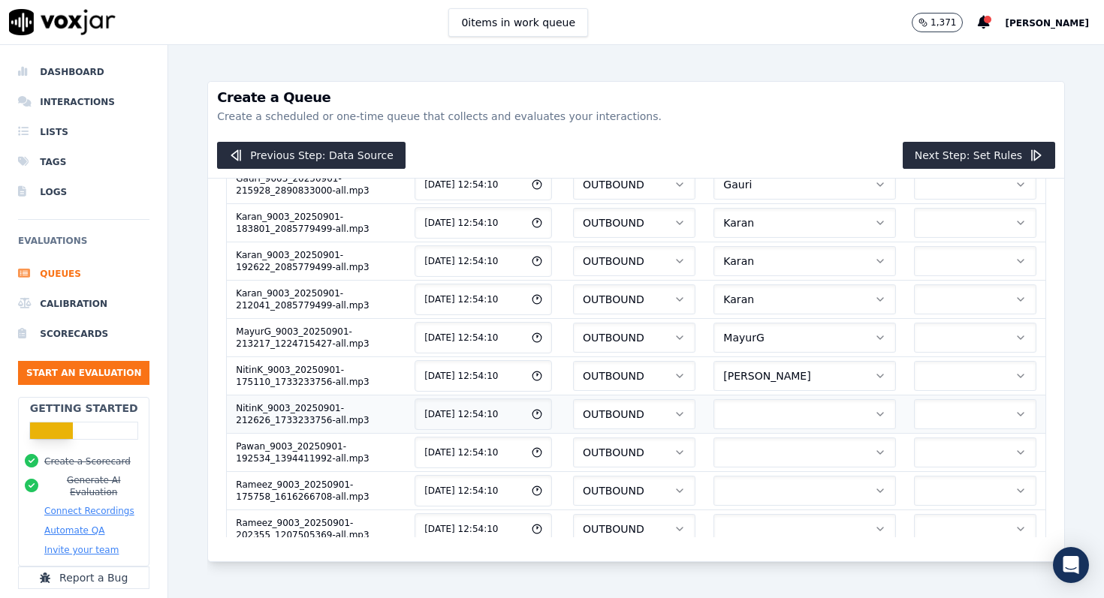
click at [782, 422] on button "button" at bounding box center [804, 414] width 182 height 30
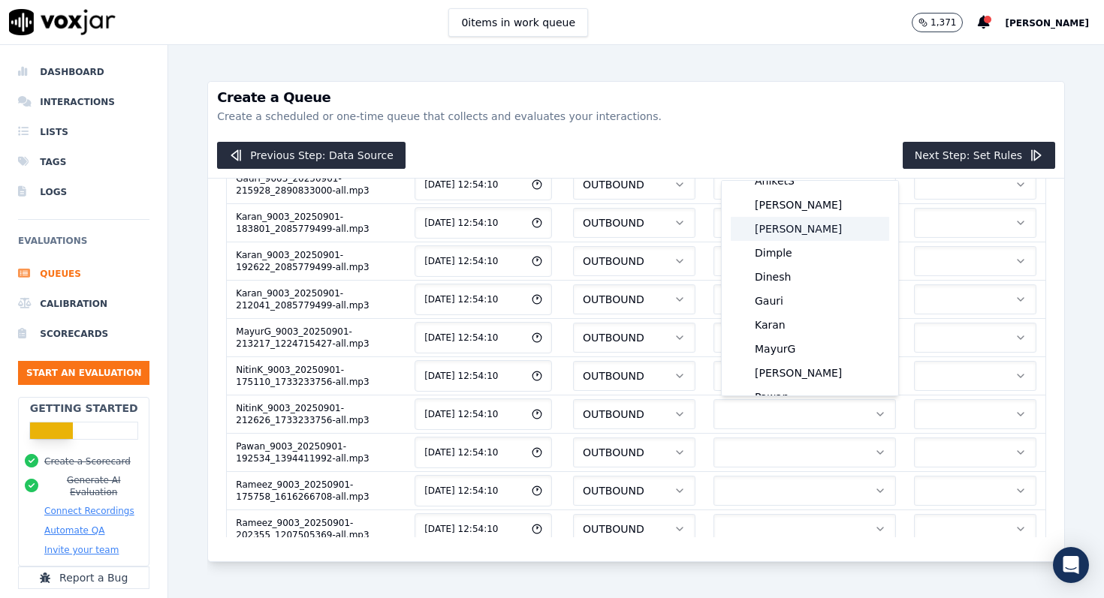
scroll to position [72, 0]
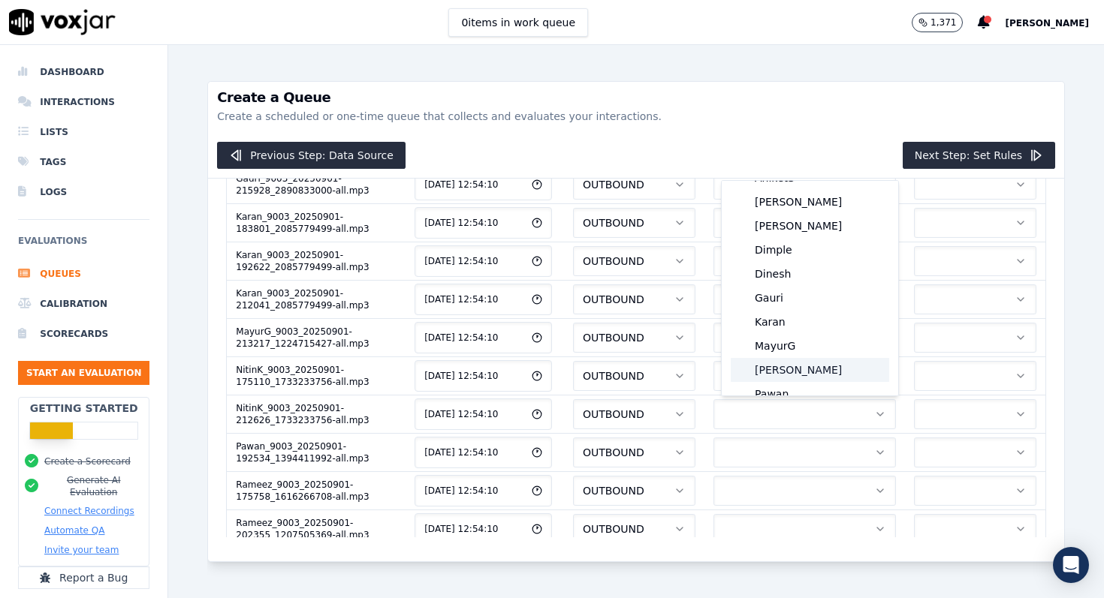
click at [782, 371] on div "[PERSON_NAME]" at bounding box center [809, 370] width 158 height 24
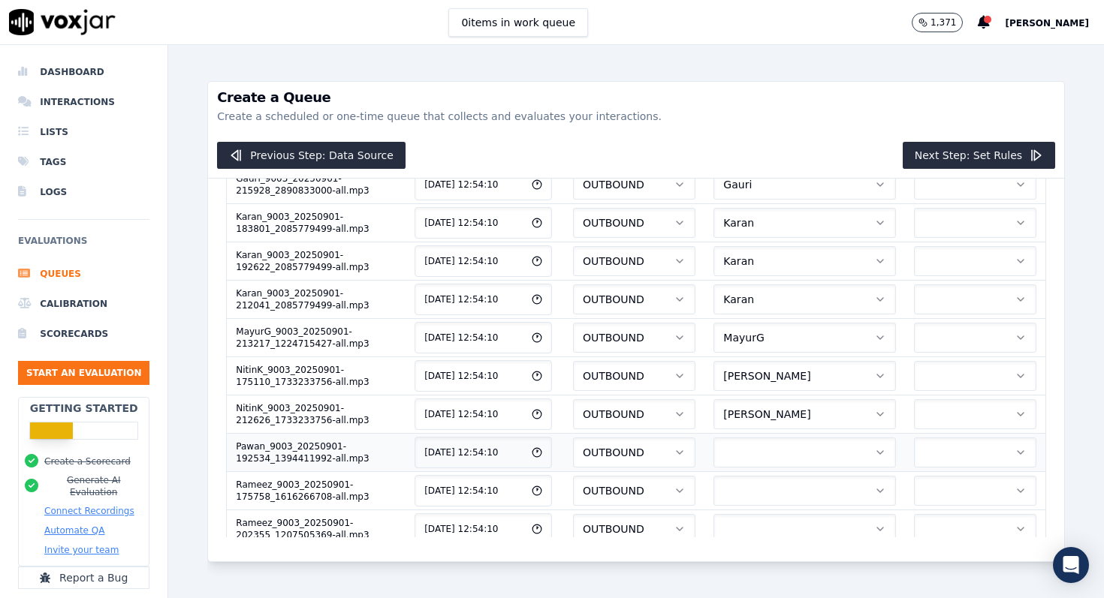
click at [770, 456] on button "button" at bounding box center [804, 453] width 182 height 30
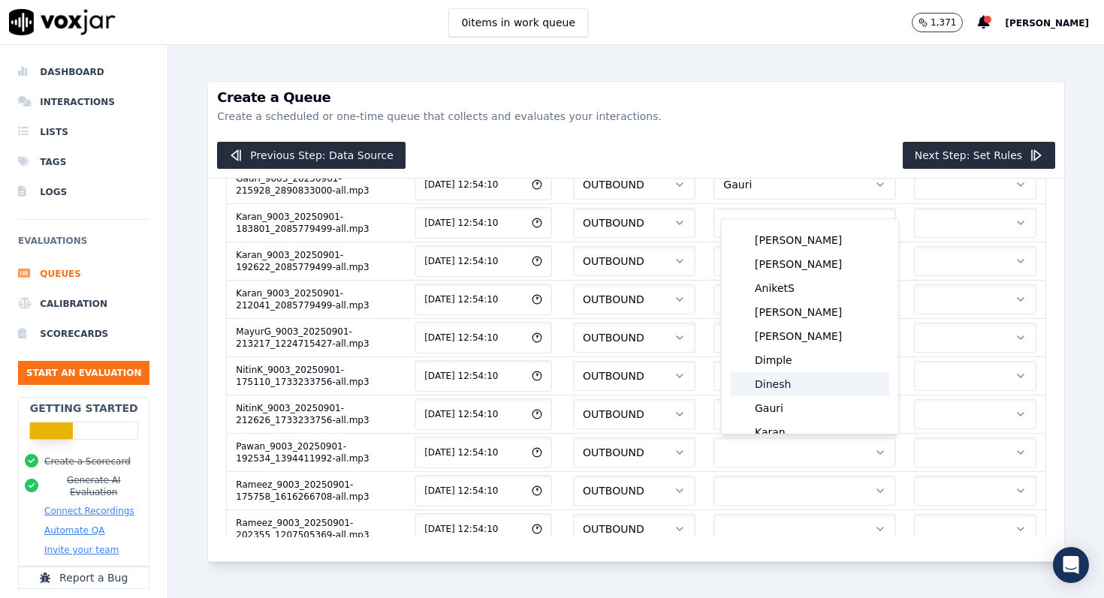
scroll to position [83, 0]
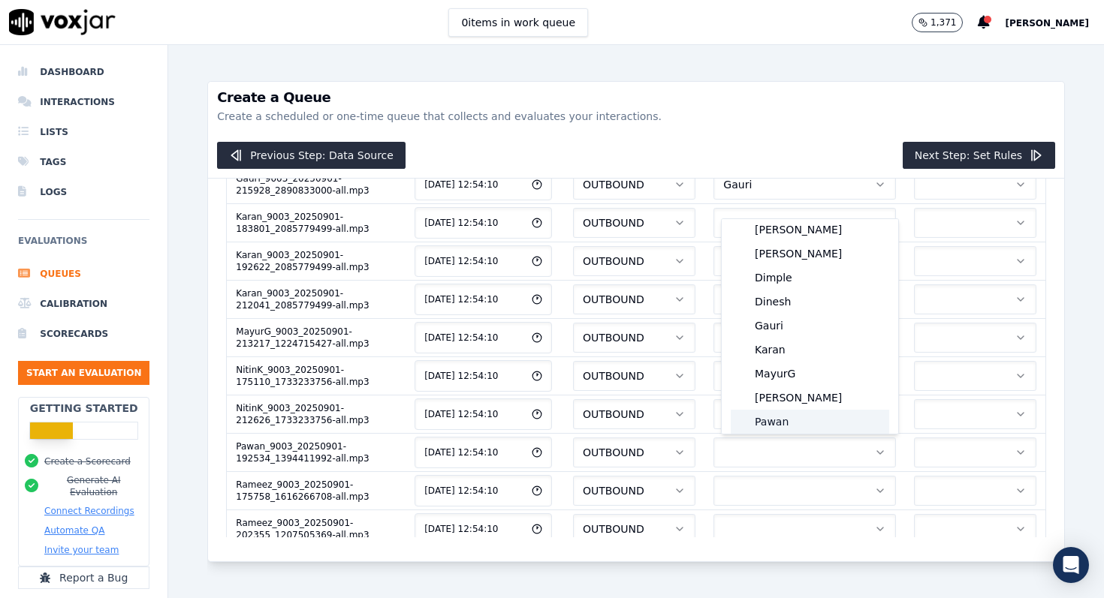
click at [783, 417] on div "Pawan" at bounding box center [809, 422] width 158 height 24
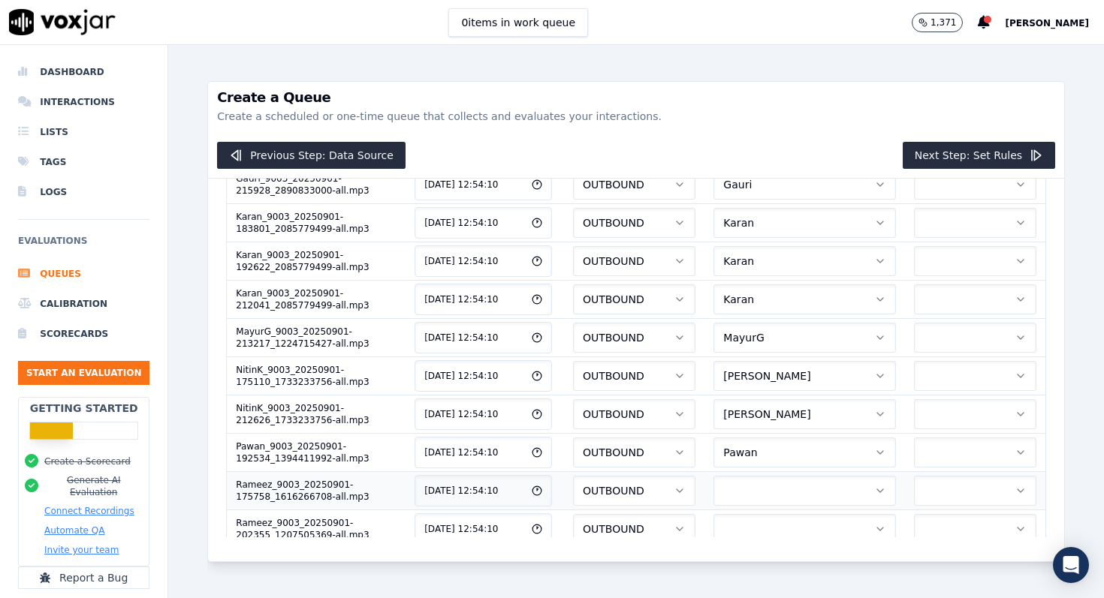
click at [764, 488] on button "button" at bounding box center [804, 491] width 182 height 30
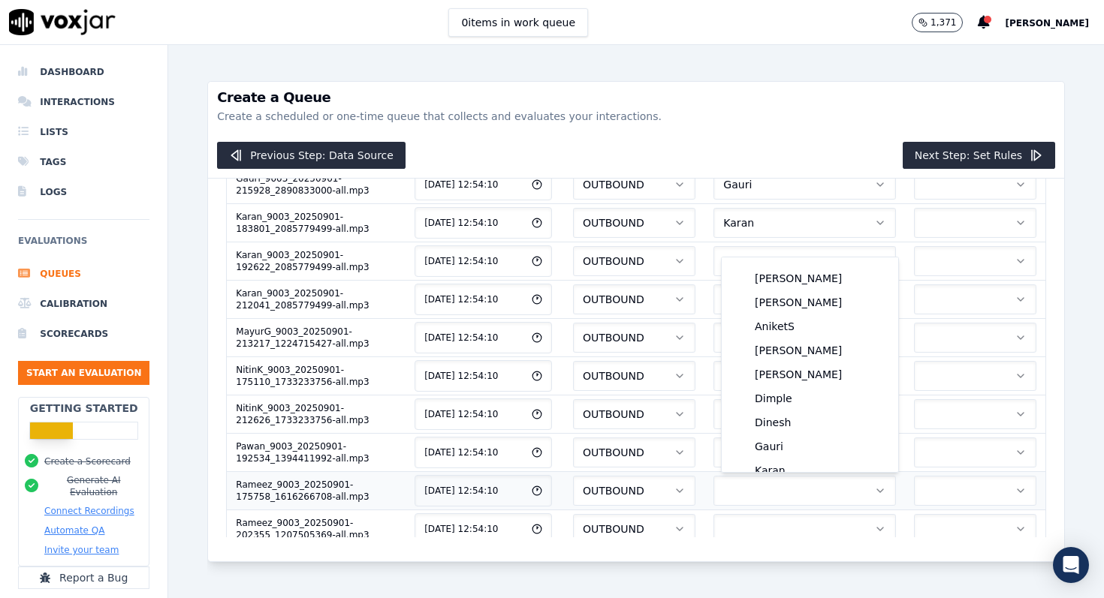
scroll to position [107, 0]
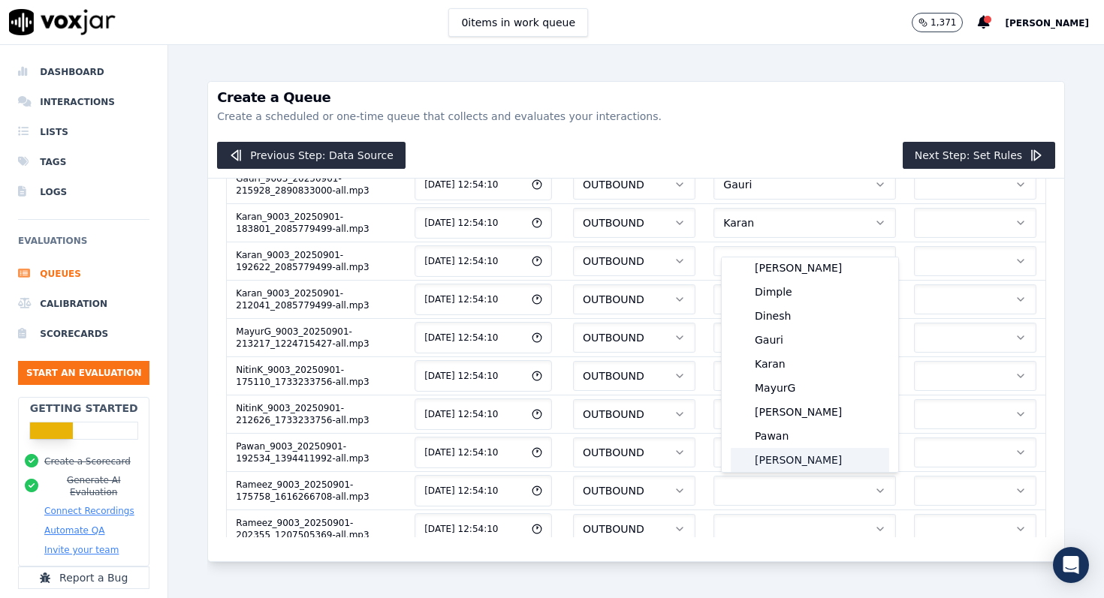
click at [782, 460] on div "Rameez" at bounding box center [809, 460] width 158 height 24
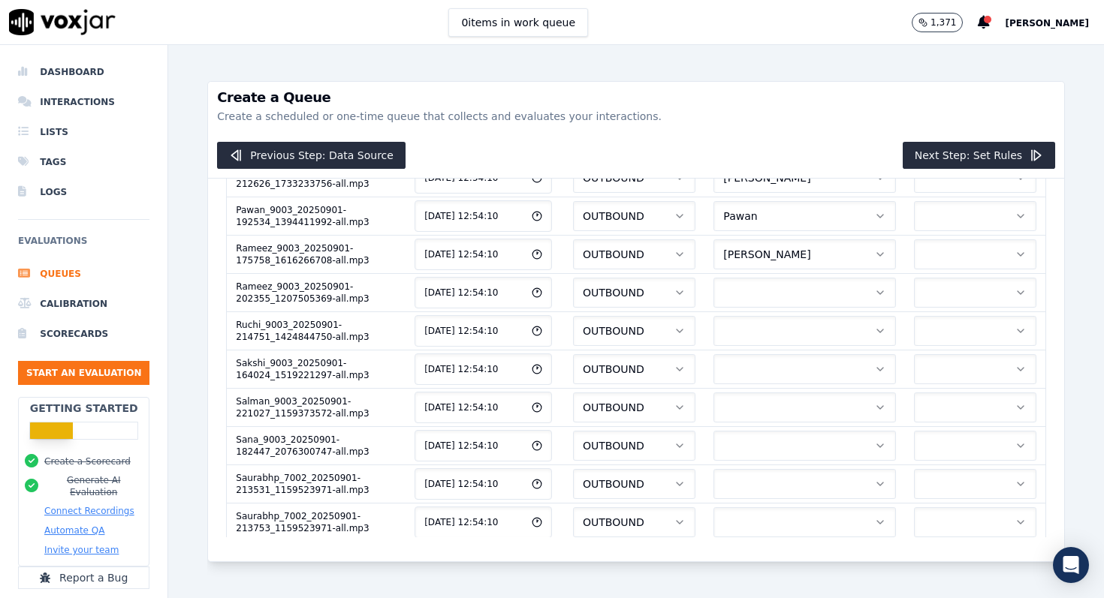
scroll to position [643, 0]
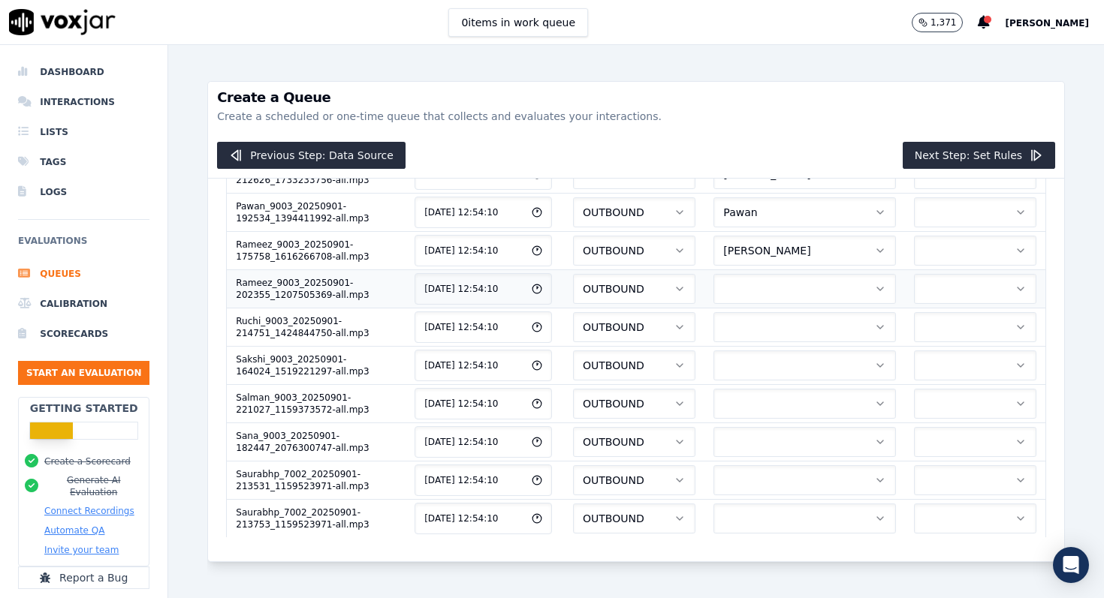
click at [779, 294] on button "button" at bounding box center [804, 289] width 182 height 30
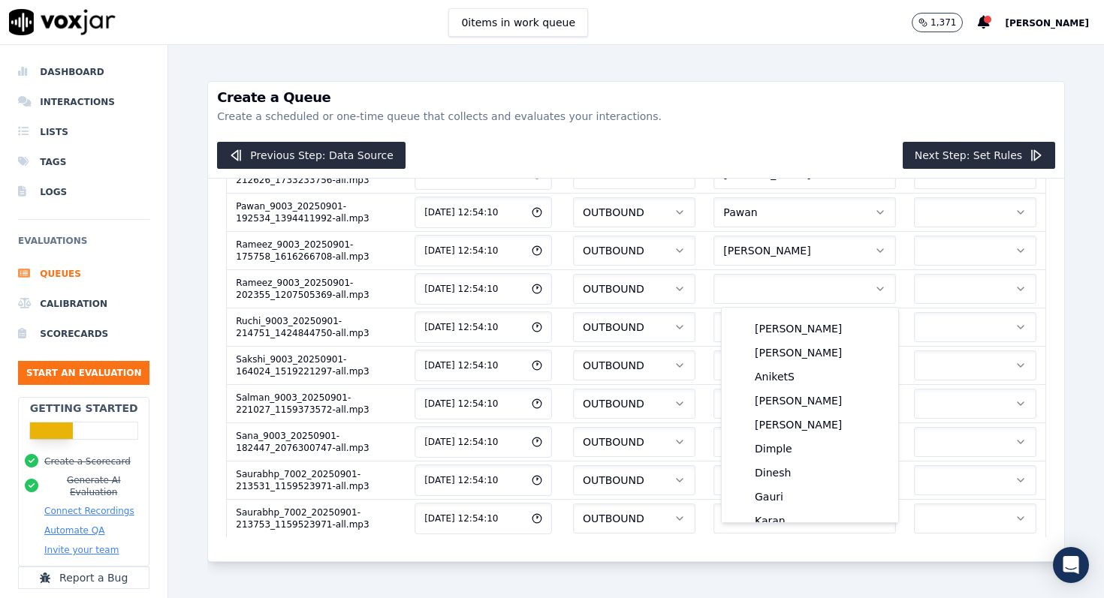
scroll to position [107, 0]
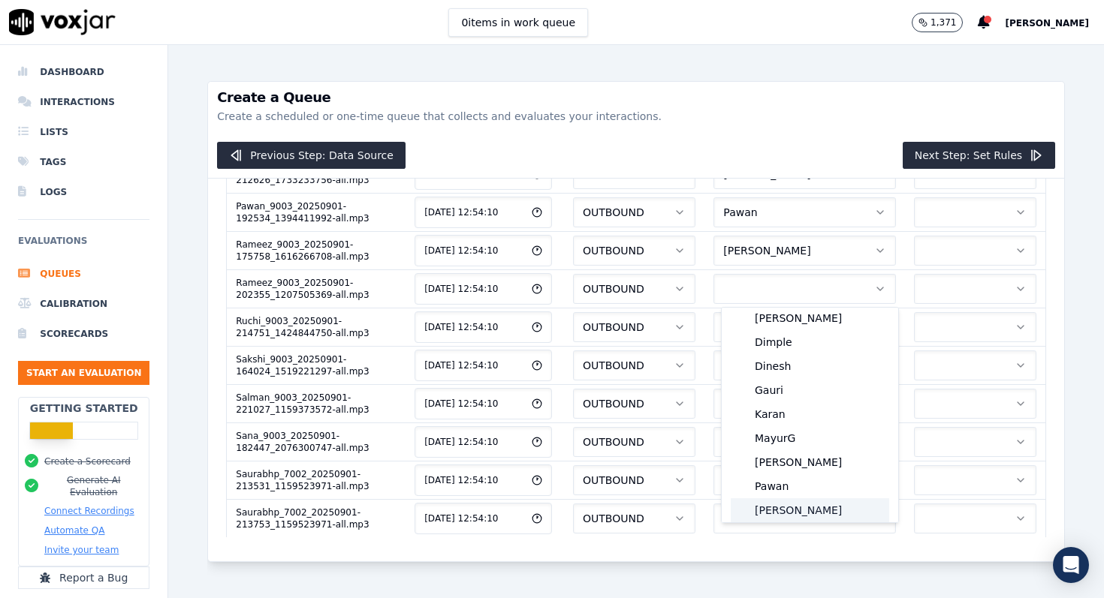
click at [771, 509] on div "Rameez" at bounding box center [809, 510] width 158 height 24
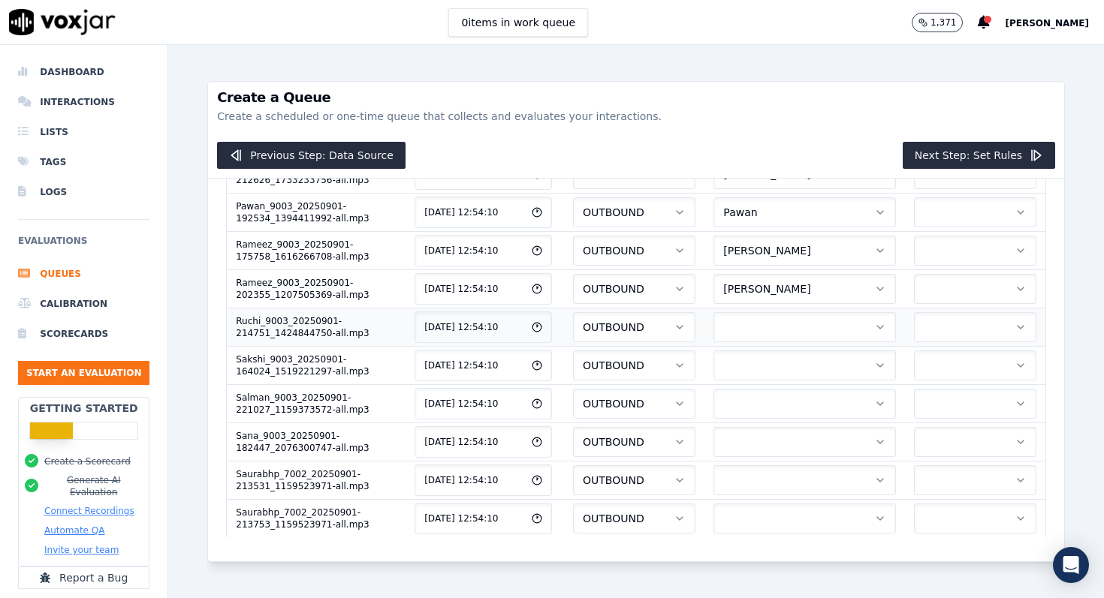
click at [773, 330] on button "button" at bounding box center [804, 327] width 182 height 30
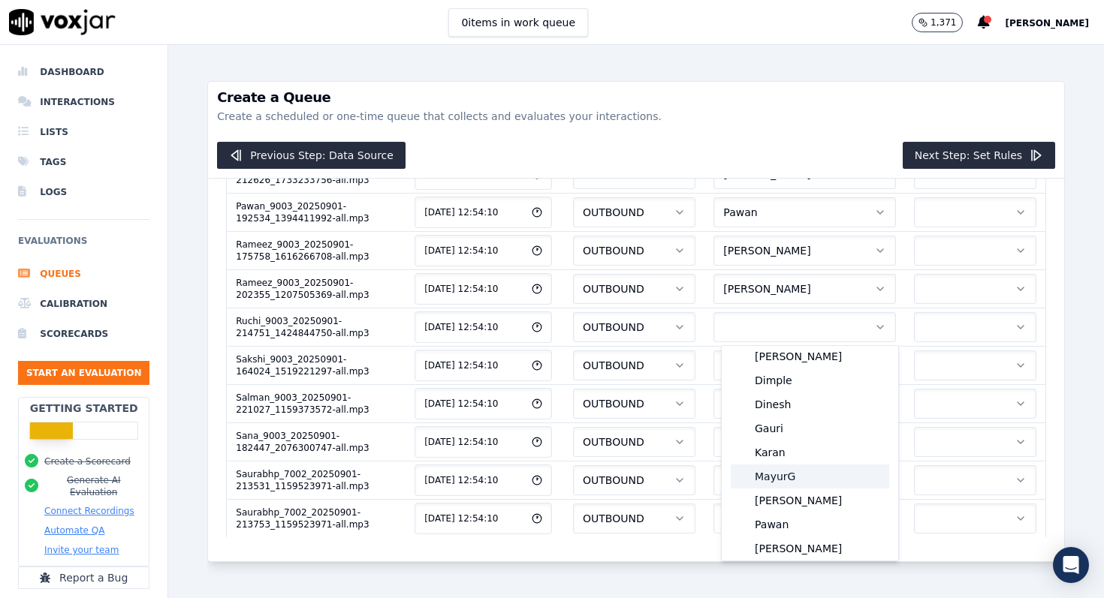
scroll to position [131, 0]
click at [774, 548] on div "Ruchi" at bounding box center [809, 549] width 158 height 24
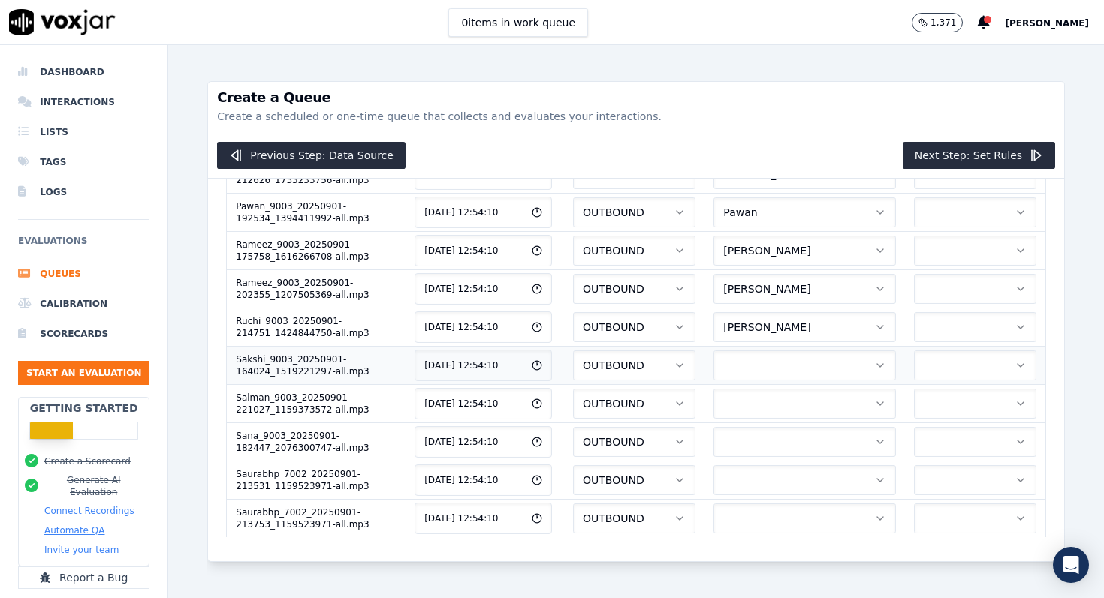
click at [767, 370] on button "button" at bounding box center [804, 366] width 182 height 30
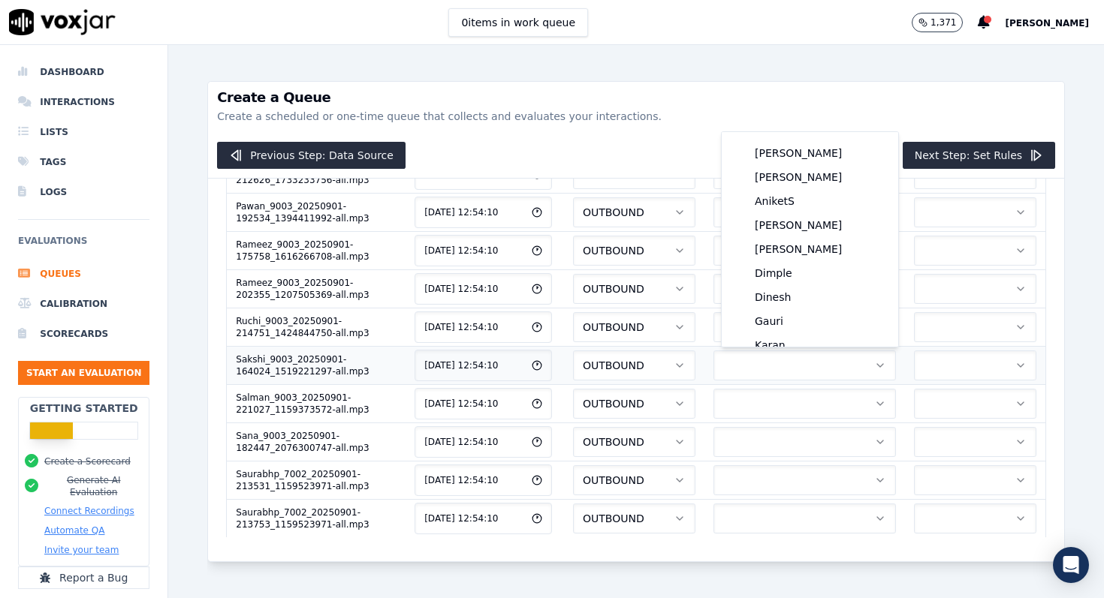
scroll to position [155, 0]
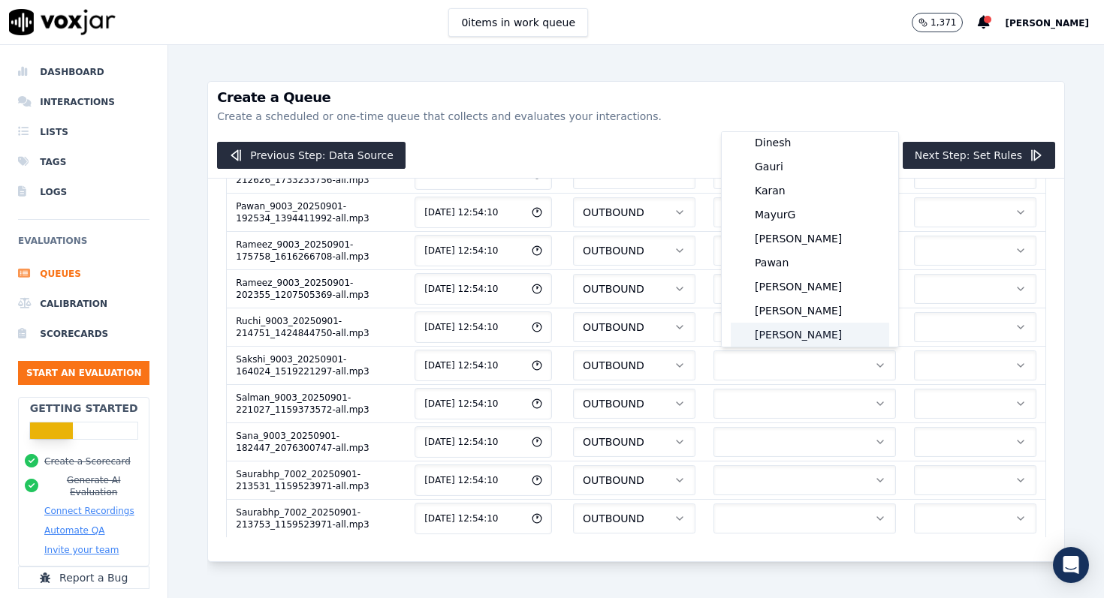
click at [776, 339] on div "Sakshi" at bounding box center [809, 335] width 158 height 24
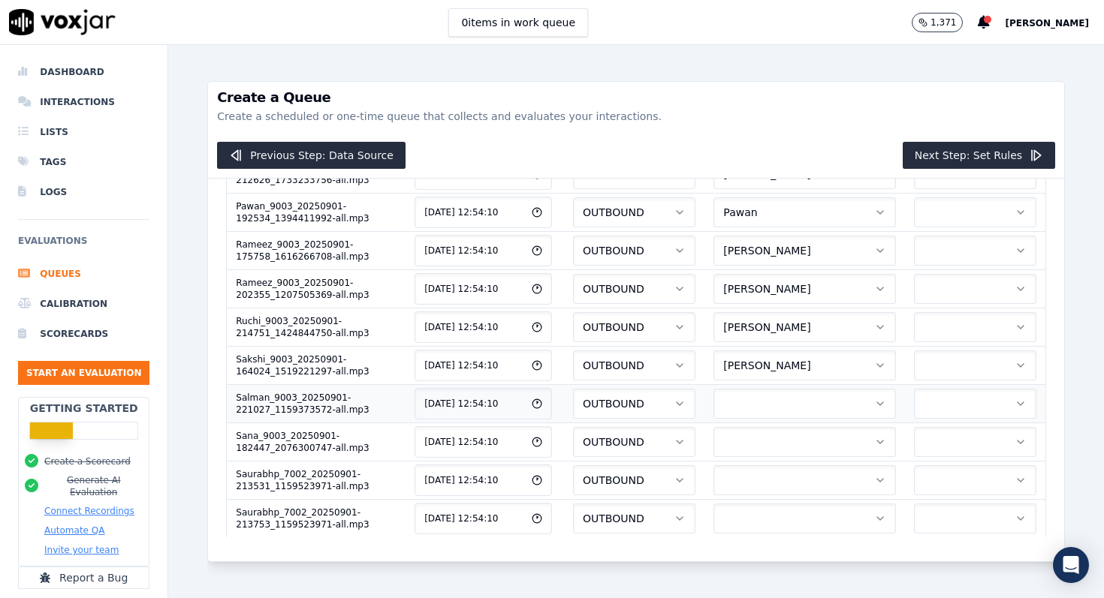
click at [767, 399] on button "button" at bounding box center [804, 404] width 182 height 30
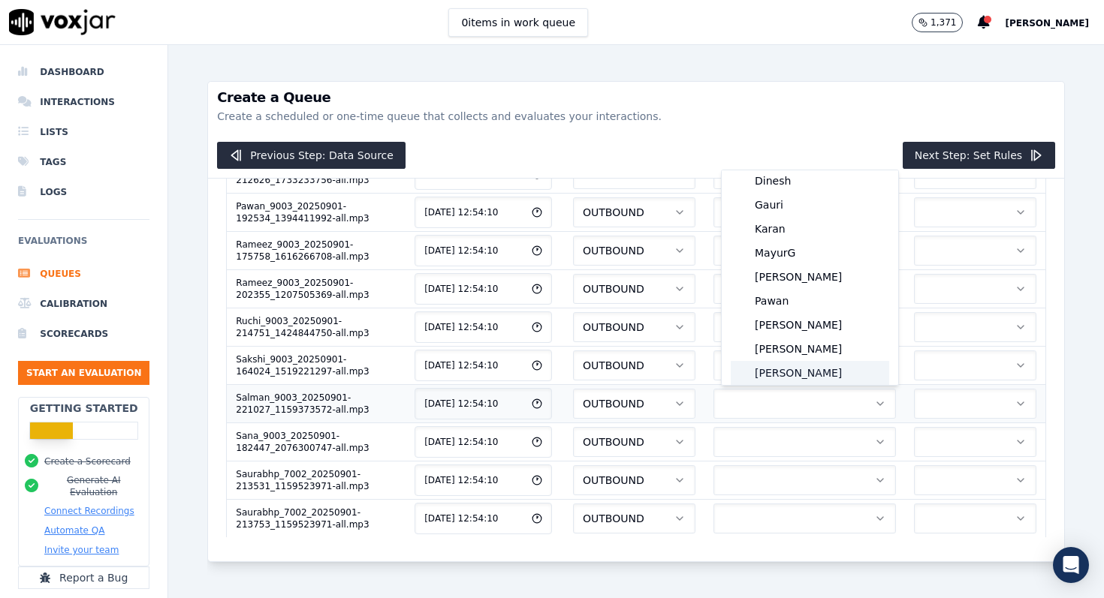
scroll to position [179, 0]
click at [778, 372] on div "Salman" at bounding box center [809, 373] width 158 height 24
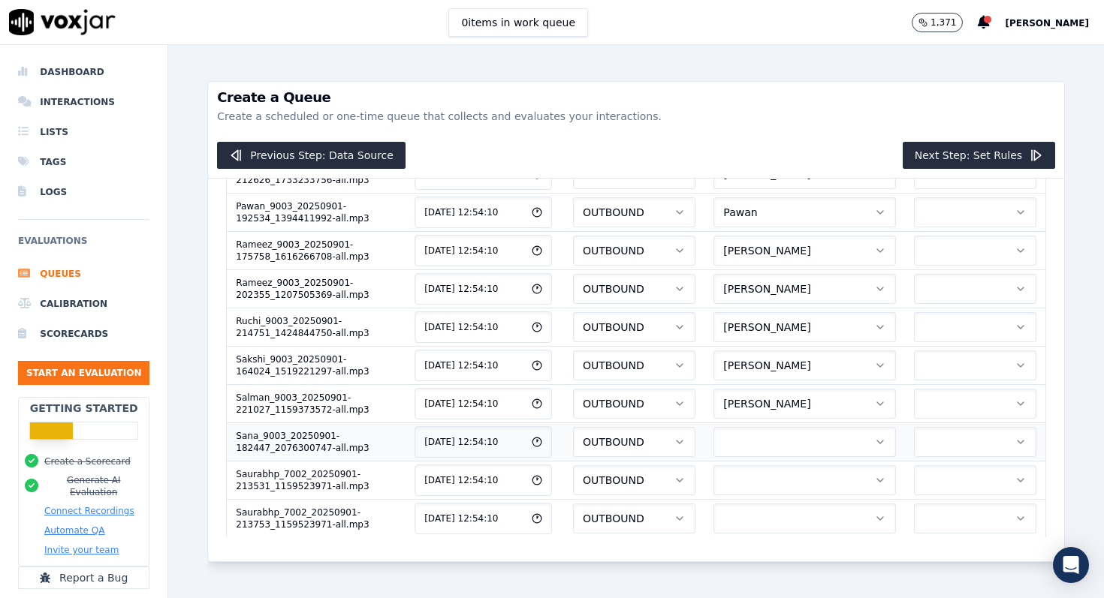
click at [763, 436] on button "button" at bounding box center [804, 442] width 182 height 30
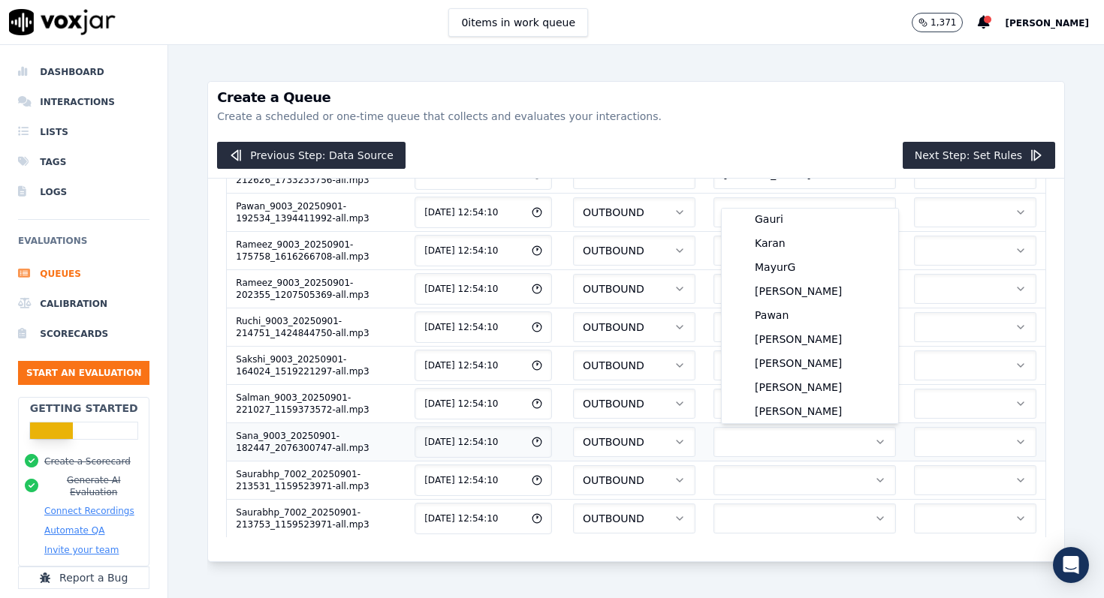
scroll to position [203, 0]
click at [769, 416] on div "Sana" at bounding box center [809, 411] width 158 height 24
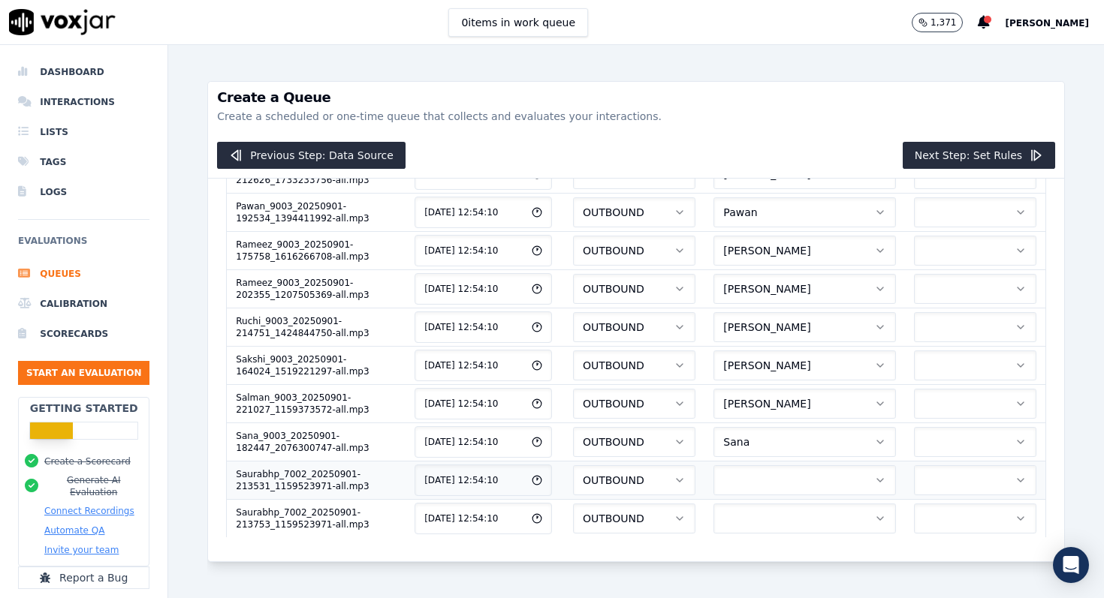
click at [764, 479] on button "button" at bounding box center [804, 480] width 182 height 30
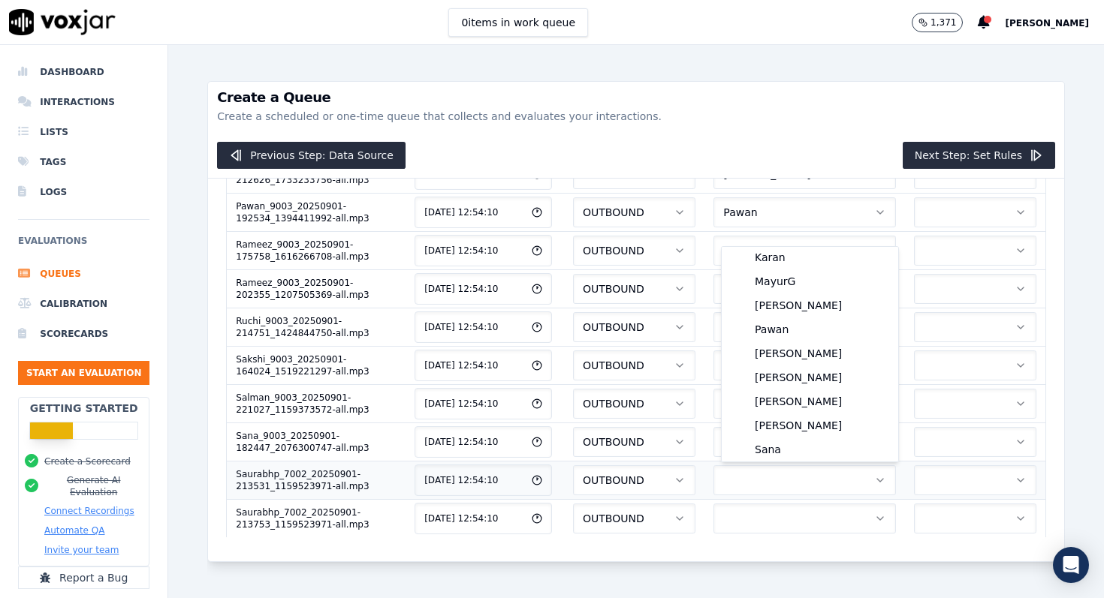
scroll to position [227, 0]
click at [772, 450] on div "Saurabh Patil" at bounding box center [809, 450] width 158 height 24
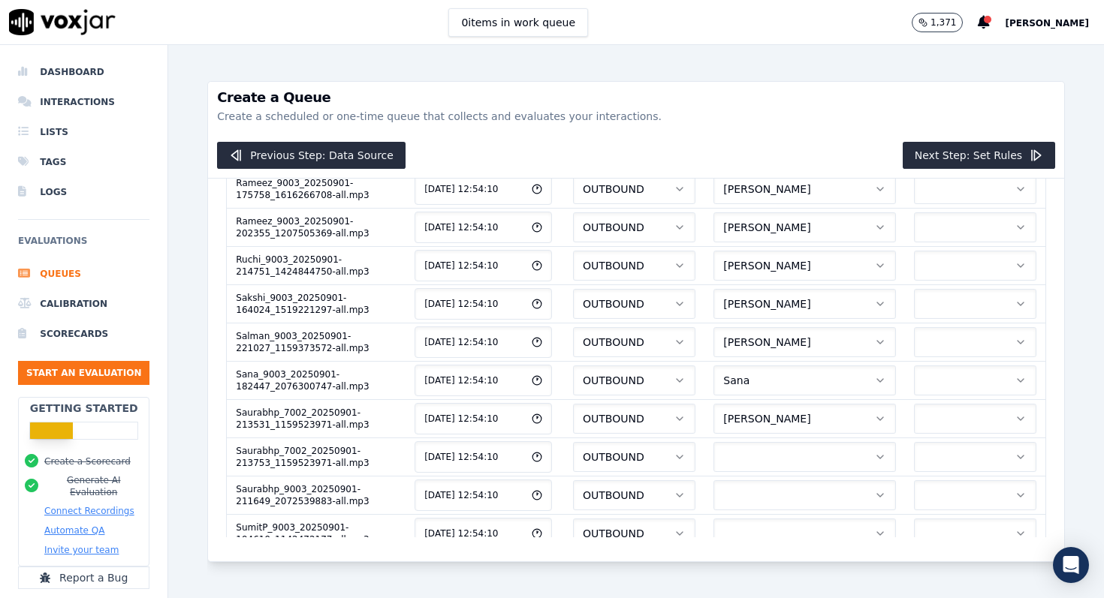
scroll to position [730, 0]
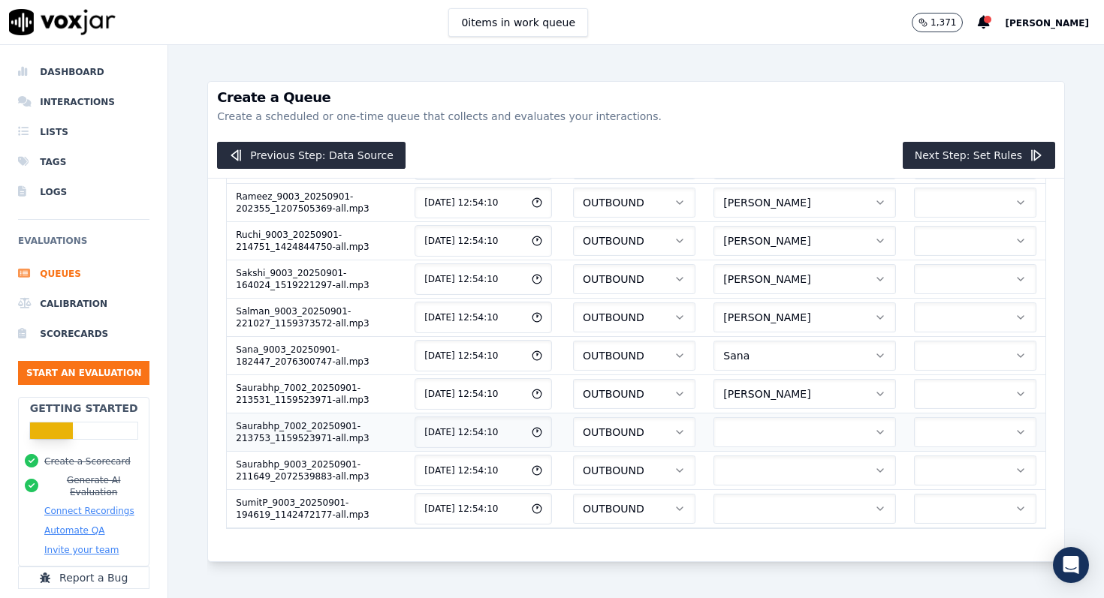
click at [776, 435] on button "button" at bounding box center [804, 432] width 182 height 30
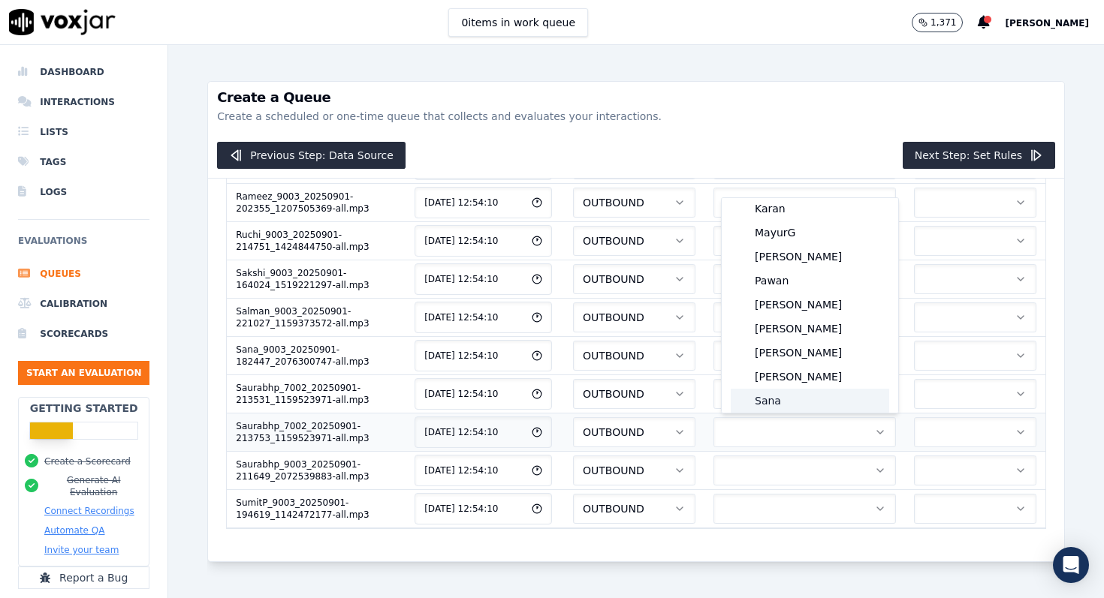
scroll to position [227, 0]
click at [785, 403] on div "Saurabh Patil" at bounding box center [809, 401] width 158 height 24
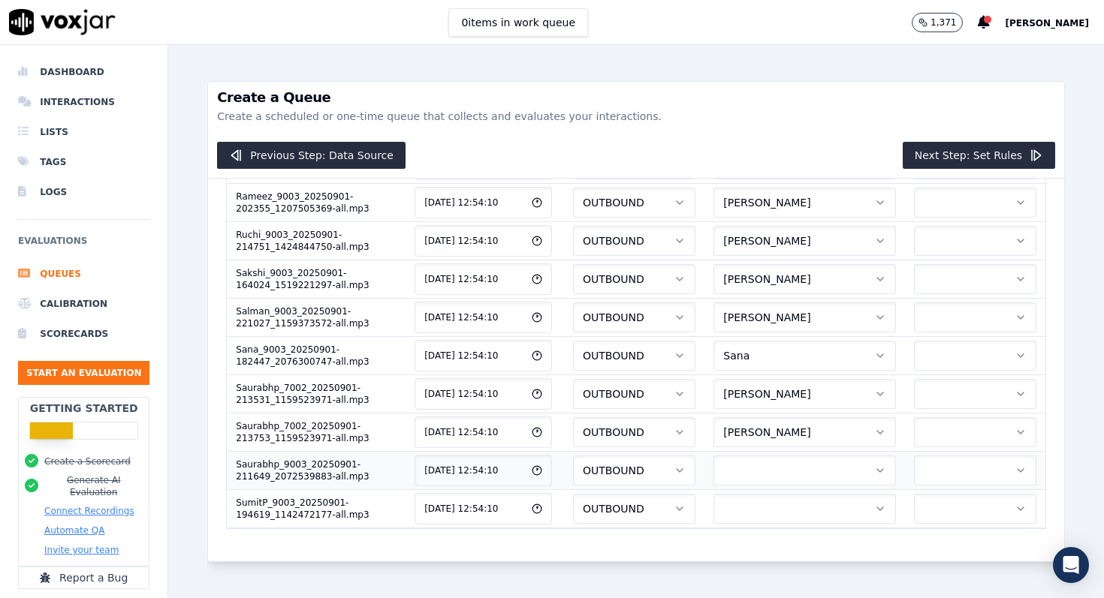
click at [779, 472] on button "button" at bounding box center [804, 471] width 182 height 30
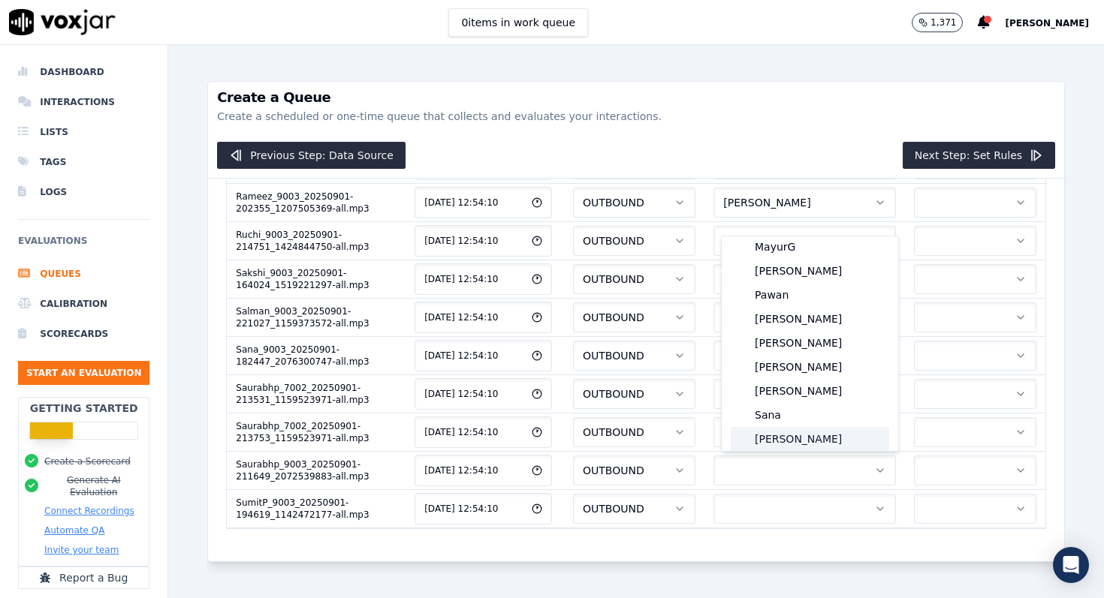
click at [785, 438] on div "Saurabh Patil" at bounding box center [809, 439] width 158 height 24
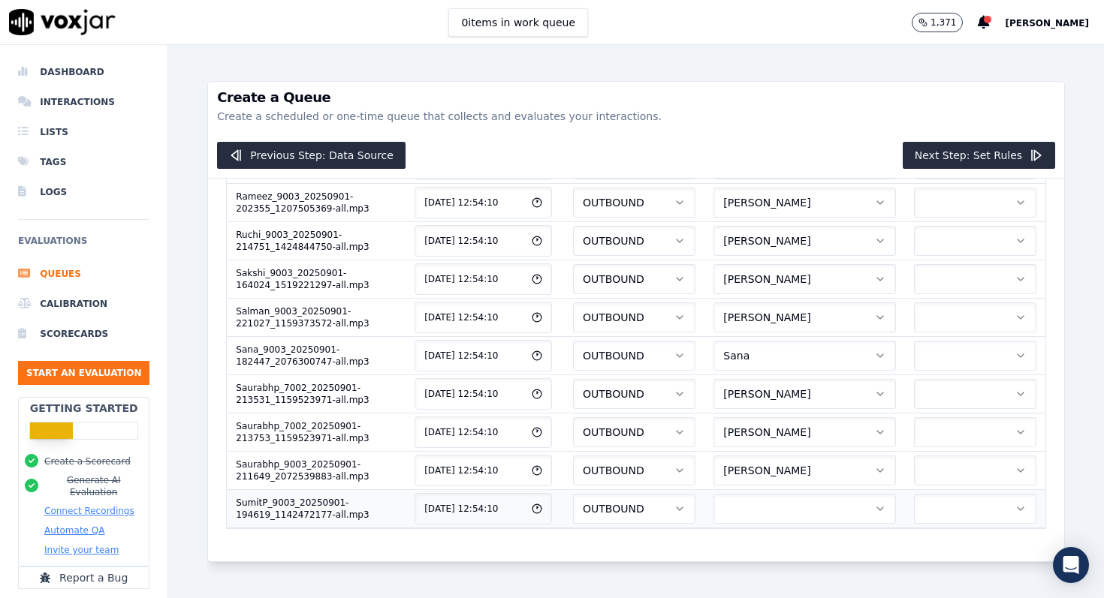
click at [776, 518] on button "button" at bounding box center [804, 509] width 182 height 30
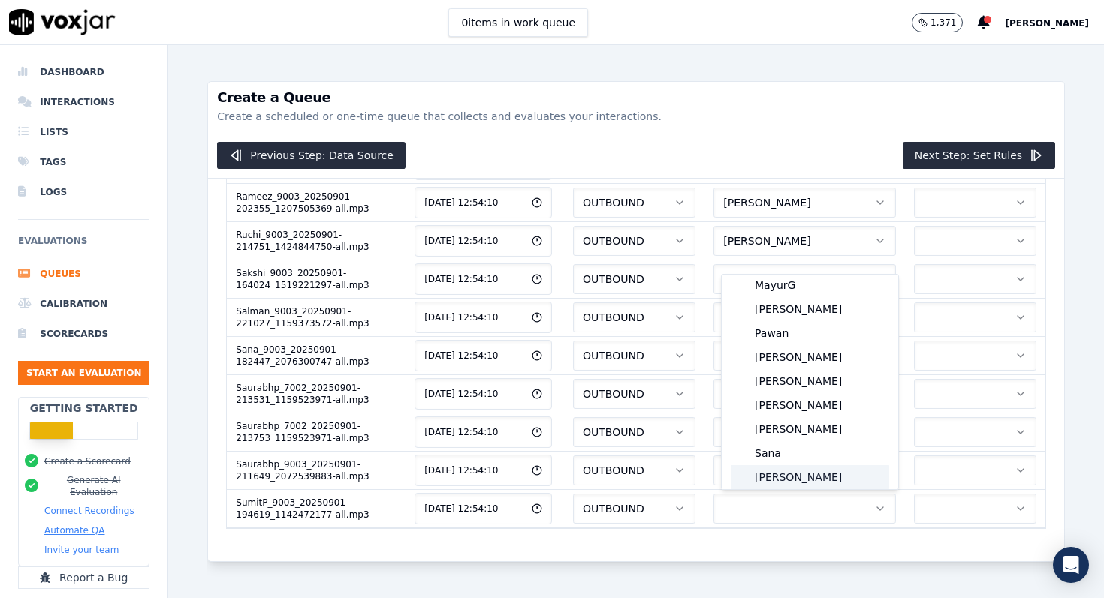
scroll to position [251, 0]
click at [778, 477] on div "SumitP" at bounding box center [809, 477] width 158 height 24
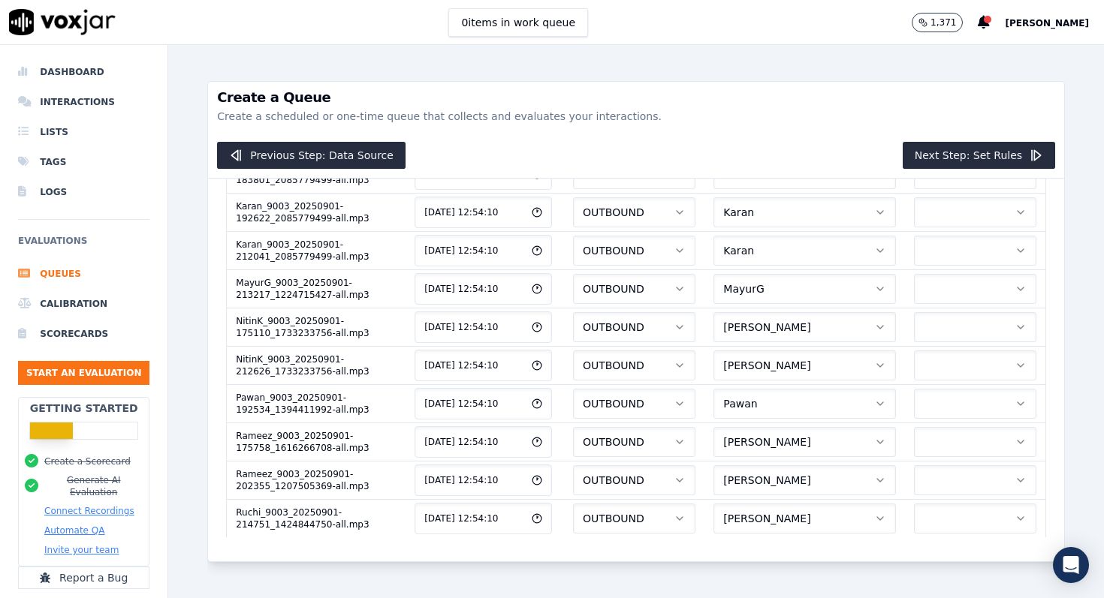
scroll to position [0, 0]
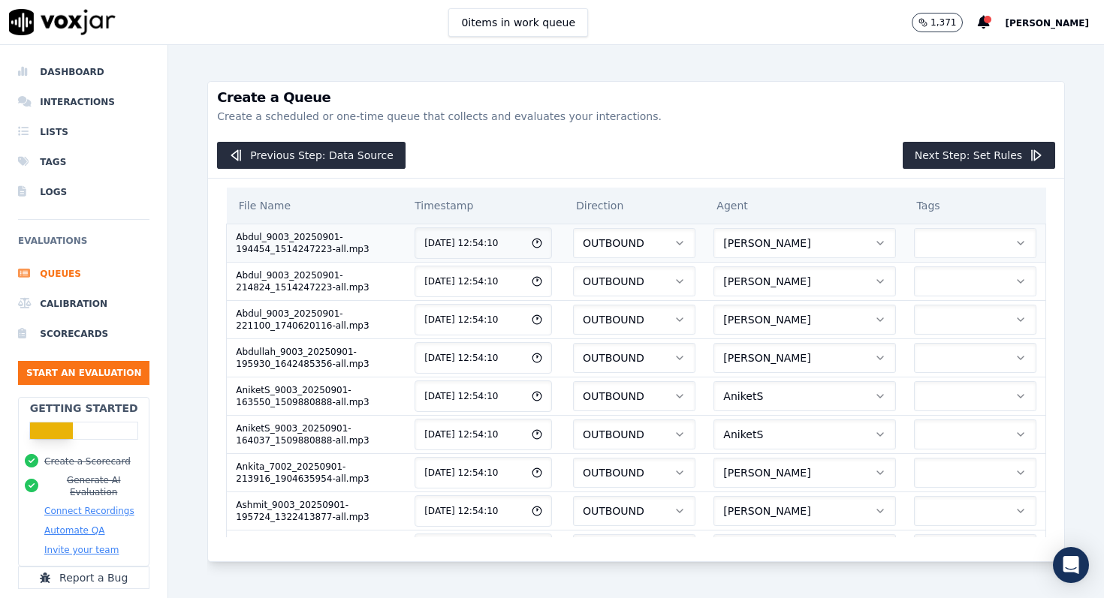
click at [968, 246] on button "button" at bounding box center [975, 243] width 123 height 30
click at [958, 275] on div "Sale" at bounding box center [976, 283] width 101 height 24
click at [958, 275] on button "button" at bounding box center [975, 282] width 123 height 30
click at [958, 313] on div "Sale" at bounding box center [976, 321] width 101 height 24
click at [958, 341] on td at bounding box center [975, 358] width 141 height 38
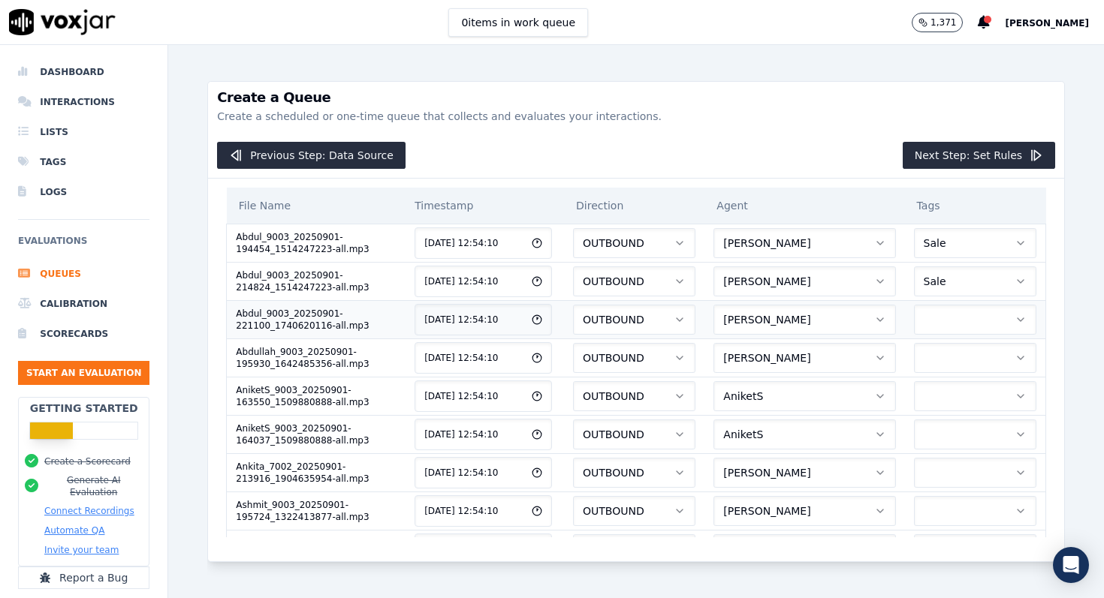
click at [960, 317] on button "button" at bounding box center [975, 320] width 123 height 30
click at [956, 352] on div "Sale" at bounding box center [976, 360] width 101 height 24
click at [956, 366] on button "button" at bounding box center [975, 358] width 123 height 30
click at [956, 405] on div "Sale" at bounding box center [976, 398] width 101 height 24
click at [956, 405] on button "button" at bounding box center [975, 396] width 123 height 30
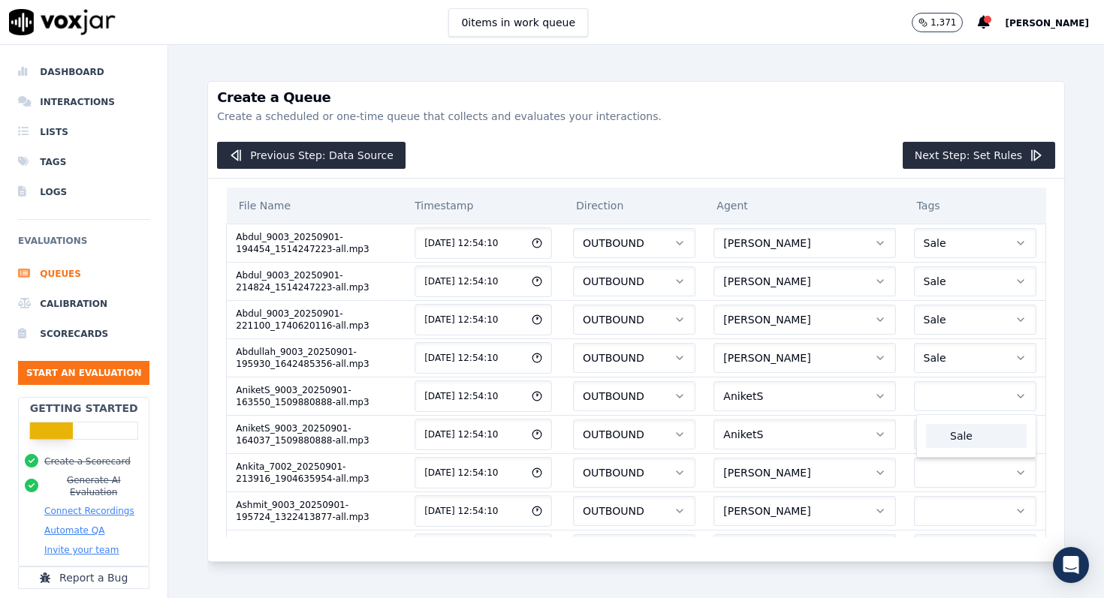
click at [959, 437] on div "Sale" at bounding box center [976, 436] width 101 height 24
click at [959, 437] on button "button" at bounding box center [975, 435] width 123 height 30
click at [959, 477] on div "Sale" at bounding box center [976, 474] width 101 height 24
click at [959, 477] on button "button" at bounding box center [975, 473] width 123 height 30
click at [959, 507] on div "Sale" at bounding box center [976, 513] width 101 height 24
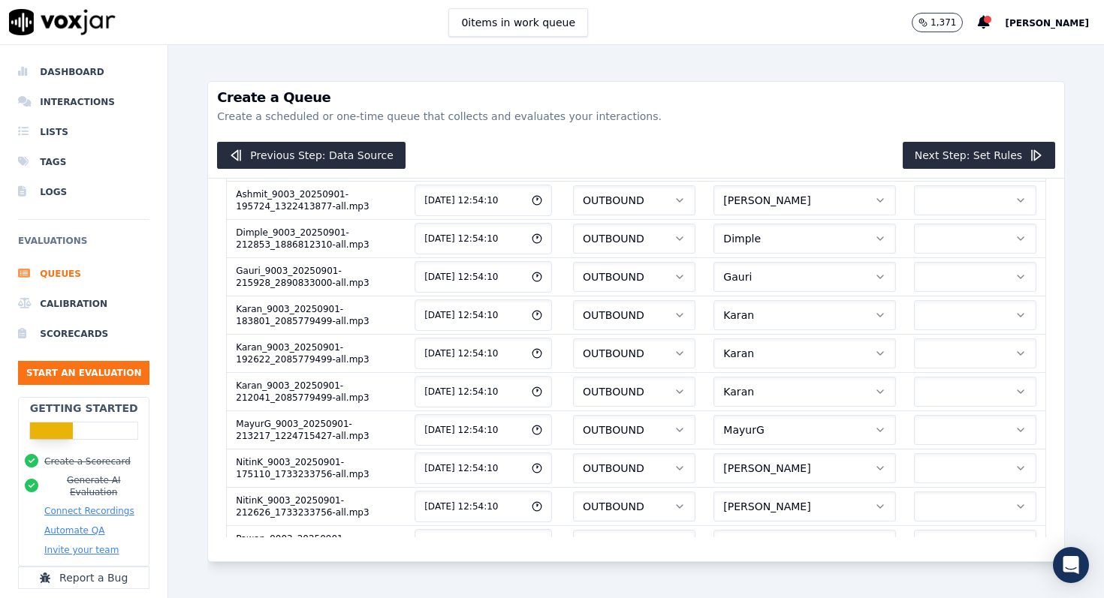
scroll to position [295, 0]
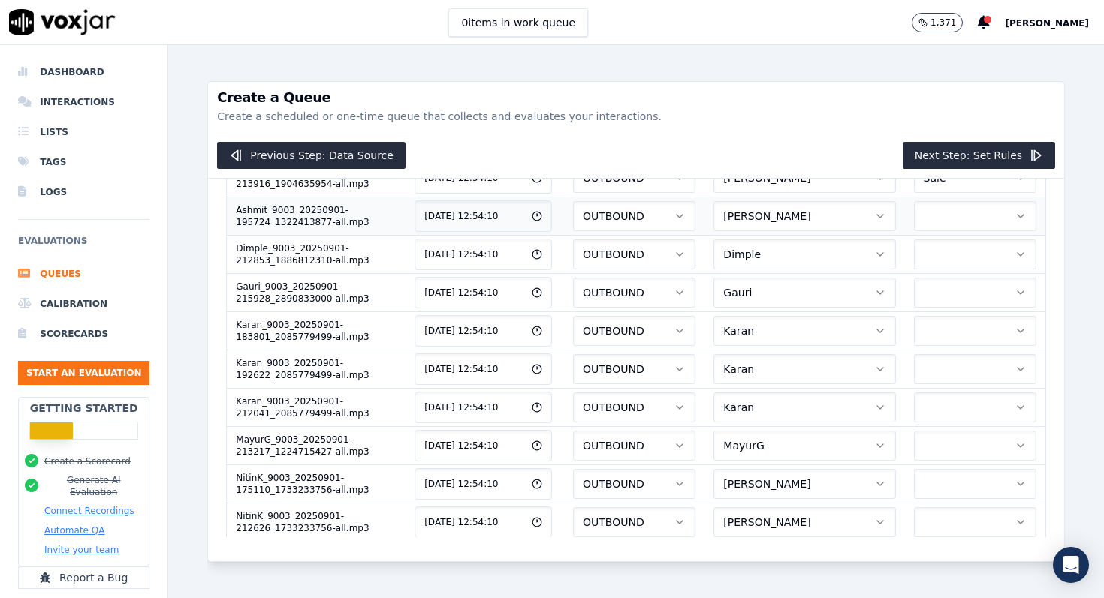
click at [971, 213] on button "button" at bounding box center [975, 216] width 123 height 30
click at [969, 256] on div "Sale" at bounding box center [976, 256] width 101 height 24
click at [969, 258] on button "button" at bounding box center [975, 254] width 123 height 30
click at [969, 303] on div "Sale" at bounding box center [976, 294] width 101 height 24
click at [969, 315] on td at bounding box center [975, 331] width 141 height 38
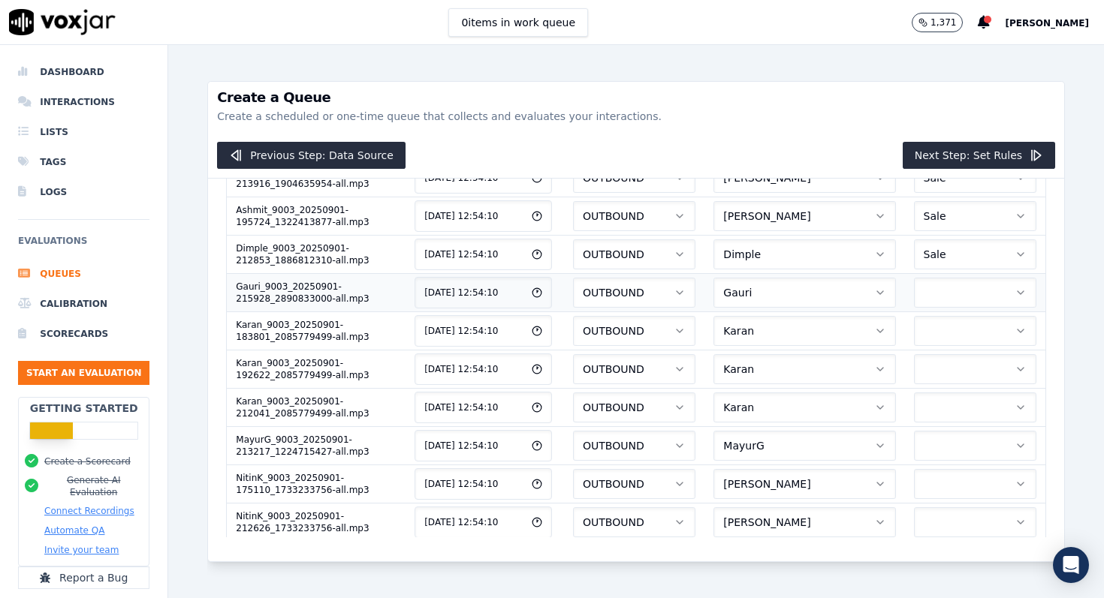
click at [969, 300] on button "button" at bounding box center [975, 293] width 123 height 30
click at [969, 342] on div "Sale" at bounding box center [976, 333] width 101 height 24
click at [969, 342] on button "button" at bounding box center [975, 331] width 123 height 30
click at [969, 380] on div "Sale" at bounding box center [976, 371] width 101 height 24
click at [968, 387] on td at bounding box center [975, 369] width 141 height 38
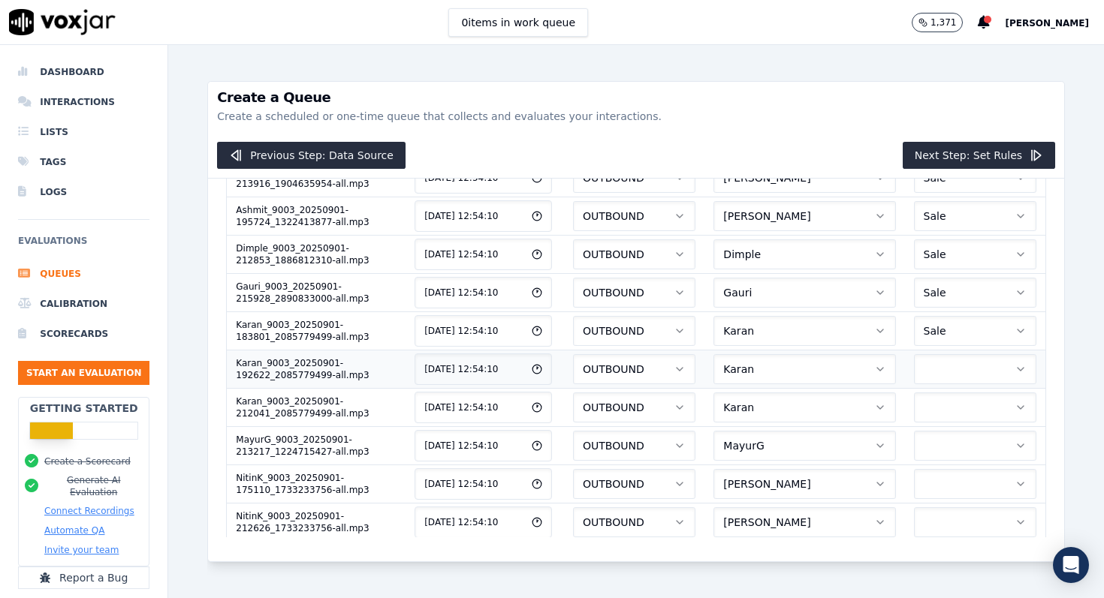
click at [968, 379] on button "button" at bounding box center [975, 369] width 123 height 30
click at [965, 415] on div "Sale" at bounding box center [976, 409] width 101 height 24
click at [965, 412] on button "button" at bounding box center [975, 408] width 123 height 30
click at [964, 436] on div "Sale" at bounding box center [976, 447] width 101 height 24
click at [964, 439] on button "button" at bounding box center [975, 446] width 123 height 30
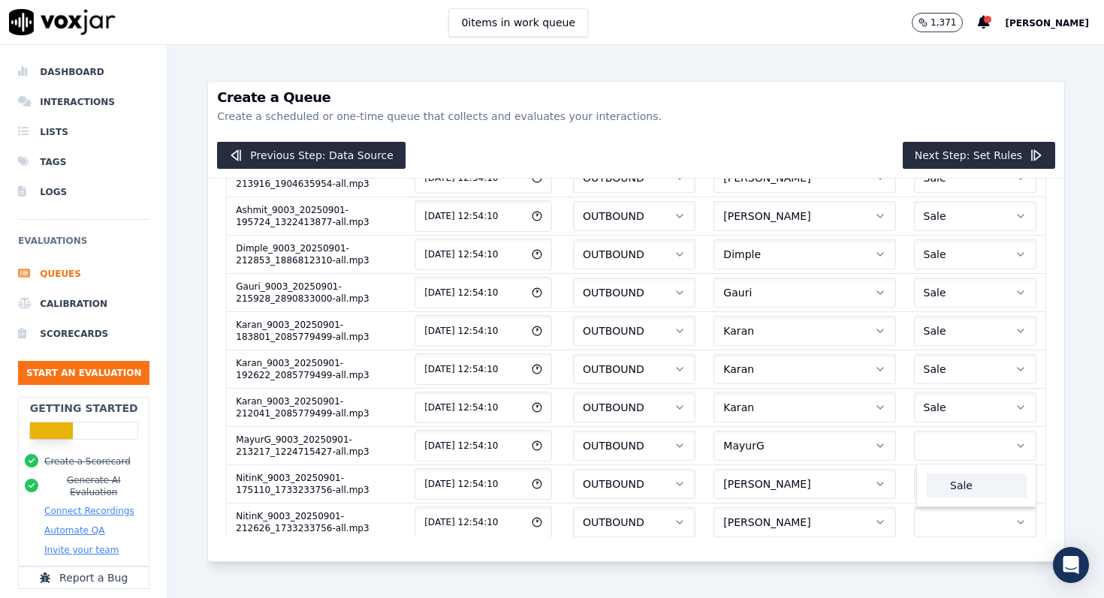
click at [964, 485] on div "Sale" at bounding box center [976, 486] width 101 height 24
click at [964, 485] on button "button" at bounding box center [975, 484] width 123 height 30
click at [969, 521] on div "Sale" at bounding box center [976, 524] width 101 height 24
click at [973, 521] on button "button" at bounding box center [975, 522] width 123 height 30
click at [971, 570] on div "Sale" at bounding box center [976, 562] width 101 height 24
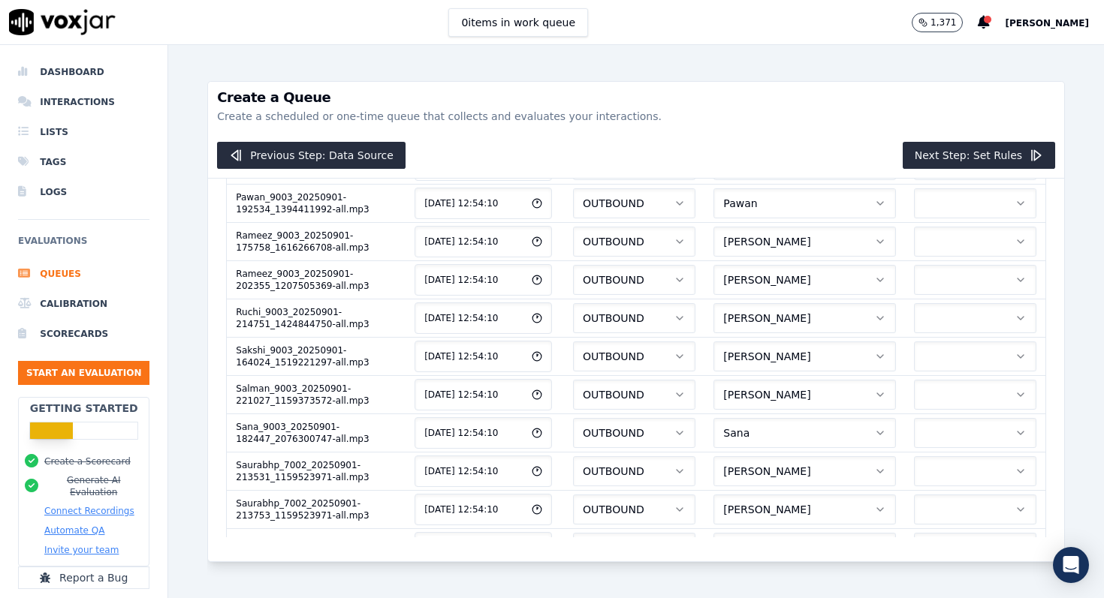
scroll to position [663, 0]
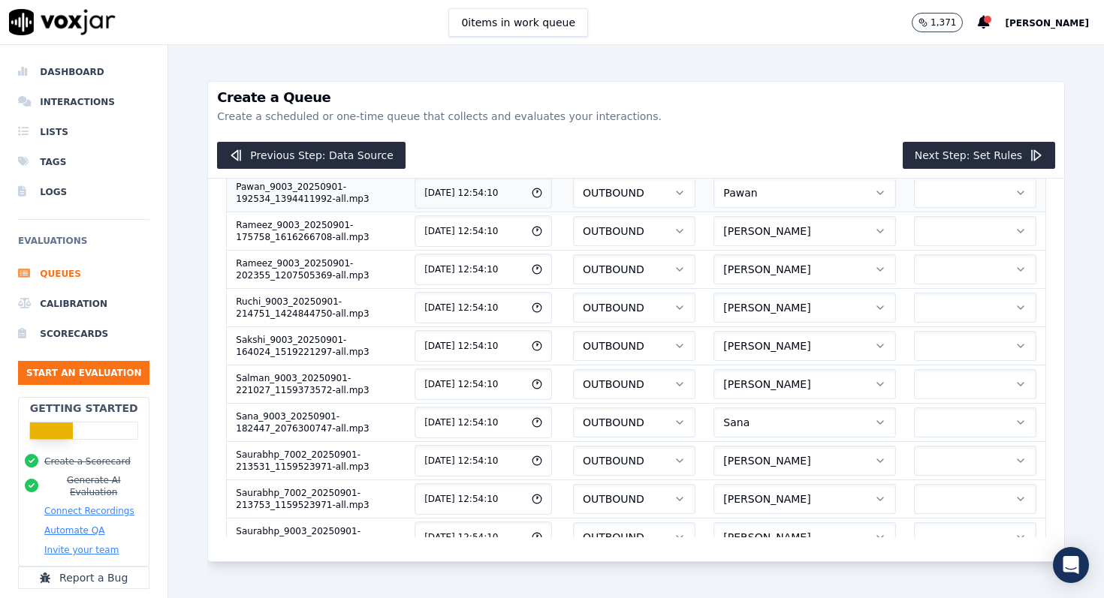
click at [976, 194] on button "button" at bounding box center [975, 193] width 123 height 30
click at [975, 229] on div "Sale" at bounding box center [976, 233] width 101 height 24
click at [975, 243] on button "button" at bounding box center [975, 231] width 123 height 30
click at [975, 267] on div "Sale" at bounding box center [976, 271] width 101 height 24
click at [975, 267] on button "button" at bounding box center [975, 269] width 123 height 30
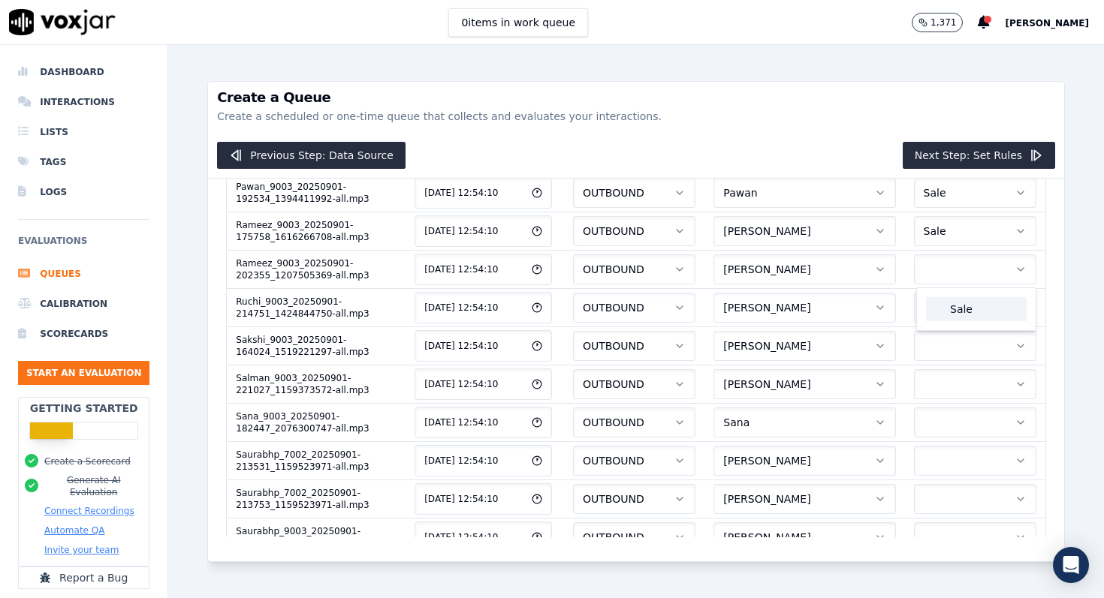
click at [974, 306] on div "Sale" at bounding box center [976, 309] width 101 height 24
click at [974, 306] on button "button" at bounding box center [975, 308] width 123 height 30
click at [974, 347] on div "Sale" at bounding box center [976, 348] width 101 height 24
click at [974, 347] on button "button" at bounding box center [975, 346] width 123 height 30
click at [974, 387] on div "Sale" at bounding box center [976, 386] width 101 height 24
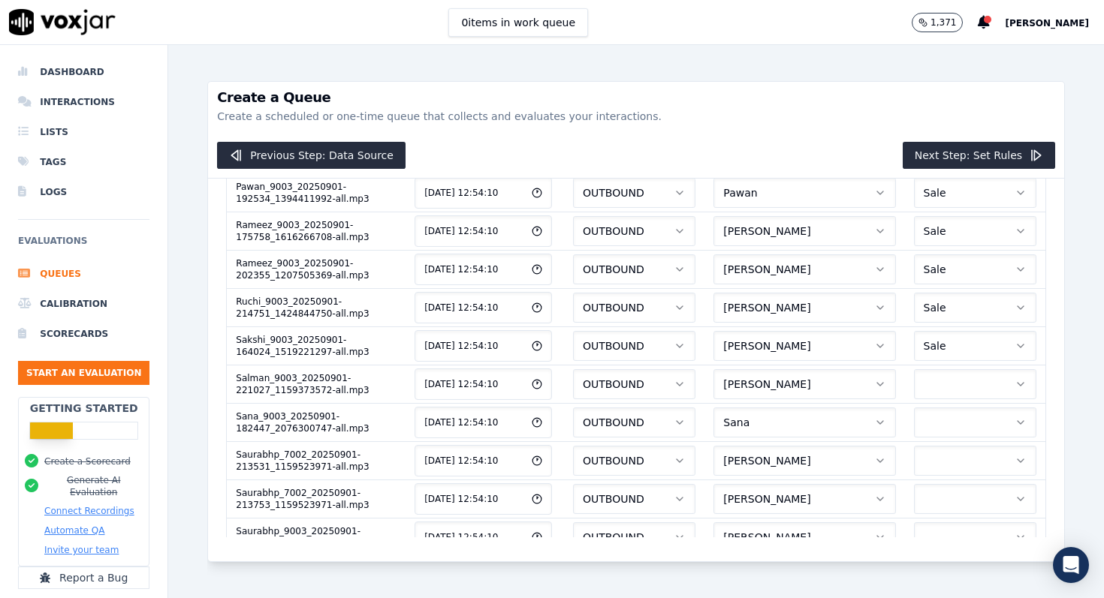
click at [974, 387] on button "button" at bounding box center [975, 384] width 123 height 30
click at [972, 418] on div "Sale" at bounding box center [976, 424] width 101 height 24
click at [972, 418] on button "button" at bounding box center [975, 423] width 123 height 30
click at [971, 459] on div "Sale" at bounding box center [976, 462] width 101 height 24
click at [971, 459] on button "button" at bounding box center [975, 461] width 123 height 30
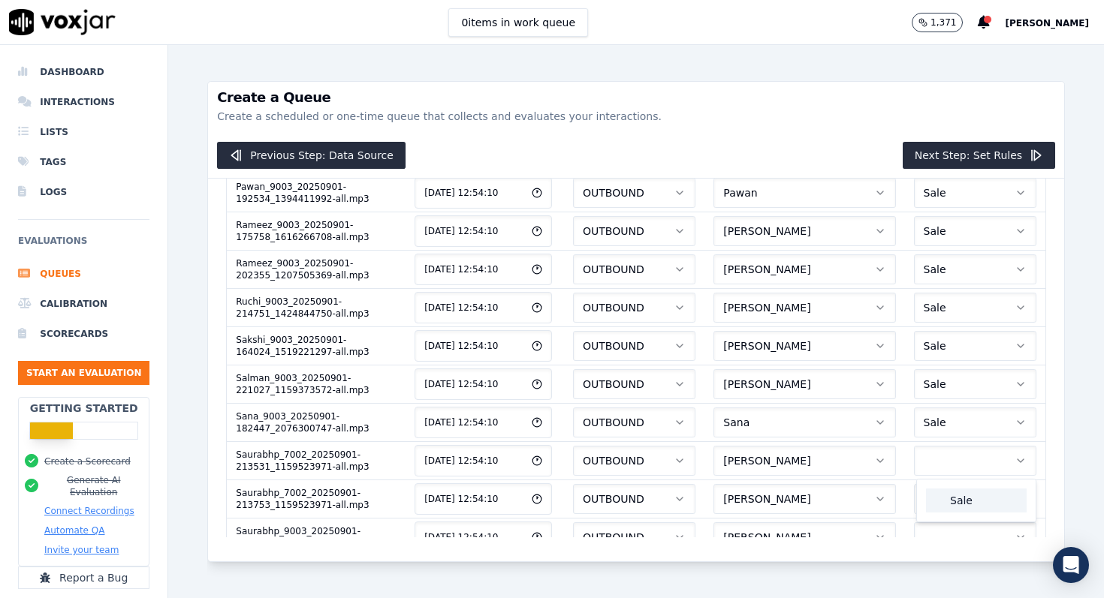
click at [971, 501] on div "Sale" at bounding box center [976, 501] width 101 height 24
click at [971, 501] on button "button" at bounding box center [975, 499] width 123 height 30
click at [966, 547] on div "Sale" at bounding box center [976, 539] width 101 height 24
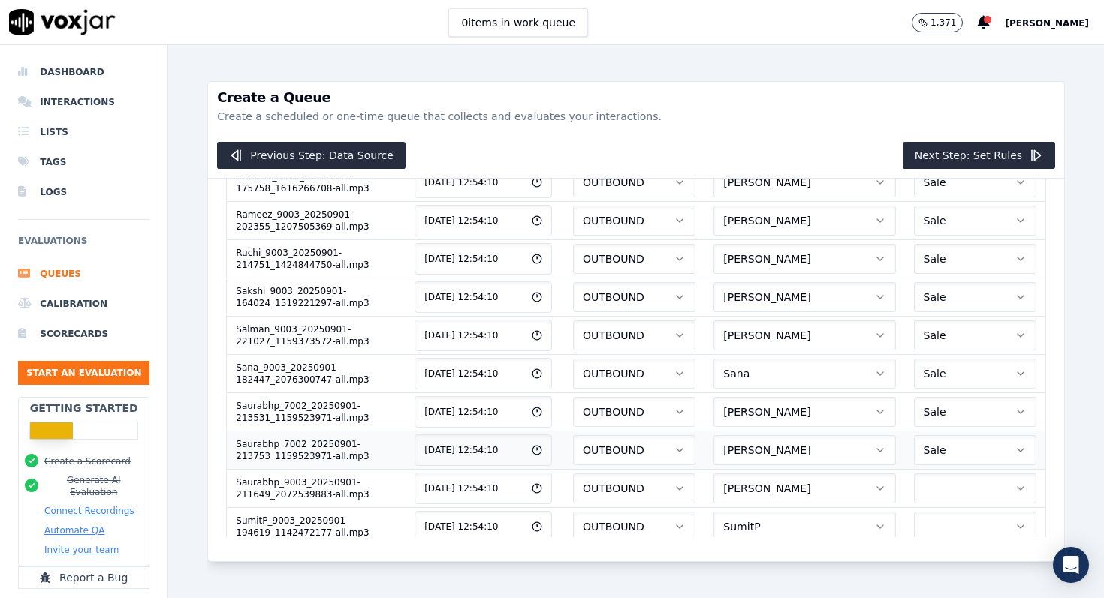
scroll to position [730, 0]
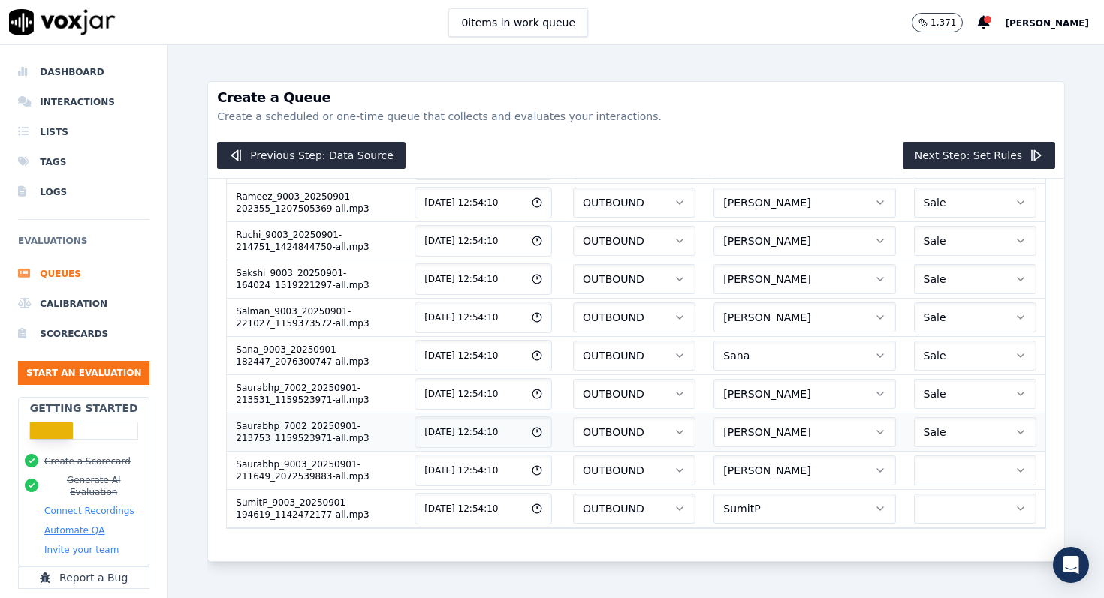
click at [968, 481] on button "button" at bounding box center [975, 471] width 123 height 30
click at [967, 521] on div "Sale" at bounding box center [976, 510] width 101 height 24
click at [967, 511] on button "button" at bounding box center [975, 509] width 123 height 30
click at [965, 554] on div "Sale" at bounding box center [976, 548] width 101 height 24
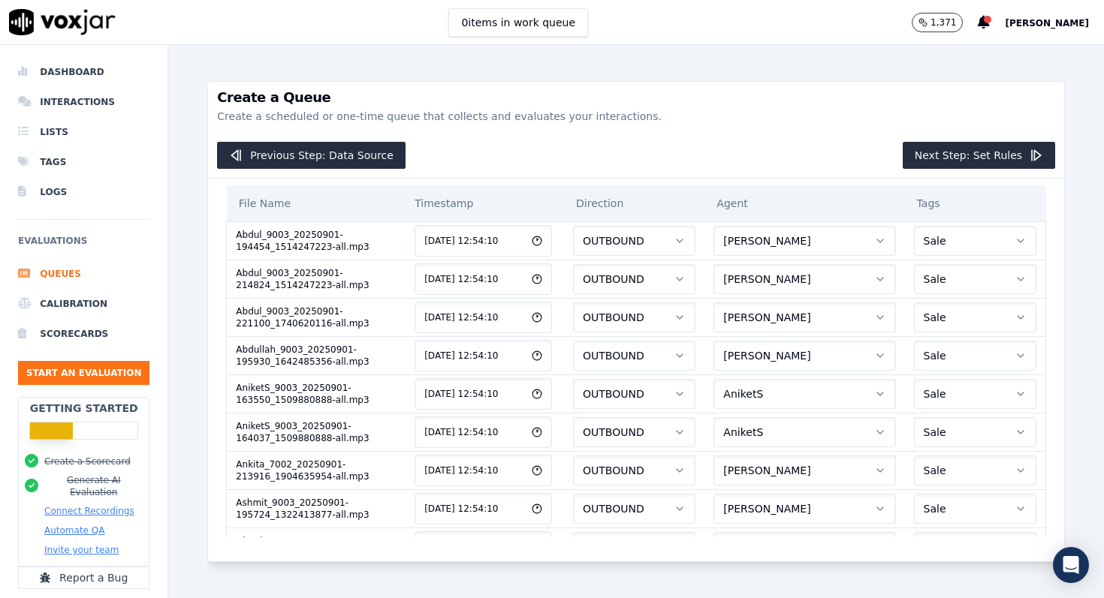
scroll to position [0, 0]
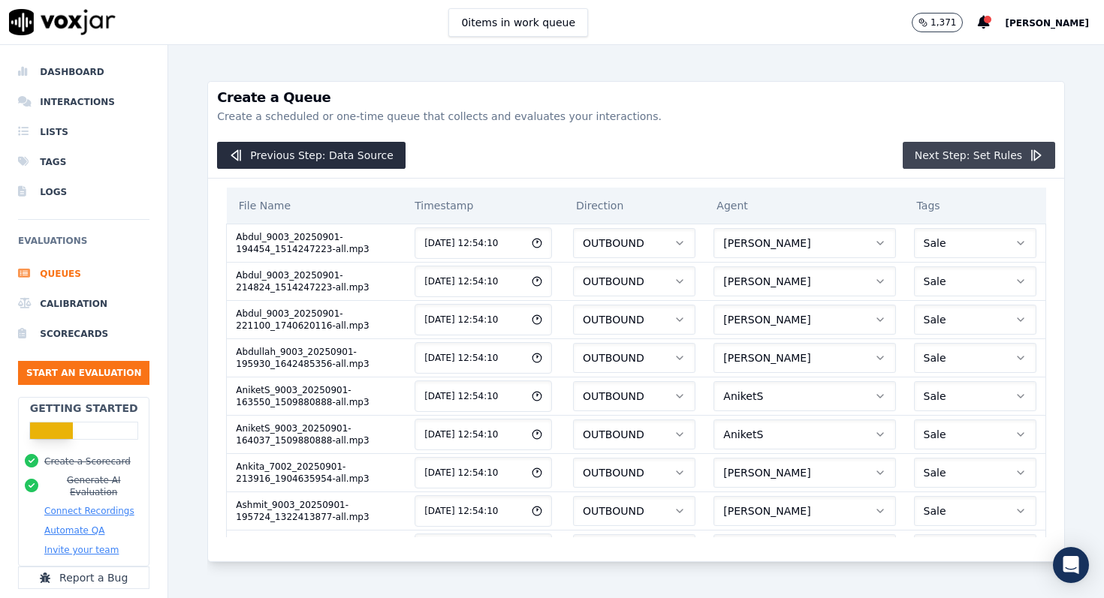
click at [974, 157] on button "Next Step: Set Rules" at bounding box center [978, 155] width 152 height 27
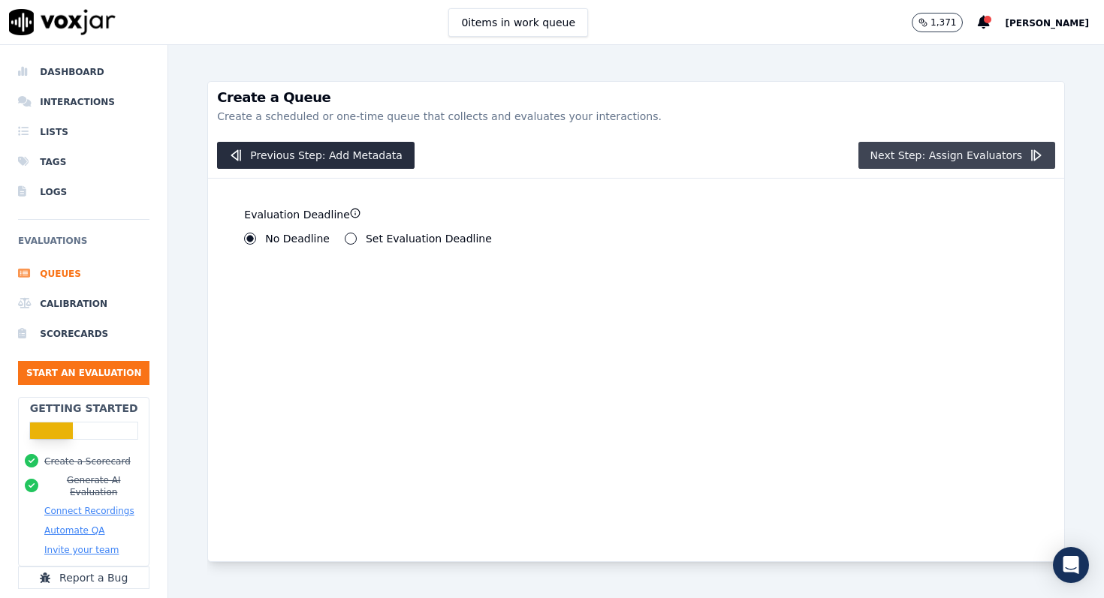
click at [973, 158] on button "Next Step: Assign Evaluators" at bounding box center [956, 155] width 197 height 27
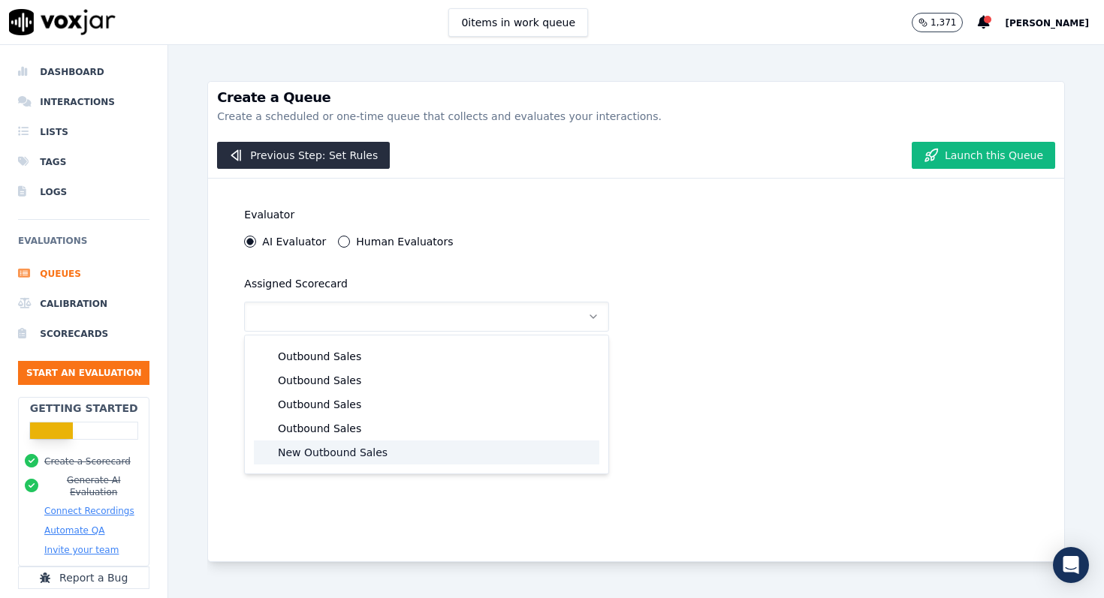
click at [345, 447] on div "New Outbound Sales" at bounding box center [426, 453] width 345 height 24
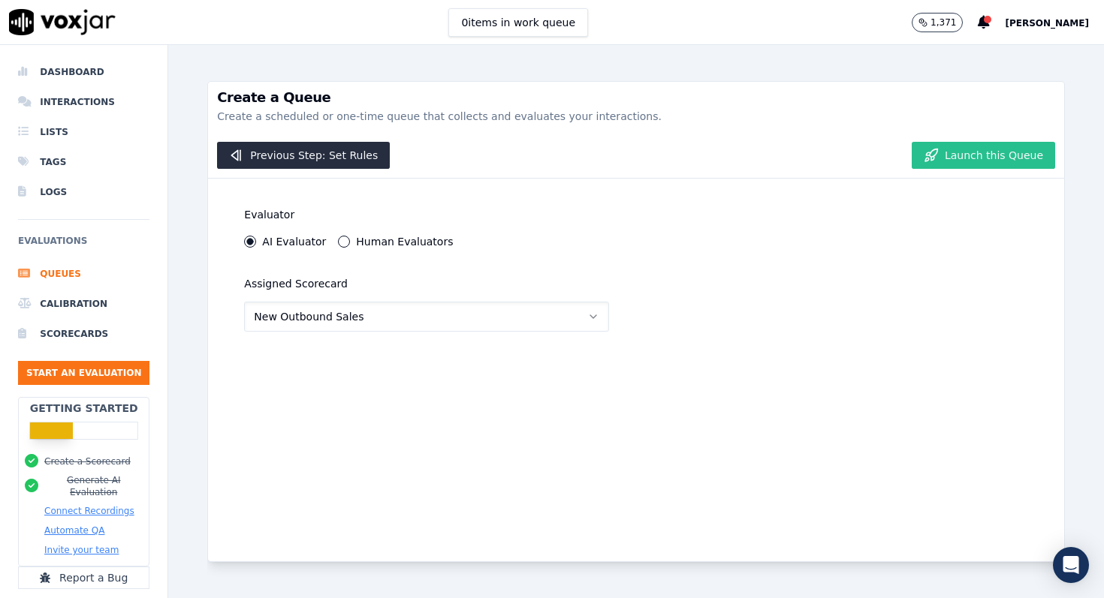
click at [961, 160] on button "Launch this Queue" at bounding box center [982, 155] width 143 height 27
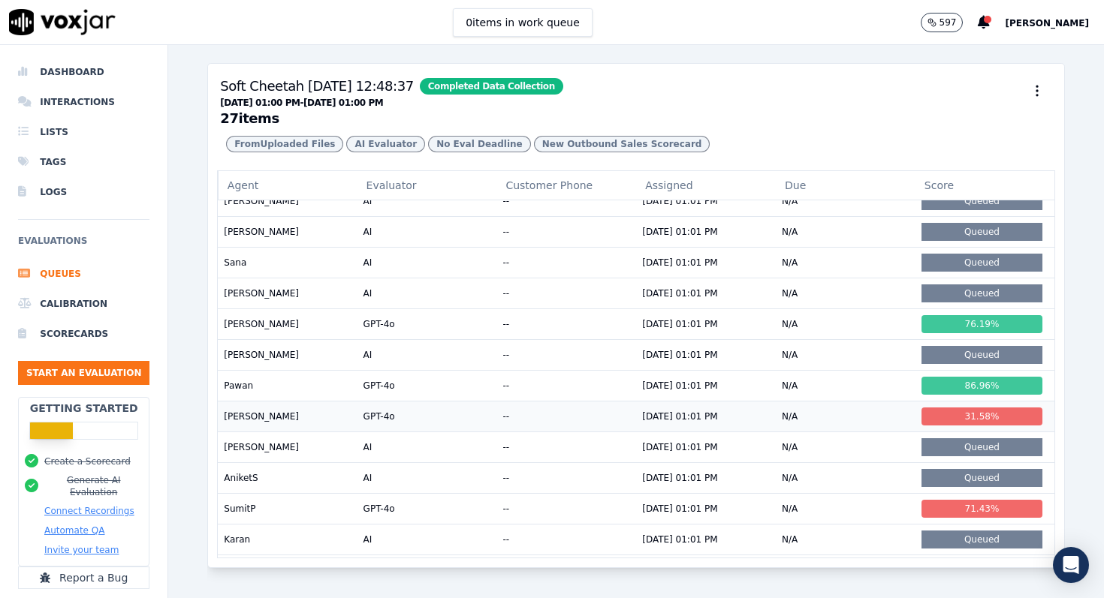
scroll to position [288, 0]
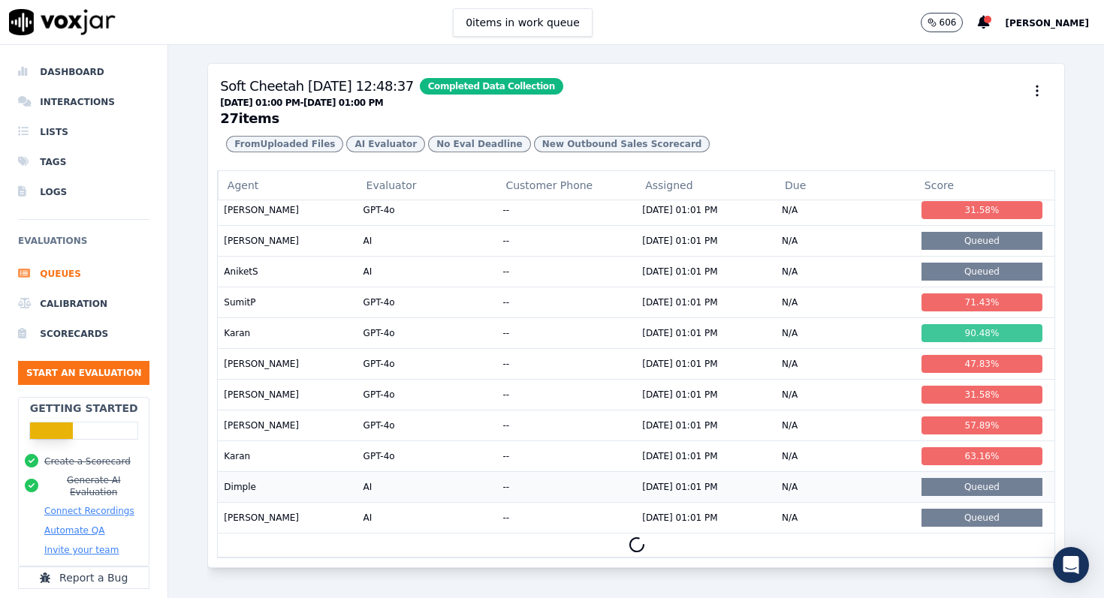
scroll to position [474, 0]
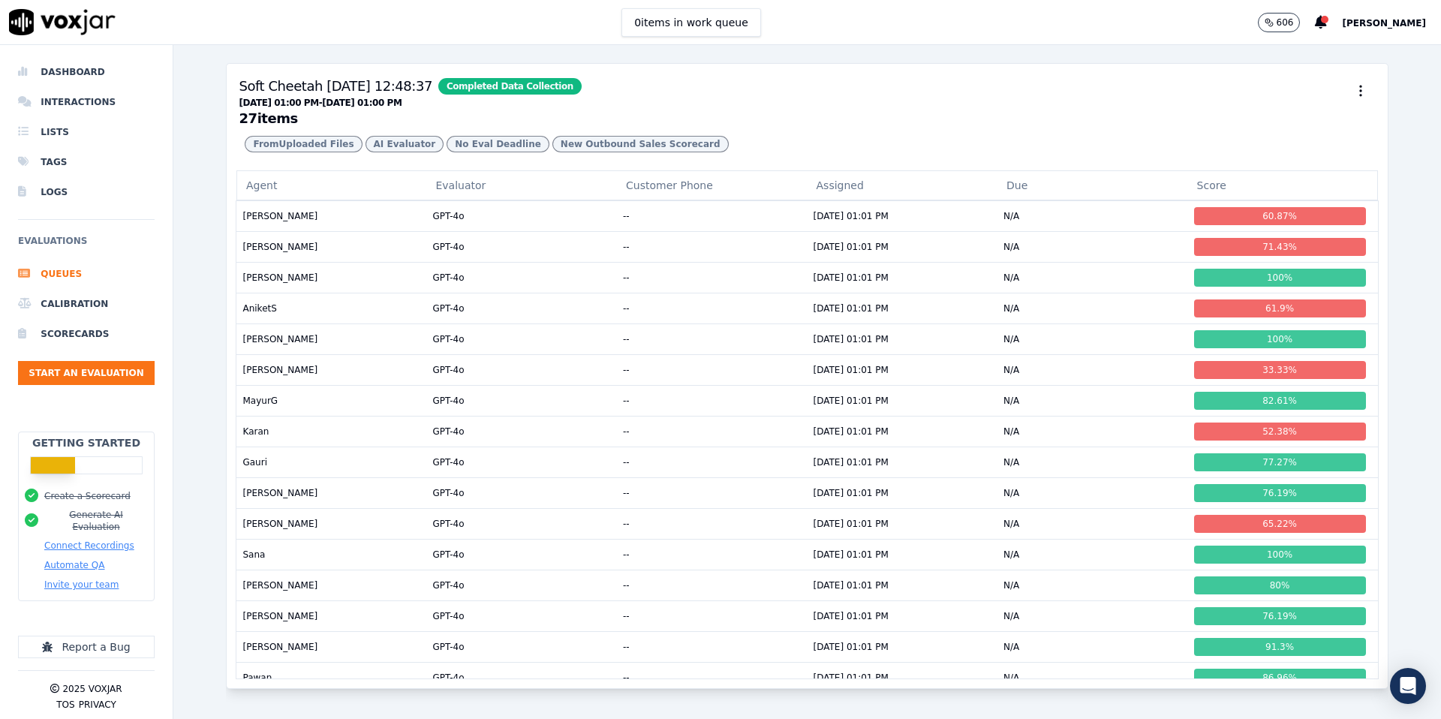
click at [923, 143] on div "From Uploaded Files AI Evaluator No Eval Deadline New Outbound Sales Scorecard" at bounding box center [807, 144] width 1137 height 29
click at [1103, 23] on icon at bounding box center [1321, 23] width 12 height 14
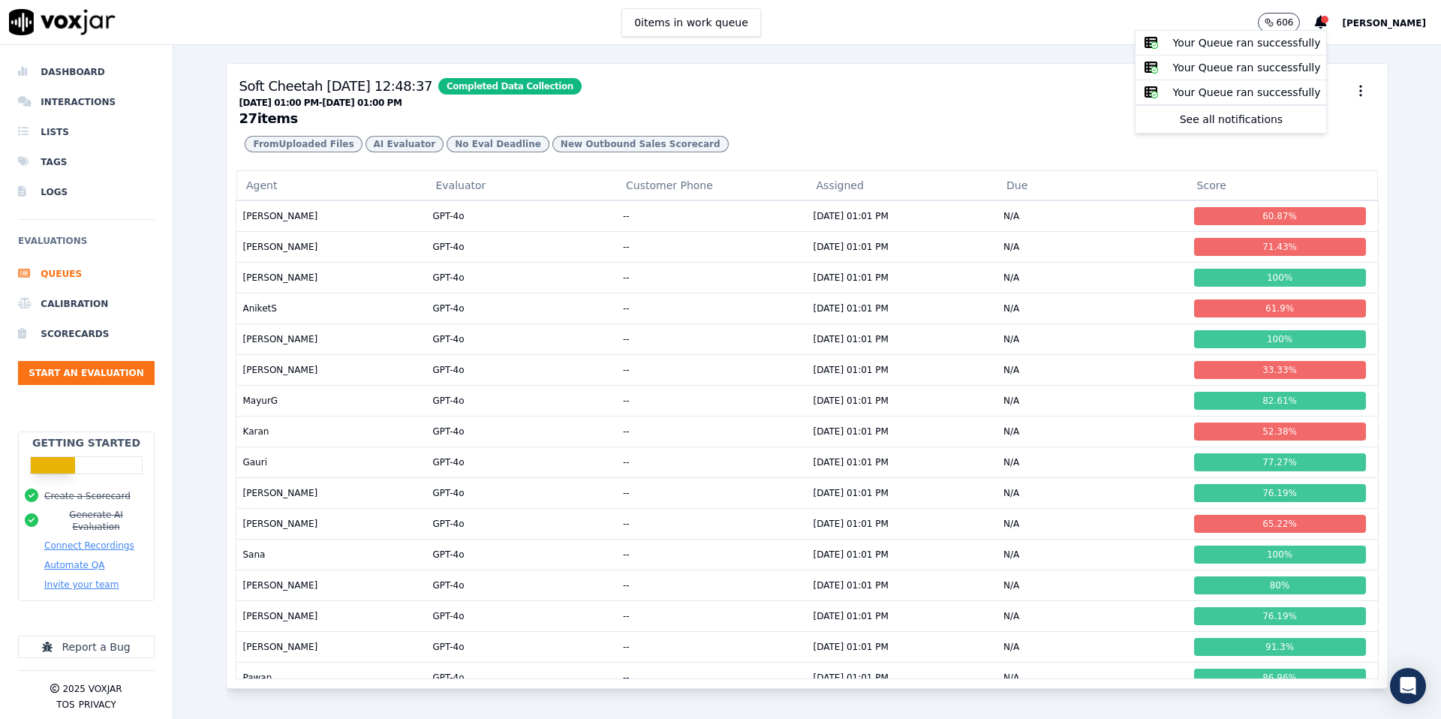
click at [1041, 107] on h3 "Soft Cheetah 05/09/2025, 12:48:37 Completed Data Collection 09/04/2025 01:00 PM…" at bounding box center [807, 101] width 1137 height 50
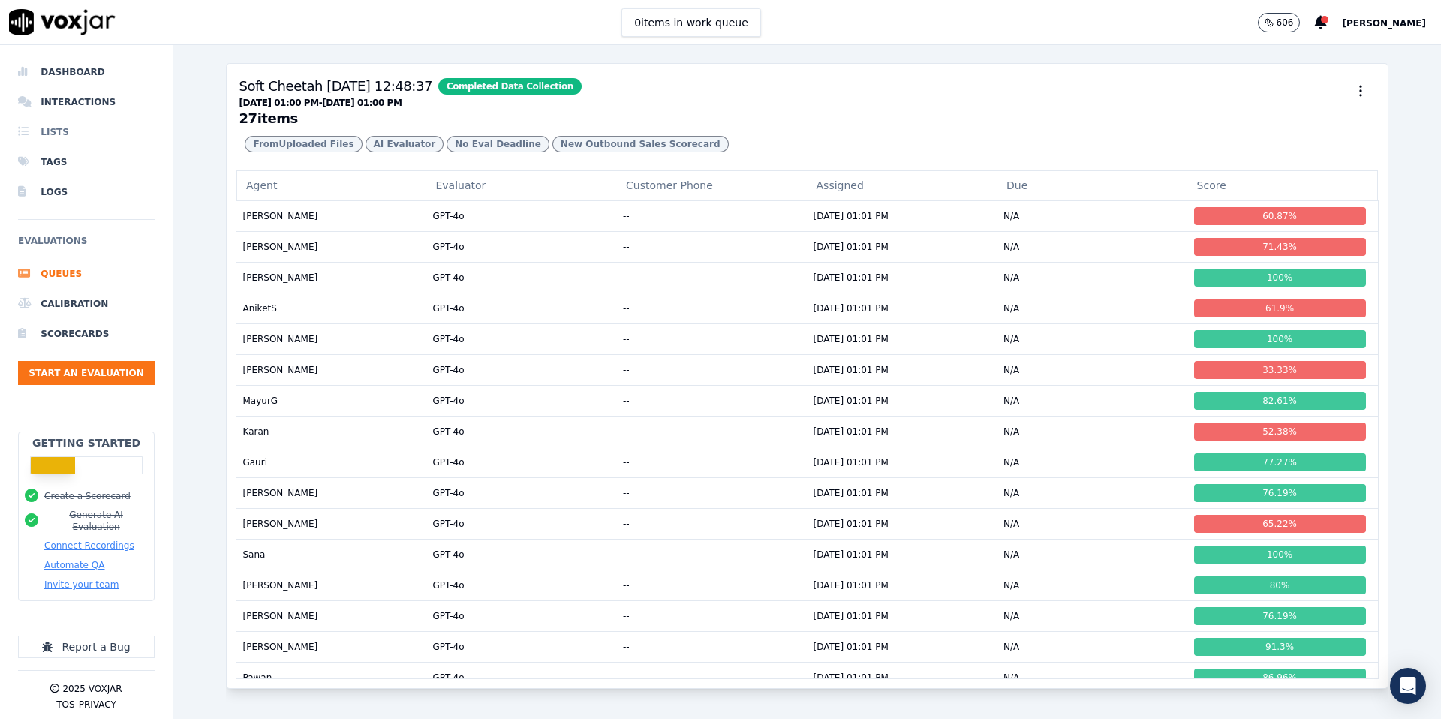
click at [56, 132] on li "Lists" at bounding box center [86, 132] width 137 height 30
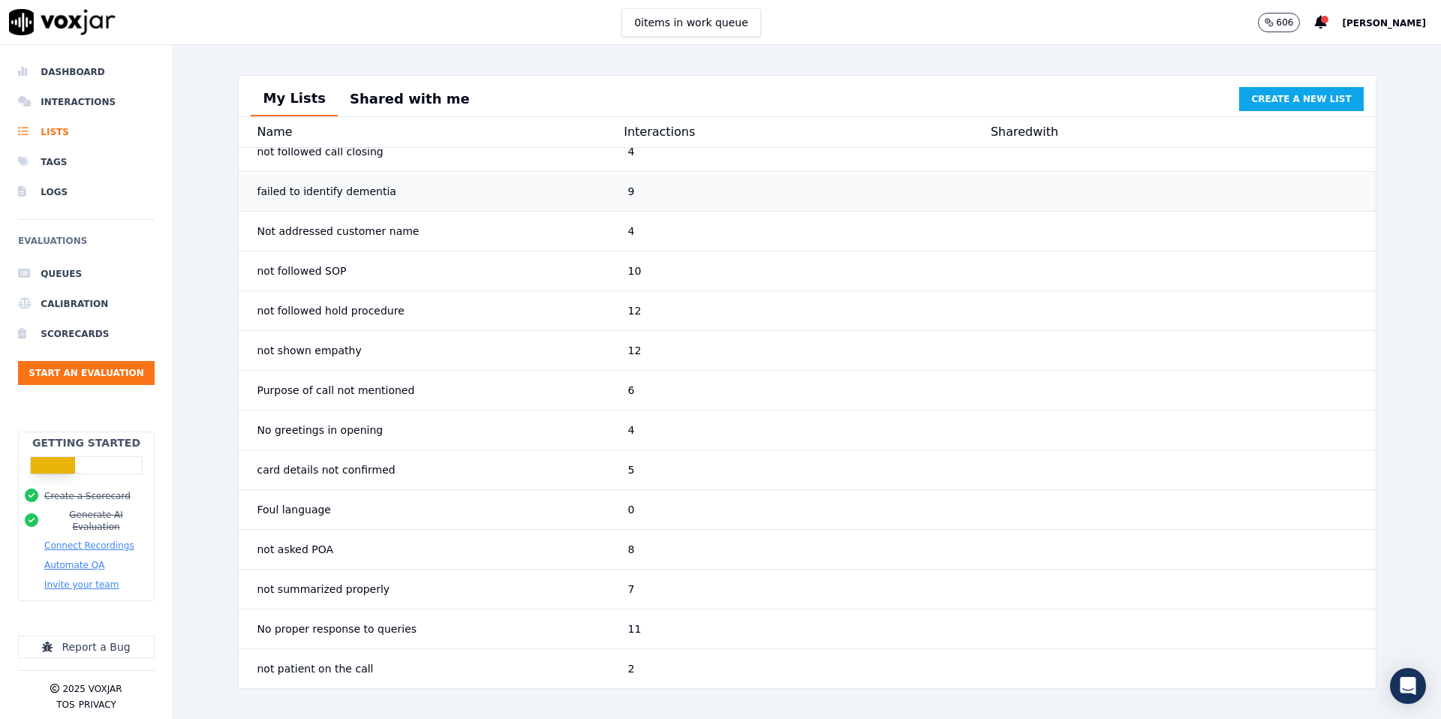
scroll to position [94, 0]
click at [534, 508] on div "Foul language" at bounding box center [436, 511] width 371 height 27
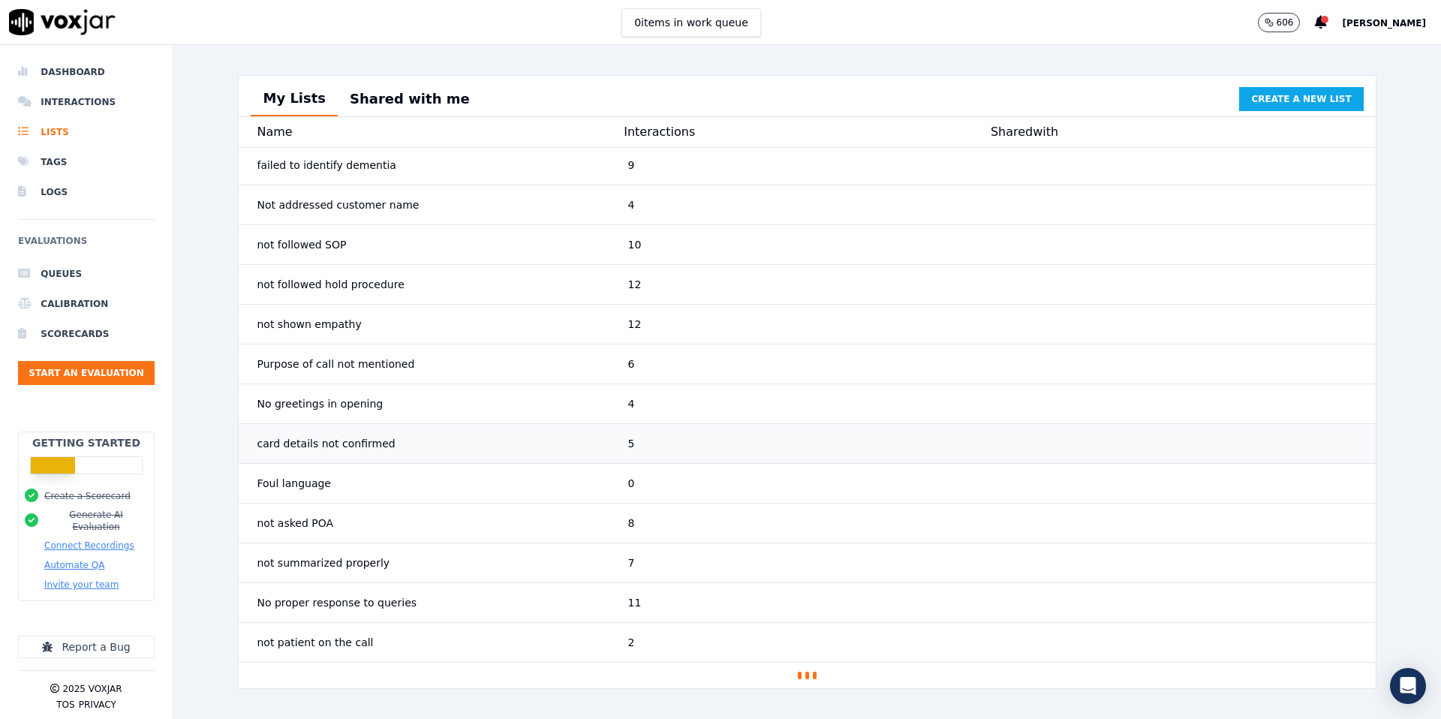
scroll to position [95, 0]
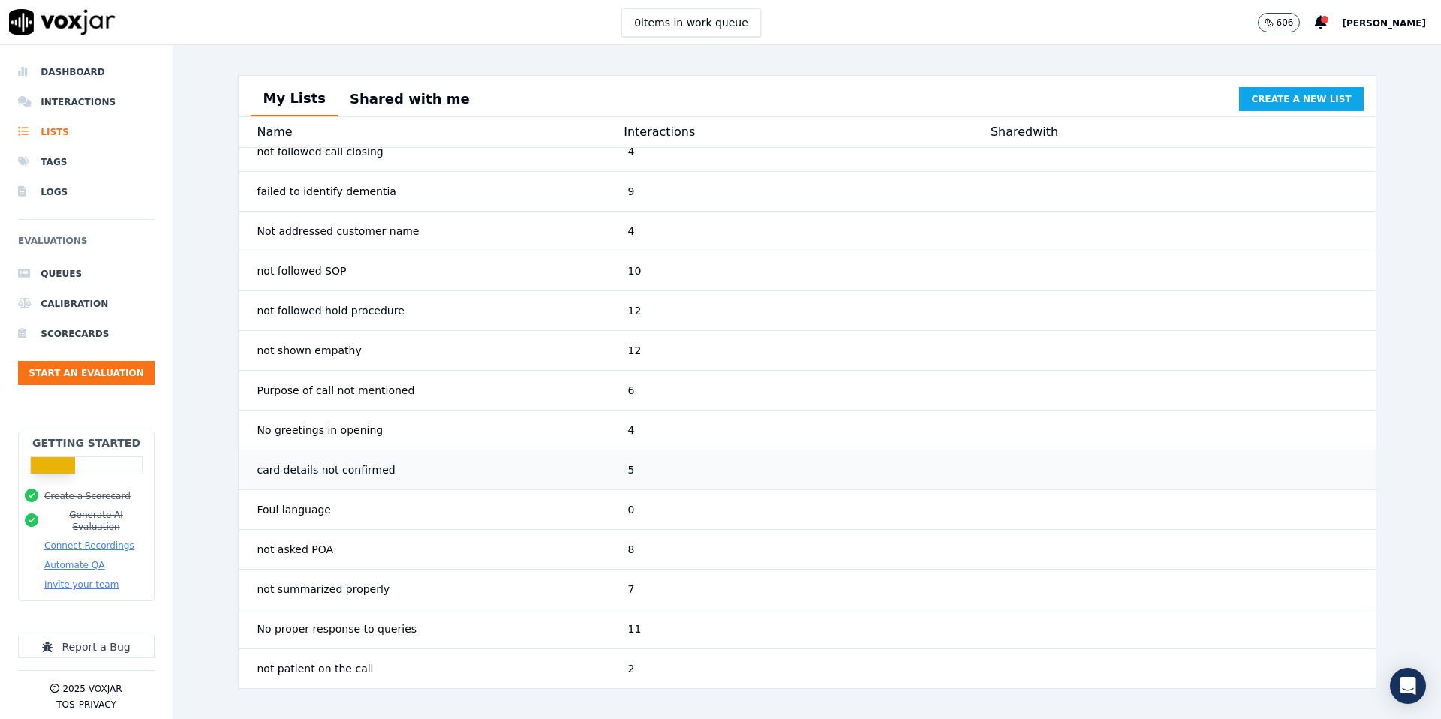
click at [483, 454] on button "card details not confirmed 5" at bounding box center [807, 470] width 1138 height 40
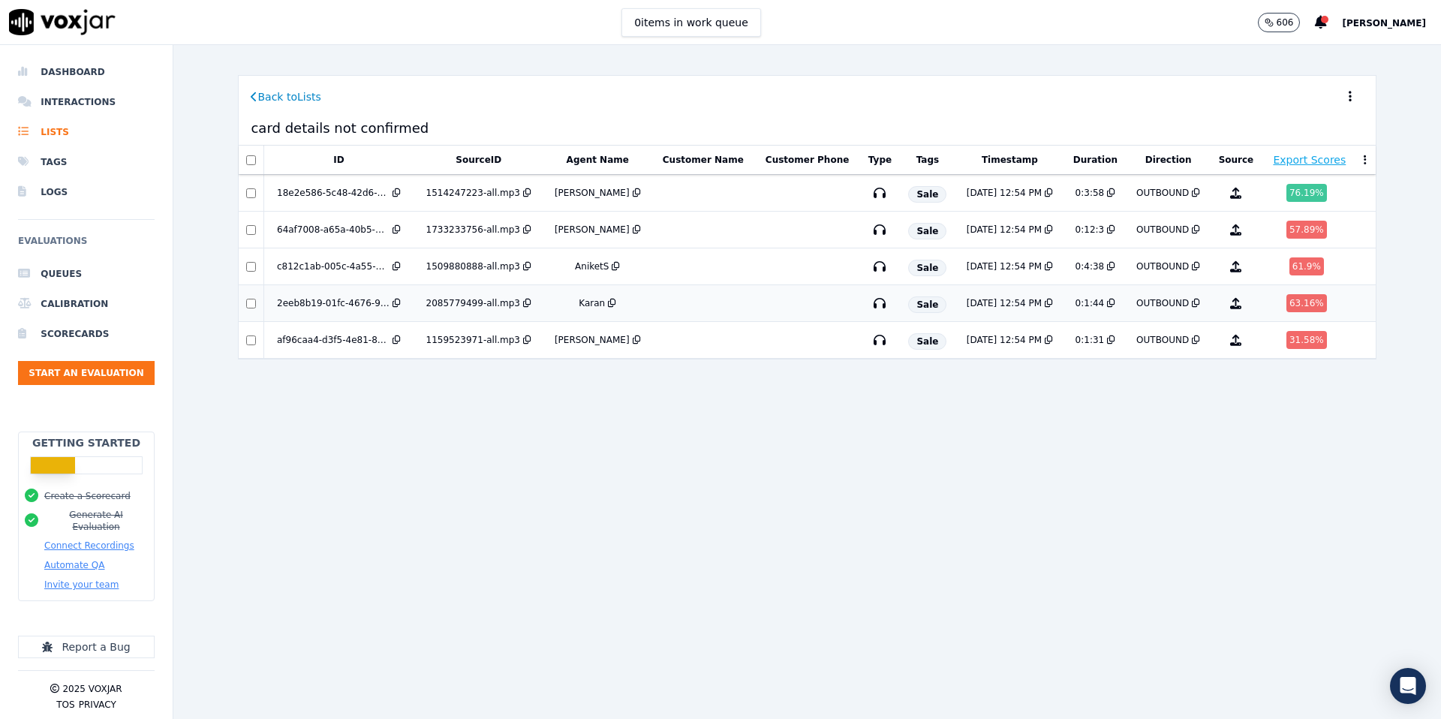
click at [999, 305] on div "9/5/25 12:54 PM" at bounding box center [1004, 303] width 75 height 12
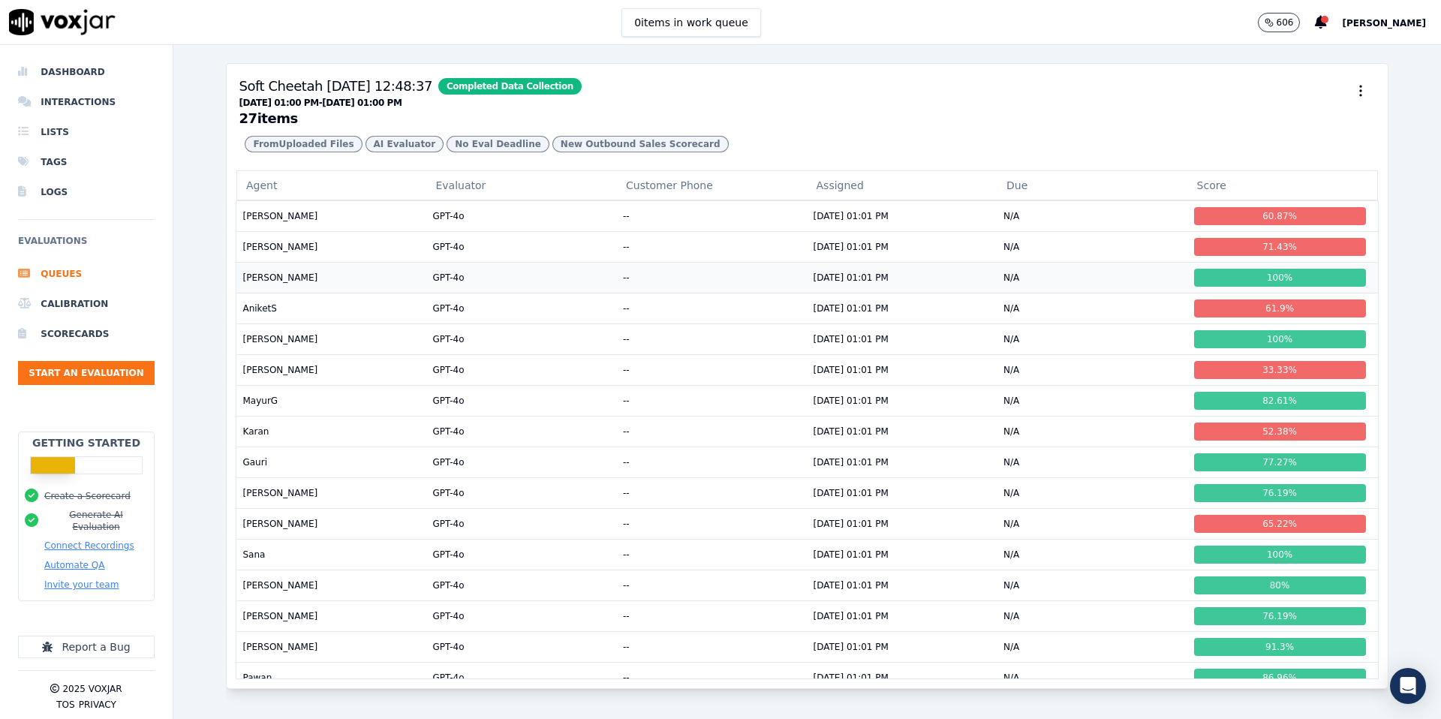
click at [703, 273] on td "--" at bounding box center [712, 277] width 191 height 31
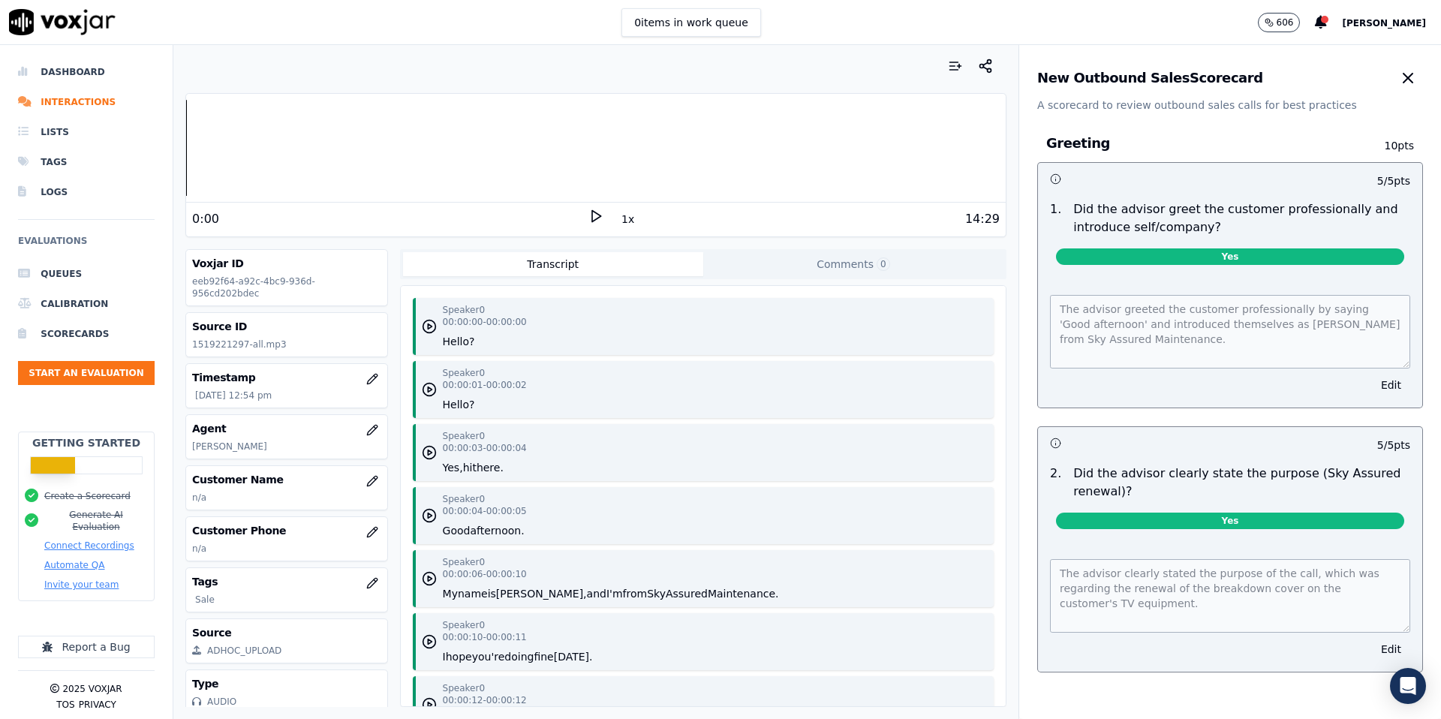
click at [599, 216] on icon at bounding box center [596, 216] width 15 height 15
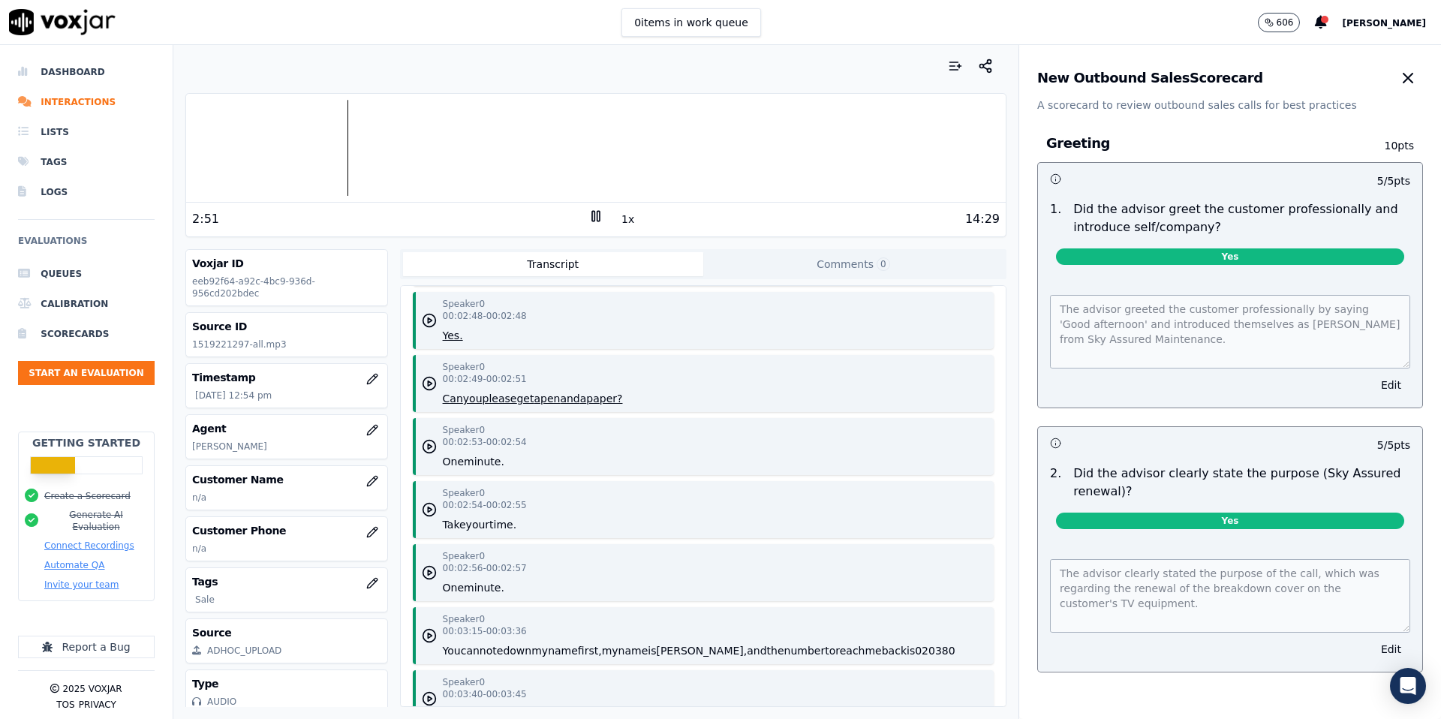
scroll to position [1929, 0]
click at [595, 218] on rect at bounding box center [593, 216] width 2 height 10
click at [595, 218] on icon at bounding box center [596, 216] width 15 height 15
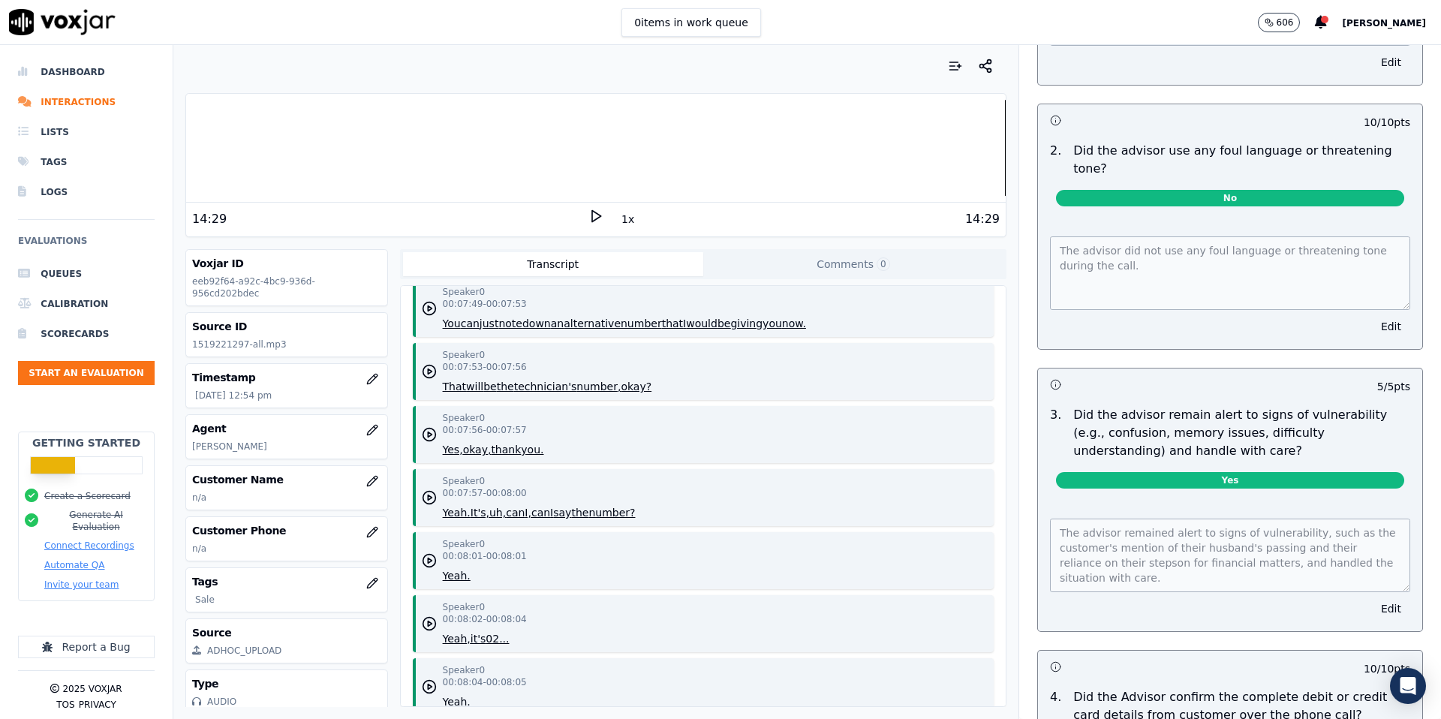
scroll to position [5366, 0]
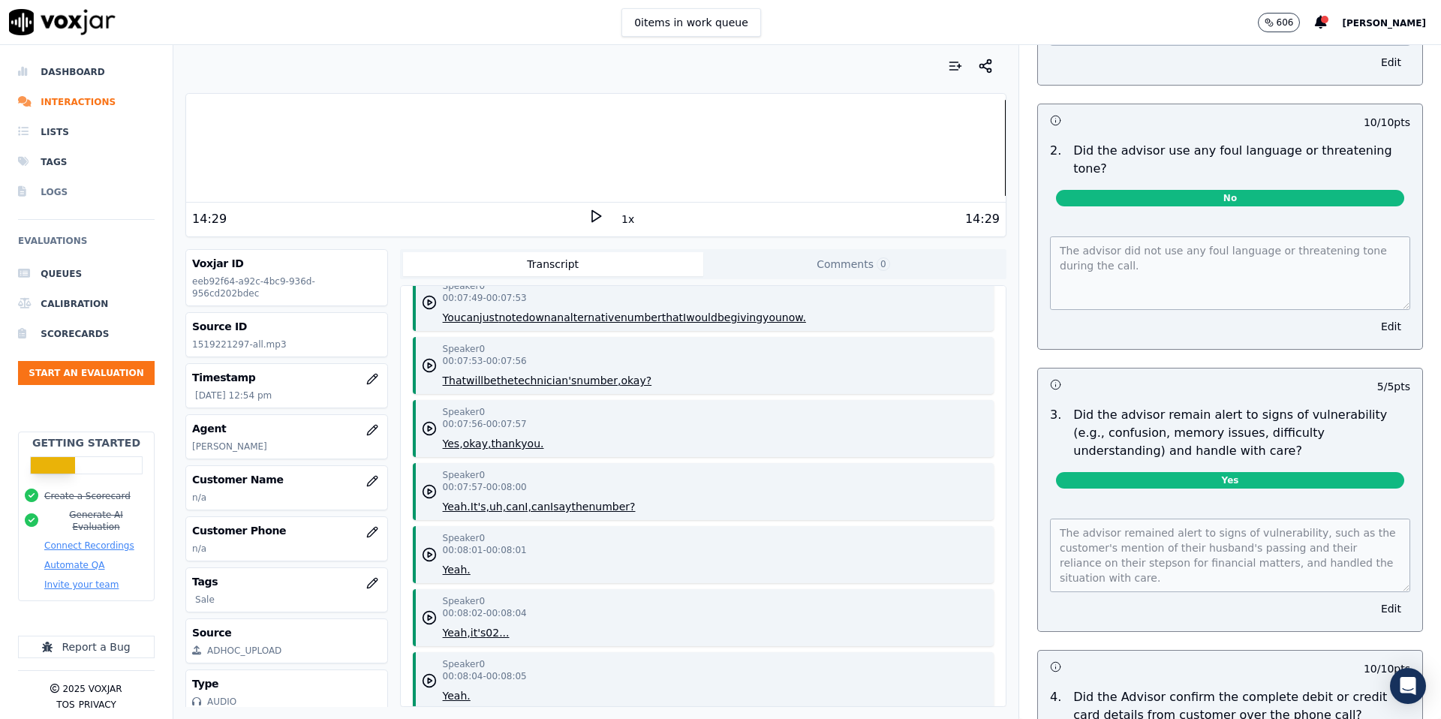
click at [63, 188] on li "Logs" at bounding box center [86, 192] width 137 height 30
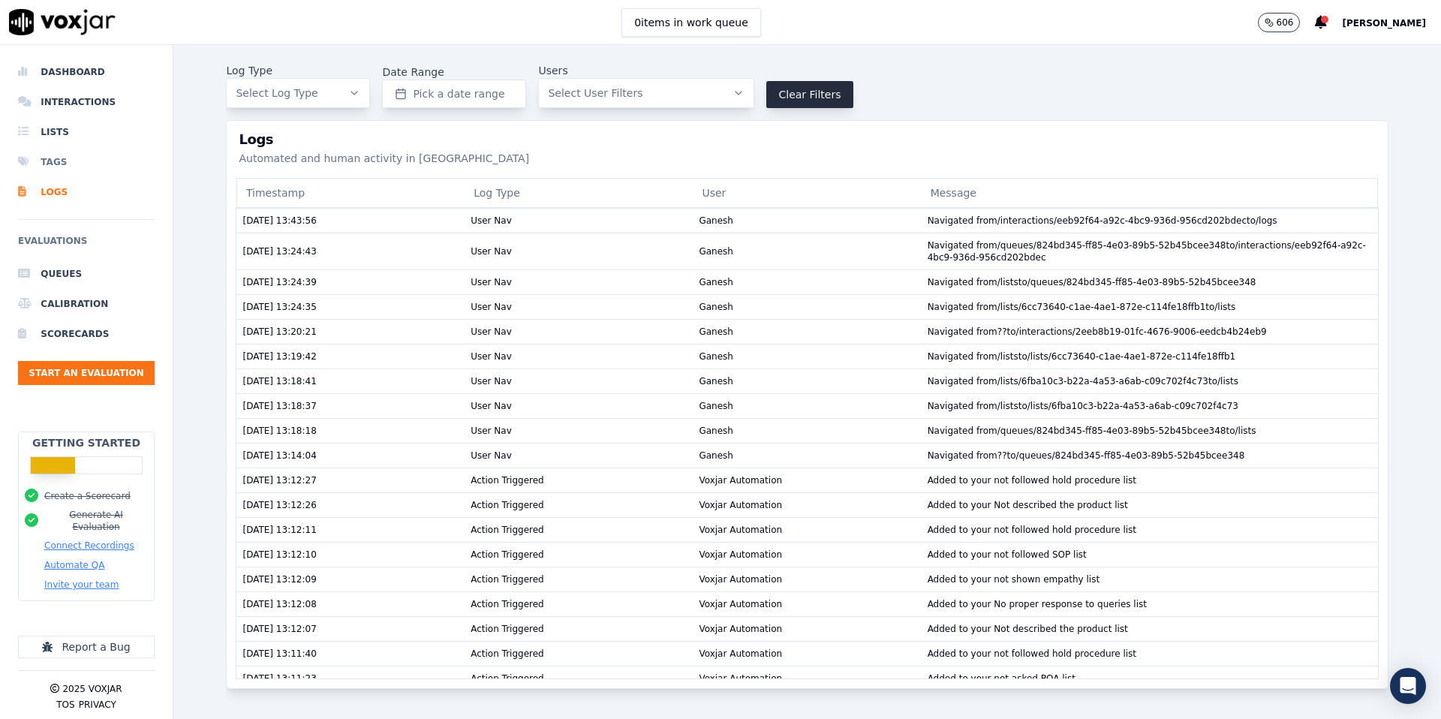
click at [63, 167] on li "Tags" at bounding box center [86, 162] width 137 height 30
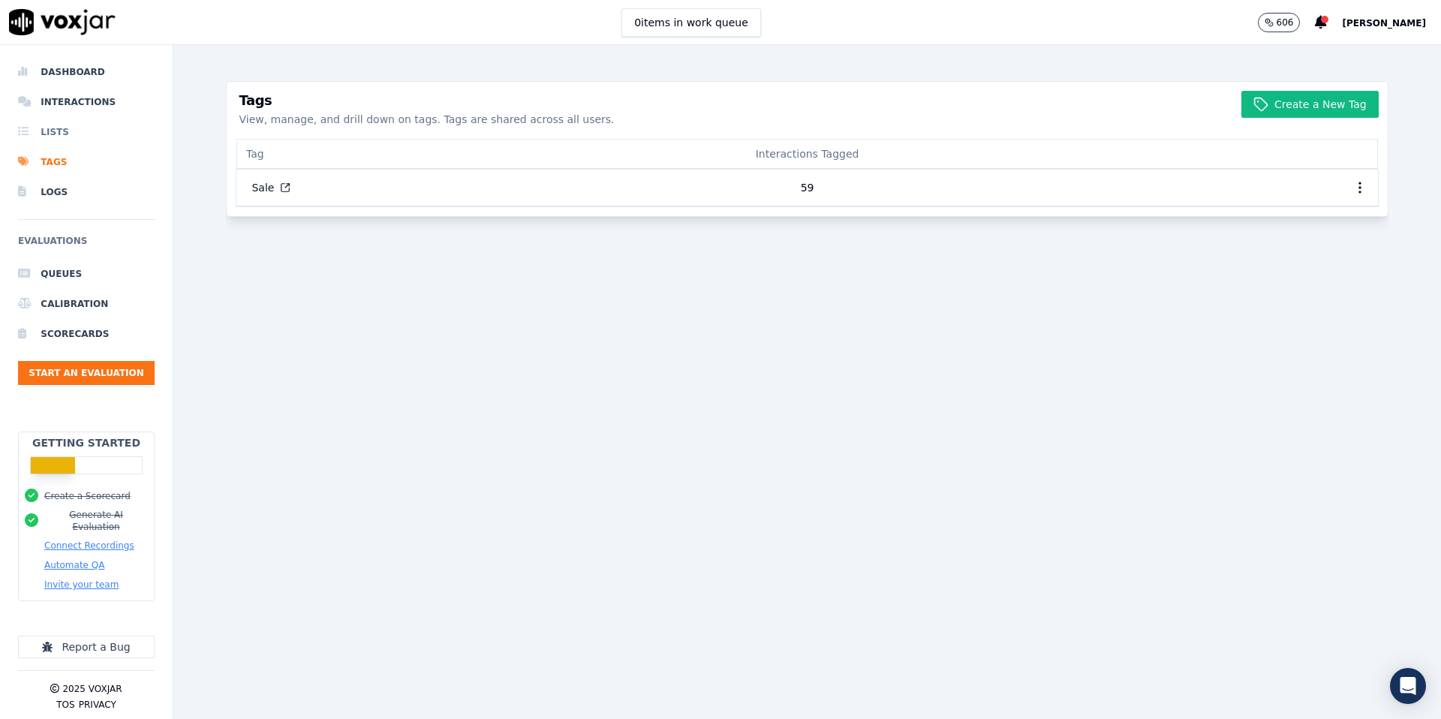
click at [62, 133] on li "Lists" at bounding box center [86, 132] width 137 height 30
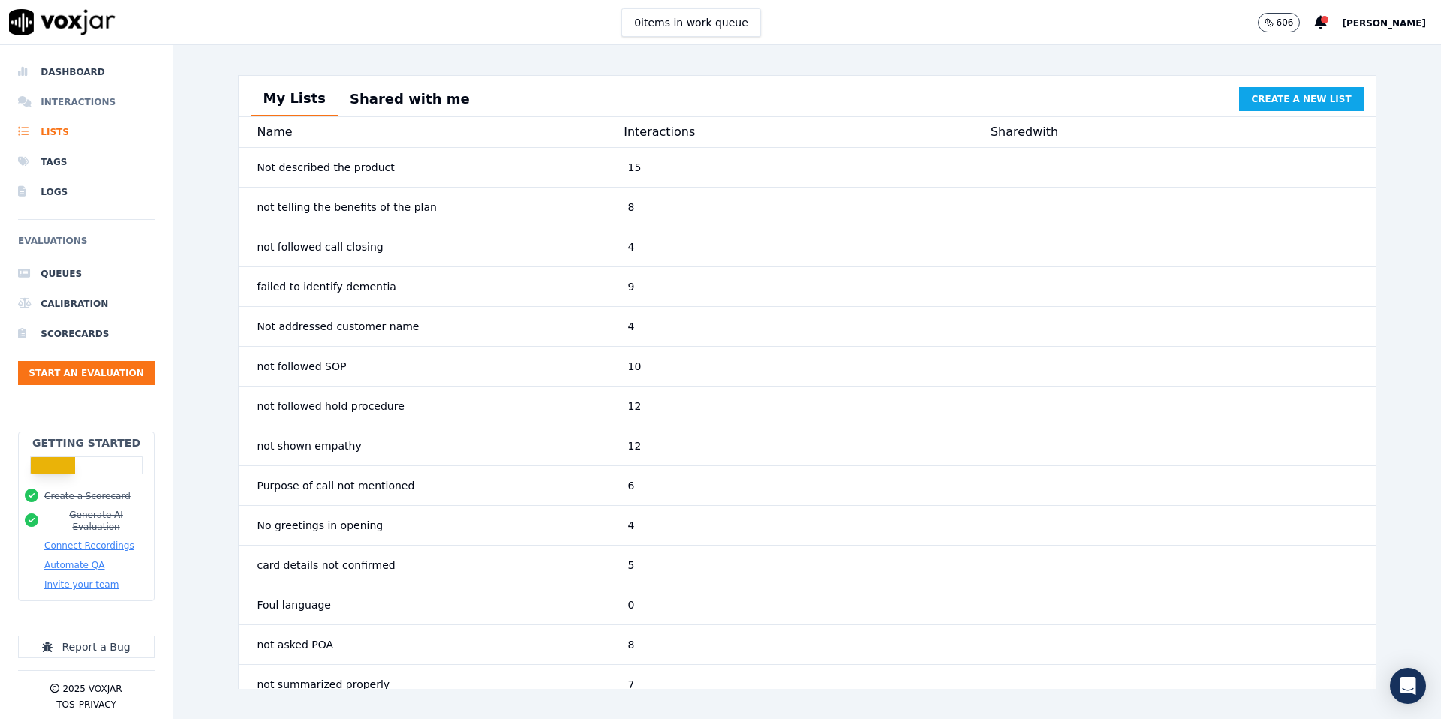
click at [77, 107] on li "Interactions" at bounding box center [86, 102] width 137 height 30
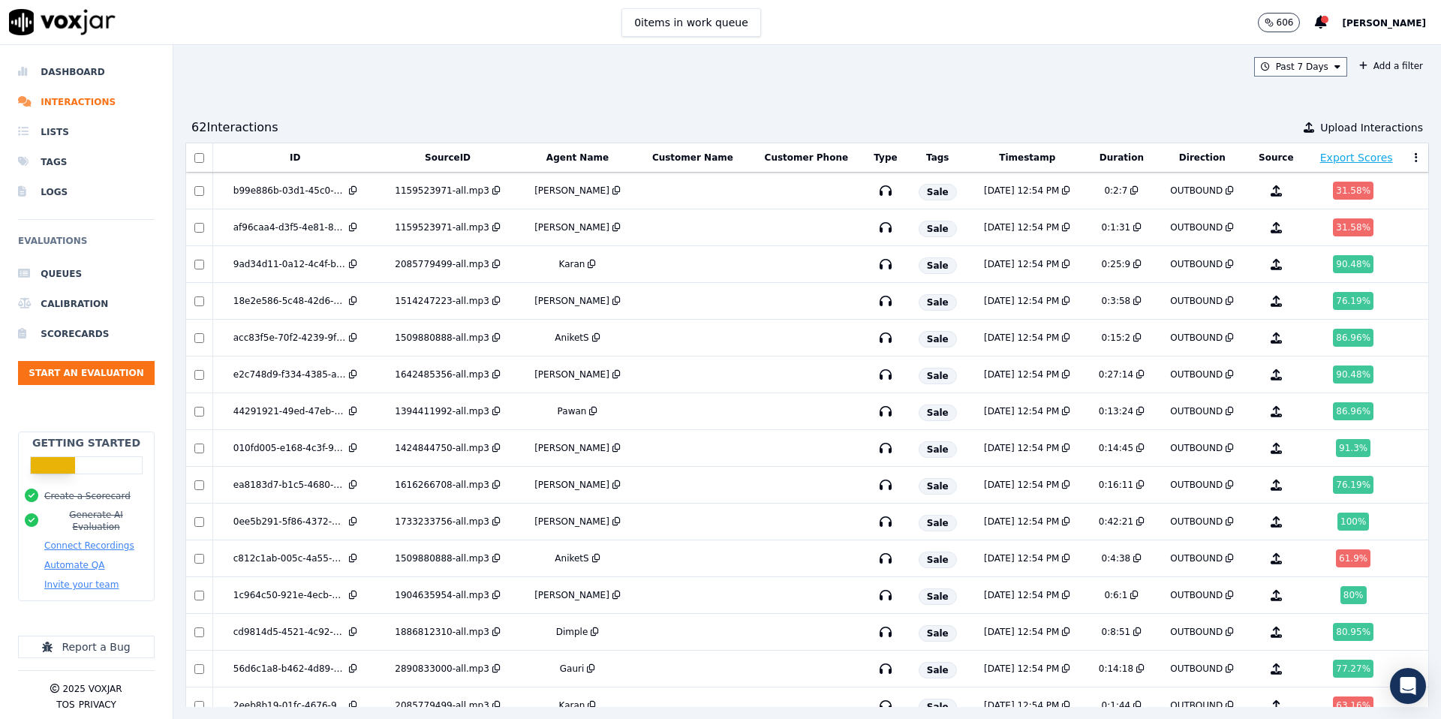
click at [1103, 158] on icon at bounding box center [1416, 157] width 3 height 11
click at [1103, 158] on button "Export Scores" at bounding box center [1357, 157] width 73 height 15
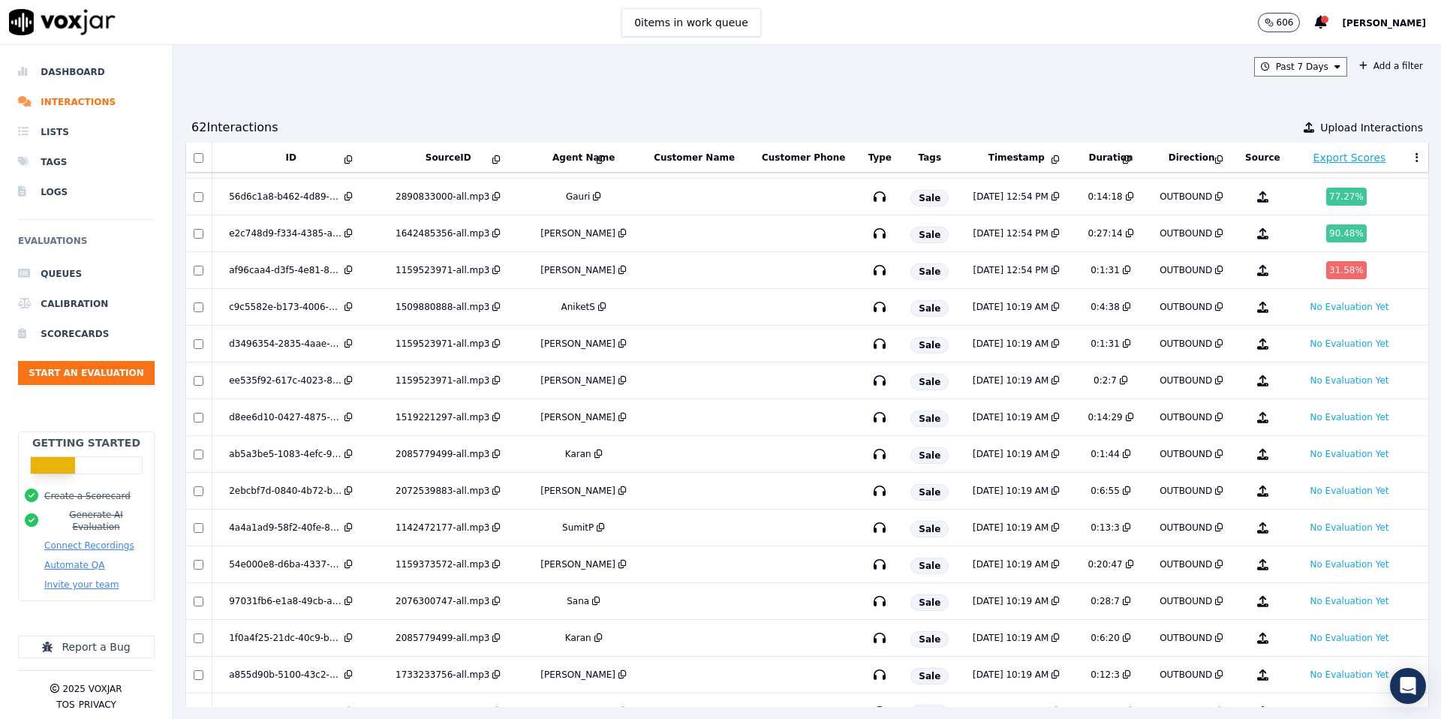
scroll to position [881, 0]
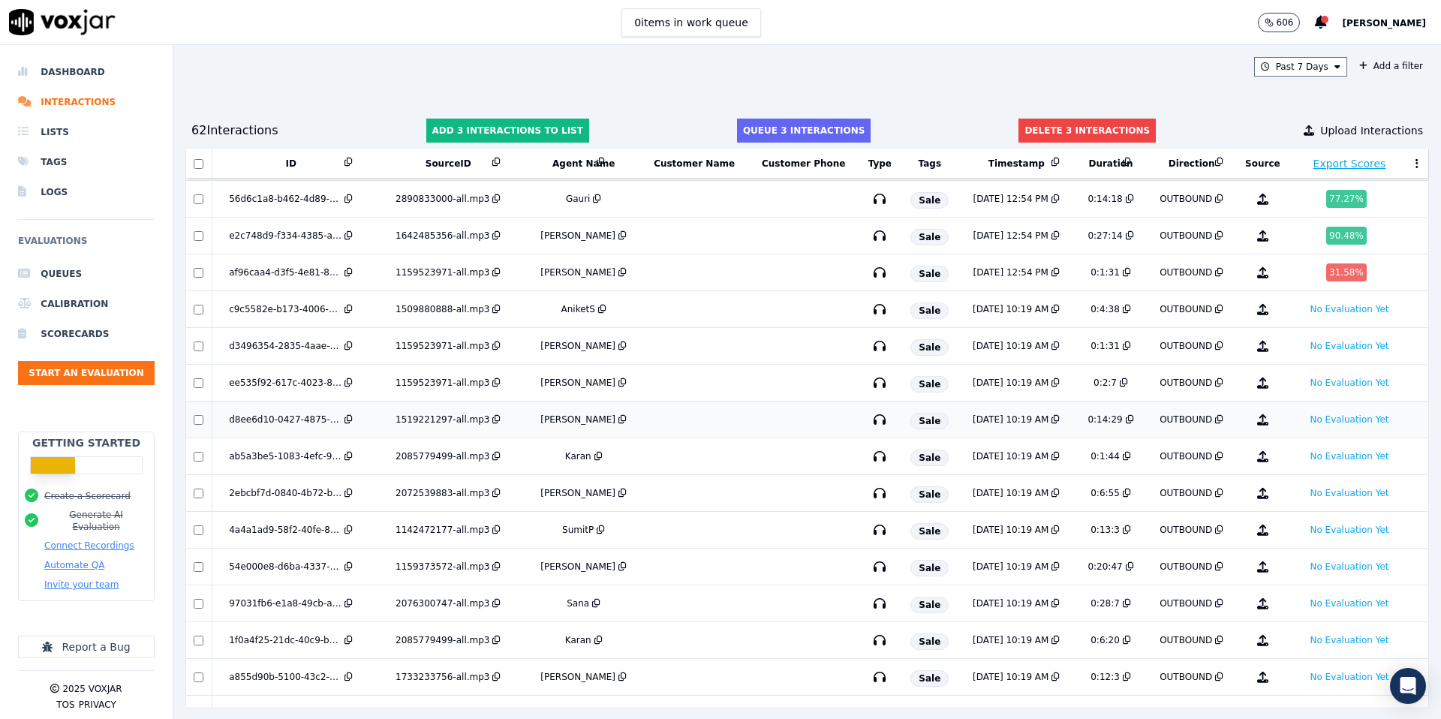
click at [202, 425] on td at bounding box center [199, 420] width 26 height 37
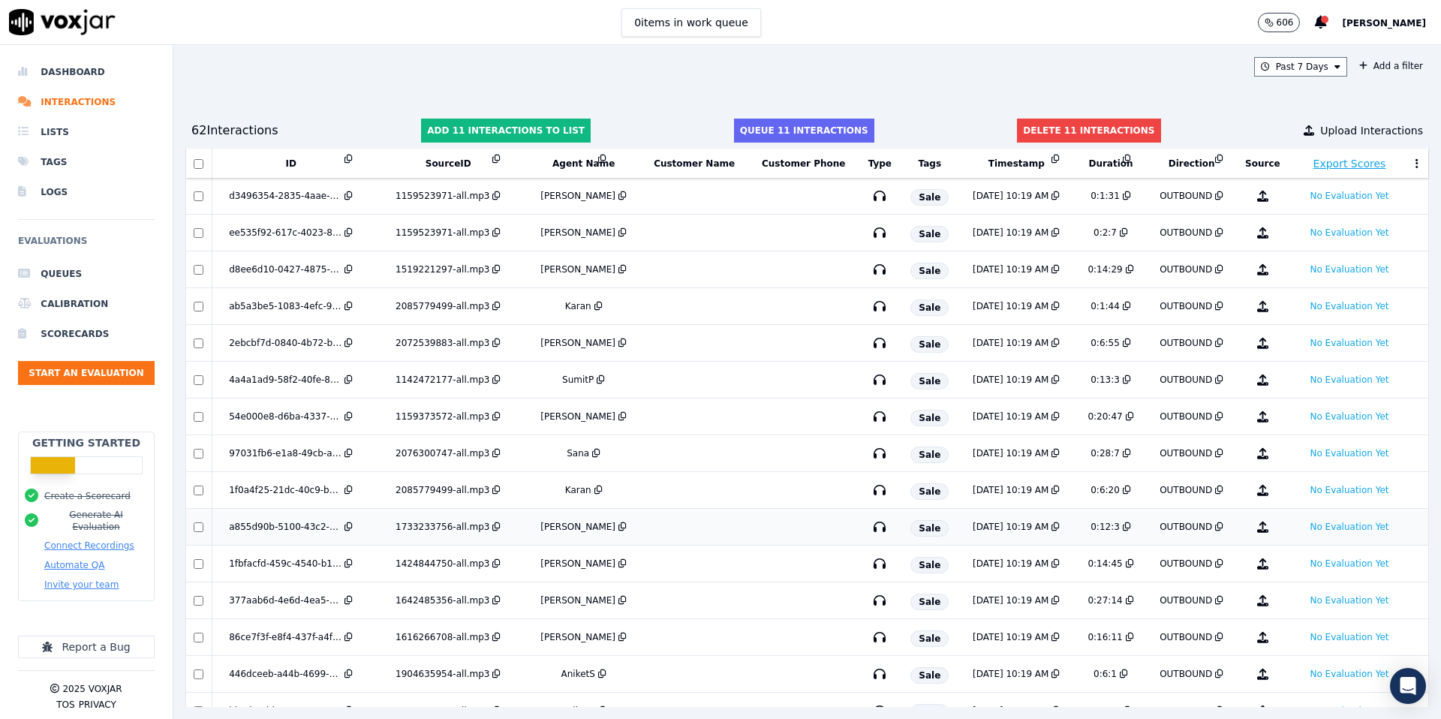
scroll to position [1039, 0]
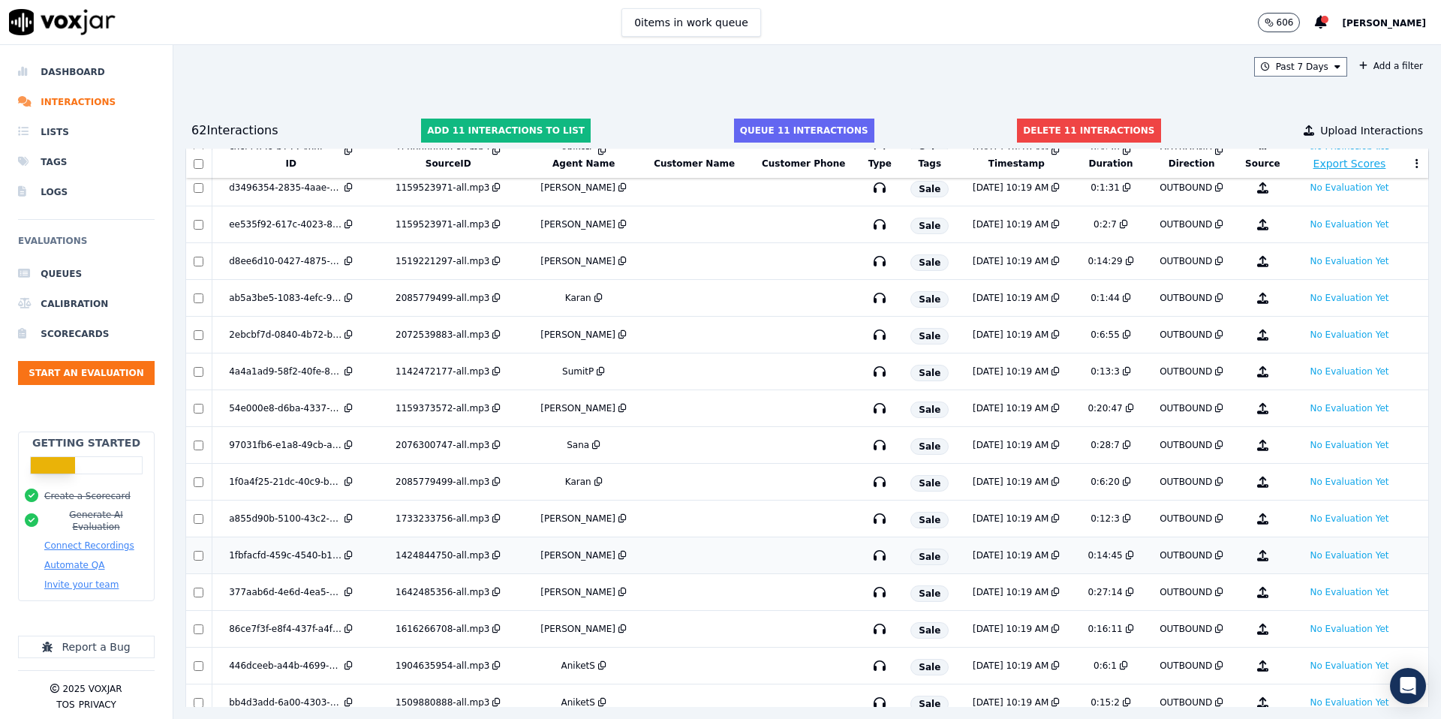
click at [198, 561] on td at bounding box center [199, 556] width 26 height 37
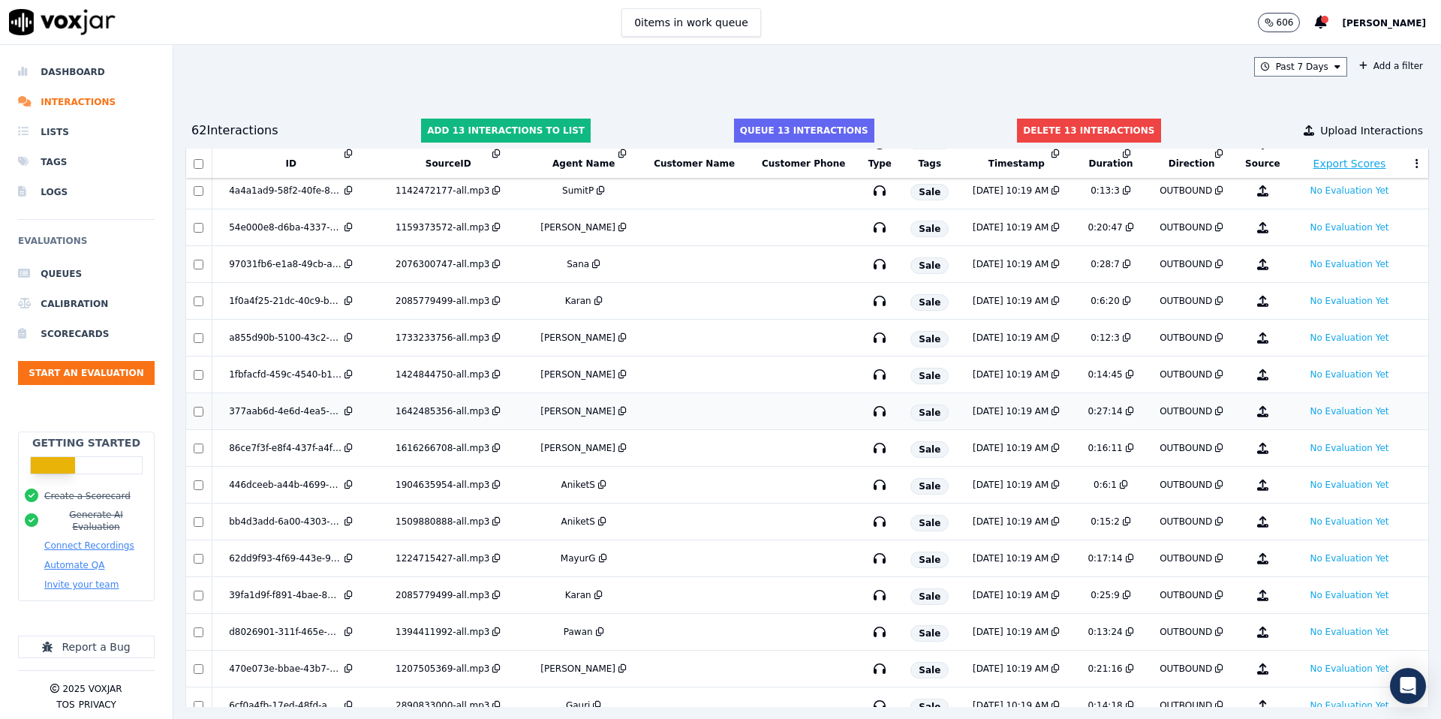
scroll to position [1230, 0]
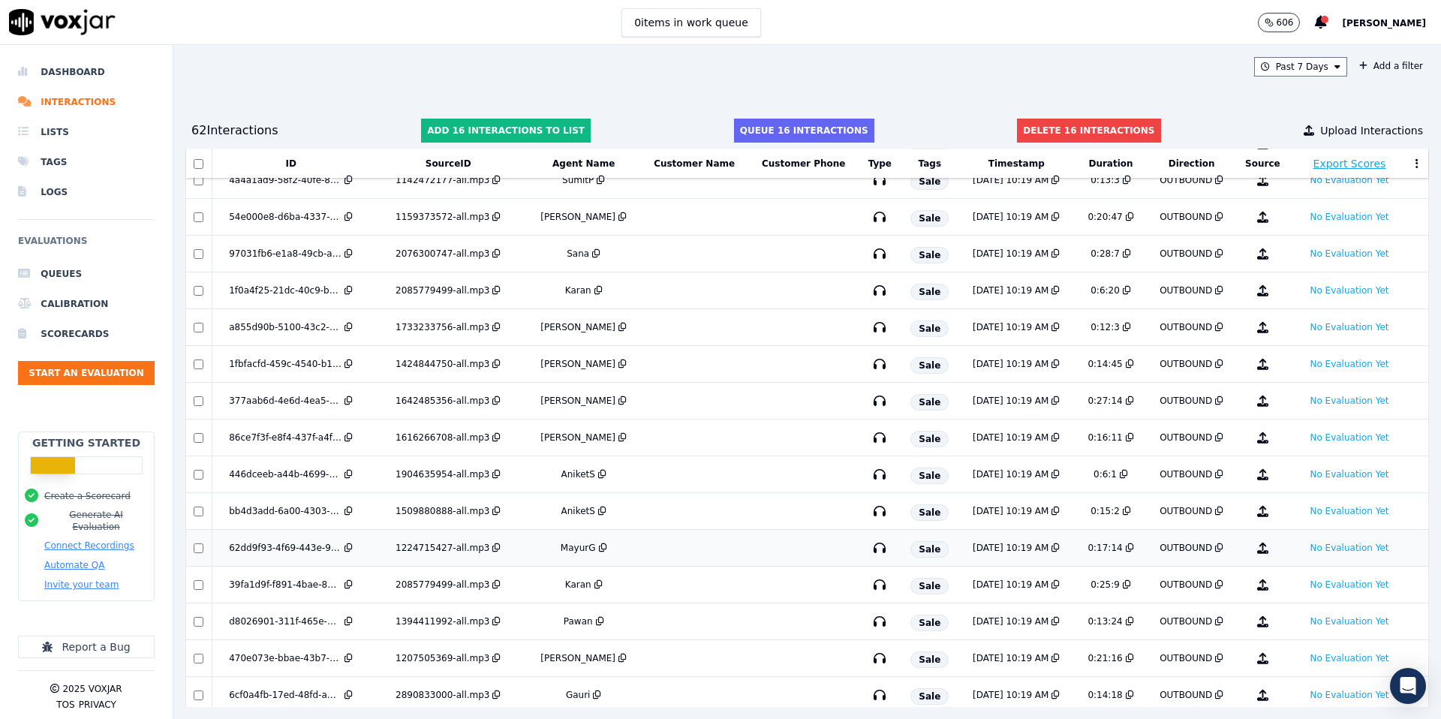
click at [203, 556] on td at bounding box center [199, 548] width 26 height 37
click at [1068, 134] on button "Delete 18 interactions" at bounding box center [1088, 131] width 143 height 24
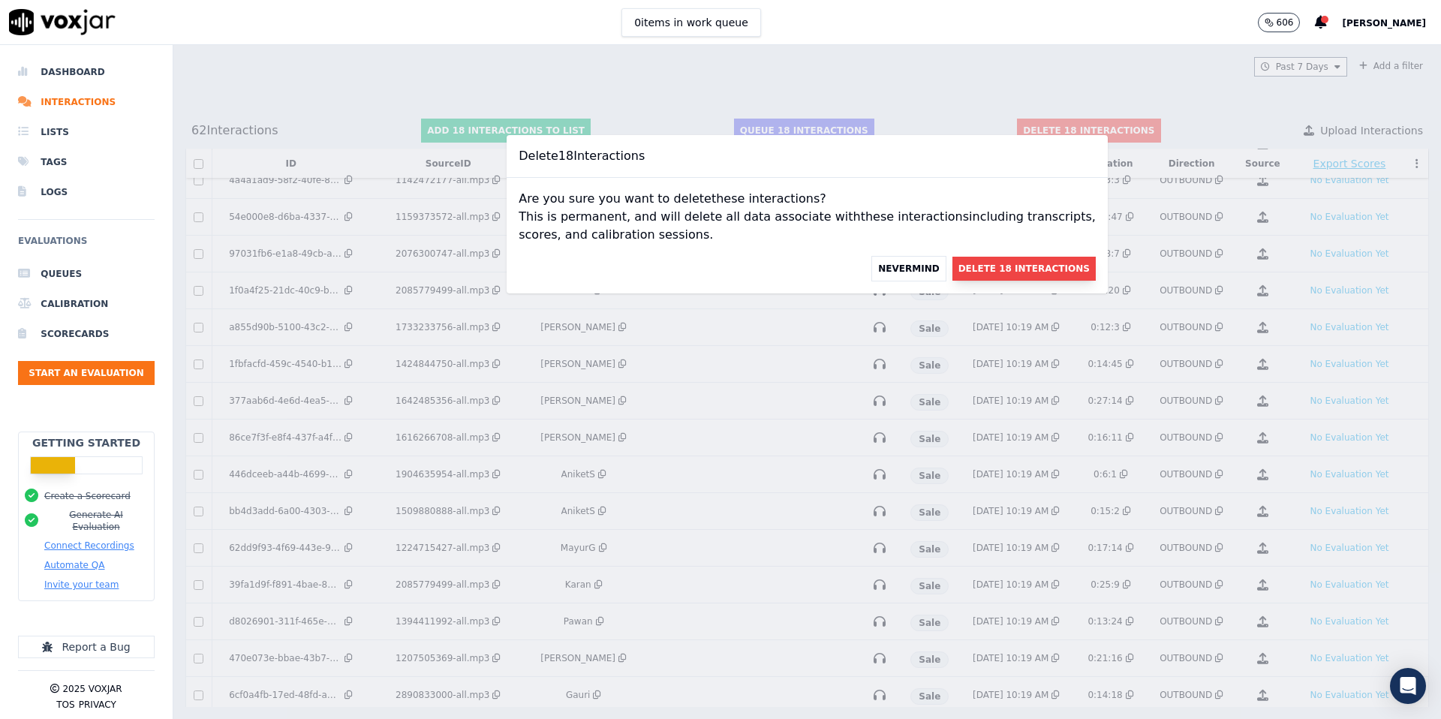
click at [964, 274] on button "Delete 18 Interactions" at bounding box center [1024, 269] width 143 height 24
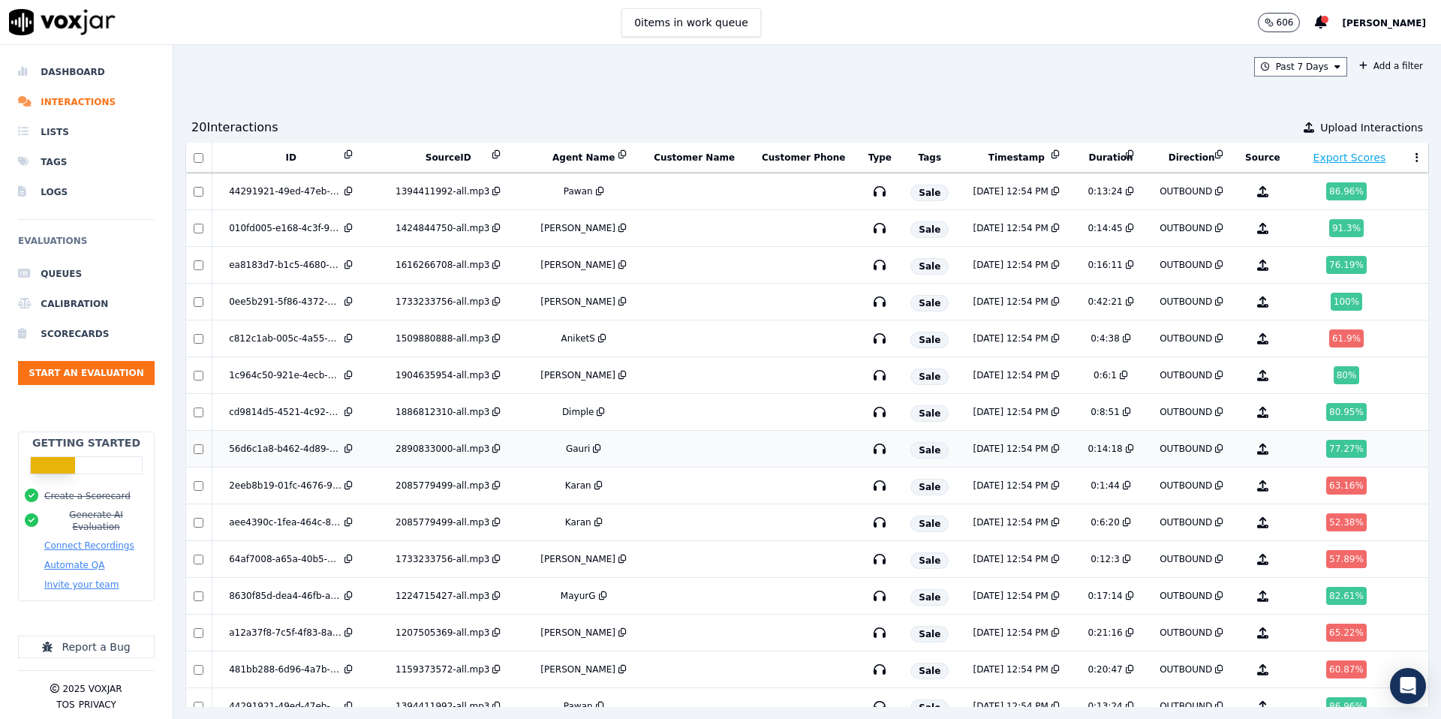
scroll to position [938, 0]
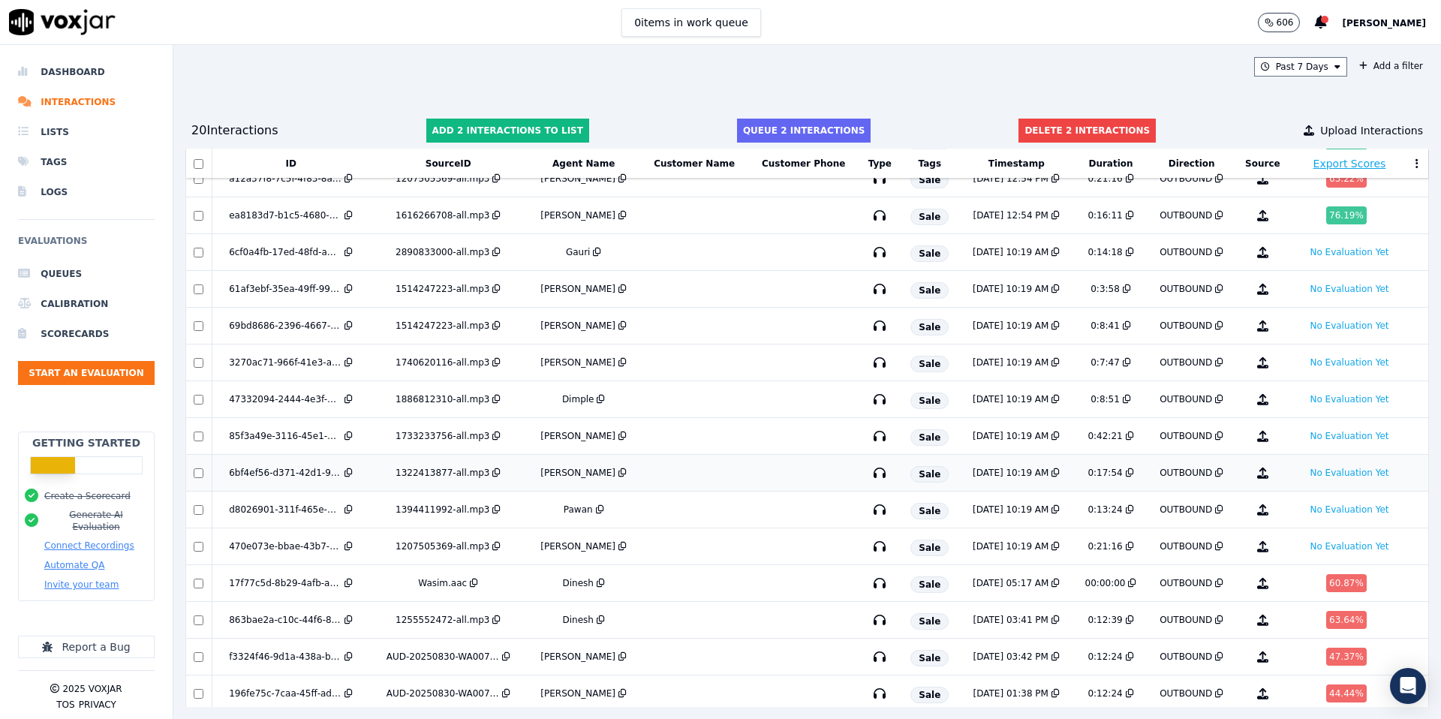
click at [199, 478] on td at bounding box center [199, 473] width 26 height 37
click at [200, 370] on td at bounding box center [199, 363] width 26 height 37
click at [1058, 131] on button "Delete 9 interactions" at bounding box center [1087, 131] width 137 height 24
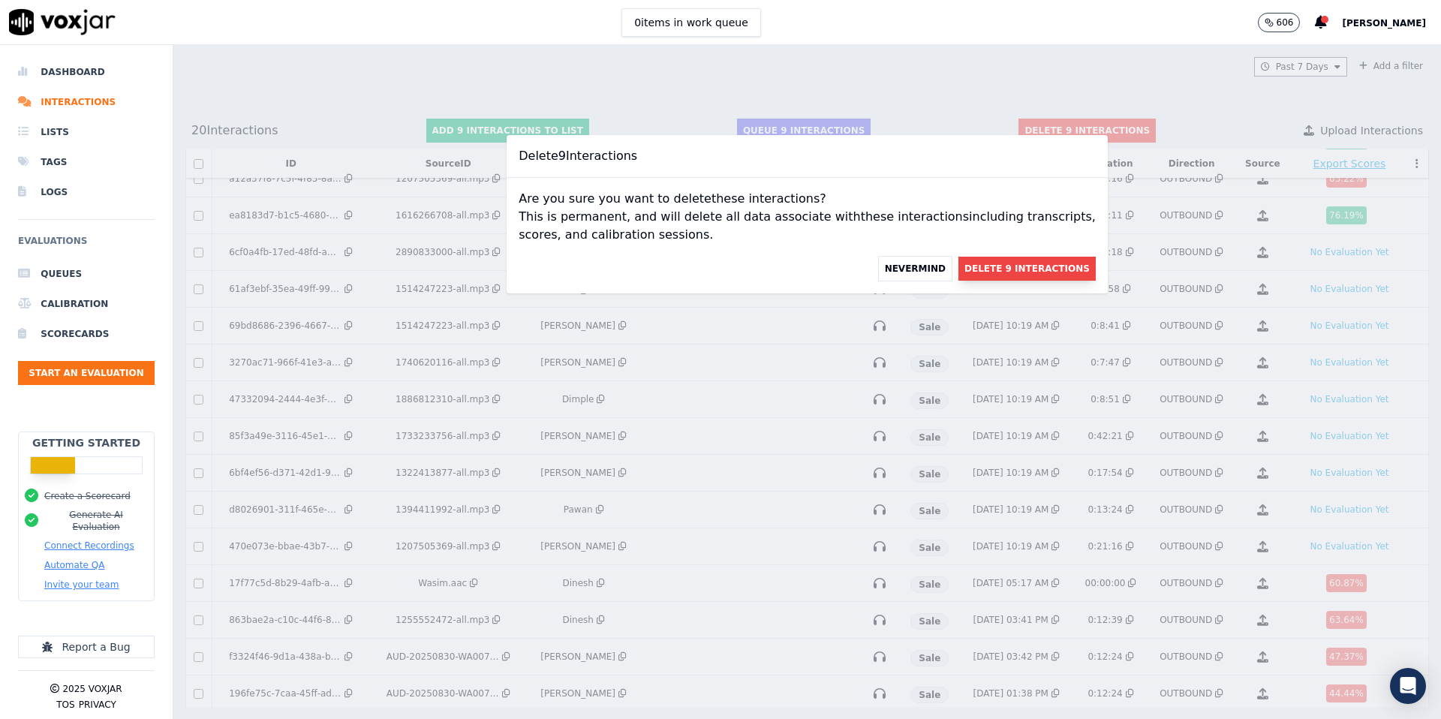
click at [1019, 269] on button "Delete 9 Interactions" at bounding box center [1027, 269] width 137 height 24
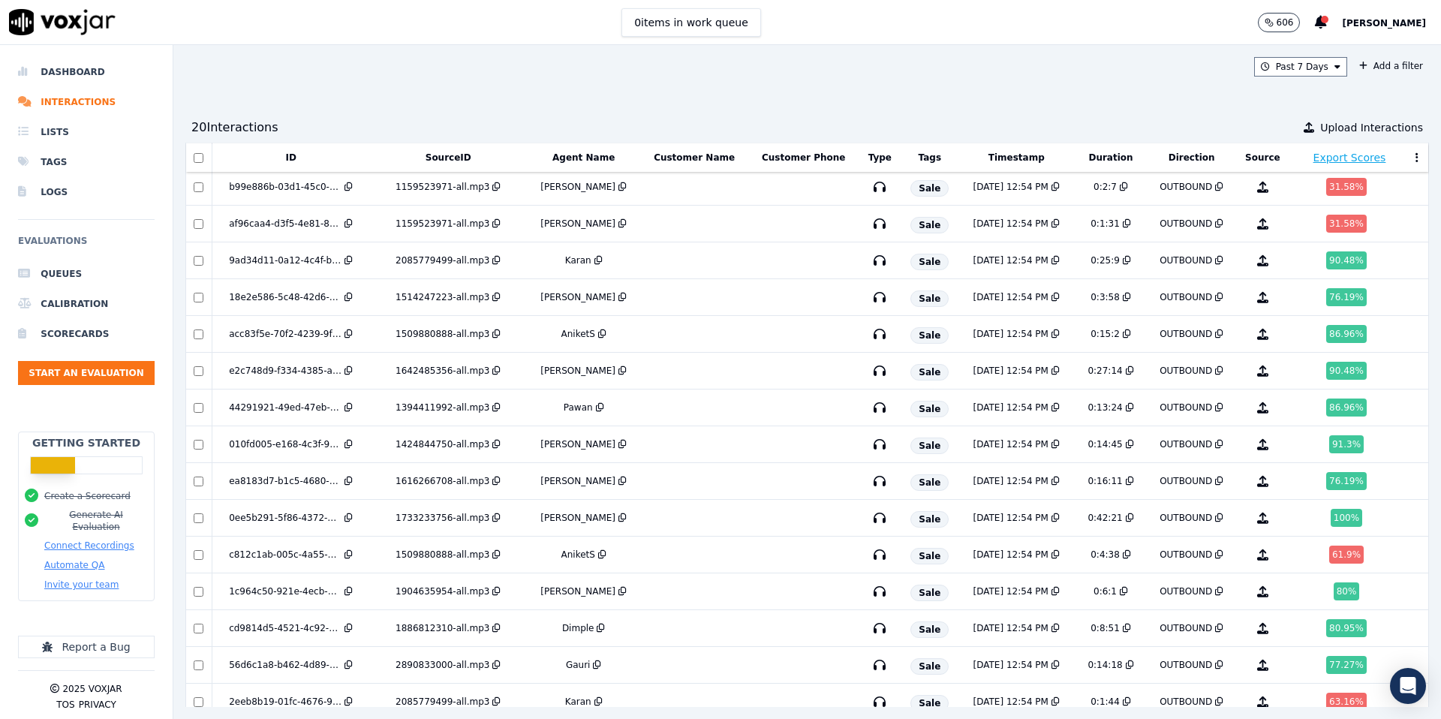
scroll to position [0, 0]
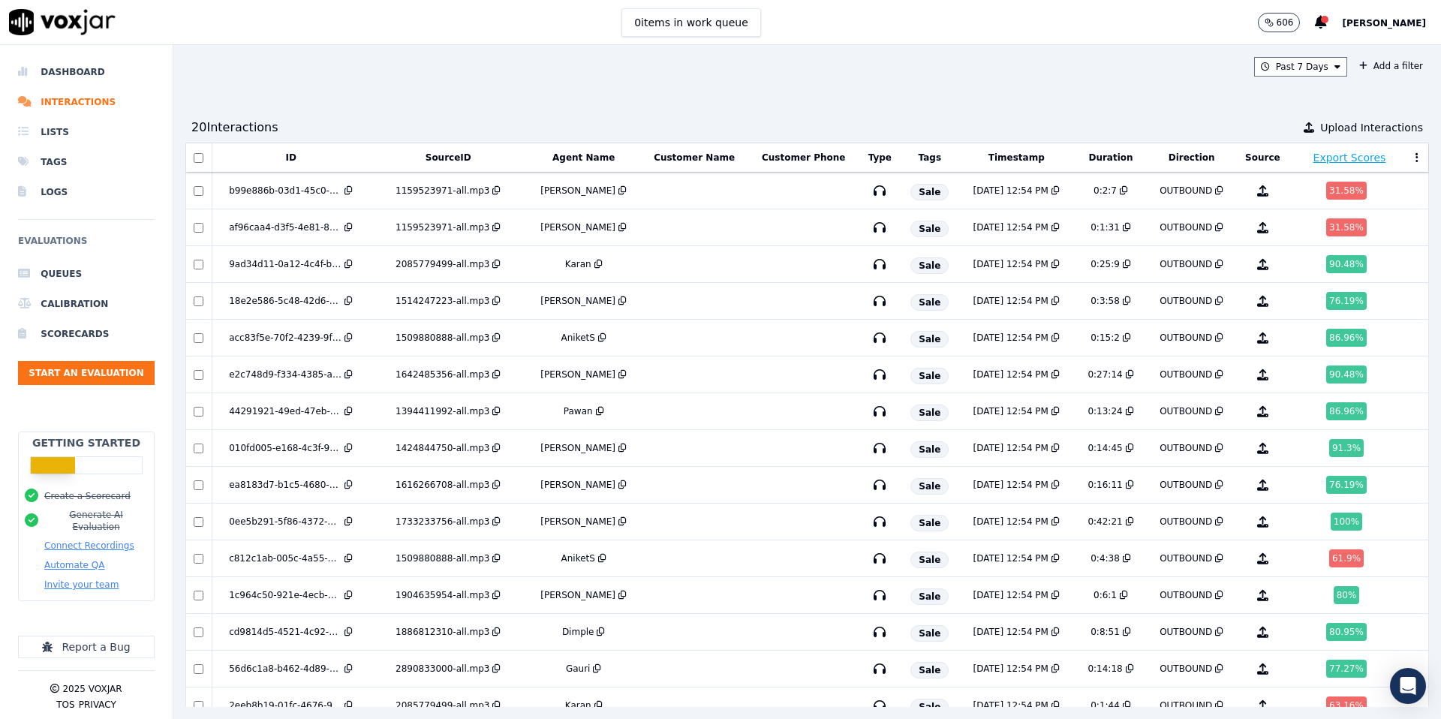
click at [88, 559] on button "Automate QA" at bounding box center [74, 565] width 60 height 12
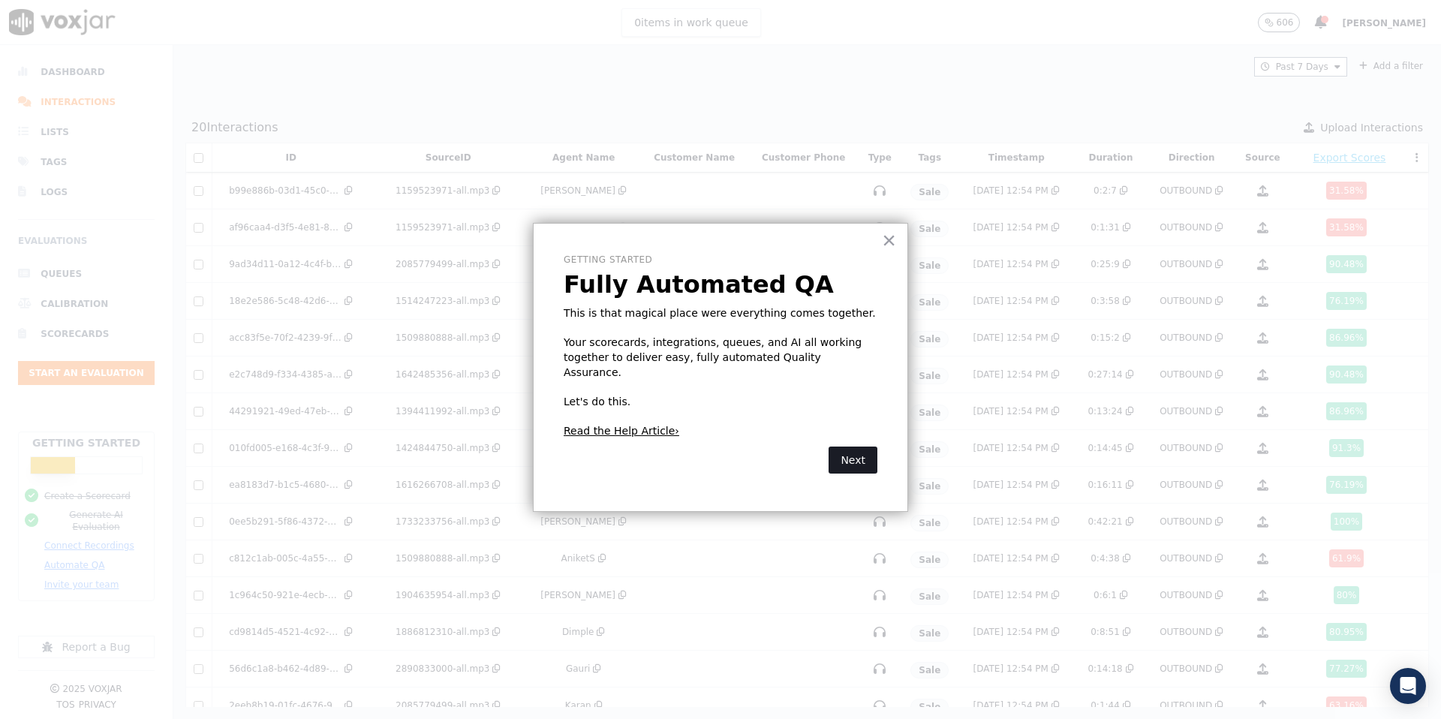
click at [858, 450] on button "Next" at bounding box center [853, 460] width 49 height 27
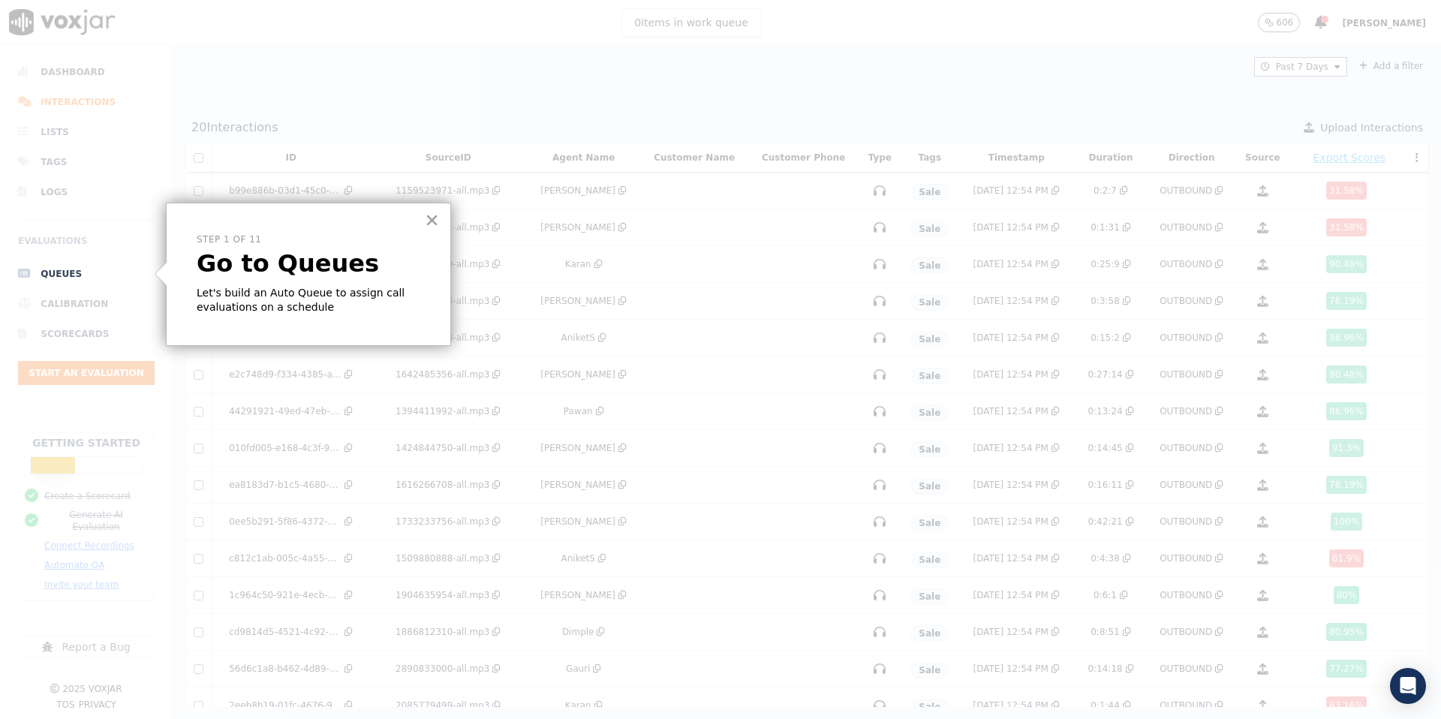
click at [428, 221] on button "×" at bounding box center [432, 220] width 14 height 24
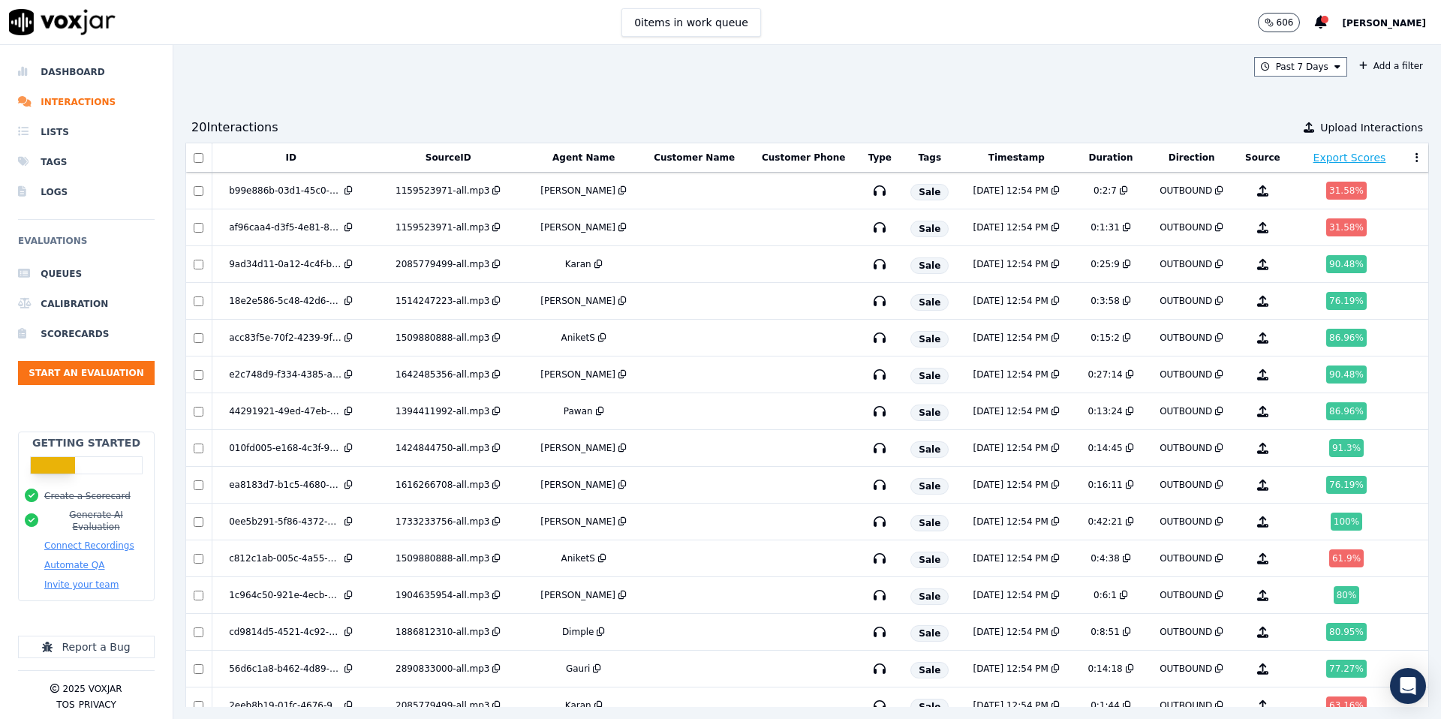
click at [523, 96] on div "Past 7 Days Add a filter 20 Interaction s Upload Interactions ID SourceID Agent…" at bounding box center [807, 382] width 1268 height 674
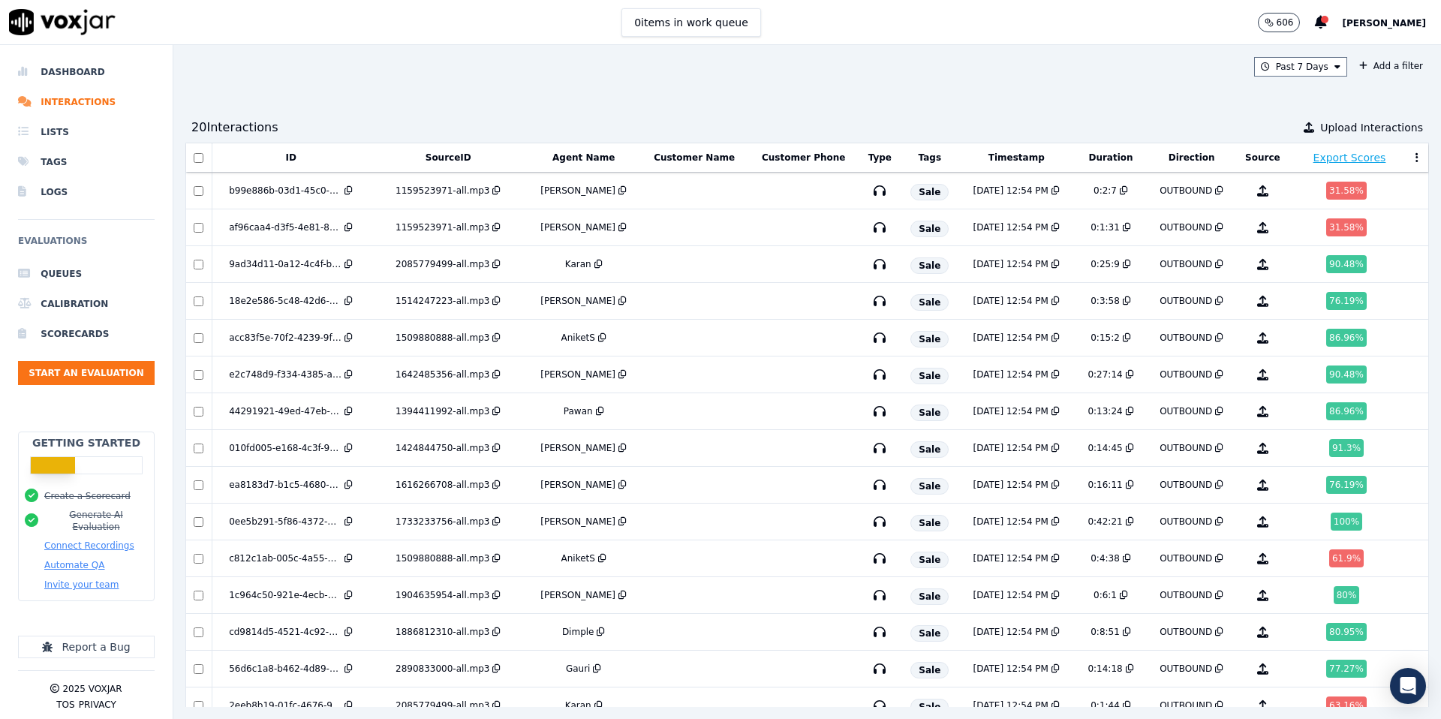
click at [523, 96] on div "Past 7 Days Add a filter 20 Interaction s Upload Interactions ID SourceID Agent…" at bounding box center [807, 382] width 1268 height 674
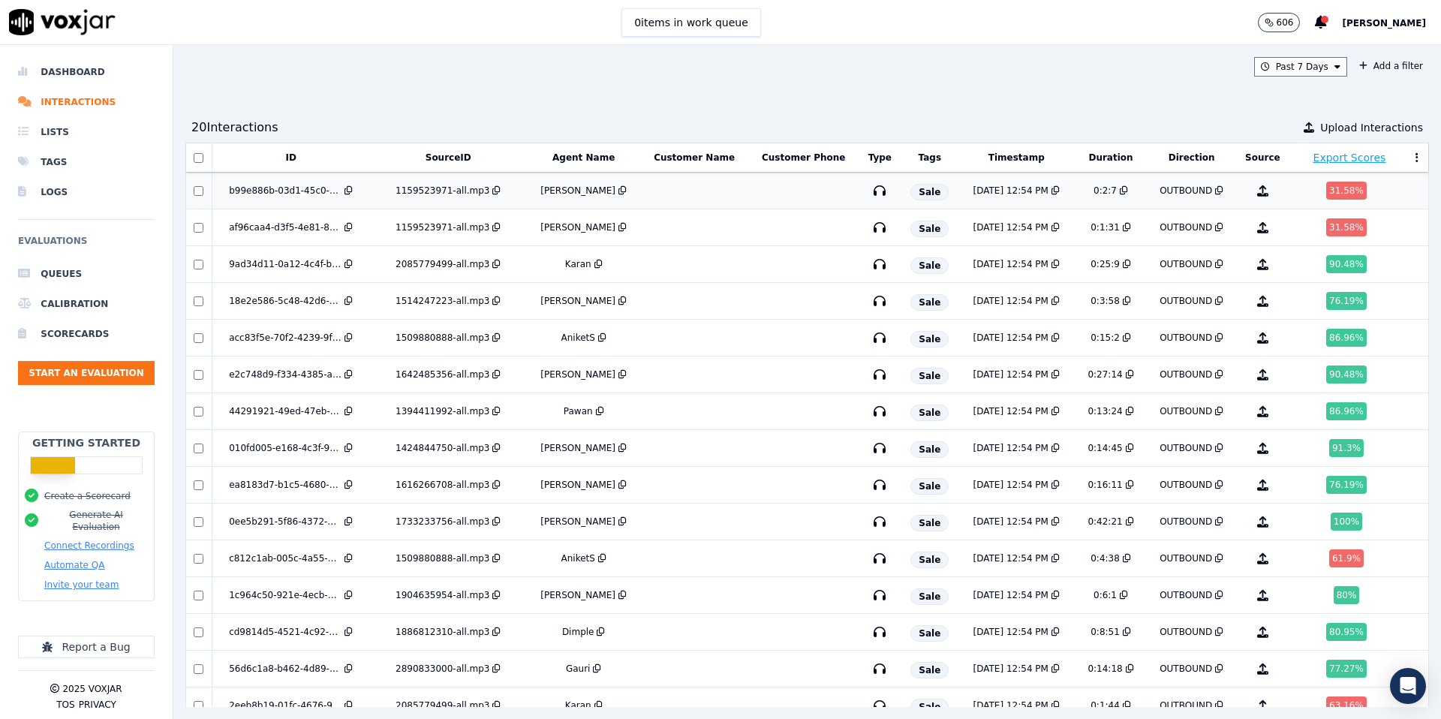
click at [425, 186] on div "1159523971-all.mp3" at bounding box center [443, 191] width 94 height 12
click at [80, 563] on button "Automate QA" at bounding box center [74, 565] width 60 height 12
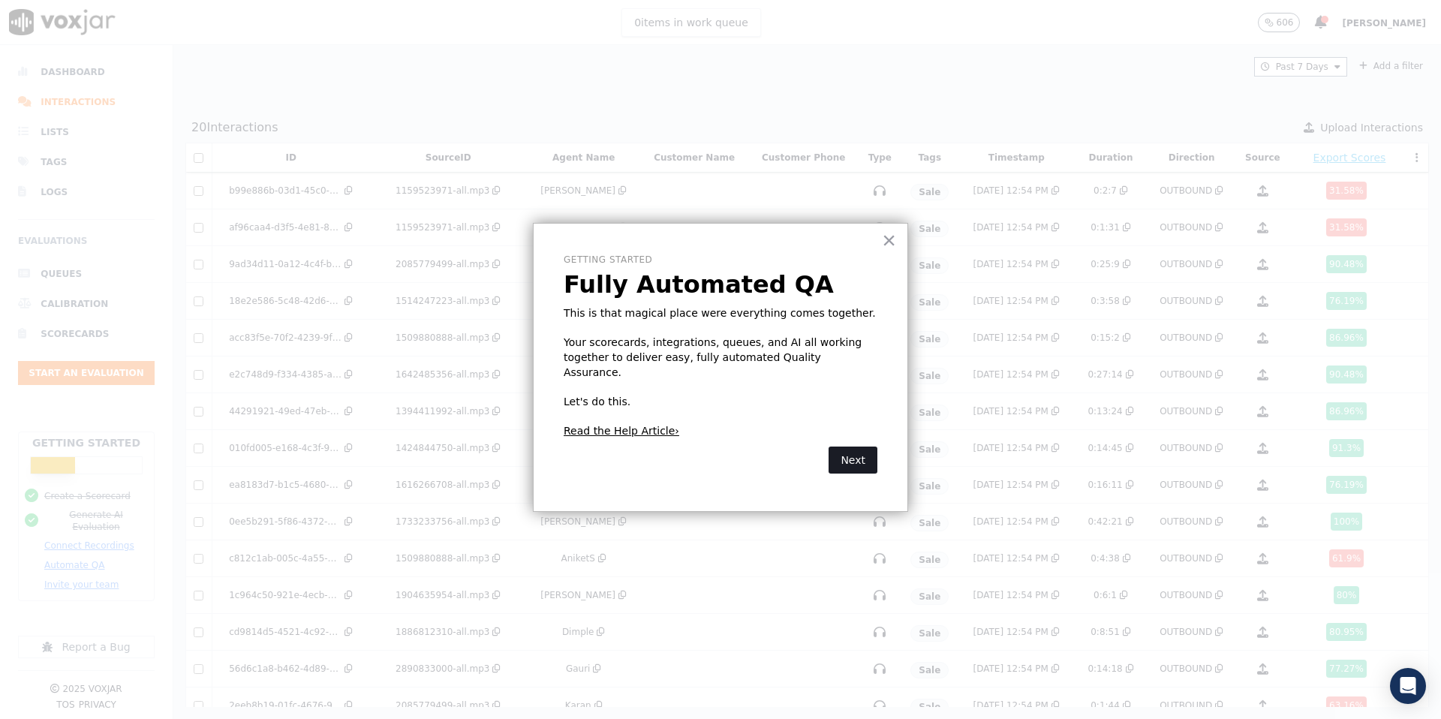
click at [860, 448] on button "Next" at bounding box center [853, 460] width 49 height 27
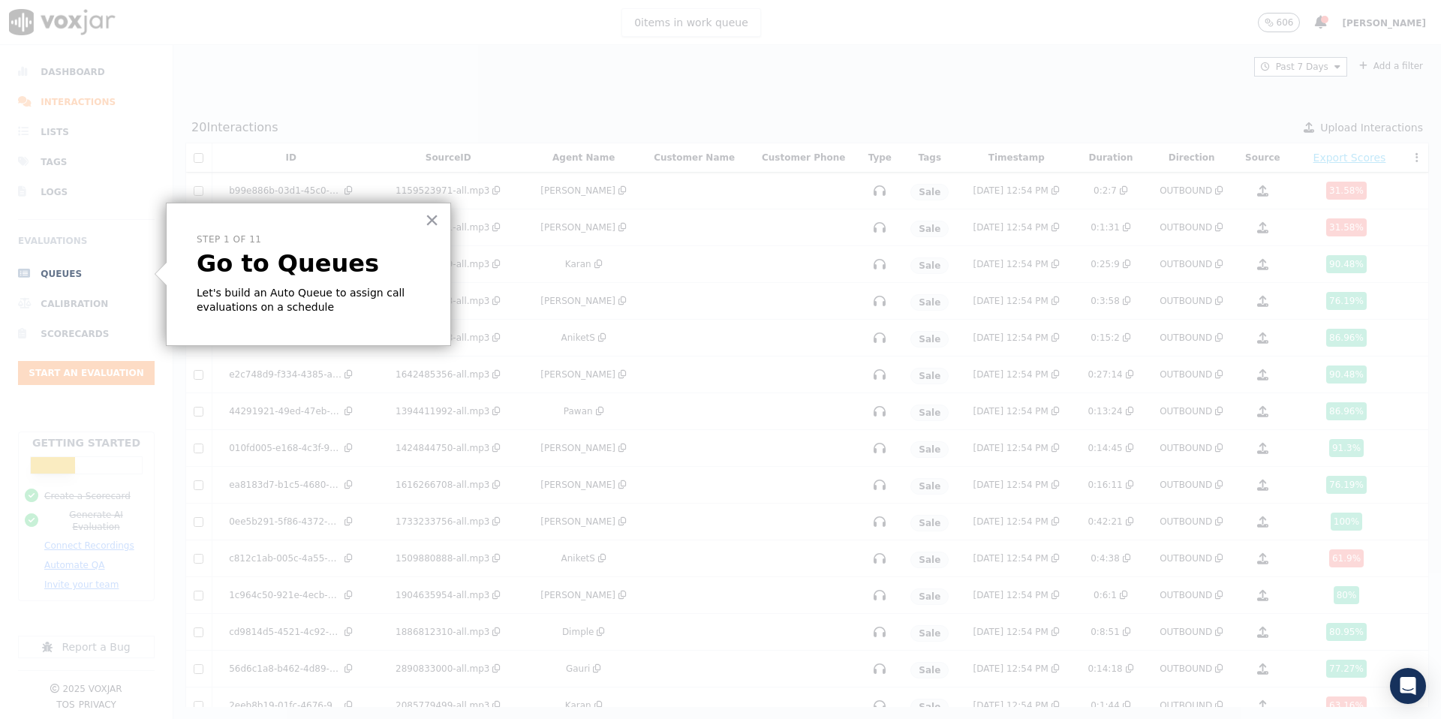
click at [63, 273] on li "Queues" at bounding box center [86, 274] width 137 height 30
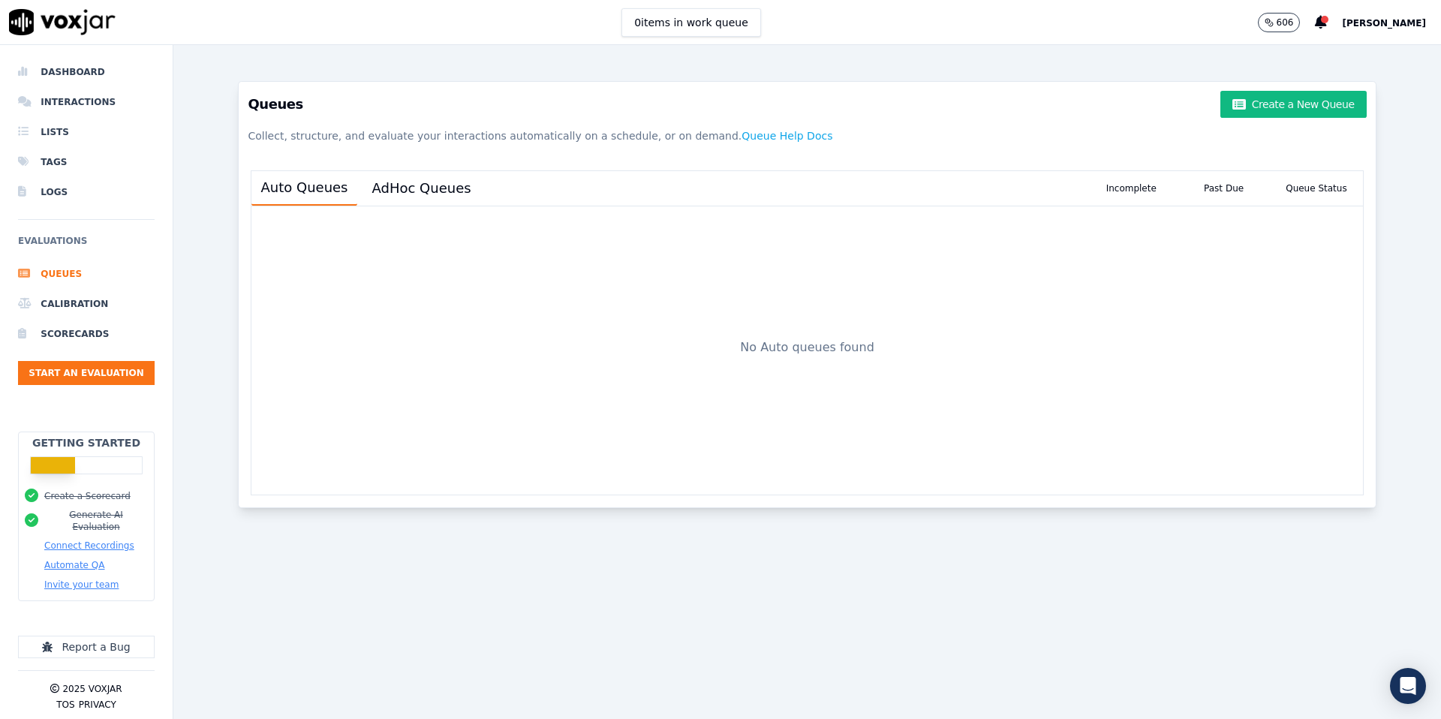
click at [78, 540] on button "Connect Recordings" at bounding box center [89, 546] width 90 height 12
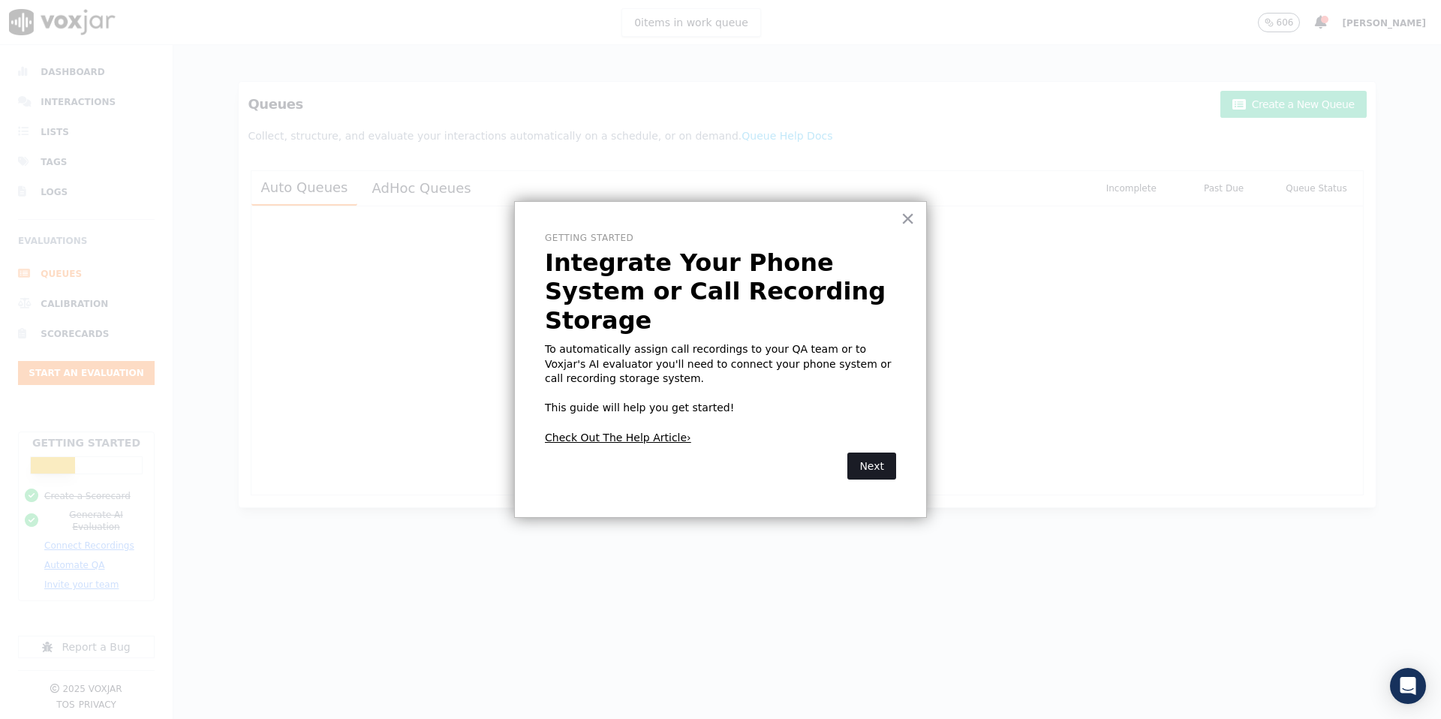
click at [877, 462] on button "Next" at bounding box center [872, 466] width 49 height 27
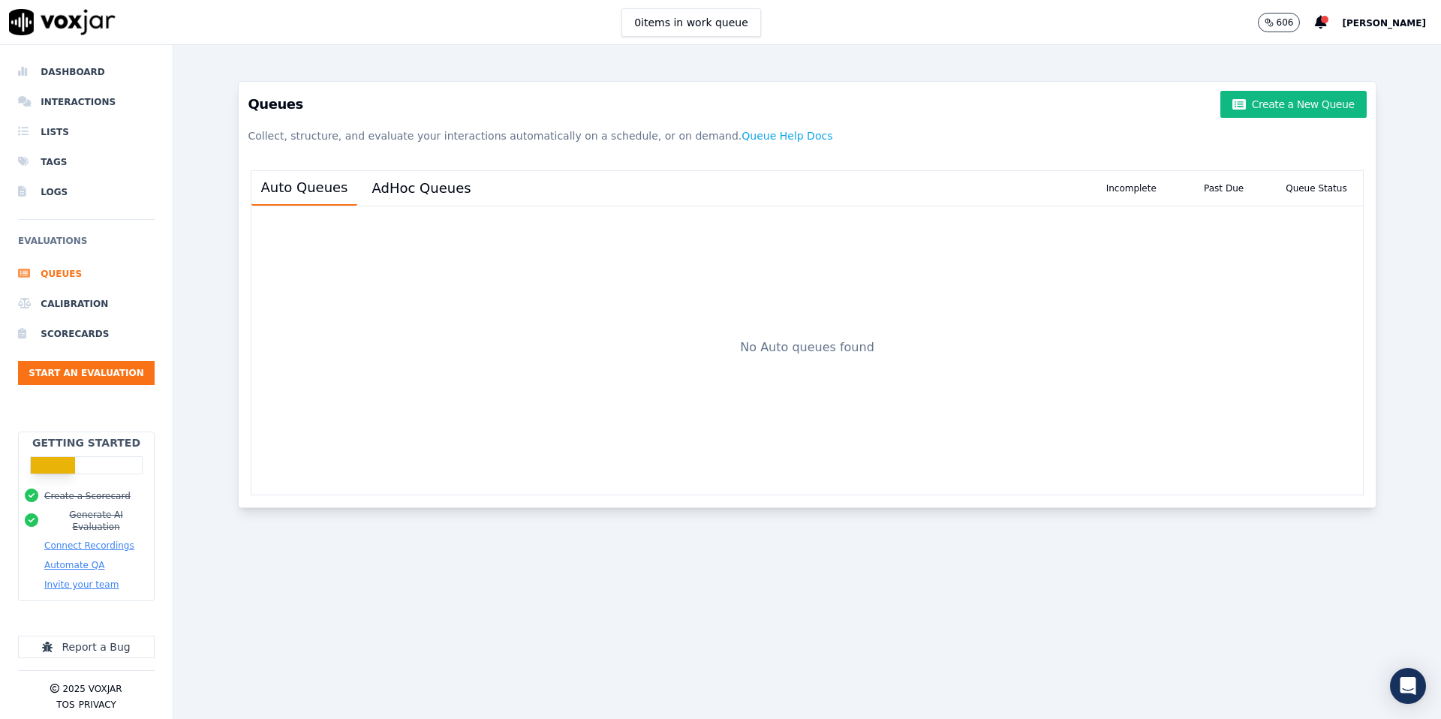
click at [62, 540] on button "Connect Recordings" at bounding box center [89, 546] width 90 height 12
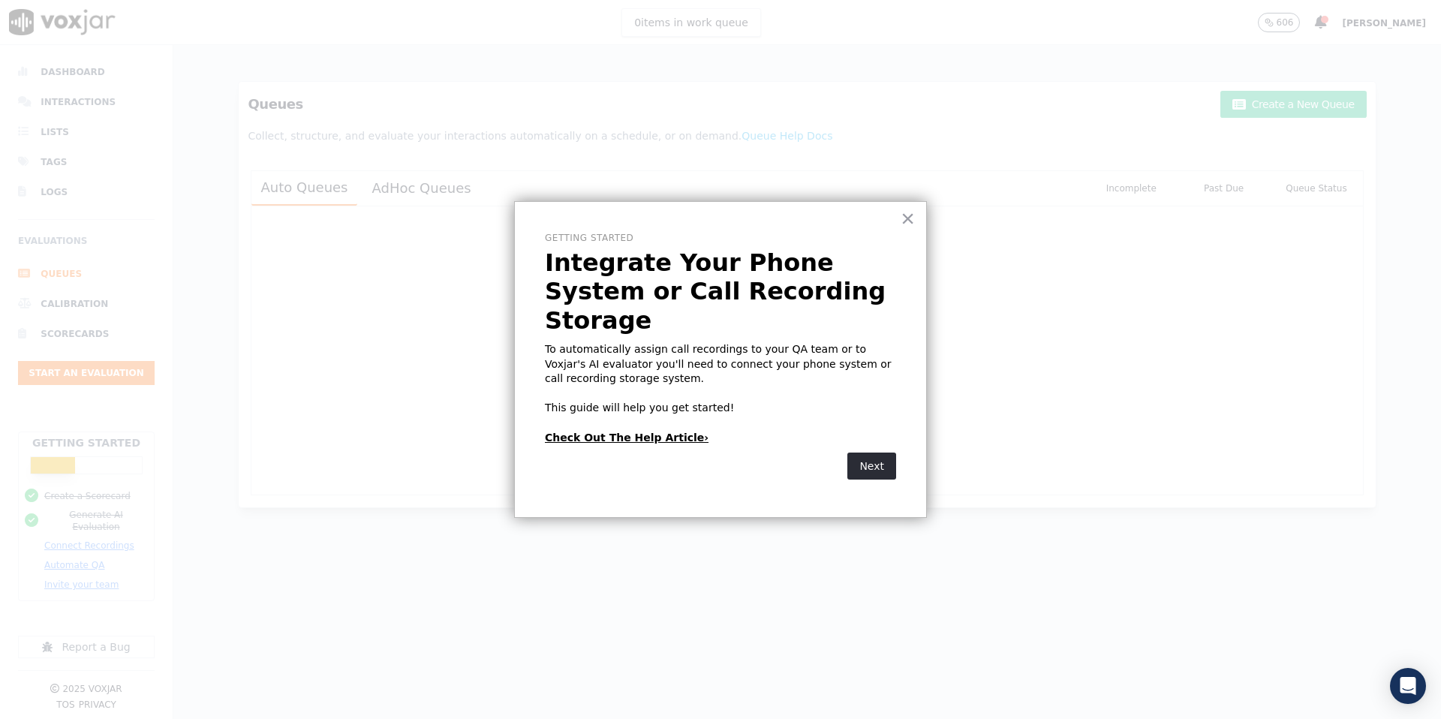
click at [600, 443] on link "Check Out The Help Article›" at bounding box center [627, 438] width 164 height 12
click at [915, 224] on div "× Getting Started Integrate Your Phone System or Call Recording Storage To auto…" at bounding box center [720, 359] width 413 height 317
click at [907, 224] on button "×" at bounding box center [908, 218] width 14 height 24
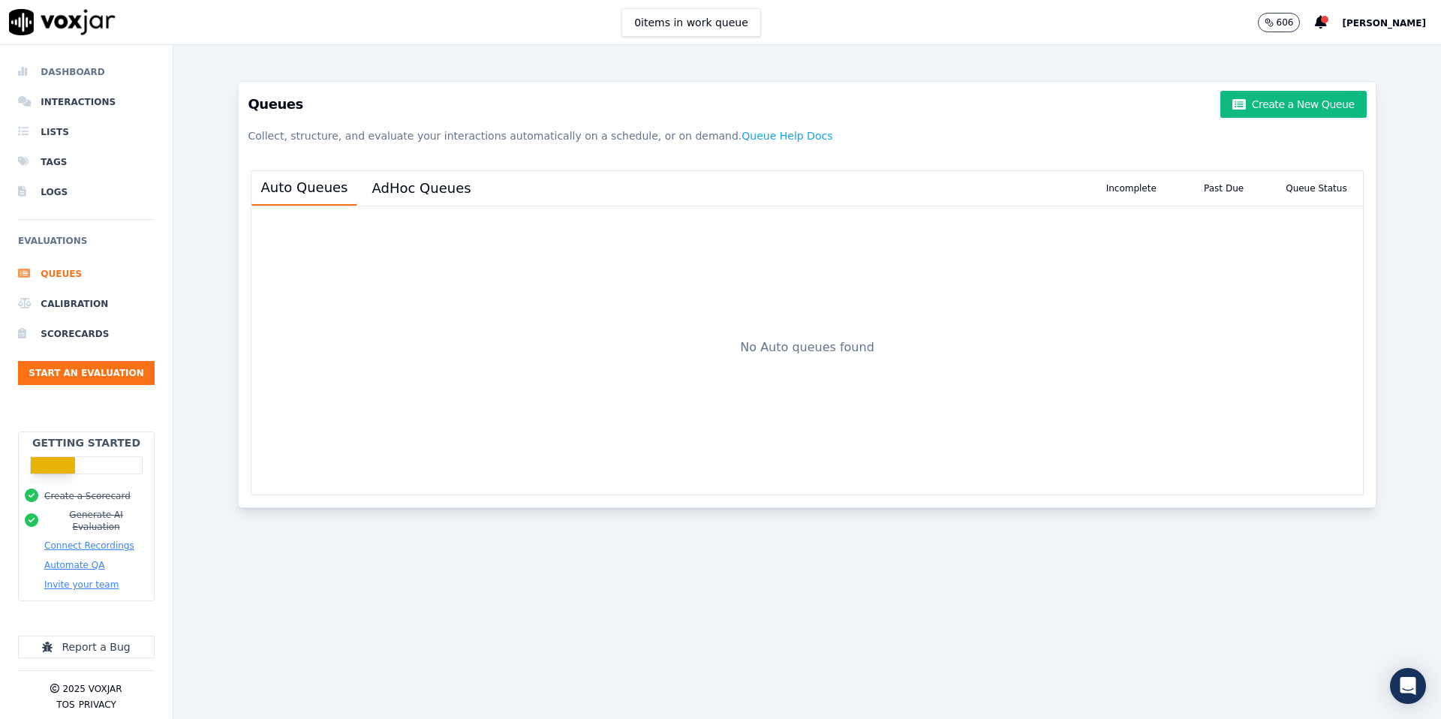
click at [74, 75] on li "Dashboard" at bounding box center [86, 72] width 137 height 30
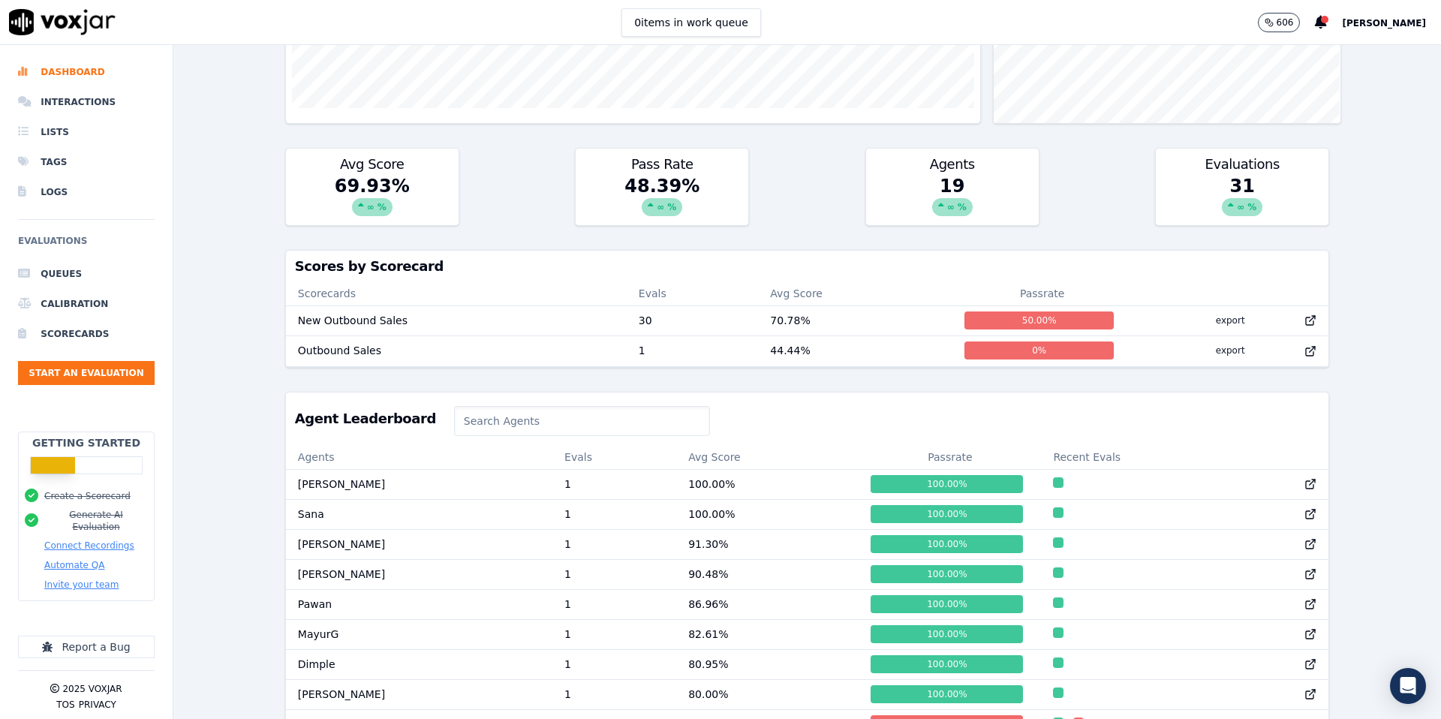
scroll to position [390, 0]
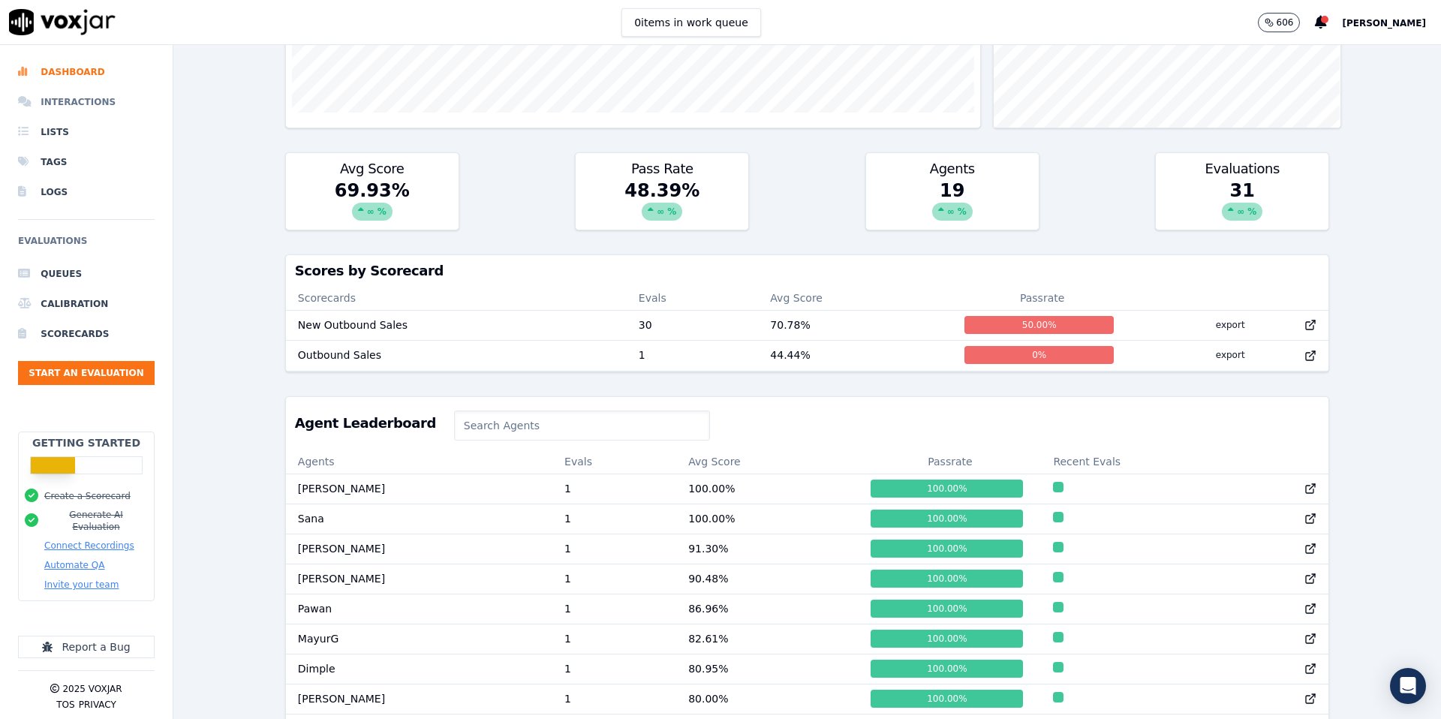
click at [85, 106] on li "Interactions" at bounding box center [86, 102] width 137 height 30
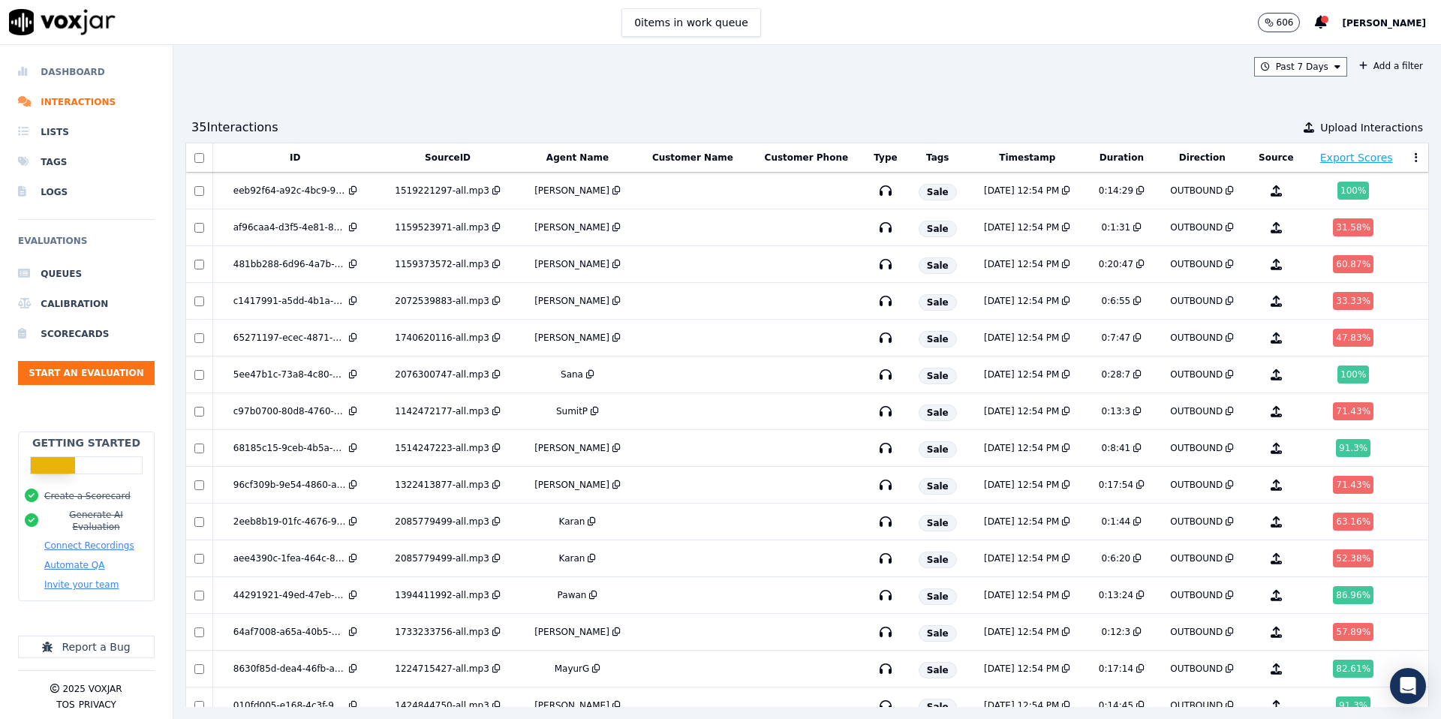
click at [82, 64] on li "Dashboard" at bounding box center [86, 72] width 137 height 30
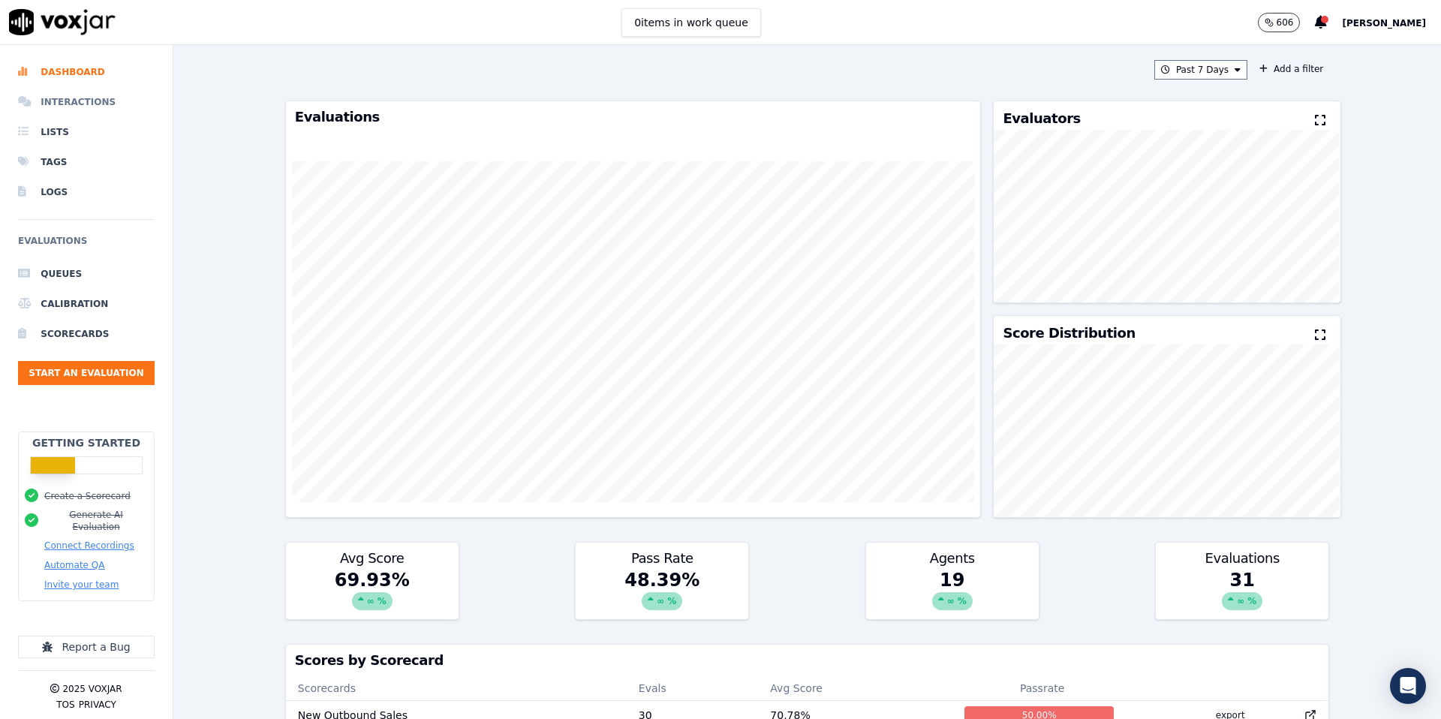
click at [80, 103] on li "Interactions" at bounding box center [86, 102] width 137 height 30
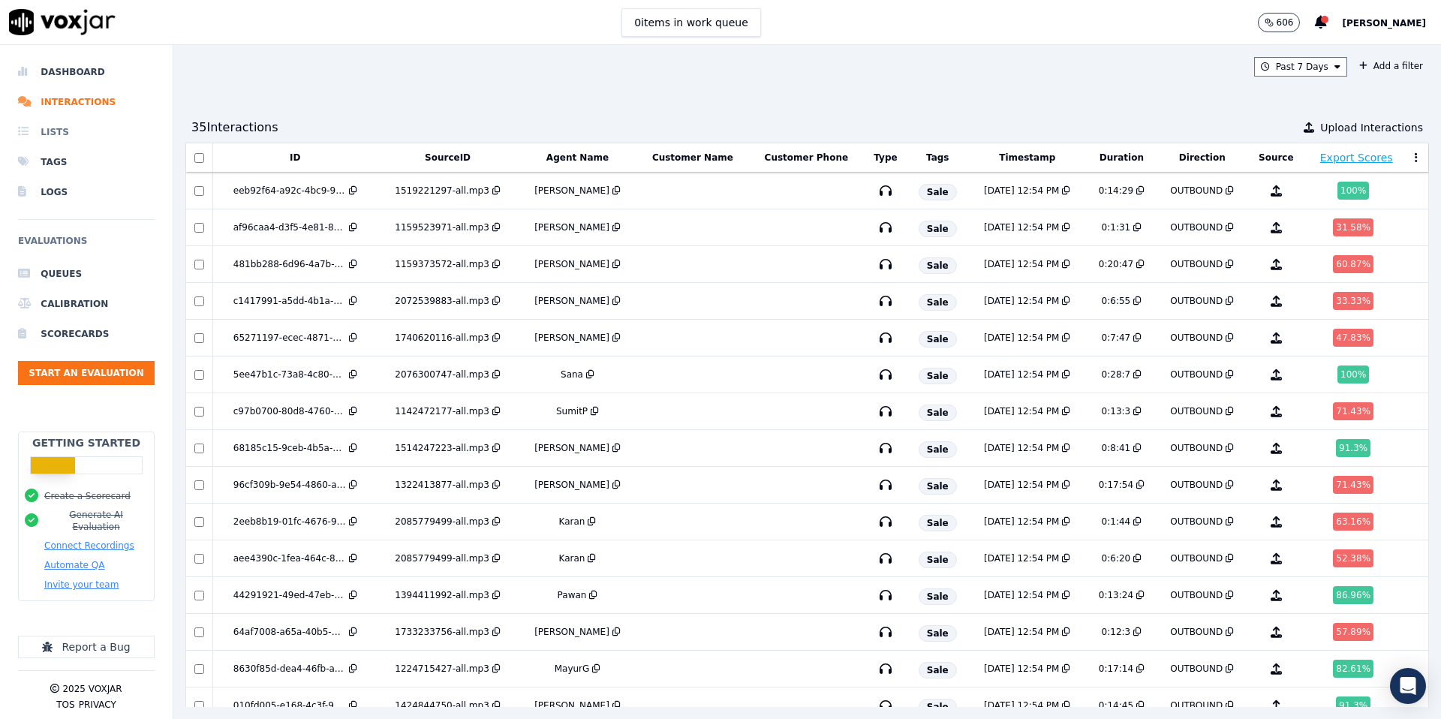
click at [56, 131] on li "Lists" at bounding box center [86, 132] width 137 height 30
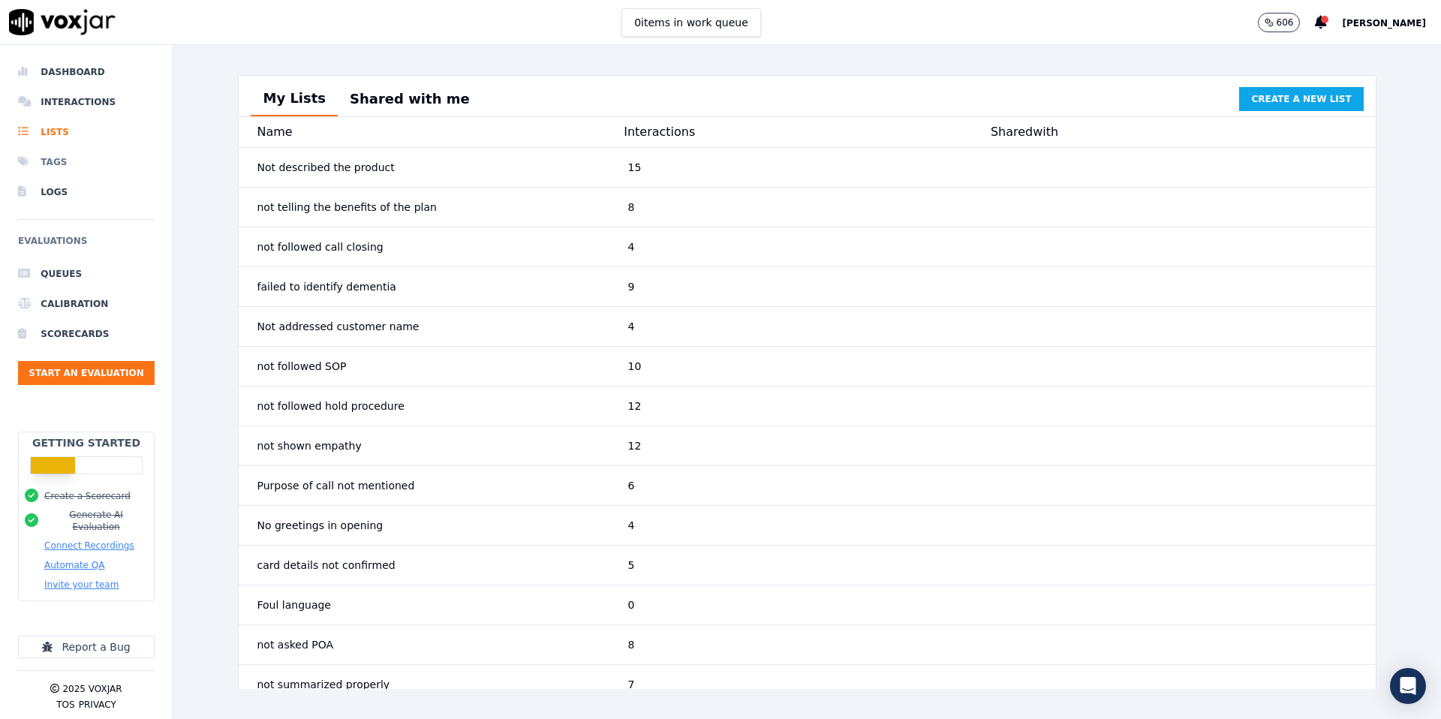
click at [60, 158] on li "Tags" at bounding box center [86, 162] width 137 height 30
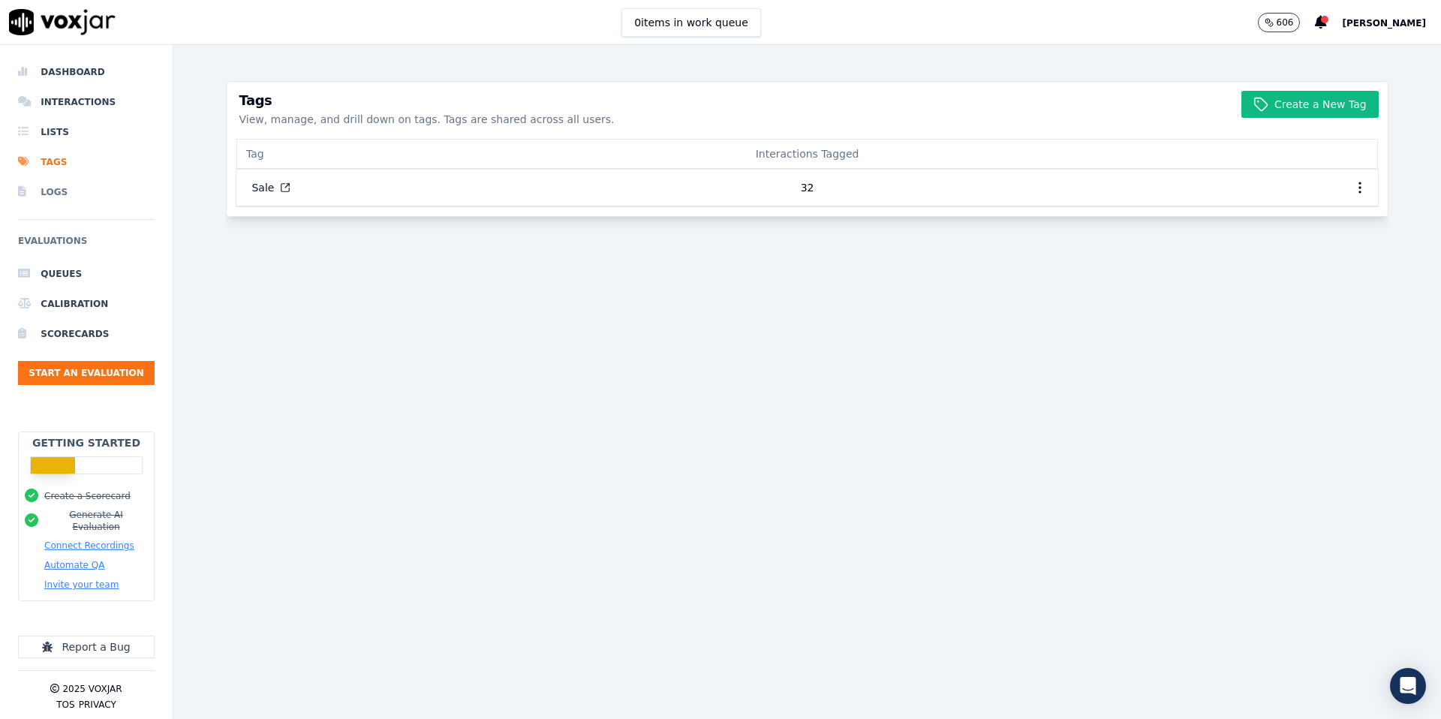
click at [56, 194] on li "Logs" at bounding box center [86, 192] width 137 height 30
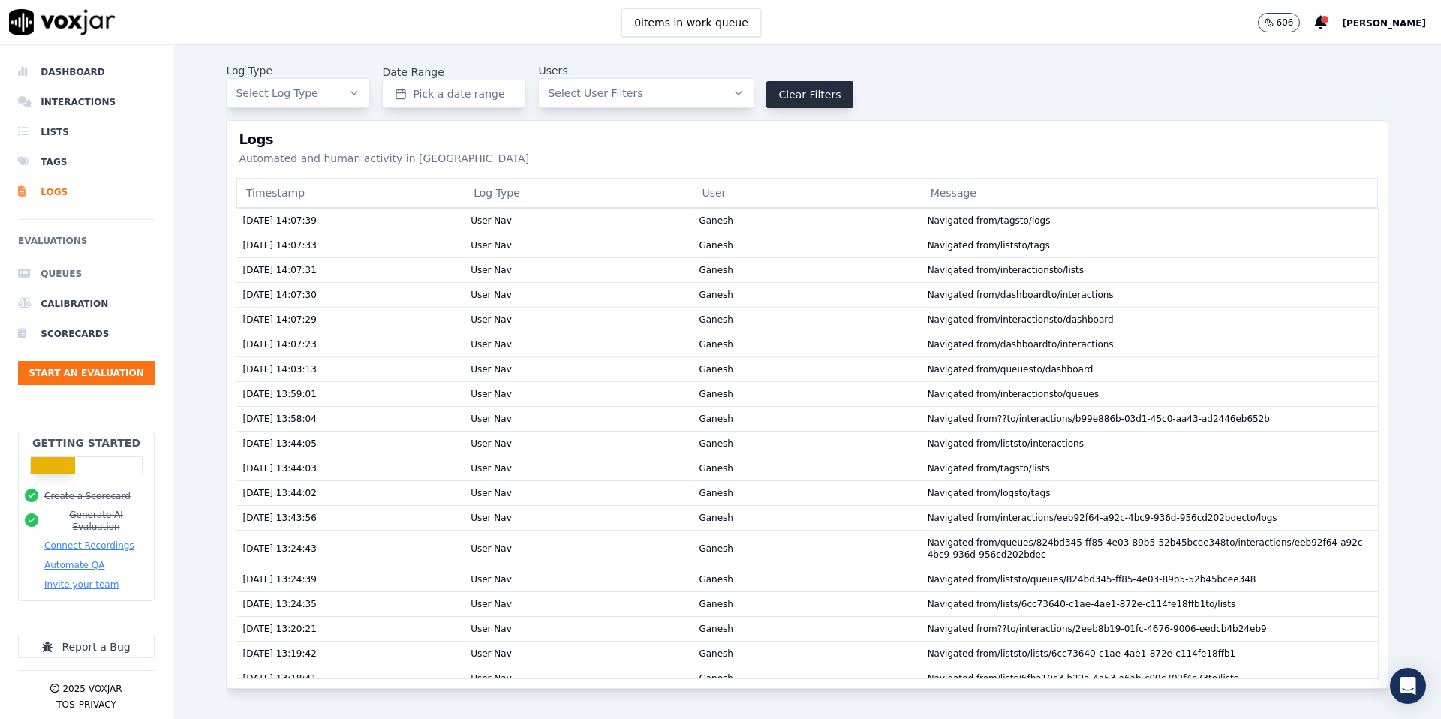
click at [73, 274] on li "Queues" at bounding box center [86, 274] width 137 height 30
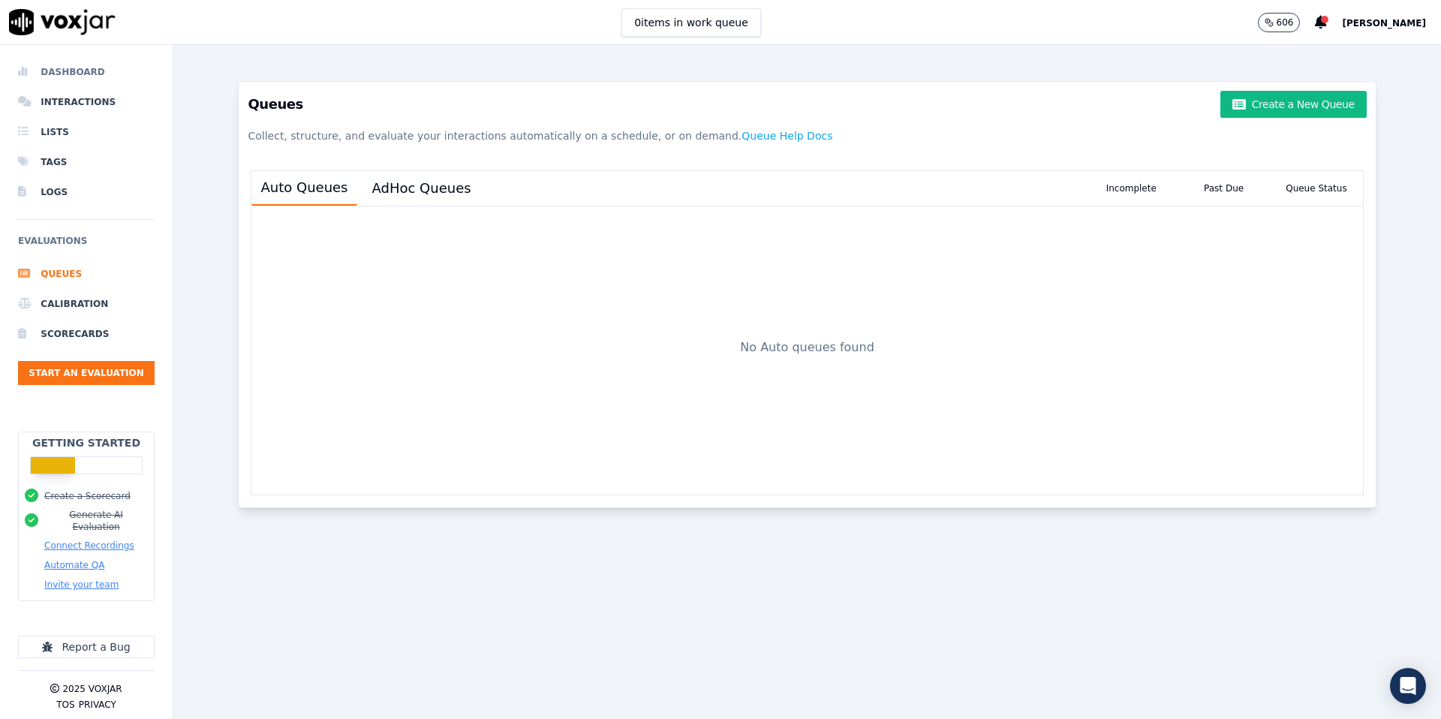
click at [74, 75] on li "Dashboard" at bounding box center [86, 72] width 137 height 30
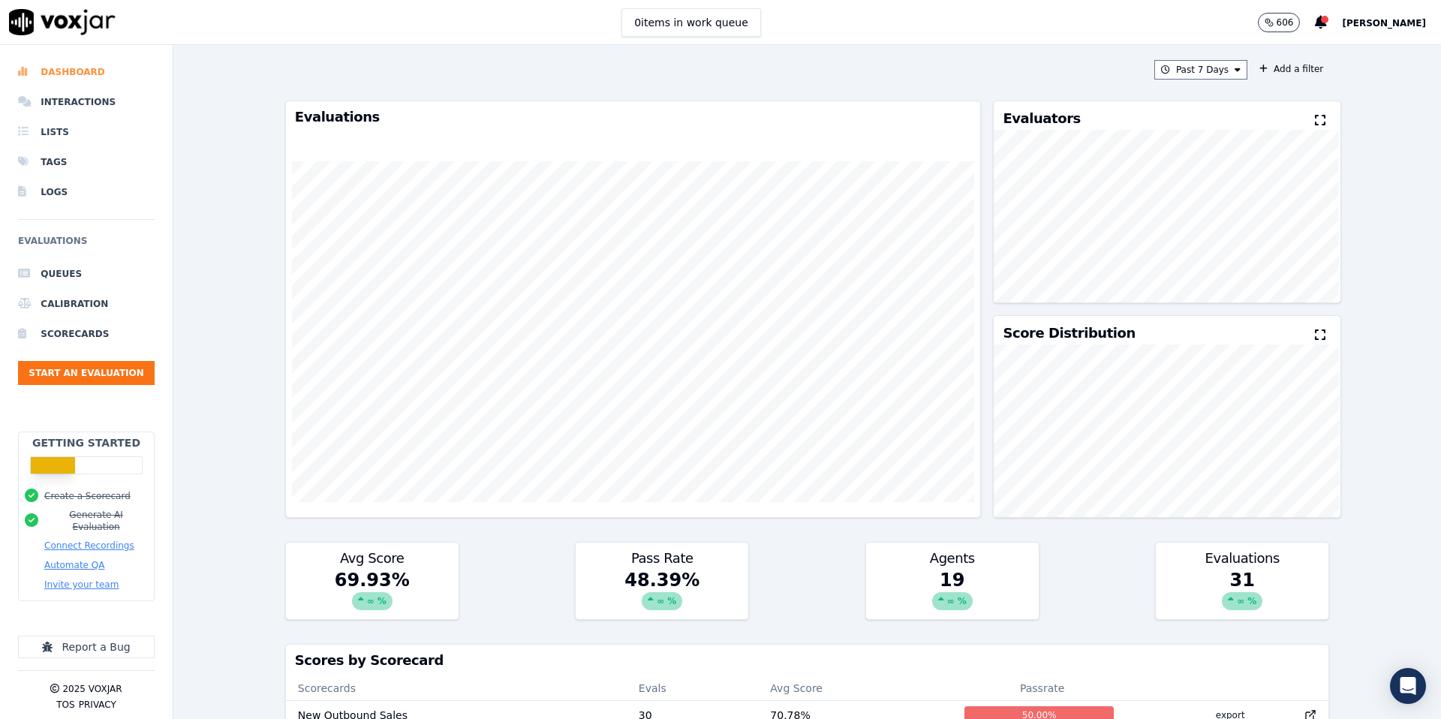
click at [89, 74] on li "Dashboard" at bounding box center [86, 72] width 137 height 30
click at [95, 104] on li "Interactions" at bounding box center [86, 102] width 137 height 30
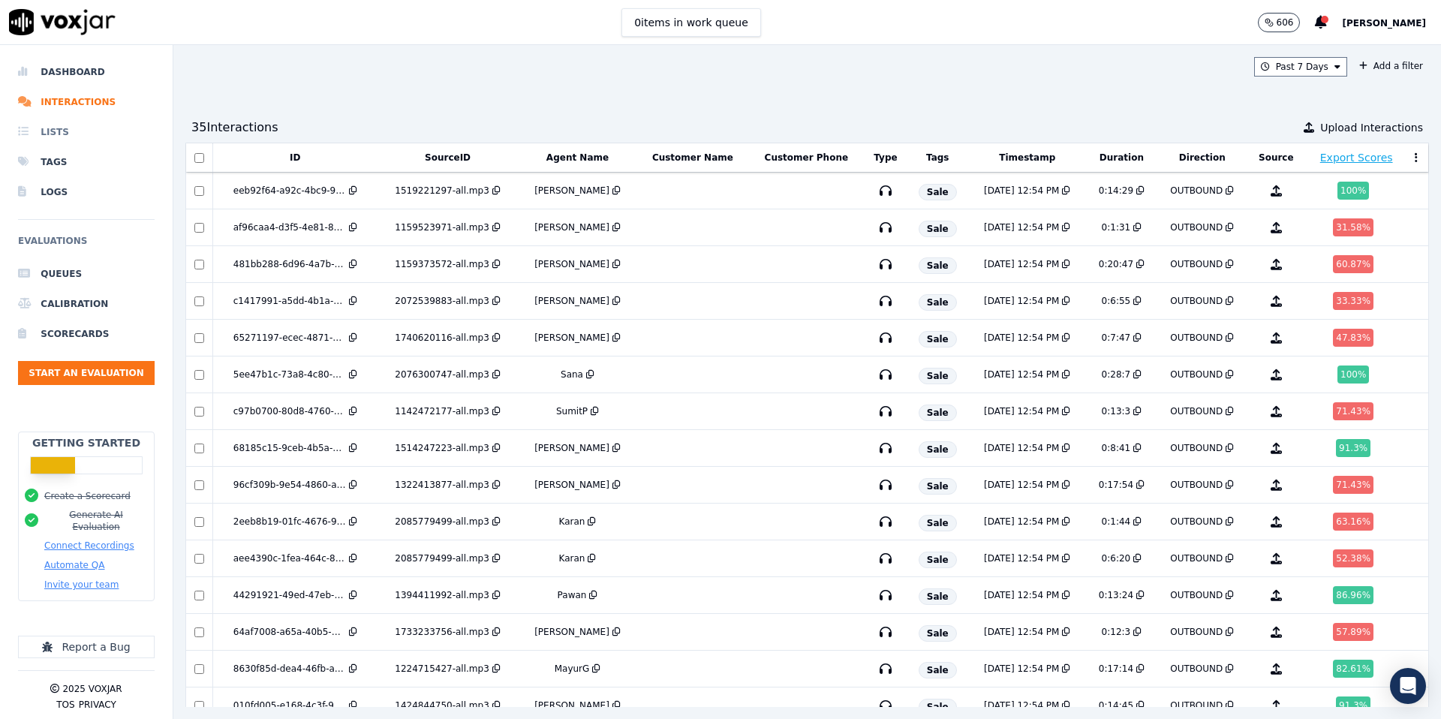
click at [65, 134] on li "Lists" at bounding box center [86, 132] width 137 height 30
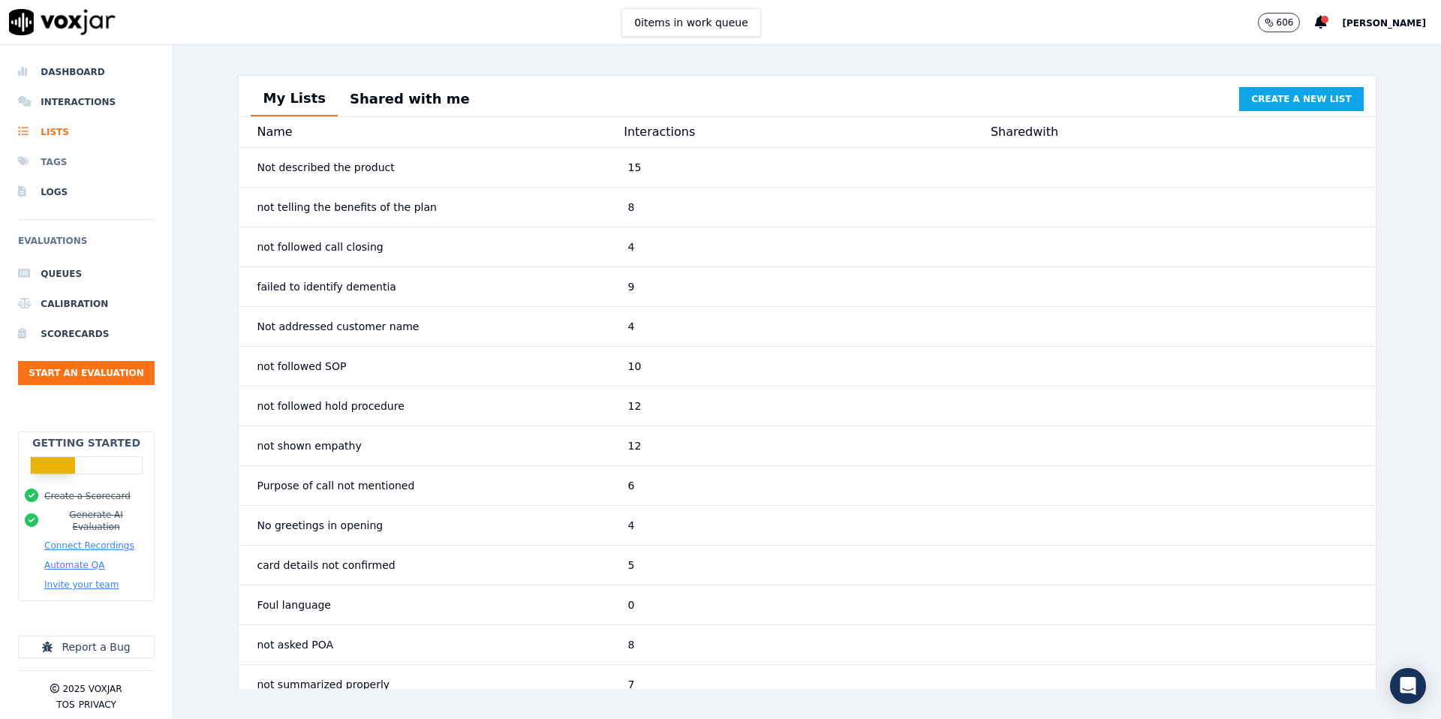
click at [57, 159] on li "Tags" at bounding box center [86, 162] width 137 height 30
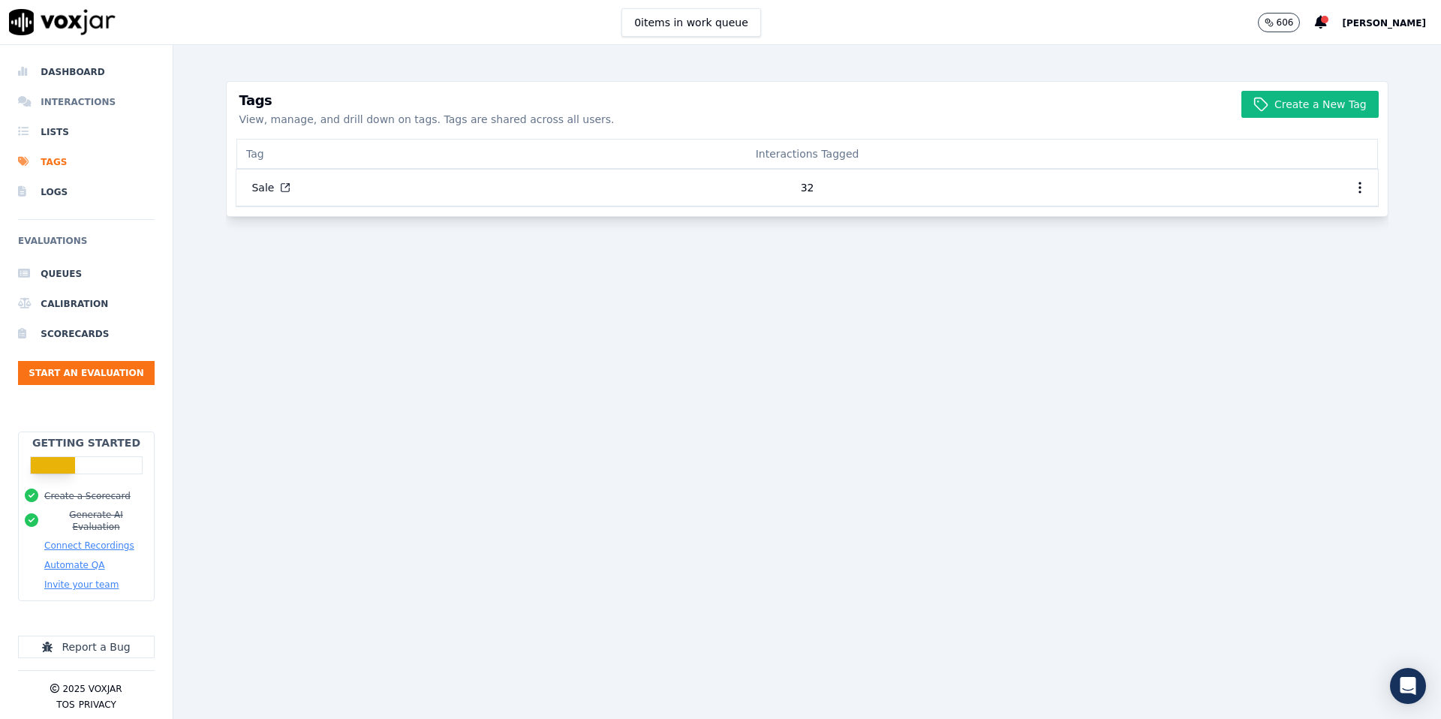
click at [76, 104] on li "Interactions" at bounding box center [86, 102] width 137 height 30
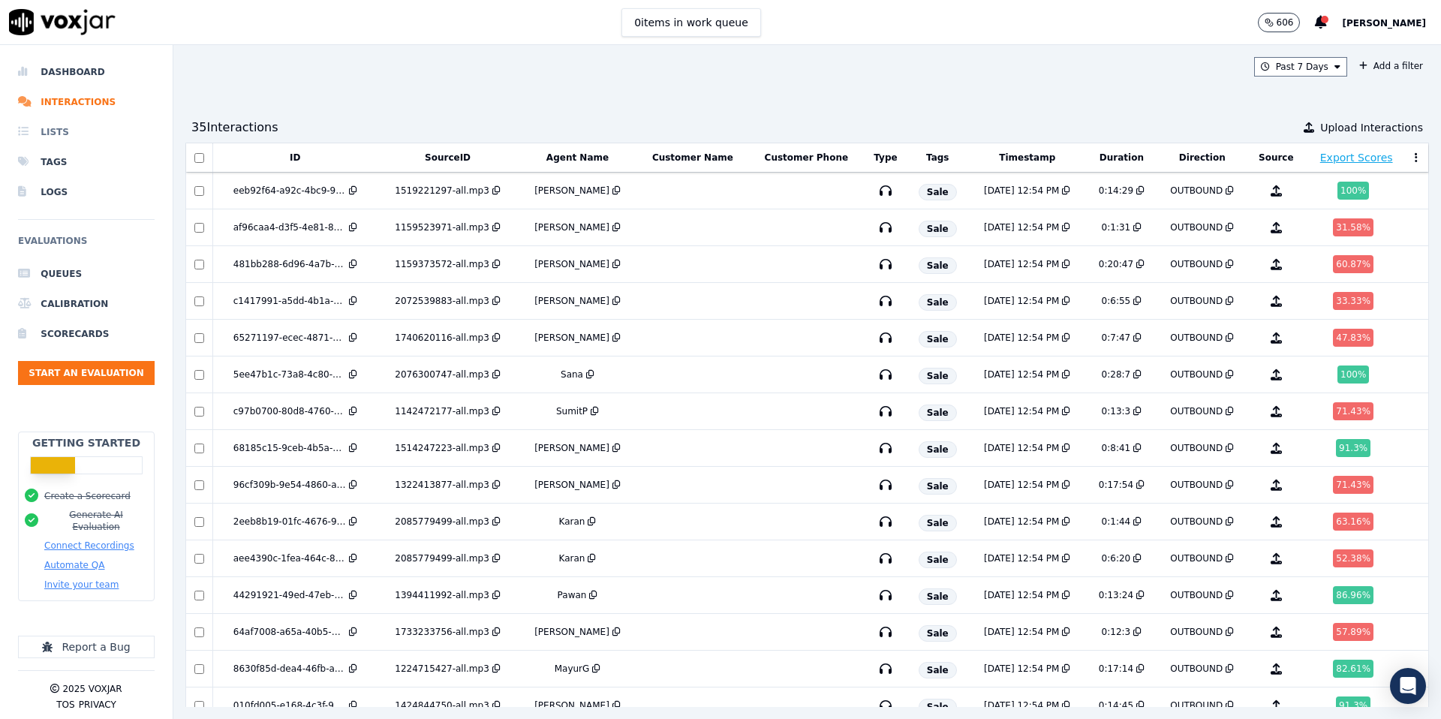
click at [64, 134] on li "Lists" at bounding box center [86, 132] width 137 height 30
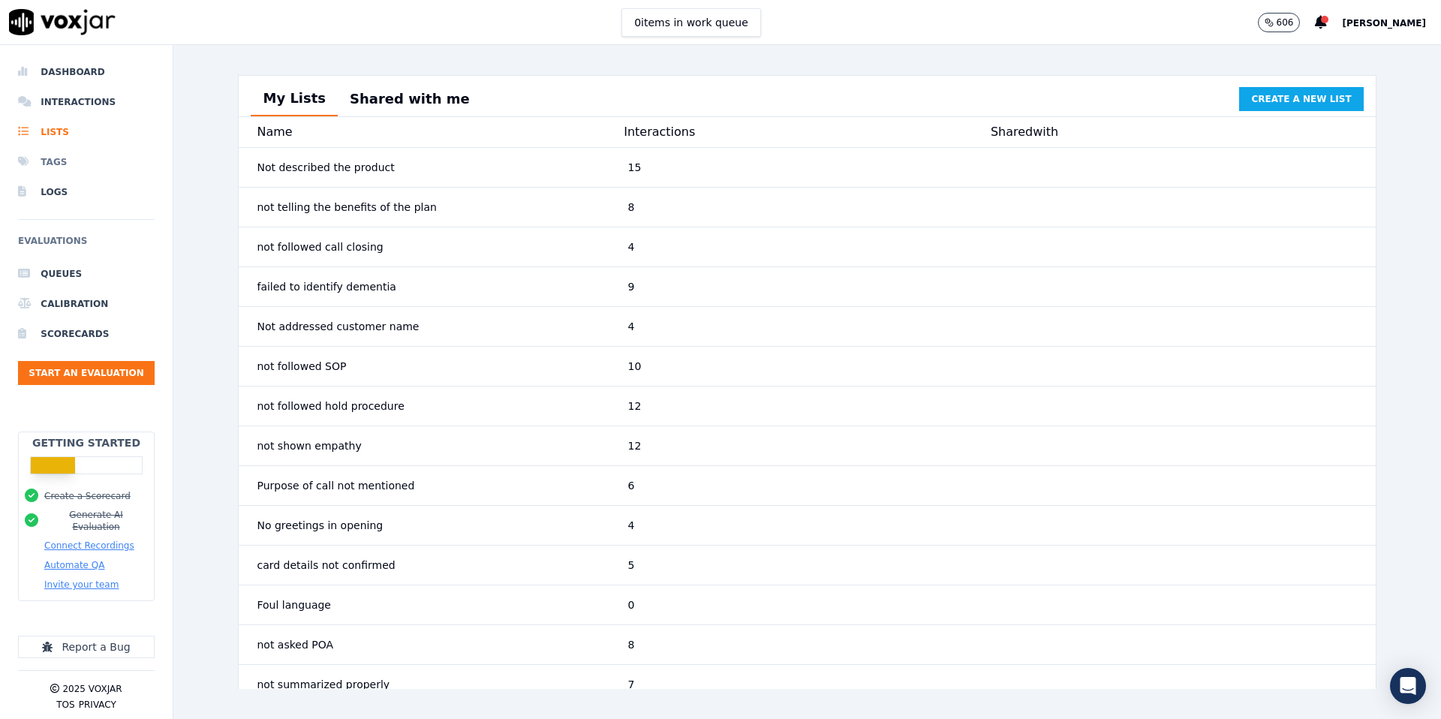
click at [59, 164] on li "Tags" at bounding box center [86, 162] width 137 height 30
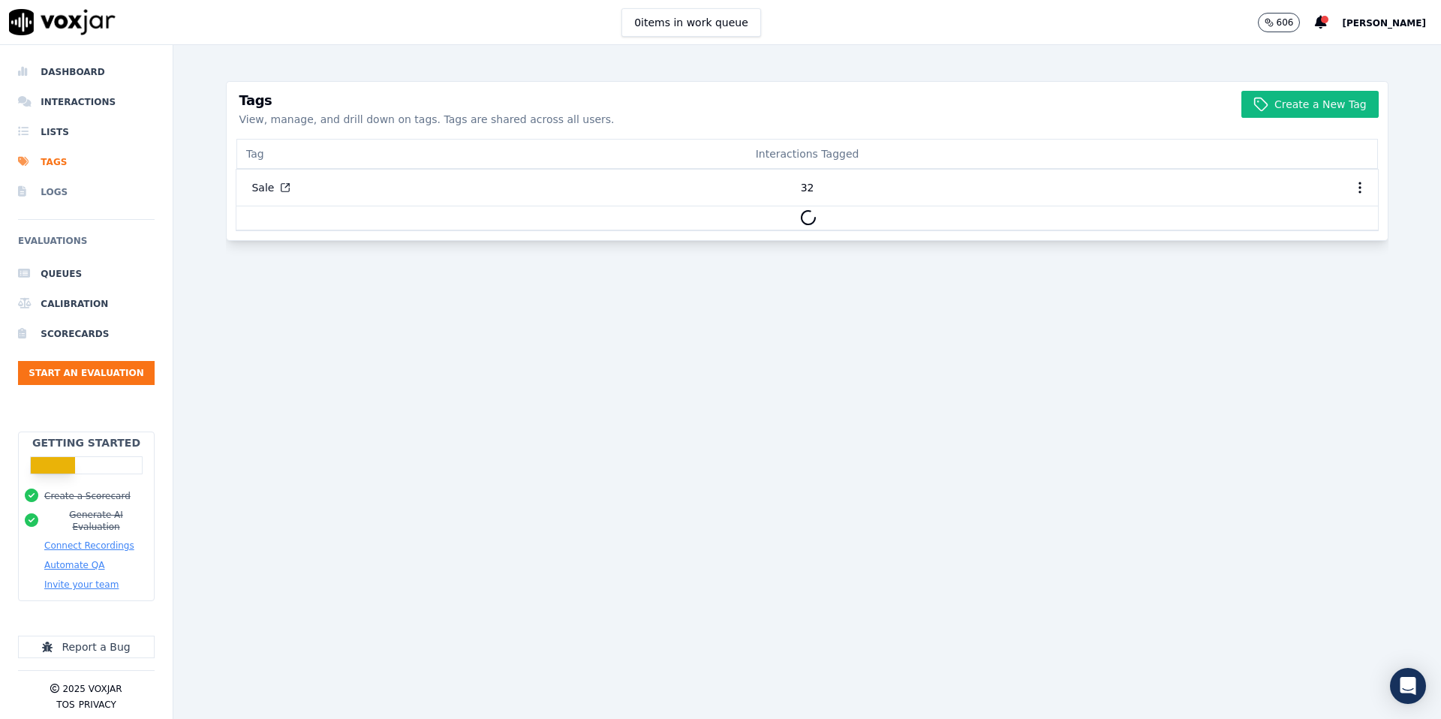
click at [56, 191] on li "Logs" at bounding box center [86, 192] width 137 height 30
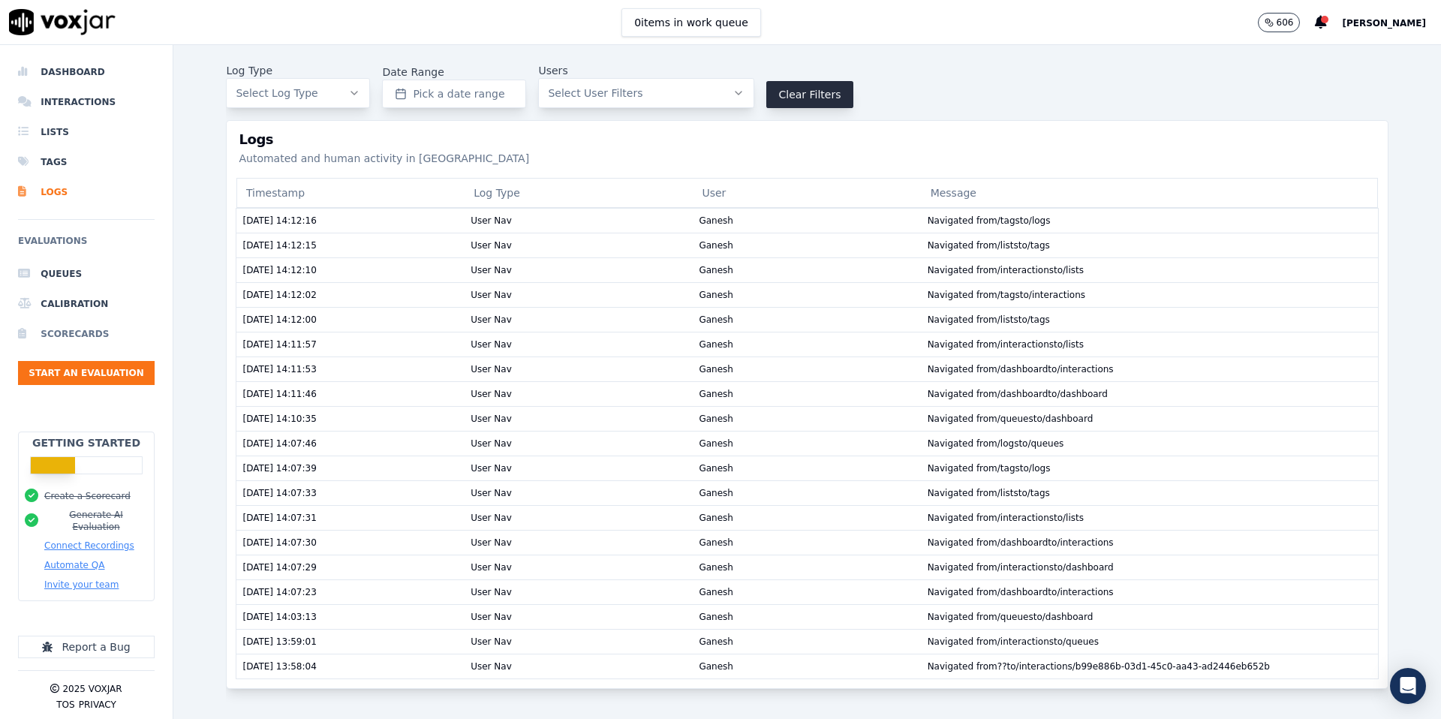
click at [85, 338] on li "Scorecards" at bounding box center [86, 334] width 137 height 30
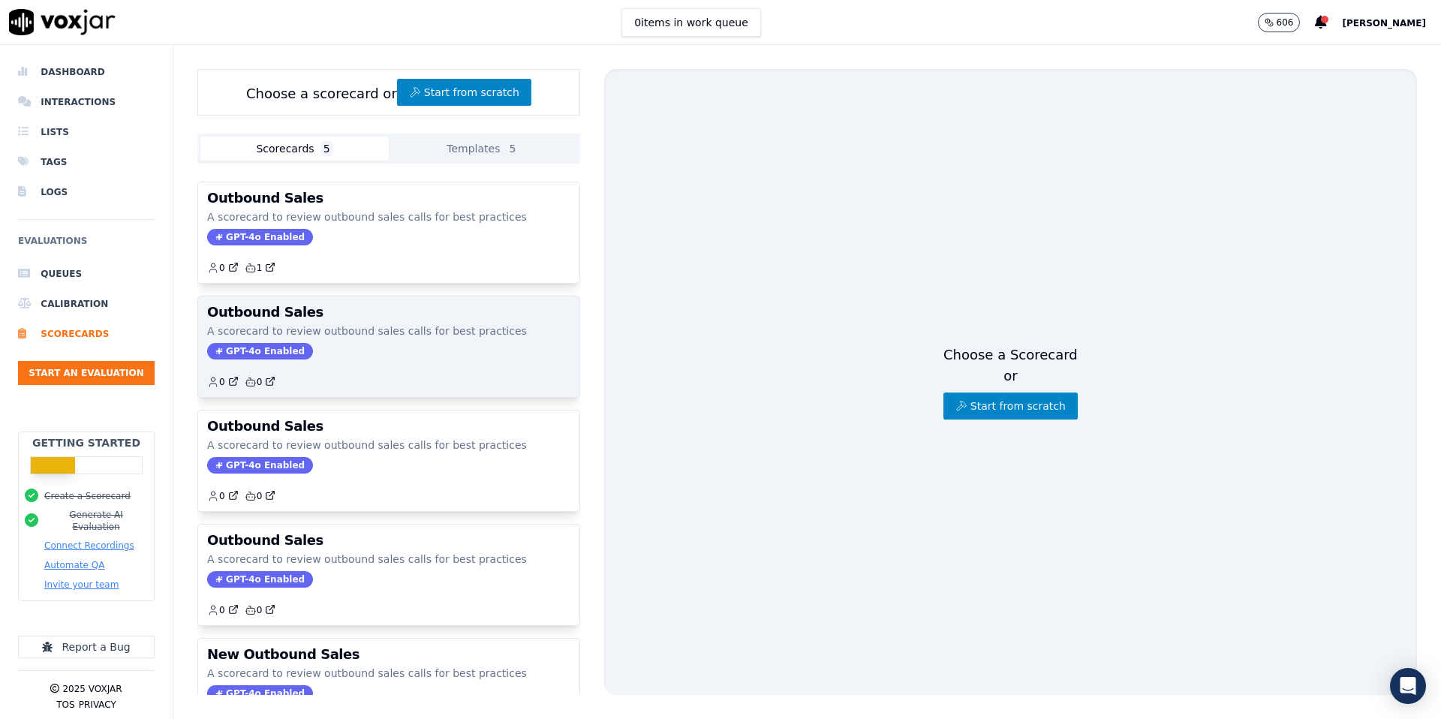
scroll to position [57, 0]
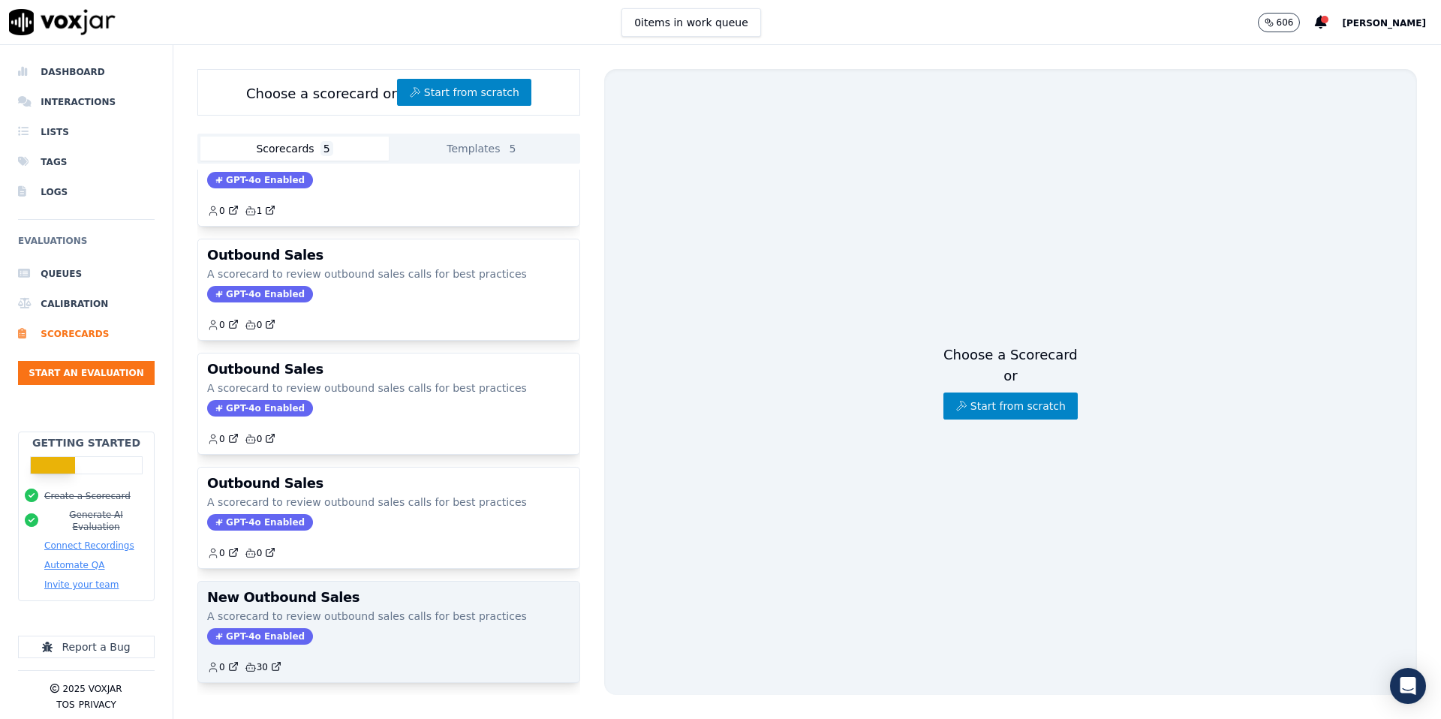
click at [363, 598] on h3 "New Outbound Sales" at bounding box center [388, 598] width 363 height 14
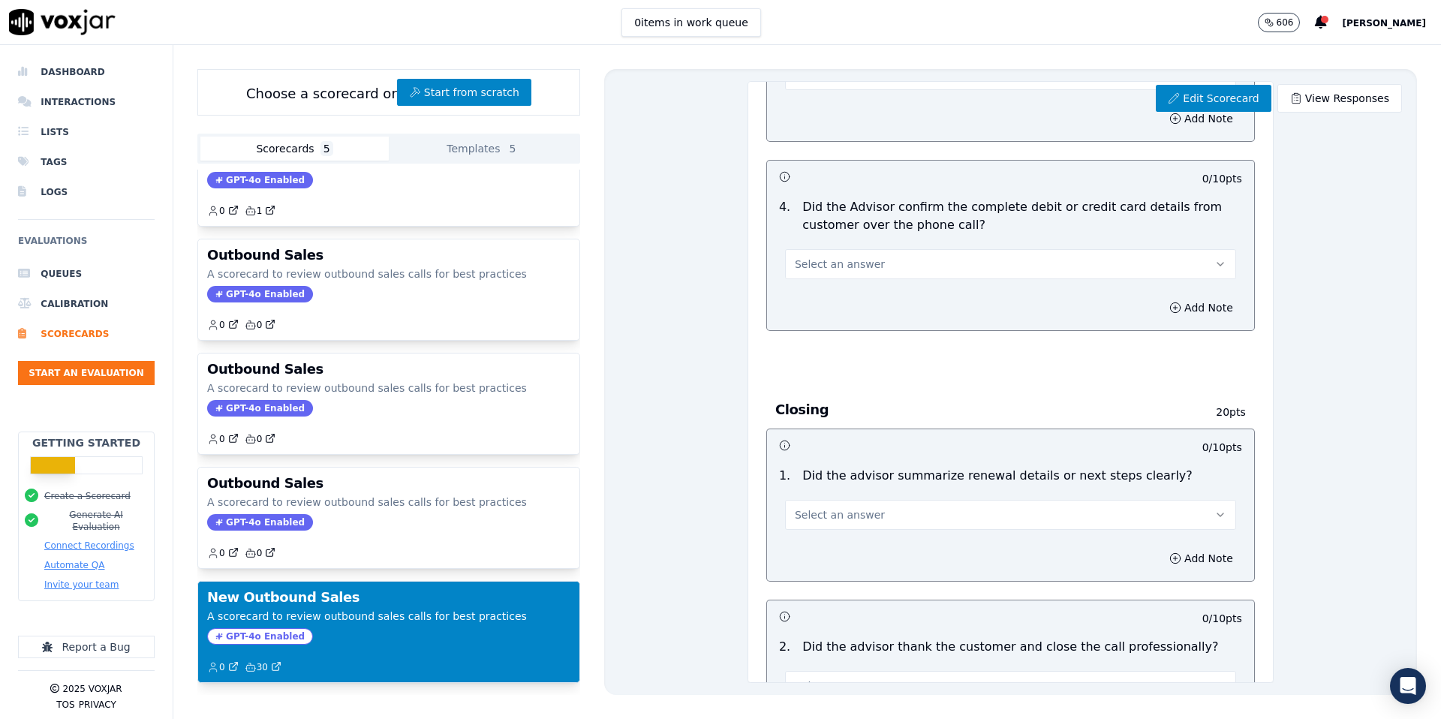
scroll to position [2956, 0]
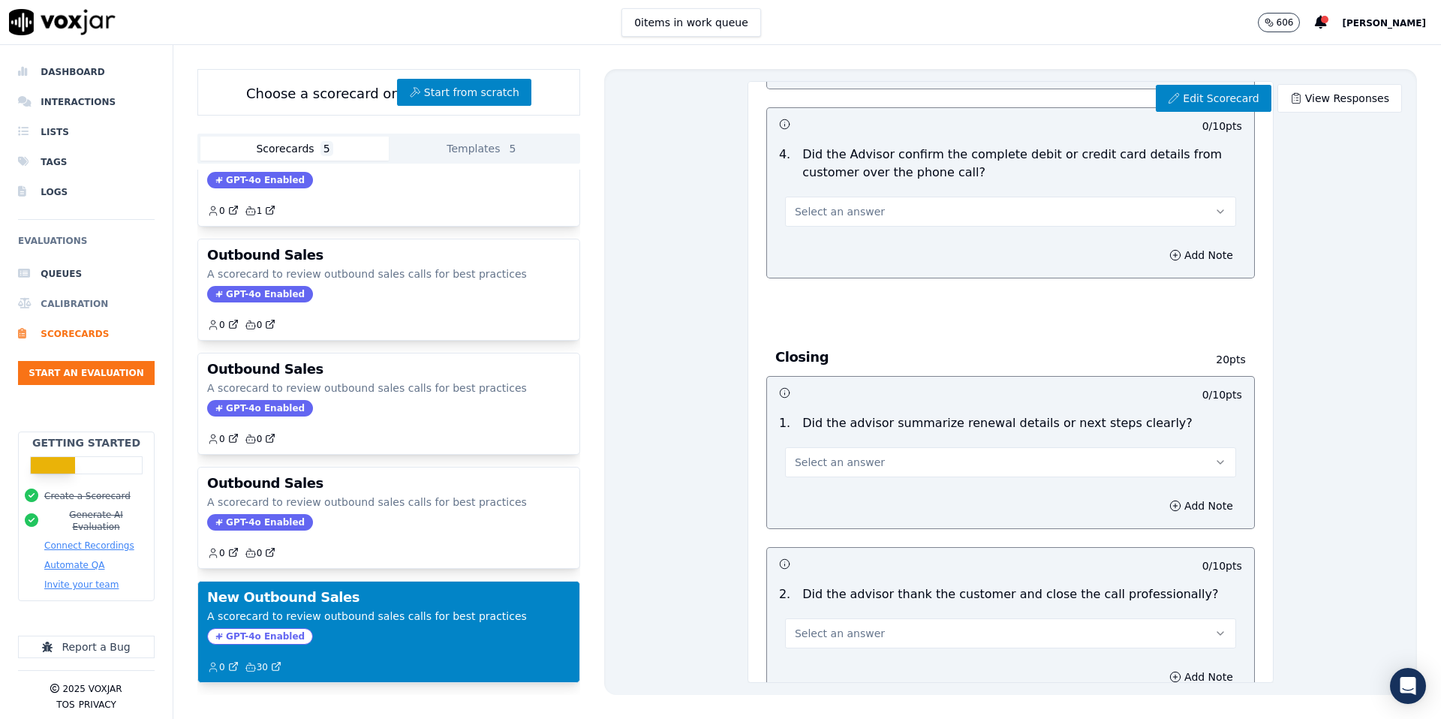
click at [89, 307] on li "Calibration" at bounding box center [86, 304] width 137 height 30
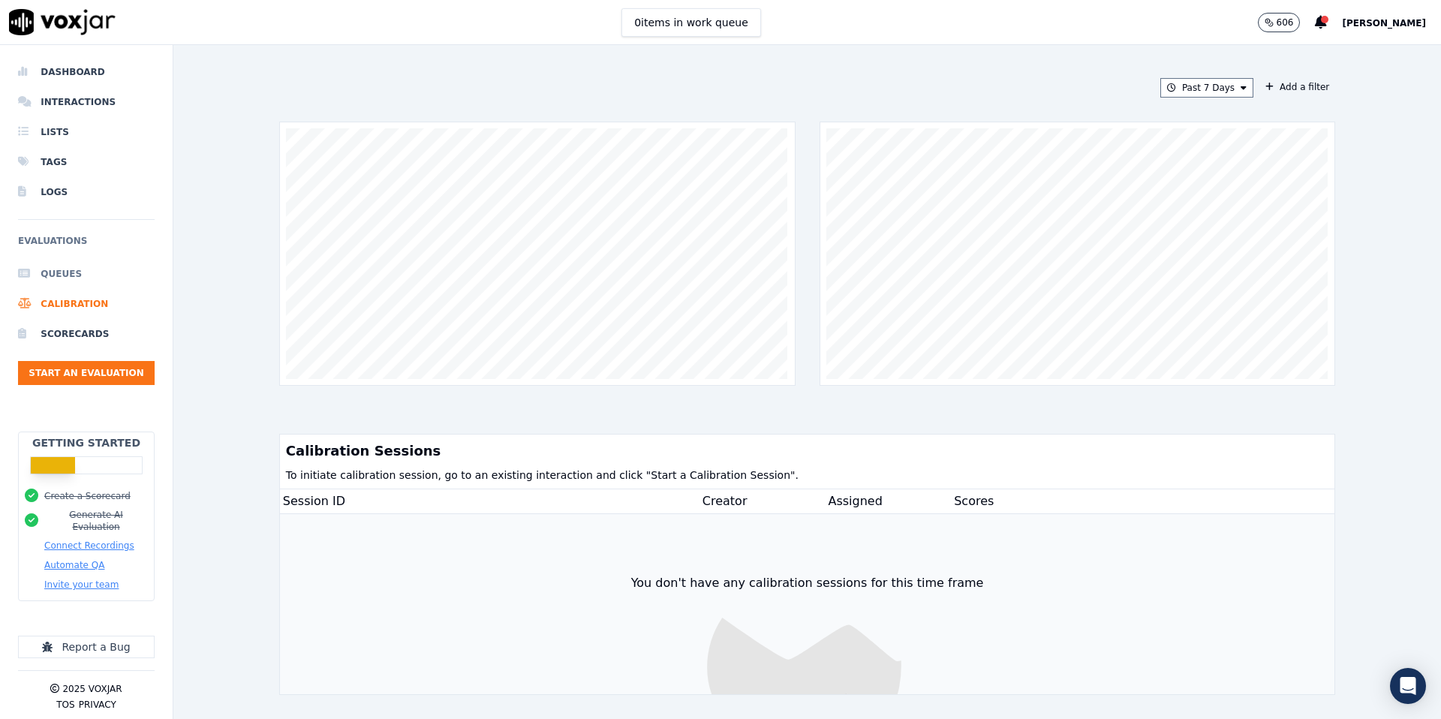
click at [59, 278] on li "Queues" at bounding box center [86, 274] width 137 height 30
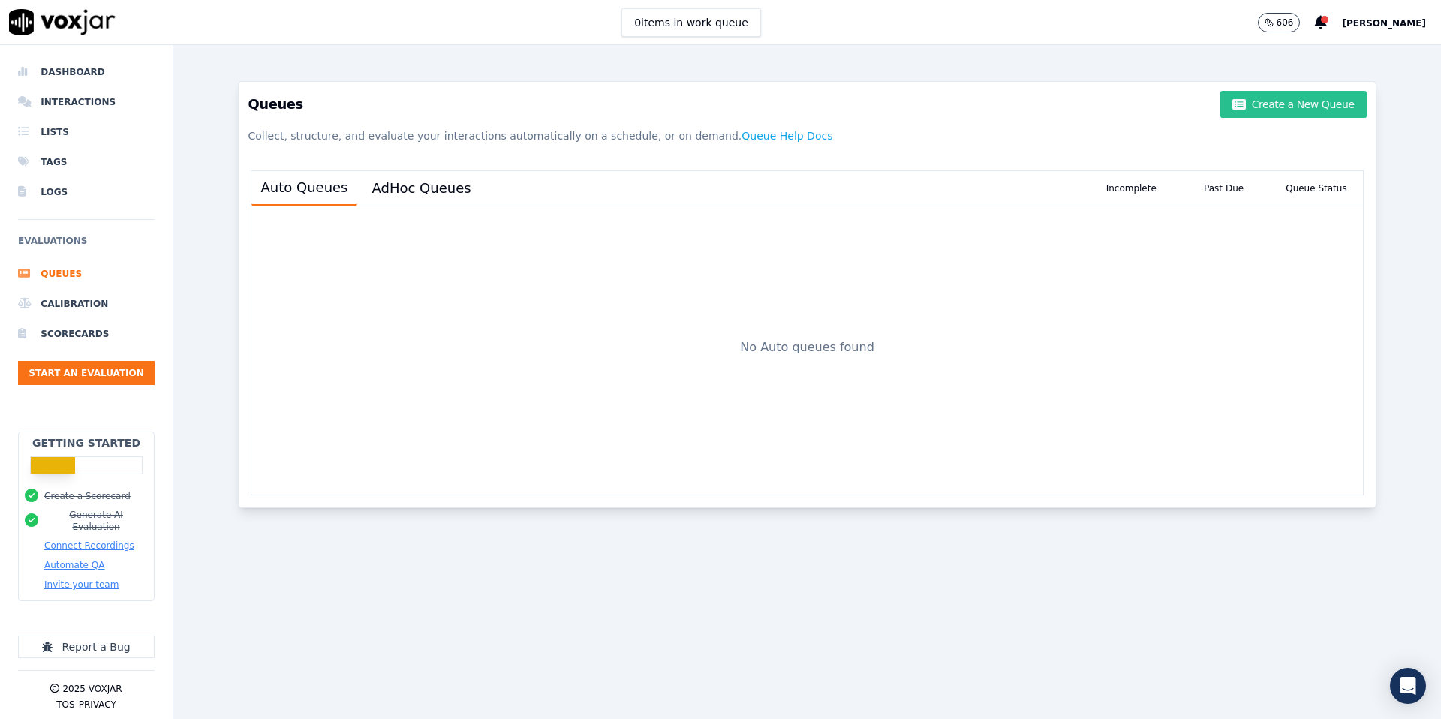
click at [1103, 112] on button "Create a New Queue" at bounding box center [1294, 104] width 146 height 27
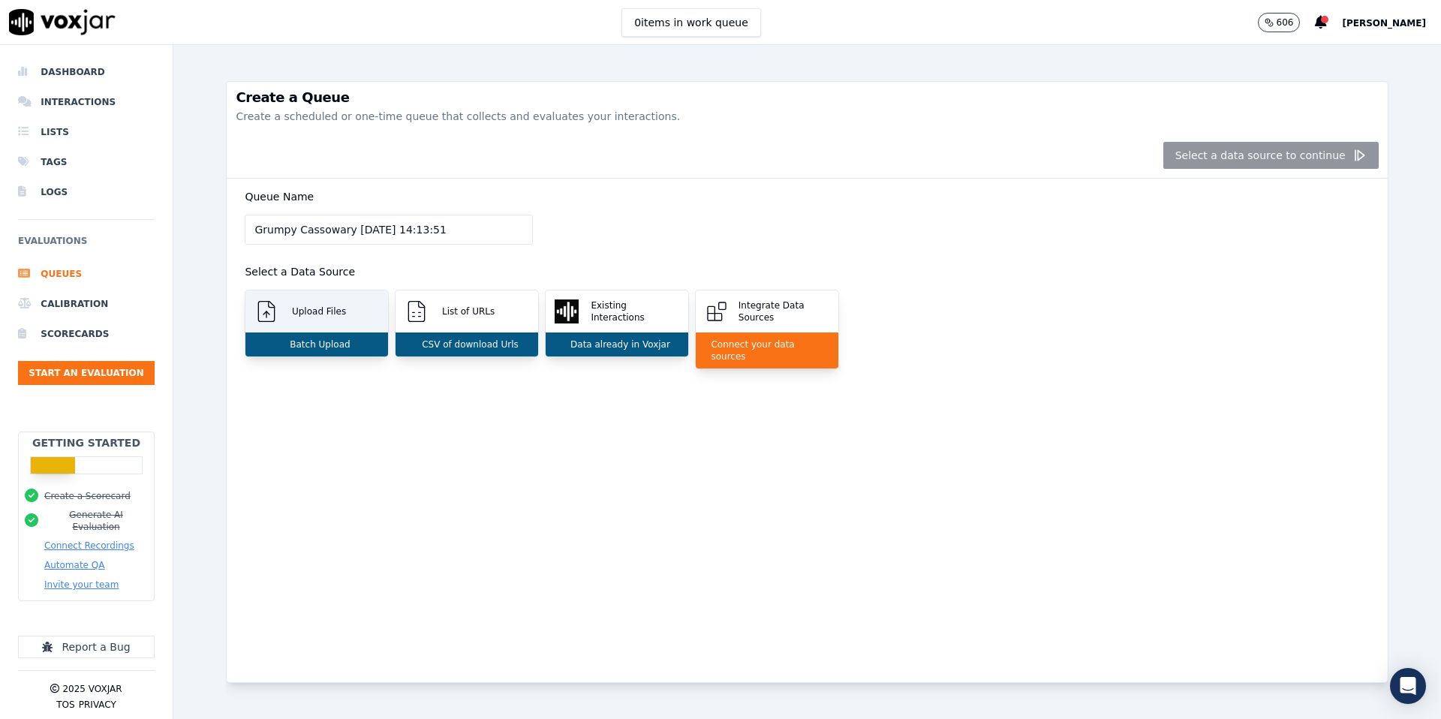
click at [331, 321] on div "Upload Files" at bounding box center [316, 312] width 143 height 42
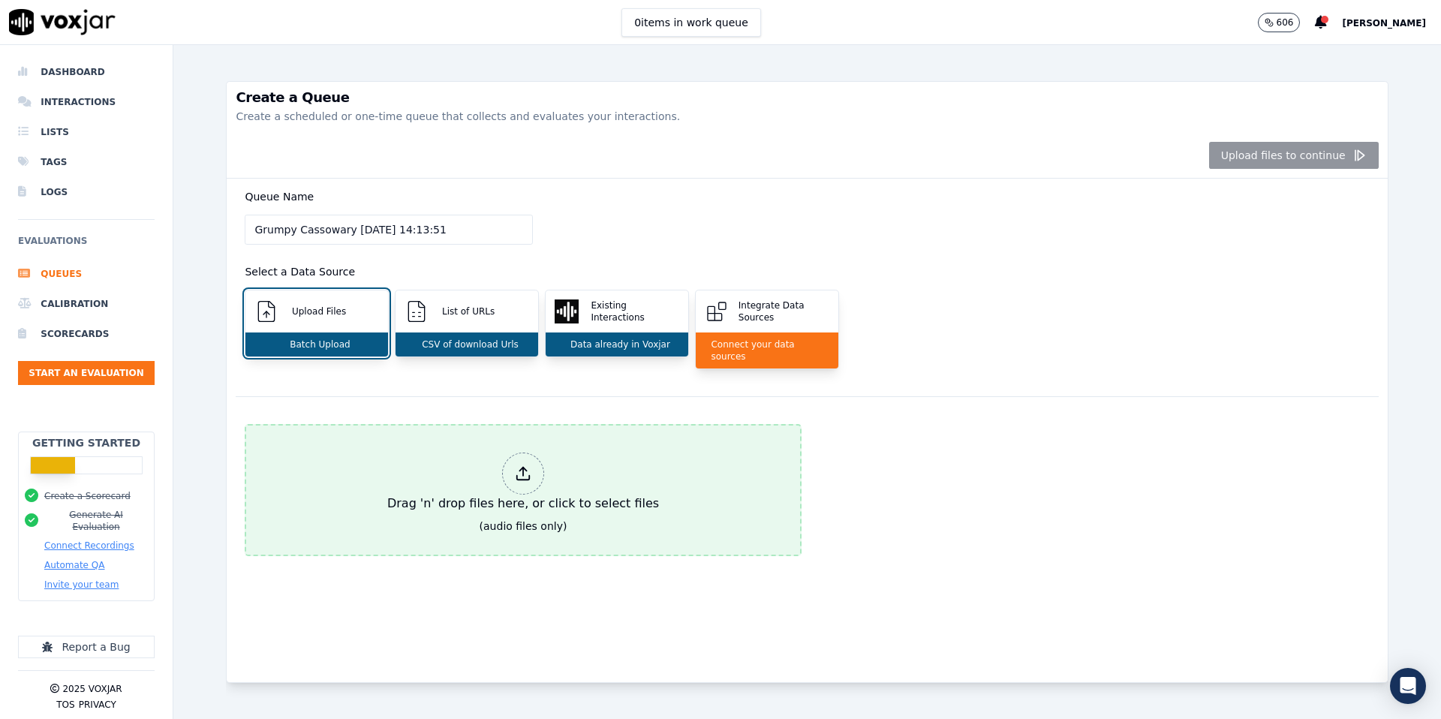
click at [511, 468] on div at bounding box center [523, 474] width 42 height 42
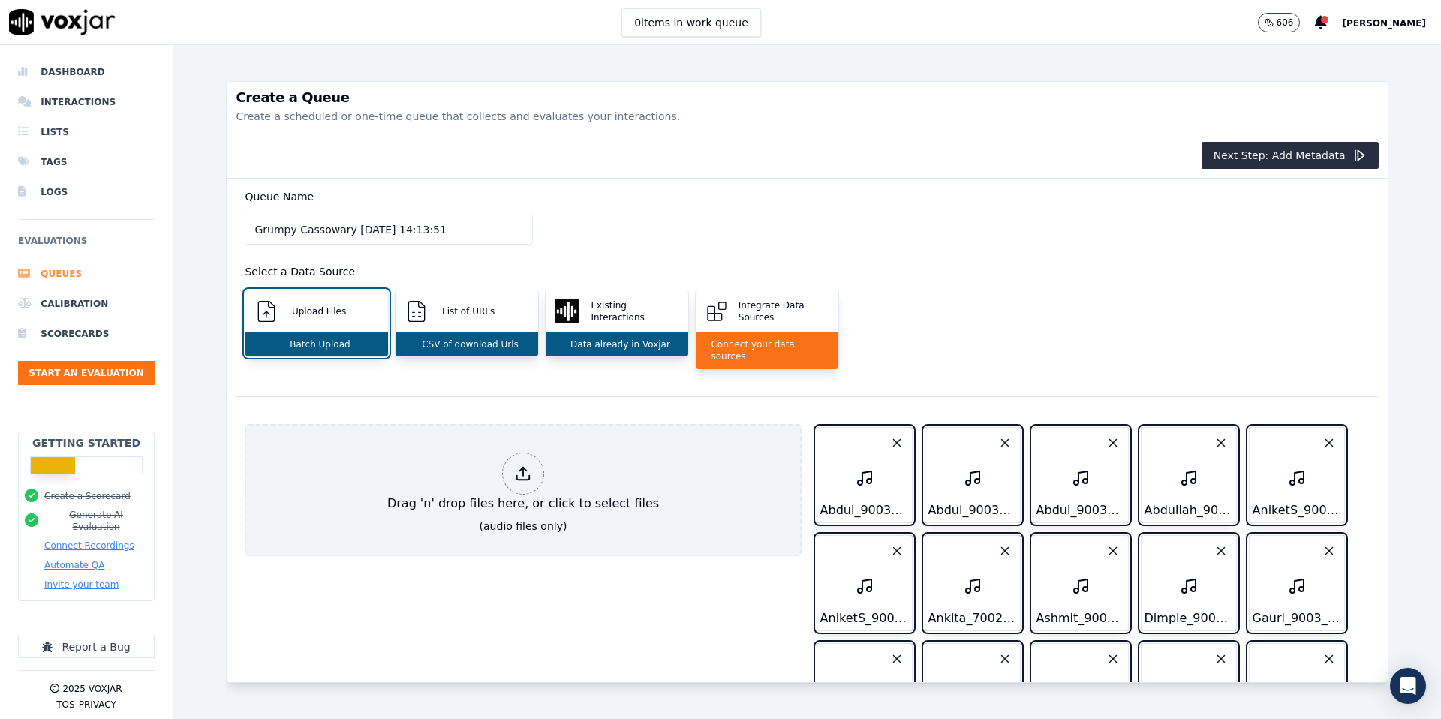
click at [69, 276] on li "Queues" at bounding box center [86, 274] width 137 height 30
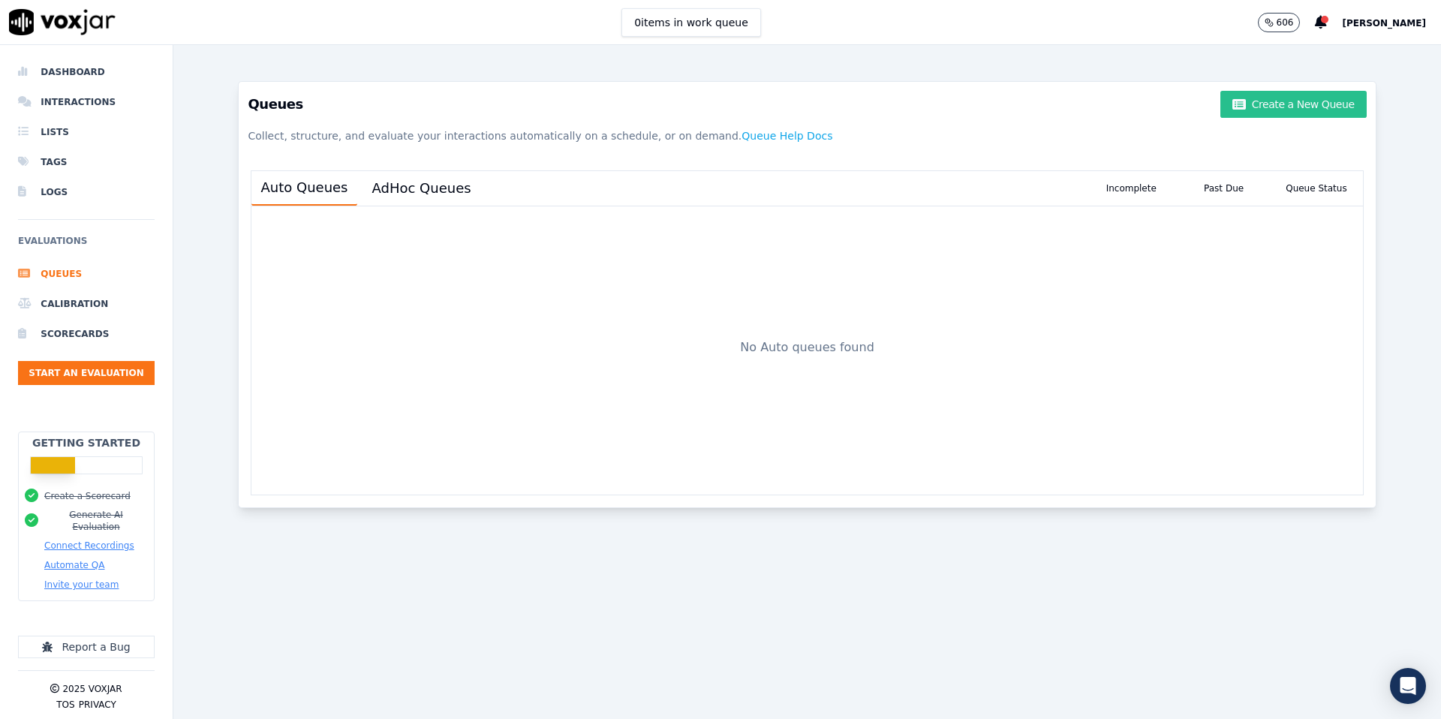
click at [1103, 117] on button "Create a New Queue" at bounding box center [1294, 104] width 146 height 27
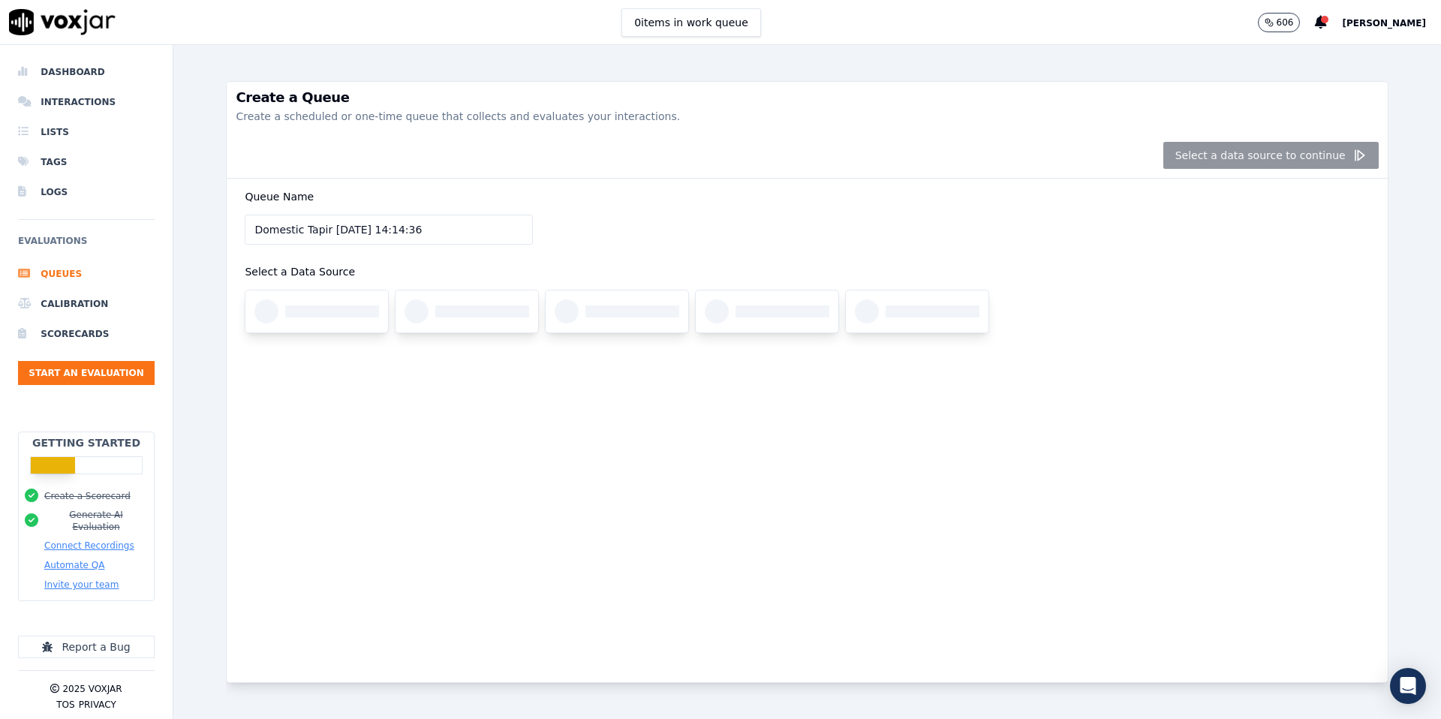
drag, startPoint x: 1092, startPoint y: 238, endPoint x: 1017, endPoint y: 238, distance: 75.1
click at [1017, 238] on div "Queue Name Domestic Tapir 05/09/2025, 14:14:36 Select a Data Source" at bounding box center [807, 270] width 1143 height 182
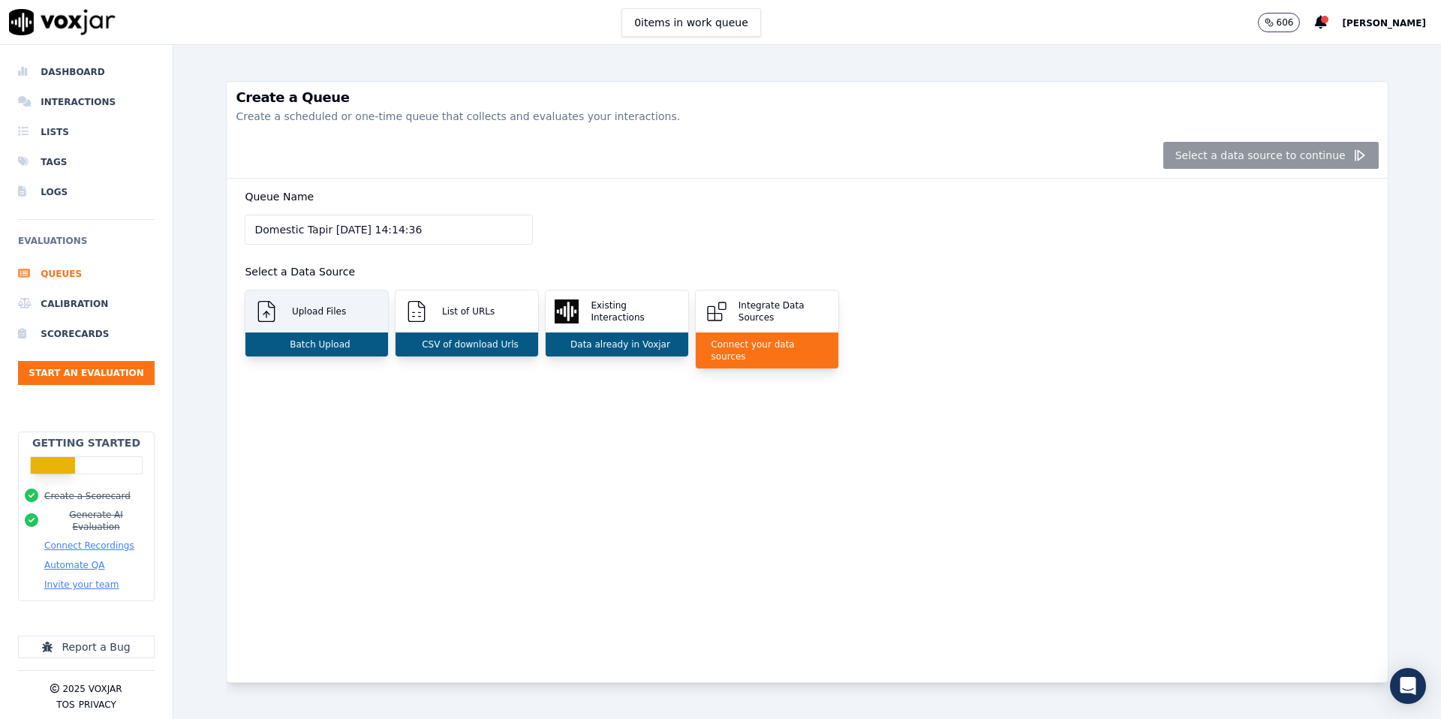
click at [348, 321] on div "Upload Files" at bounding box center [316, 312] width 143 height 42
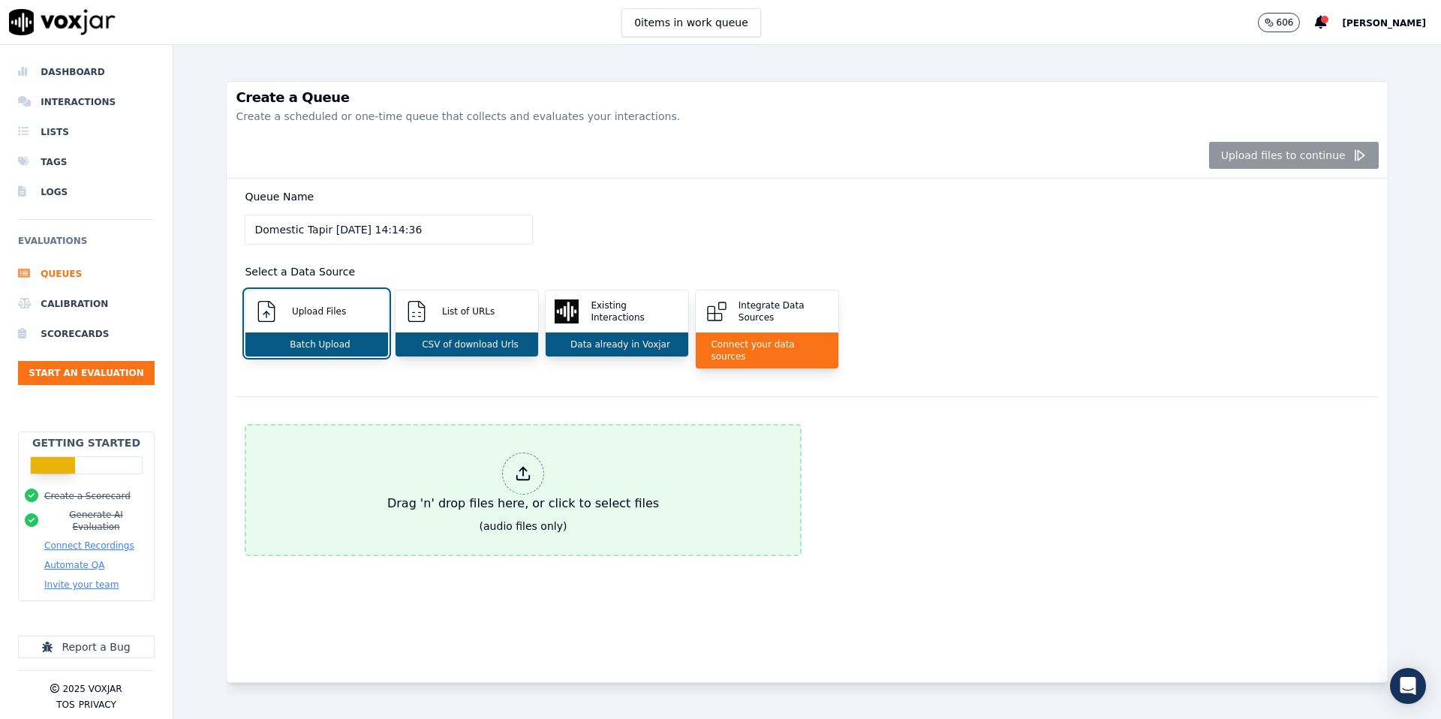
click at [529, 476] on icon at bounding box center [523, 478] width 13 height 5
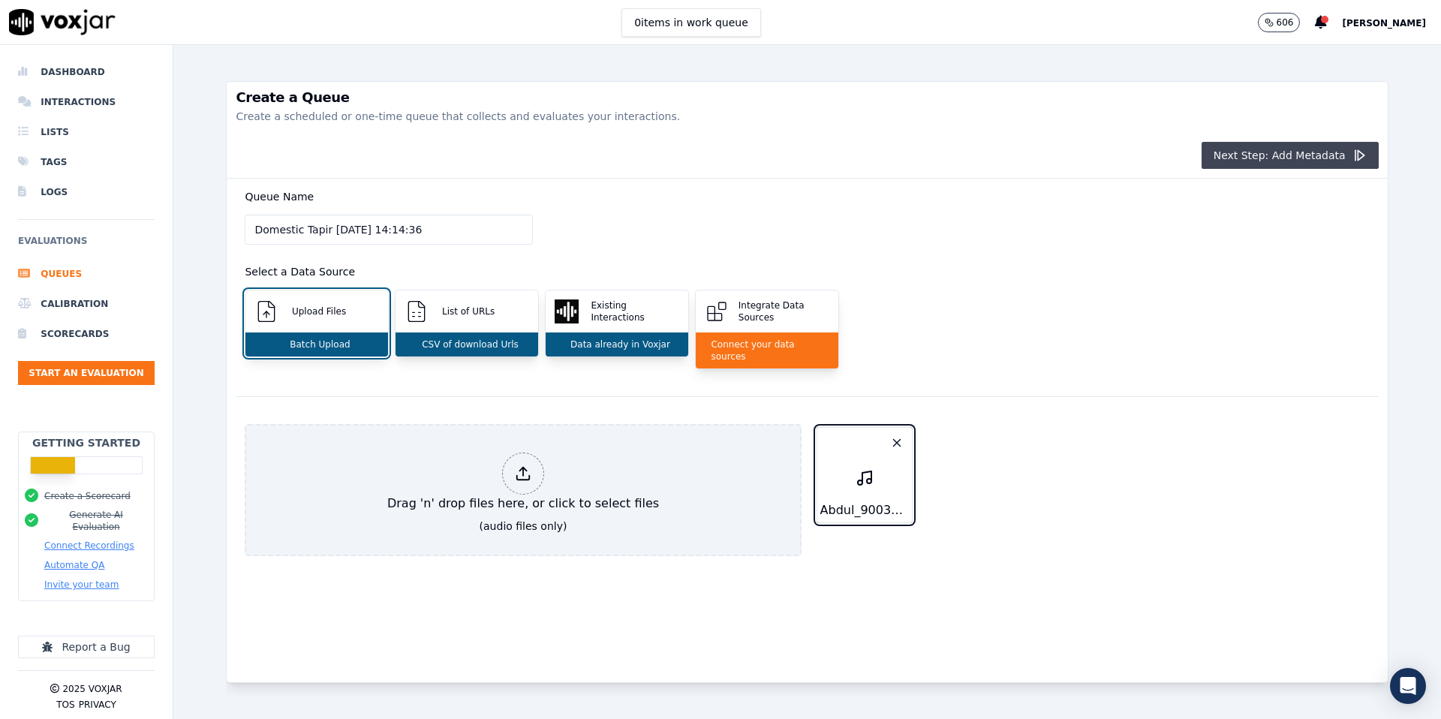
click at [1103, 163] on button "Next Step: Add Metadata" at bounding box center [1290, 155] width 177 height 27
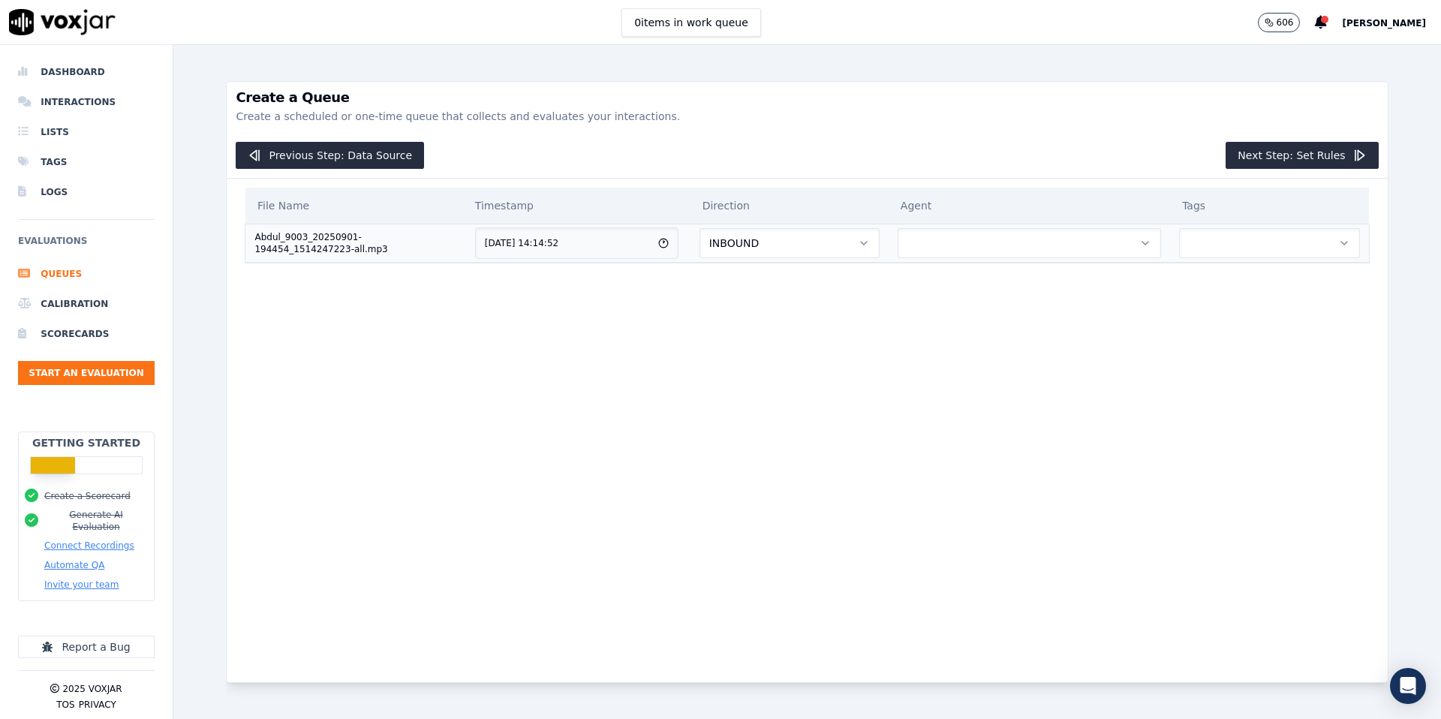
click at [800, 250] on button "INBOUND" at bounding box center [790, 243] width 180 height 30
click at [791, 306] on div "OUTBOUND" at bounding box center [803, 307] width 156 height 24
click at [989, 247] on button "button" at bounding box center [1030, 243] width 264 height 30
click at [1103, 23] on span "[PERSON_NAME]" at bounding box center [1384, 23] width 84 height 11
click at [1103, 47] on div "Settings" at bounding box center [1351, 50] width 161 height 24
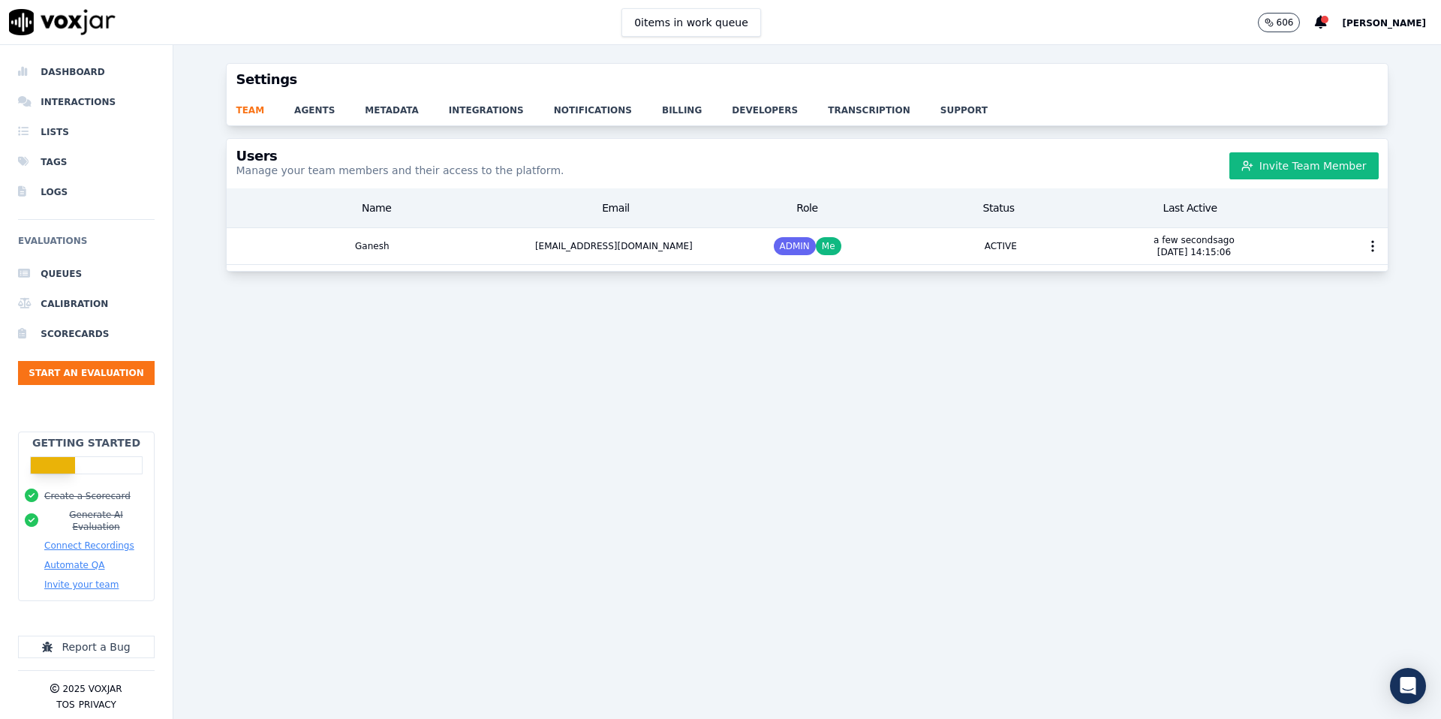
click at [310, 120] on div "team agents metadata integrations notifications billing developers transcriptio…" at bounding box center [807, 110] width 1161 height 30
click at [310, 119] on div "team agents metadata integrations notifications billing developers transcriptio…" at bounding box center [807, 110] width 1161 height 30
click at [317, 111] on link "agents" at bounding box center [329, 105] width 71 height 21
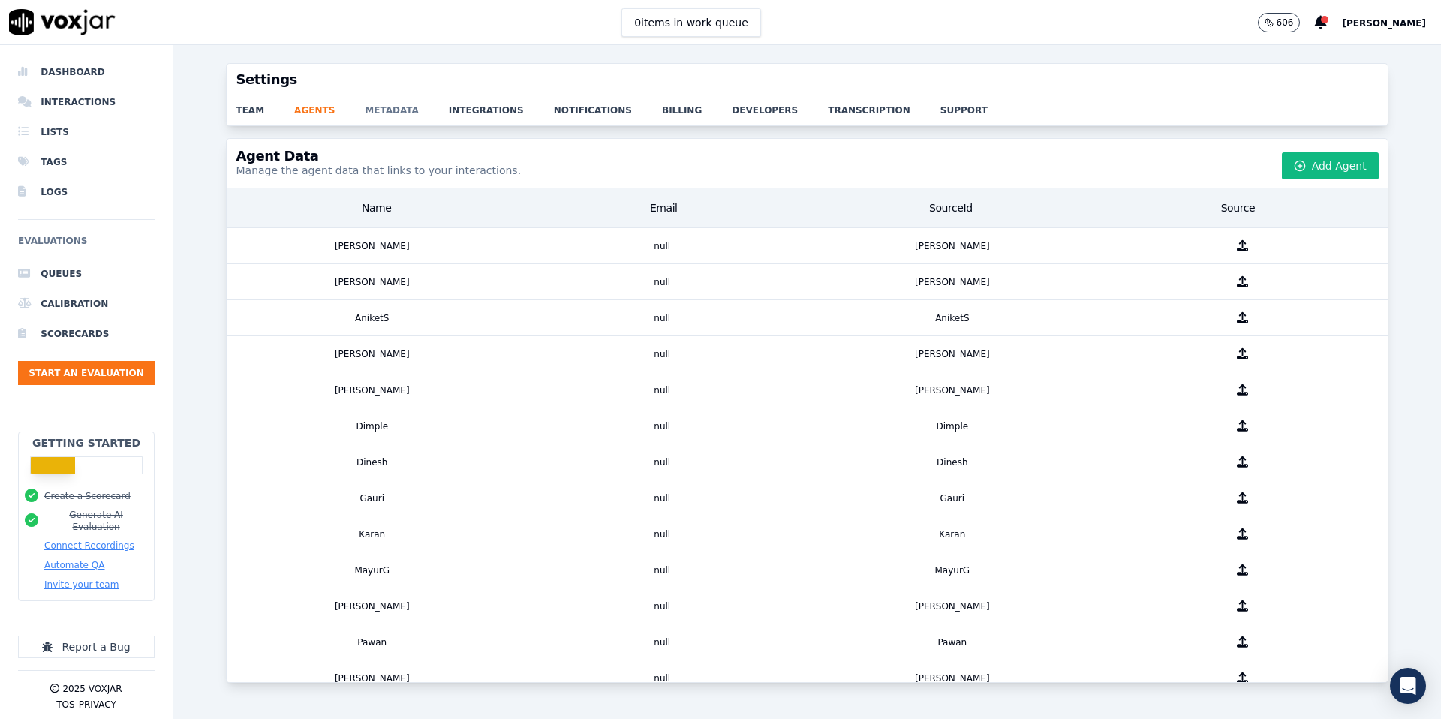
click at [389, 113] on link "metadata" at bounding box center [407, 105] width 84 height 21
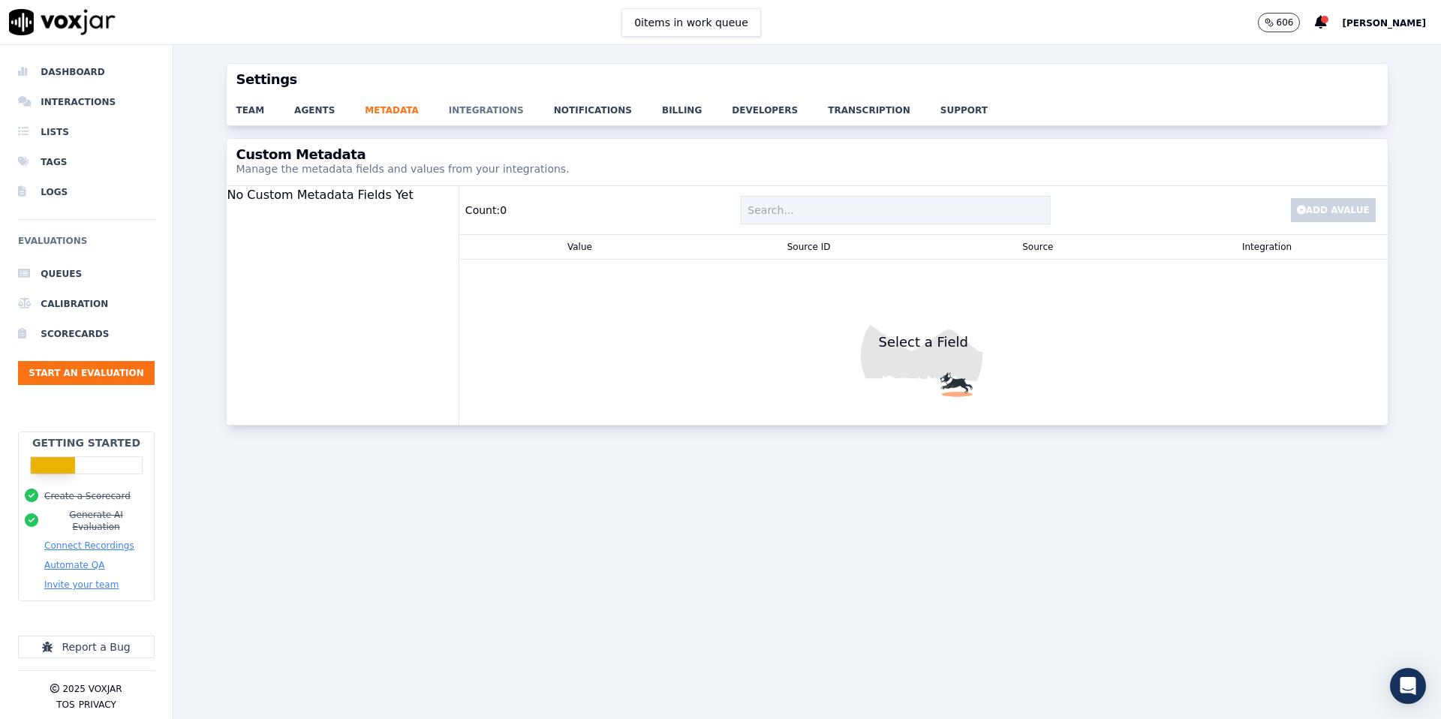
click at [472, 110] on link "integrations" at bounding box center [501, 105] width 105 height 21
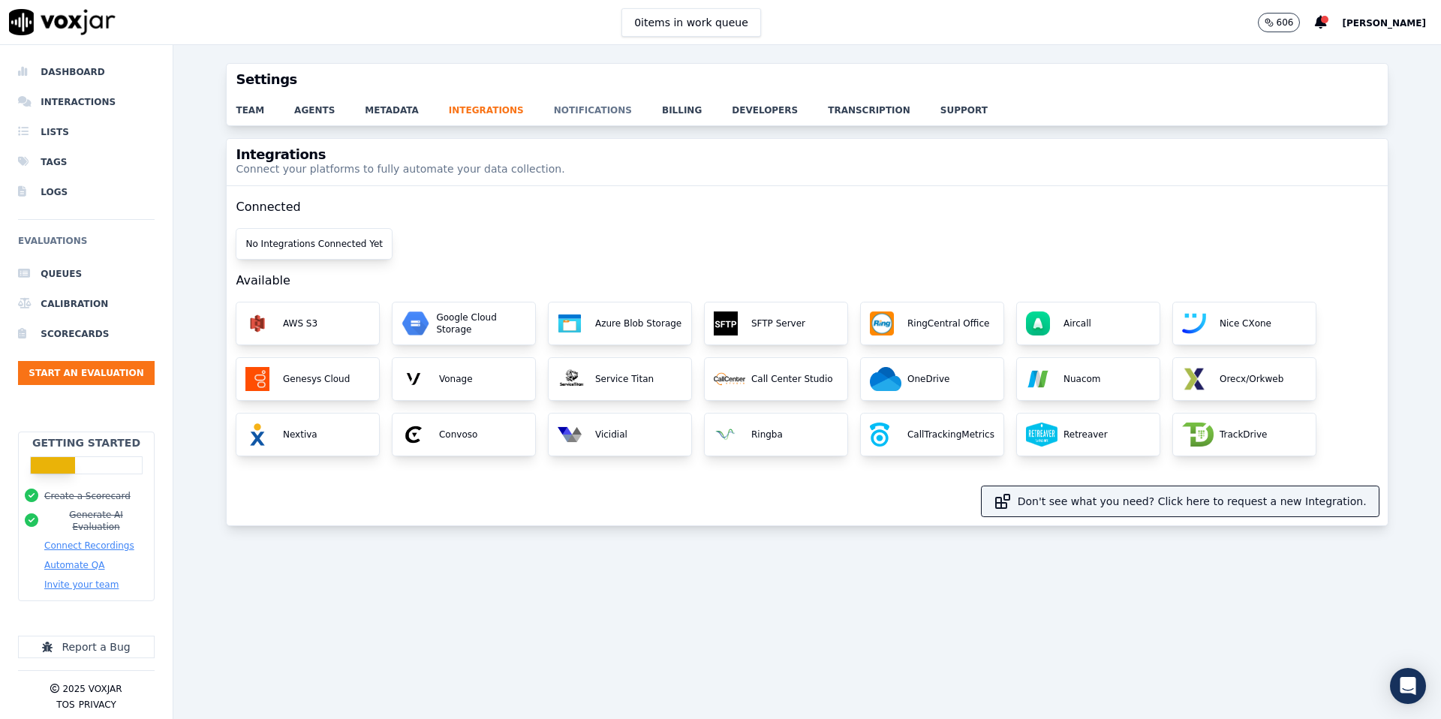
click at [589, 107] on link "notifications" at bounding box center [608, 105] width 108 height 21
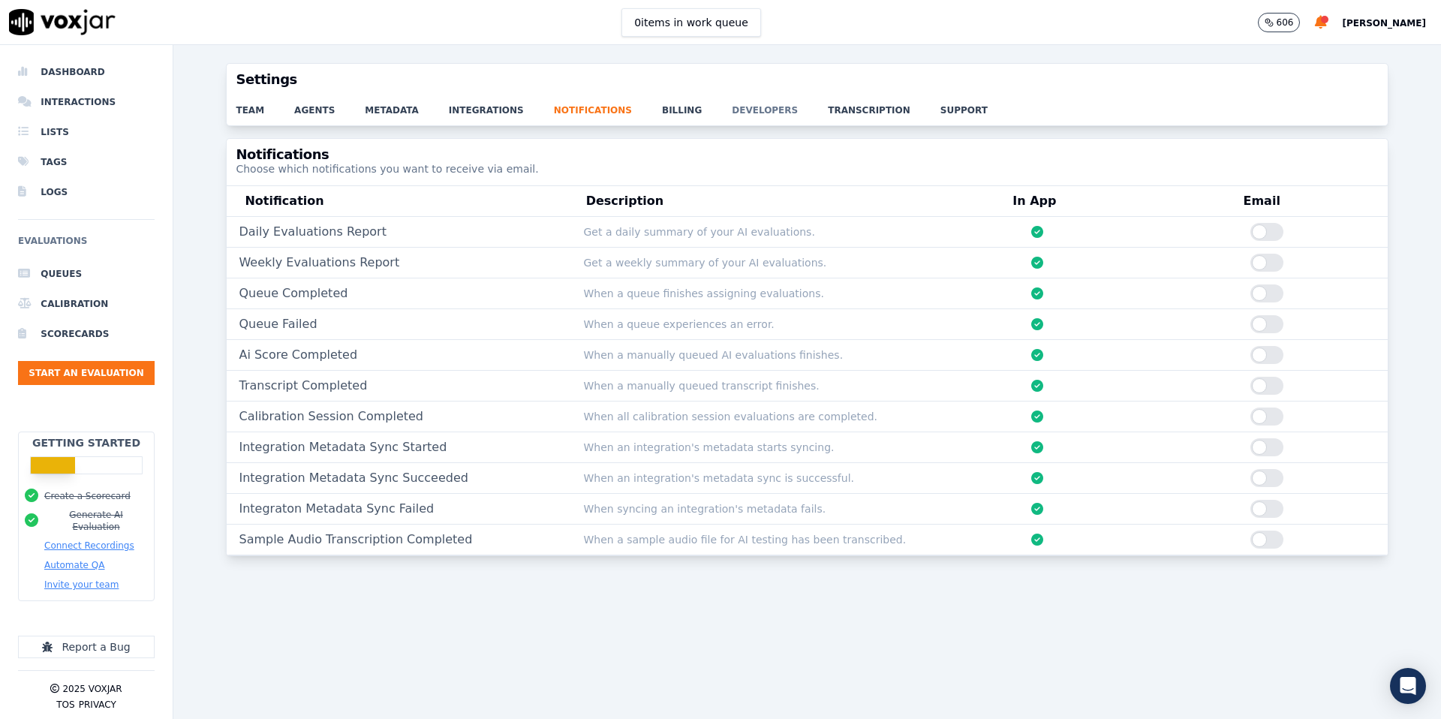
click at [748, 109] on link "developers" at bounding box center [780, 105] width 96 height 21
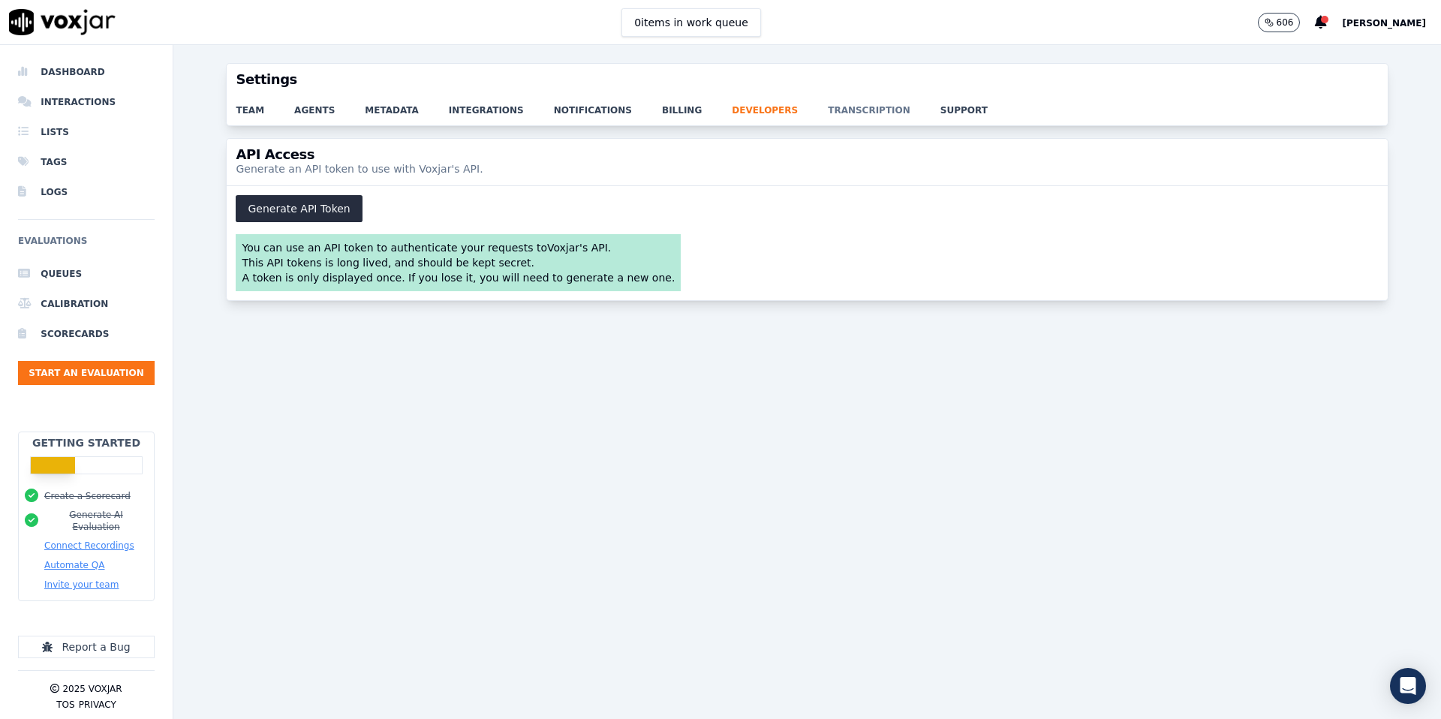
click at [828, 110] on link "transcription" at bounding box center [884, 105] width 113 height 21
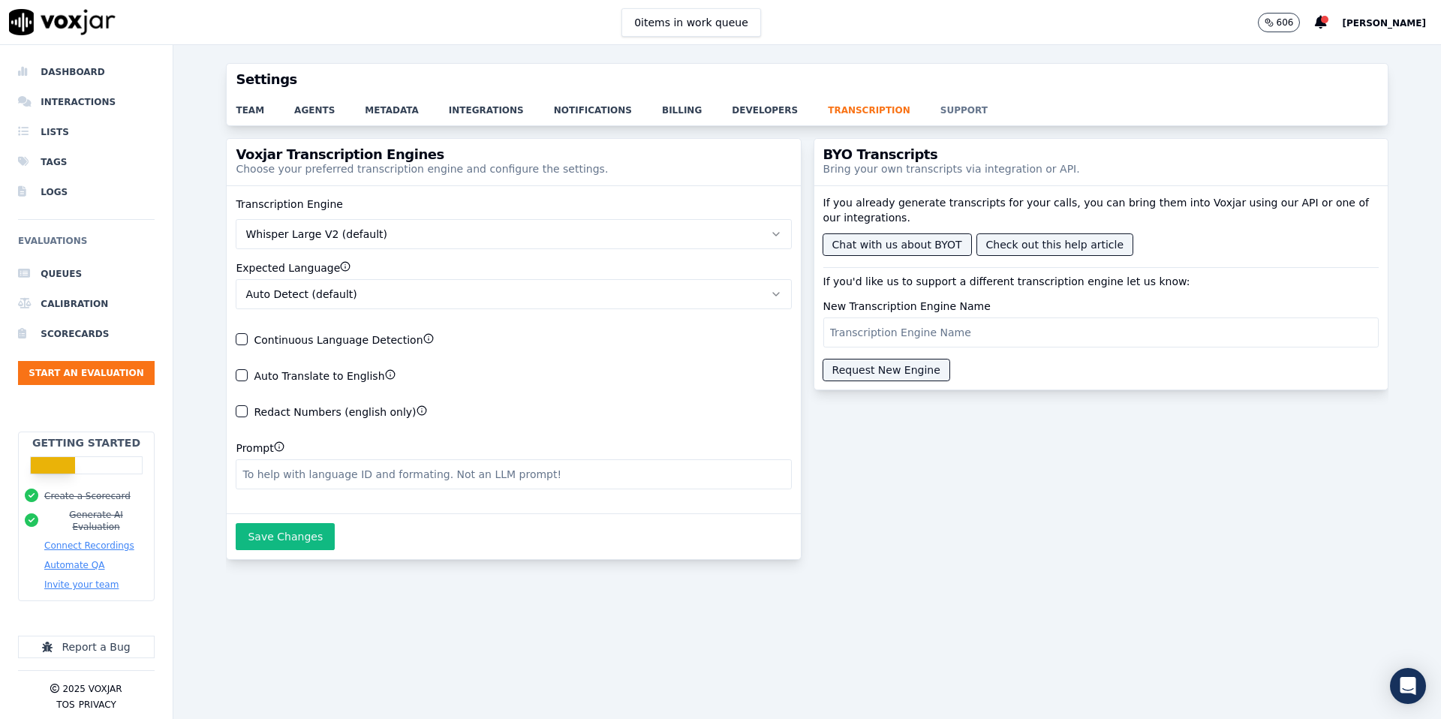
click at [941, 113] on link "support" at bounding box center [979, 105] width 77 height 21
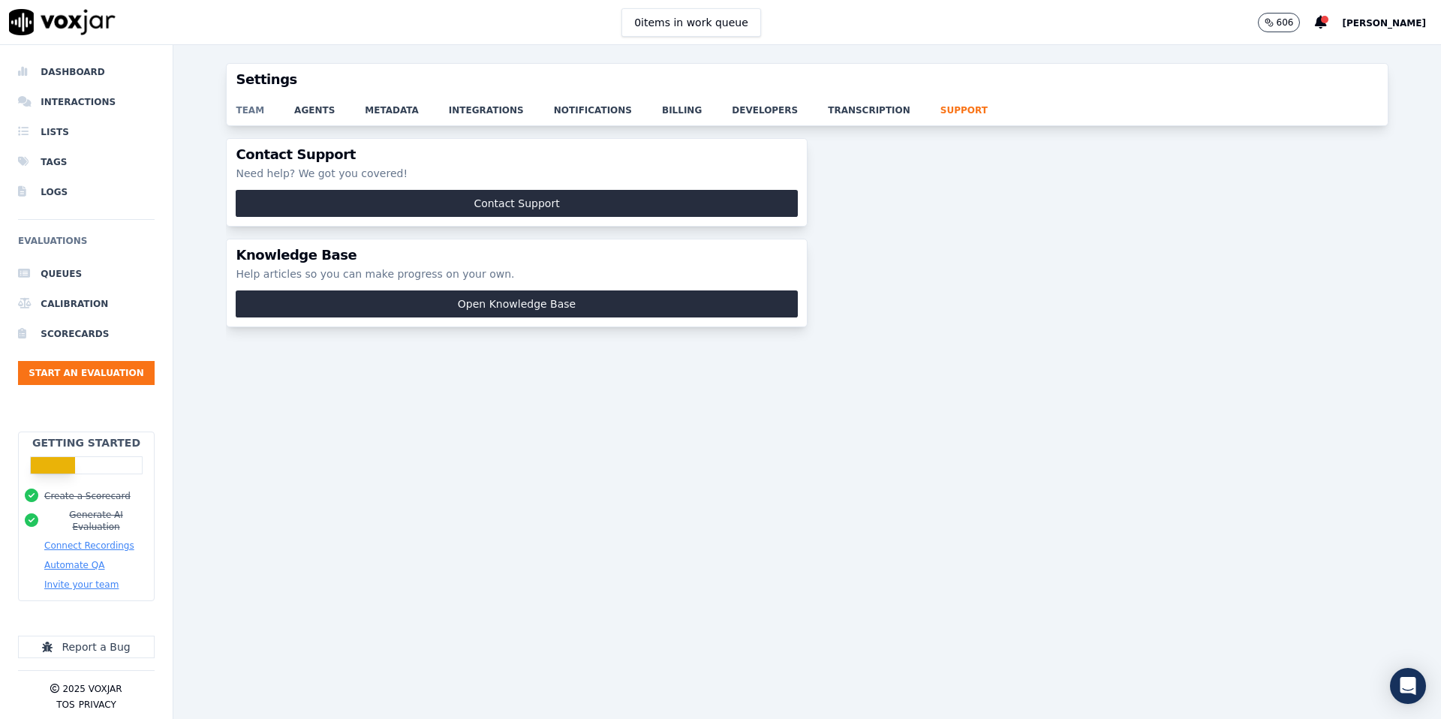
click at [258, 108] on link "team" at bounding box center [265, 105] width 59 height 21
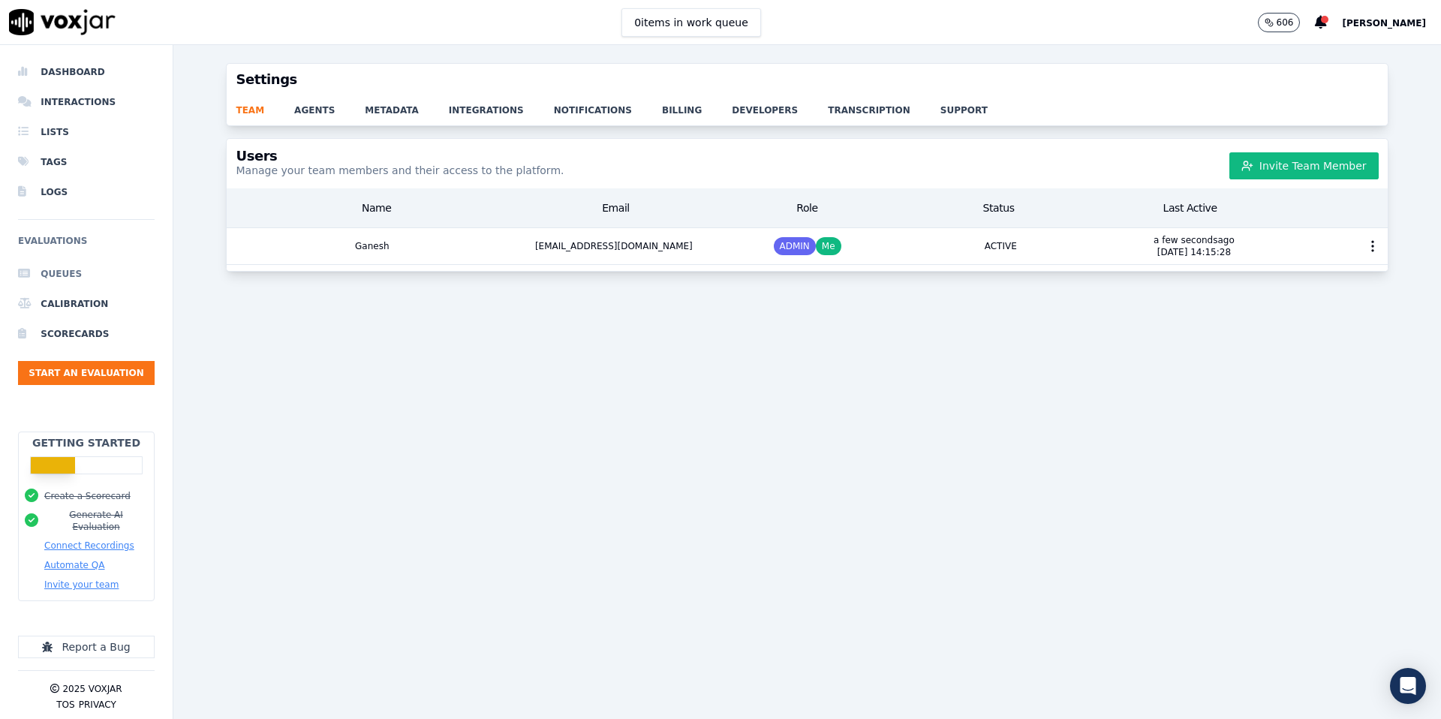
click at [70, 273] on li "Queues" at bounding box center [86, 274] width 137 height 30
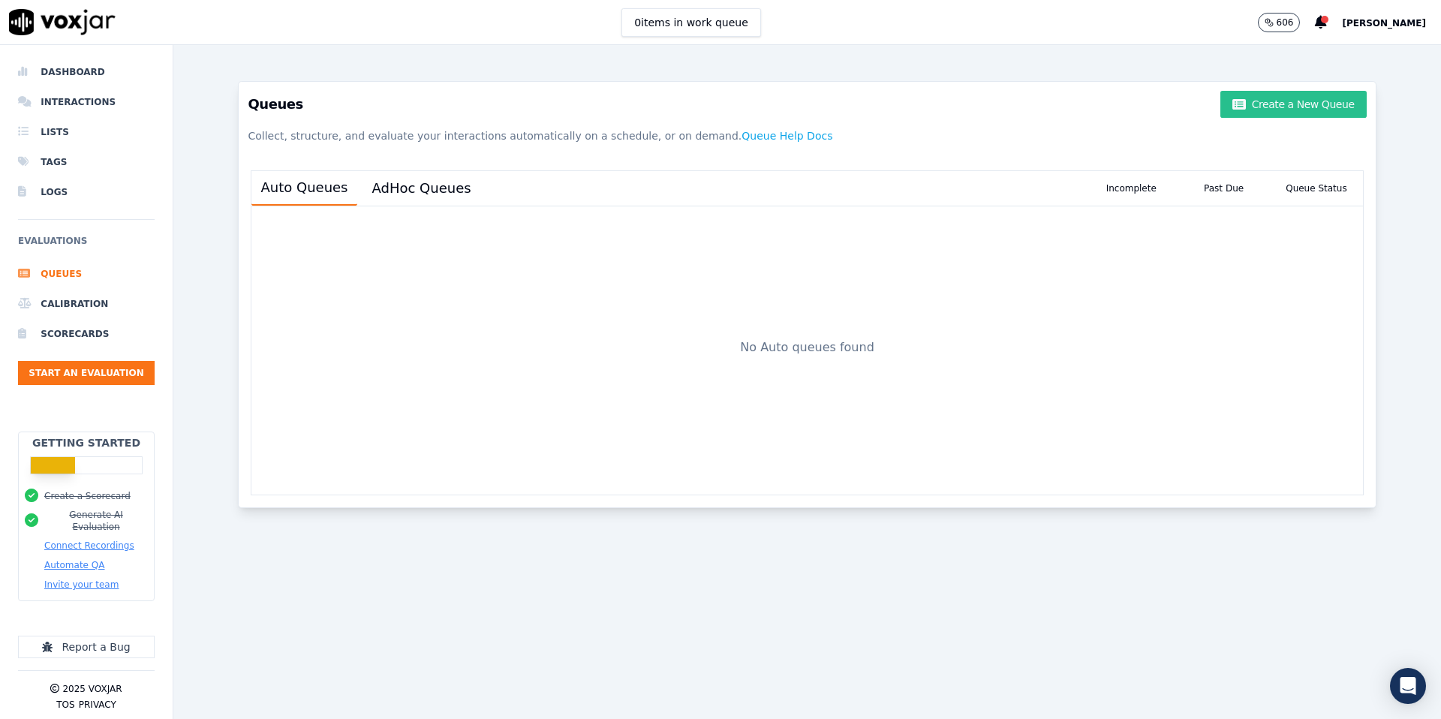
click at [1103, 111] on button "Create a New Queue" at bounding box center [1294, 104] width 146 height 27
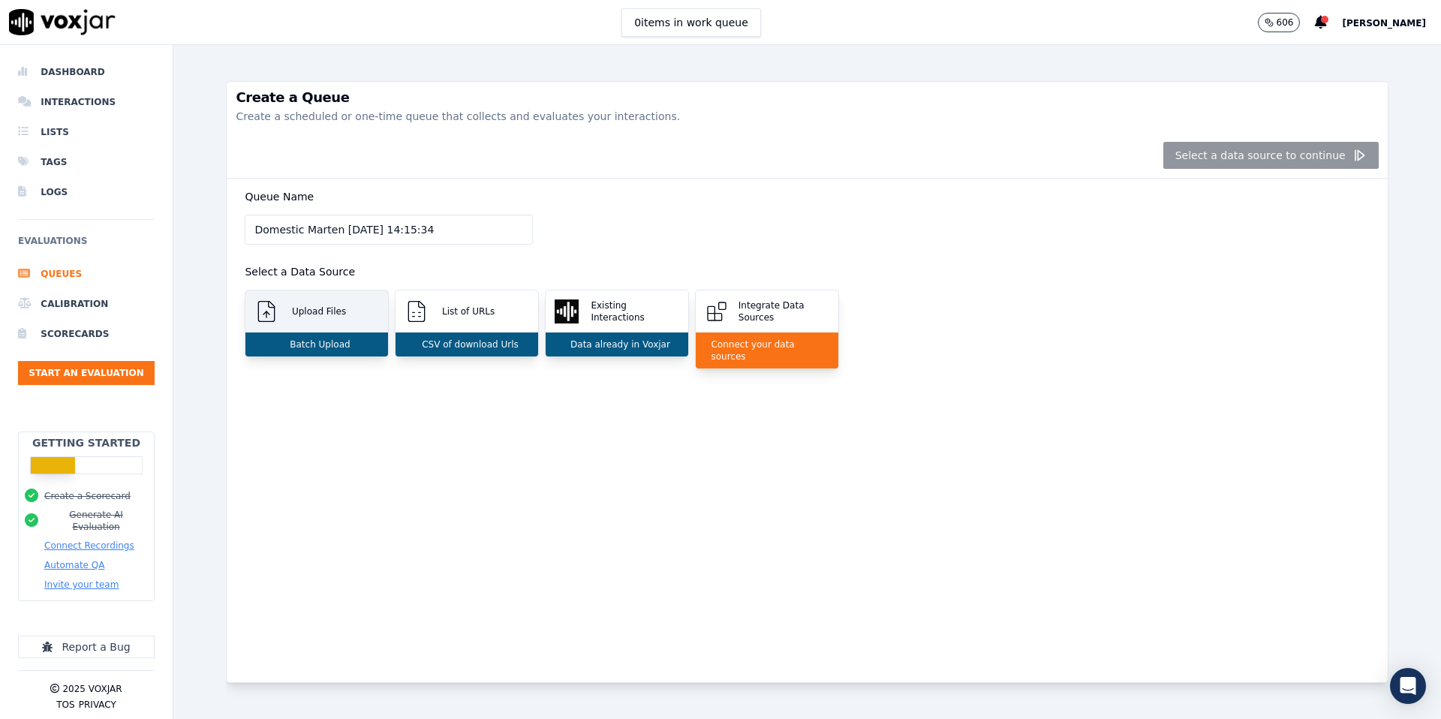
click at [357, 314] on div "Upload Files" at bounding box center [316, 312] width 143 height 42
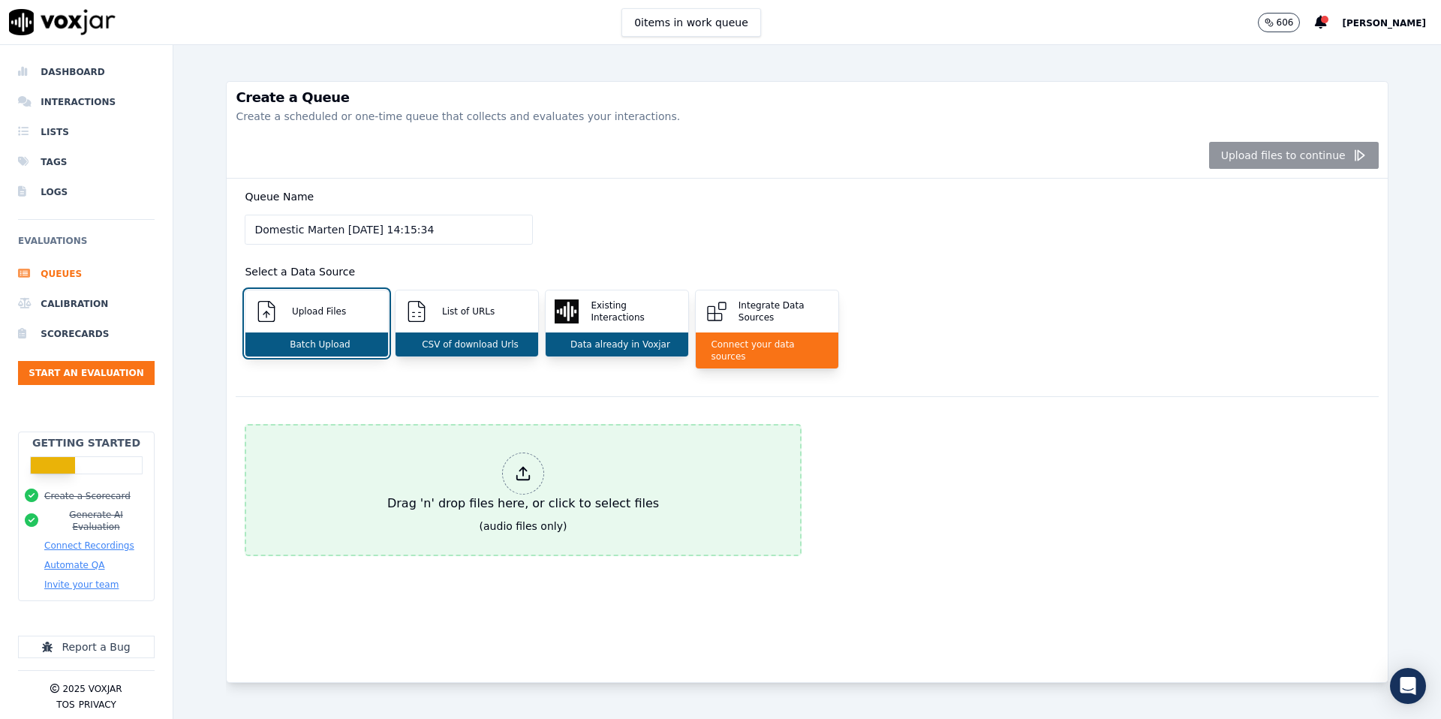
click at [521, 476] on icon at bounding box center [523, 478] width 13 height 5
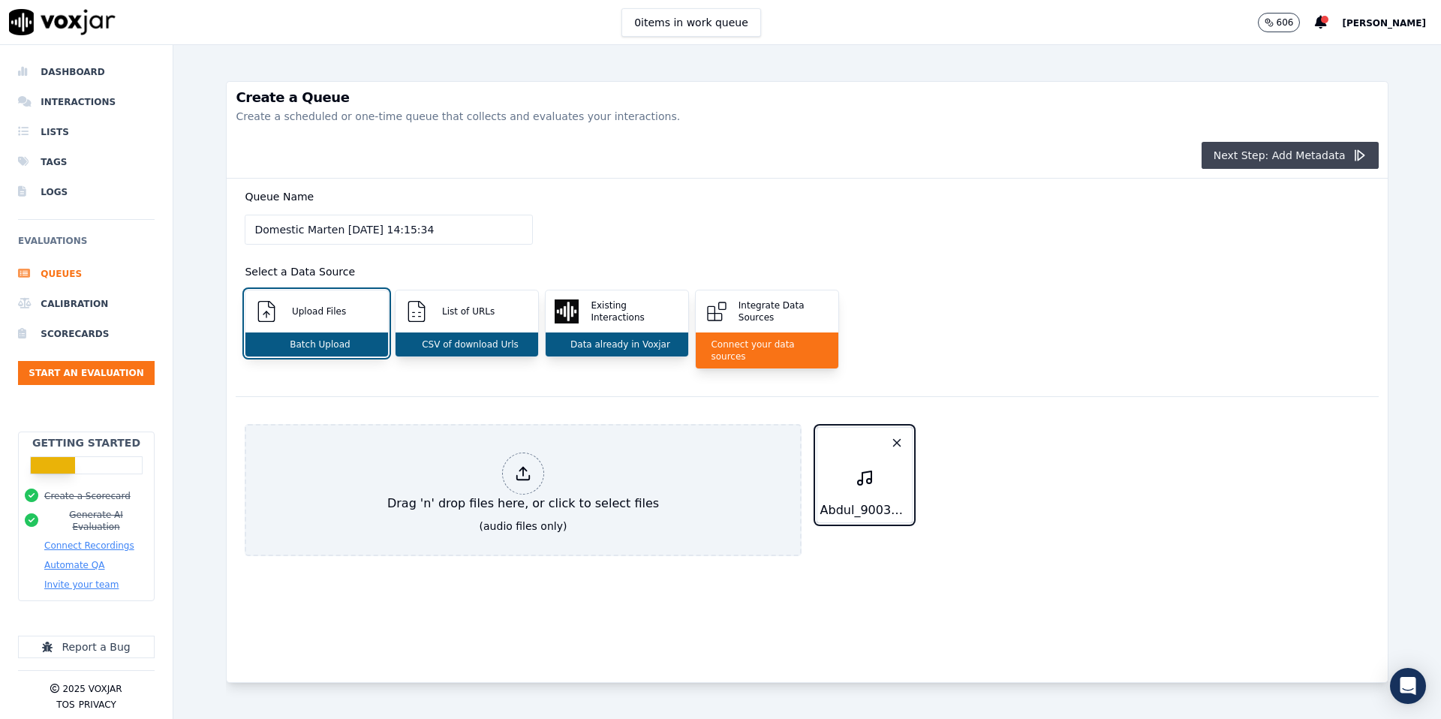
click at [1103, 167] on button "Next Step: Add Metadata" at bounding box center [1290, 155] width 177 height 27
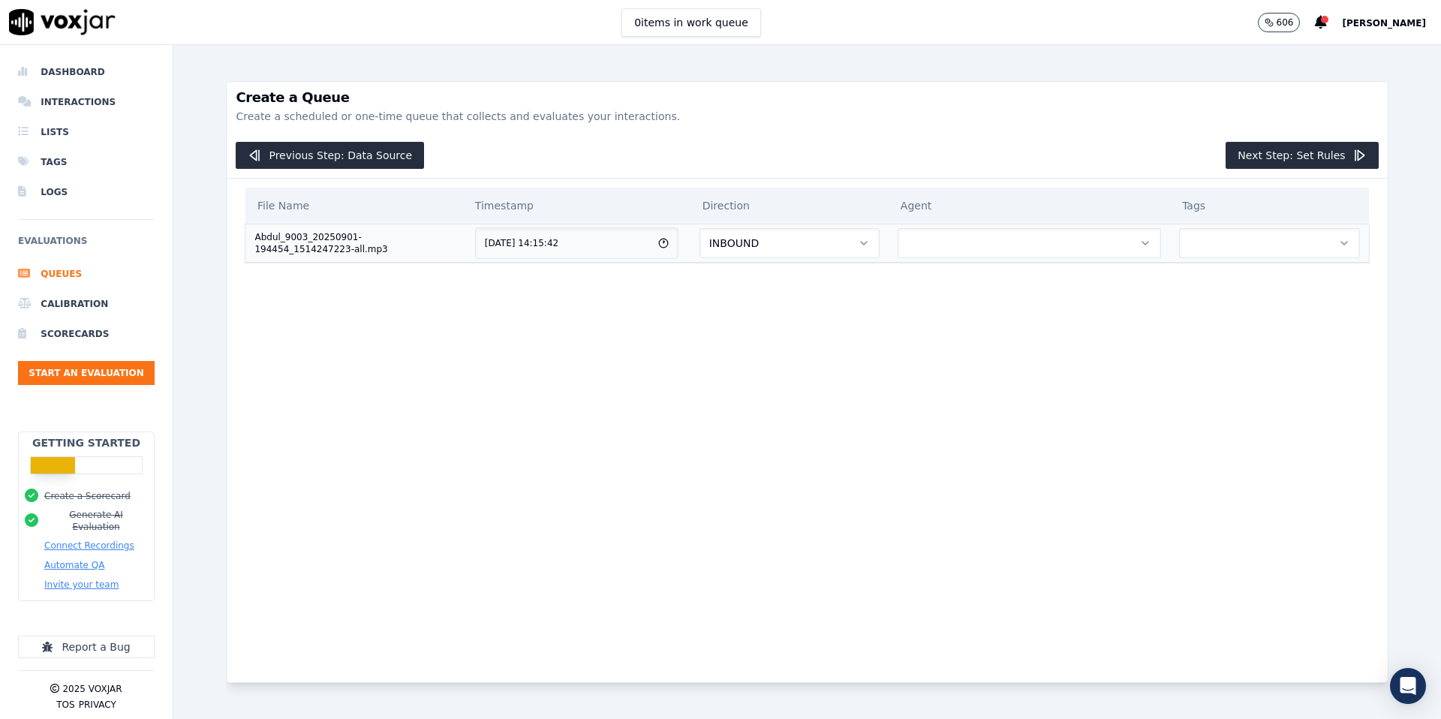
click at [870, 244] on icon "button" at bounding box center [864, 243] width 12 height 12
click at [838, 306] on div "OUTBOUND" at bounding box center [803, 307] width 156 height 24
click at [971, 244] on button "button" at bounding box center [1030, 243] width 264 height 30
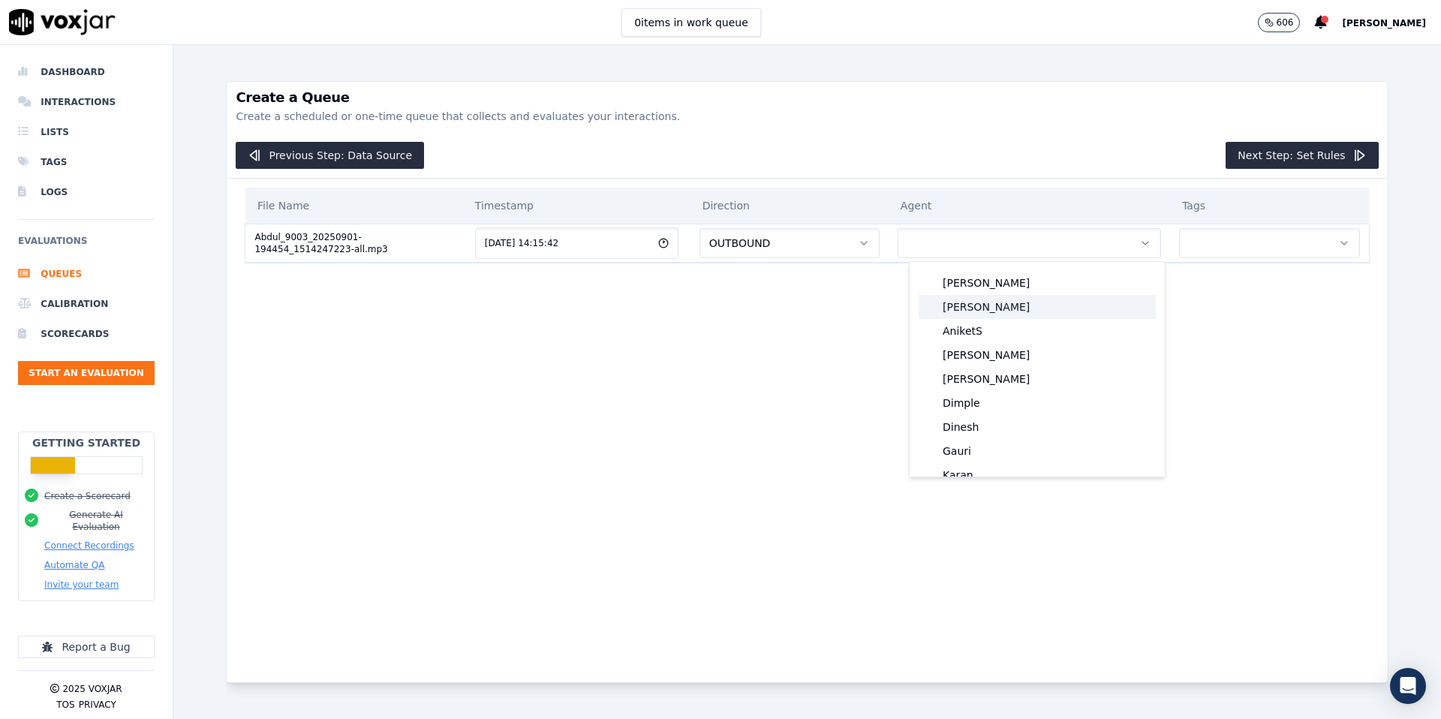
click at [968, 300] on div "Abdullah" at bounding box center [1037, 307] width 237 height 24
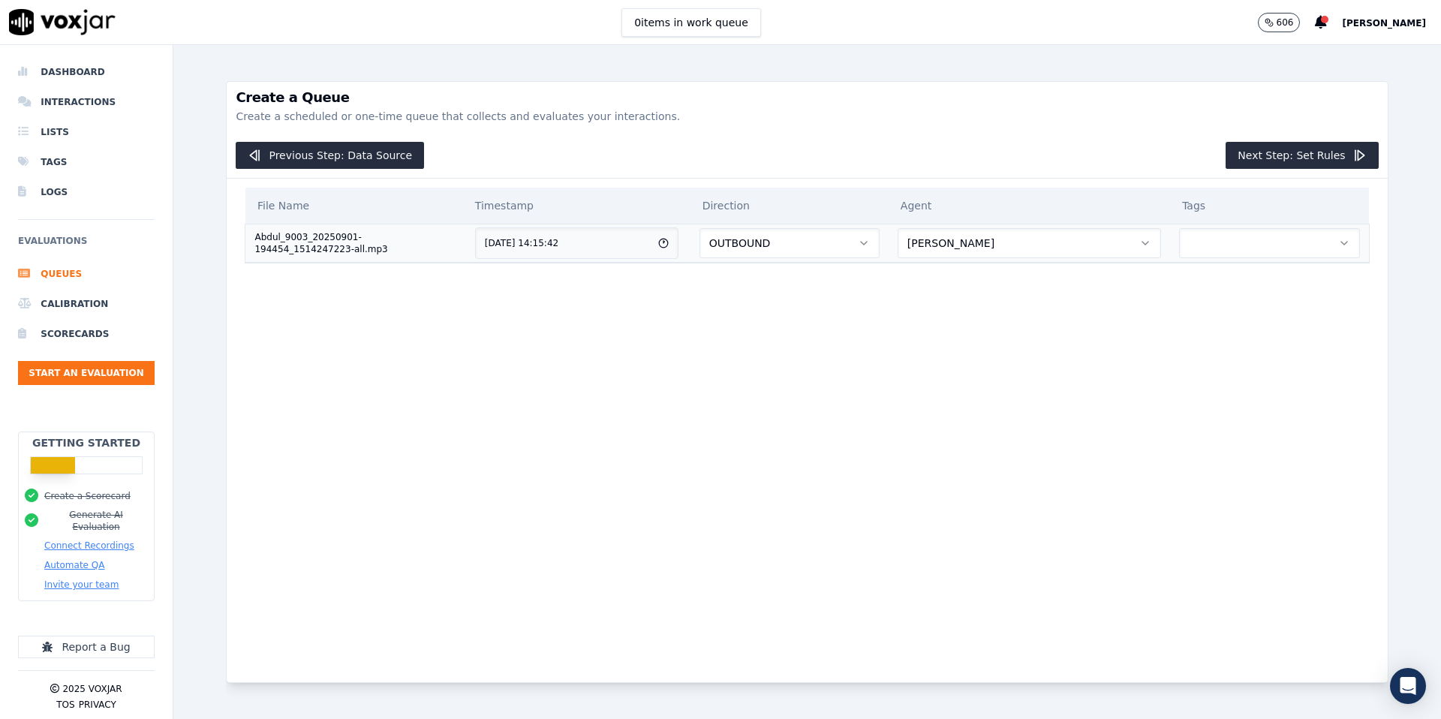
click at [1103, 249] on button "button" at bounding box center [1269, 243] width 181 height 30
click at [1103, 292] on div "Sale" at bounding box center [1272, 283] width 156 height 24
click at [1103, 159] on button "Next Step: Set Rules" at bounding box center [1302, 155] width 152 height 27
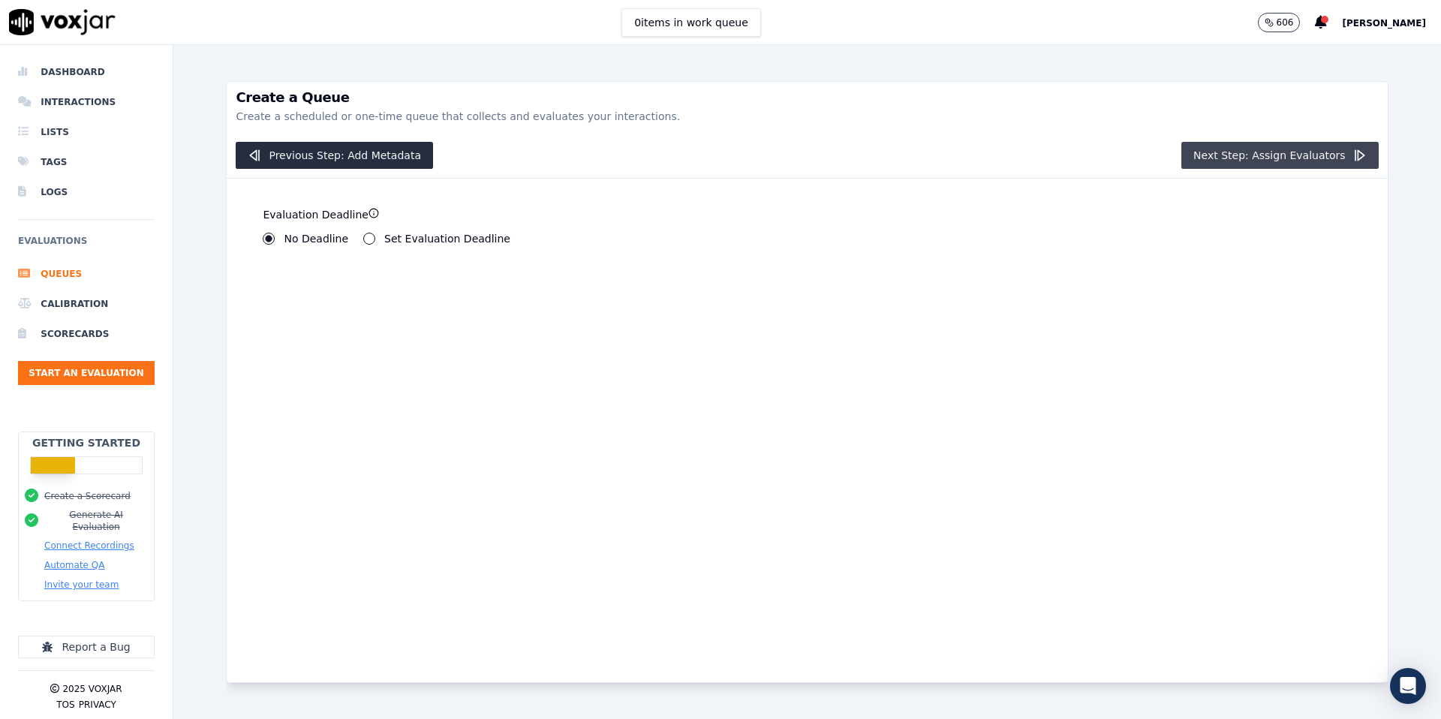
click at [1103, 158] on button "Next Step: Assign Evaluators" at bounding box center [1280, 155] width 197 height 27
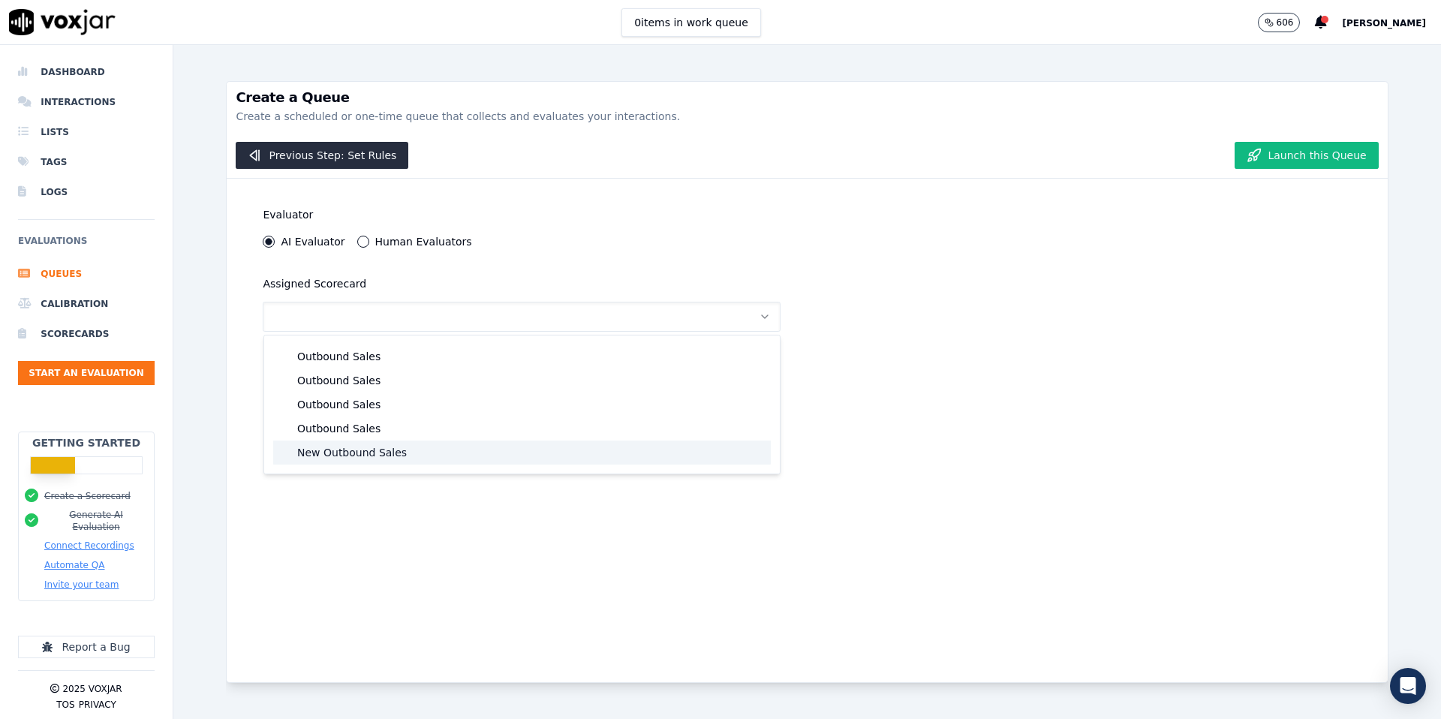
click at [445, 451] on div "New Outbound Sales" at bounding box center [522, 453] width 498 height 24
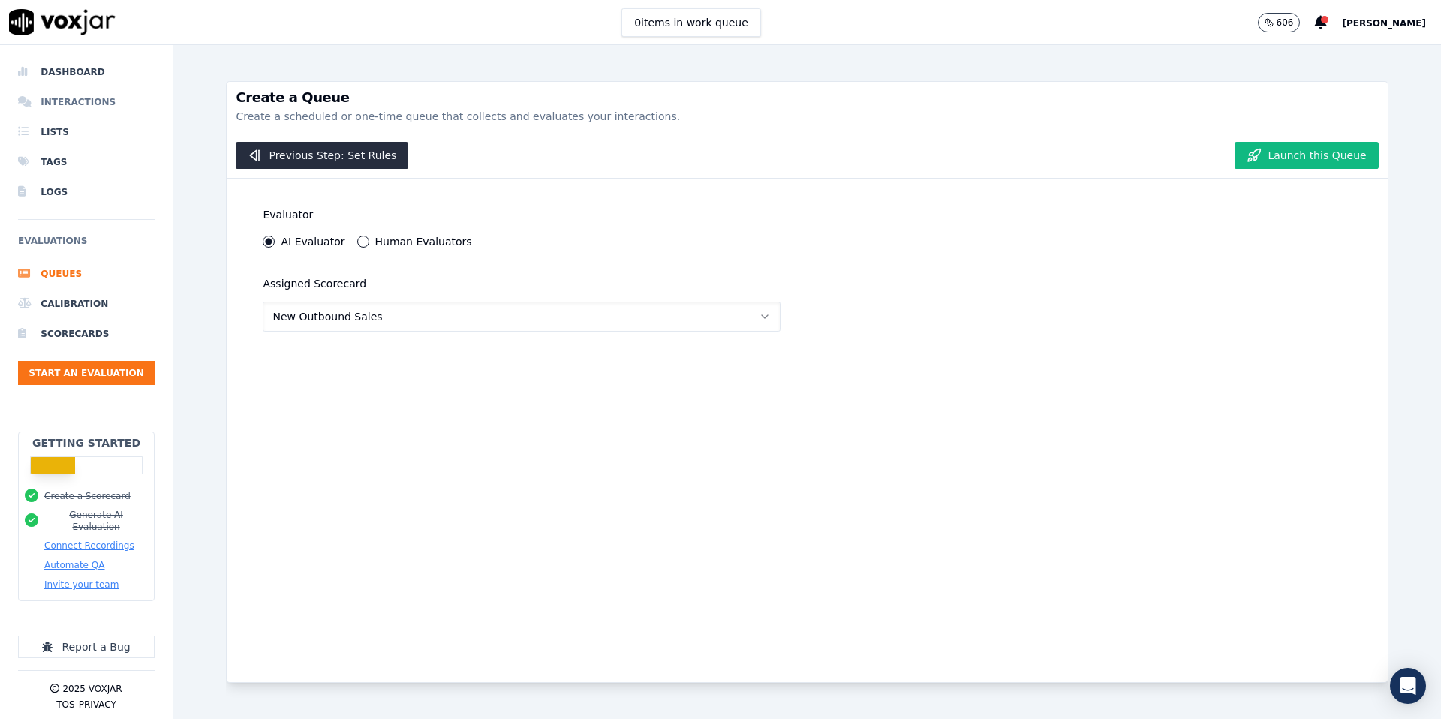
click at [79, 100] on li "Interactions" at bounding box center [86, 102] width 137 height 30
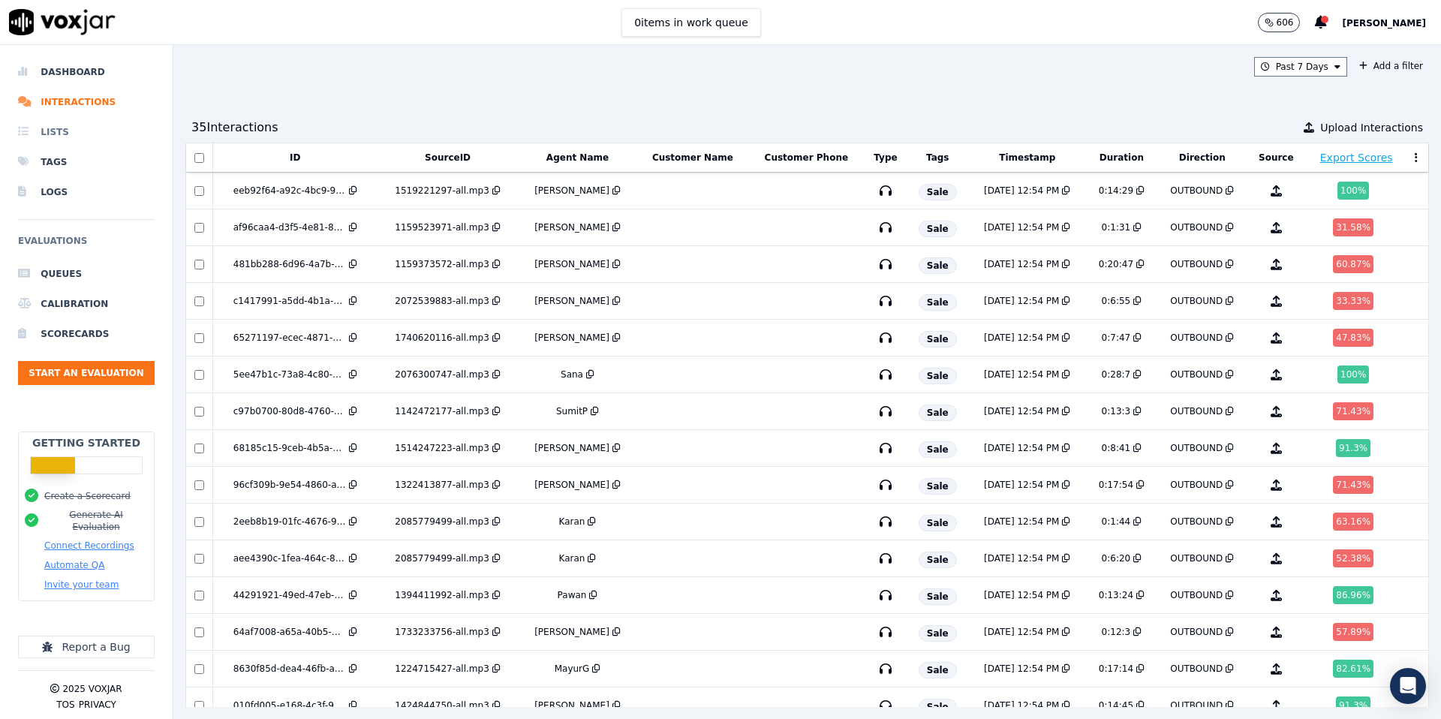
click at [56, 136] on li "Lists" at bounding box center [86, 132] width 137 height 30
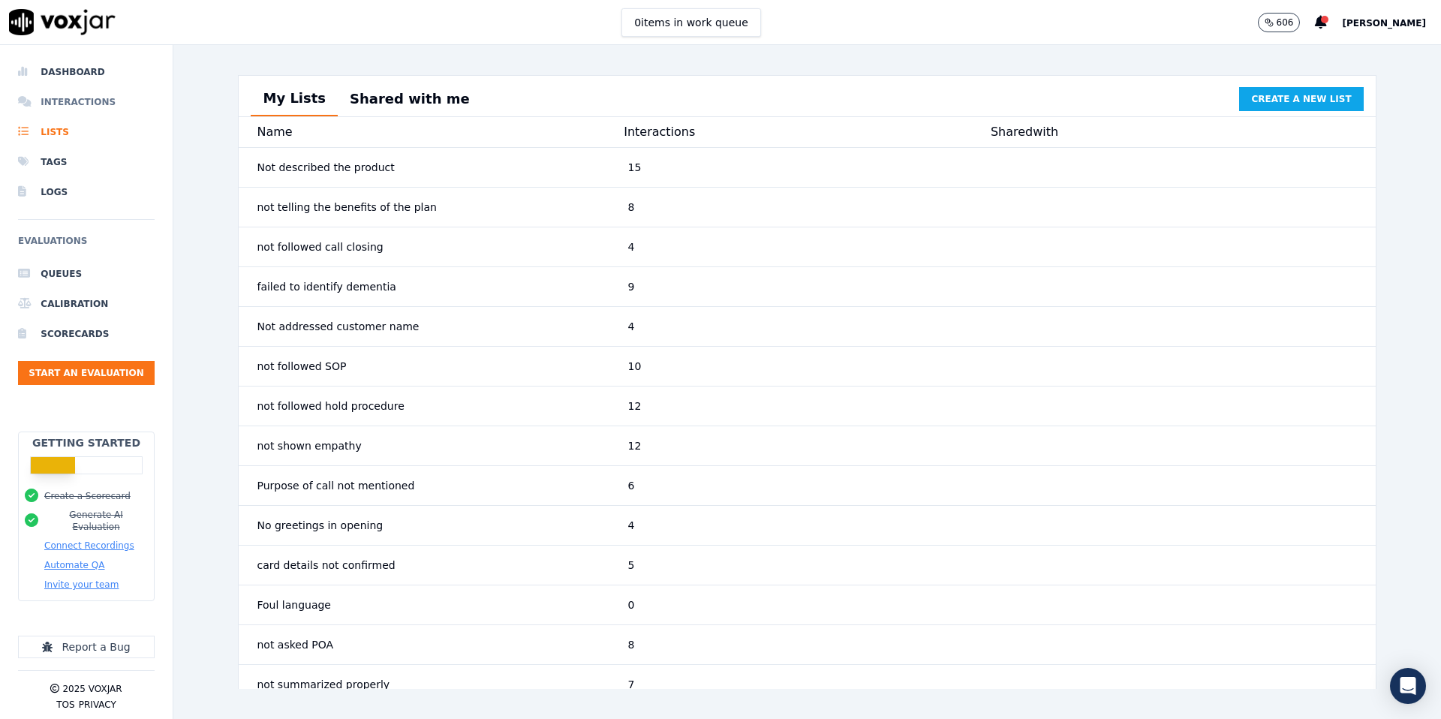
click at [68, 107] on li "Interactions" at bounding box center [86, 102] width 137 height 30
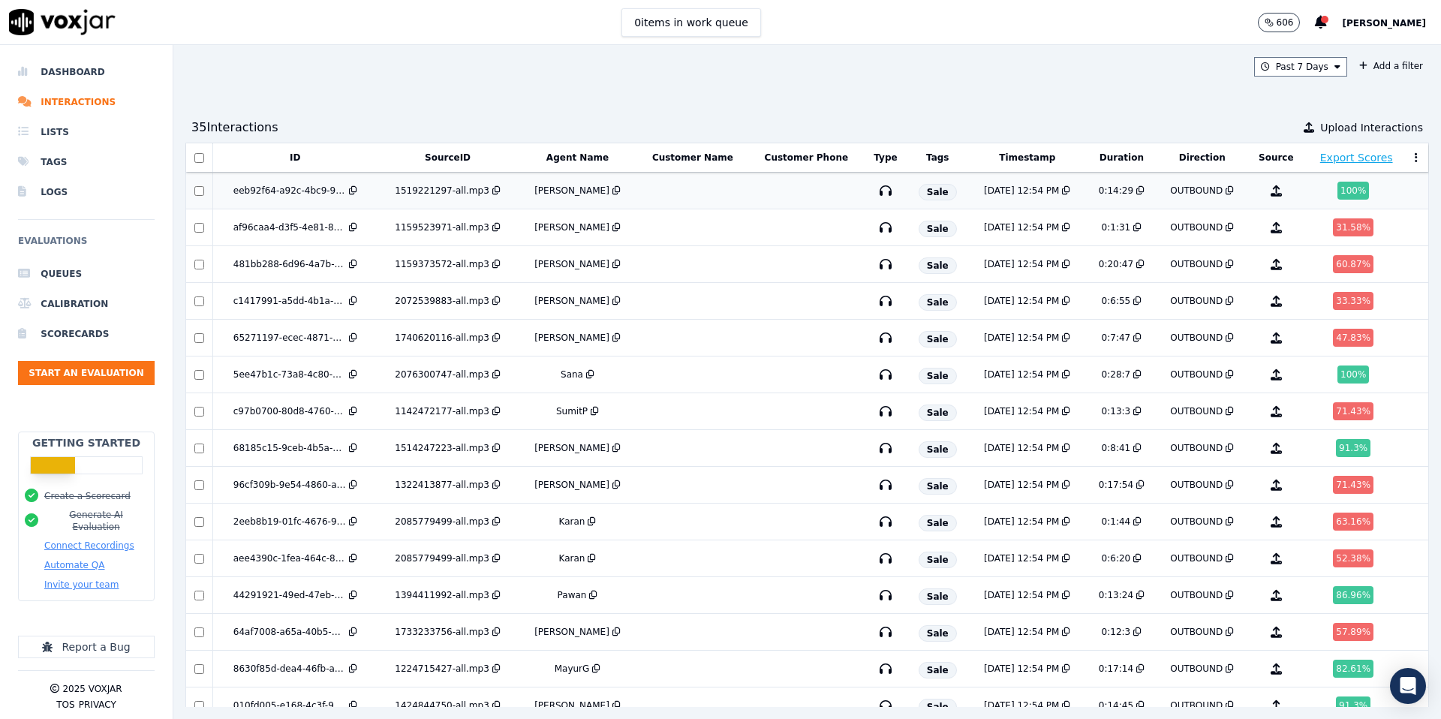
click at [300, 193] on div "eeb92f64-a92c-4bc9-936d-956cd202bdec" at bounding box center [289, 191] width 113 height 12
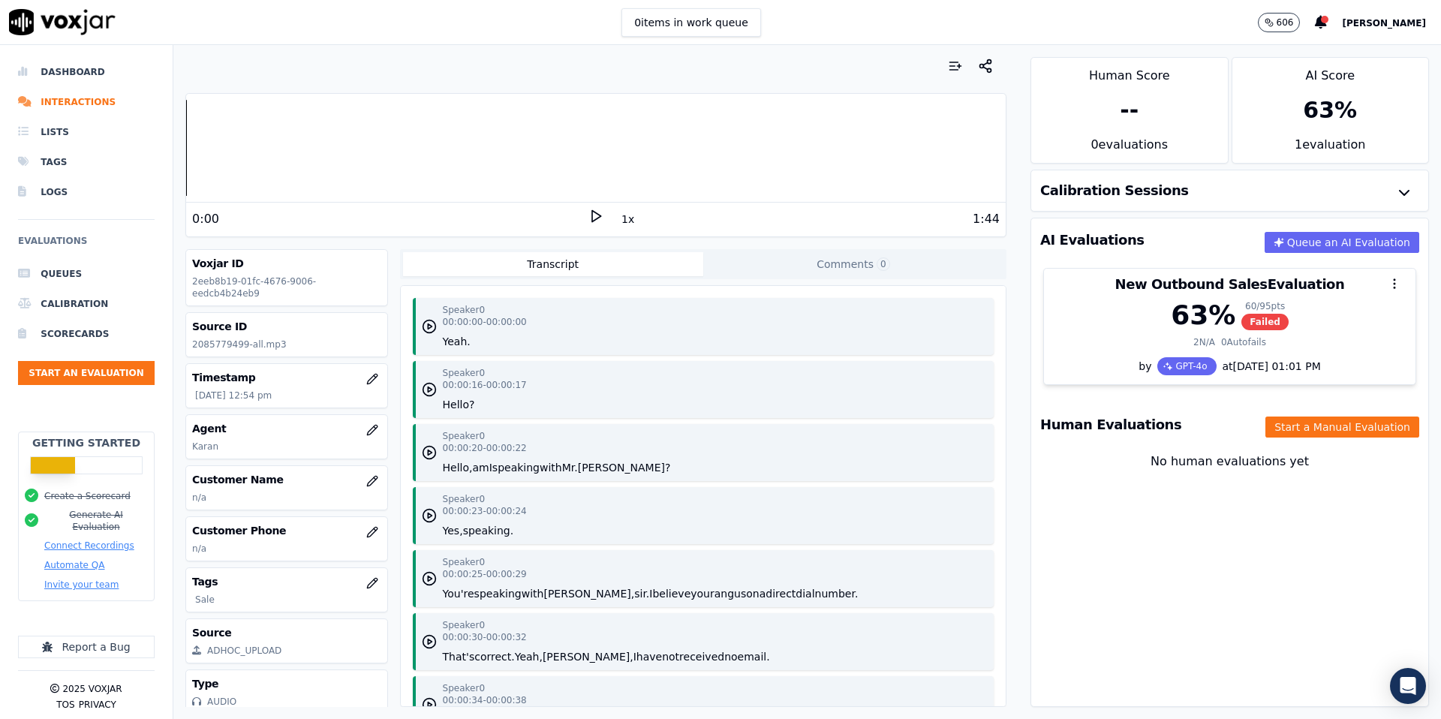
click at [600, 218] on icon at bounding box center [596, 216] width 15 height 15
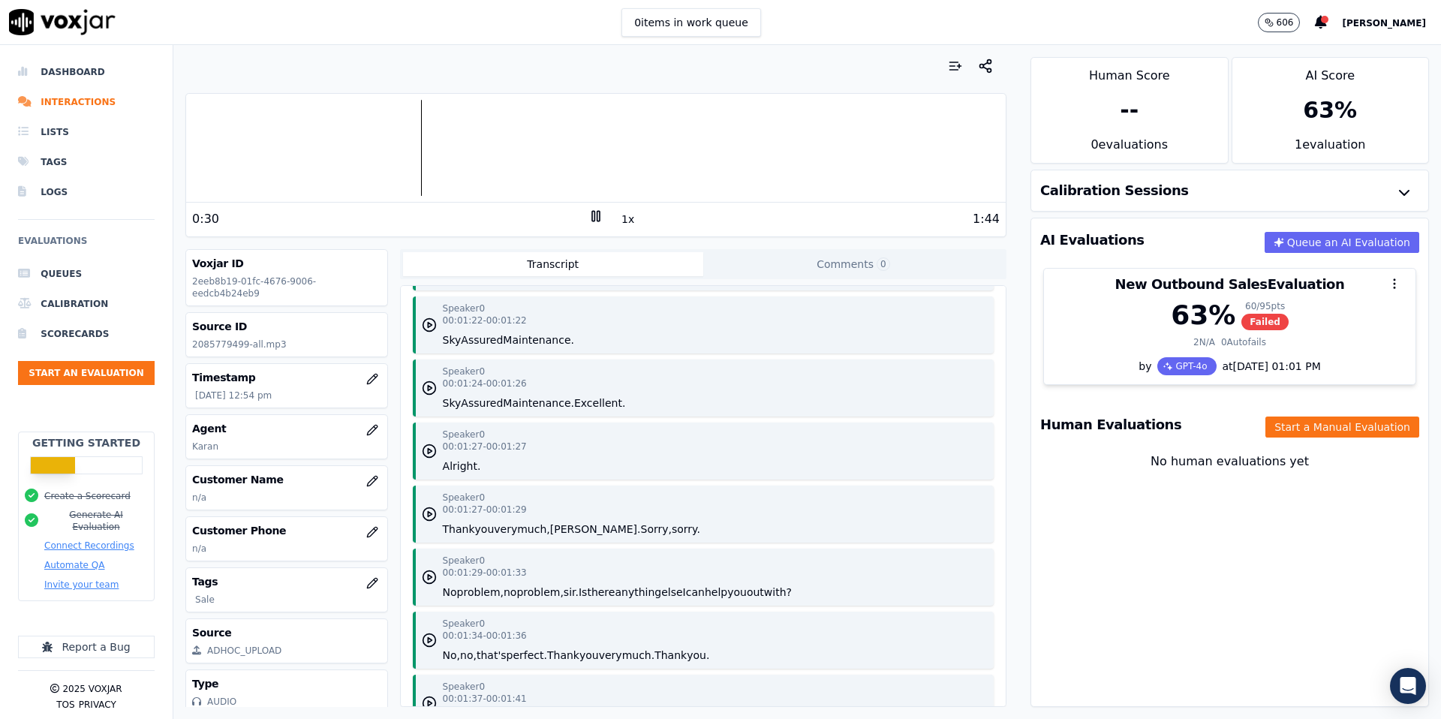
scroll to position [1198, 0]
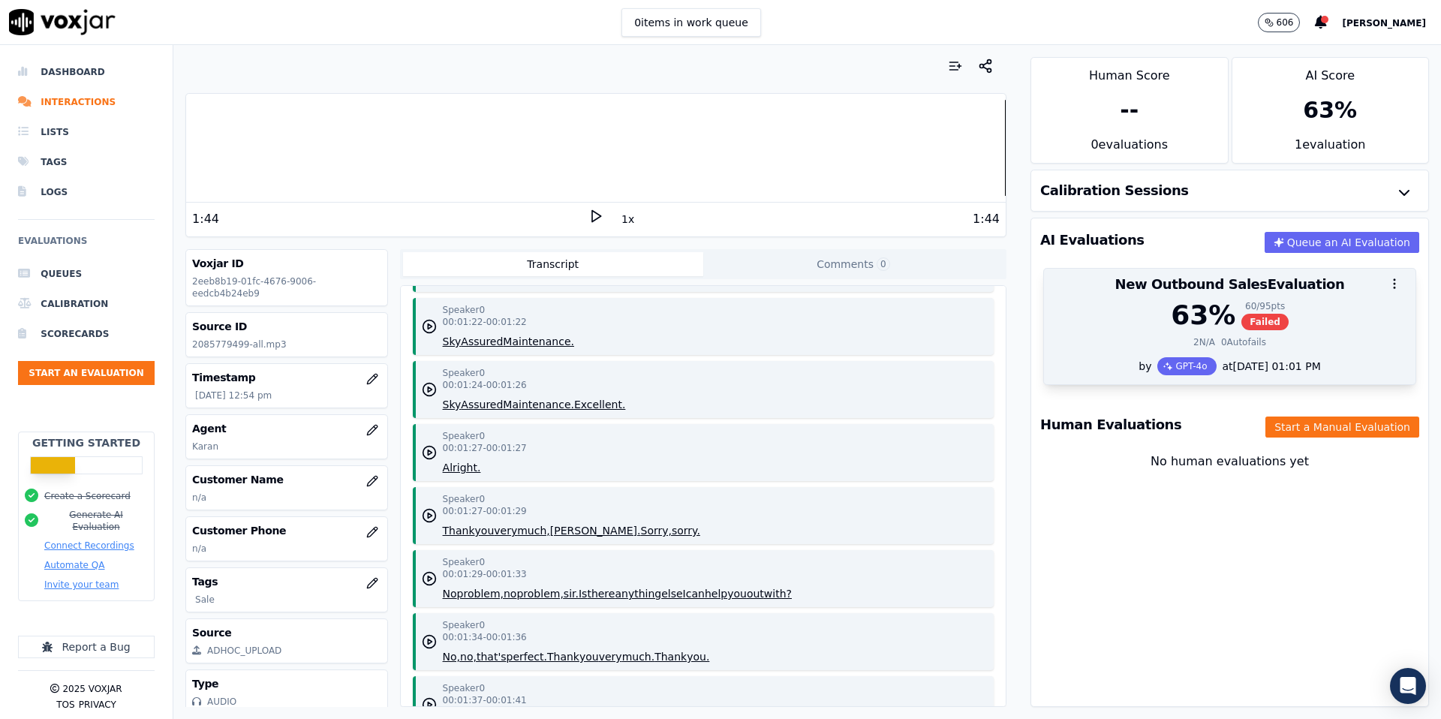
click at [1198, 307] on div "63 %" at bounding box center [1203, 315] width 65 height 30
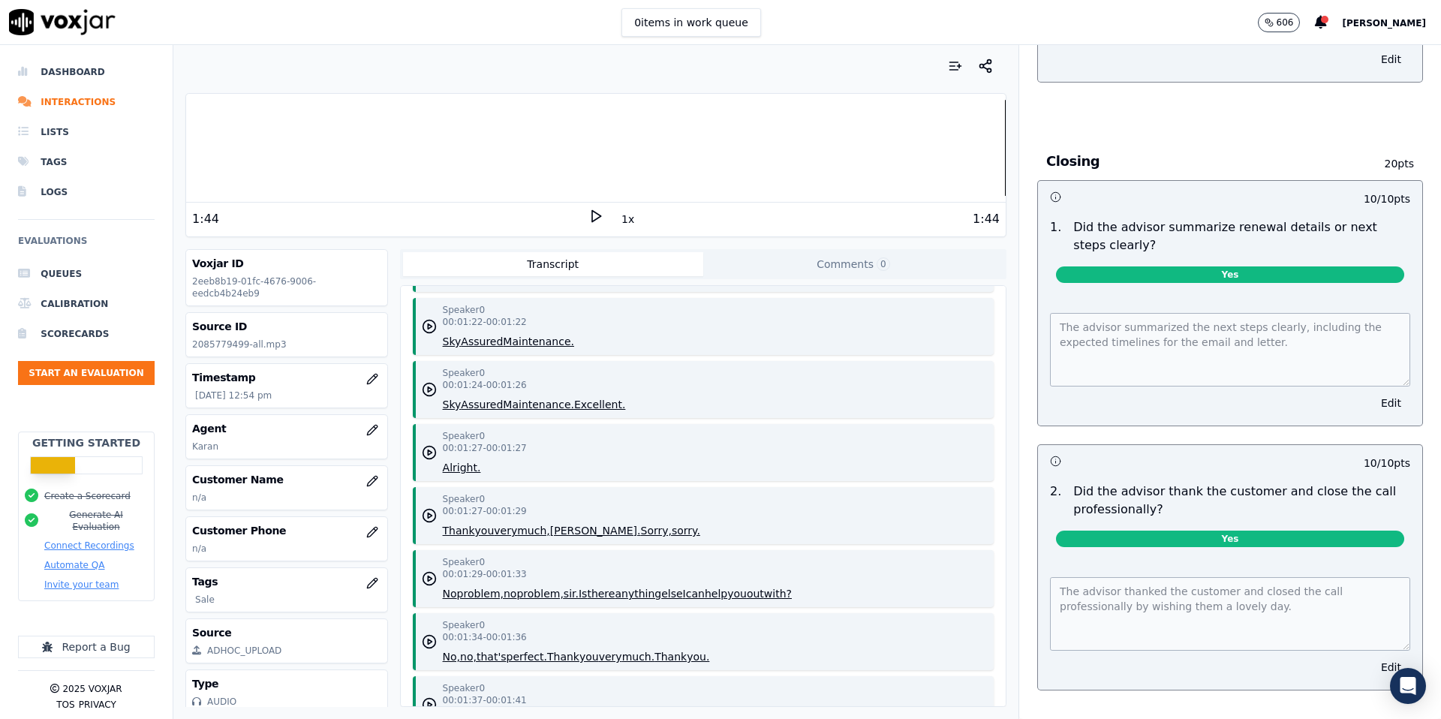
scroll to position [4282, 0]
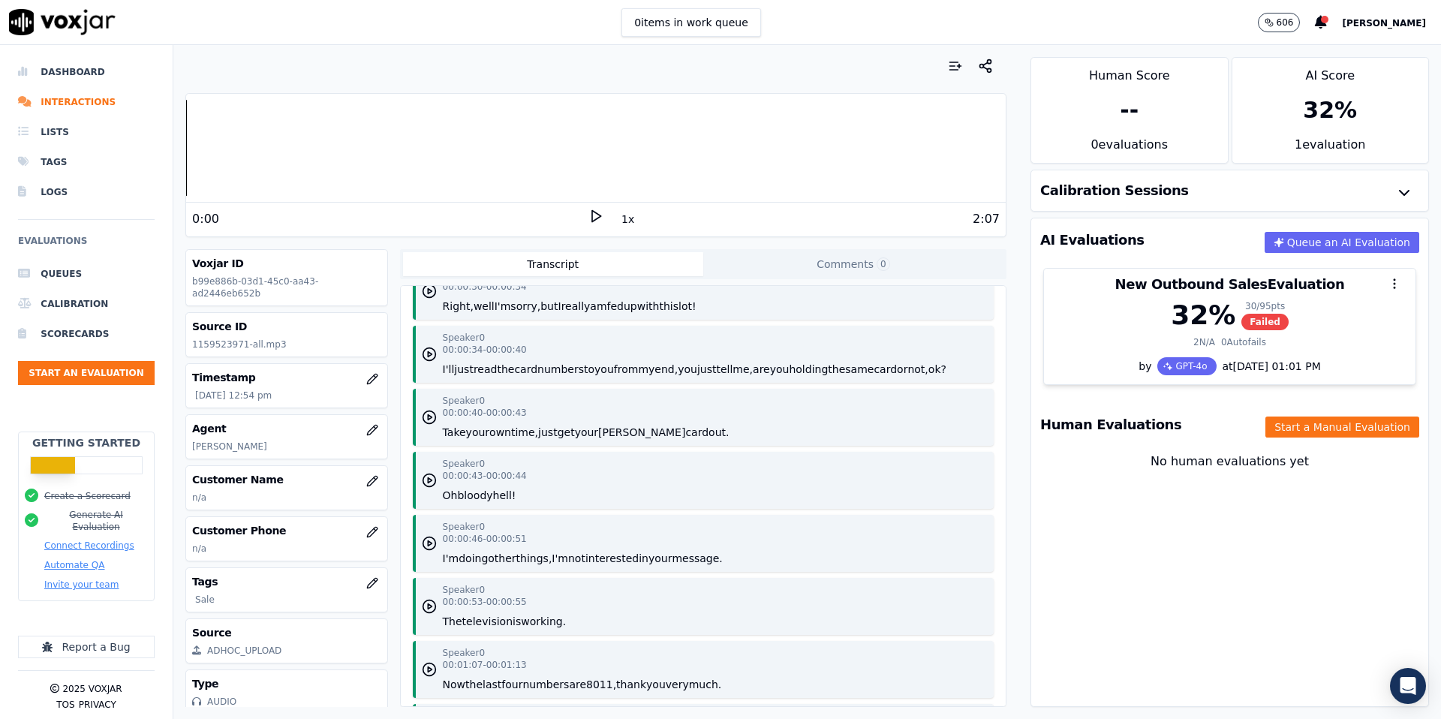
scroll to position [173, 0]
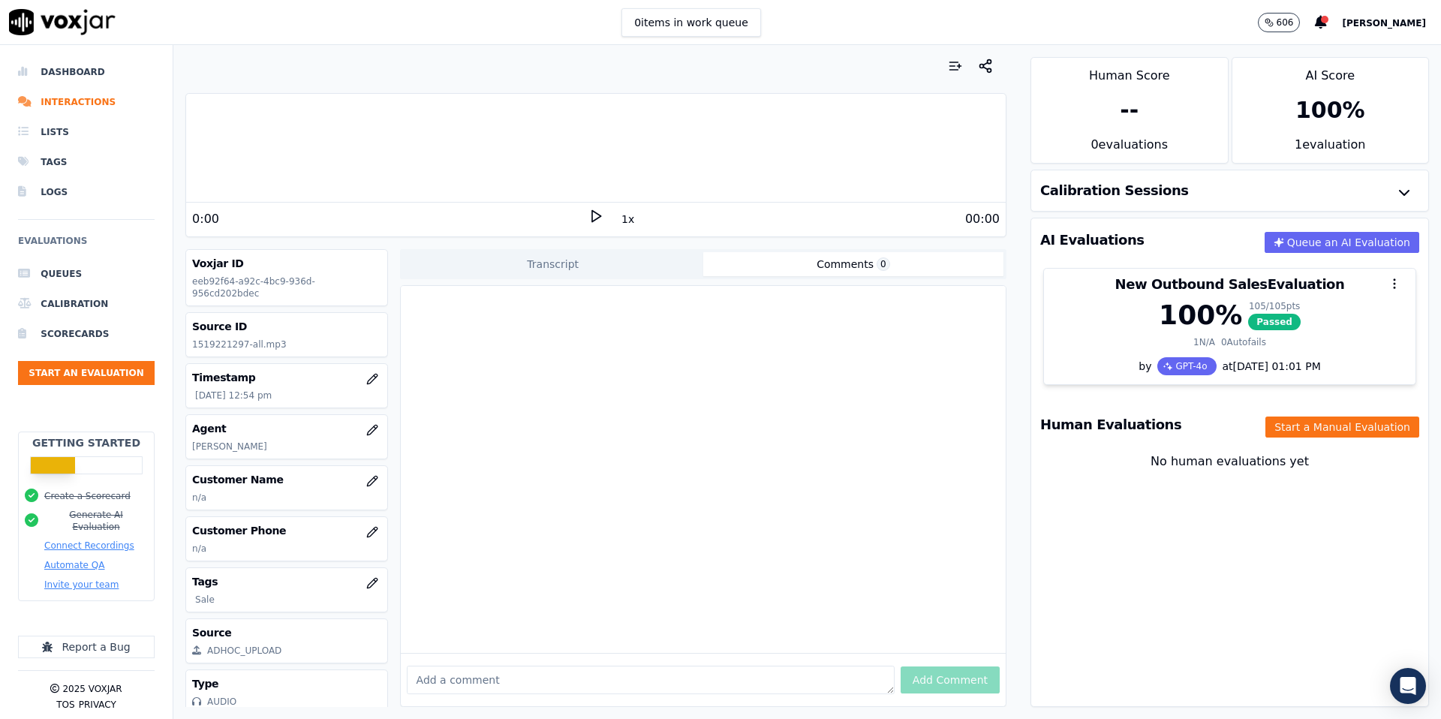
click at [812, 266] on button "Comments 0" at bounding box center [853, 264] width 300 height 24
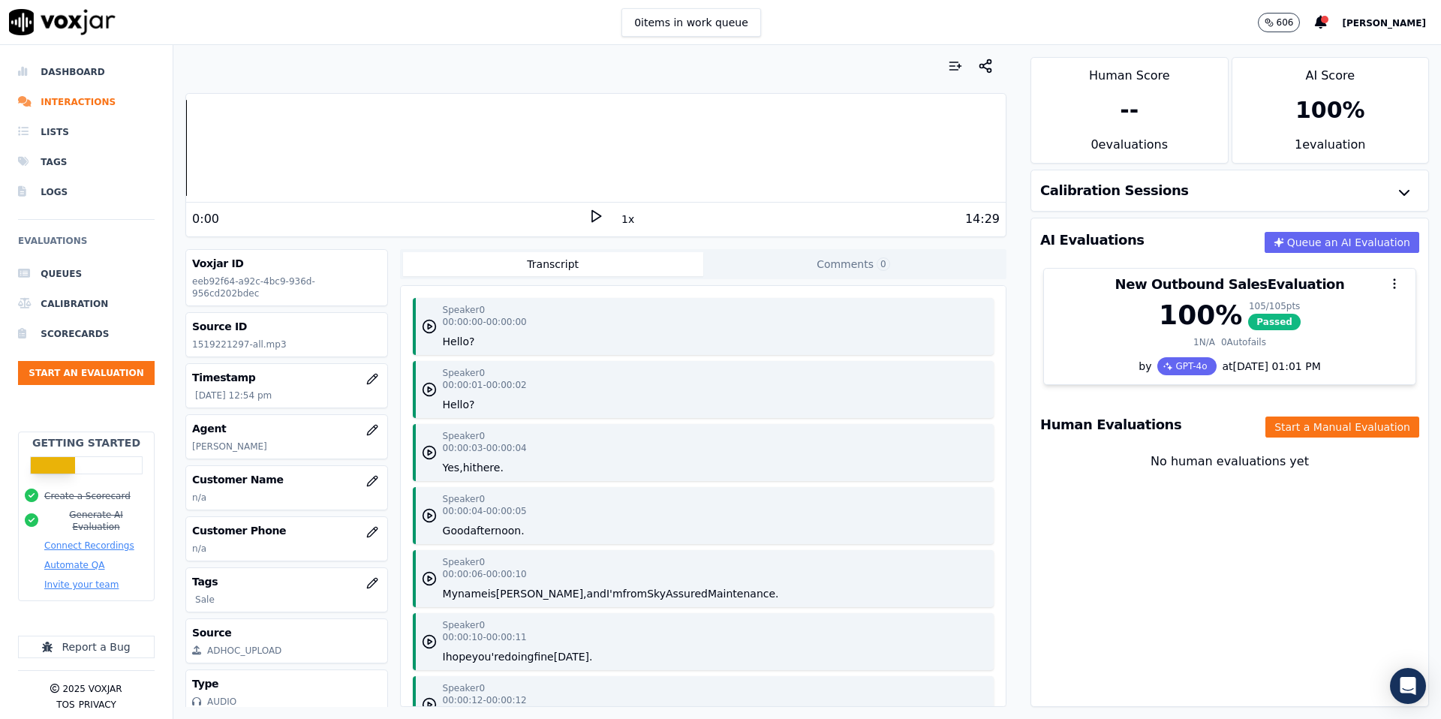
click at [621, 267] on button "Transcript" at bounding box center [553, 264] width 300 height 24
click at [1126, 249] on div "AI Evaluations Queue an AI Evaluation" at bounding box center [1230, 240] width 397 height 44
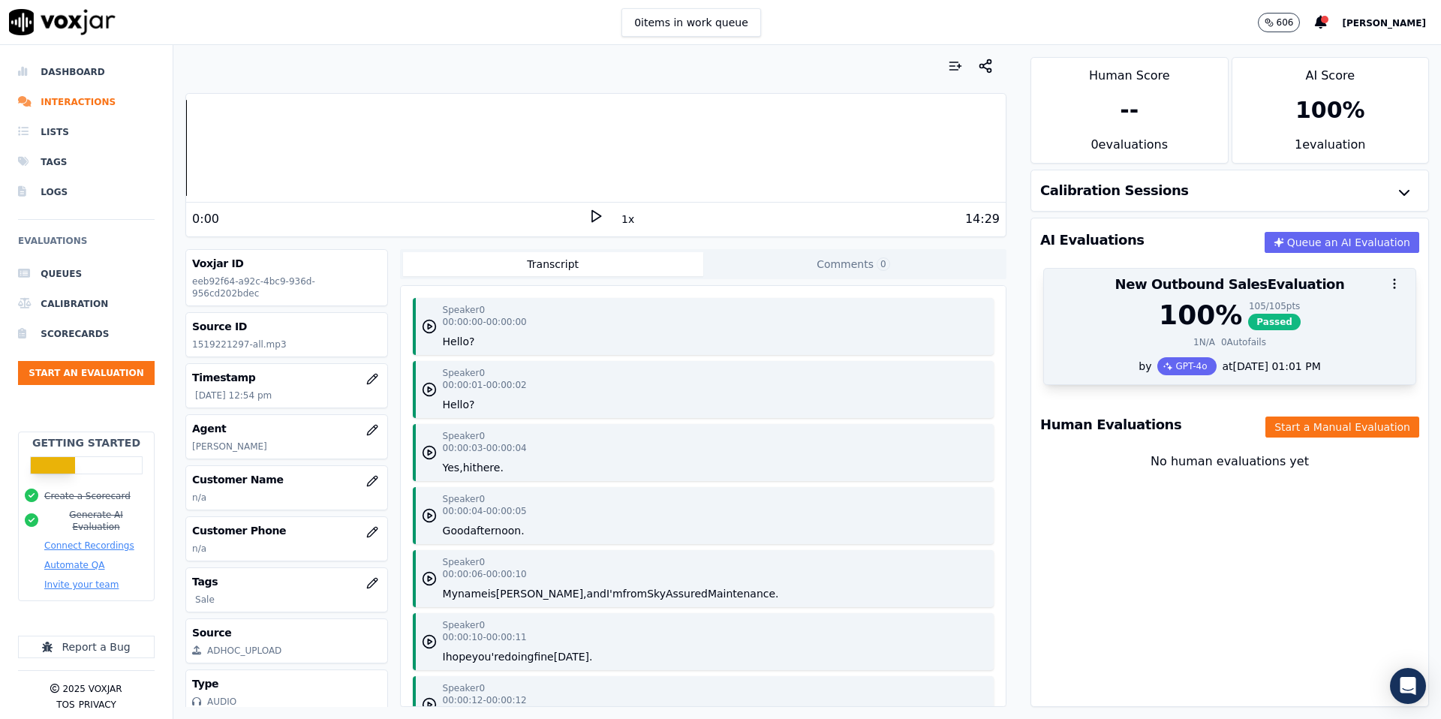
click at [1128, 299] on div "New Outbound Sales Evaluation" at bounding box center [1230, 285] width 372 height 32
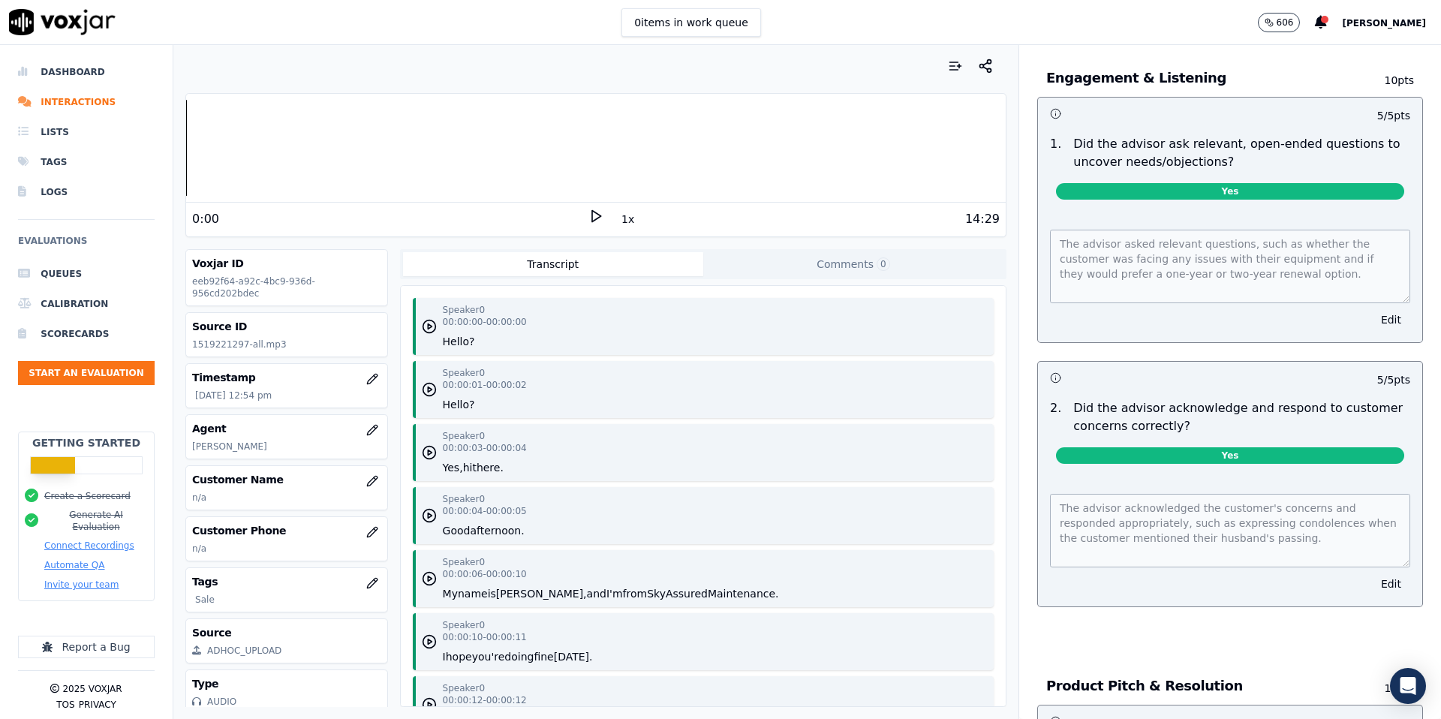
scroll to position [1023, 0]
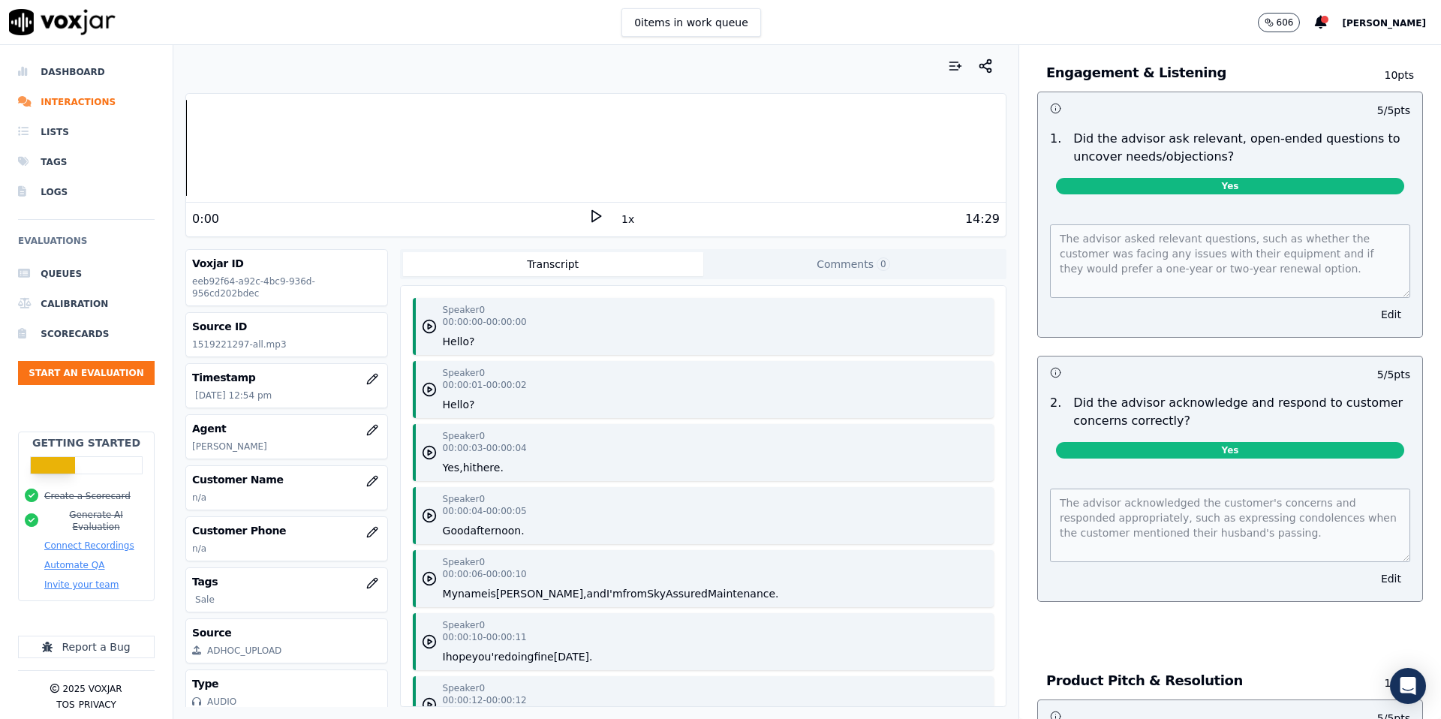
click at [599, 220] on icon at bounding box center [596, 216] width 15 height 15
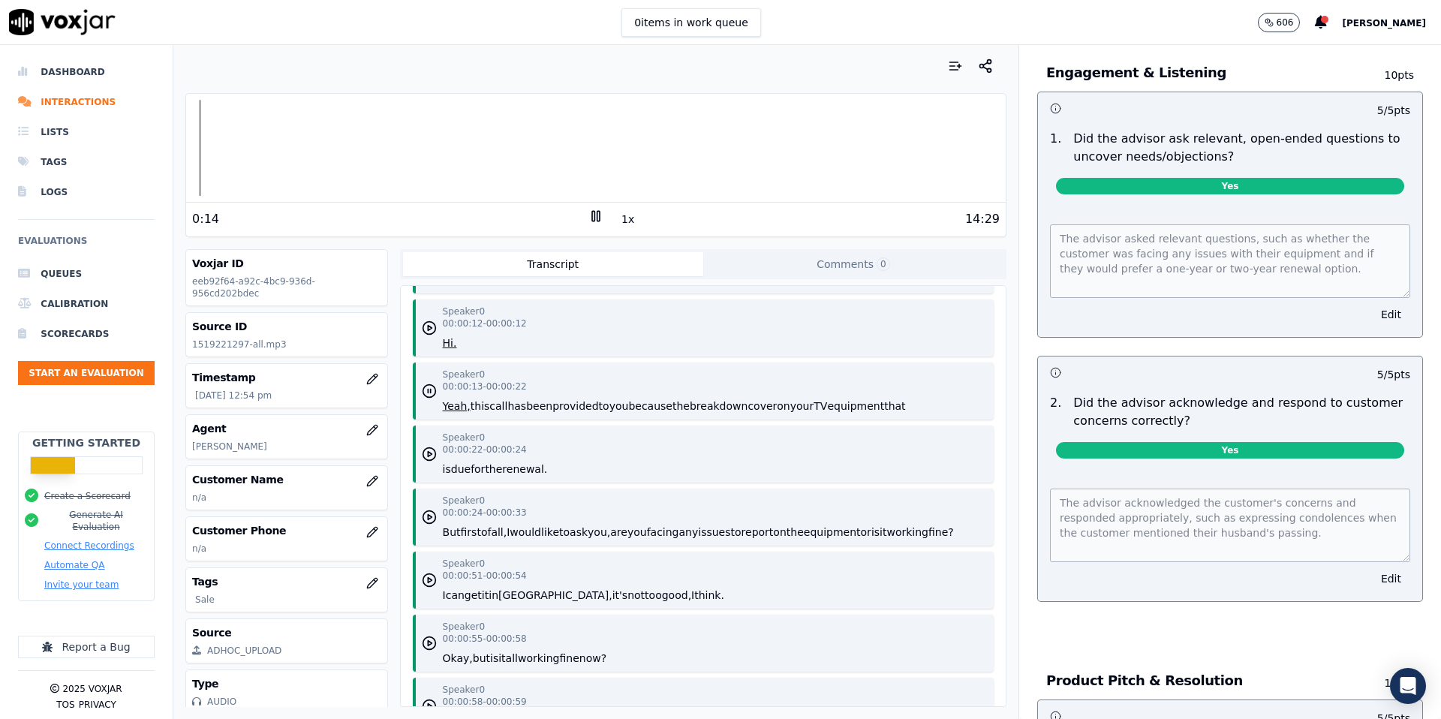
scroll to position [381, 0]
click at [598, 220] on icon at bounding box center [596, 216] width 15 height 15
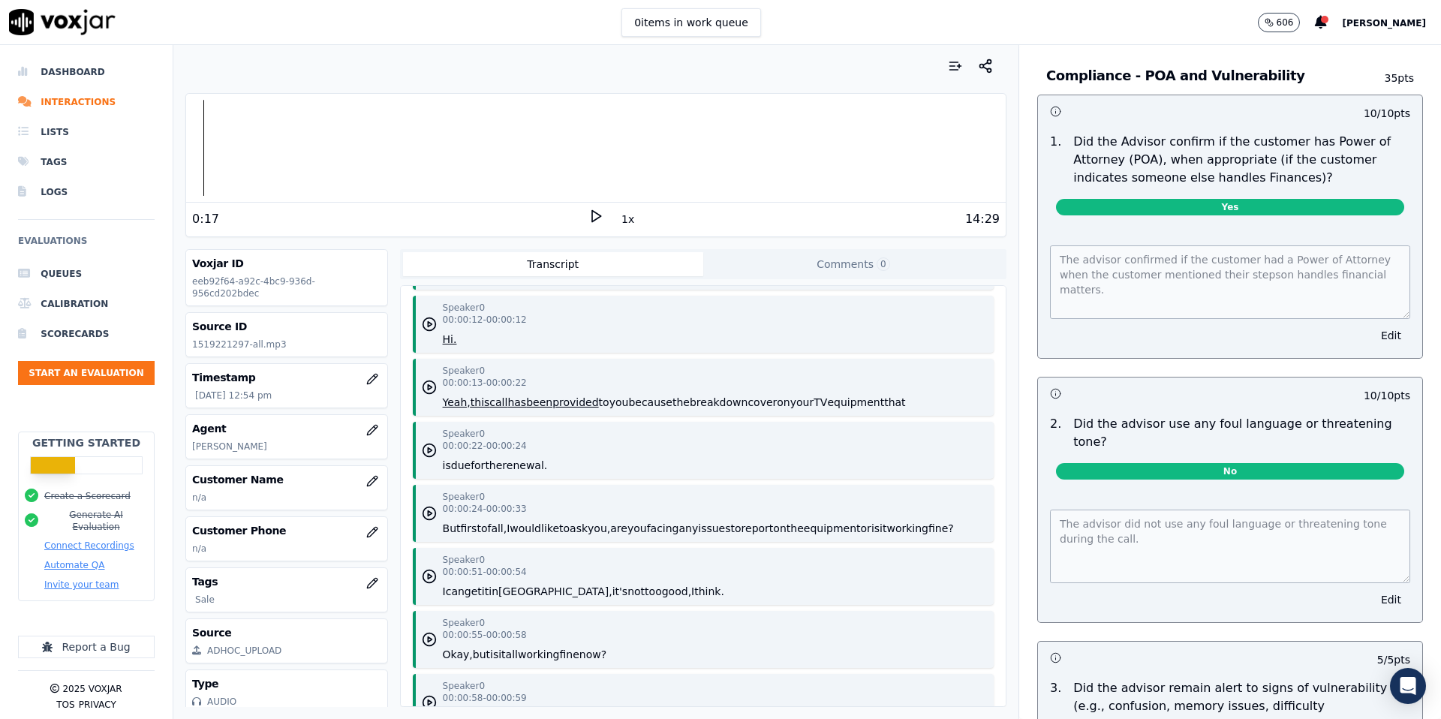
scroll to position [3193, 0]
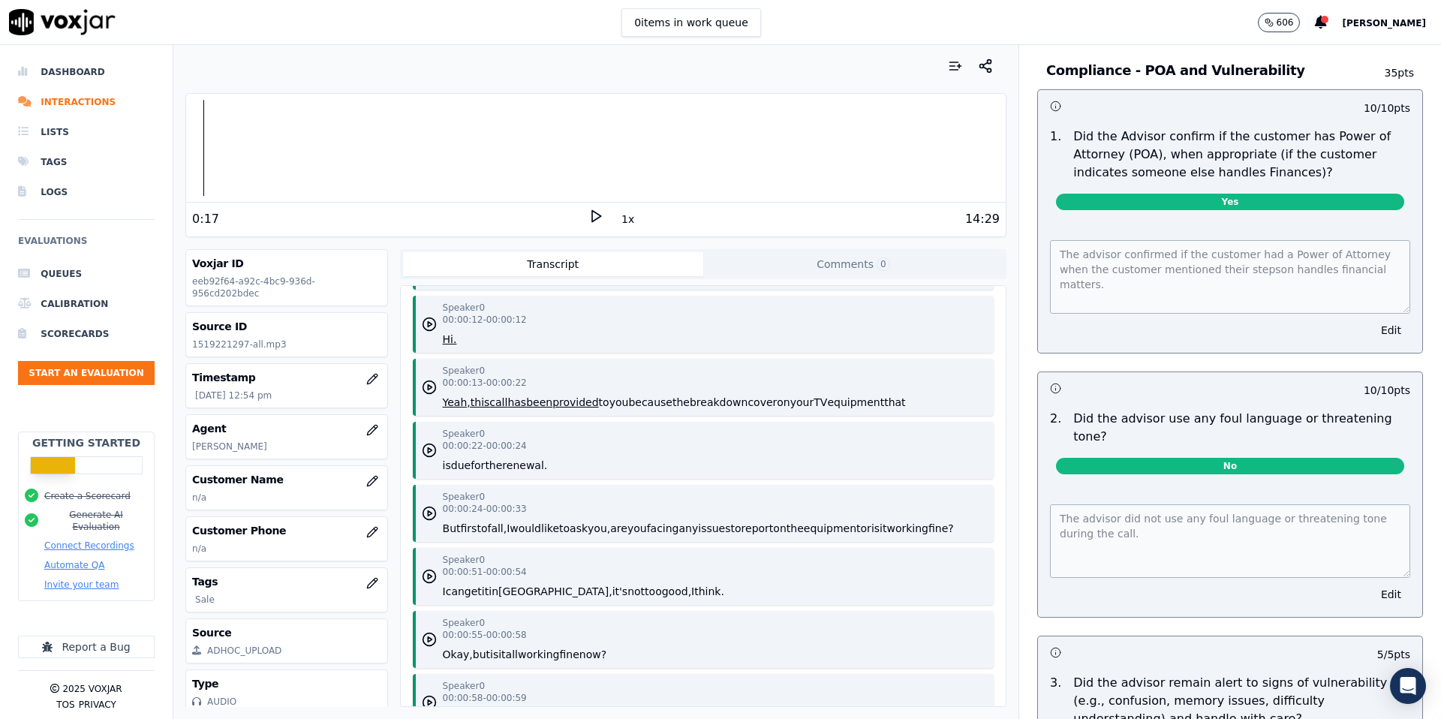
click at [1413, 510] on div "The advisor did not use any foul language or threatening tone during the call. …" at bounding box center [1230, 551] width 384 height 131
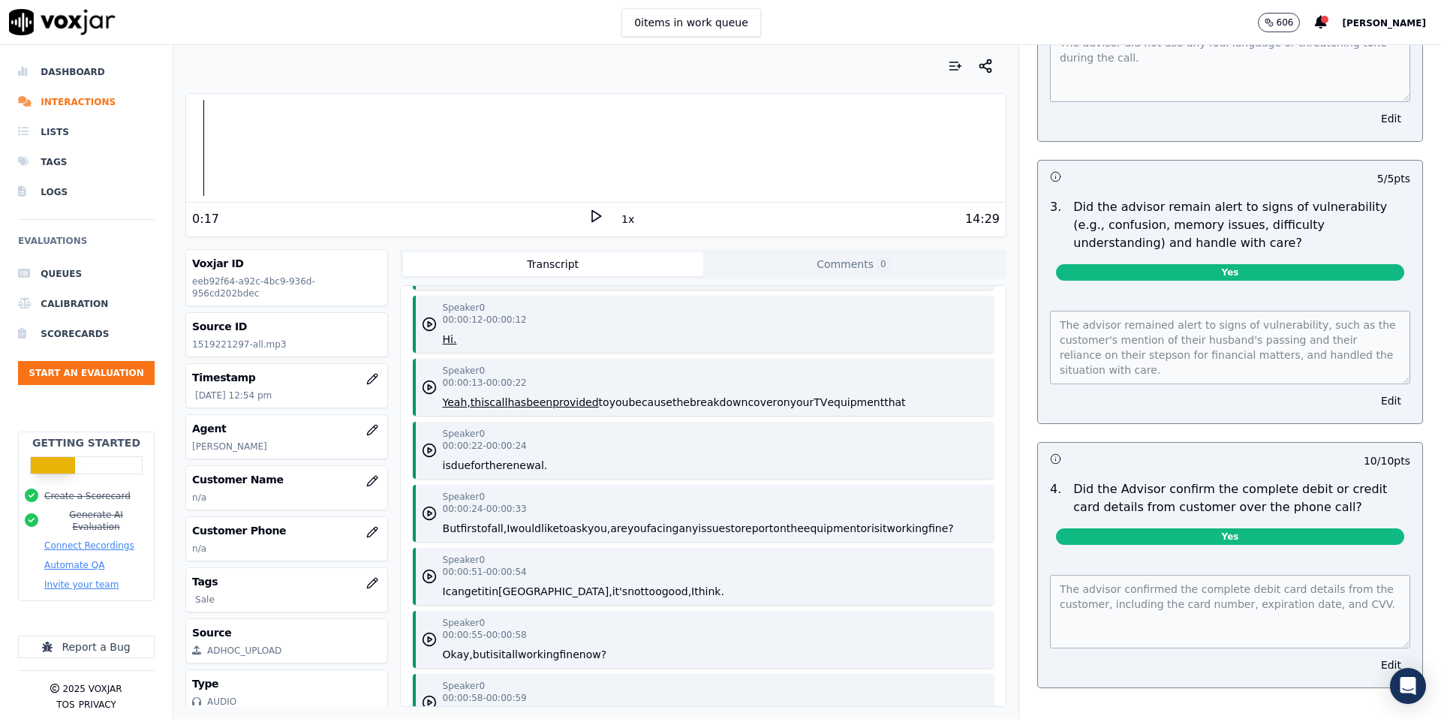
scroll to position [3670, 0]
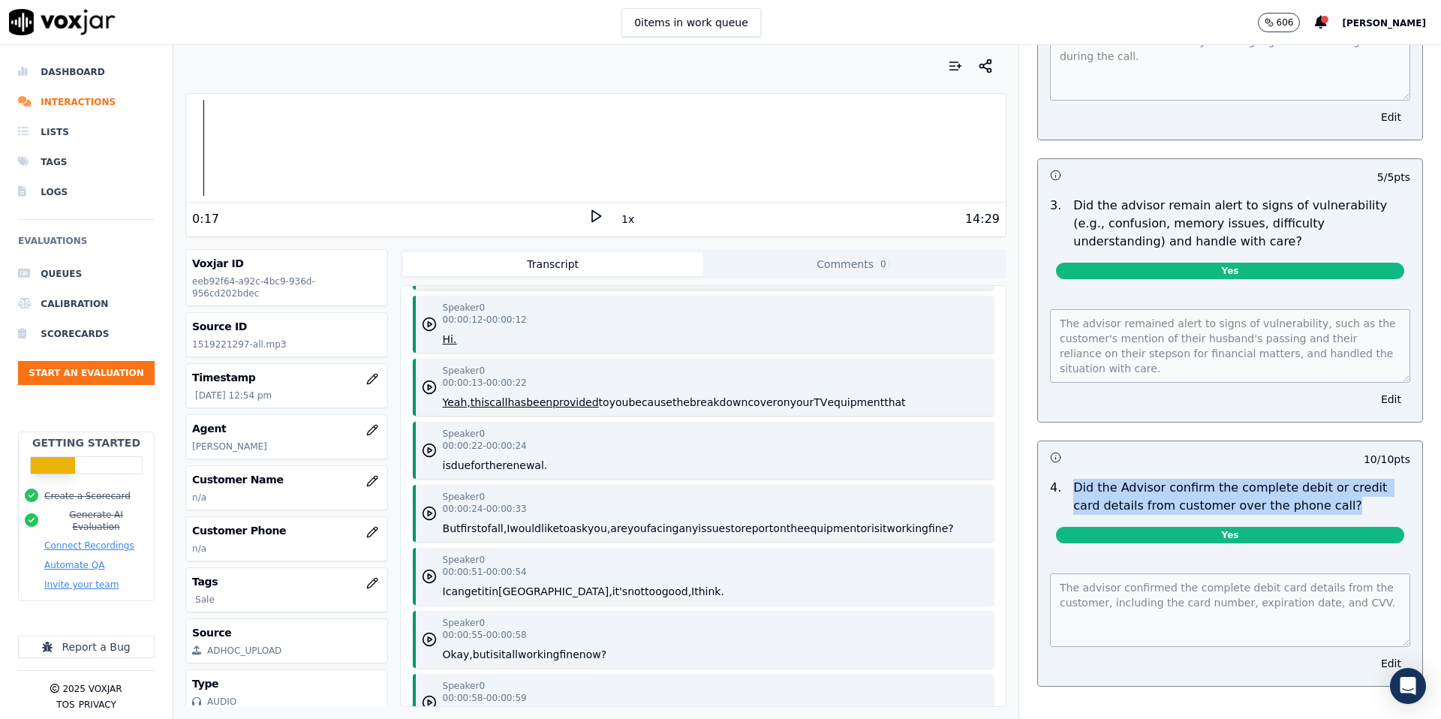
drag, startPoint x: 1179, startPoint y: 459, endPoint x: 1392, endPoint y: 492, distance: 215.0
click at [1392, 492] on div "4 . Did the Advisor confirm the complete debit or credit card details from cust…" at bounding box center [1230, 514] width 384 height 83
click at [66, 272] on li "Queues" at bounding box center [86, 274] width 137 height 30
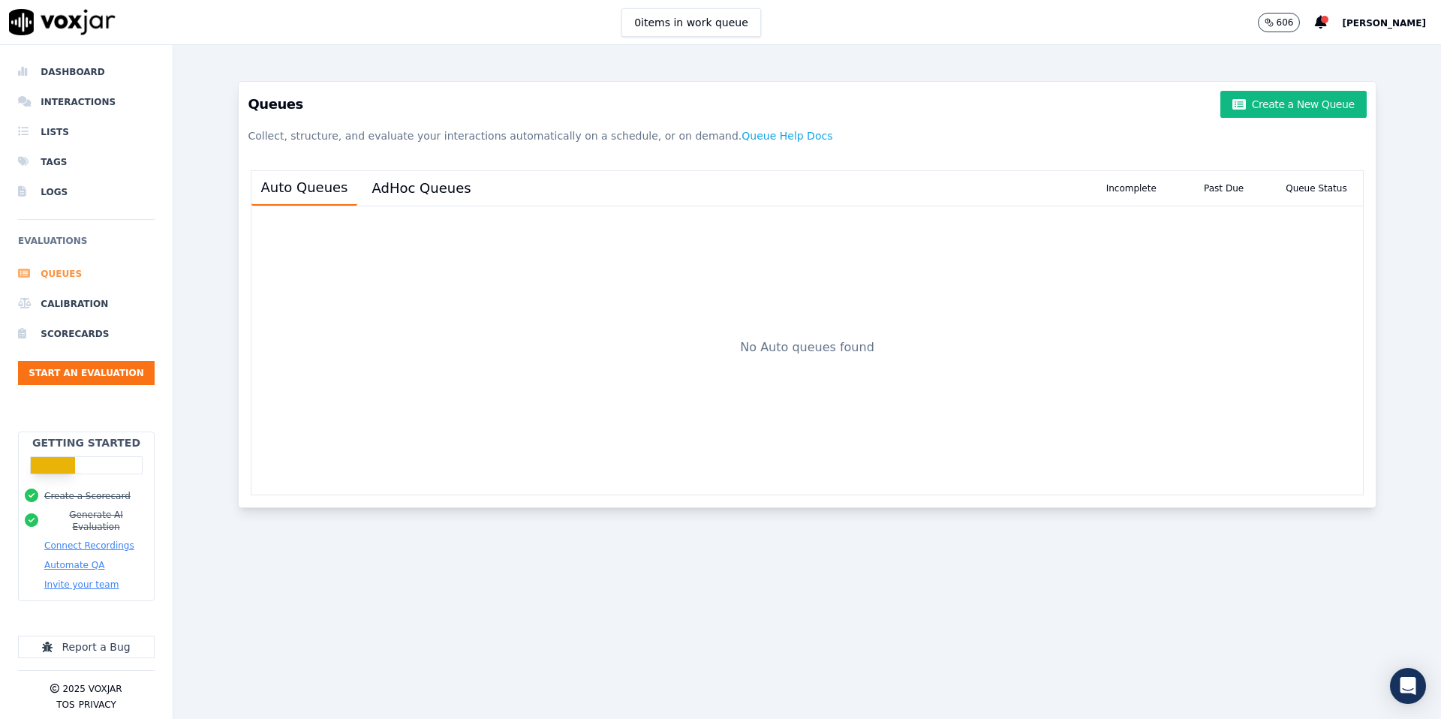
click at [65, 275] on li "Queues" at bounding box center [86, 274] width 137 height 30
click at [69, 102] on li "Interactions" at bounding box center [86, 102] width 137 height 30
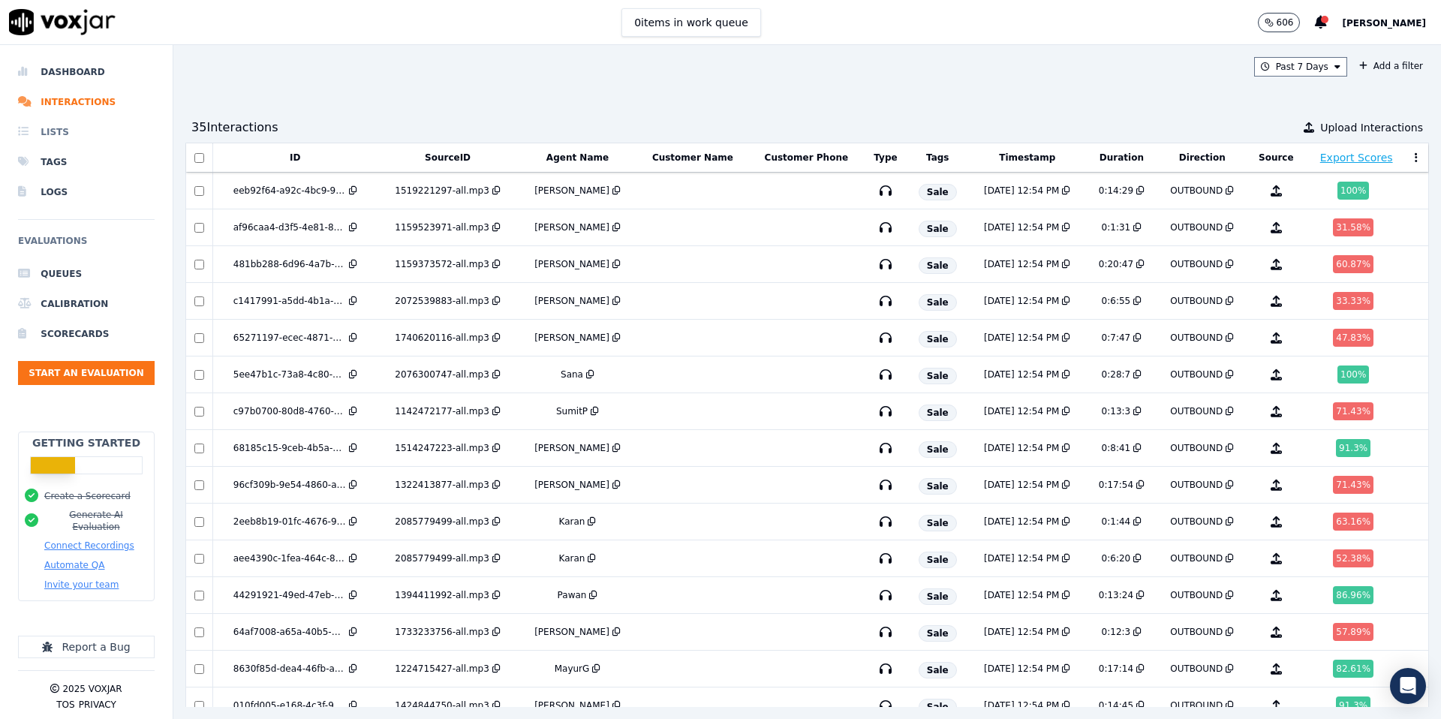
click at [50, 127] on li "Lists" at bounding box center [86, 132] width 137 height 30
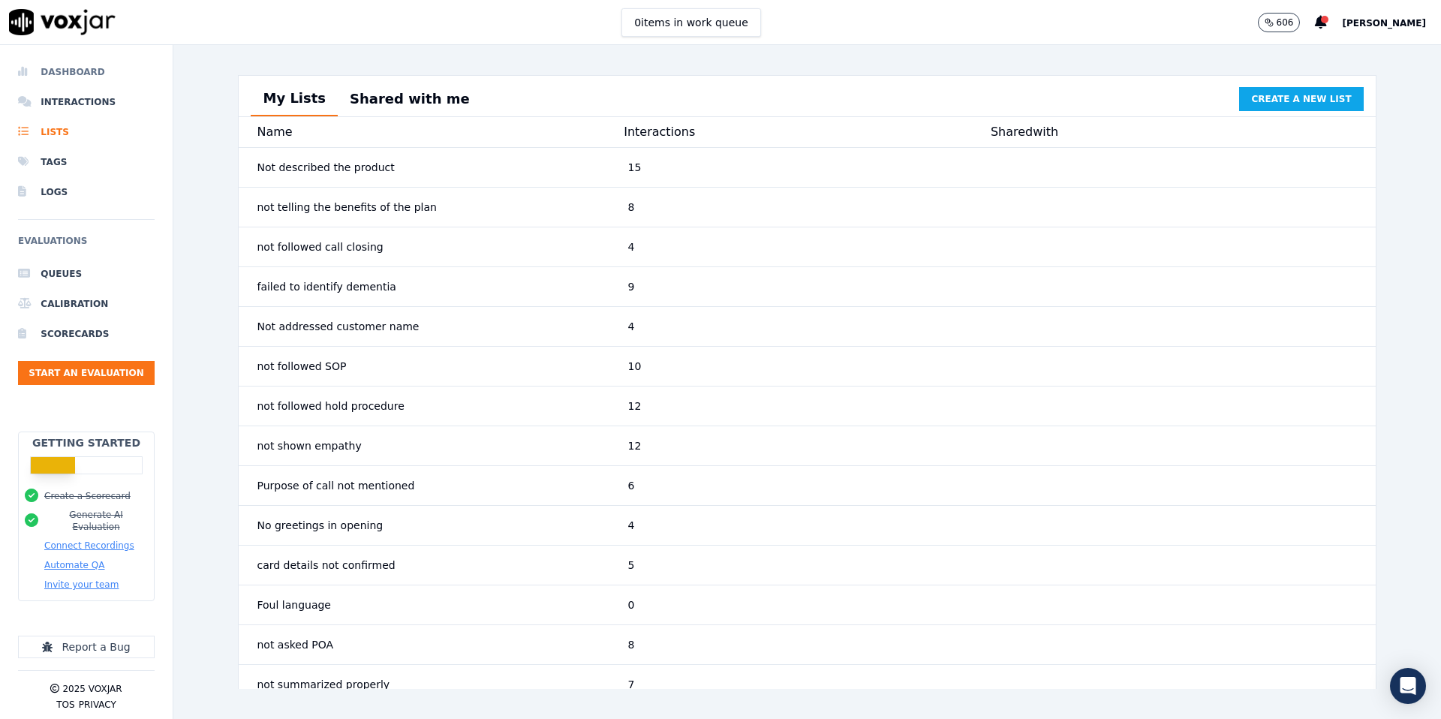
click at [77, 73] on li "Dashboard" at bounding box center [86, 72] width 137 height 30
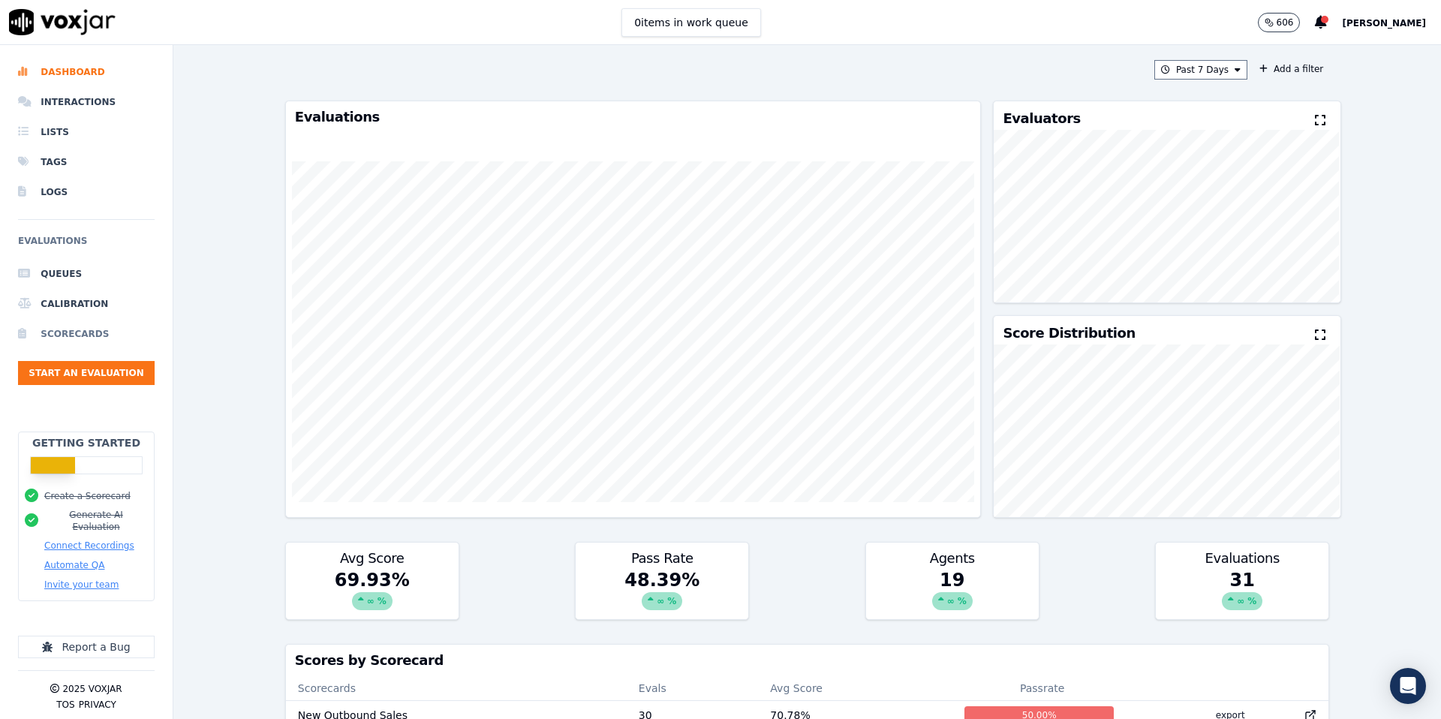
click at [74, 326] on li "Scorecards" at bounding box center [86, 334] width 137 height 30
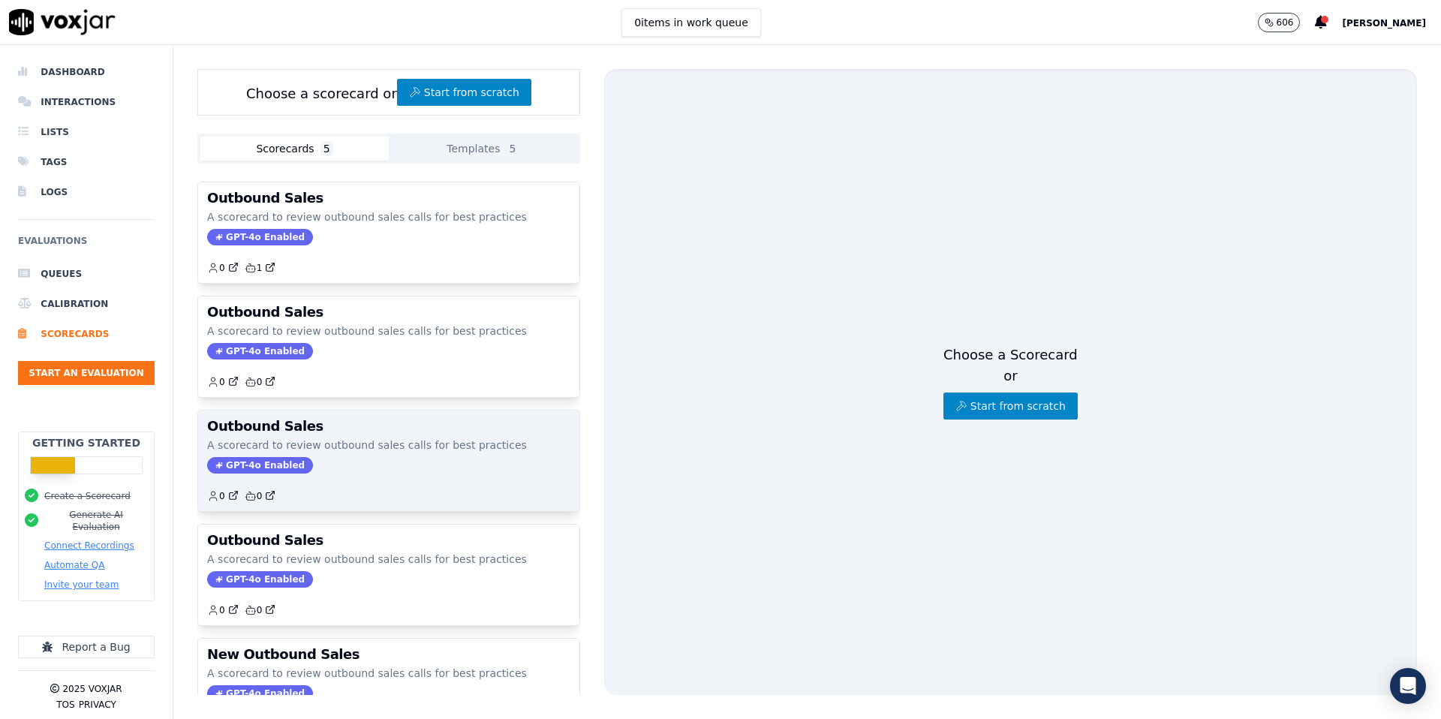
scroll to position [57, 0]
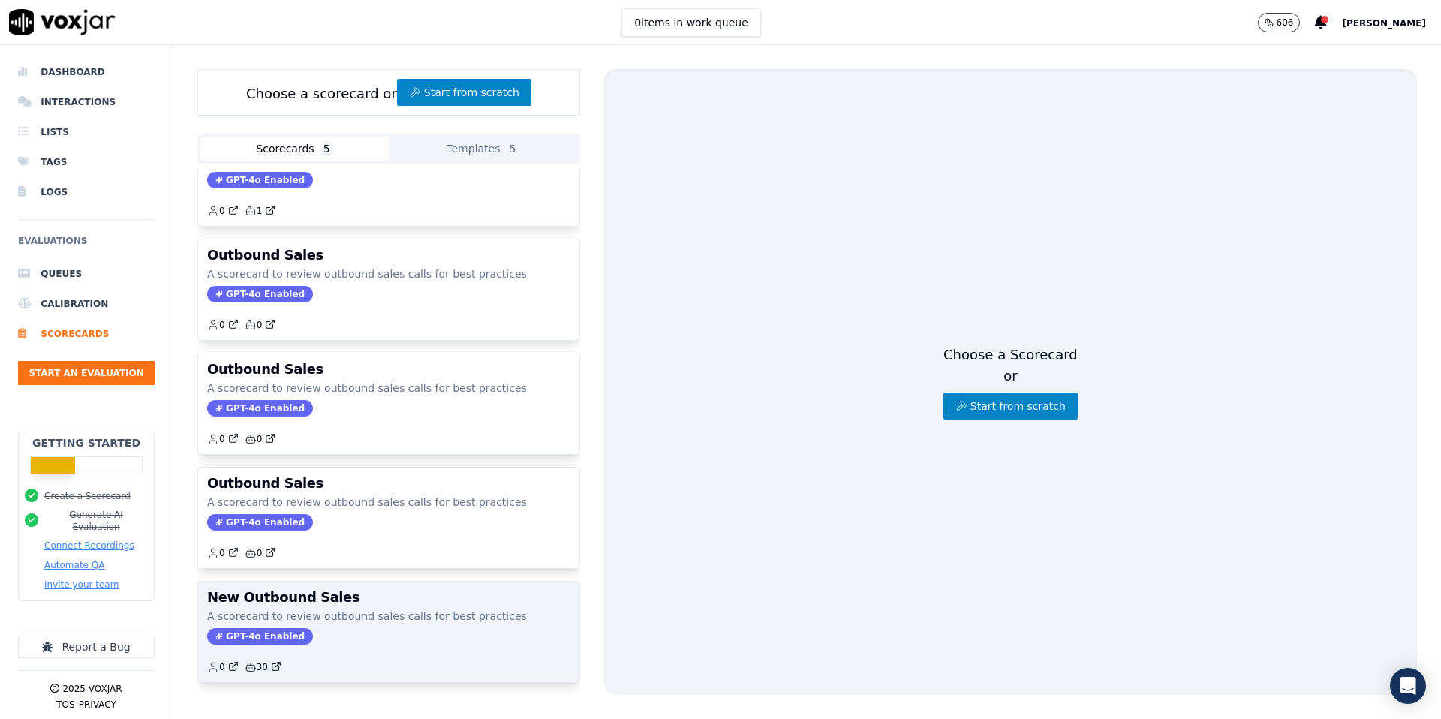
click at [358, 623] on p "A scorecard to review outbound sales calls for best practices" at bounding box center [388, 616] width 363 height 15
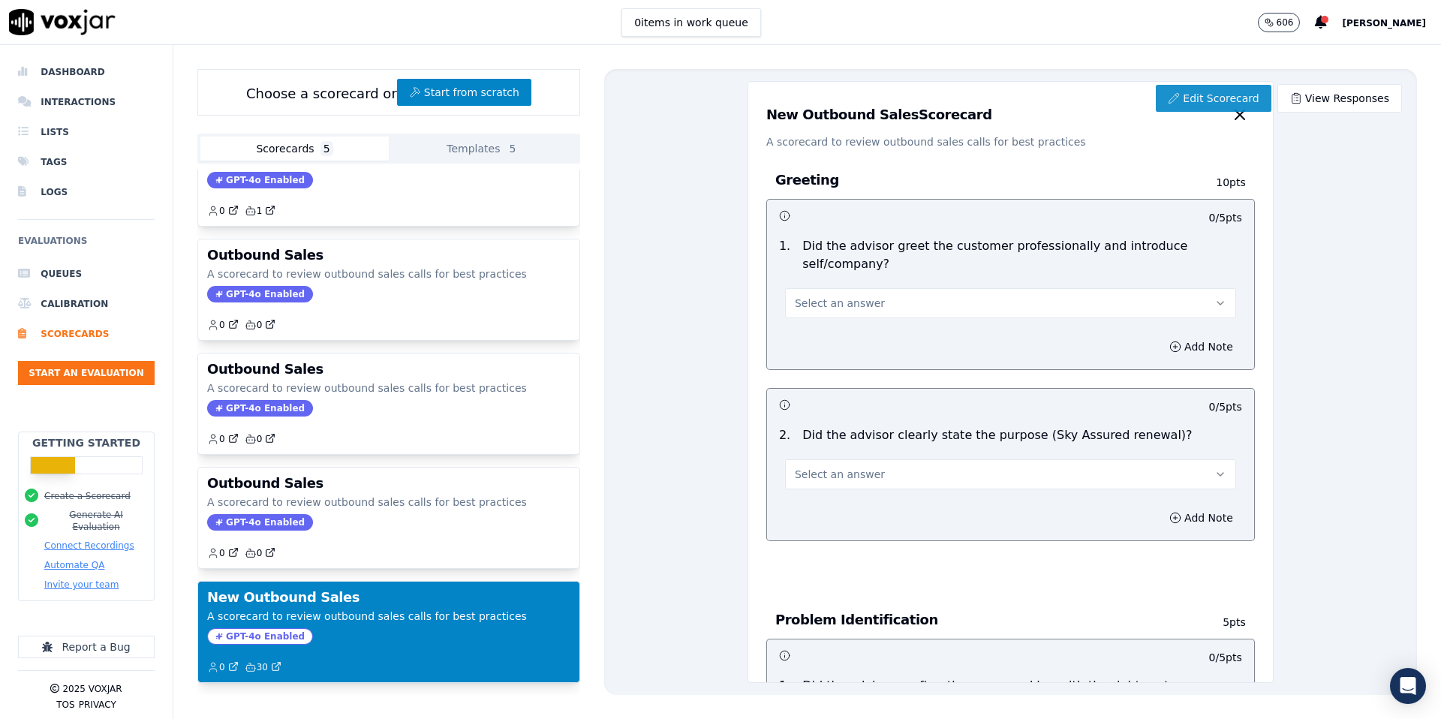
click at [1192, 93] on link "Edit Scorecard" at bounding box center [1213, 98] width 115 height 27
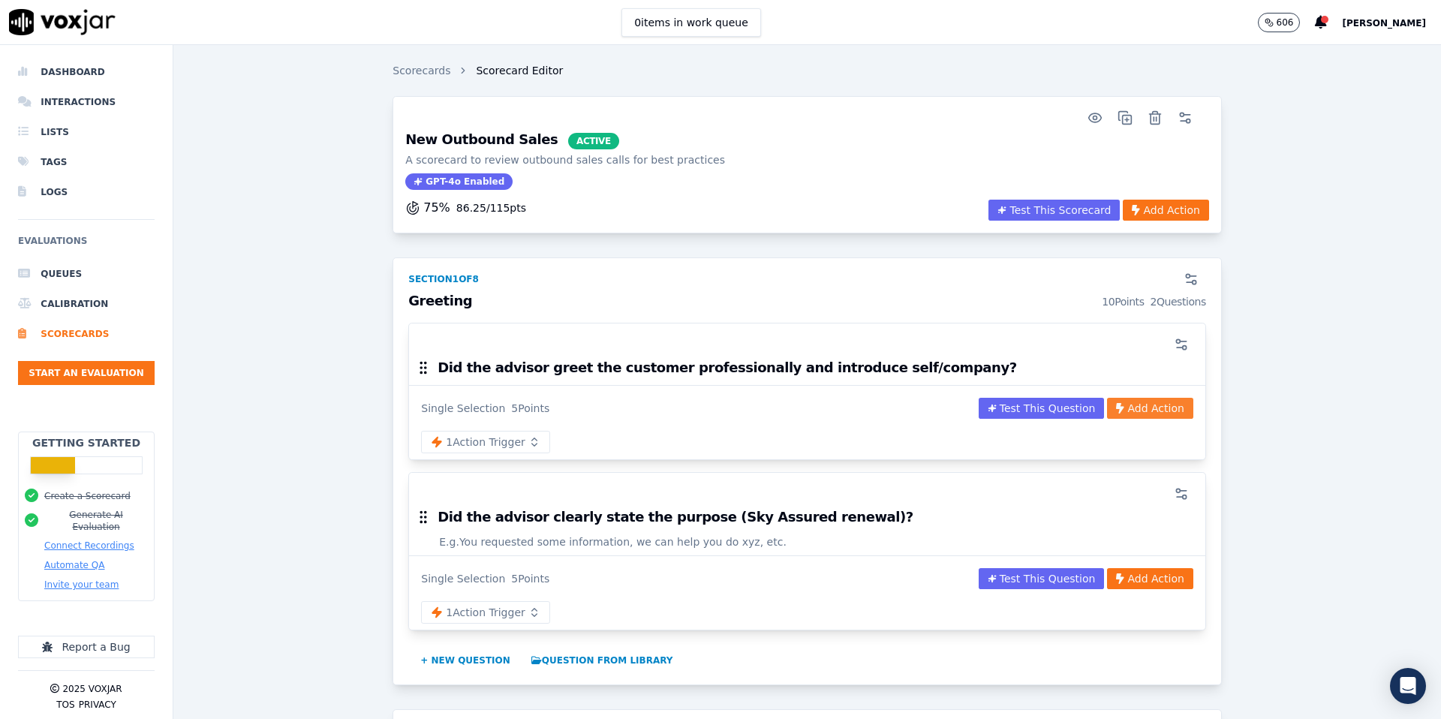
click at [1140, 414] on button "Add Action" at bounding box center [1150, 408] width 86 height 21
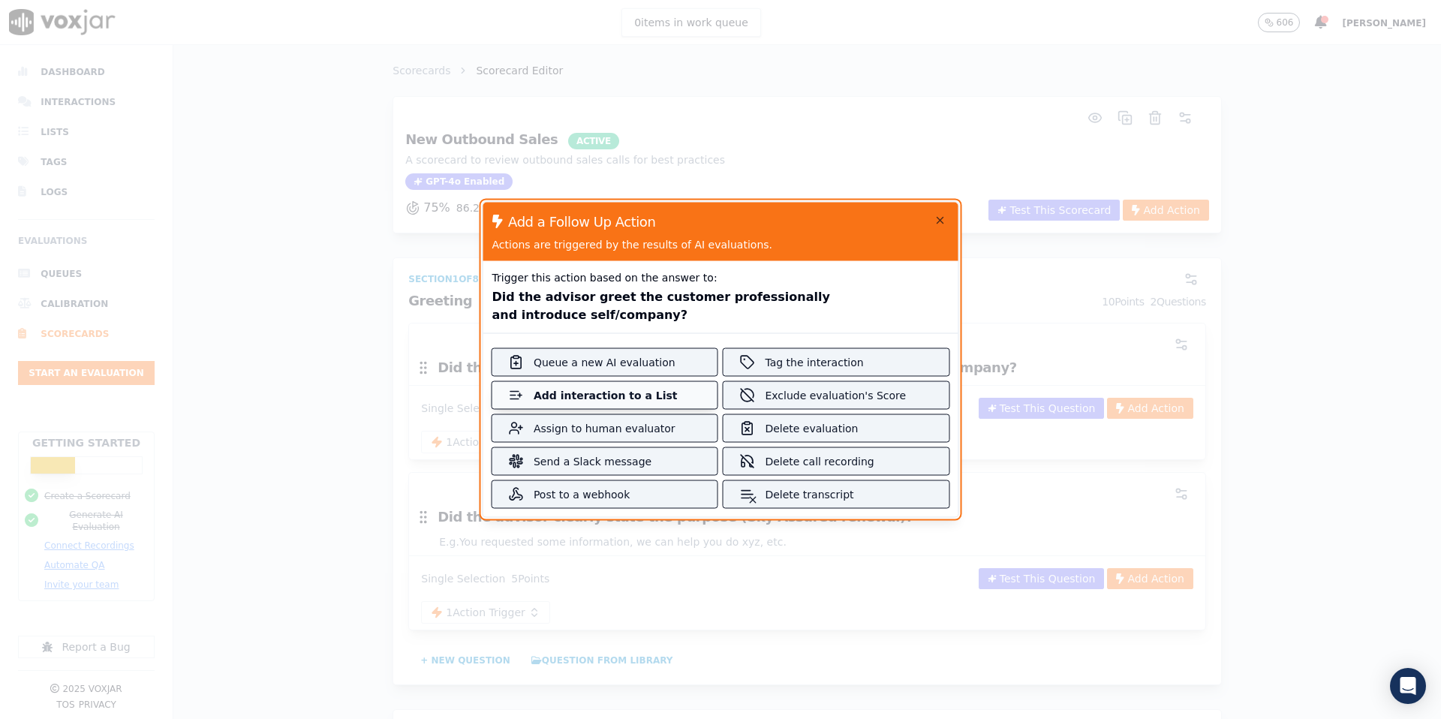
click at [663, 399] on div "Add interaction to a List" at bounding box center [605, 395] width 143 height 15
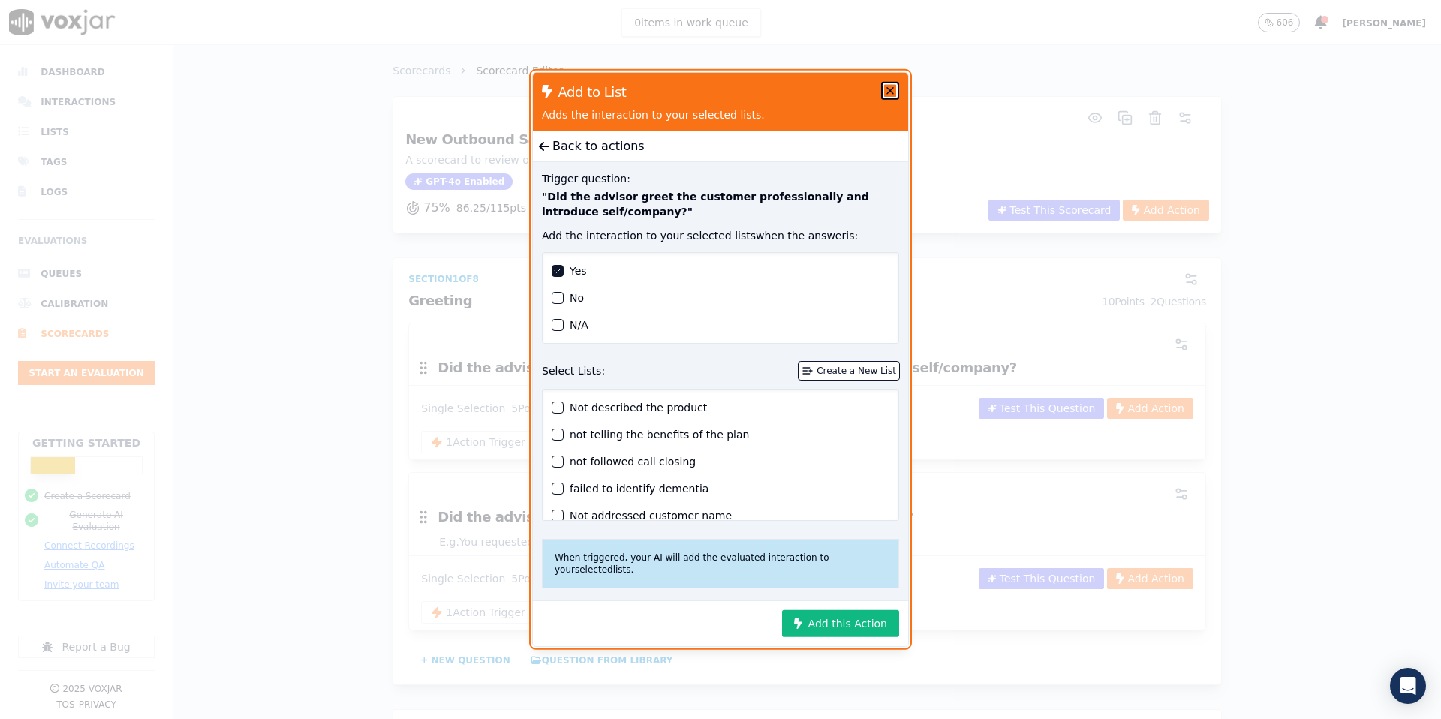
click at [890, 94] on icon "button" at bounding box center [890, 91] width 12 height 12
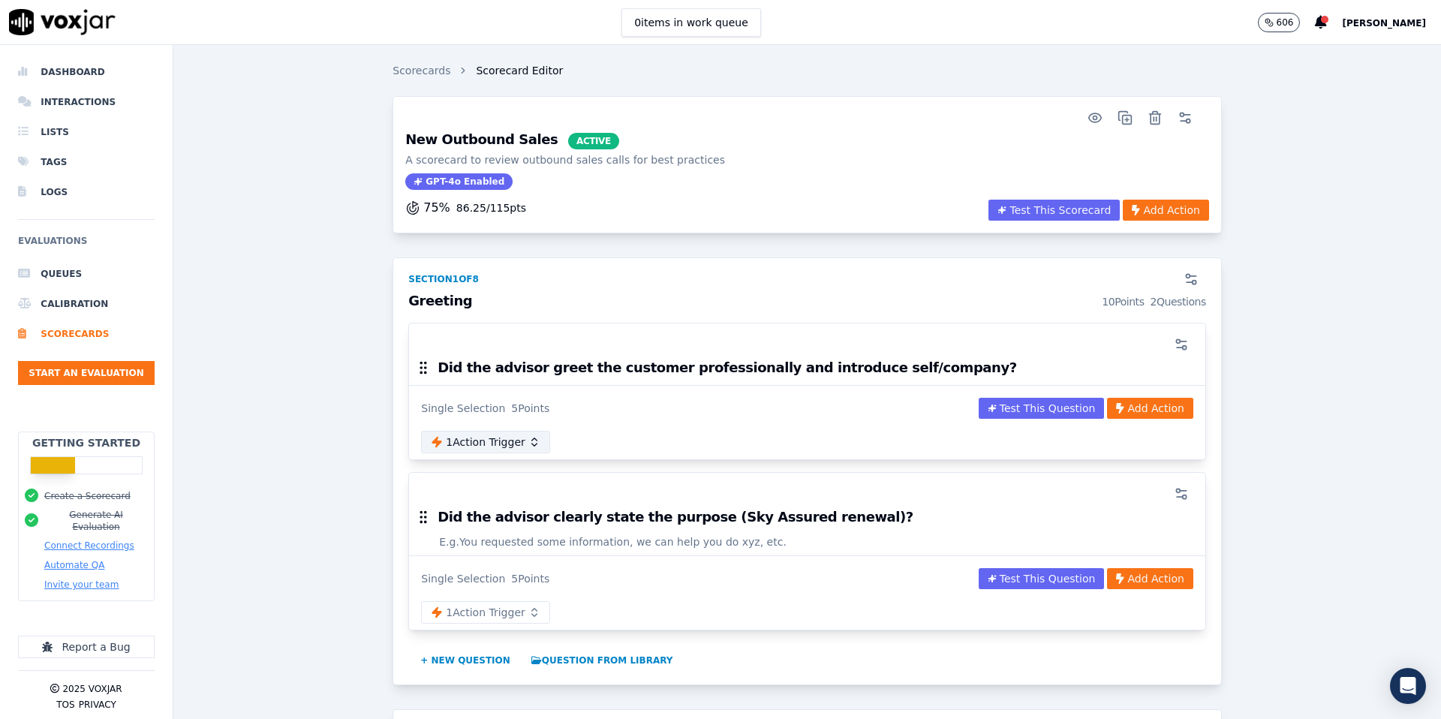
click at [512, 435] on button "1 Action Trigger" at bounding box center [485, 442] width 129 height 23
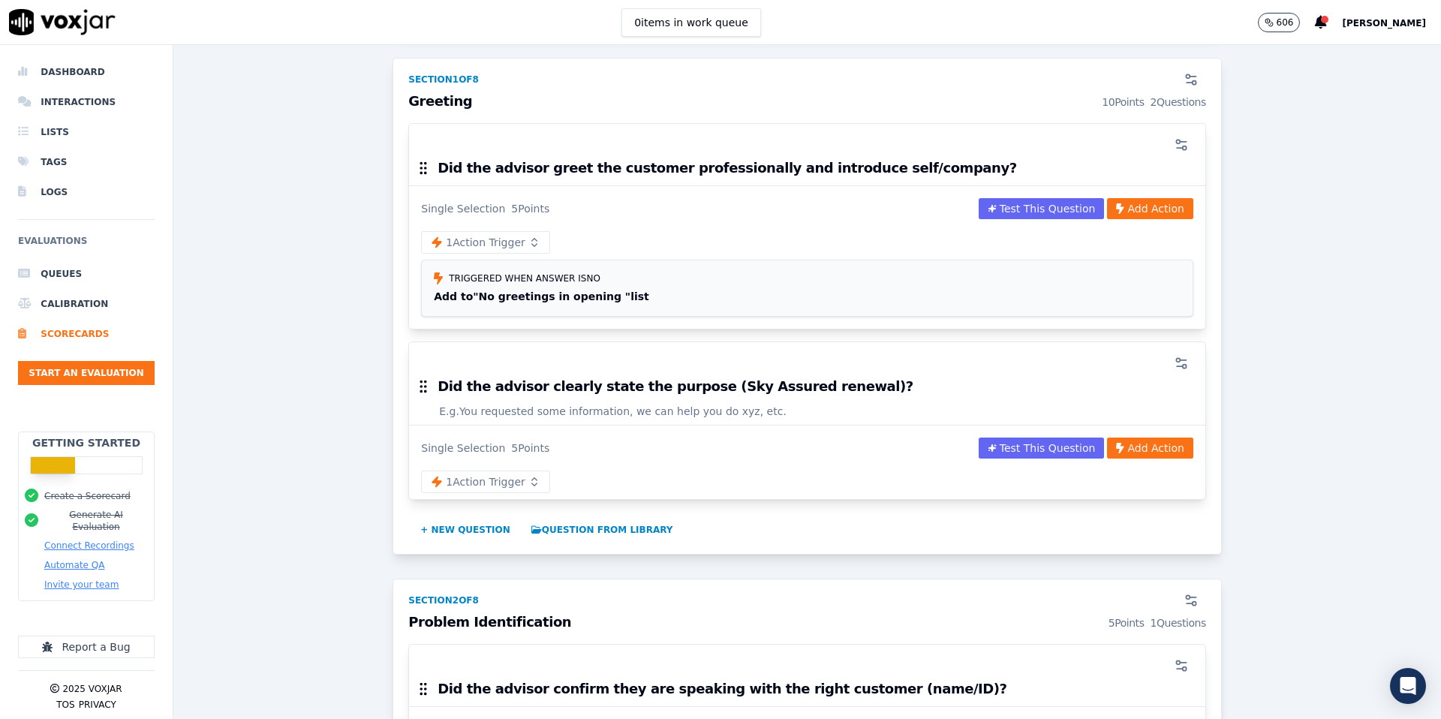
scroll to position [205, 0]
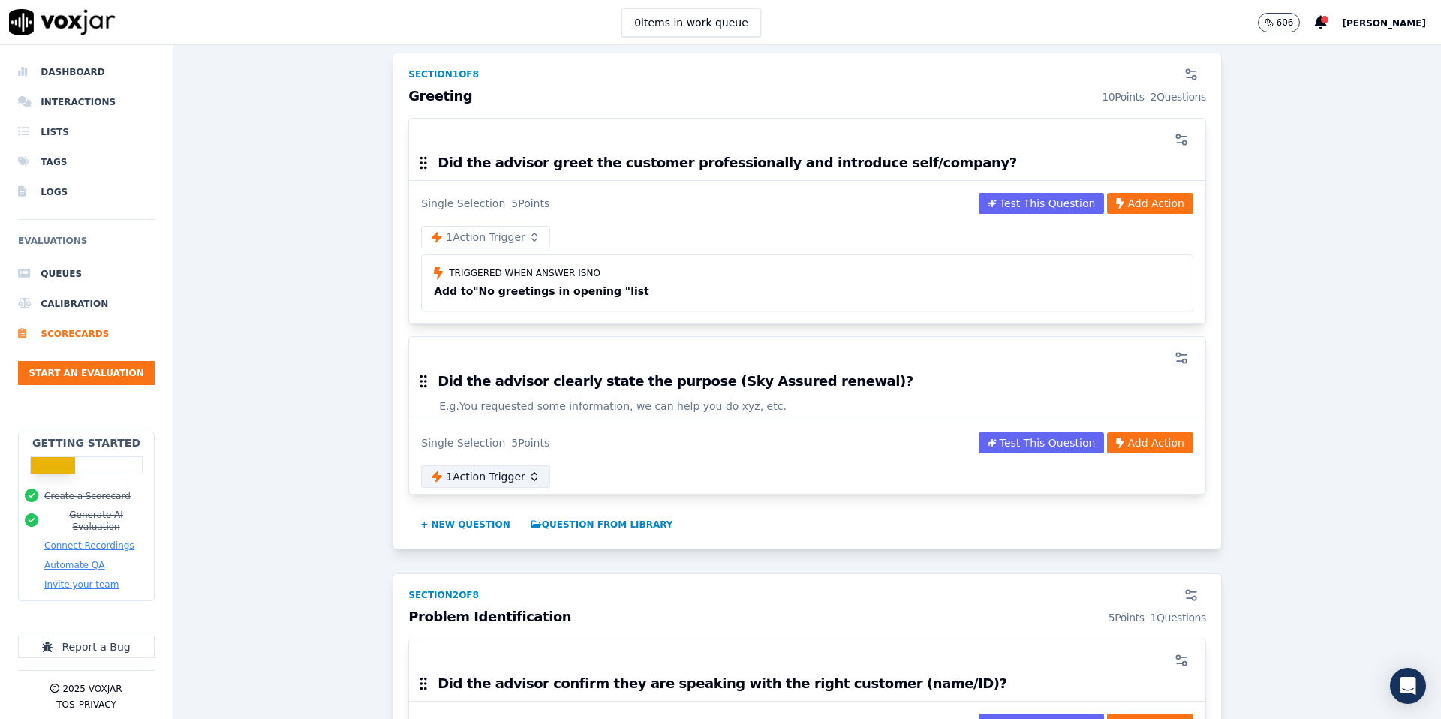
click at [513, 479] on button "1 Action Trigger" at bounding box center [485, 476] width 129 height 23
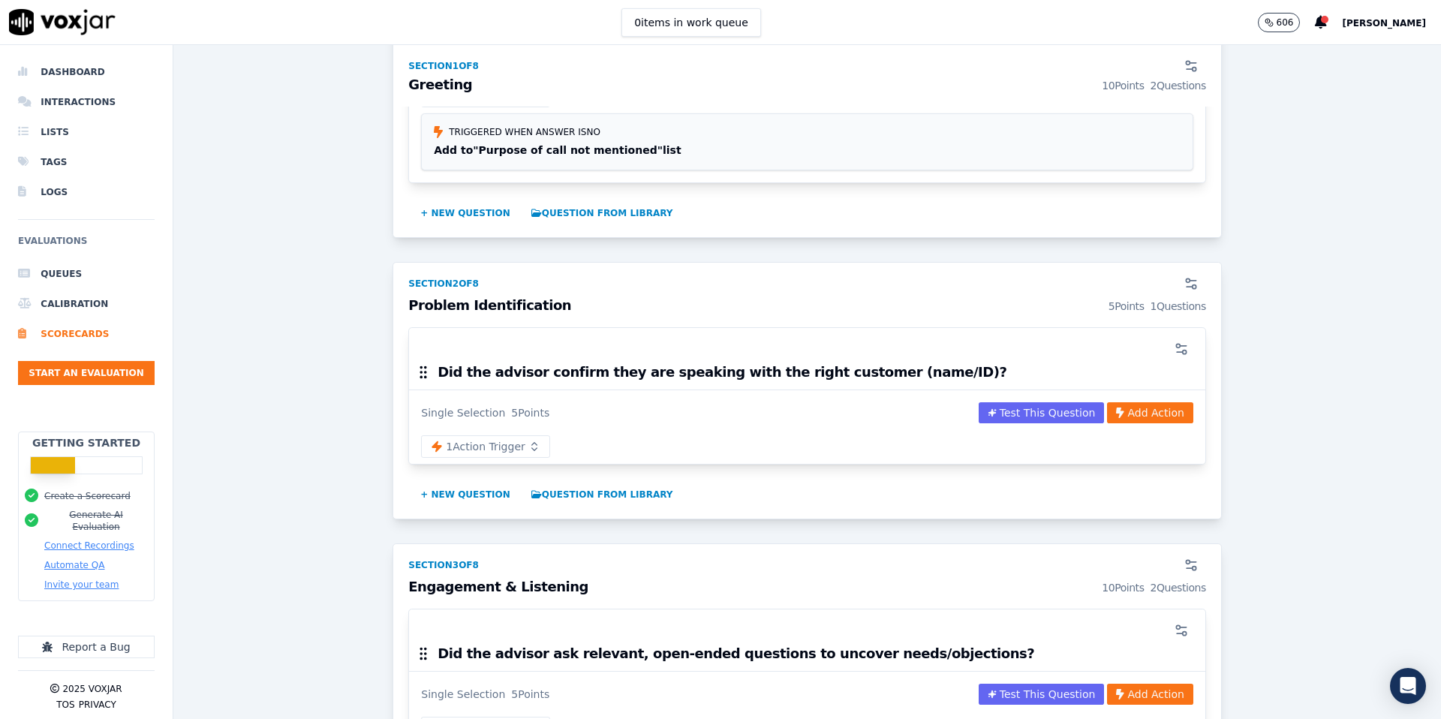
scroll to position [589, 0]
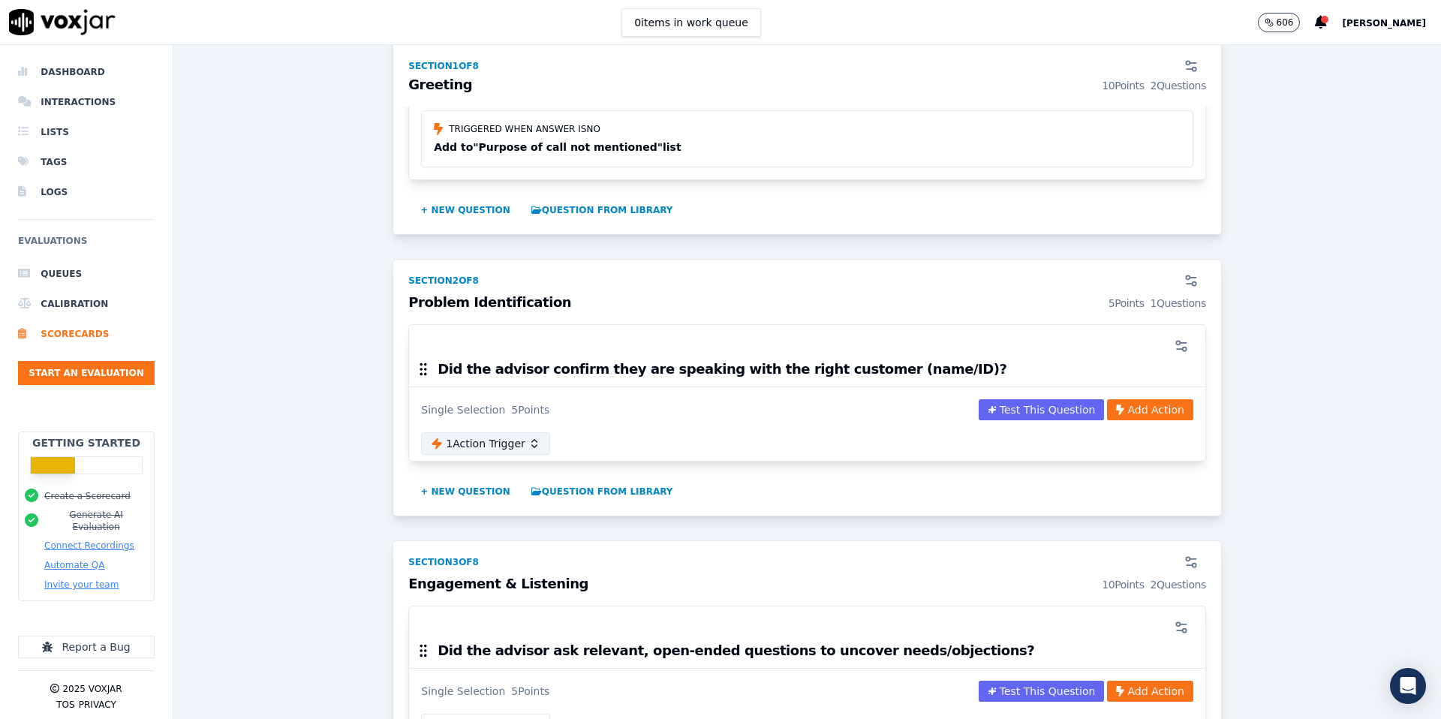
click at [524, 444] on button "1 Action Trigger" at bounding box center [485, 443] width 129 height 23
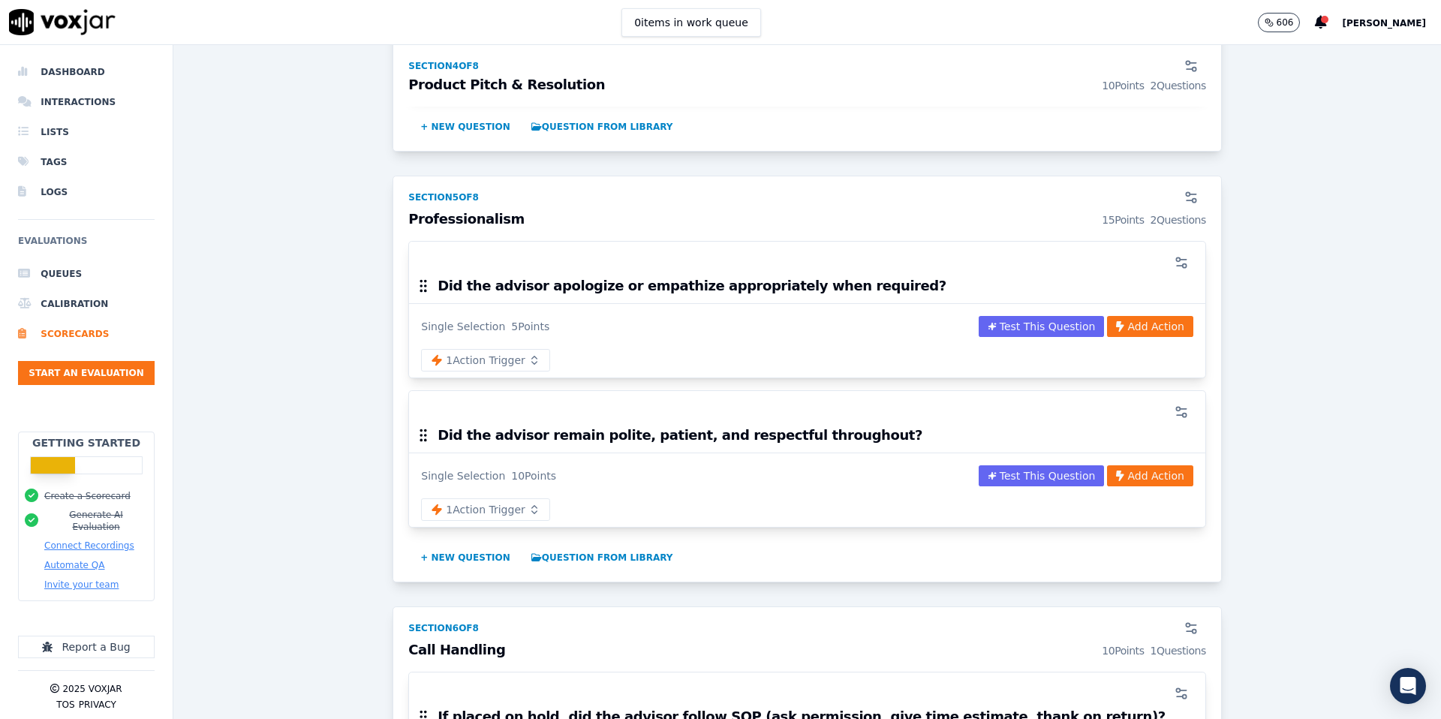
scroll to position [1883, 0]
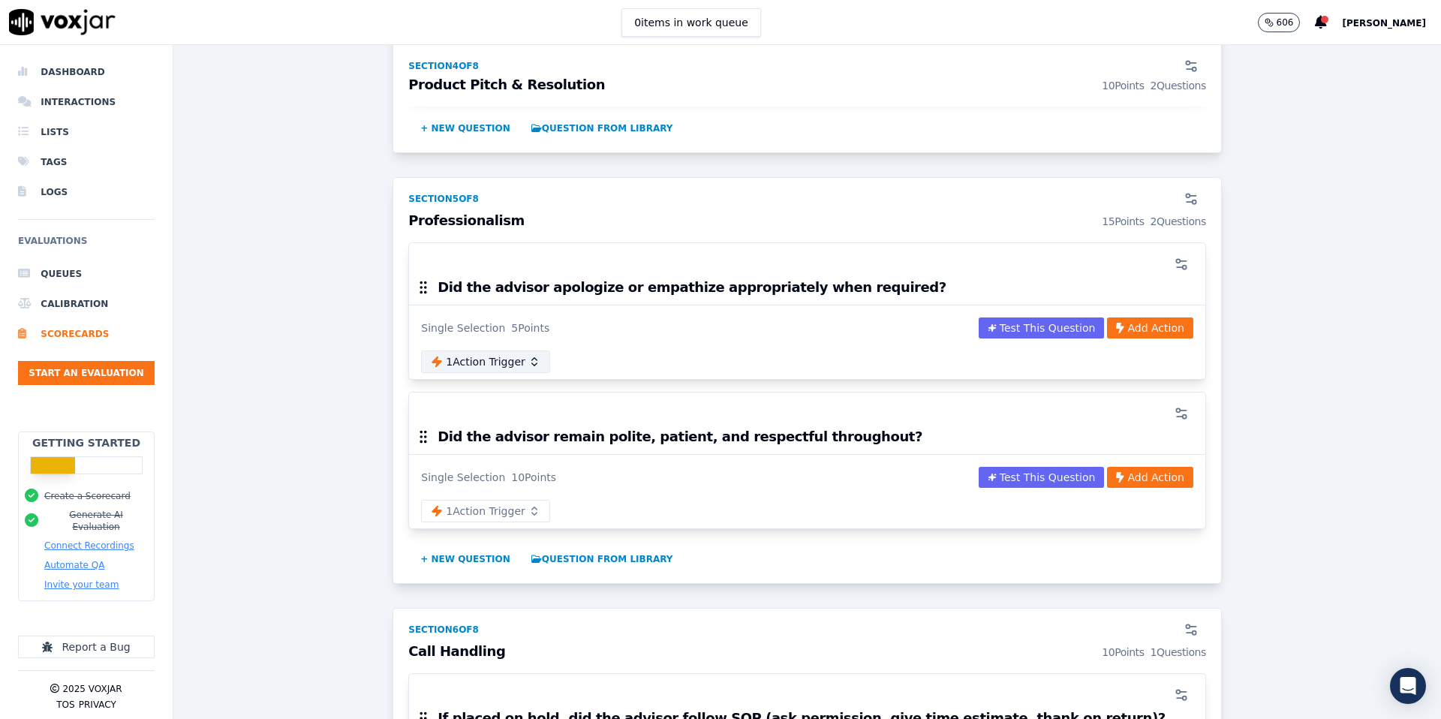
click at [523, 357] on button "1 Action Trigger" at bounding box center [485, 362] width 129 height 23
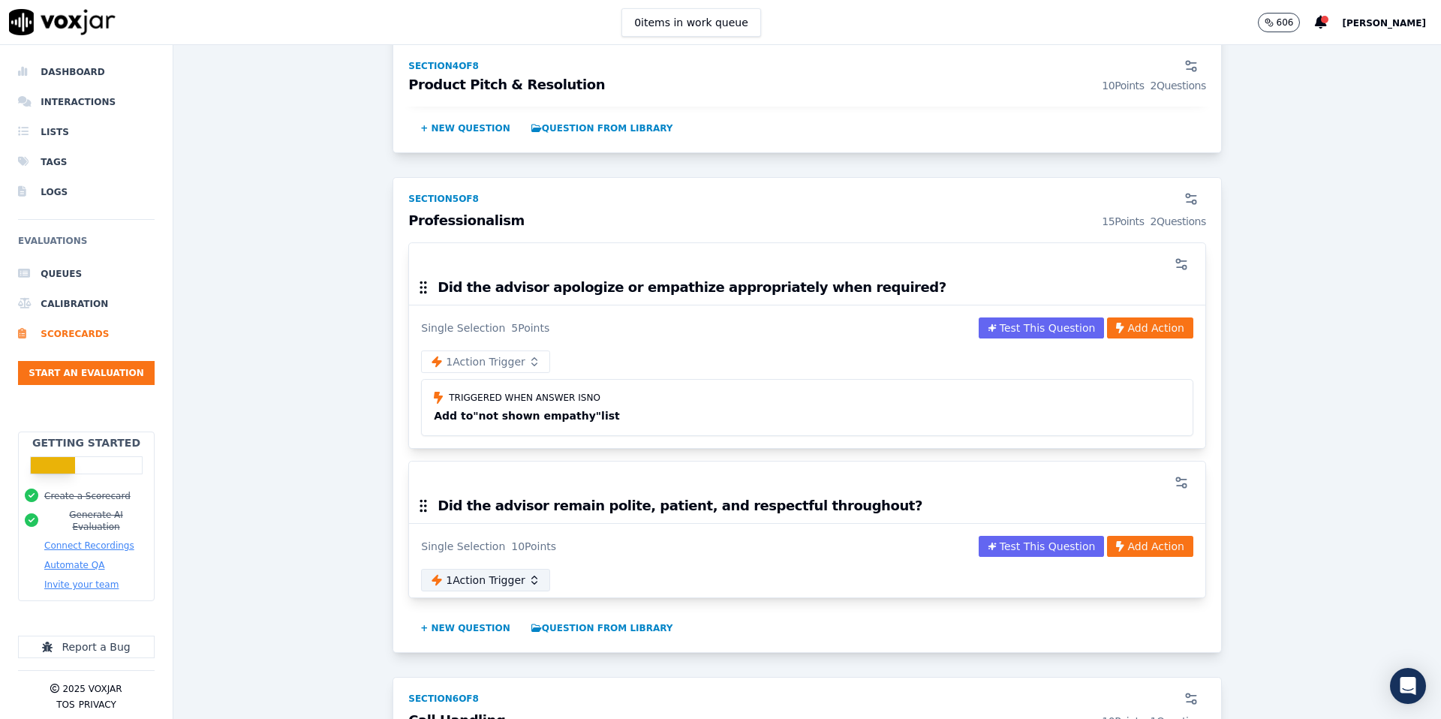
click at [524, 577] on button "1 Action Trigger" at bounding box center [485, 580] width 129 height 23
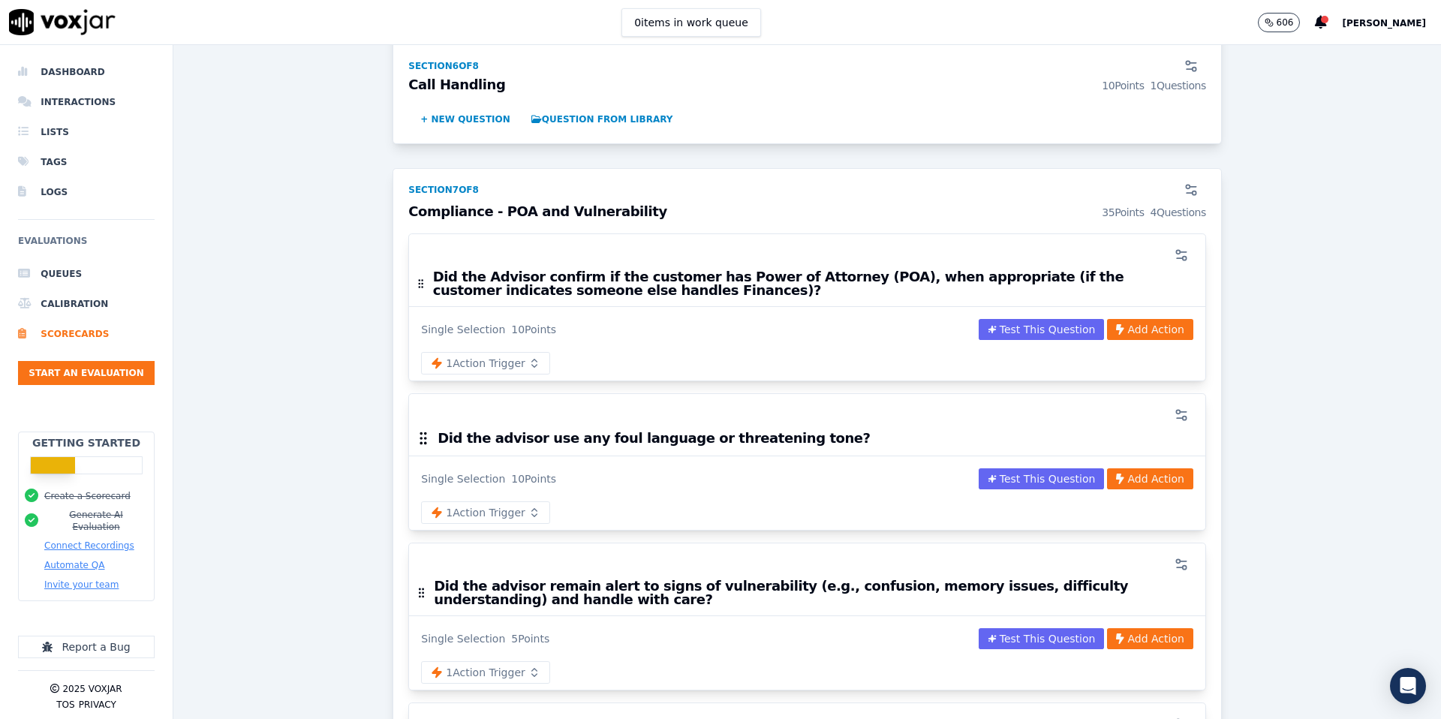
scroll to position [2747, 0]
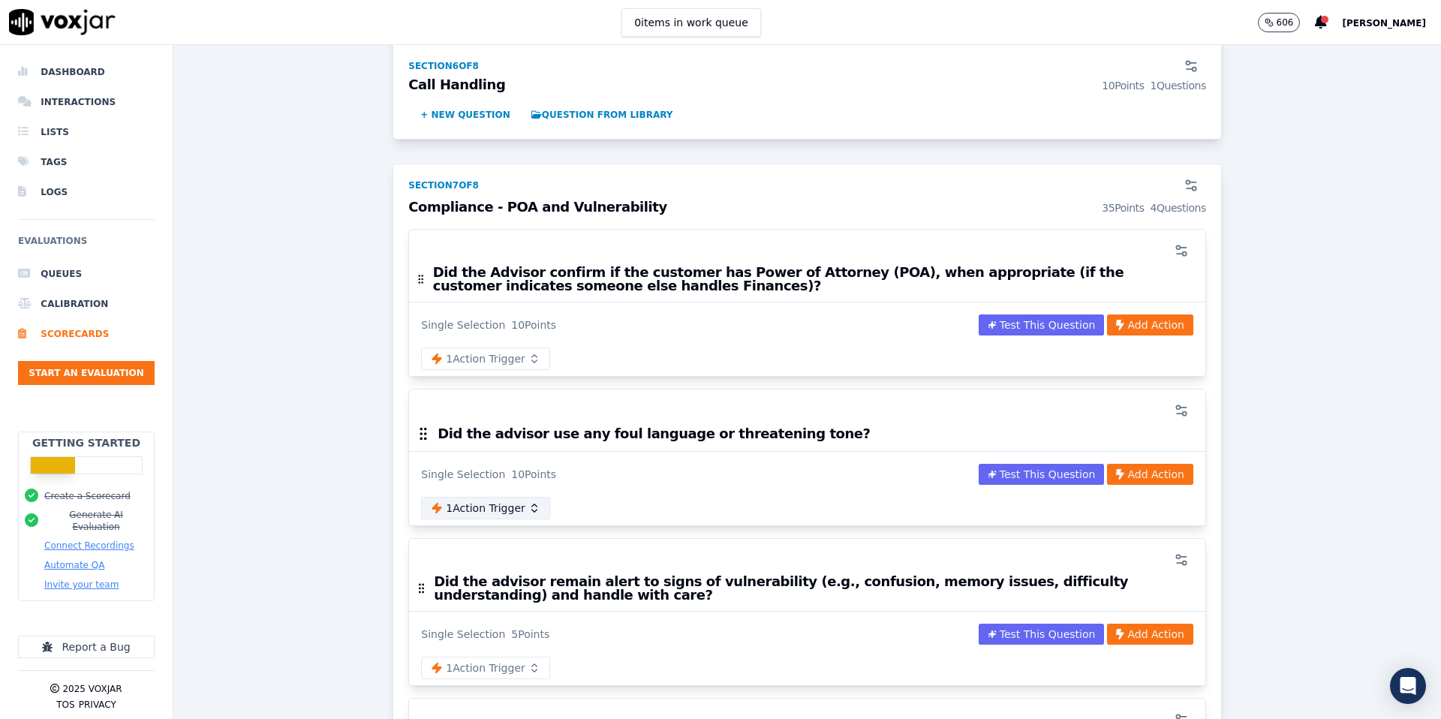
click at [519, 511] on button "1 Action Trigger" at bounding box center [485, 508] width 129 height 23
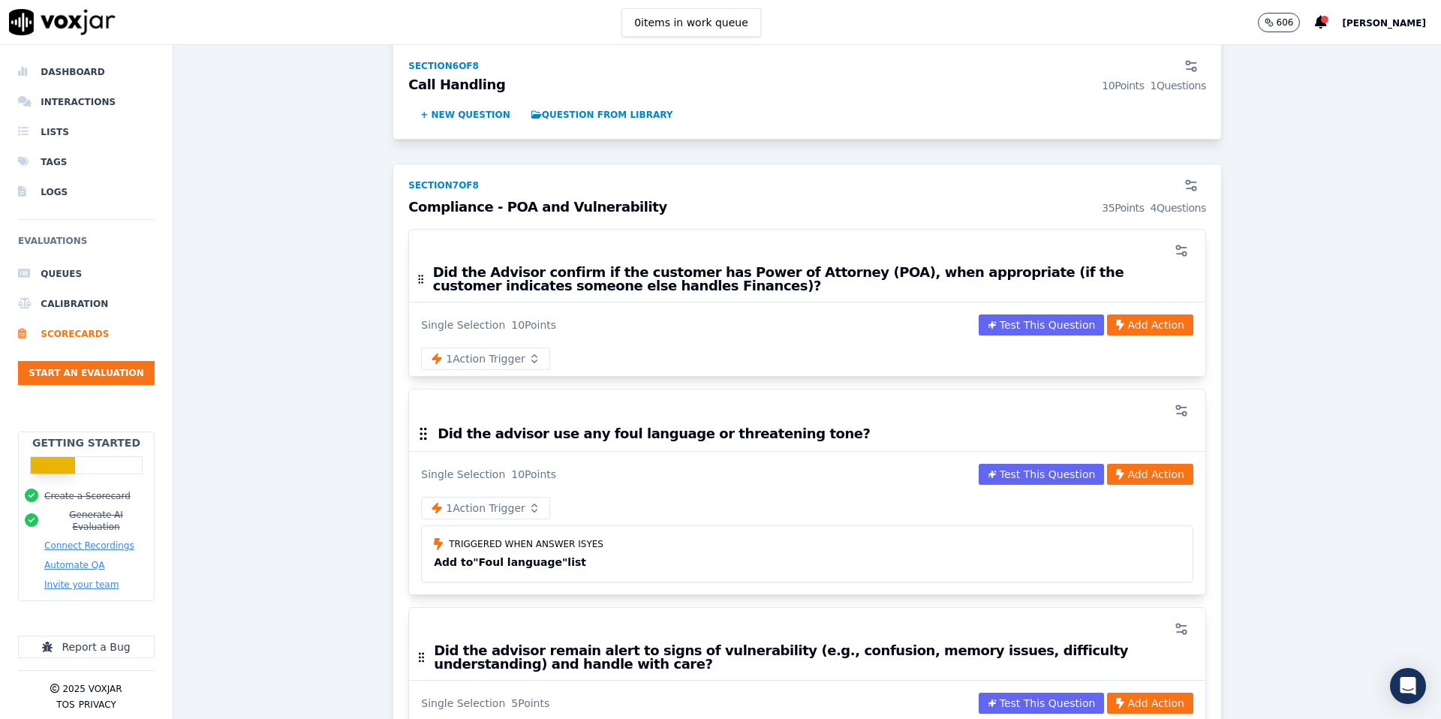
click at [59, 134] on li "Lists" at bounding box center [86, 132] width 137 height 30
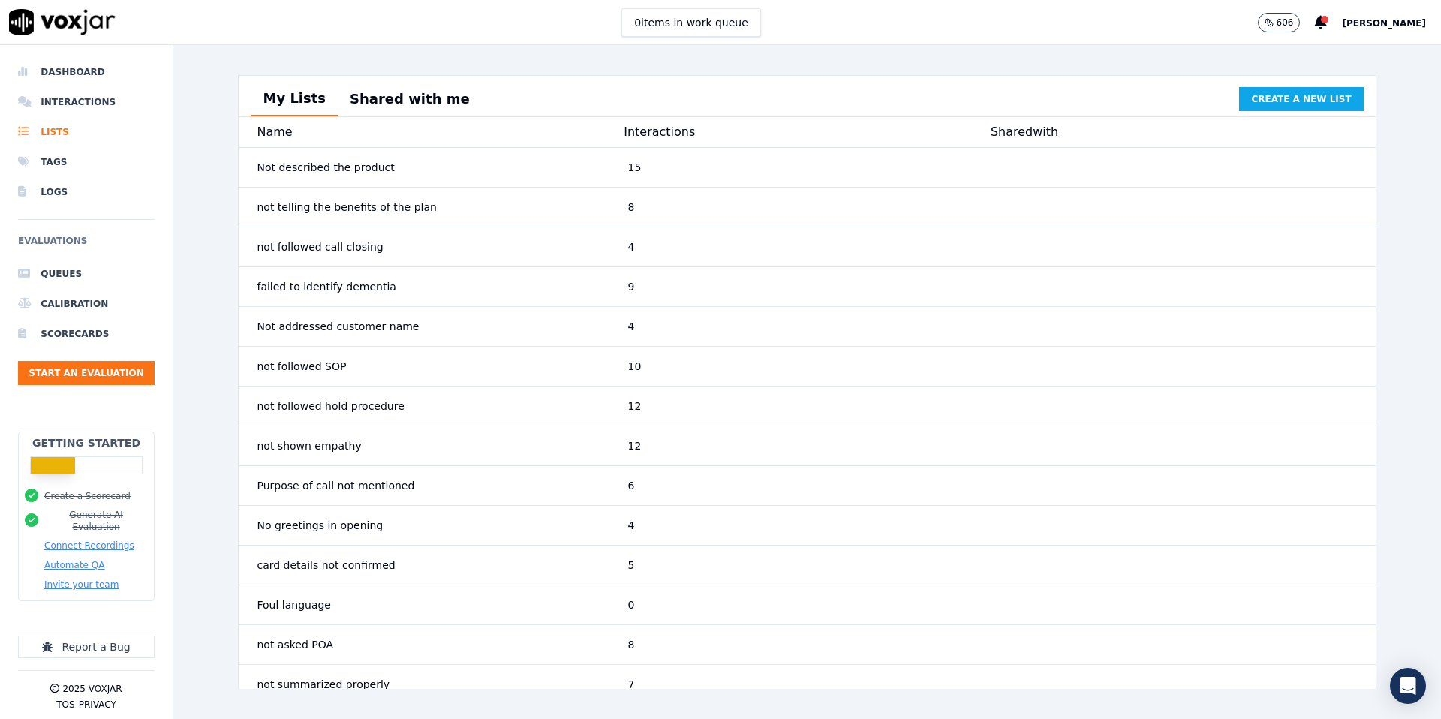
click at [195, 201] on div "My Lists Shared with me Create a new list Name Interactions Shared with Not des…" at bounding box center [807, 382] width 1268 height 674
click at [60, 132] on li "Lists" at bounding box center [86, 132] width 137 height 30
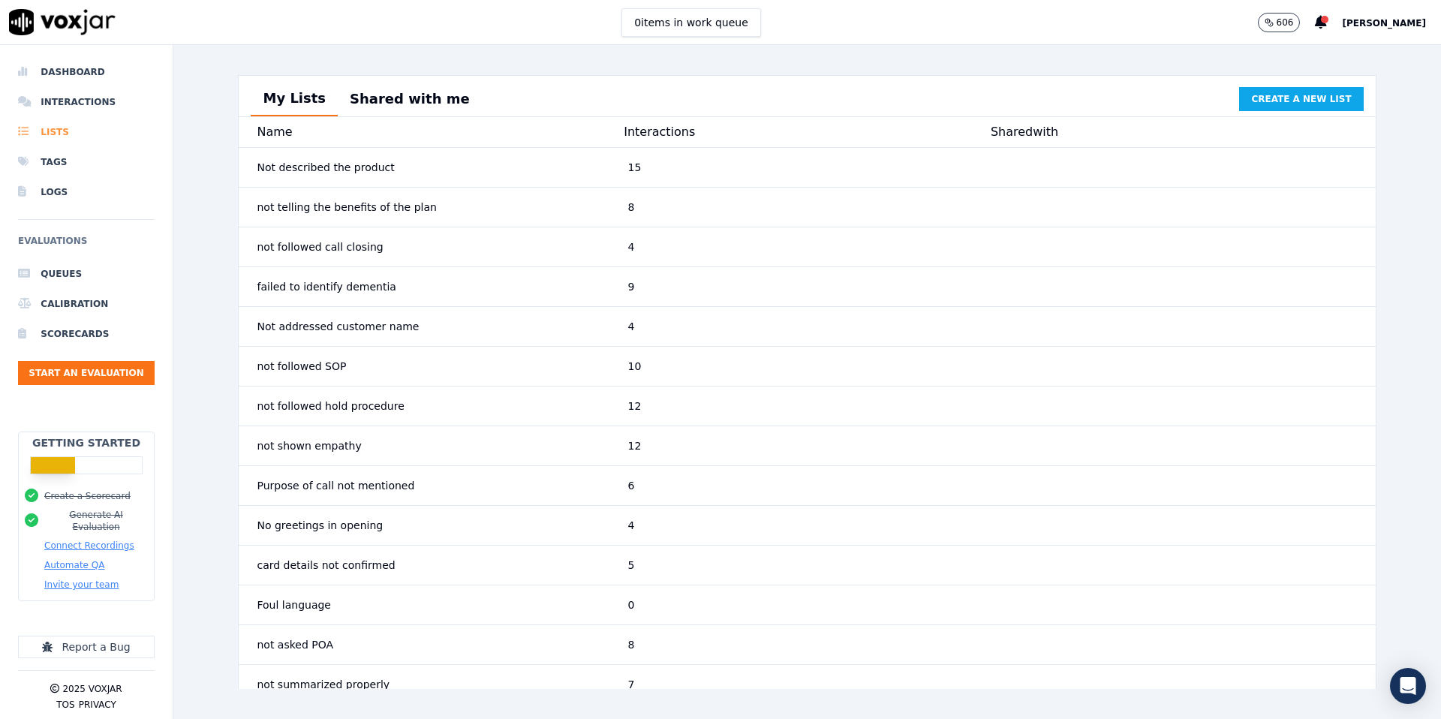
click at [60, 132] on li "Lists" at bounding box center [86, 132] width 137 height 30
click at [417, 248] on div "not followed call closing" at bounding box center [436, 246] width 371 height 27
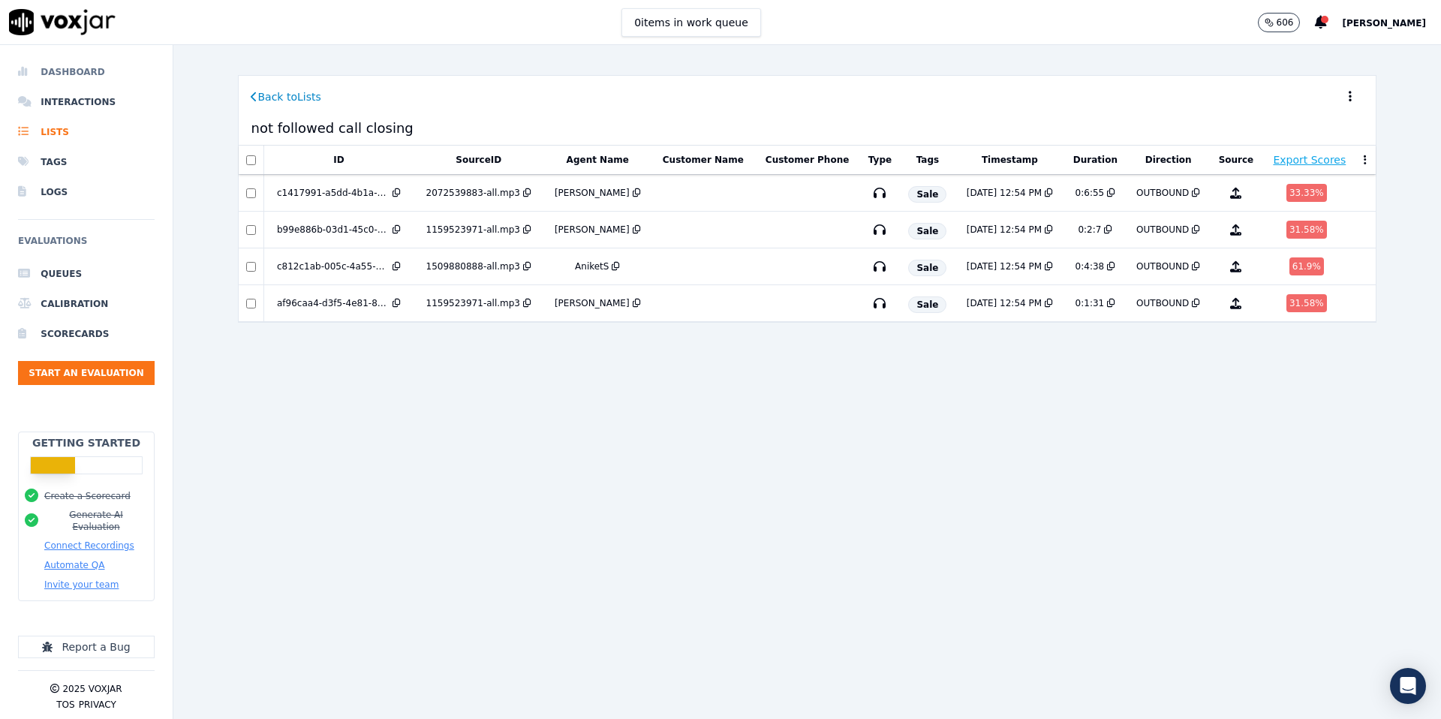
click at [85, 79] on li "Dashboard" at bounding box center [86, 72] width 137 height 30
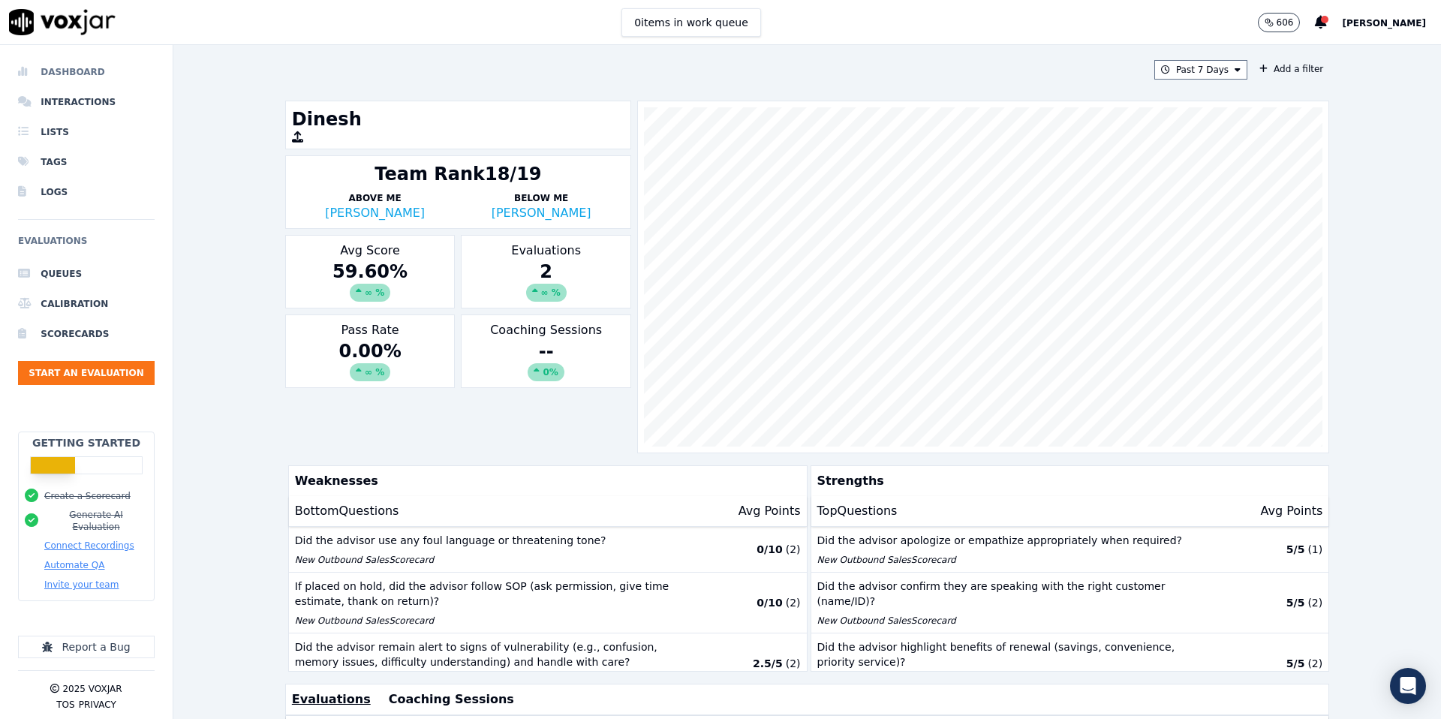
click at [95, 77] on li "Dashboard" at bounding box center [86, 72] width 137 height 30
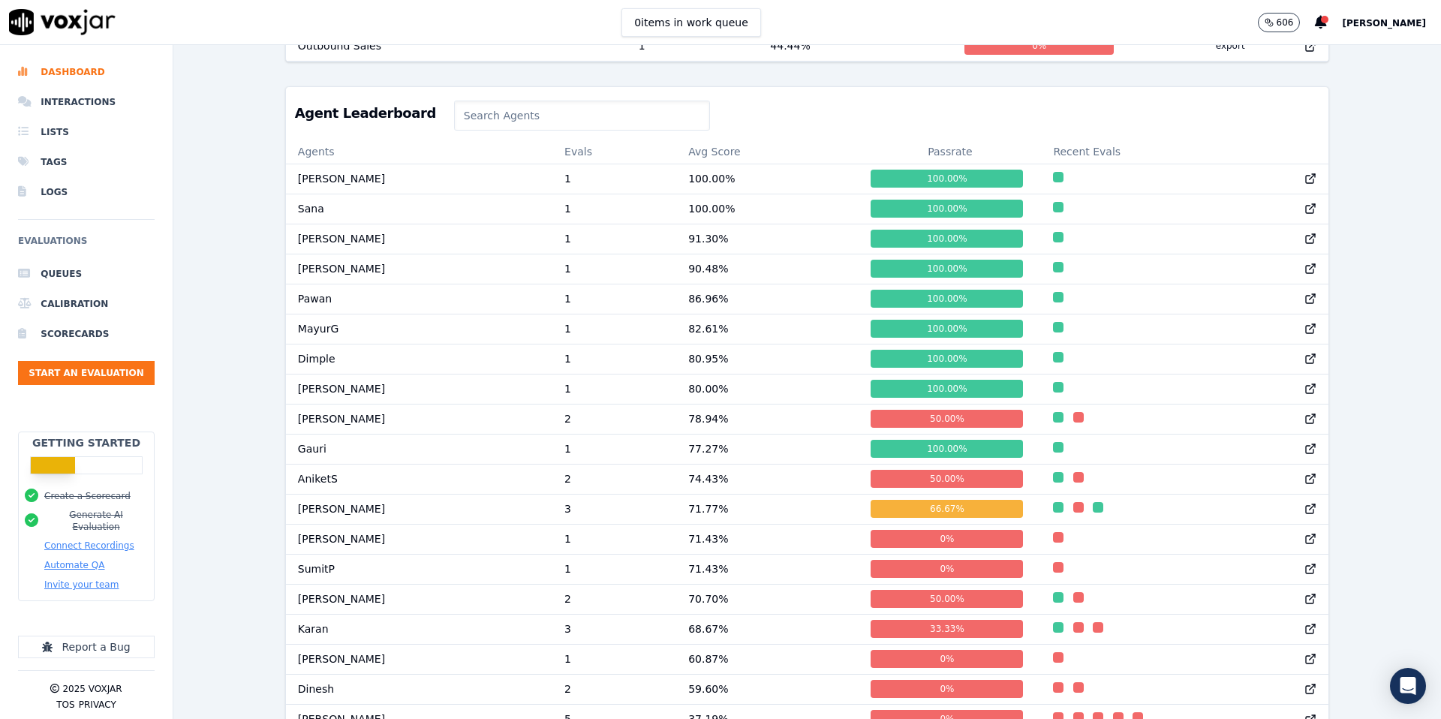
scroll to position [734, 0]
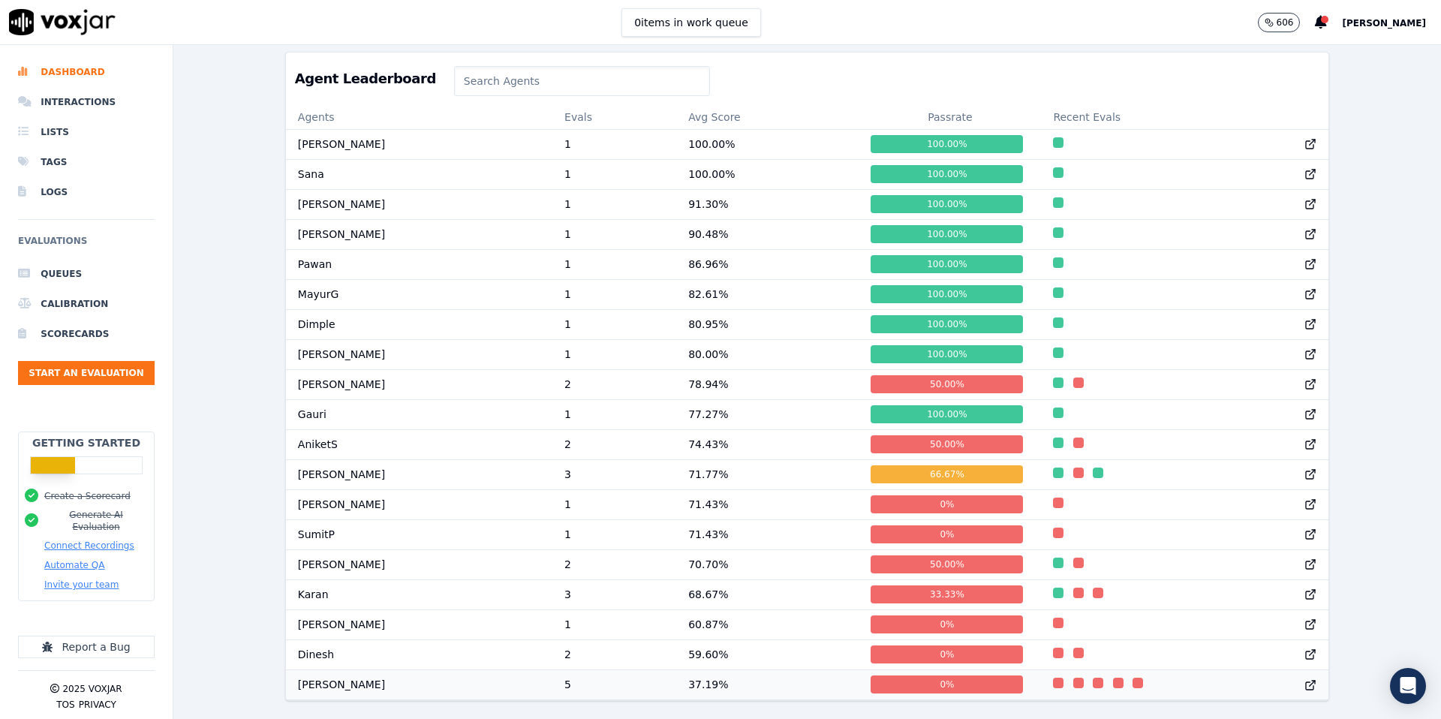
click at [1307, 688] on icon at bounding box center [1311, 685] width 12 height 12
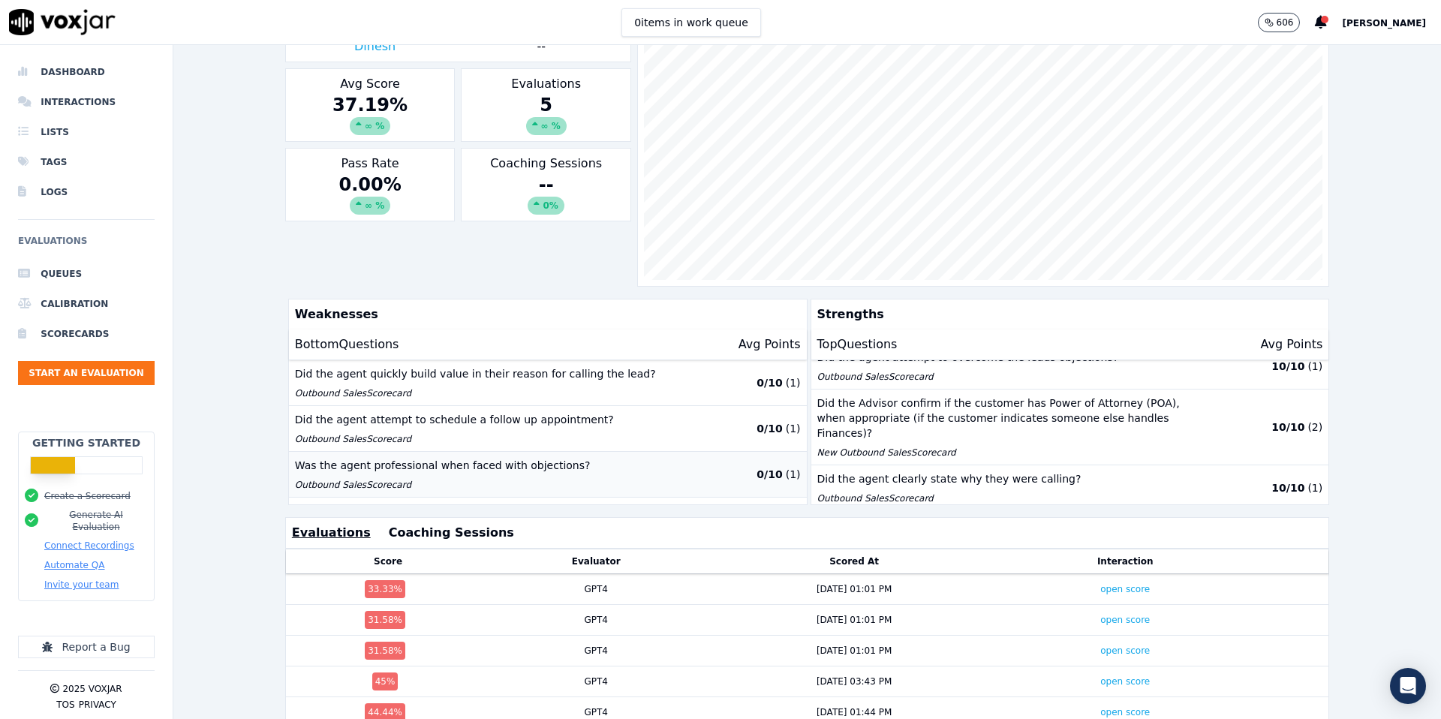
scroll to position [224, 0]
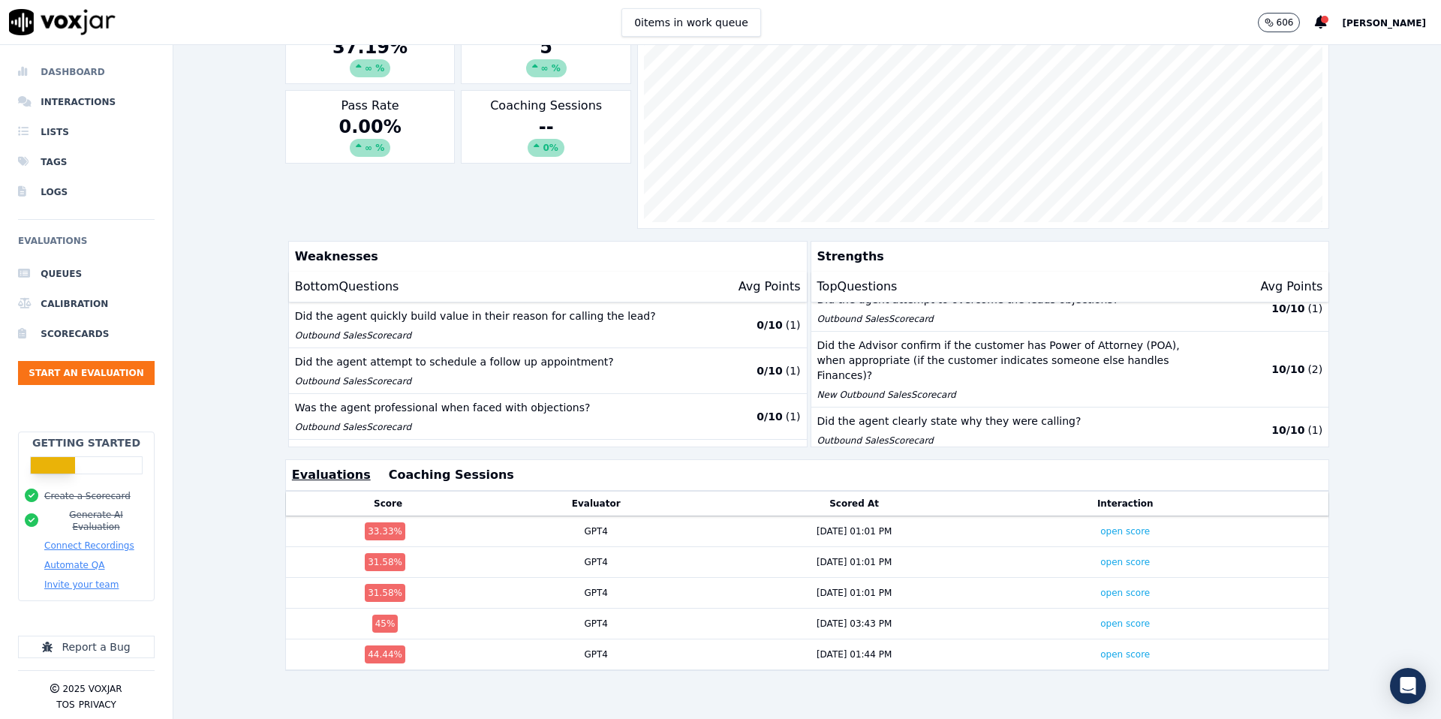
click at [88, 79] on li "Dashboard" at bounding box center [86, 72] width 137 height 30
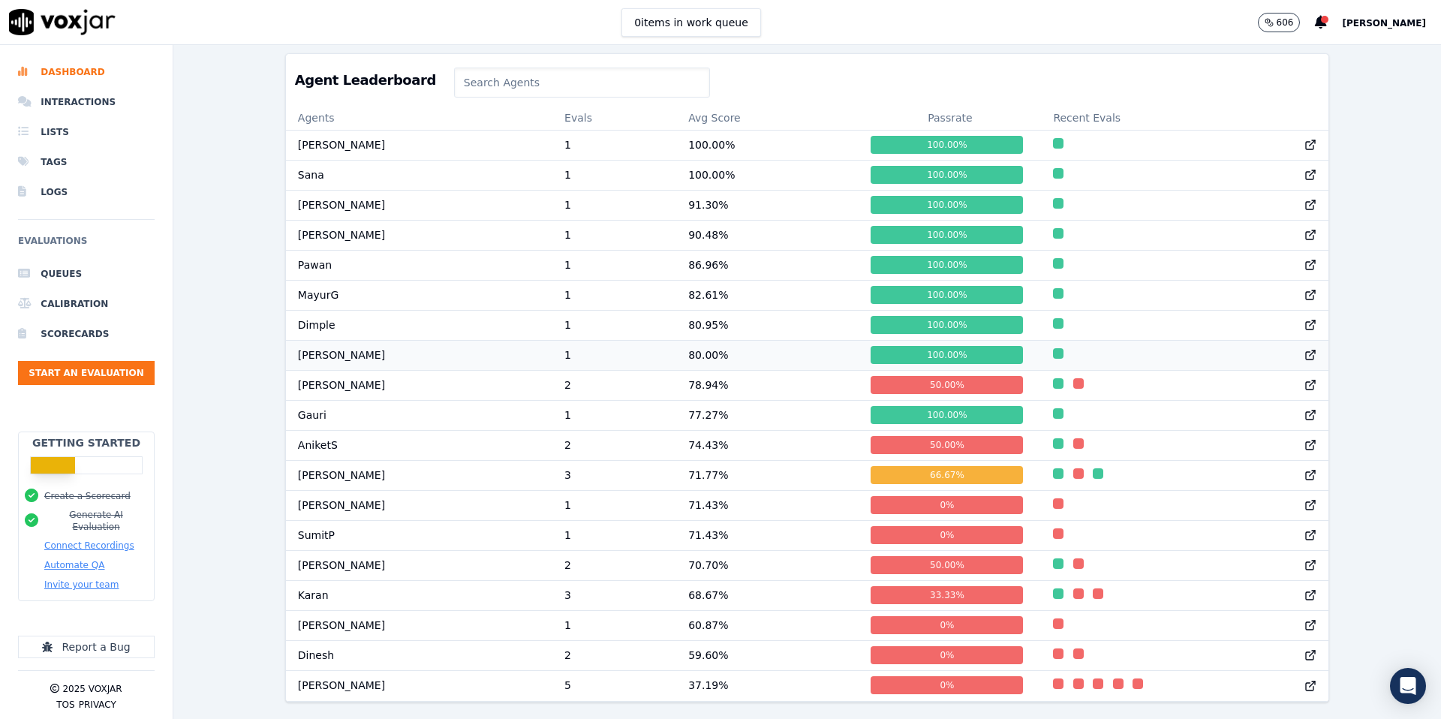
scroll to position [734, 0]
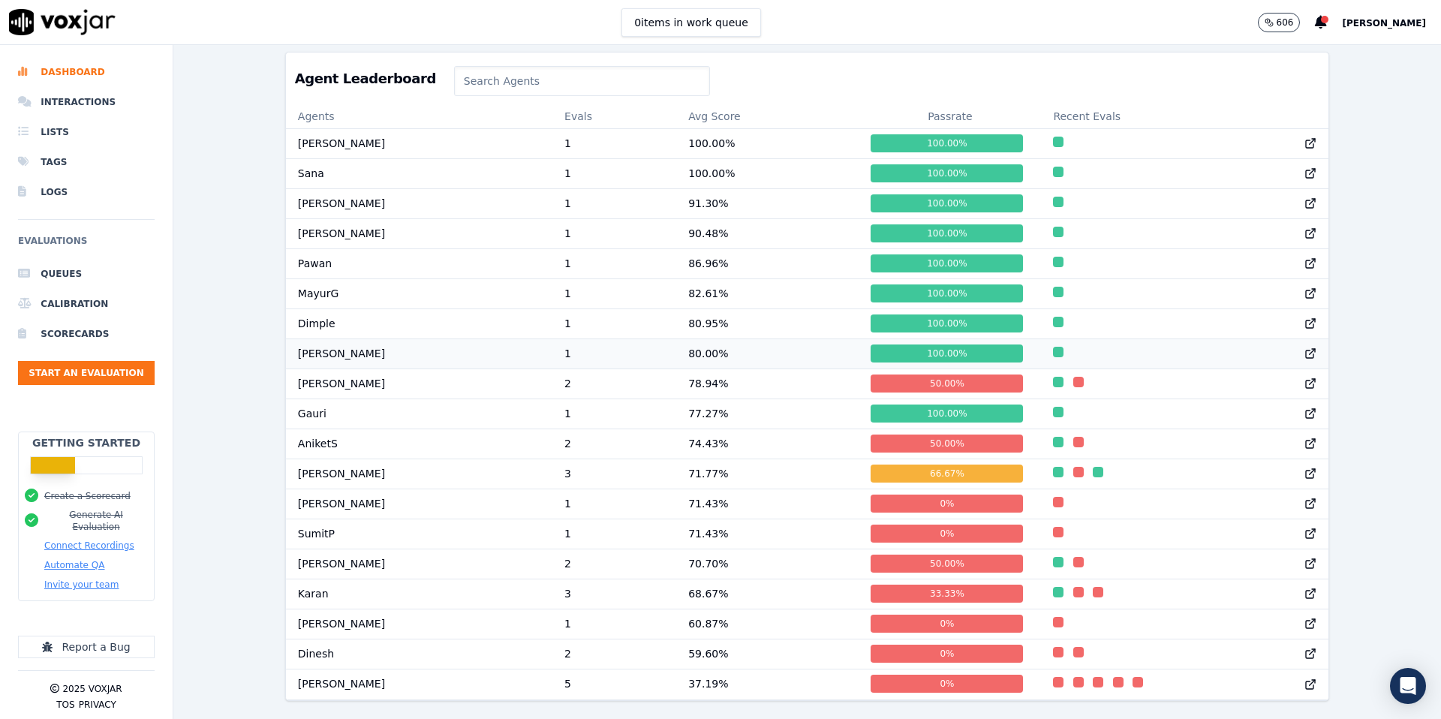
click at [679, 359] on td "80.00 %" at bounding box center [767, 354] width 182 height 30
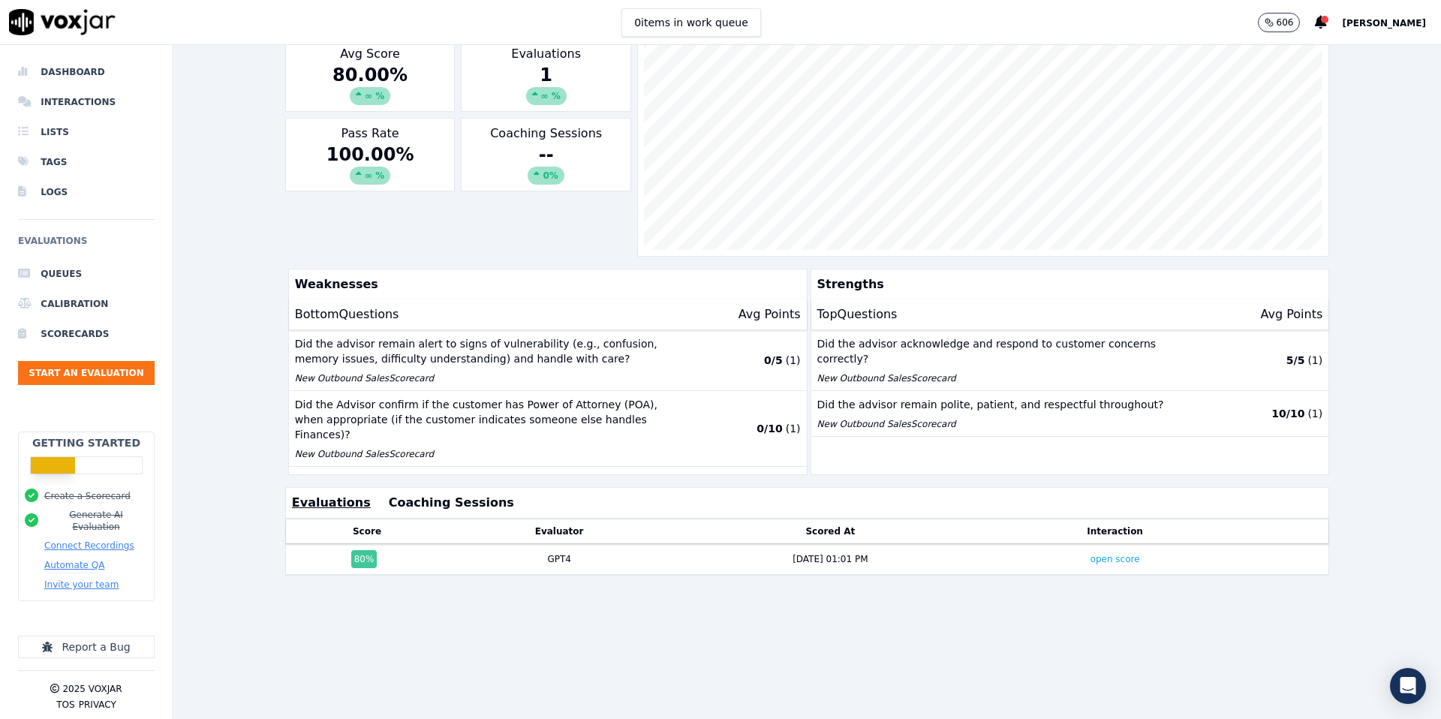
scroll to position [193, 0]
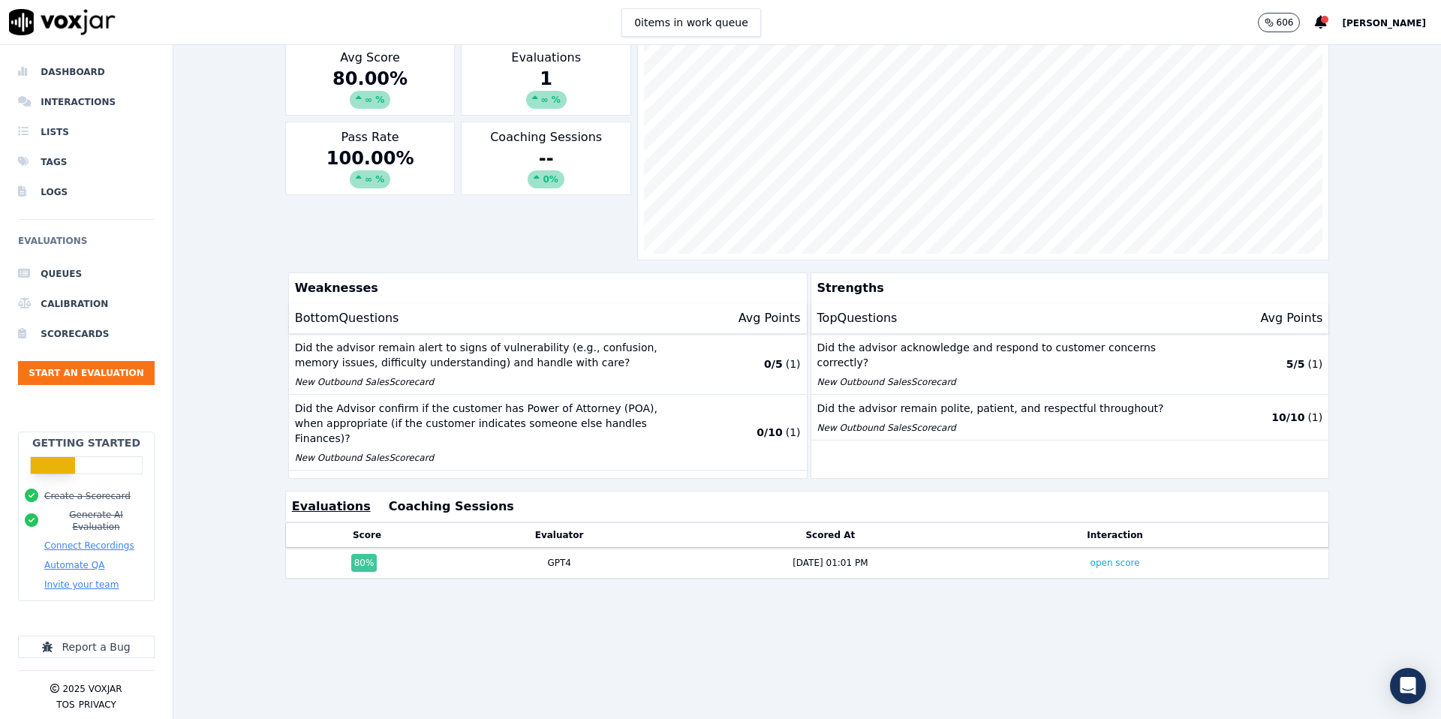
click at [593, 250] on div "[PERSON_NAME] Team Rank 8/19 Above Me Dimple Below Me [PERSON_NAME] Avg Score 8…" at bounding box center [807, 84] width 1044 height 353
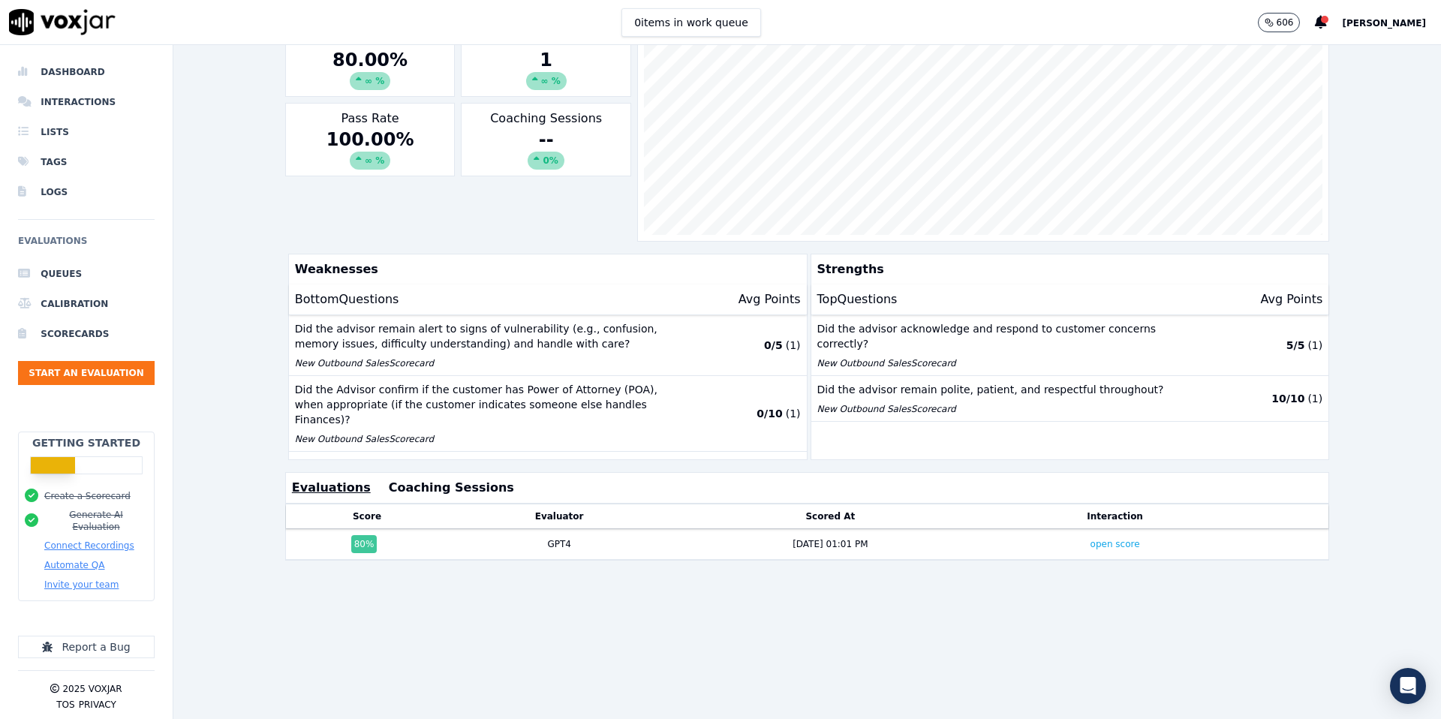
scroll to position [209, 0]
